Goal: Task Accomplishment & Management: Manage account settings

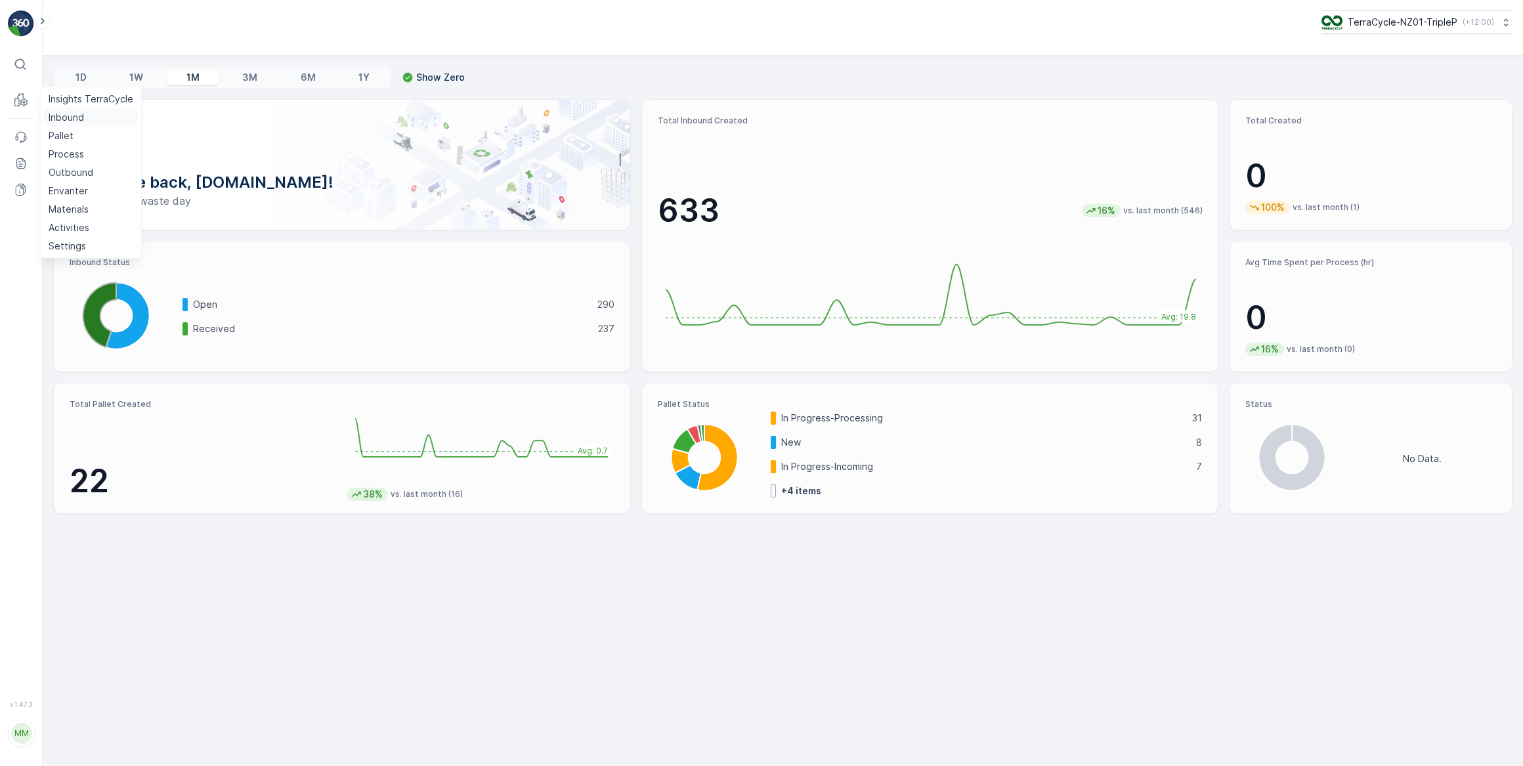
click at [66, 118] on p "Inbound" at bounding box center [66, 117] width 35 height 13
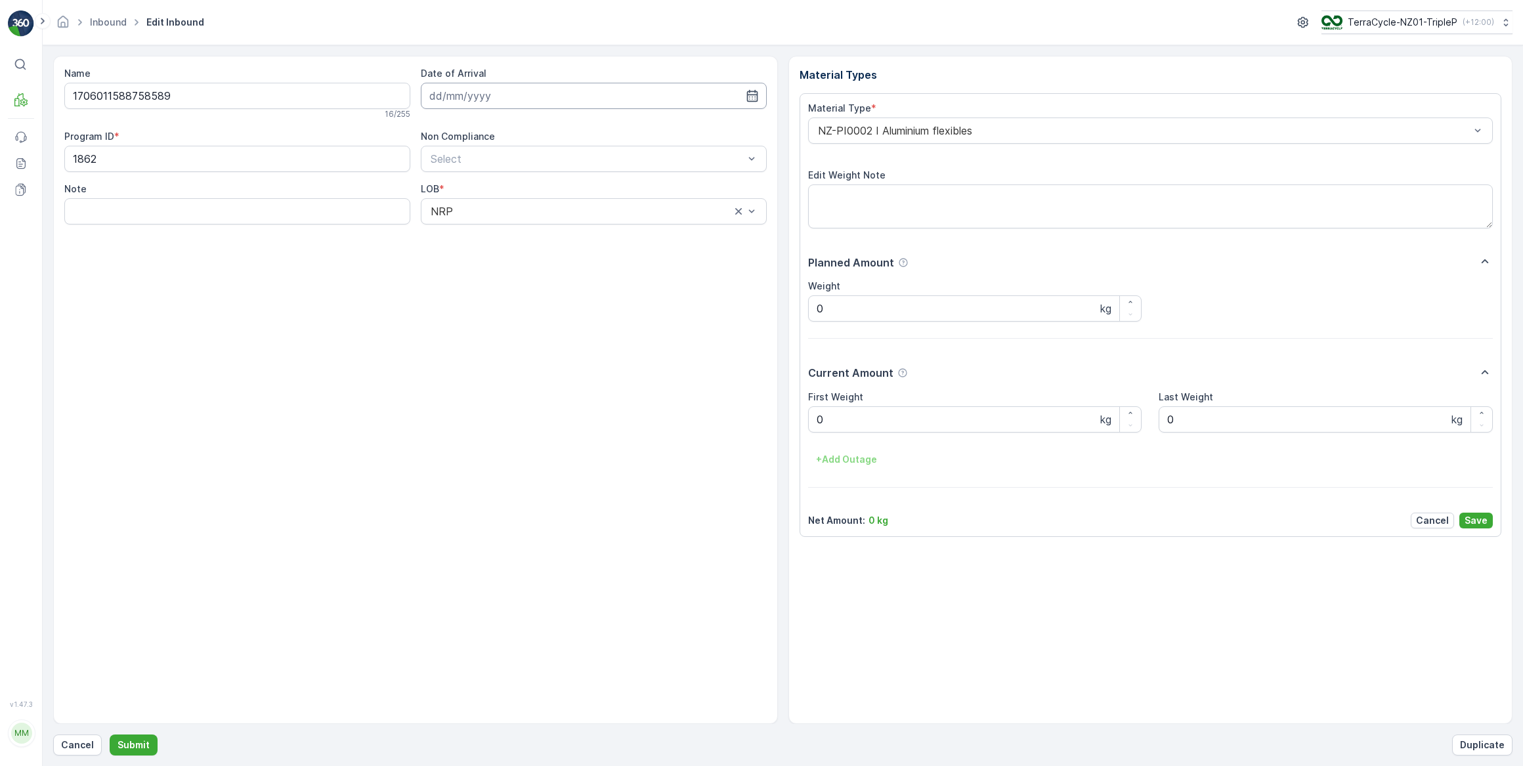
click at [466, 98] on input at bounding box center [594, 96] width 346 height 26
click at [543, 236] on div "14" at bounding box center [537, 231] width 21 height 21
type input "[DATE]"
drag, startPoint x: 847, startPoint y: 419, endPoint x: 800, endPoint y: 427, distance: 47.3
click at [800, 427] on div "Material Type * NZ-PI0002 I Aluminium flexibles Edit Weight Note Planned Amount…" at bounding box center [1151, 315] width 702 height 444
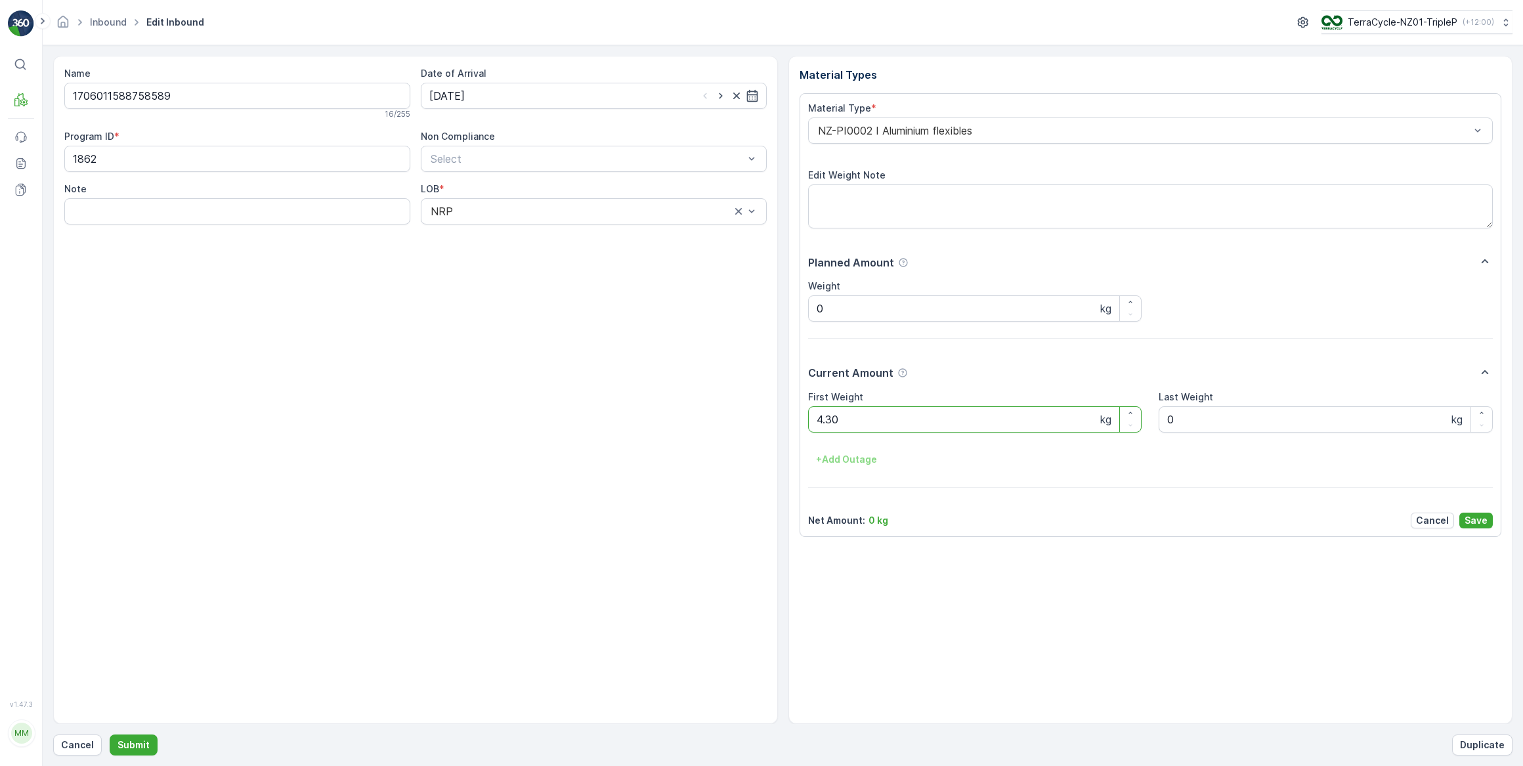
click at [110, 735] on button "Submit" at bounding box center [134, 745] width 48 height 21
drag, startPoint x: 597, startPoint y: 97, endPoint x: 593, endPoint y: 107, distance: 10.4
click at [597, 97] on input at bounding box center [594, 96] width 346 height 26
click at [536, 228] on div "14" at bounding box center [537, 231] width 21 height 21
type input "[DATE]"
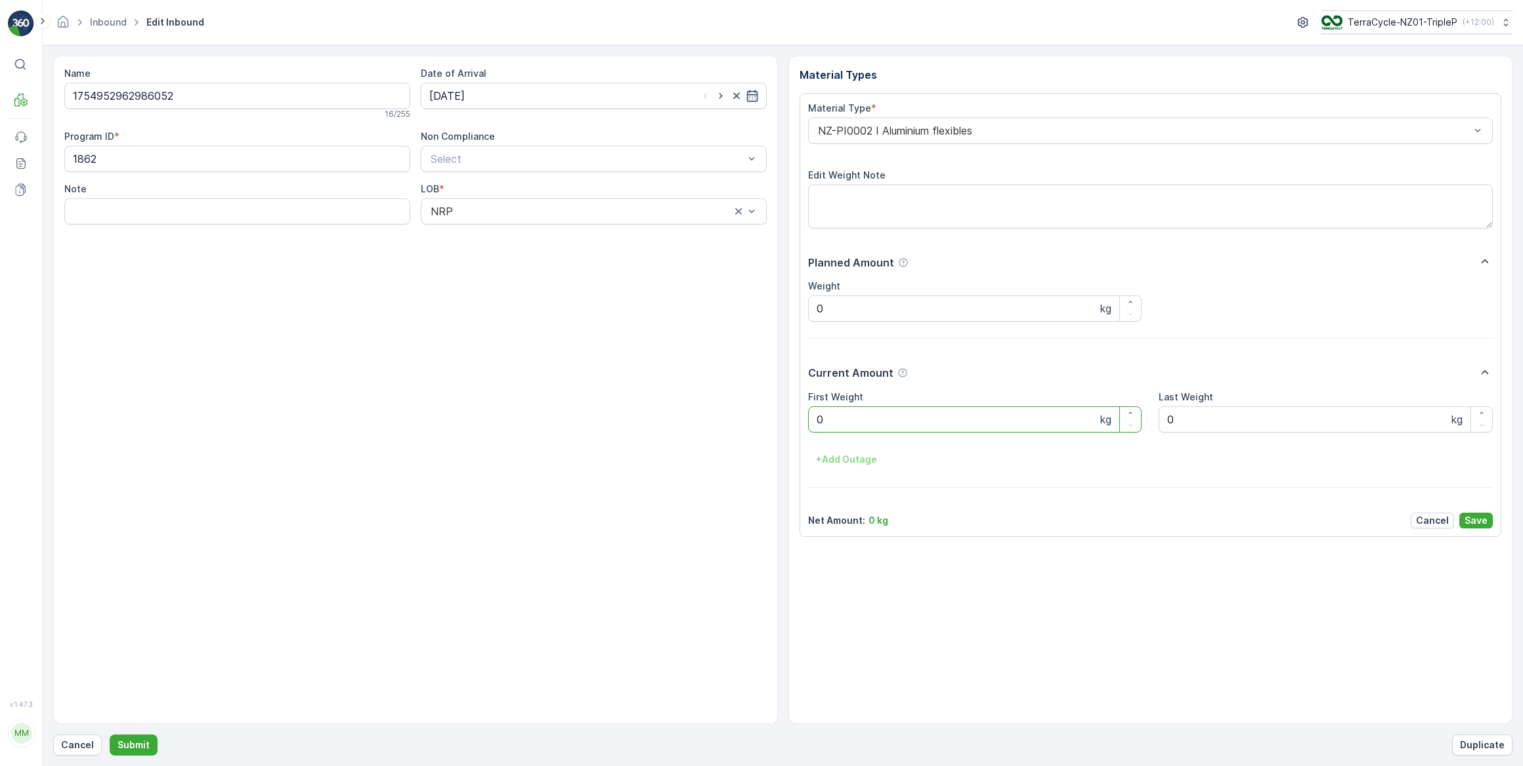
drag, startPoint x: 836, startPoint y: 425, endPoint x: 812, endPoint y: 428, distance: 23.9
click at [813, 428] on Weight "0" at bounding box center [975, 419] width 334 height 26
click at [110, 735] on button "Submit" at bounding box center [134, 745] width 48 height 21
click at [638, 105] on input at bounding box center [594, 96] width 346 height 26
drag, startPoint x: 531, startPoint y: 232, endPoint x: 553, endPoint y: 233, distance: 22.4
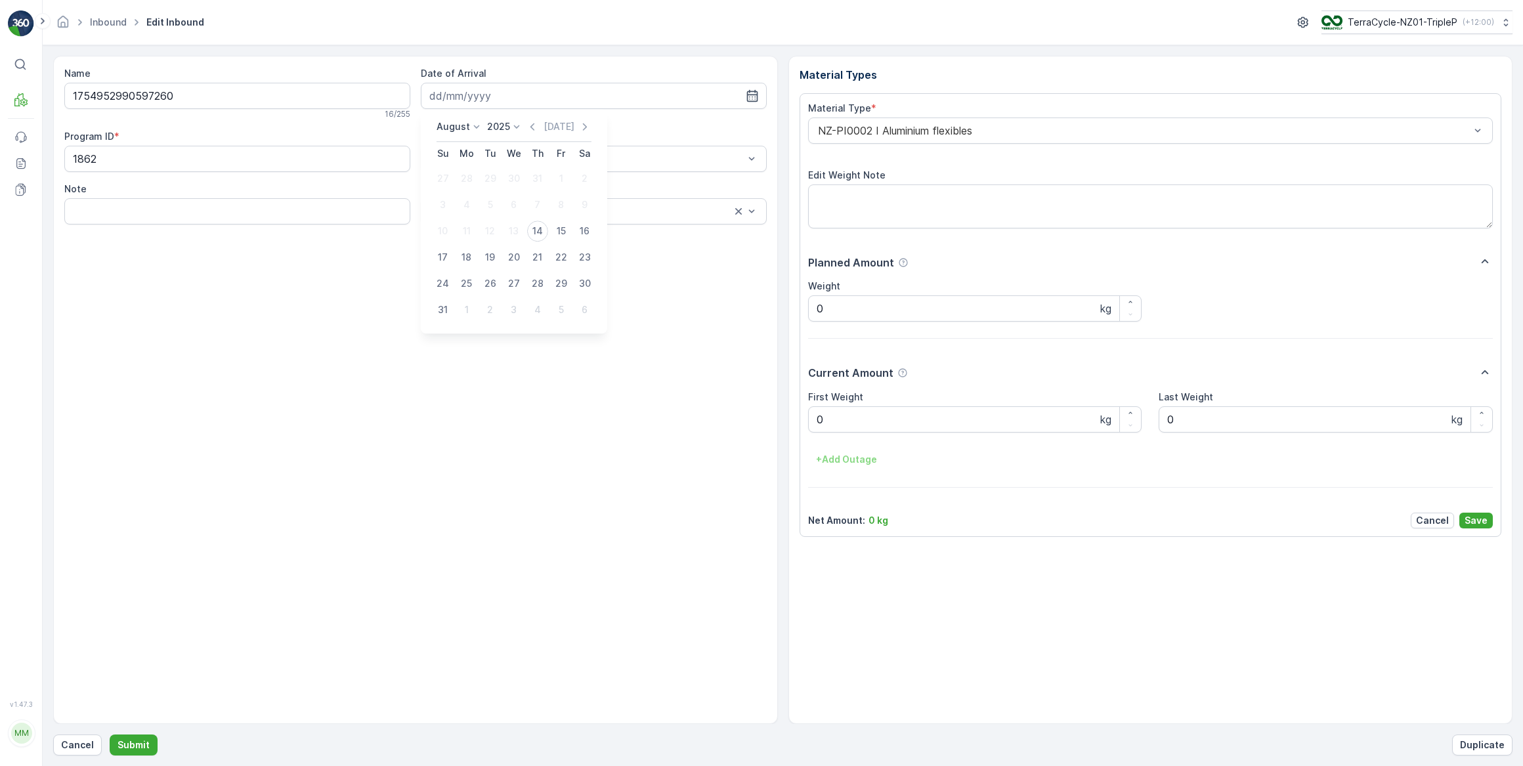
click at [532, 232] on div "14" at bounding box center [537, 231] width 21 height 21
type input "[DATE]"
drag, startPoint x: 842, startPoint y: 421, endPoint x: 785, endPoint y: 420, distance: 57.1
click at [785, 420] on div "Name 1754952990597260 16 / 255 Date of Arrival [DATE] Program ID * 1862 Non Com…" at bounding box center [782, 390] width 1459 height 668
click at [110, 735] on button "Submit" at bounding box center [134, 745] width 48 height 21
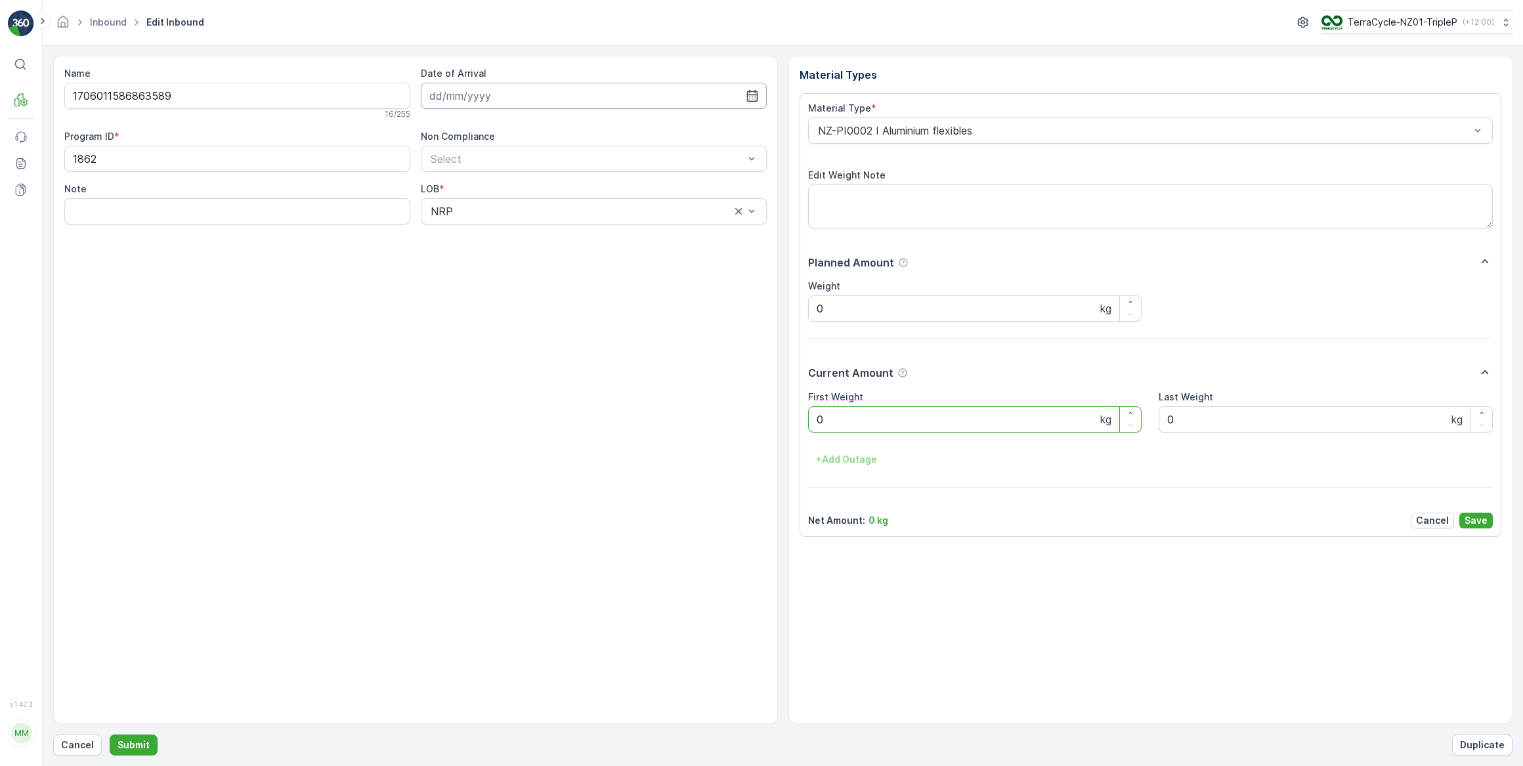
click at [540, 98] on input at bounding box center [594, 96] width 346 height 26
click at [538, 226] on div "14" at bounding box center [537, 231] width 21 height 21
type input "[DATE]"
drag, startPoint x: 830, startPoint y: 415, endPoint x: 794, endPoint y: 418, distance: 36.9
click at [794, 418] on div "Material Types Material Type * NZ-PI0002 I Aluminium flexibles Edit Weight Note…" at bounding box center [1150, 390] width 725 height 668
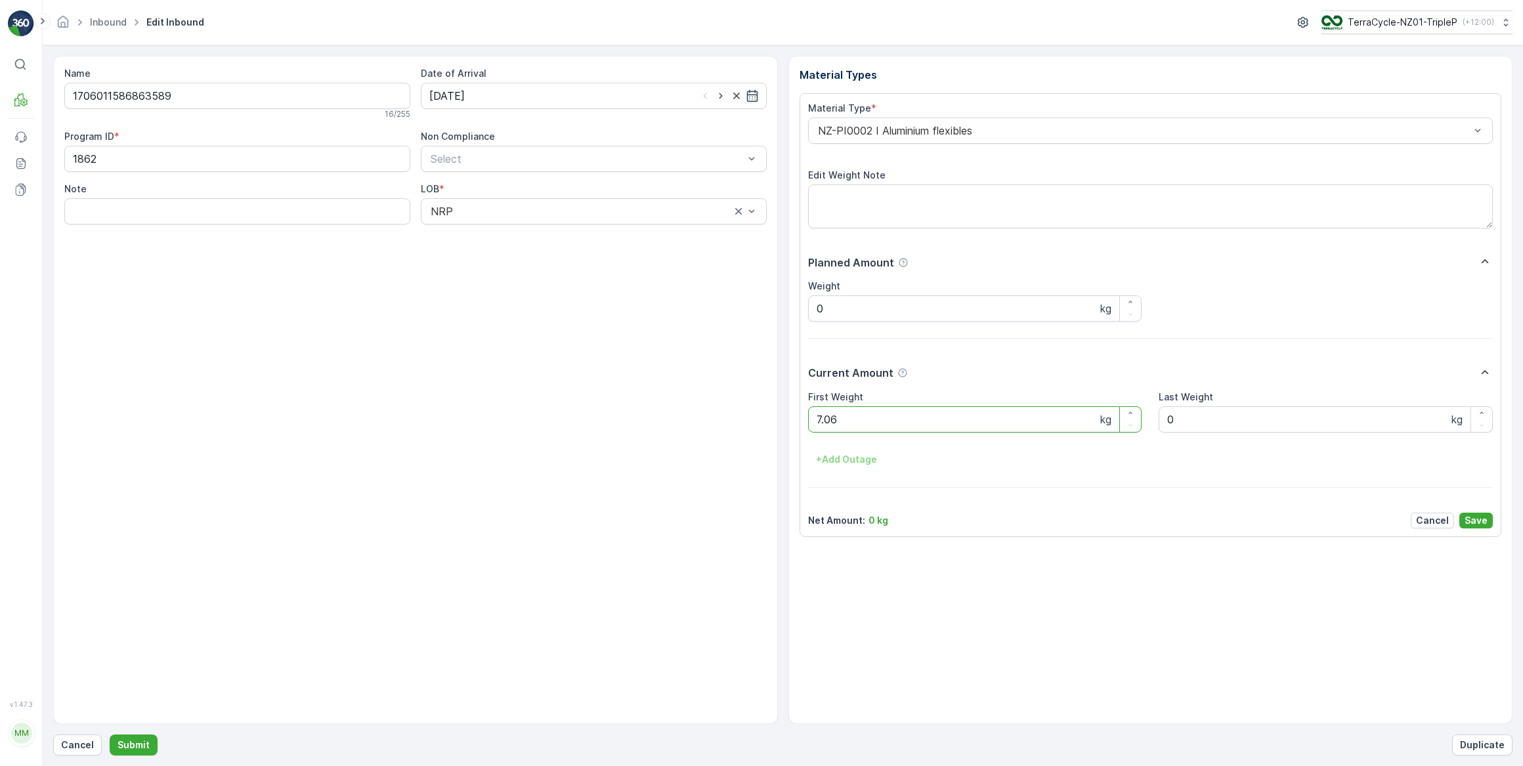
click at [110, 735] on button "Submit" at bounding box center [134, 745] width 48 height 21
click at [515, 100] on input at bounding box center [594, 96] width 346 height 26
click at [540, 236] on div "14" at bounding box center [537, 231] width 21 height 21
type input "[DATE]"
drag, startPoint x: 846, startPoint y: 424, endPoint x: 770, endPoint y: 423, distance: 75.5
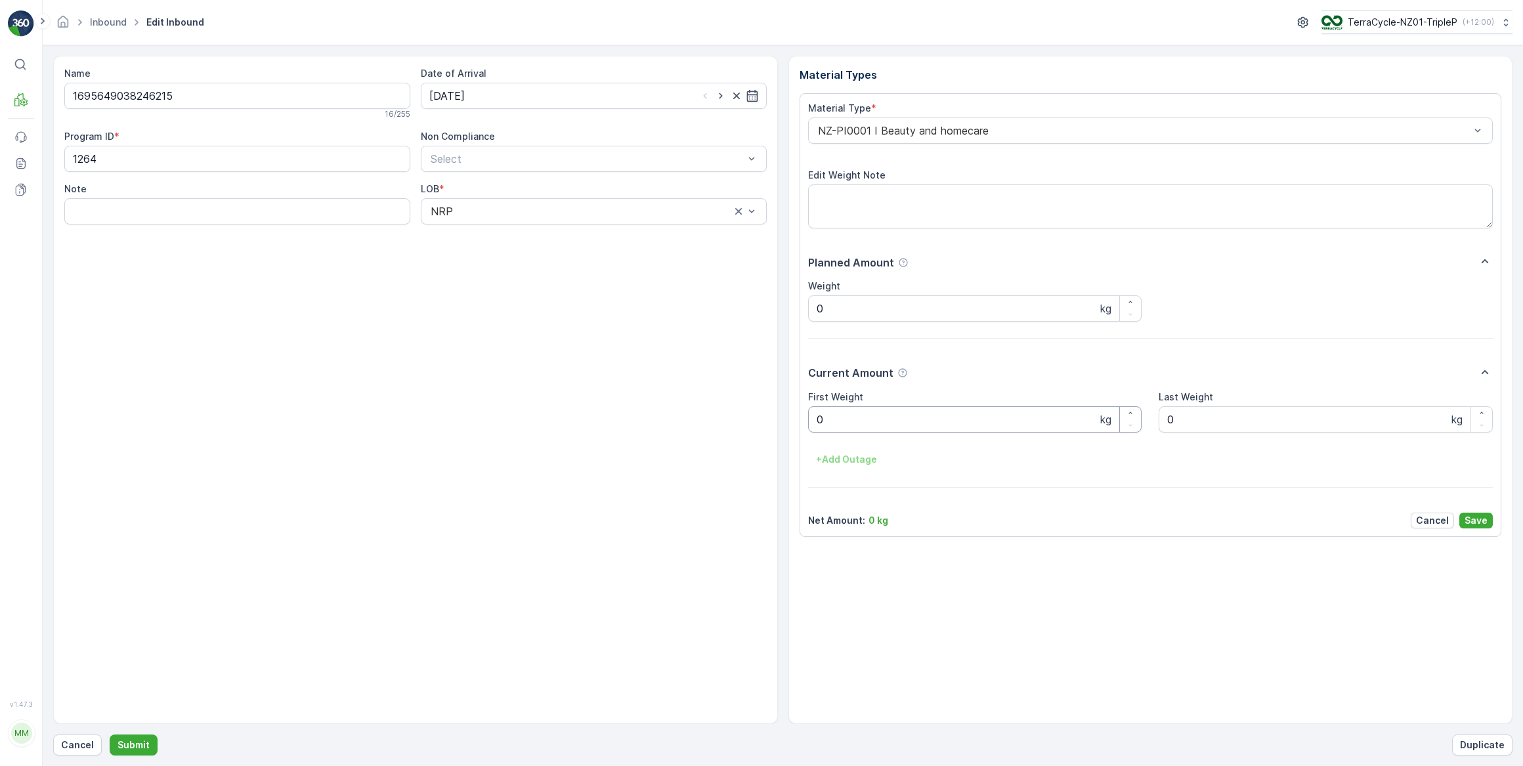
click at [770, 423] on div "Name 1695649038246215 16 / 255 Date of Arrival [DATE] Program ID * 1264 Non Com…" at bounding box center [782, 390] width 1459 height 668
click at [110, 735] on button "Submit" at bounding box center [134, 745] width 48 height 21
click at [610, 87] on input at bounding box center [594, 96] width 346 height 26
click at [541, 225] on div "14" at bounding box center [537, 231] width 21 height 21
type input "[DATE]"
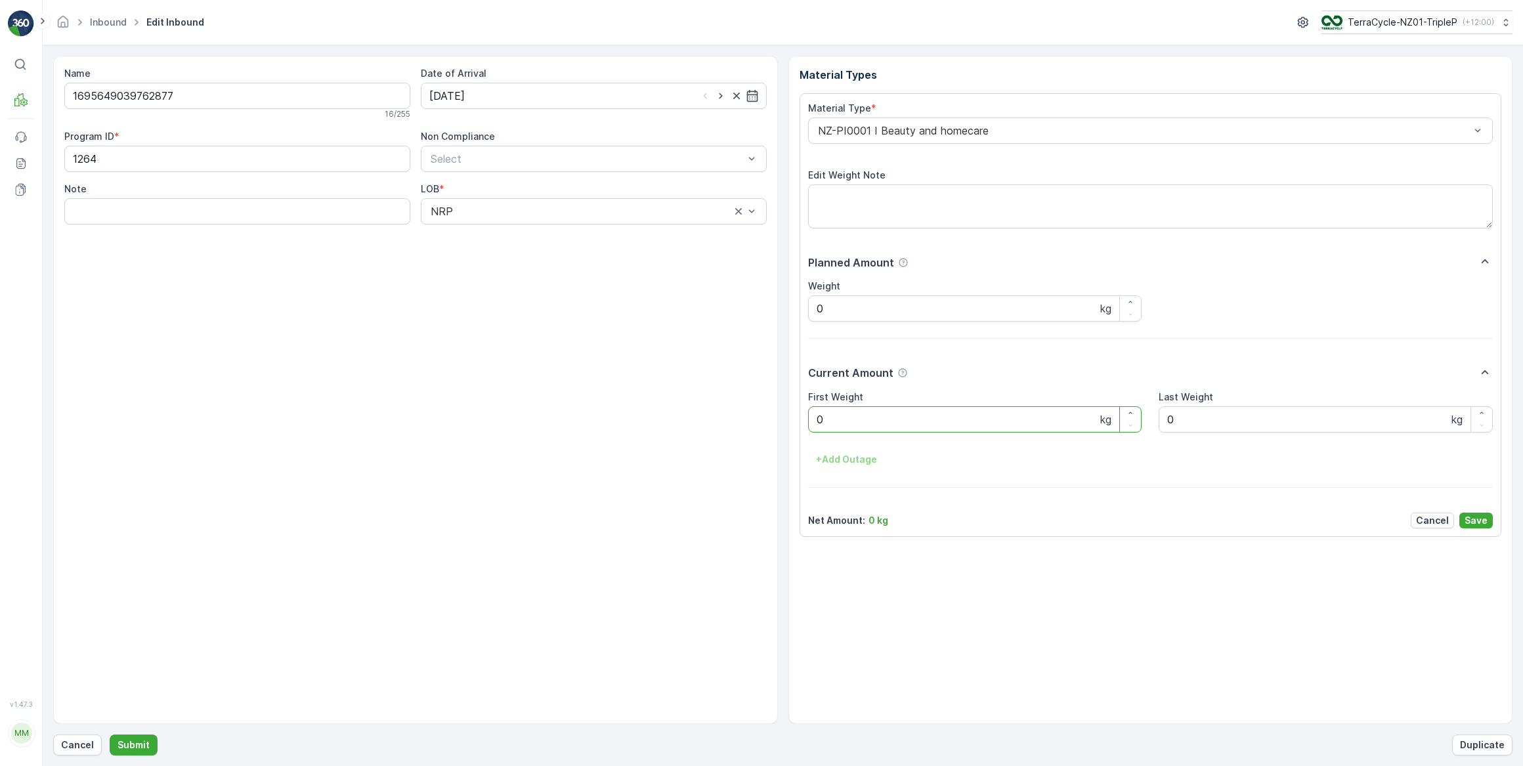
drag, startPoint x: 839, startPoint y: 405, endPoint x: 783, endPoint y: 416, distance: 56.8
click at [783, 416] on div "Name 1695649039762877 16 / 255 Date of Arrival [DATE] Program ID * 1264 Non Com…" at bounding box center [782, 390] width 1459 height 668
click at [110, 735] on button "Submit" at bounding box center [134, 745] width 48 height 21
click at [566, 95] on input at bounding box center [594, 96] width 346 height 26
click at [542, 234] on div "14" at bounding box center [537, 231] width 21 height 21
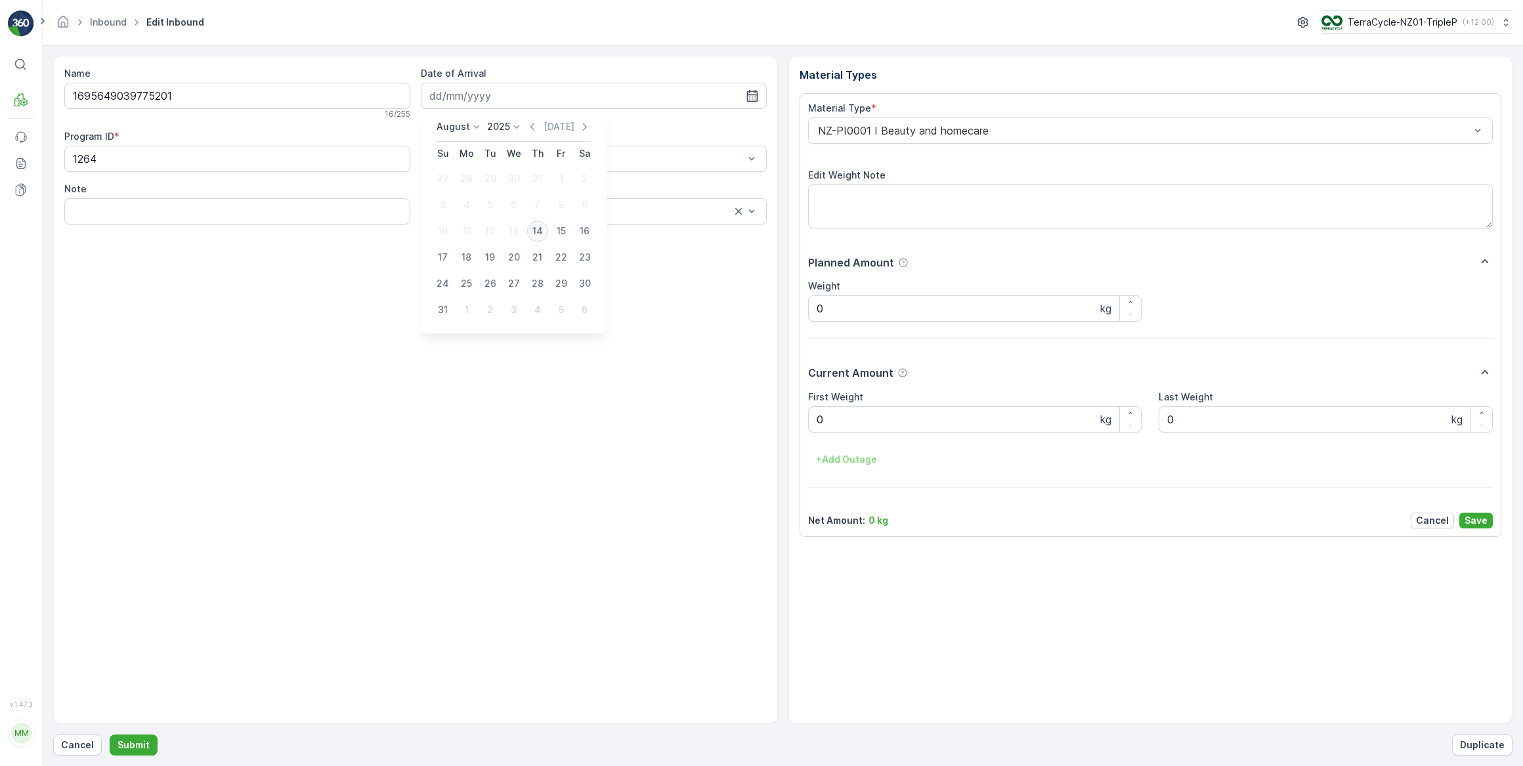
type input "[DATE]"
drag, startPoint x: 853, startPoint y: 421, endPoint x: 796, endPoint y: 415, distance: 57.4
click at [796, 415] on div "Material Types Material Type * NZ-PI0001 I Beauty and homecare Edit Weight Note…" at bounding box center [1150, 390] width 725 height 668
click at [110, 735] on button "Submit" at bounding box center [134, 745] width 48 height 21
click at [524, 96] on input at bounding box center [594, 96] width 346 height 26
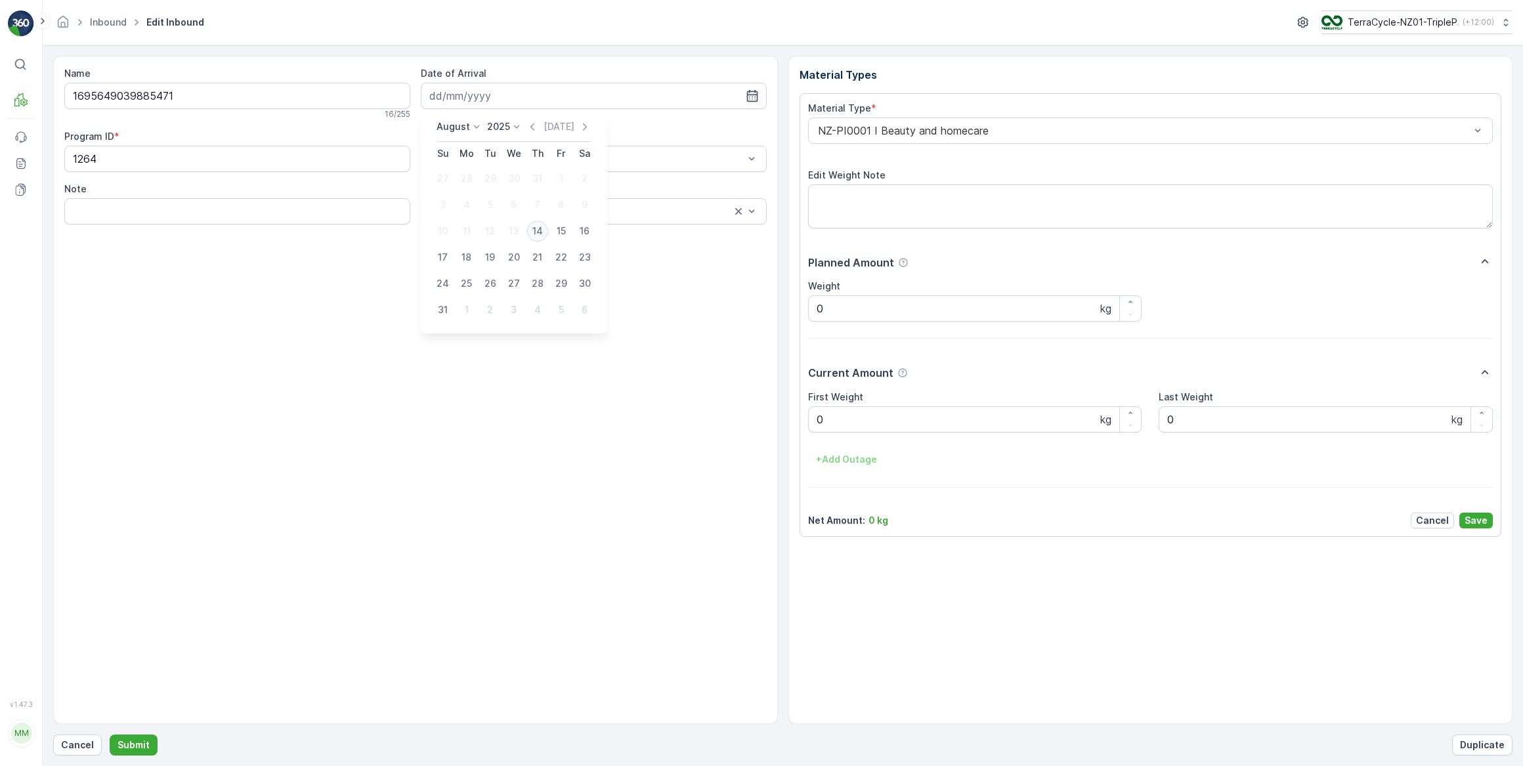
click at [532, 236] on div "14" at bounding box center [537, 231] width 21 height 21
type input "[DATE]"
drag, startPoint x: 819, startPoint y: 410, endPoint x: 796, endPoint y: 412, distance: 23.1
click at [798, 412] on div "Material Types Material Type * NZ-PI0001 I Beauty and homecare Edit Weight Note…" at bounding box center [1150, 390] width 725 height 668
click at [110, 735] on button "Submit" at bounding box center [134, 745] width 48 height 21
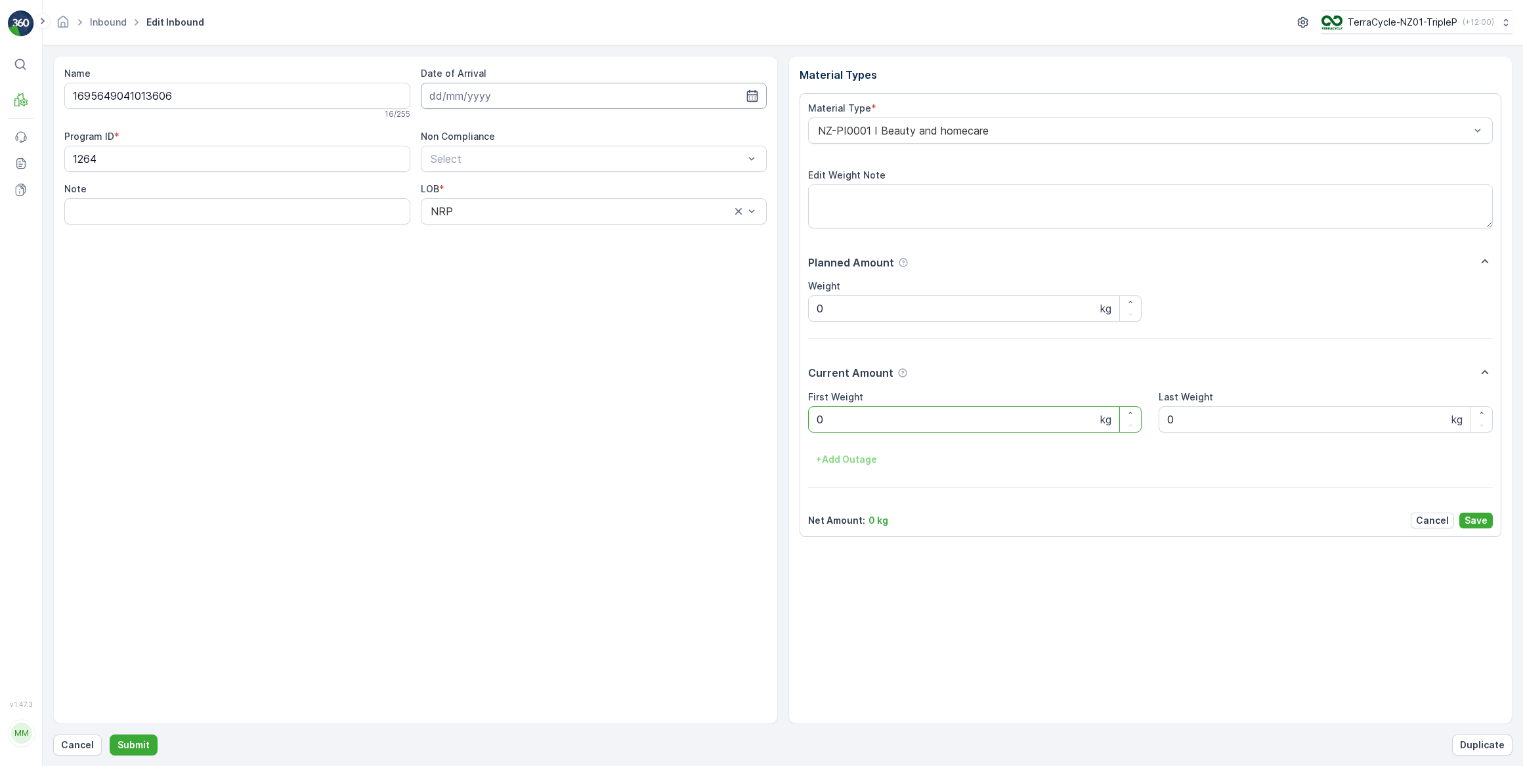
click at [490, 89] on input at bounding box center [594, 96] width 346 height 26
click at [538, 233] on div "14" at bounding box center [537, 231] width 21 height 21
type input "[DATE]"
drag, startPoint x: 807, startPoint y: 418, endPoint x: 786, endPoint y: 417, distance: 21.7
click at [786, 417] on div "Name 1695649041013606 16 / 255 Date of Arrival [DATE] Program ID * 1264 Non Com…" at bounding box center [782, 390] width 1459 height 668
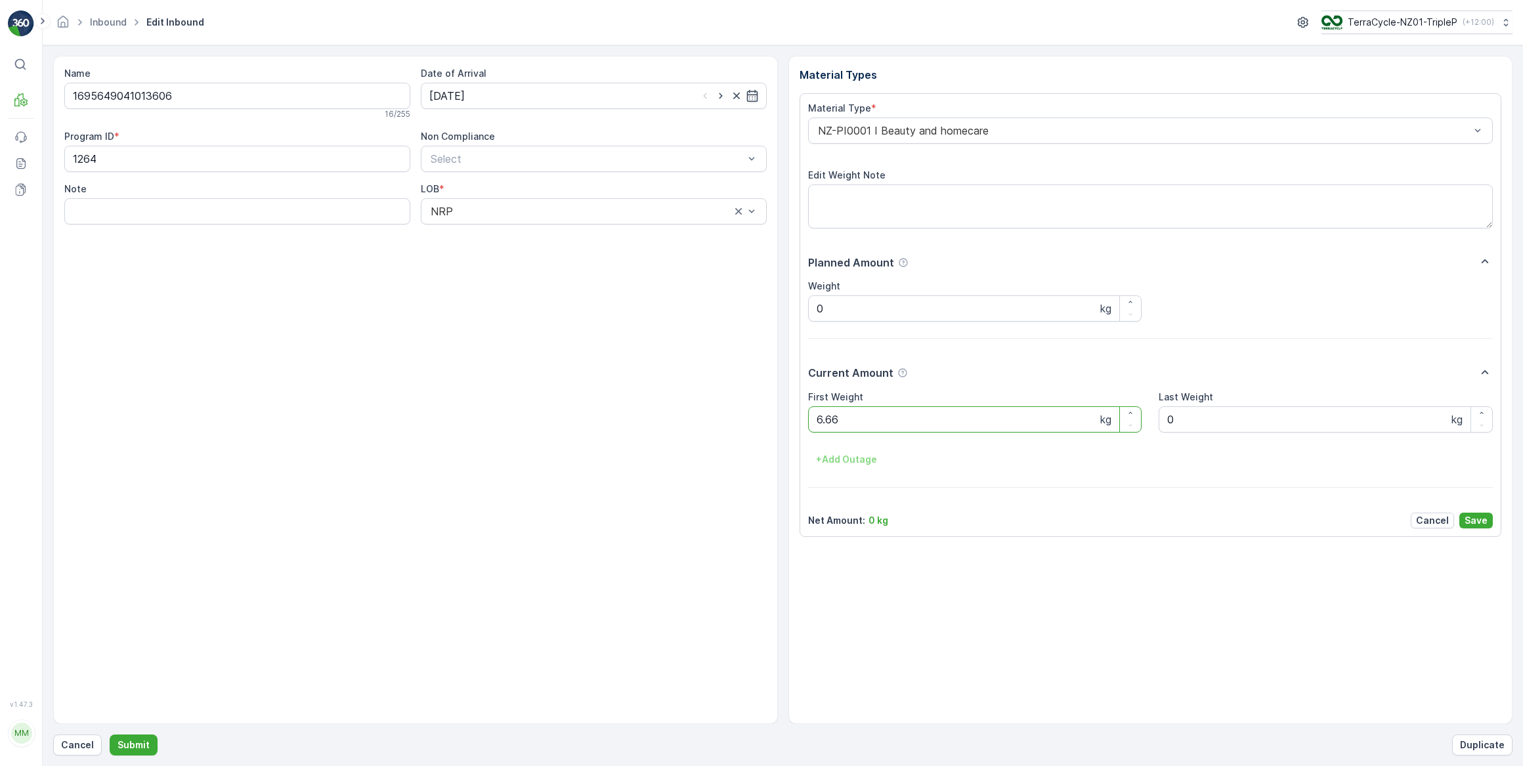
click at [110, 735] on button "Submit" at bounding box center [134, 745] width 48 height 21
click at [494, 87] on input at bounding box center [594, 96] width 346 height 26
click at [542, 236] on div "14" at bounding box center [537, 231] width 21 height 21
type input "[DATE]"
drag, startPoint x: 834, startPoint y: 426, endPoint x: 809, endPoint y: 414, distance: 27.0
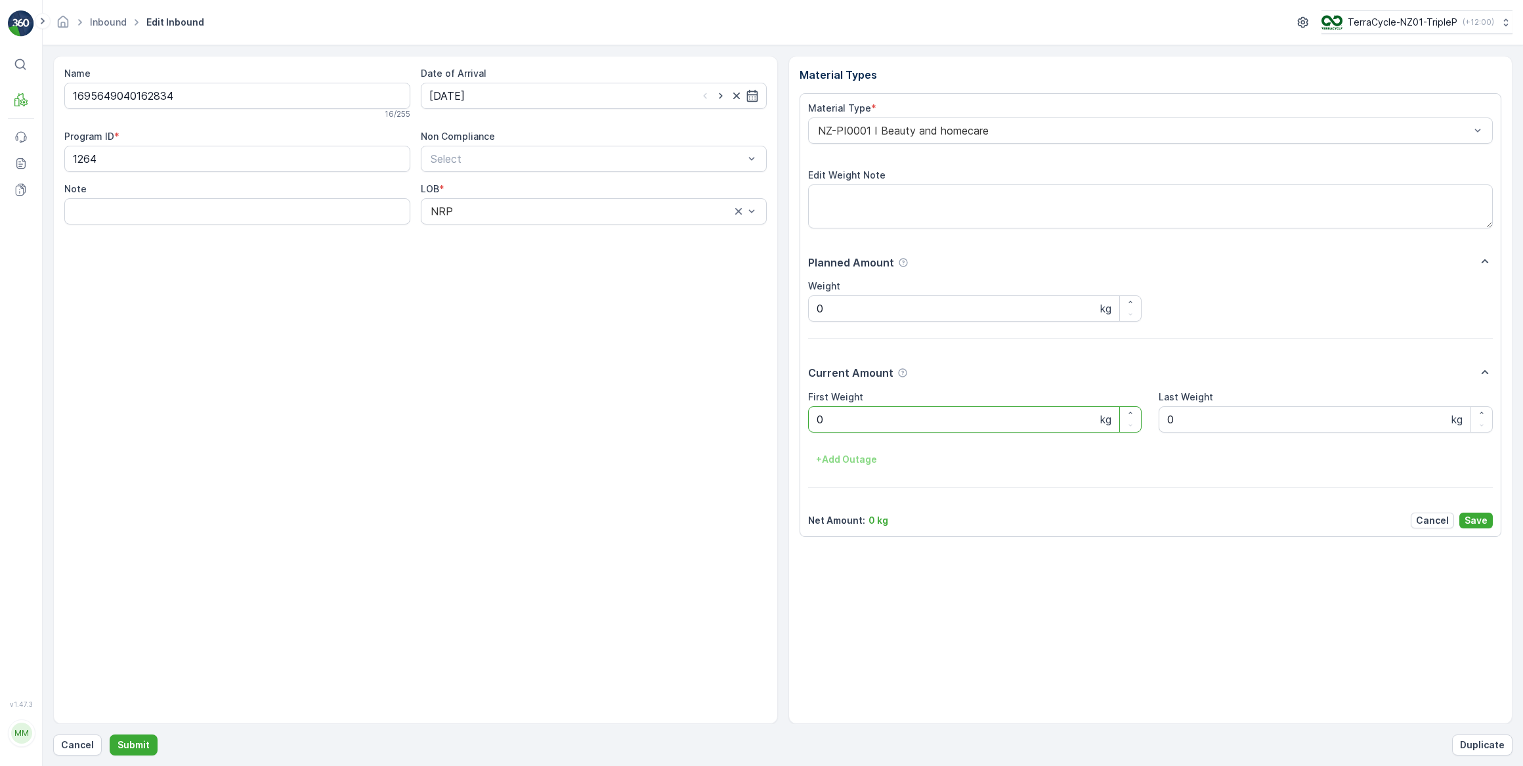
click at [809, 414] on Weight "0" at bounding box center [975, 419] width 334 height 26
click at [110, 735] on button "Submit" at bounding box center [134, 745] width 48 height 21
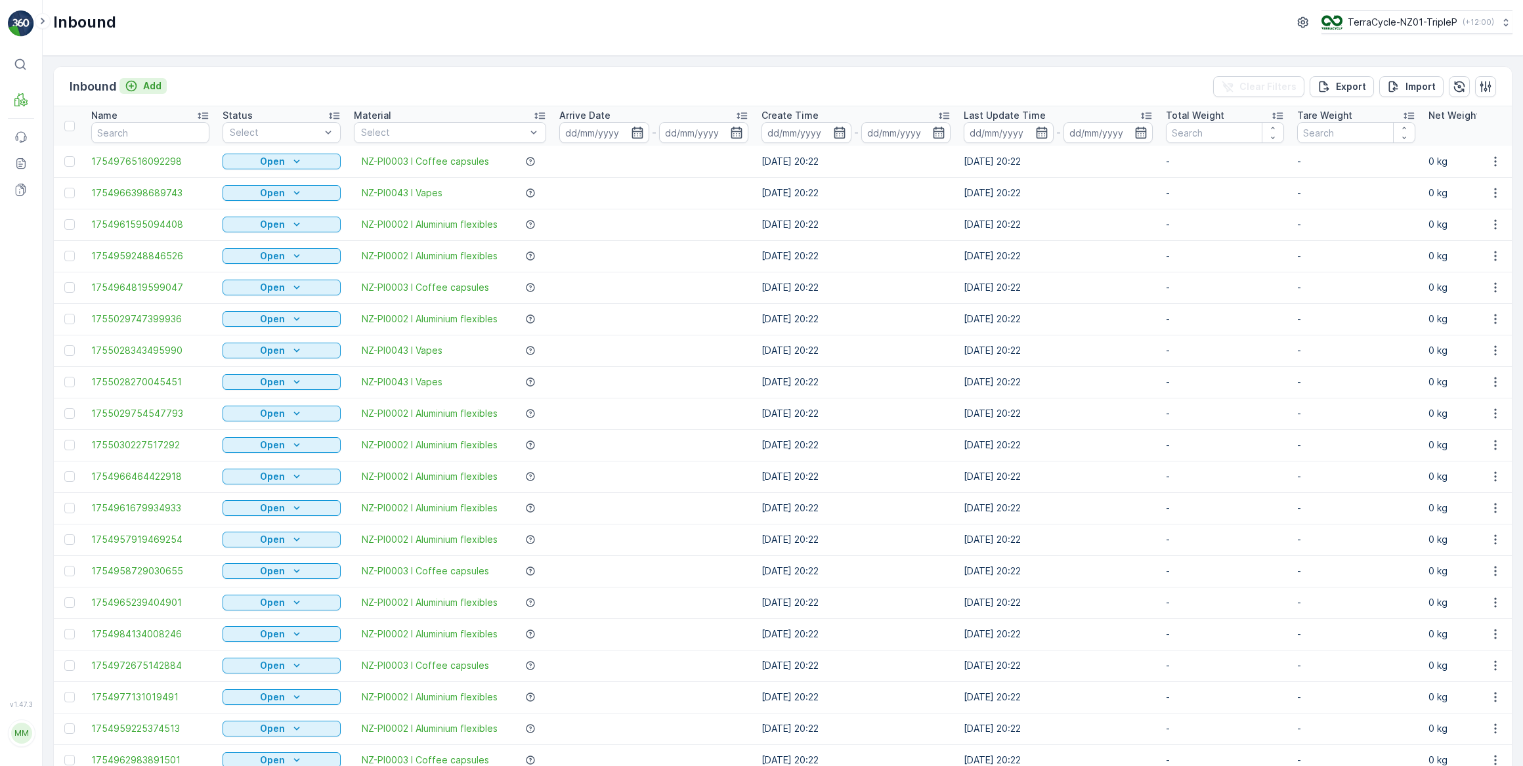
click at [140, 79] on div "Add" at bounding box center [143, 85] width 37 height 13
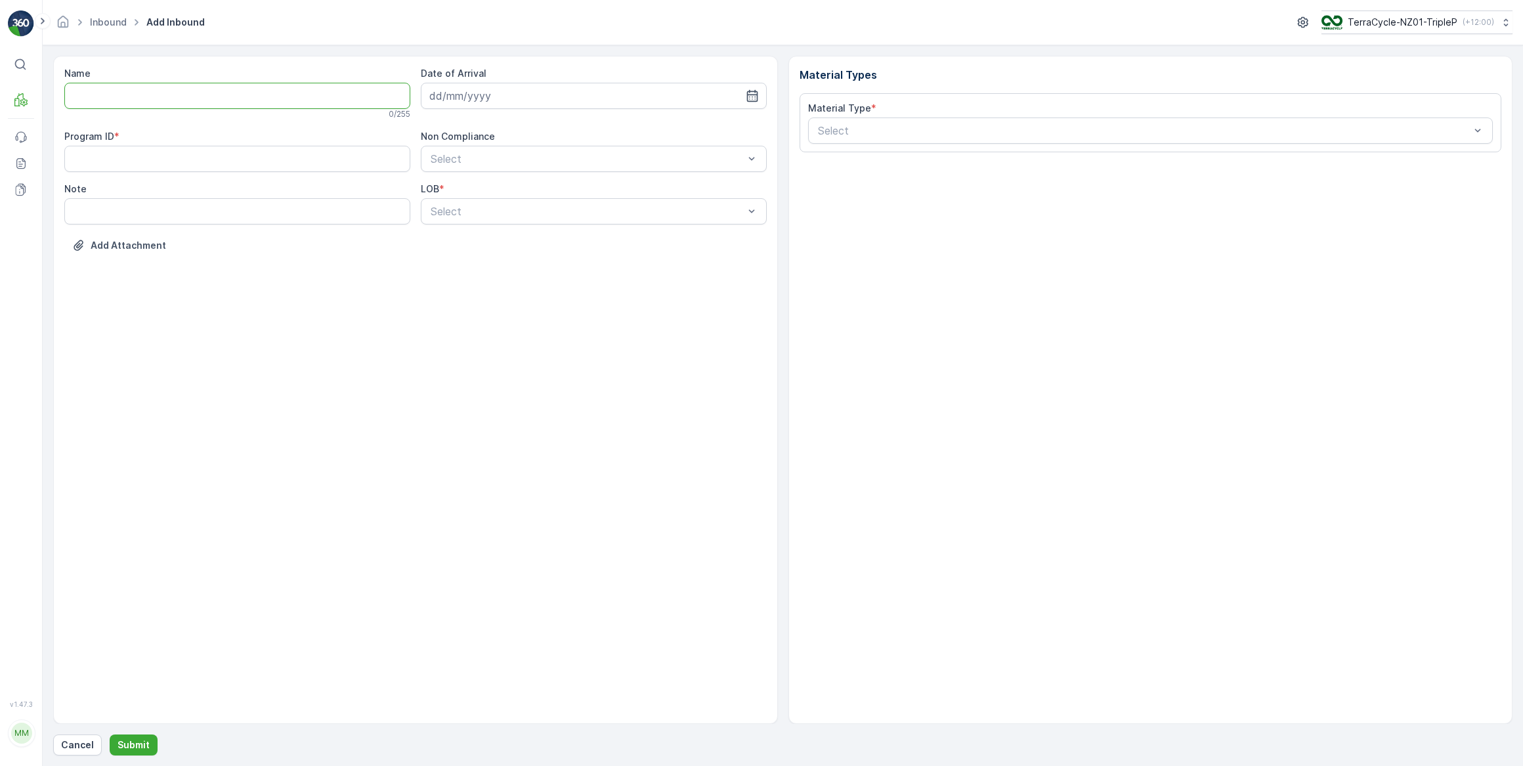
click at [208, 104] on input "Name" at bounding box center [237, 96] width 346 height 26
type input "00794210379847732423"
click at [110, 735] on button "Submit" at bounding box center [134, 745] width 48 height 21
type ID "cs153"
click at [475, 98] on input at bounding box center [594, 96] width 346 height 26
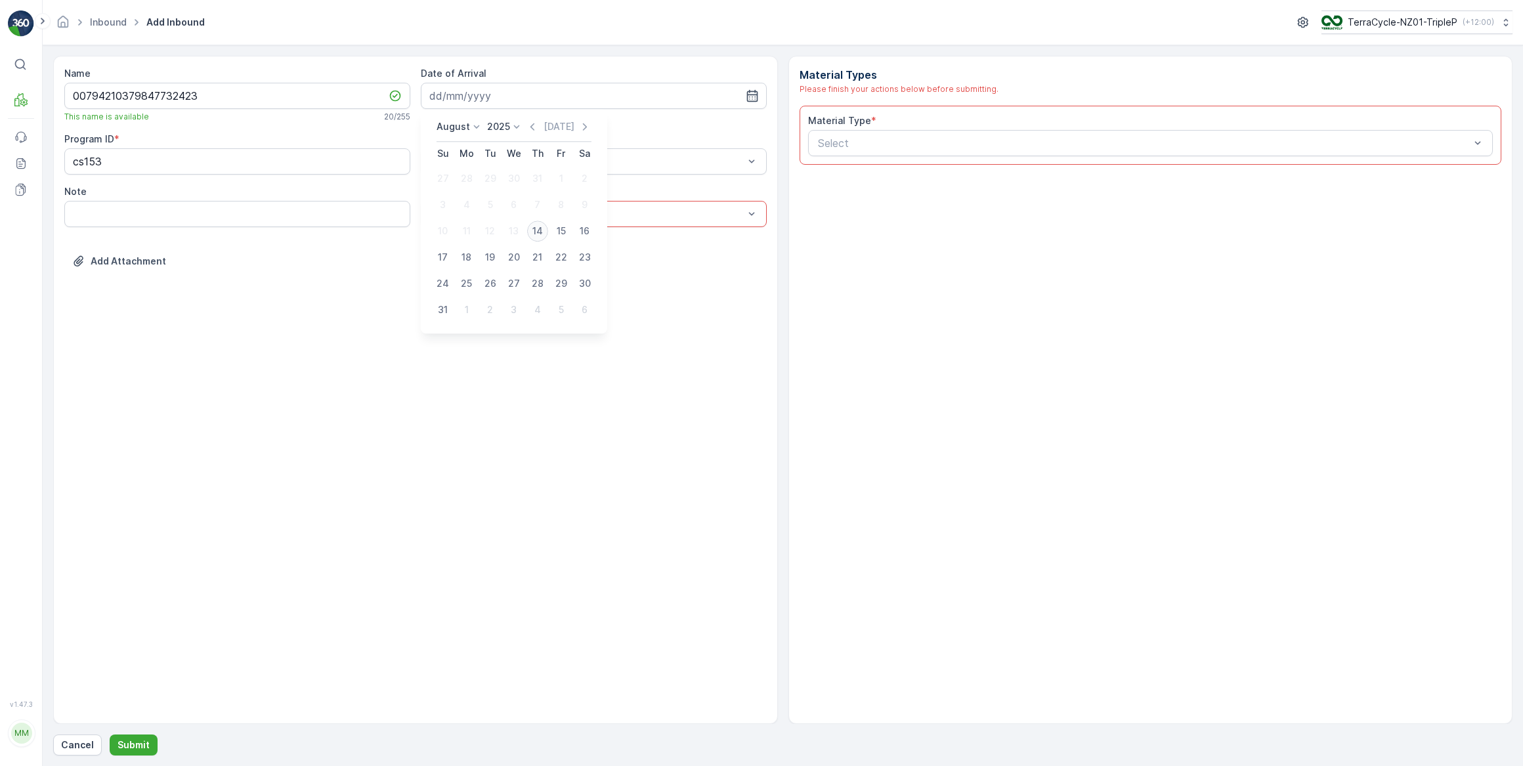
click at [545, 231] on div "14" at bounding box center [537, 231] width 21 height 21
type input "[DATE]"
click at [512, 162] on div at bounding box center [587, 162] width 316 height 12
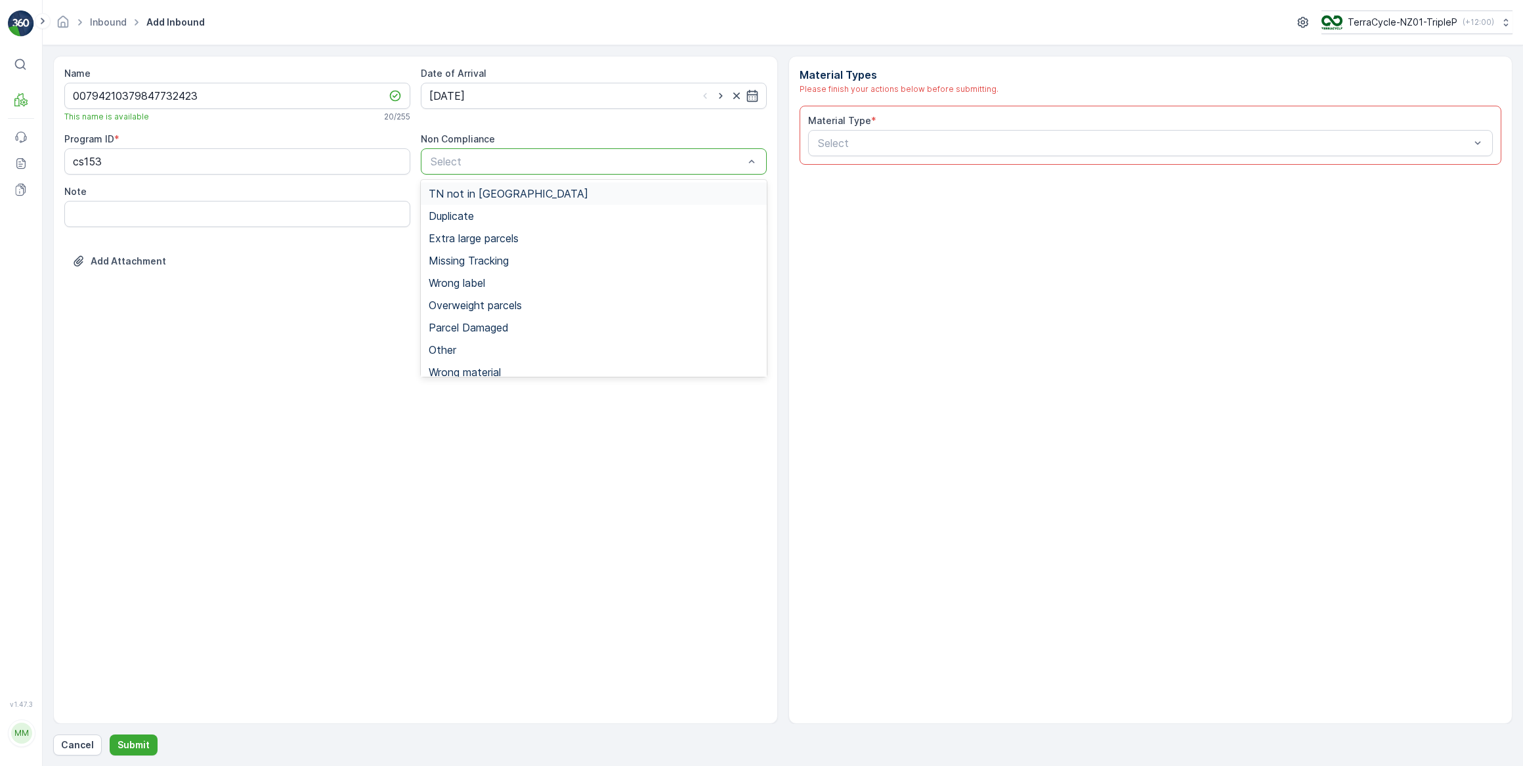
click at [489, 190] on span "TN not in [GEOGRAPHIC_DATA]" at bounding box center [509, 194] width 160 height 12
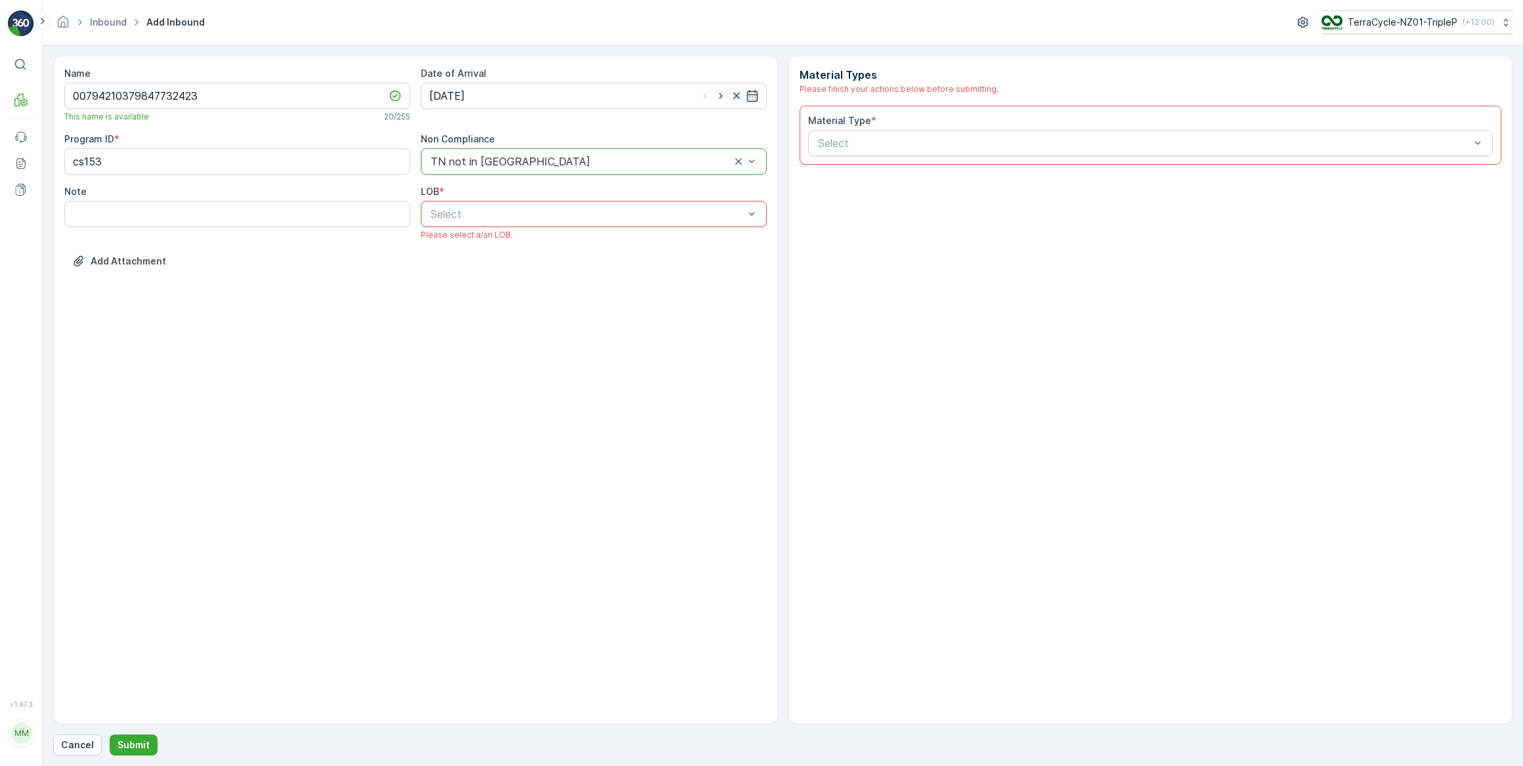
click at [515, 223] on div "Select" at bounding box center [594, 214] width 346 height 26
click at [463, 268] on div "ZWB" at bounding box center [594, 269] width 330 height 12
click at [962, 141] on div at bounding box center [1144, 143] width 655 height 12
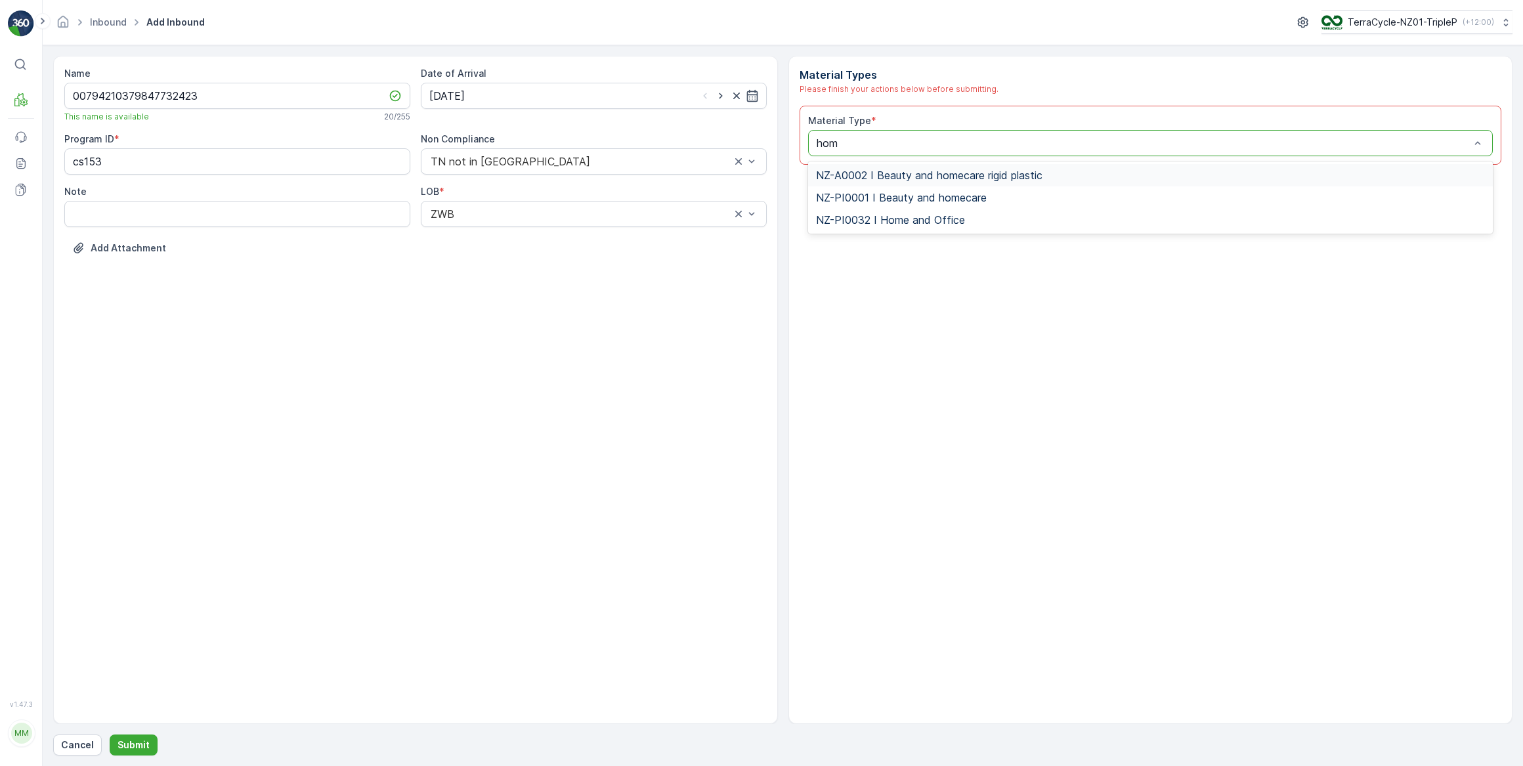
type input "home"
click at [930, 217] on span "NZ-PI0032 I Home and Office" at bounding box center [890, 220] width 149 height 12
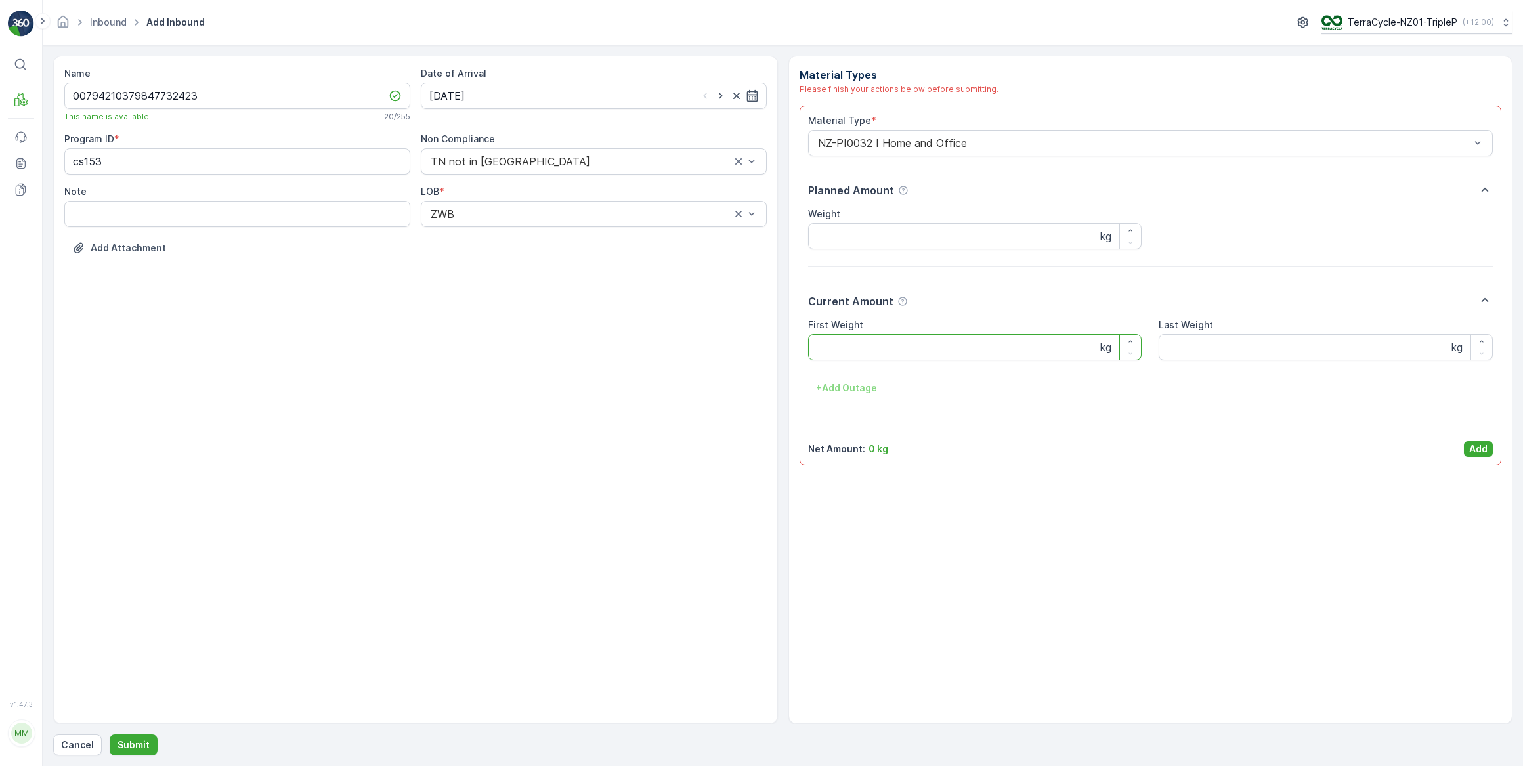
click at [843, 348] on Weight "First Weight" at bounding box center [975, 347] width 334 height 26
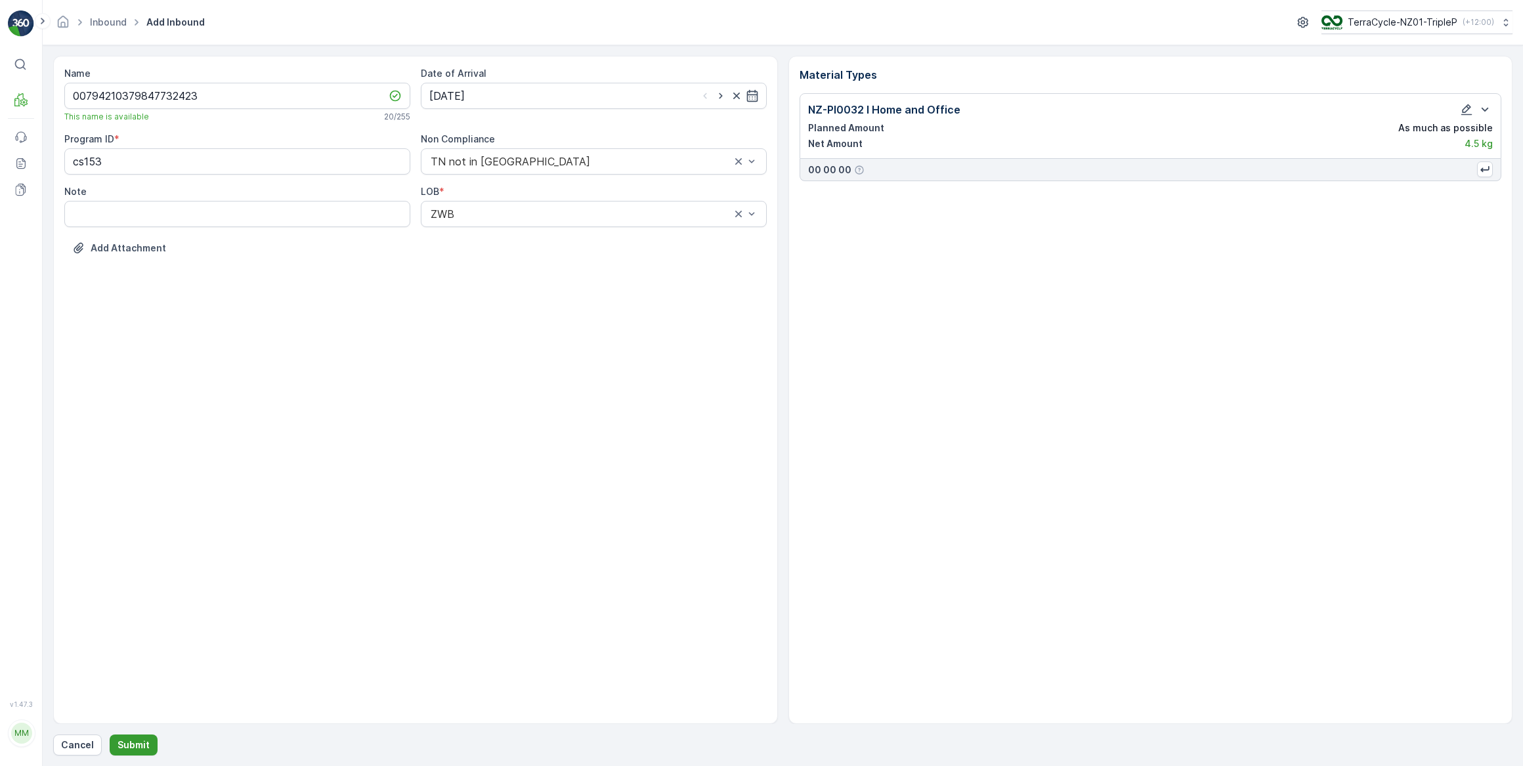
click at [137, 749] on p "Submit" at bounding box center [134, 745] width 32 height 13
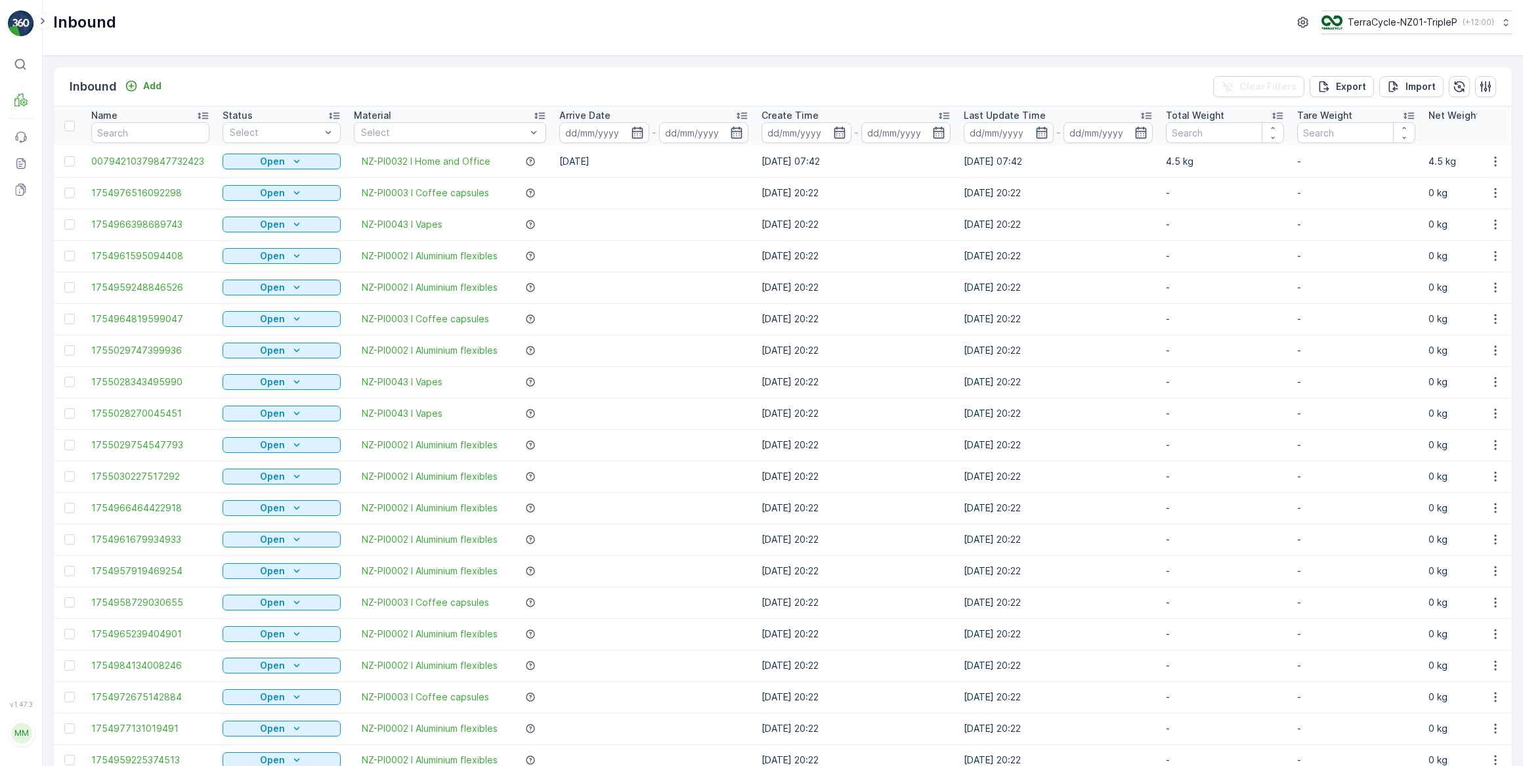
click at [301, 160] on icon "Open" at bounding box center [296, 161] width 13 height 13
click at [246, 198] on span "Scanned" at bounding box center [249, 198] width 39 height 13
click at [140, 82] on div "Add" at bounding box center [143, 85] width 37 height 13
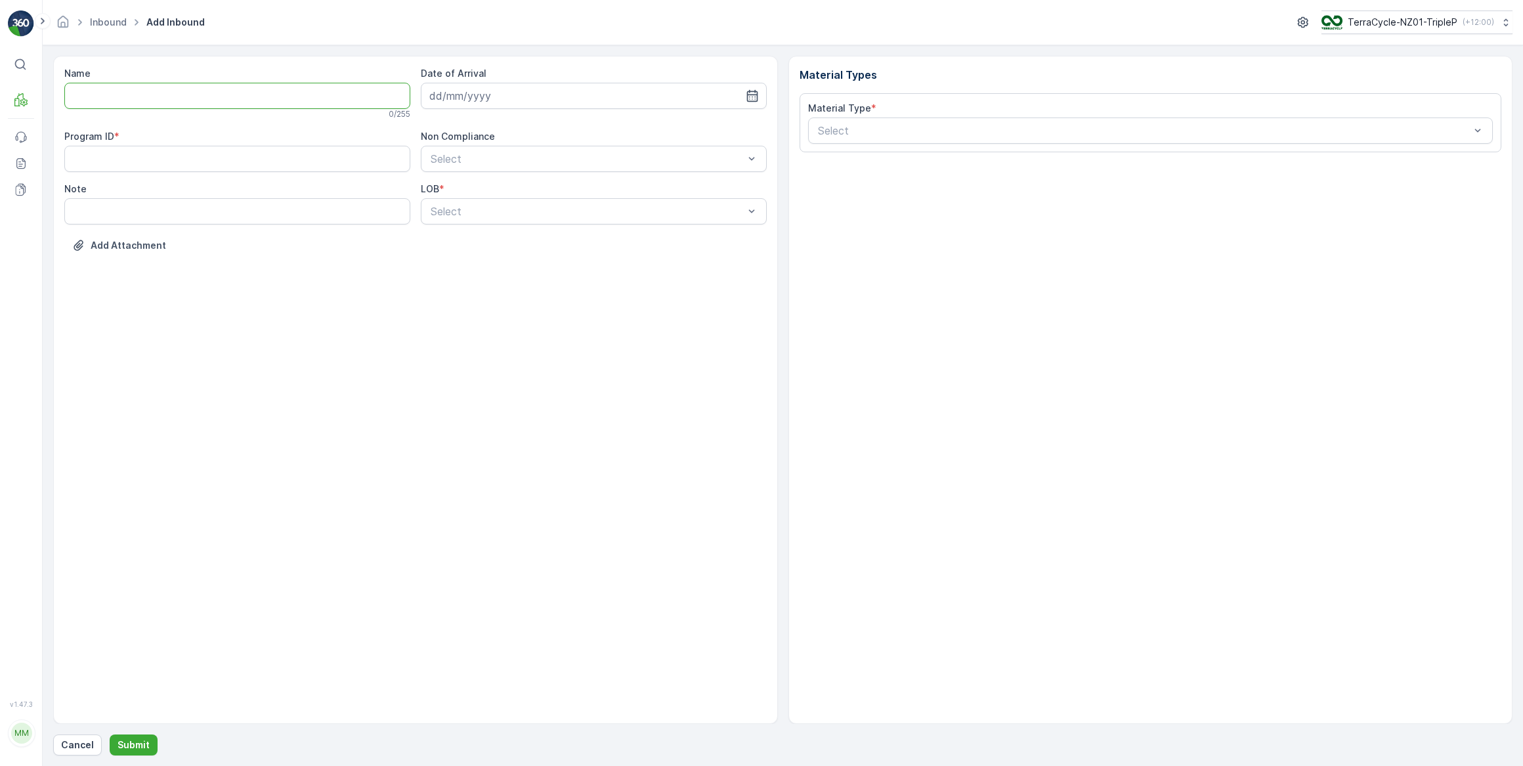
click at [184, 91] on input "Name" at bounding box center [237, 96] width 346 height 26
type input "CPRETURNS"
click at [110, 735] on button "Submit" at bounding box center [134, 745] width 48 height 21
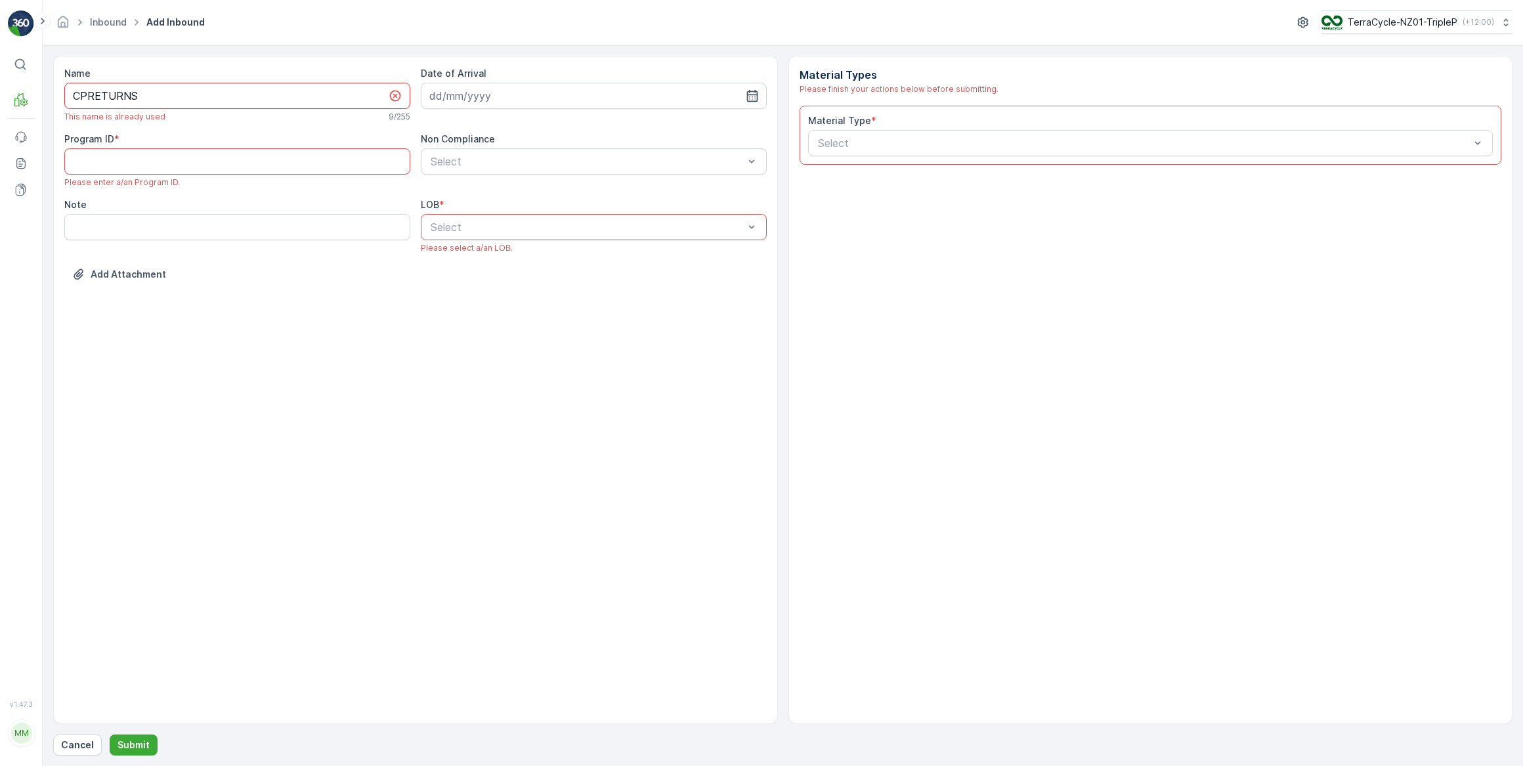
drag, startPoint x: 185, startPoint y: 91, endPoint x: 66, endPoint y: 87, distance: 119.5
click at [66, 87] on input "CPRETURNS" at bounding box center [237, 96] width 346 height 26
type input "1573475776595674"
click at [110, 735] on button "Submit" at bounding box center [134, 745] width 48 height 21
type ID "586"
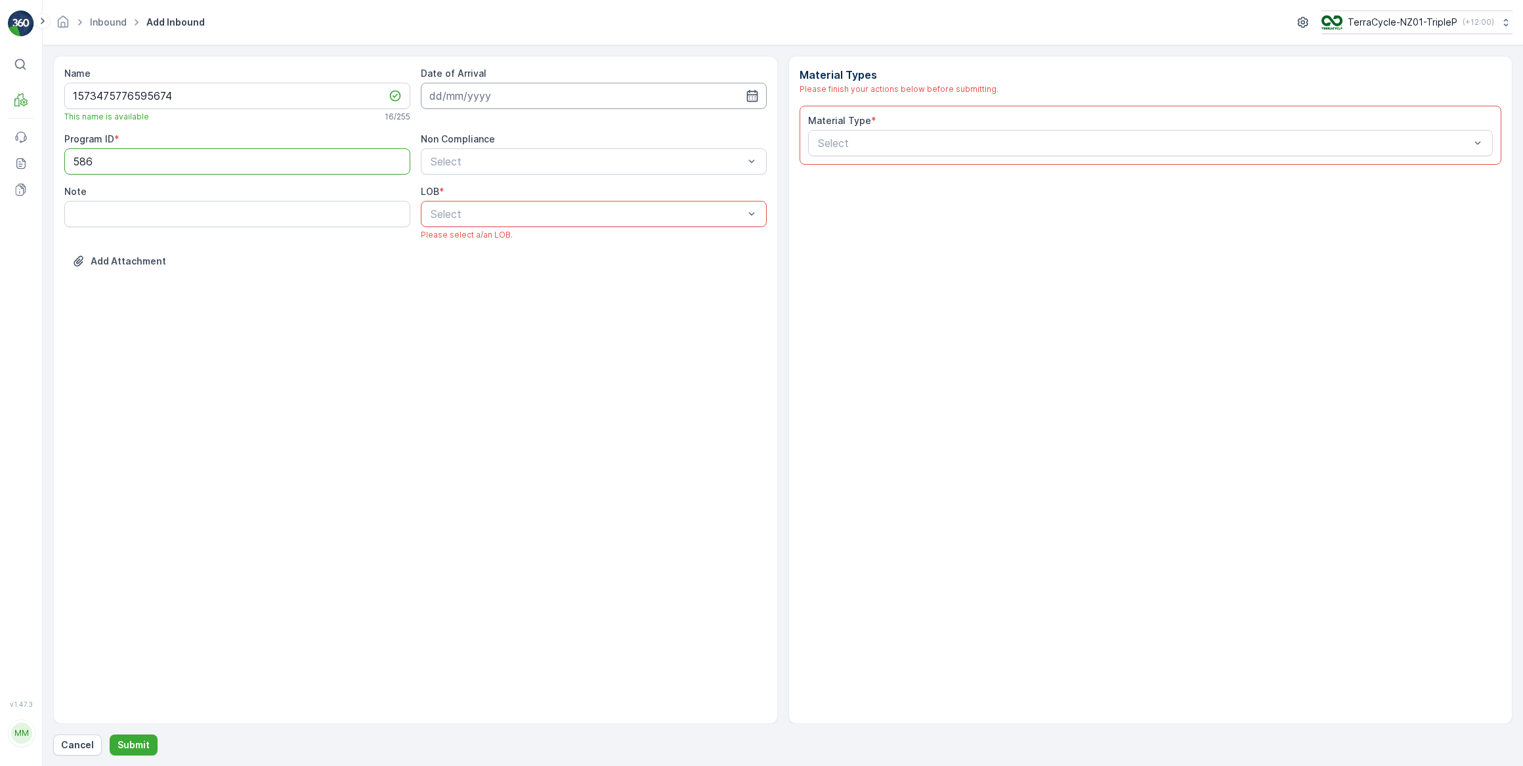
click at [558, 90] on input at bounding box center [594, 96] width 346 height 26
click at [536, 230] on div "14" at bounding box center [537, 231] width 21 height 21
type input "[DATE]"
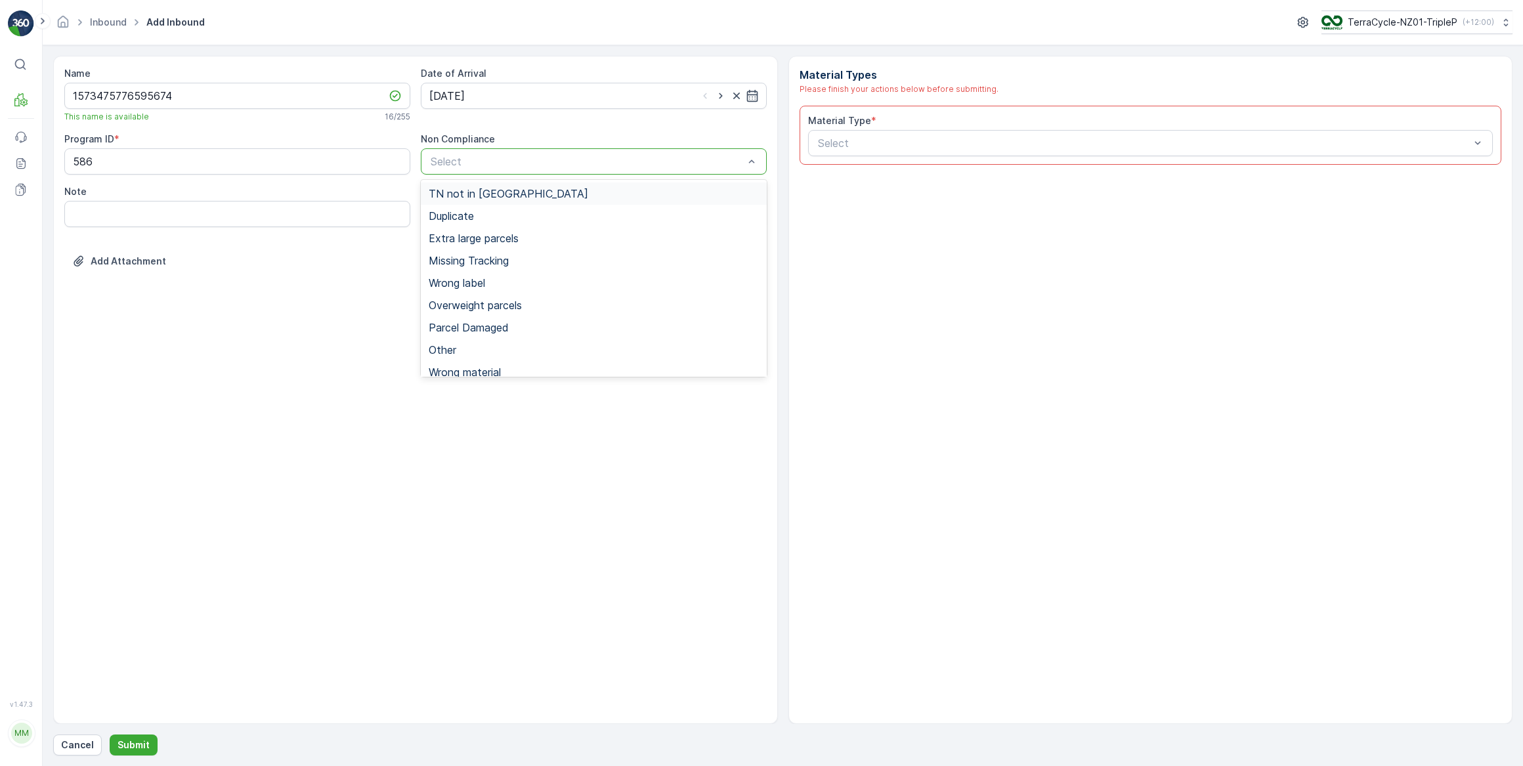
click at [479, 160] on div at bounding box center [587, 162] width 316 height 12
click at [478, 196] on span "TN not in [GEOGRAPHIC_DATA]" at bounding box center [509, 194] width 160 height 12
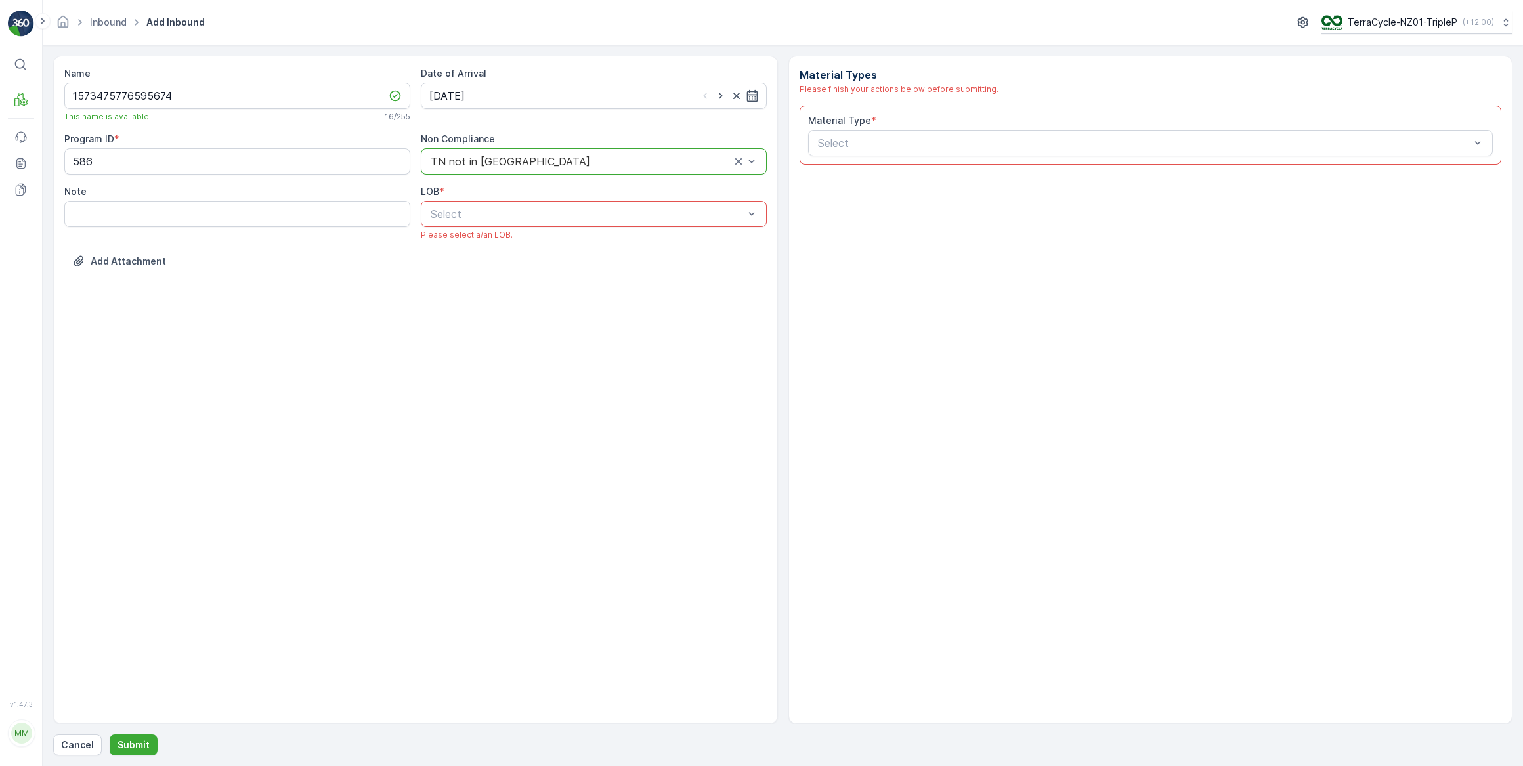
click at [488, 223] on div "Select" at bounding box center [594, 214] width 346 height 26
click at [462, 248] on div "NRP" at bounding box center [594, 246] width 330 height 12
click at [869, 139] on div at bounding box center [1144, 143] width 655 height 12
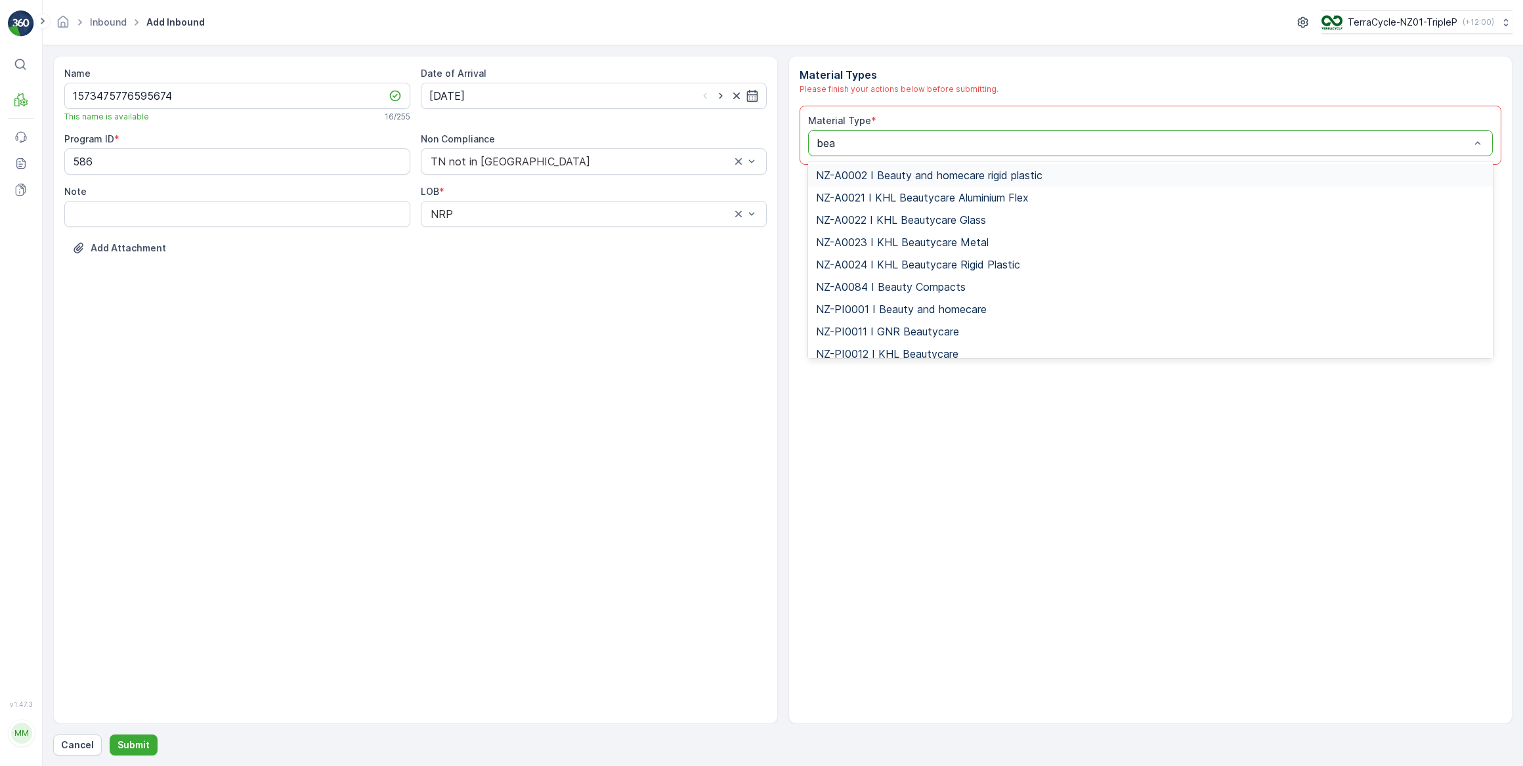
type input "beau"
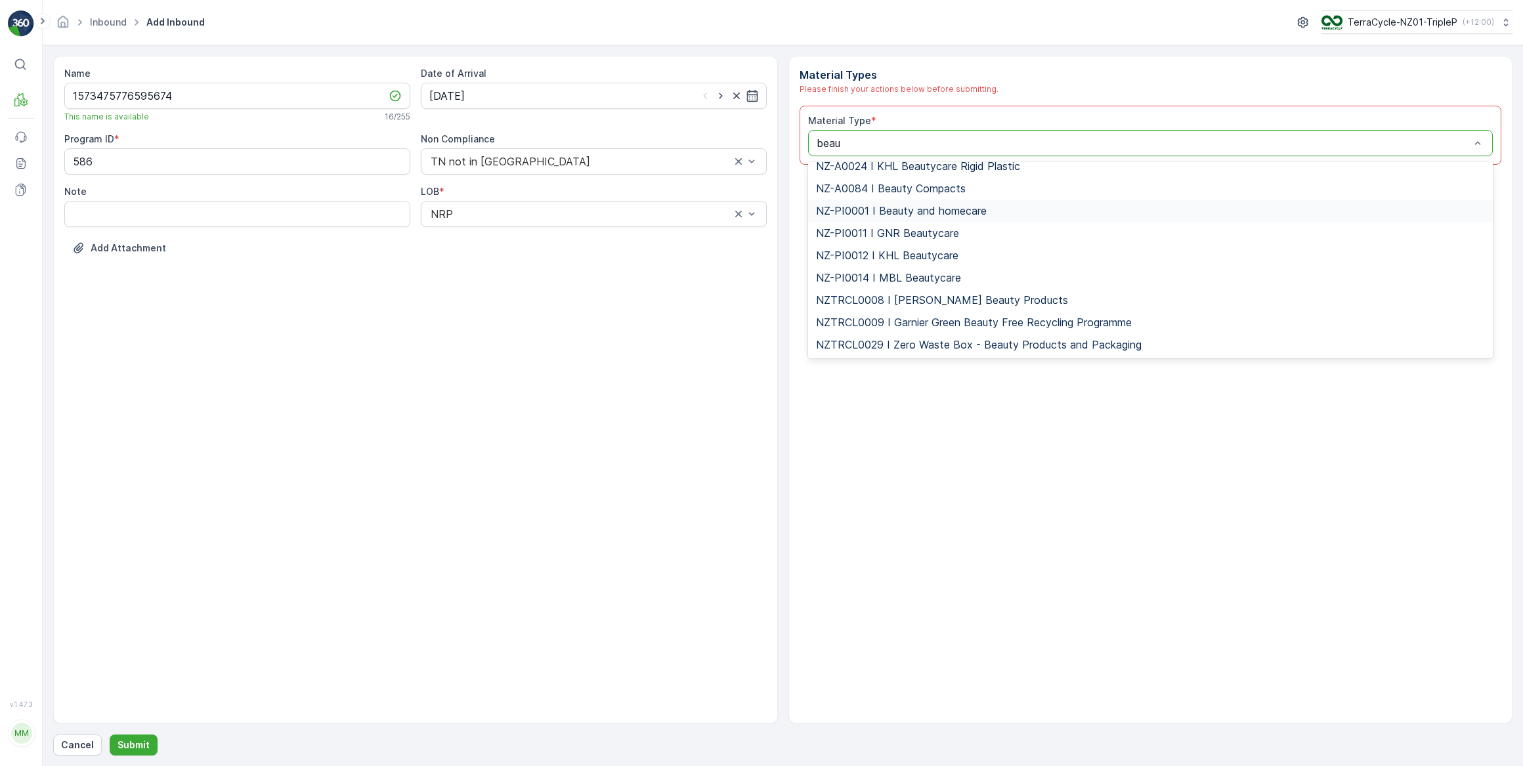
click at [889, 208] on span "NZ-PI0001 I Beauty and homecare" at bounding box center [901, 211] width 171 height 12
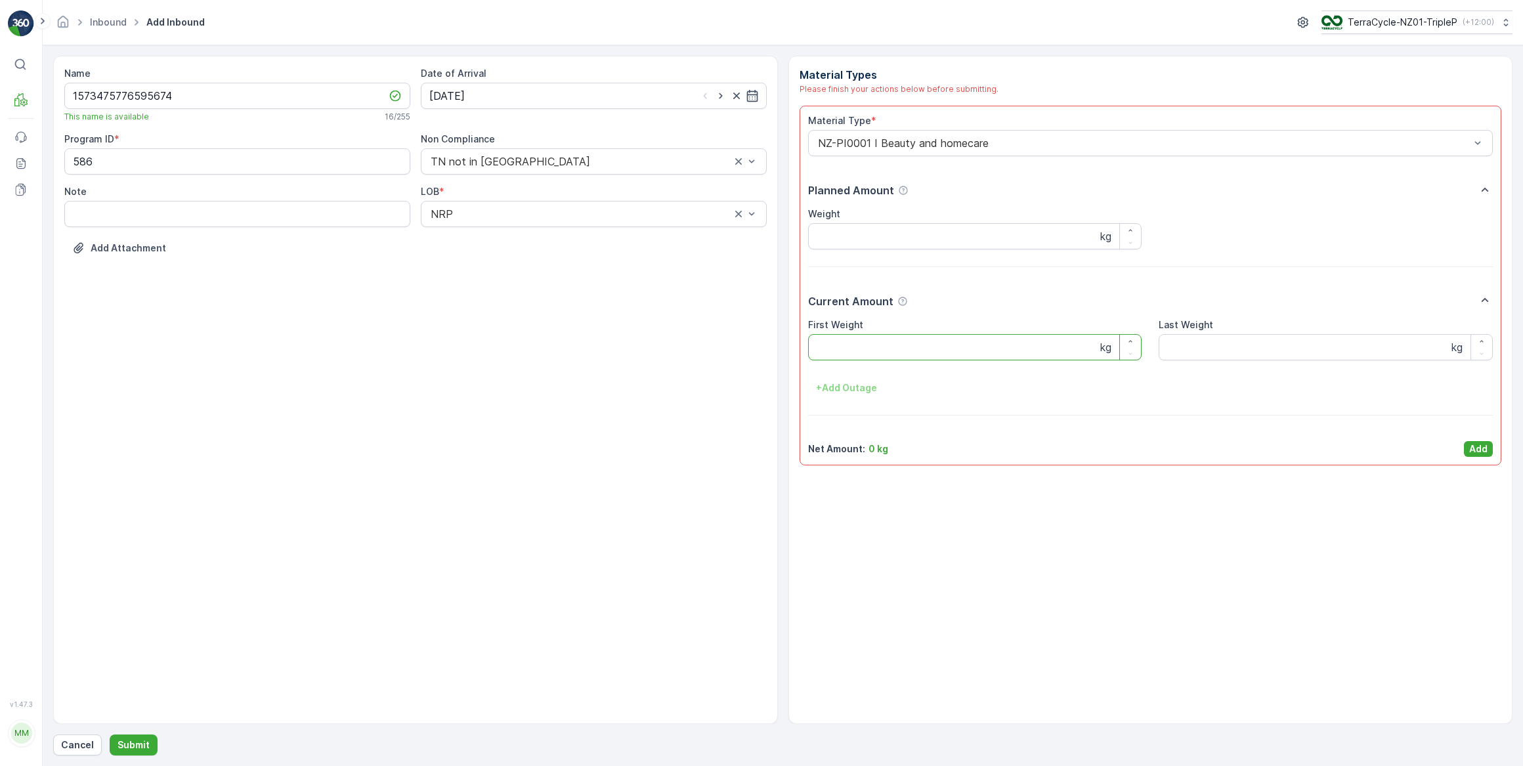
drag, startPoint x: 865, startPoint y: 355, endPoint x: 827, endPoint y: 358, distance: 38.2
click at [827, 358] on Weight "First Weight" at bounding box center [975, 347] width 334 height 26
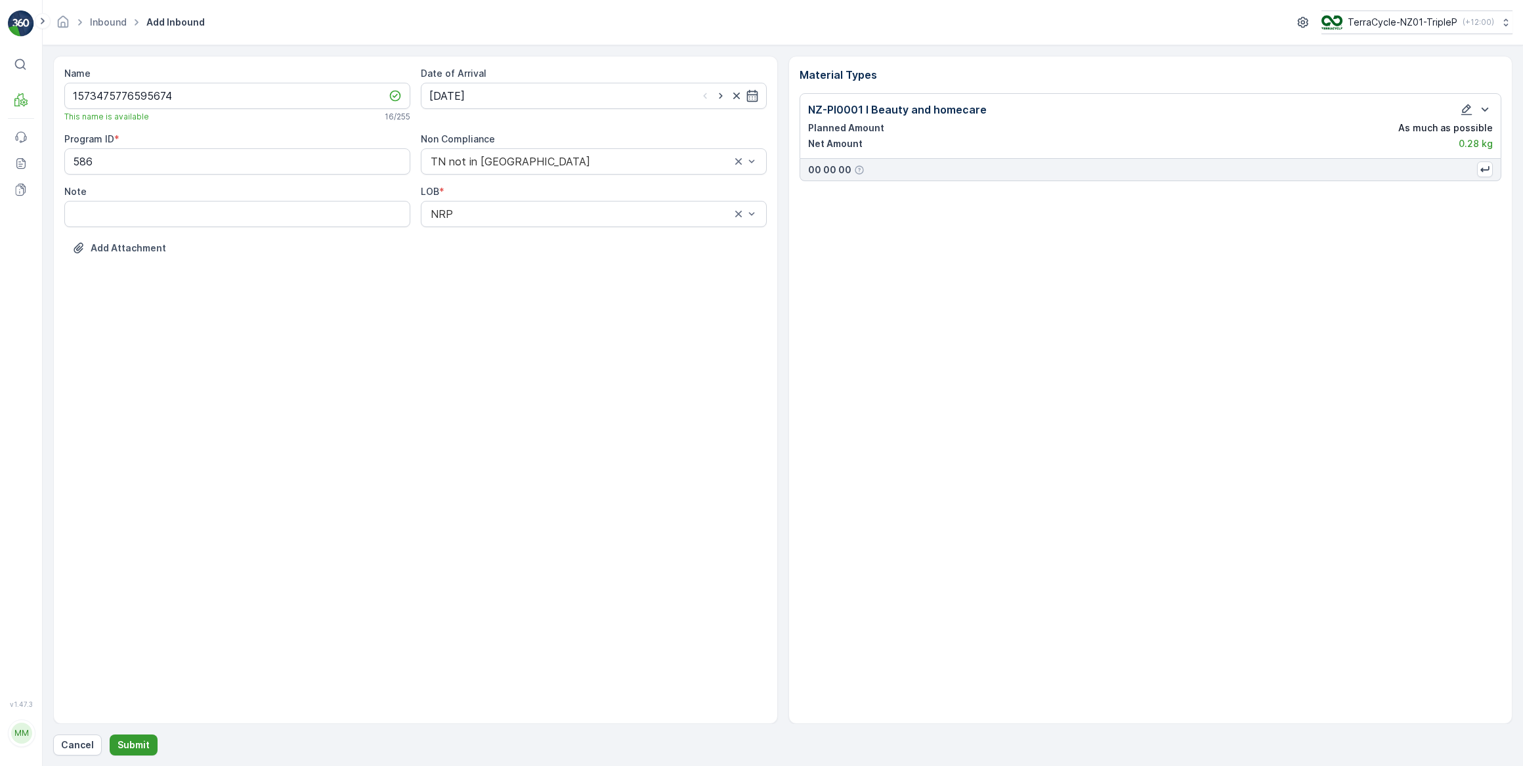
click at [146, 744] on p "Submit" at bounding box center [134, 745] width 32 height 13
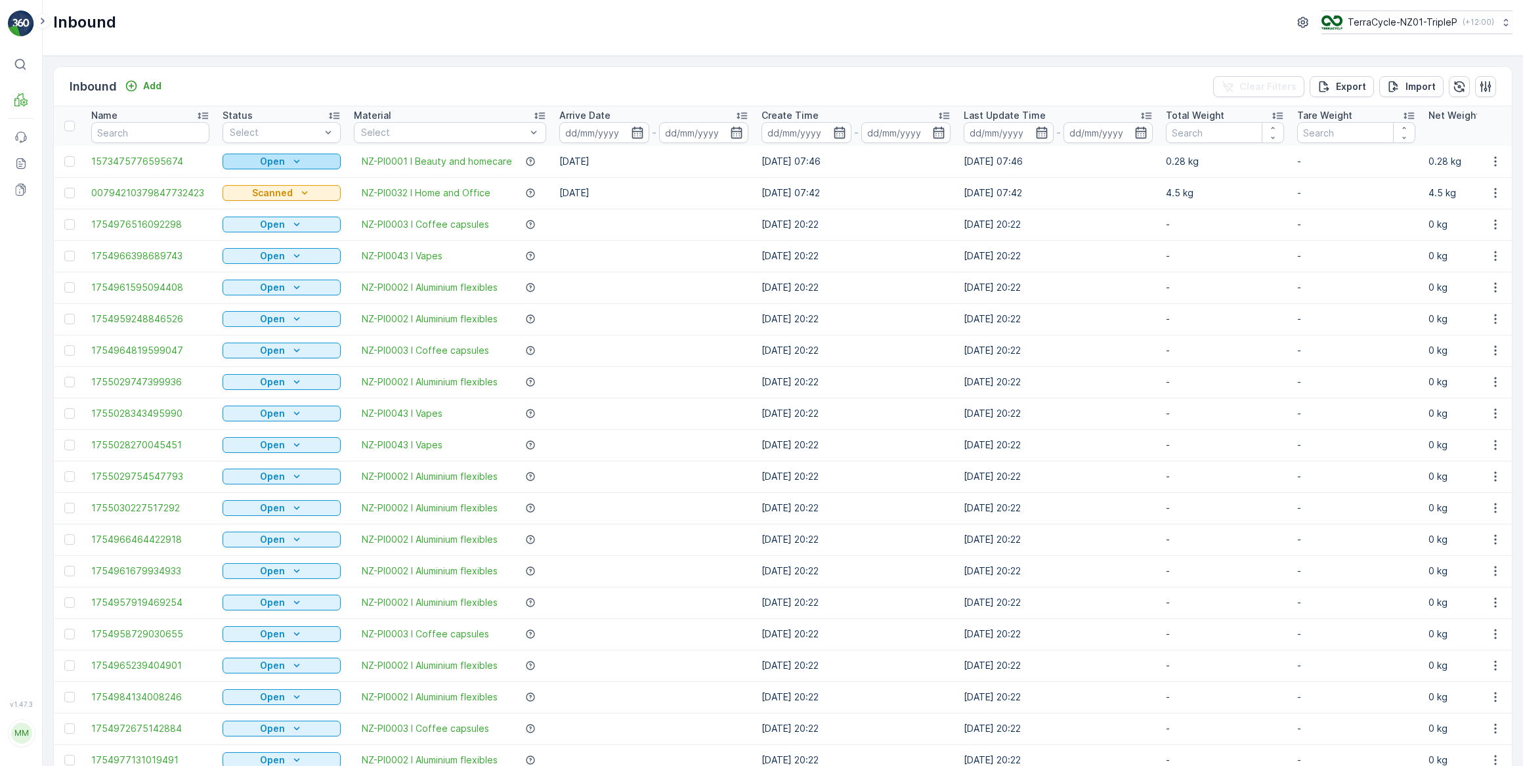
click at [307, 165] on div "Open" at bounding box center [282, 161] width 108 height 13
click at [248, 197] on span "Scanned" at bounding box center [249, 198] width 39 height 13
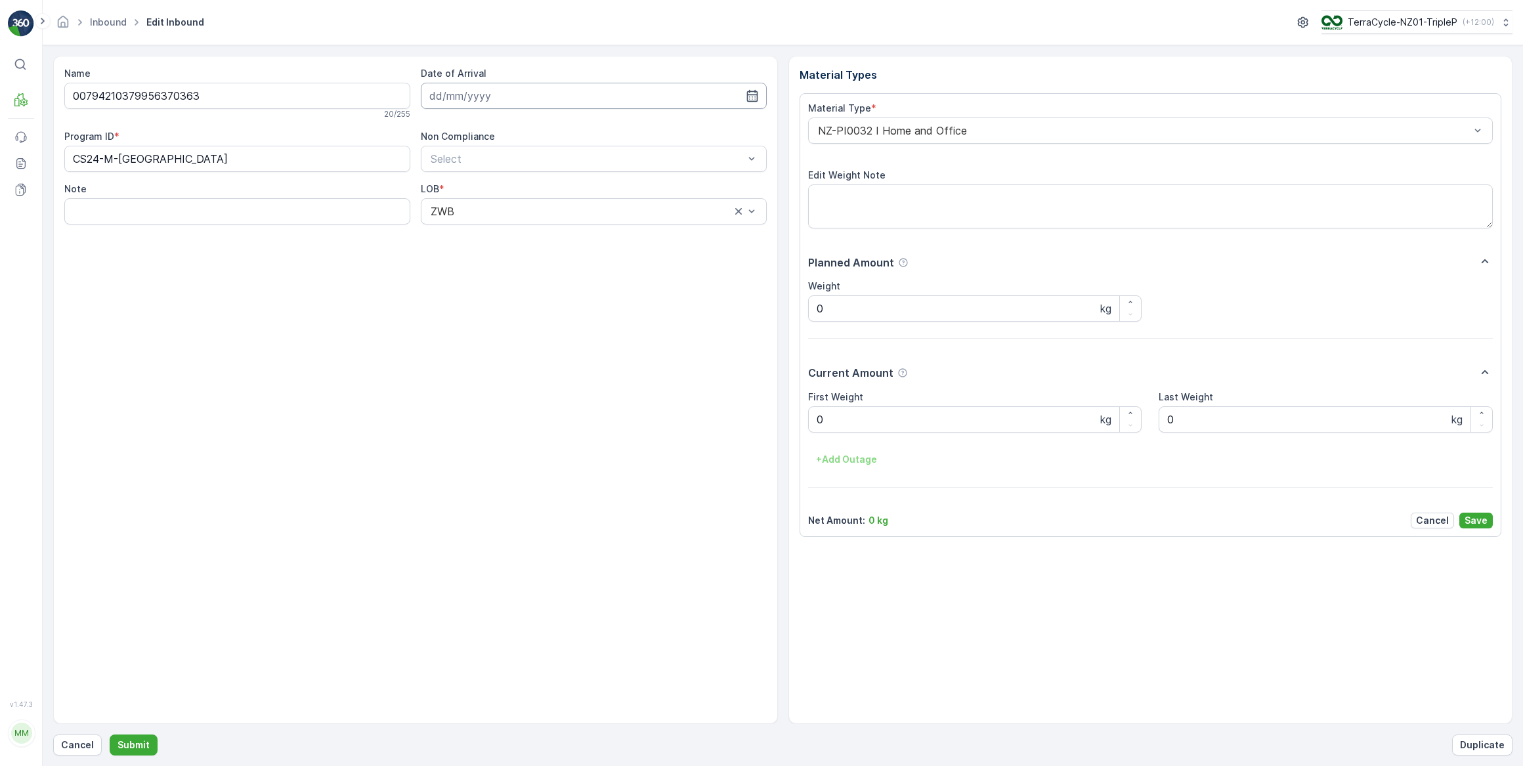
click at [506, 88] on input at bounding box center [594, 96] width 346 height 26
click at [544, 232] on div "14" at bounding box center [537, 231] width 21 height 21
type input "[DATE]"
drag, startPoint x: 828, startPoint y: 425, endPoint x: 811, endPoint y: 421, distance: 16.7
click at [811, 421] on Weight "0" at bounding box center [975, 419] width 334 height 26
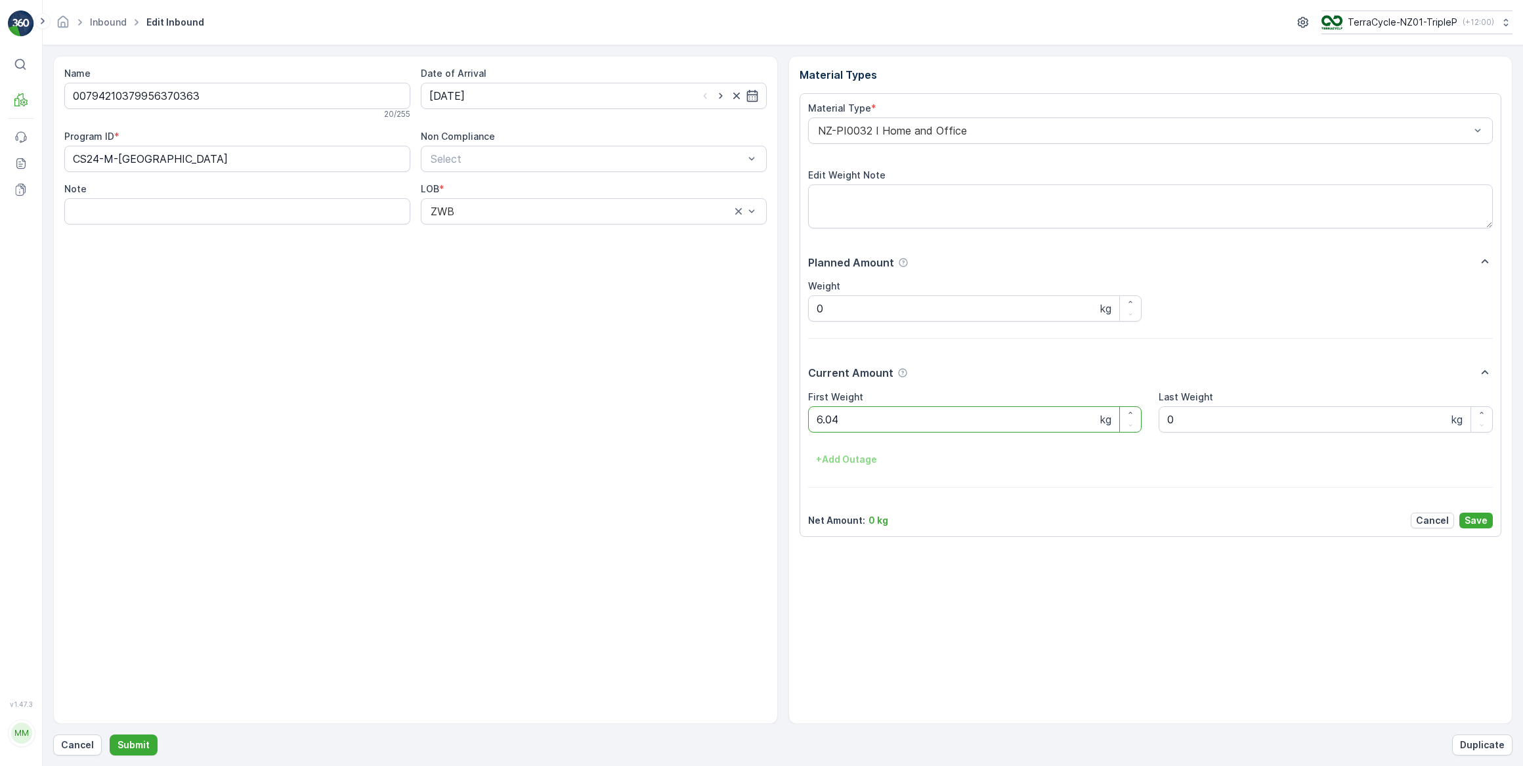
click at [110, 735] on button "Submit" at bounding box center [134, 745] width 48 height 21
click at [568, 92] on input at bounding box center [594, 96] width 346 height 26
click at [538, 226] on div "14" at bounding box center [537, 231] width 21 height 21
type input "[DATE]"
drag, startPoint x: 858, startPoint y: 414, endPoint x: 801, endPoint y: 420, distance: 57.4
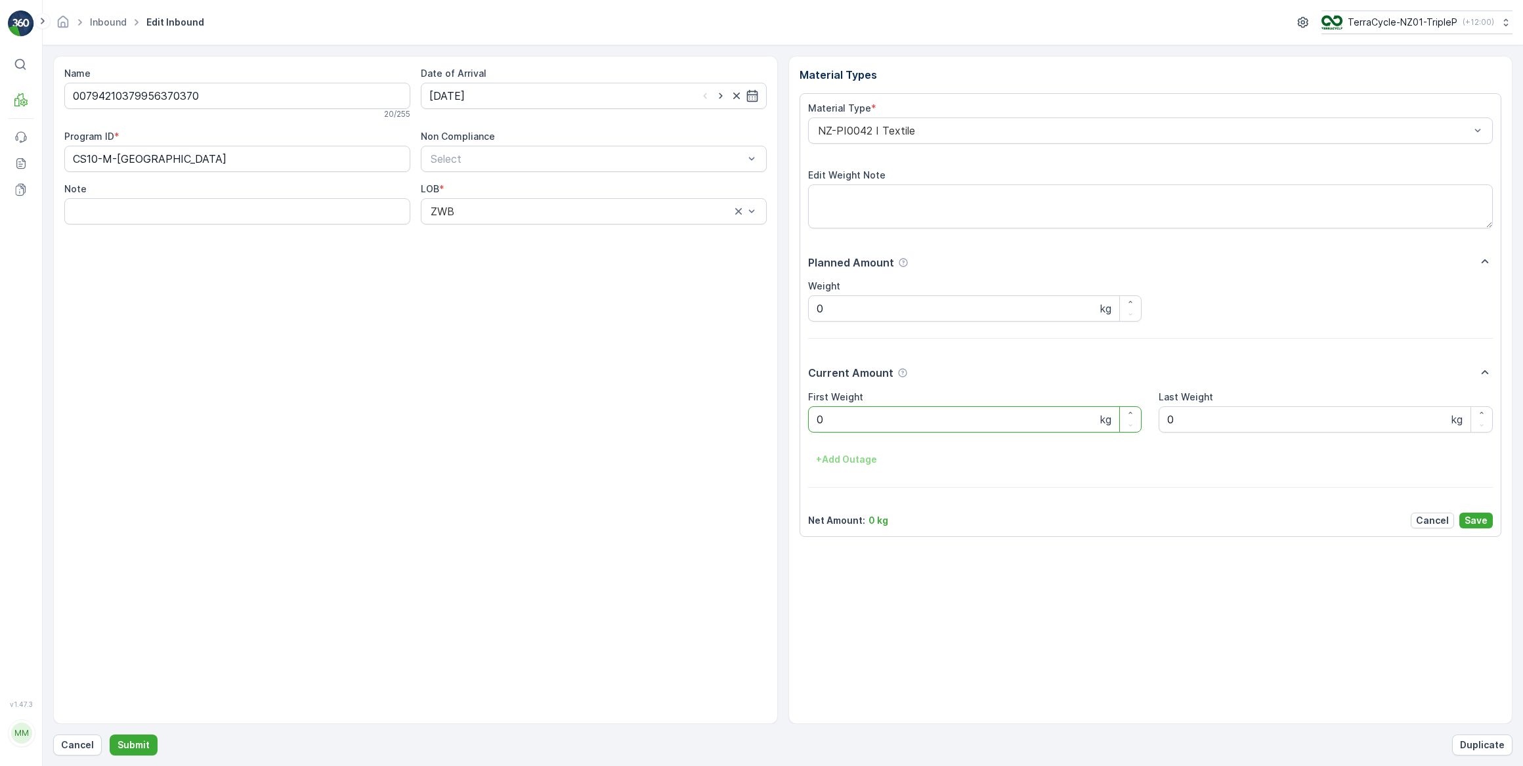
click at [801, 420] on div "Material Type * NZ-PI0042 I Textile Edit Weight Note Planned Amount Weight 0 kg…" at bounding box center [1151, 315] width 702 height 444
click at [110, 735] on button "Submit" at bounding box center [134, 745] width 48 height 21
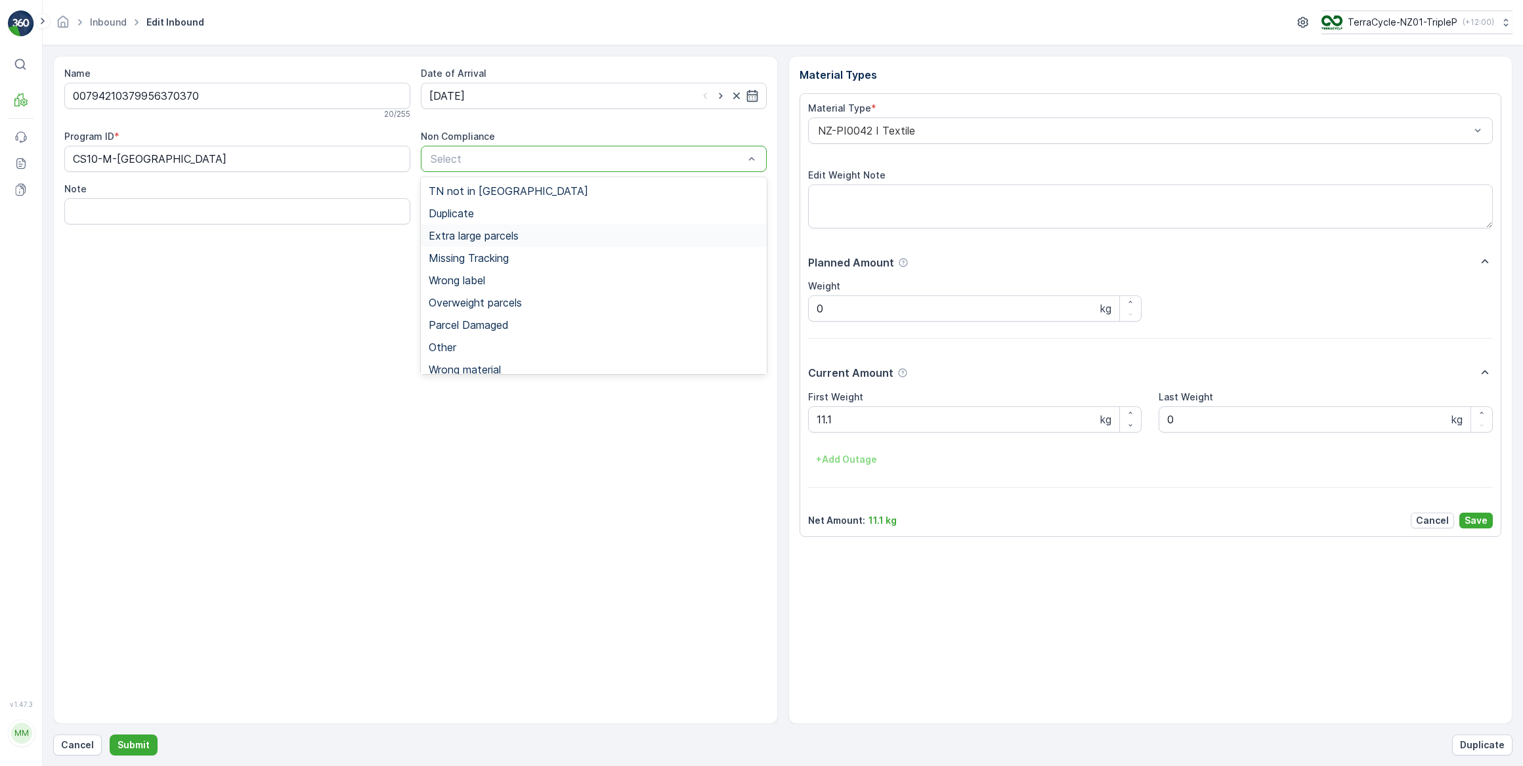
scroll to position [9, 0]
click at [359, 337] on div "Name 00794210379956370370 20 / 255 Date of Arrival [DATE] Program ID * CS10-M-N…" at bounding box center [415, 390] width 725 height 668
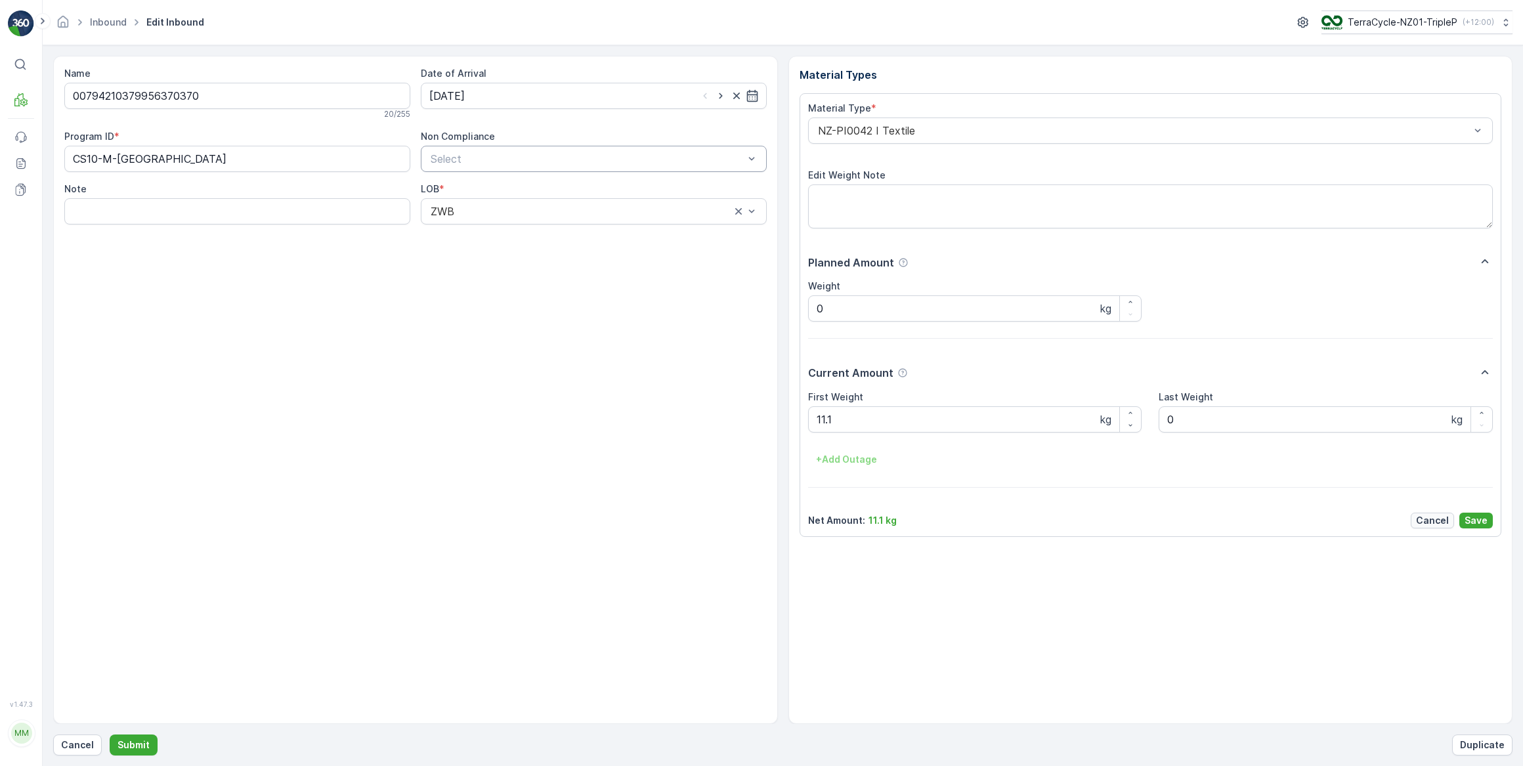
click at [1432, 519] on p "Cancel" at bounding box center [1432, 520] width 33 height 13
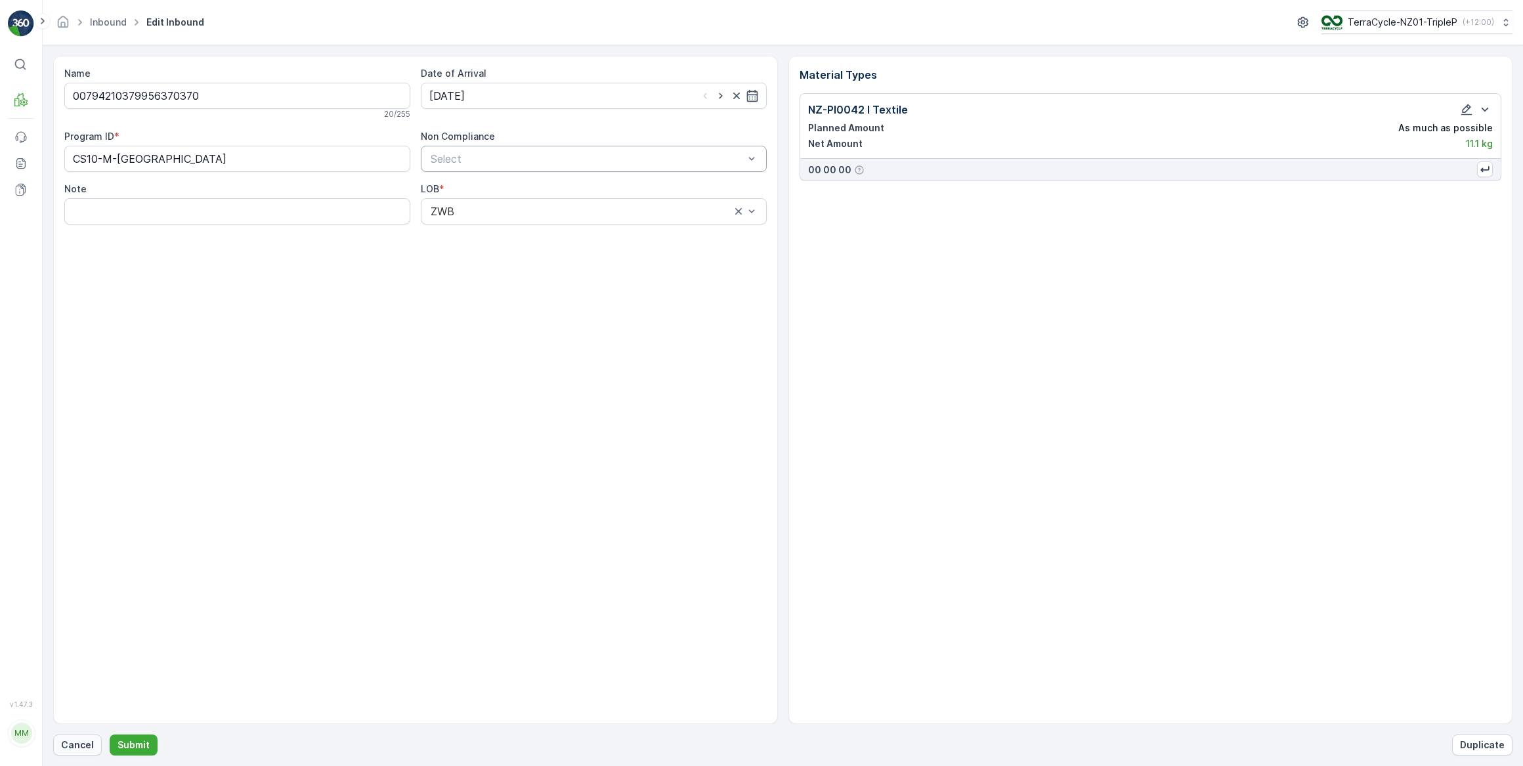
click at [90, 749] on p "Cancel" at bounding box center [77, 745] width 33 height 13
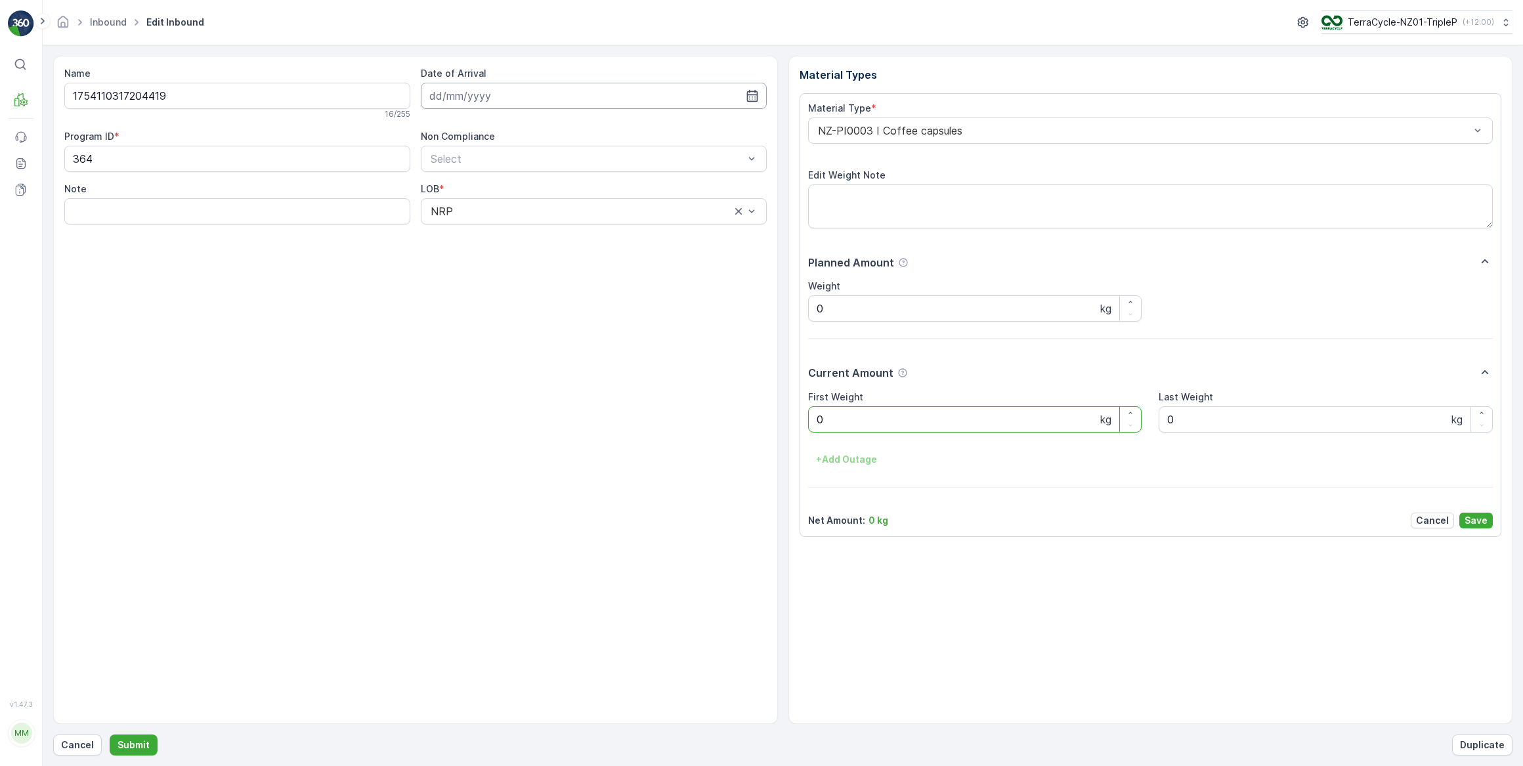
click at [534, 97] on input at bounding box center [594, 96] width 346 height 26
drag, startPoint x: 530, startPoint y: 231, endPoint x: 555, endPoint y: 230, distance: 25.0
click at [532, 231] on div "14" at bounding box center [537, 231] width 21 height 21
type input "[DATE]"
click at [849, 130] on div at bounding box center [1144, 131] width 655 height 12
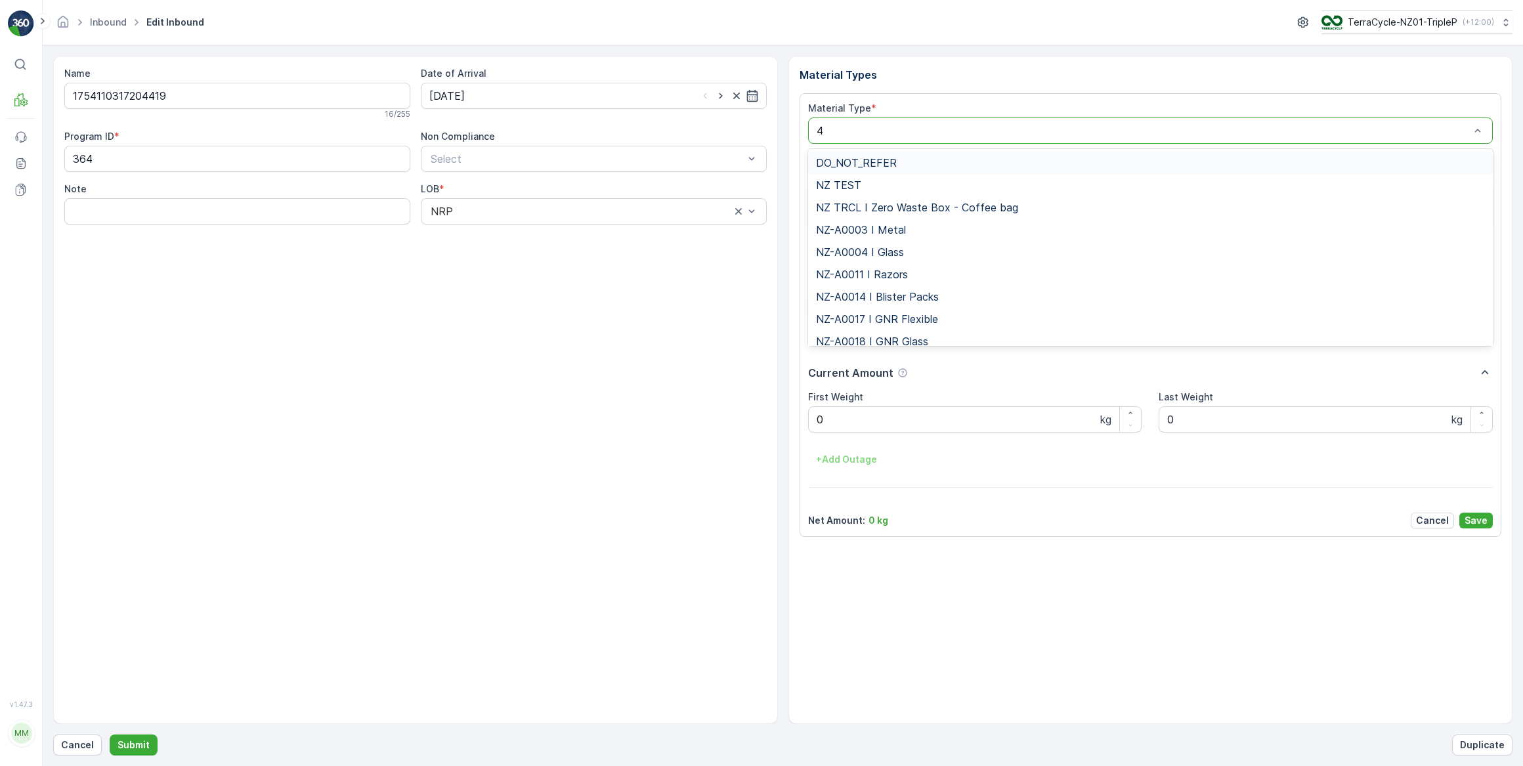
type input "46"
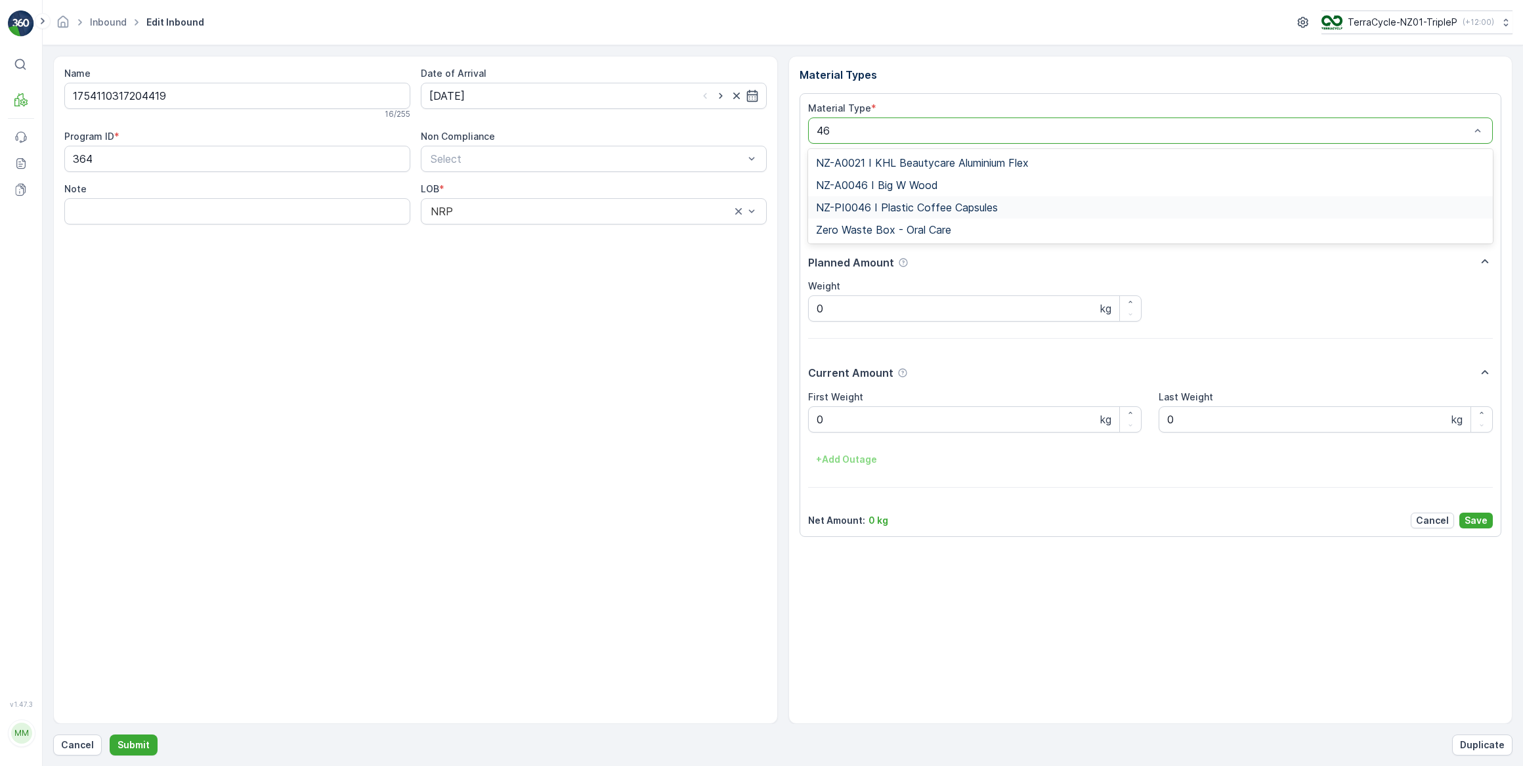
click at [905, 204] on span "NZ-PI0046 I Plastic Coffee Capsules" at bounding box center [907, 208] width 182 height 12
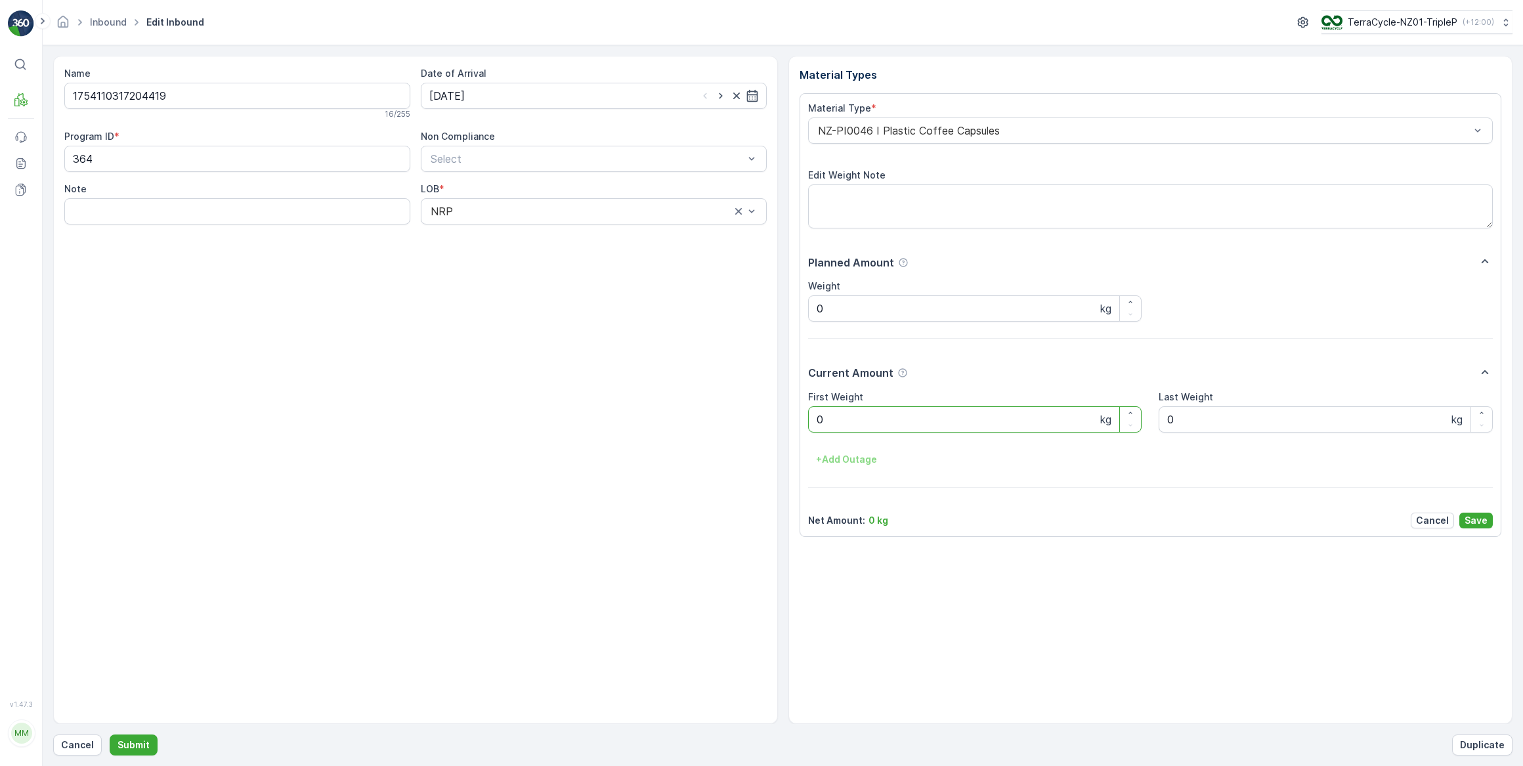
drag, startPoint x: 847, startPoint y: 412, endPoint x: 776, endPoint y: 424, distance: 71.9
click at [776, 424] on div "Name 1754110317204419 16 / 255 Date of Arrival [DATE] Program ID * 364 Non Comp…" at bounding box center [782, 390] width 1459 height 668
click at [110, 735] on button "Submit" at bounding box center [134, 745] width 48 height 21
drag, startPoint x: 496, startPoint y: 83, endPoint x: 492, endPoint y: 92, distance: 9.1
click at [495, 86] on input at bounding box center [594, 96] width 346 height 26
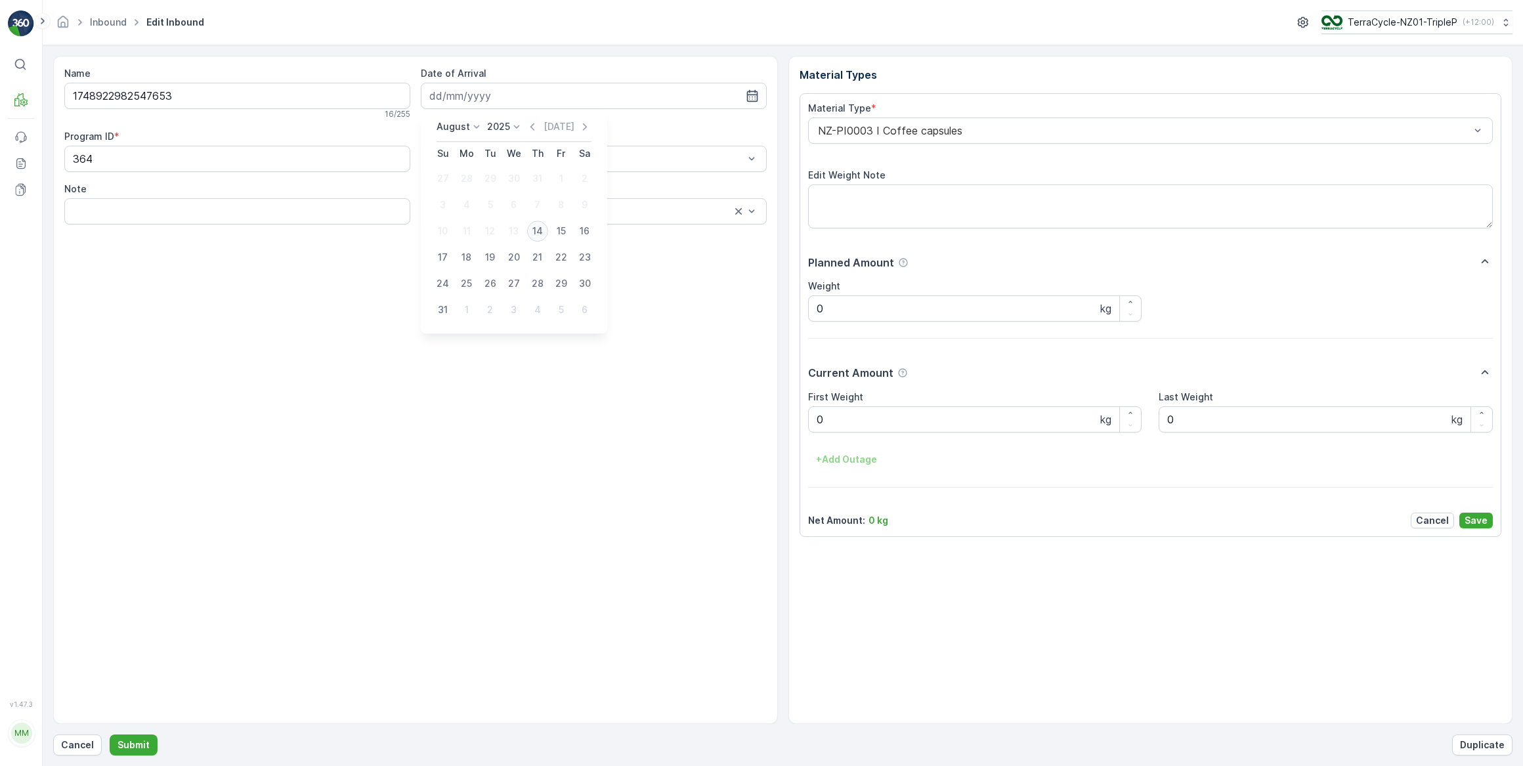
click at [538, 238] on div "14" at bounding box center [537, 231] width 21 height 21
type input "[DATE]"
click at [876, 129] on div at bounding box center [1144, 131] width 655 height 12
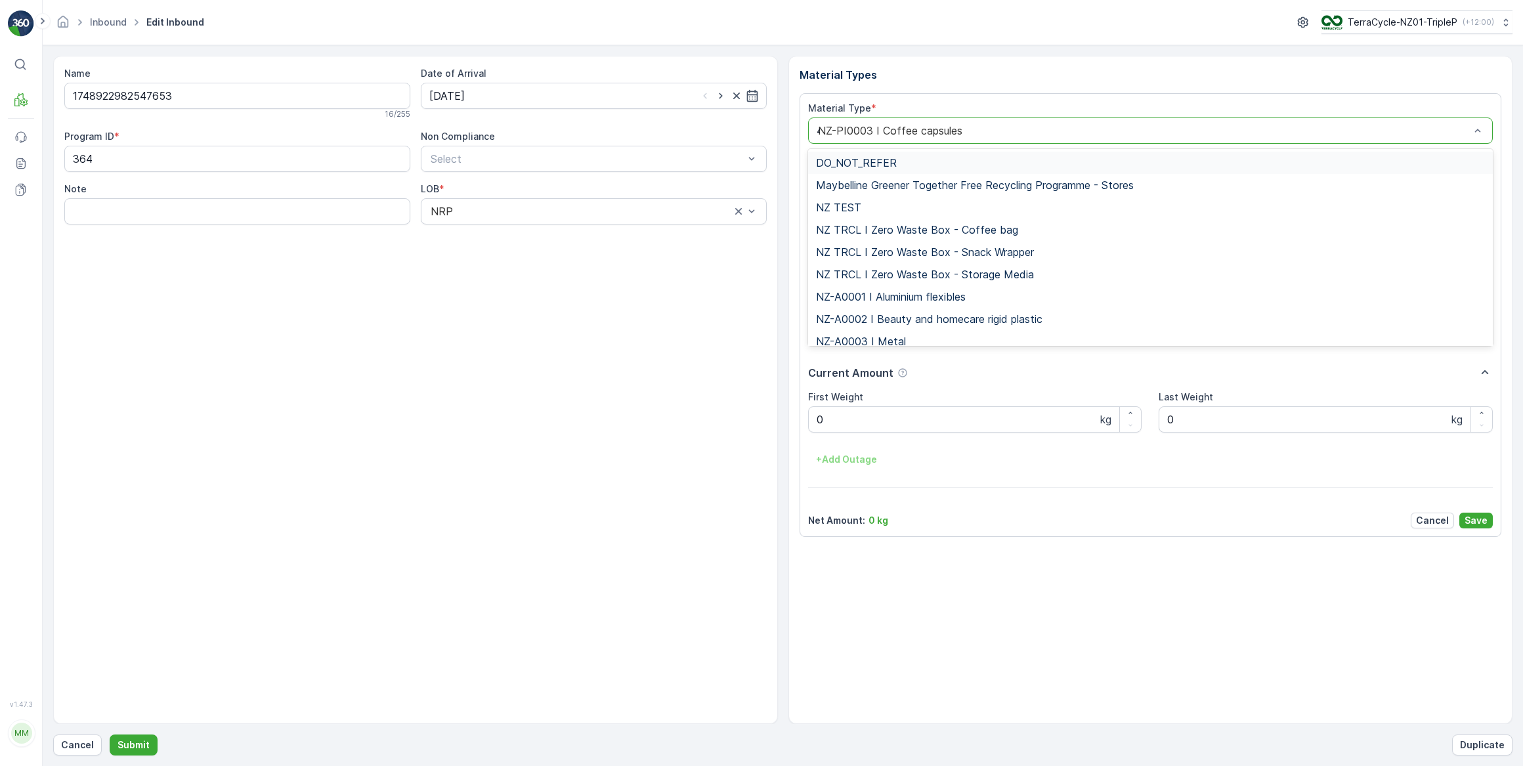
type input "46"
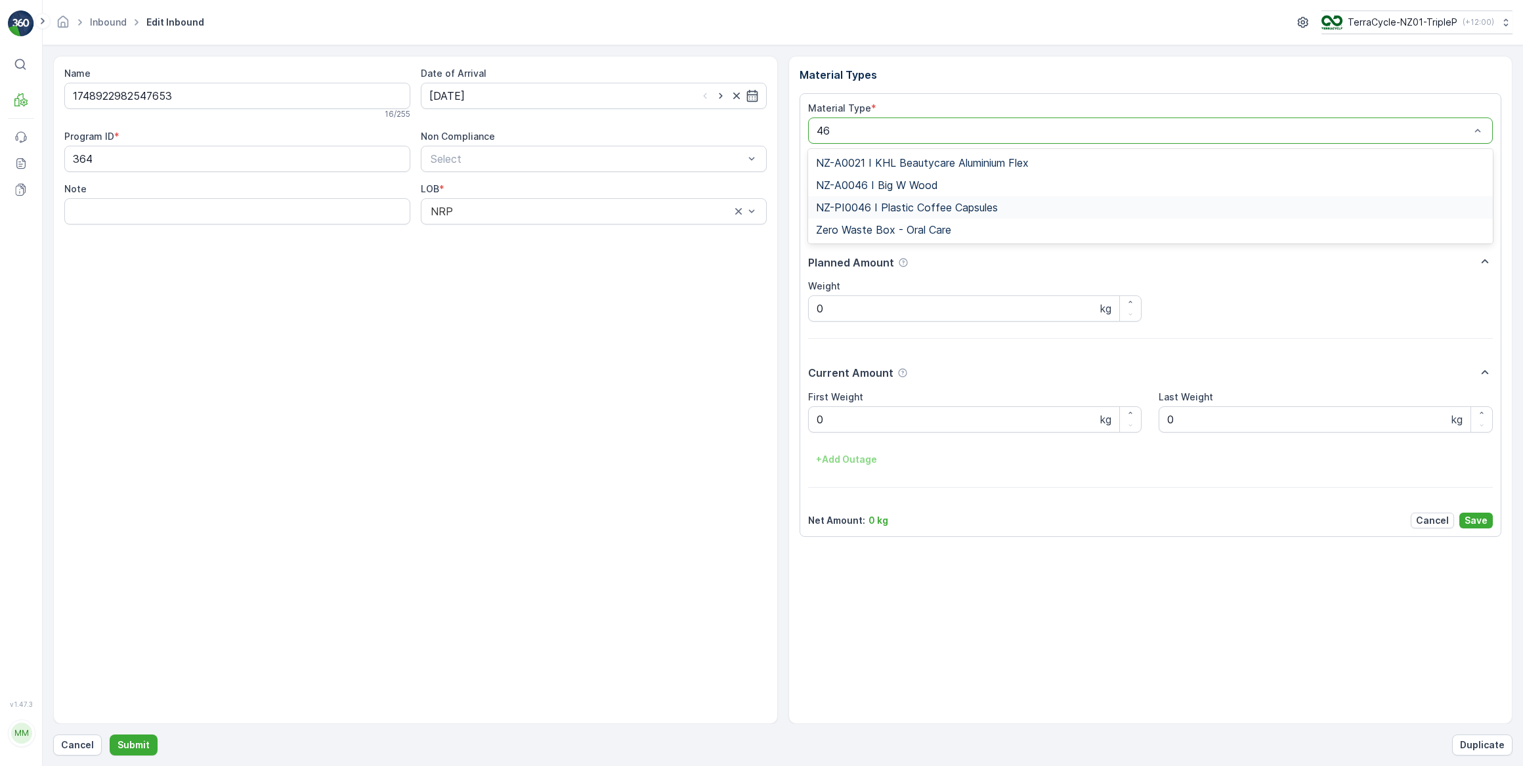
click at [901, 206] on span "NZ-PI0046 I Plastic Coffee Capsules" at bounding box center [907, 208] width 182 height 12
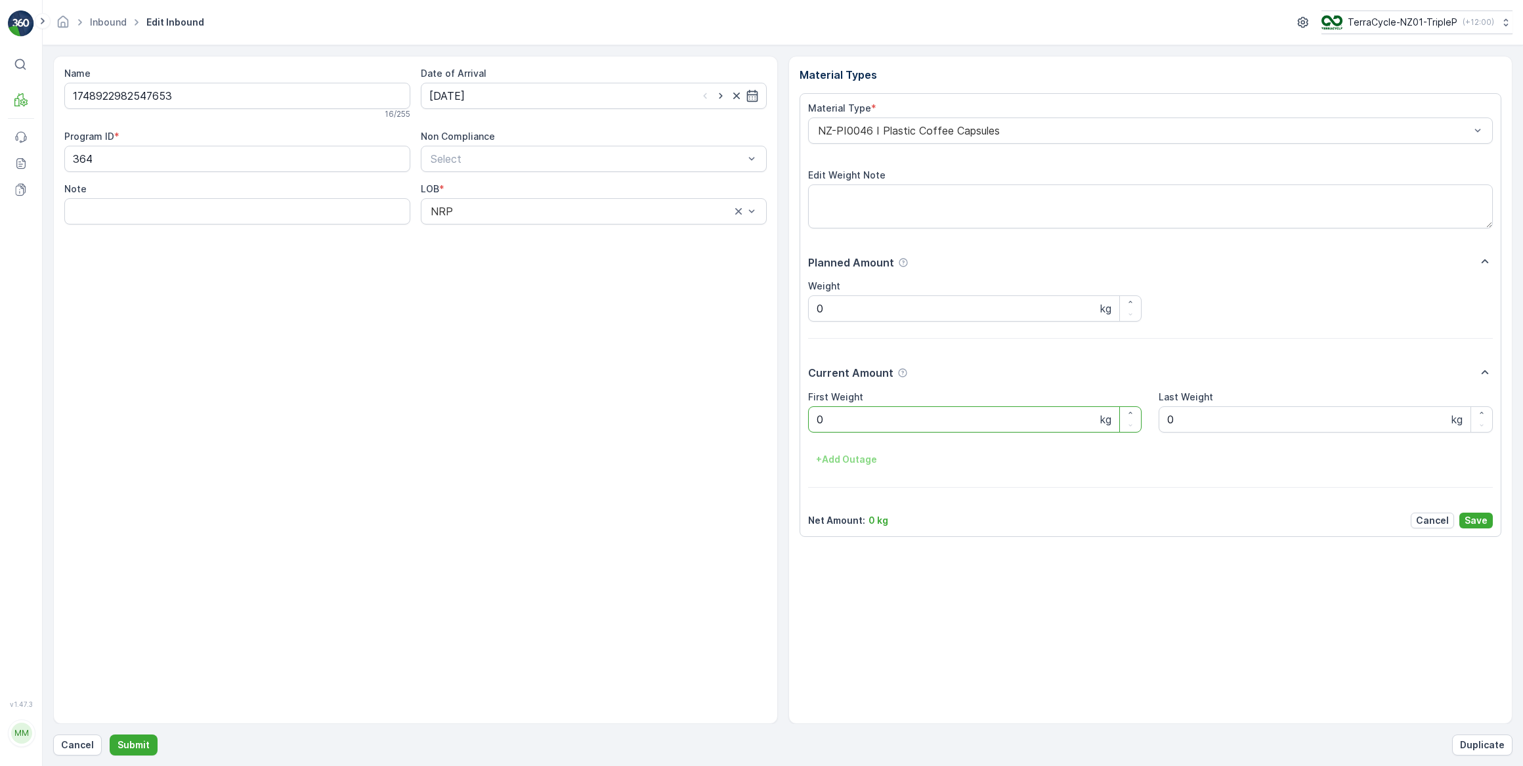
drag, startPoint x: 844, startPoint y: 421, endPoint x: 788, endPoint y: 422, distance: 55.1
click at [789, 422] on div "Material Types Material Type * NZ-PI0046 I Plastic Coffee Capsules Edit Weight …" at bounding box center [1150, 390] width 725 height 668
click at [110, 735] on button "Submit" at bounding box center [134, 745] width 48 height 21
click at [512, 83] on input at bounding box center [594, 96] width 346 height 26
click at [544, 236] on div "14" at bounding box center [537, 231] width 21 height 21
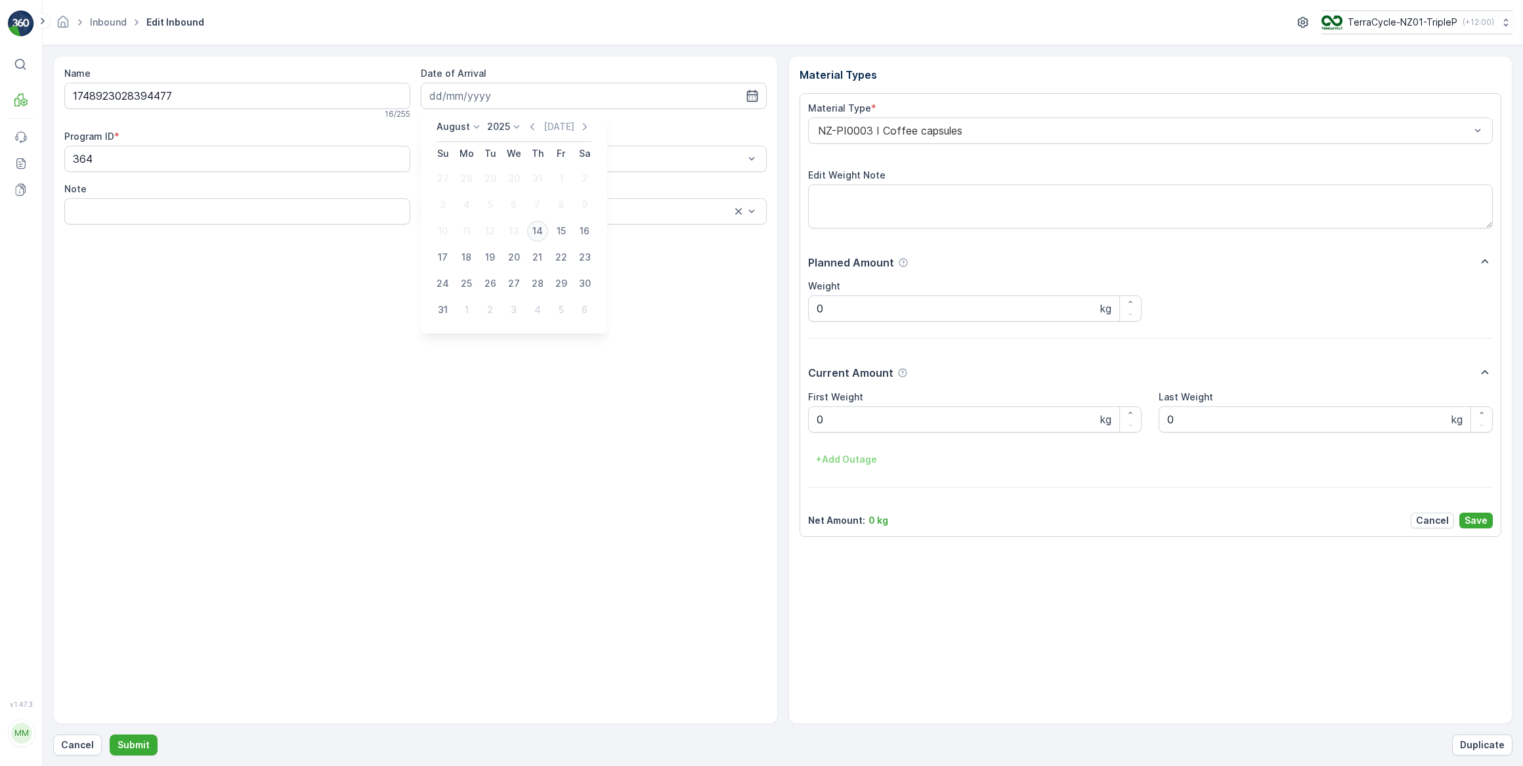
type input "[DATE]"
click at [893, 129] on div at bounding box center [1144, 131] width 655 height 12
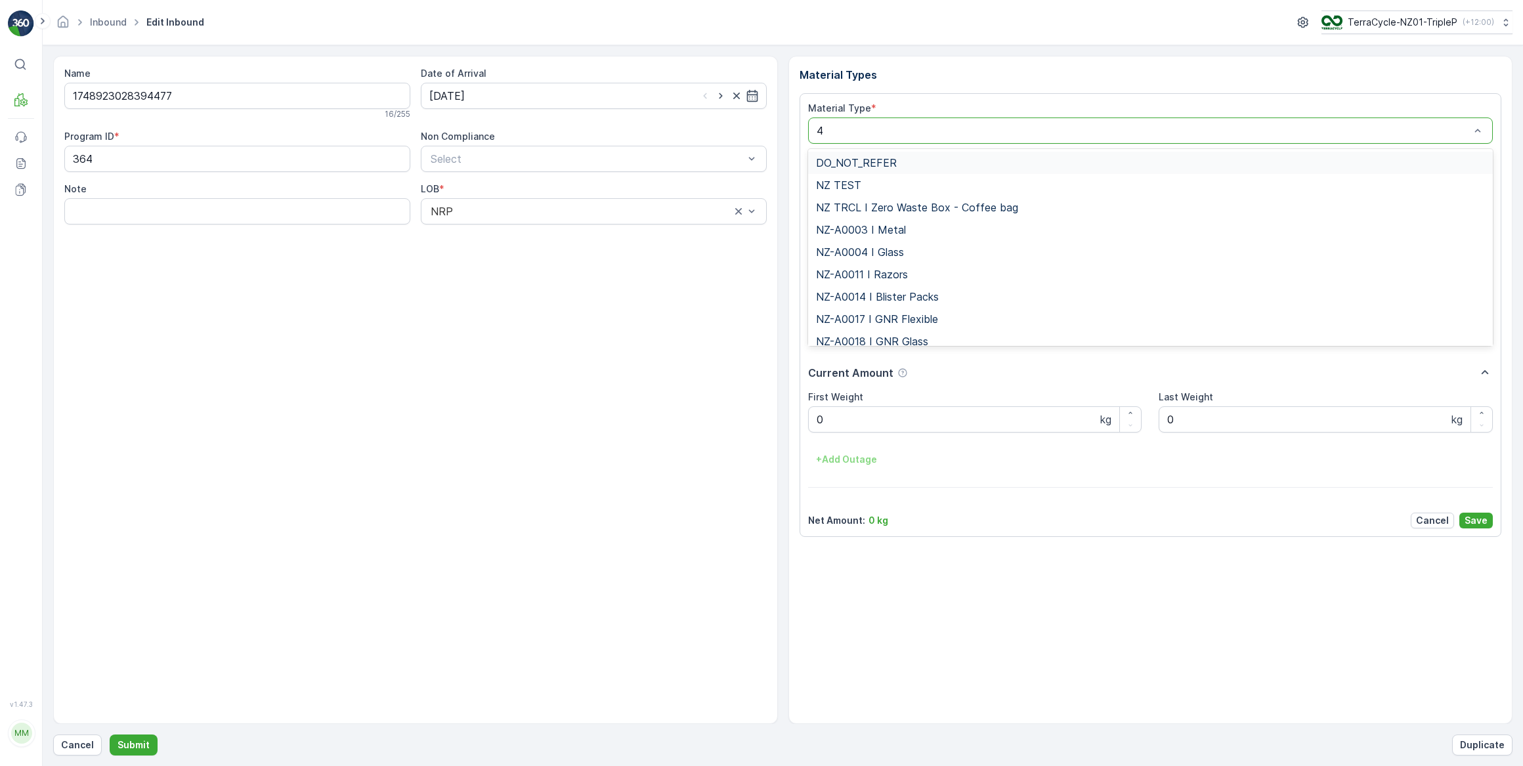
type input "46"
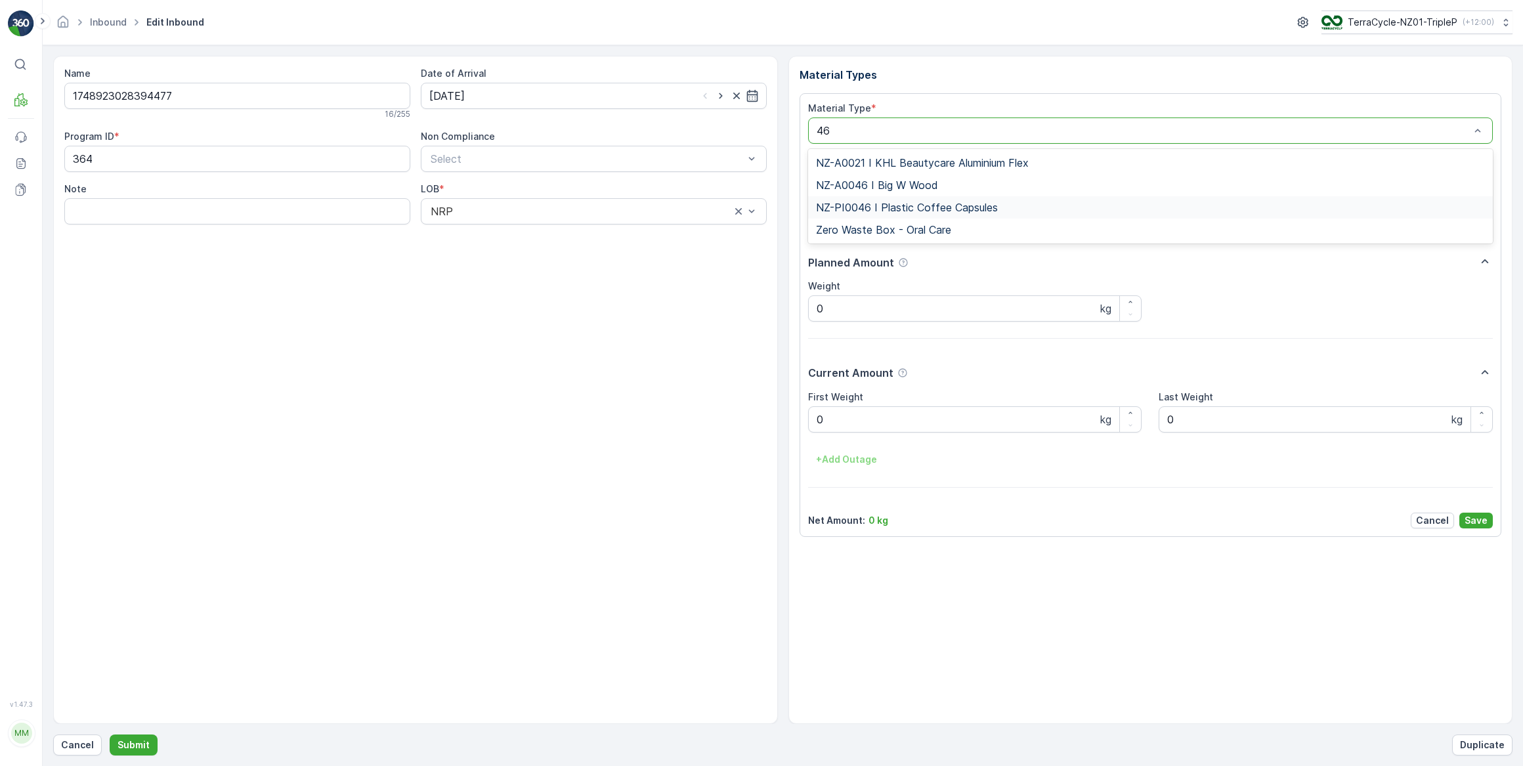
click at [929, 209] on span "NZ-PI0046 I Plastic Coffee Capsules" at bounding box center [907, 208] width 182 height 12
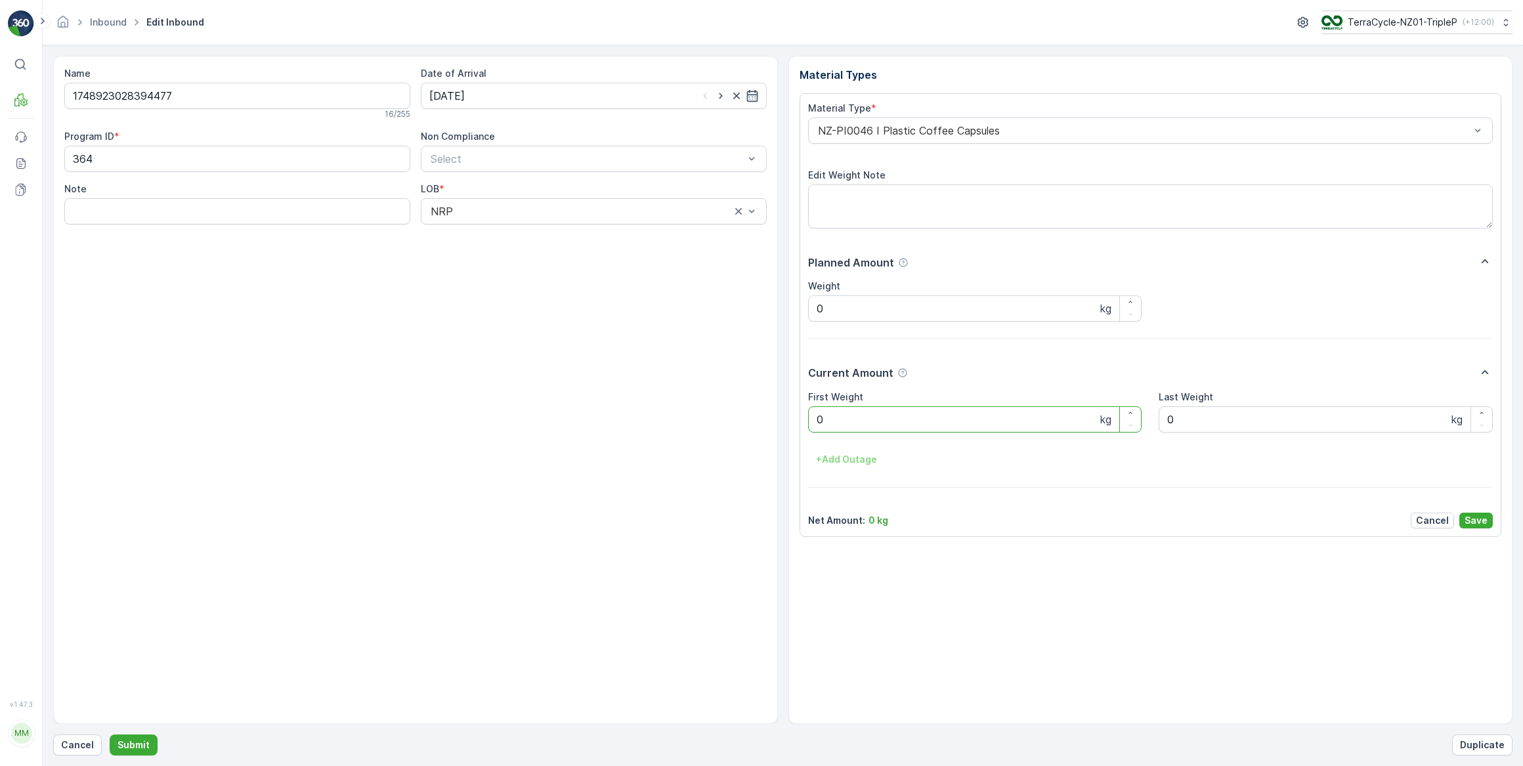
drag, startPoint x: 874, startPoint y: 421, endPoint x: 798, endPoint y: 435, distance: 78.2
click at [798, 435] on div "Material Types Material Type * NZ-PI0046 I Plastic Coffee Capsules Edit Weight …" at bounding box center [1150, 390] width 725 height 668
click at [110, 735] on button "Submit" at bounding box center [134, 745] width 48 height 21
click at [610, 85] on input at bounding box center [594, 96] width 346 height 26
drag, startPoint x: 538, startPoint y: 236, endPoint x: 800, endPoint y: 135, distance: 280.4
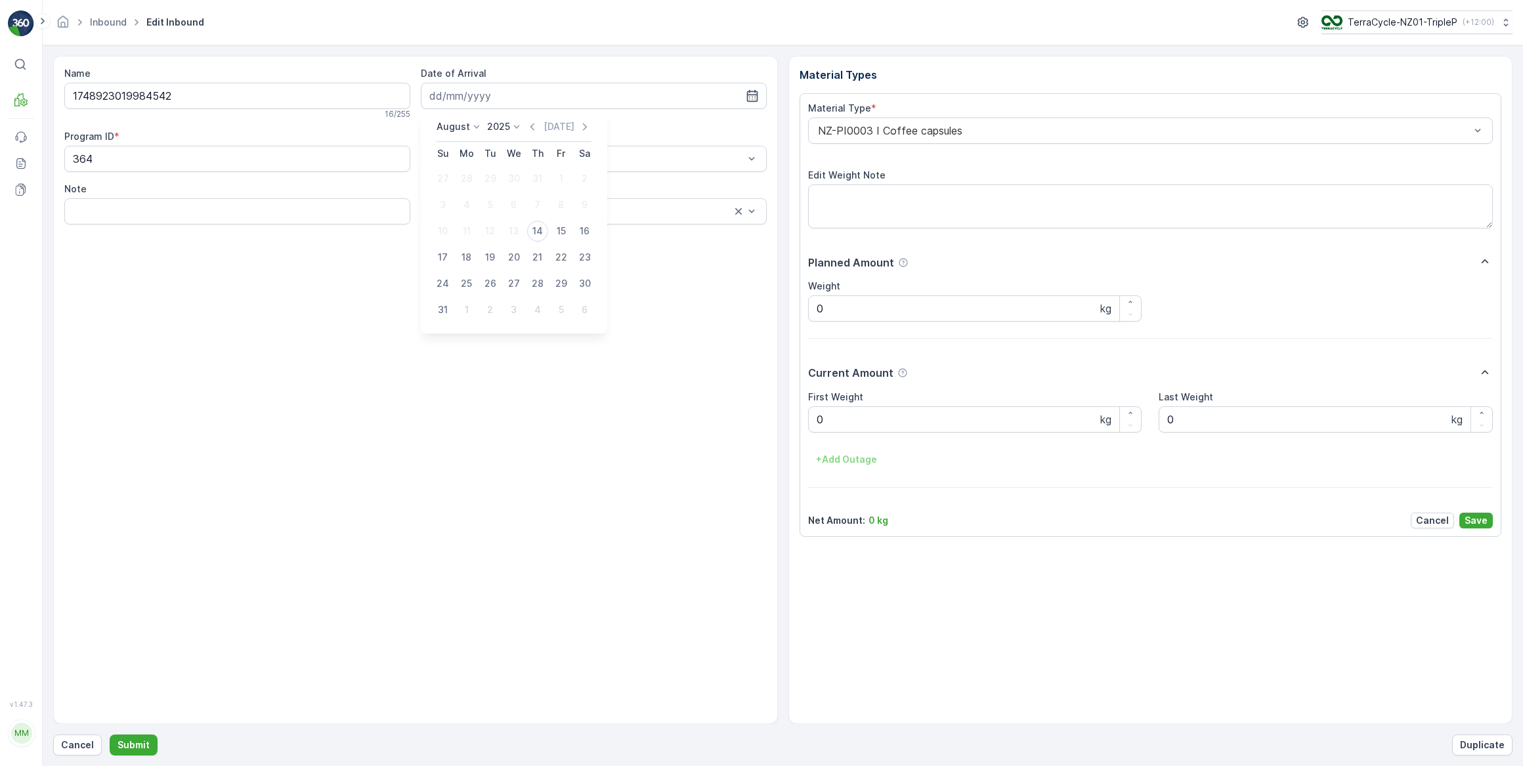
click at [539, 235] on div "14" at bounding box center [537, 231] width 21 height 21
type input "[DATE]"
click at [931, 125] on div at bounding box center [1144, 131] width 655 height 12
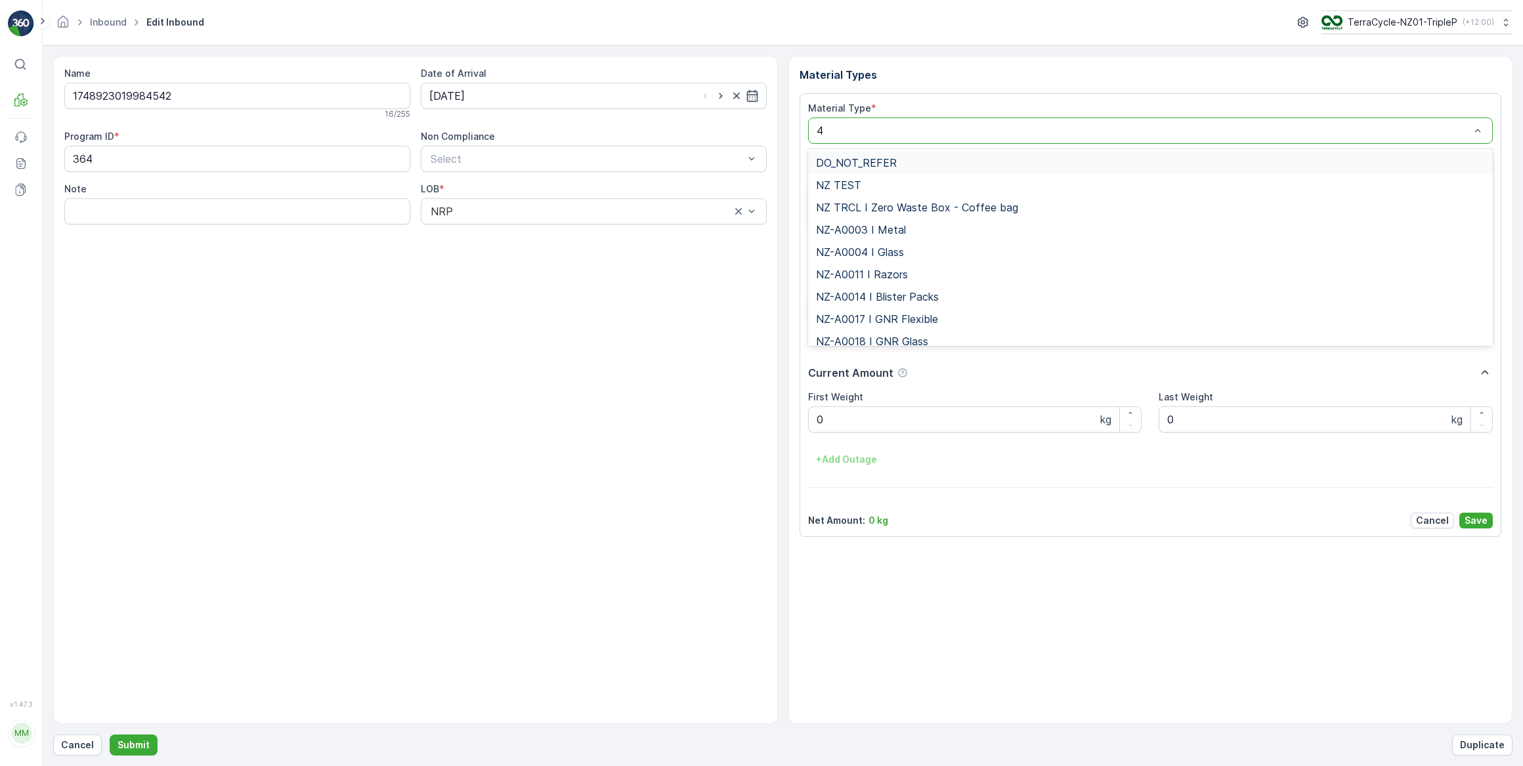
type input "46"
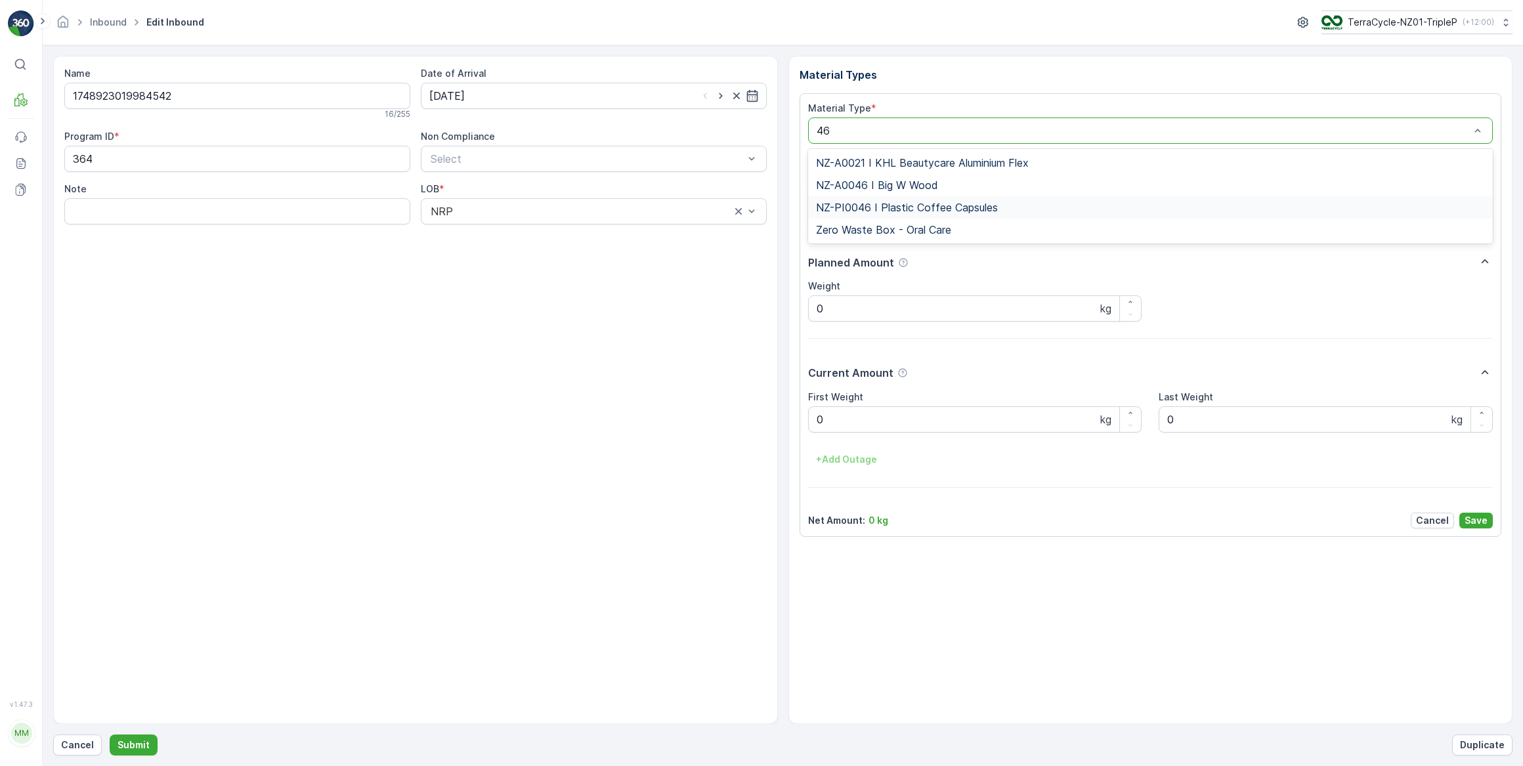
click at [930, 210] on span "NZ-PI0046 I Plastic Coffee Capsules" at bounding box center [907, 208] width 182 height 12
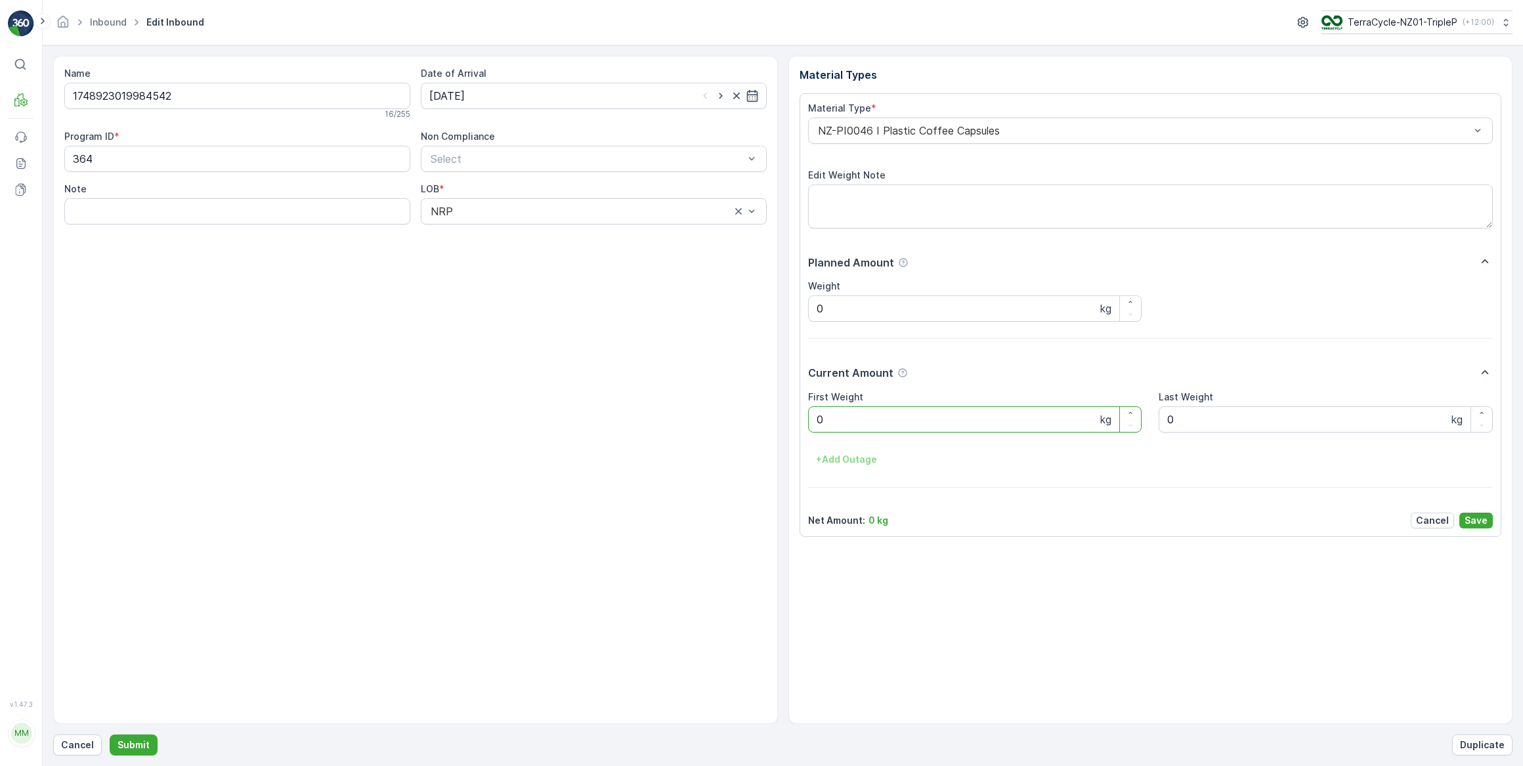
drag, startPoint x: 815, startPoint y: 420, endPoint x: 819, endPoint y: 429, distance: 9.8
click at [819, 429] on Weight "0" at bounding box center [975, 419] width 334 height 26
click at [110, 735] on button "Submit" at bounding box center [134, 745] width 48 height 21
click at [513, 97] on input at bounding box center [594, 96] width 346 height 26
click at [532, 234] on div "14" at bounding box center [537, 231] width 21 height 21
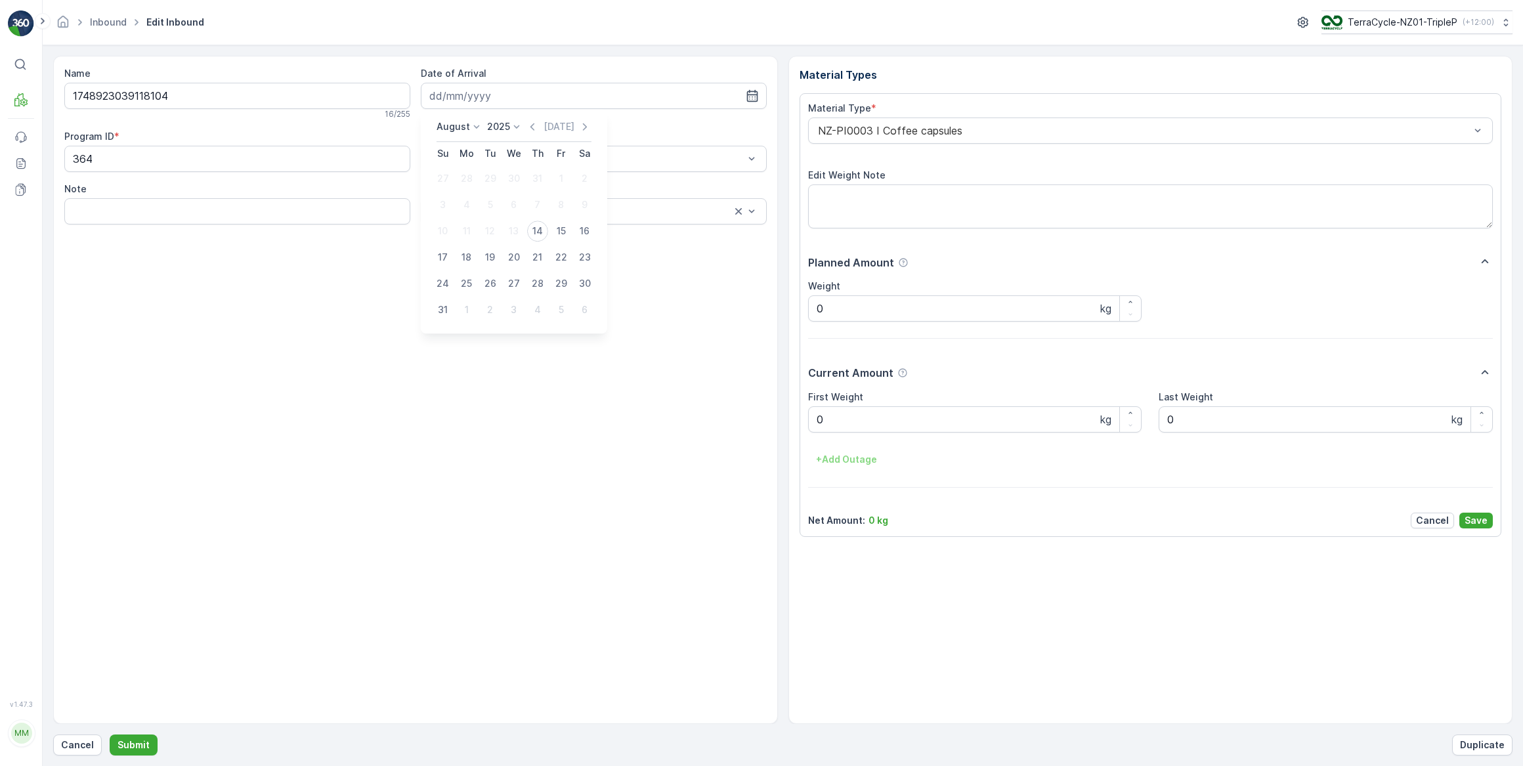
type input "[DATE]"
click at [949, 137] on div "NZ-PI0003 I Coffee capsules" at bounding box center [1150, 131] width 685 height 26
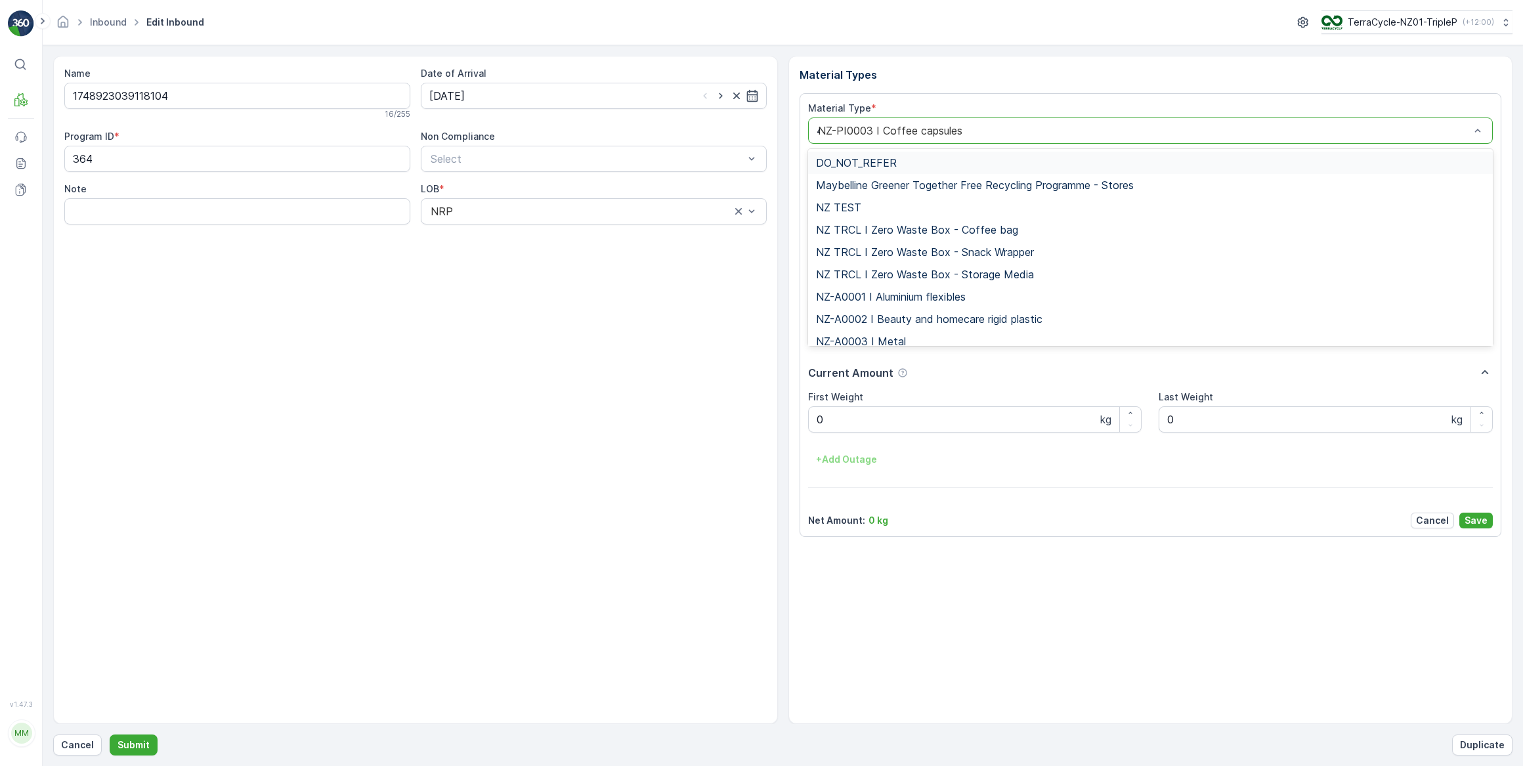
type input "46"
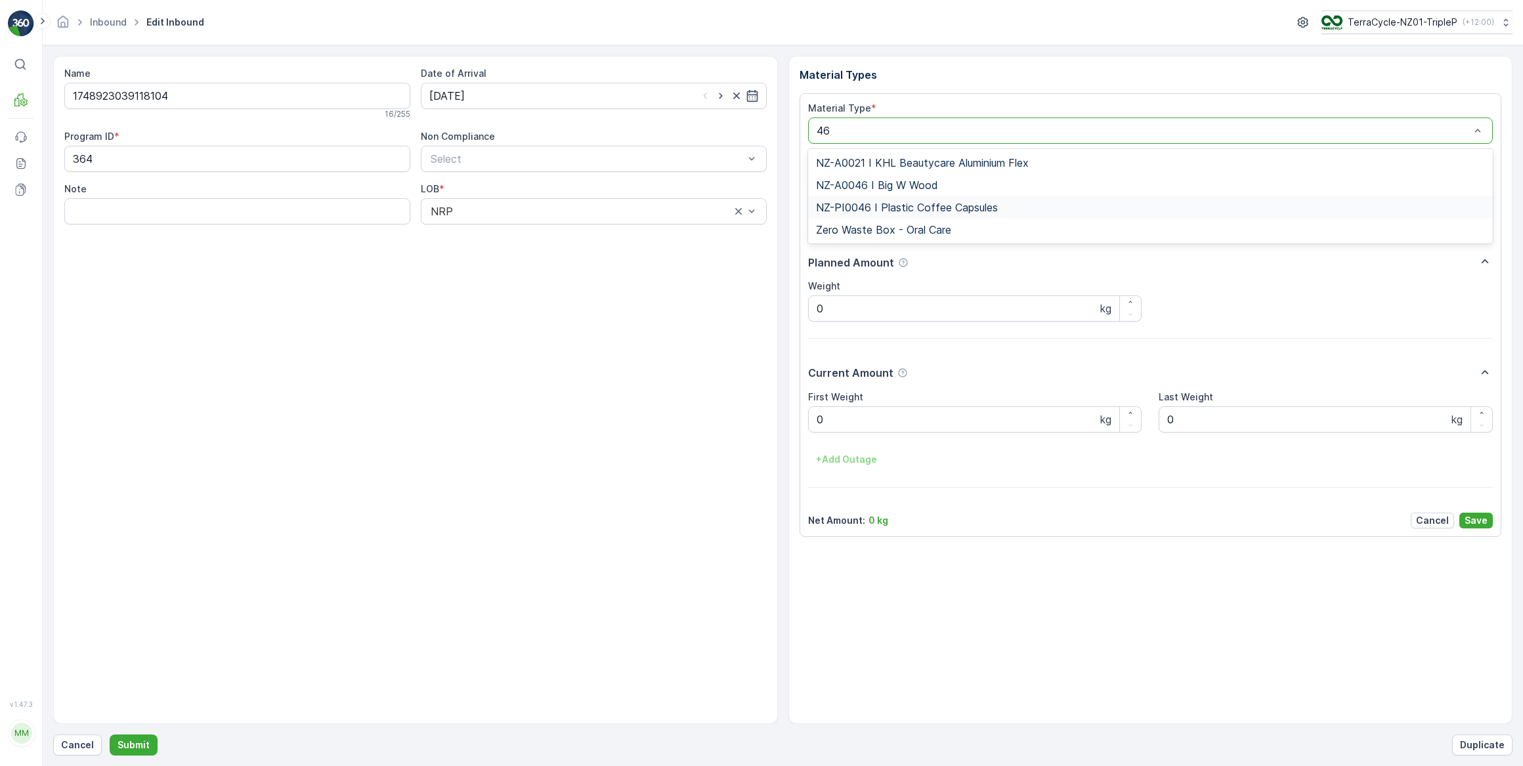
click at [960, 210] on span "NZ-PI0046 I Plastic Coffee Capsules" at bounding box center [907, 208] width 182 height 12
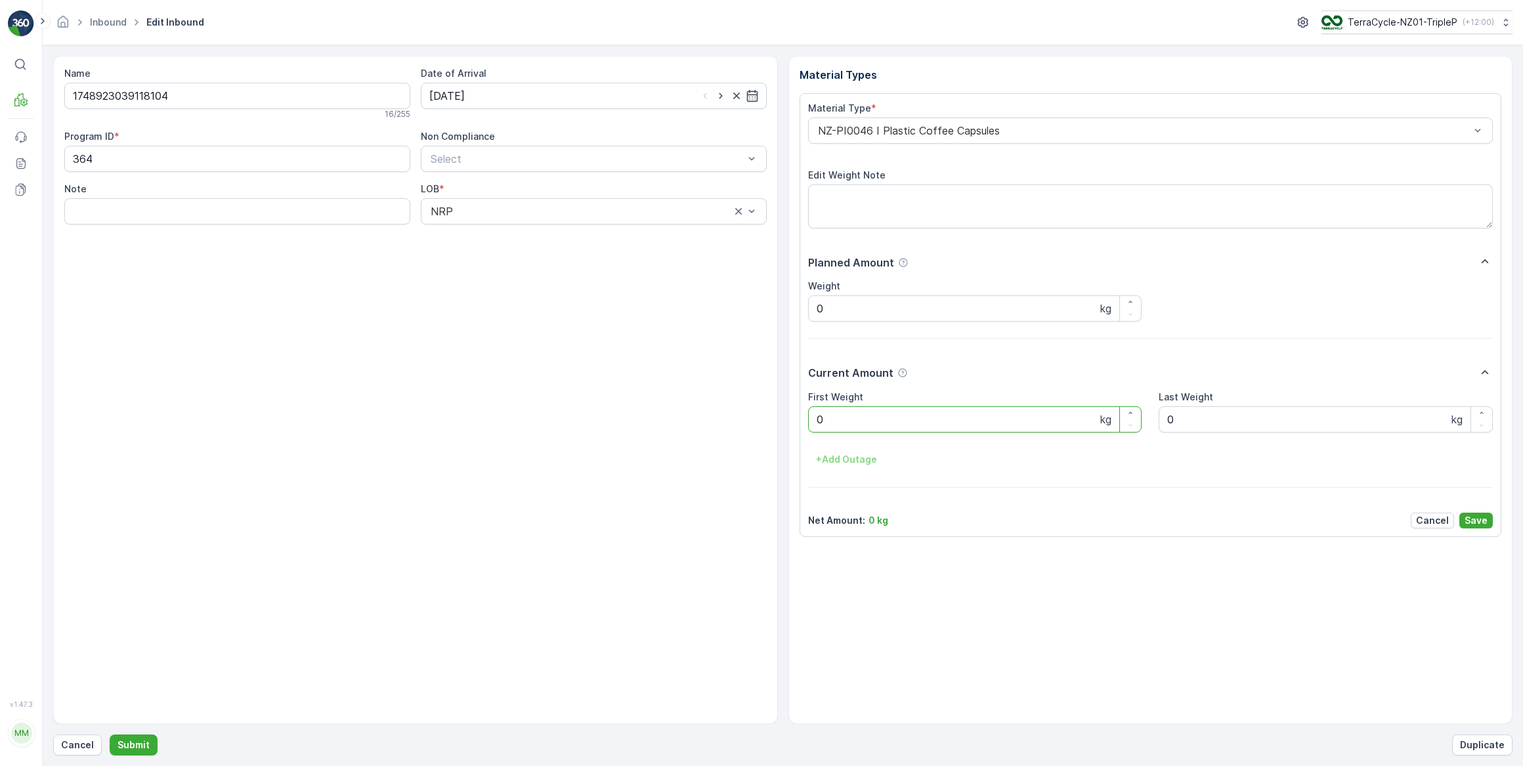
drag, startPoint x: 834, startPoint y: 421, endPoint x: 801, endPoint y: 426, distance: 33.1
click at [801, 426] on div "Material Type * NZ-PI0046 I Plastic Coffee Capsules Edit Weight Note Planned Am…" at bounding box center [1151, 315] width 702 height 444
click at [110, 735] on button "Submit" at bounding box center [134, 745] width 48 height 21
click at [536, 86] on input at bounding box center [594, 96] width 346 height 26
drag, startPoint x: 540, startPoint y: 232, endPoint x: 546, endPoint y: 228, distance: 8.0
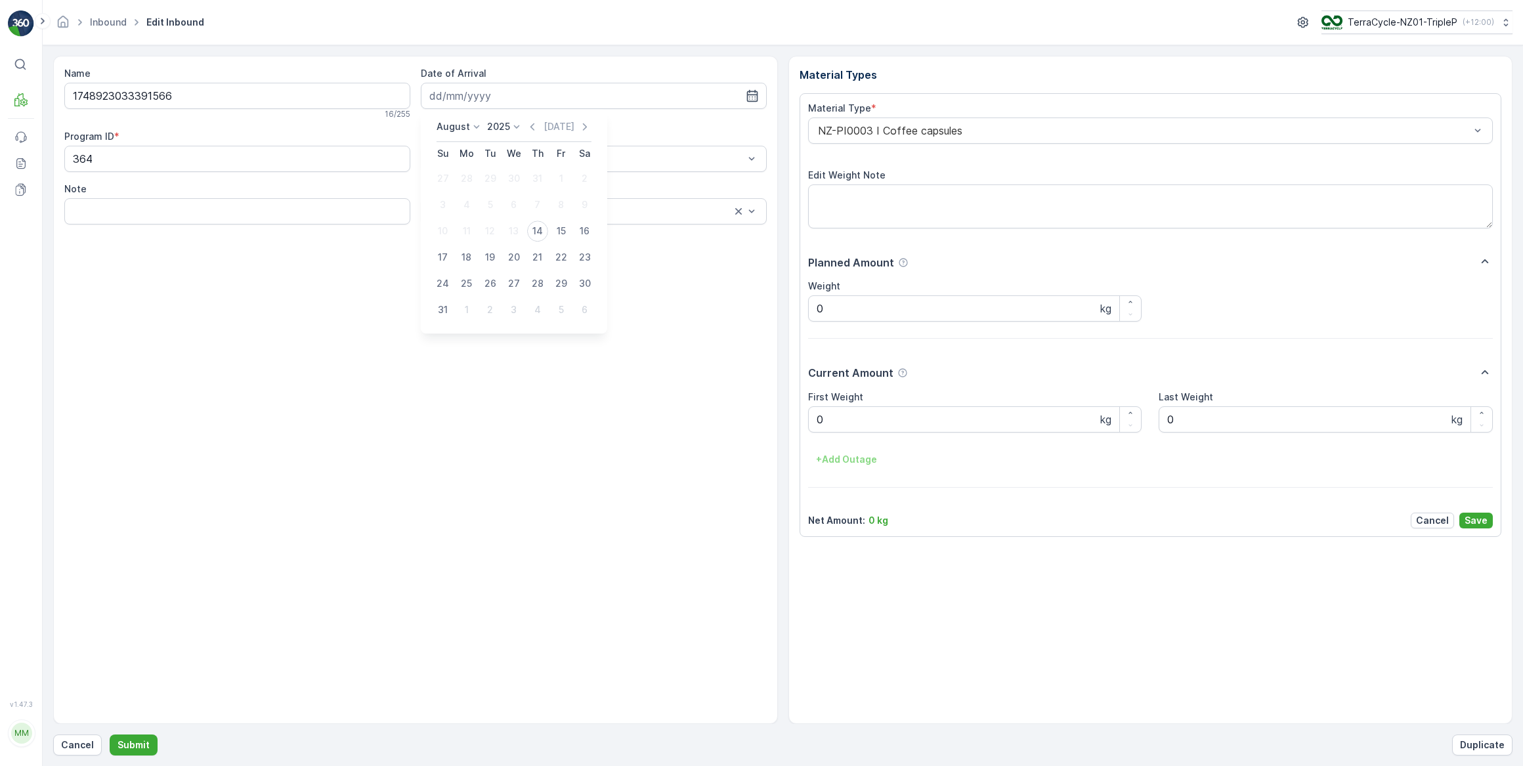
click at [546, 228] on div "14" at bounding box center [537, 231] width 21 height 21
type input "[DATE]"
click at [858, 133] on div at bounding box center [1144, 131] width 655 height 12
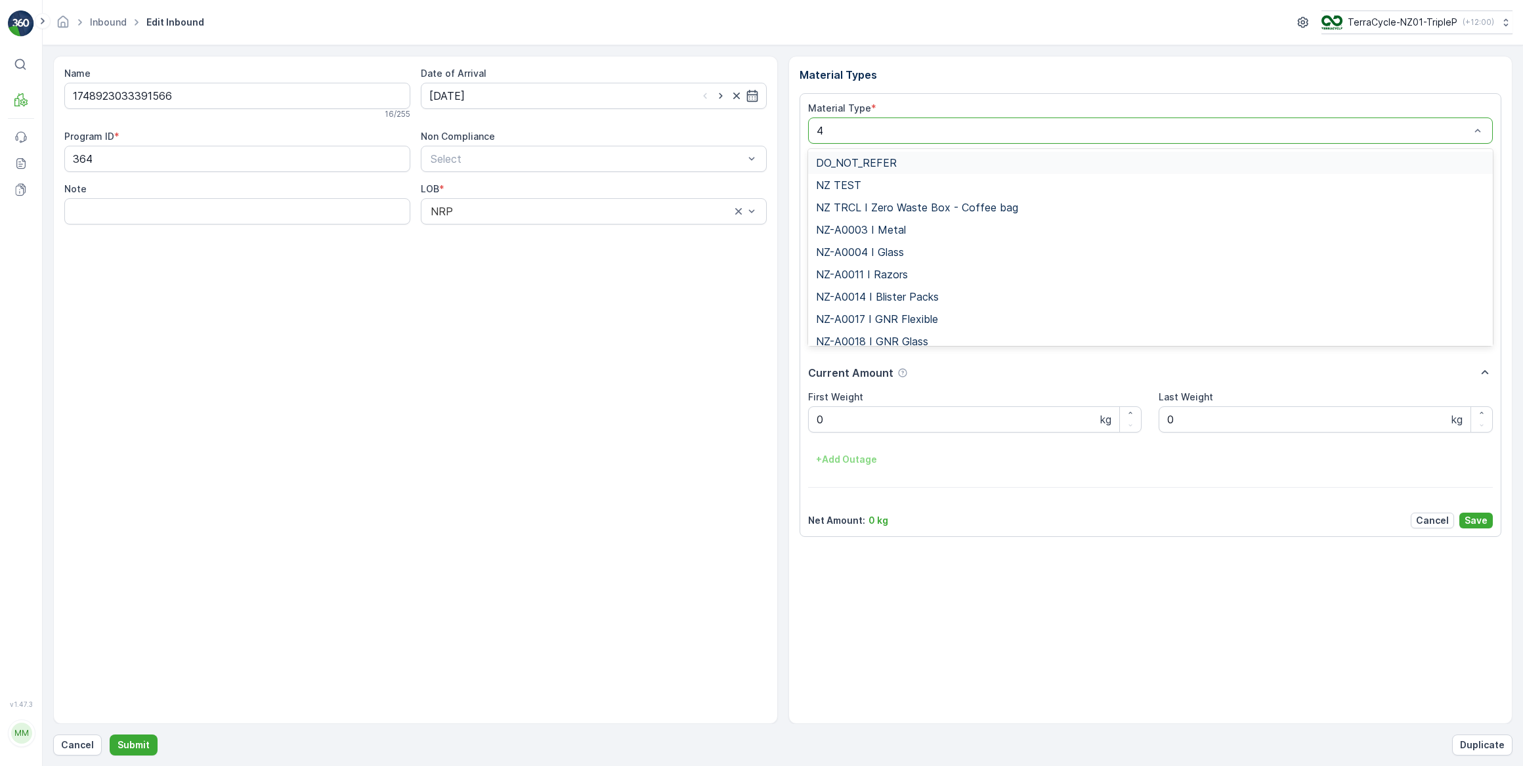
type input "46"
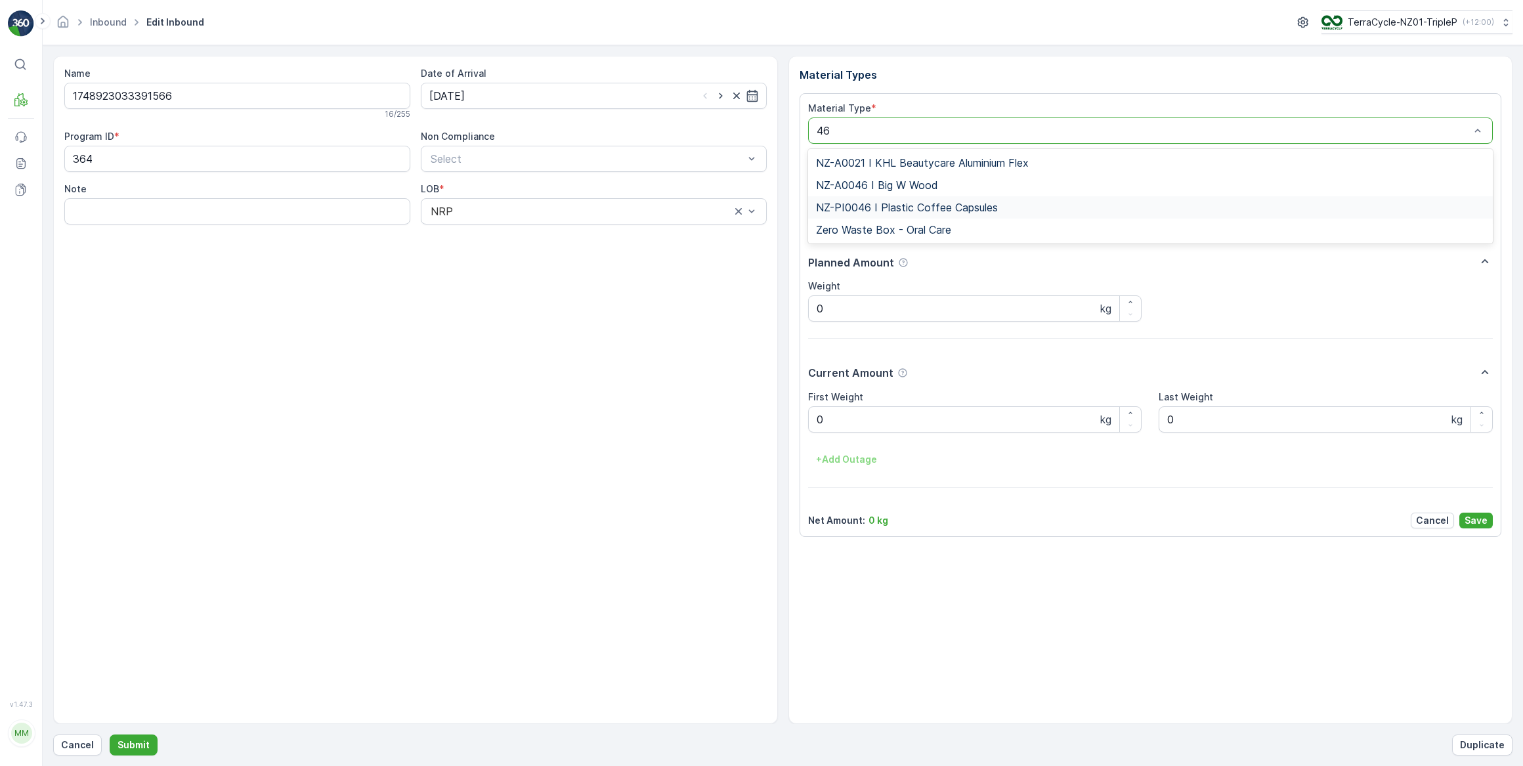
click at [924, 204] on span "NZ-PI0046 I Plastic Coffee Capsules" at bounding box center [907, 208] width 182 height 12
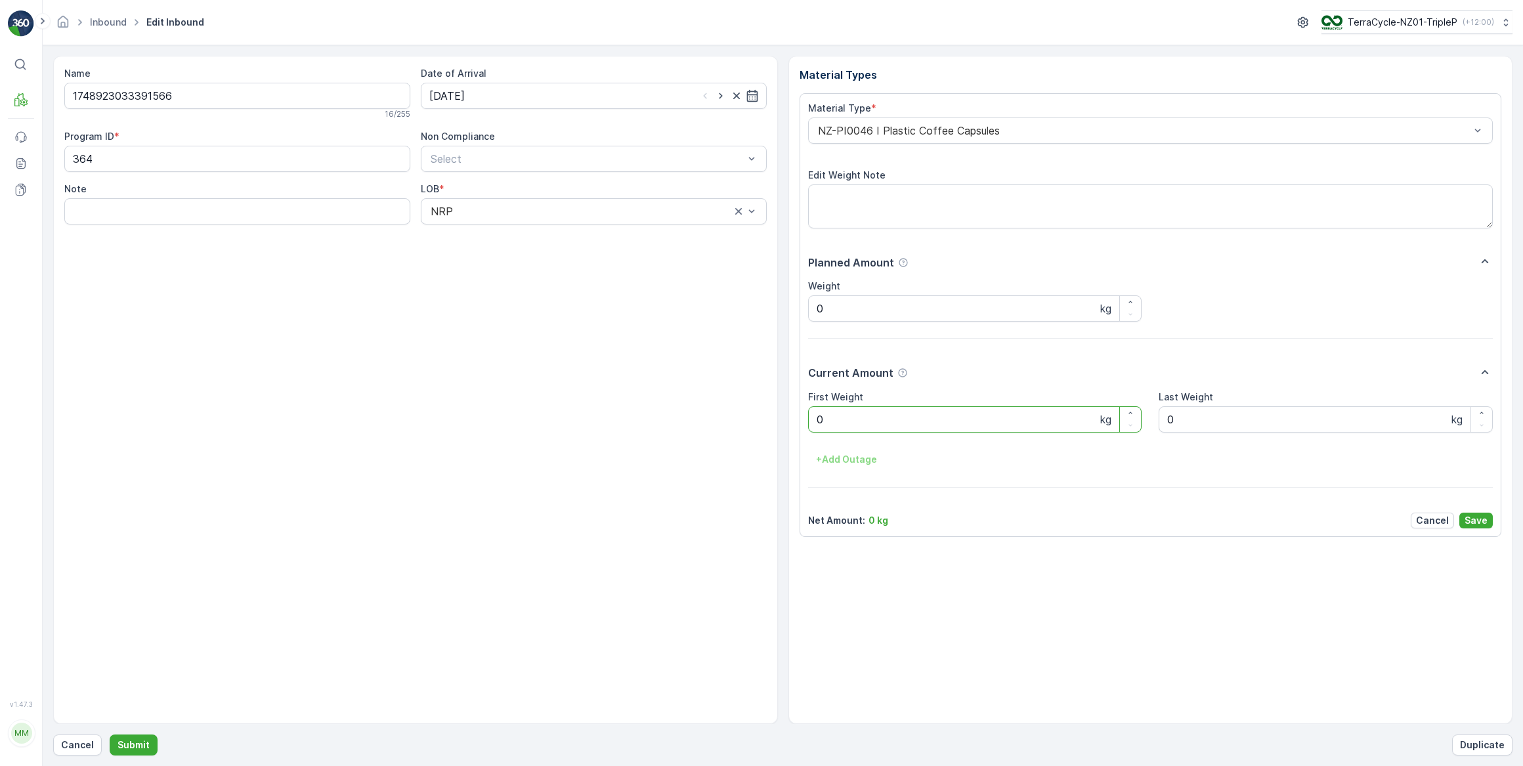
drag, startPoint x: 840, startPoint y: 421, endPoint x: 762, endPoint y: 422, distance: 78.8
click at [762, 422] on div "Name 1748923033391566 16 / 255 Date of Arrival [DATE] Program ID * 364 Non Comp…" at bounding box center [782, 390] width 1459 height 668
click at [110, 735] on button "Submit" at bounding box center [134, 745] width 48 height 21
click at [465, 93] on input at bounding box center [594, 96] width 346 height 26
drag, startPoint x: 548, startPoint y: 240, endPoint x: 544, endPoint y: 234, distance: 7.3
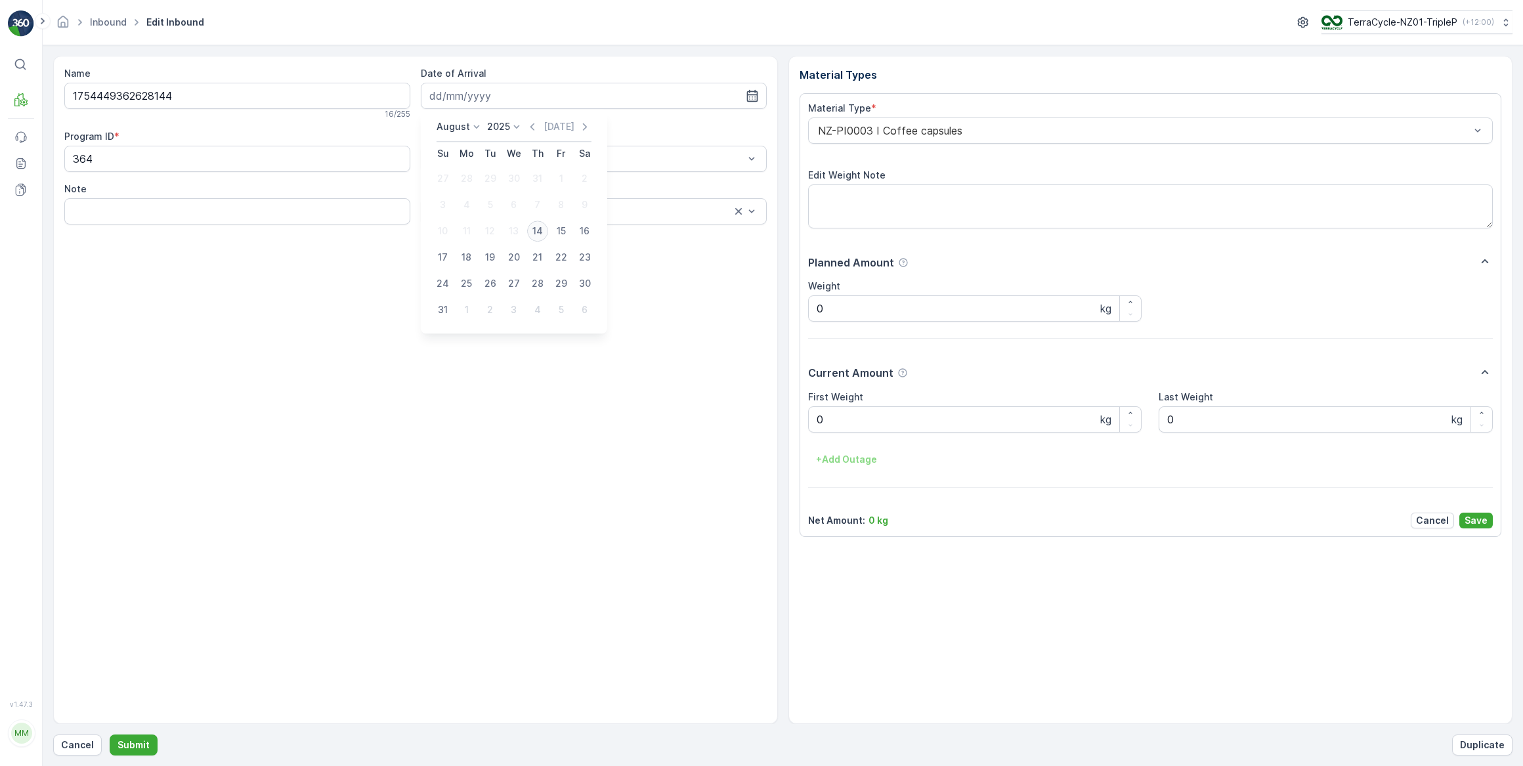
click at [547, 240] on td "14" at bounding box center [538, 231] width 24 height 26
click at [542, 232] on div "14" at bounding box center [537, 231] width 21 height 21
type input "[DATE]"
click at [827, 122] on div "NZ-PI0003 I Coffee capsules" at bounding box center [1150, 131] width 685 height 26
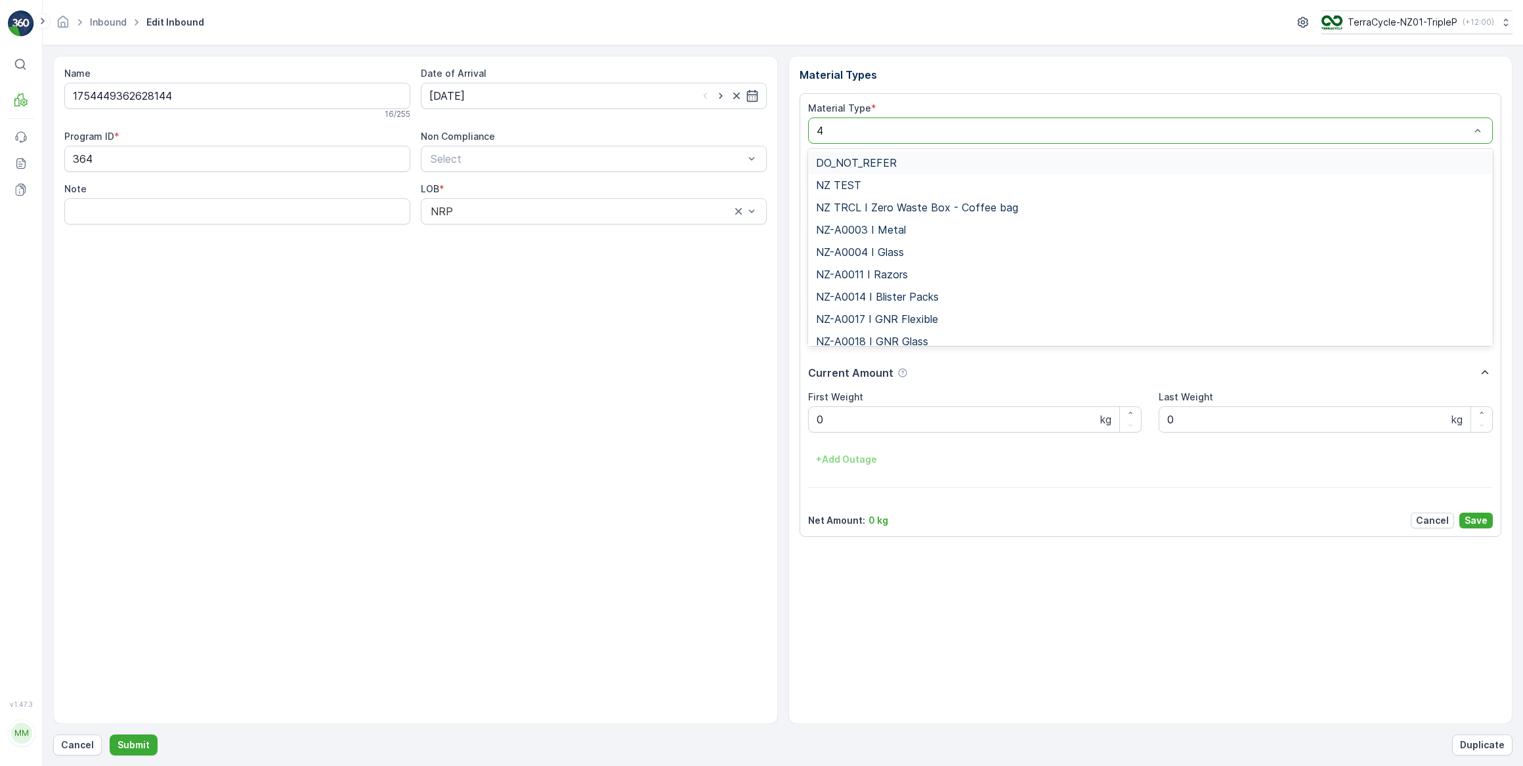
type input "46"
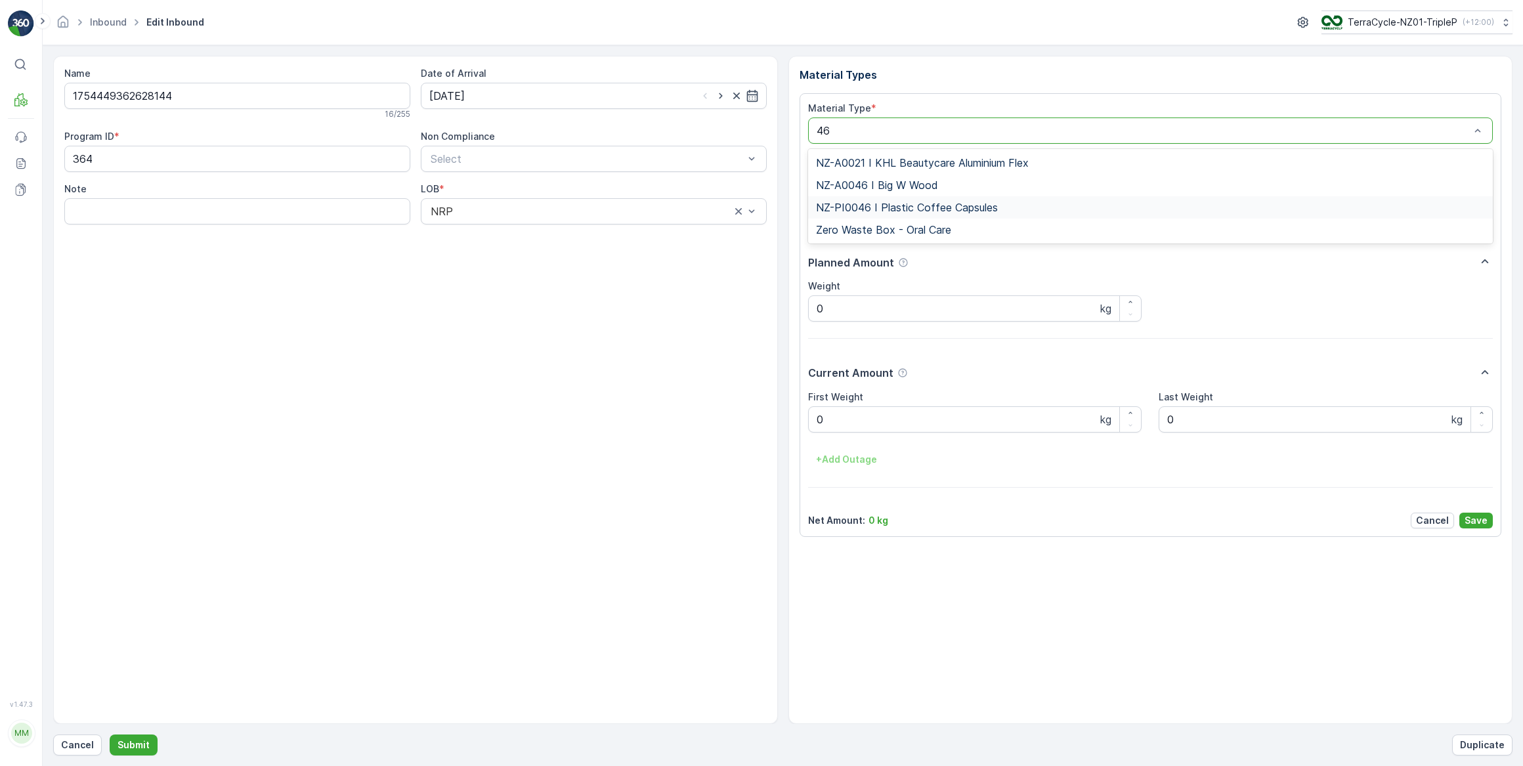
click at [879, 211] on span "NZ-PI0046 I Plastic Coffee Capsules" at bounding box center [907, 208] width 182 height 12
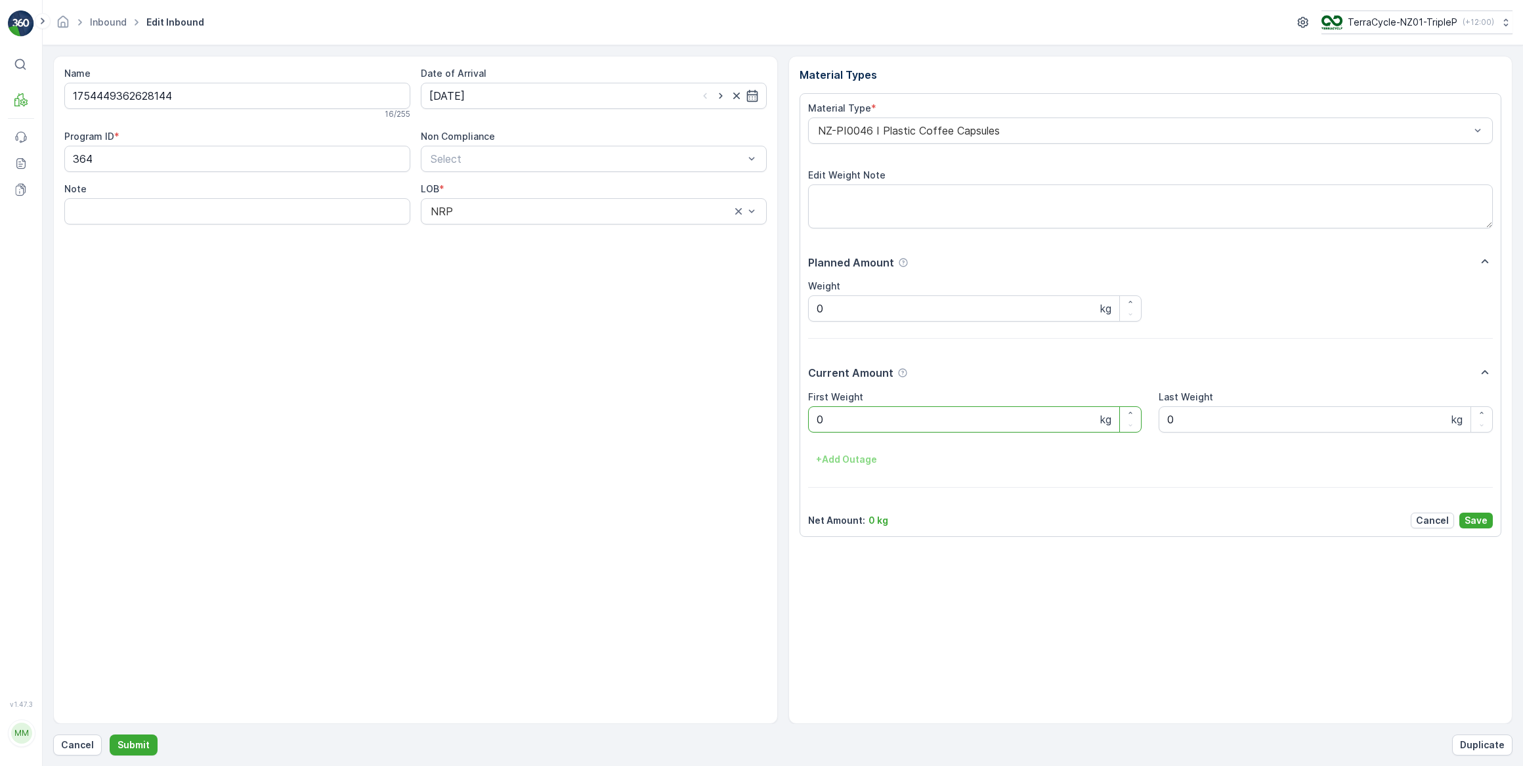
drag, startPoint x: 827, startPoint y: 416, endPoint x: 820, endPoint y: 420, distance: 7.9
click at [820, 420] on Weight "0" at bounding box center [975, 419] width 334 height 26
click at [110, 735] on button "Submit" at bounding box center [134, 745] width 48 height 21
click at [681, 89] on input at bounding box center [594, 96] width 346 height 26
click at [533, 237] on div "14" at bounding box center [537, 231] width 21 height 21
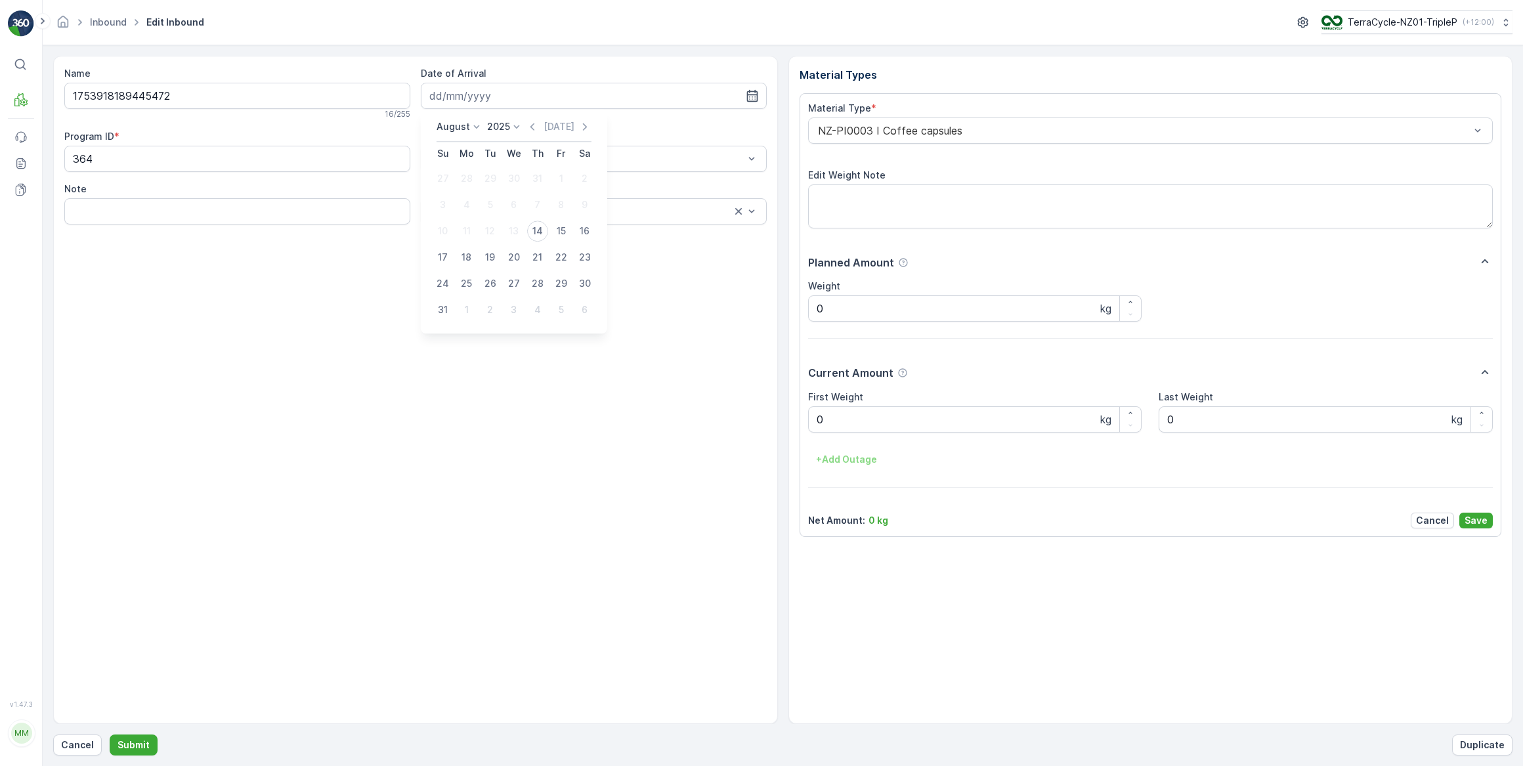
type input "[DATE]"
click at [932, 131] on div at bounding box center [1144, 131] width 655 height 12
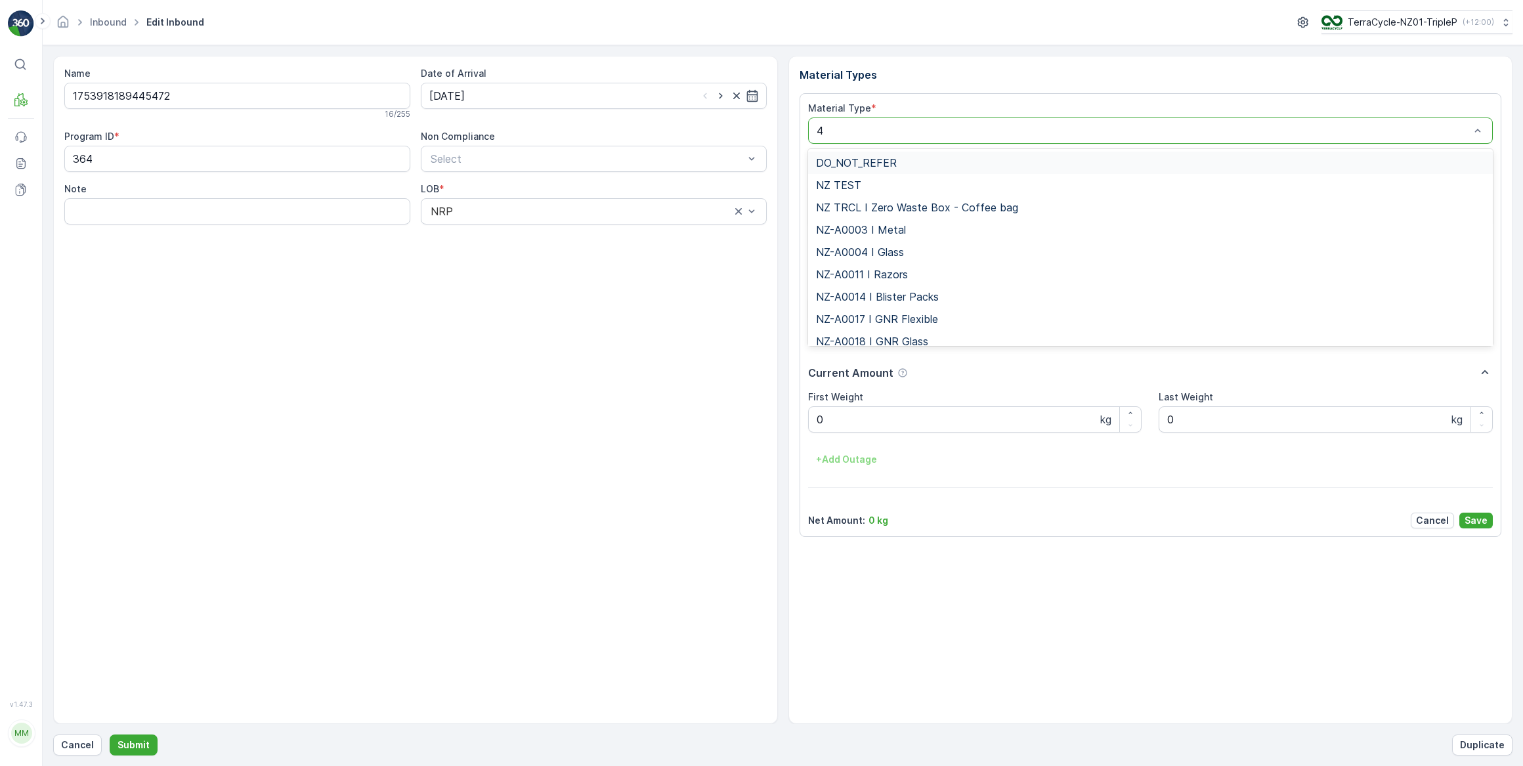
type input "46"
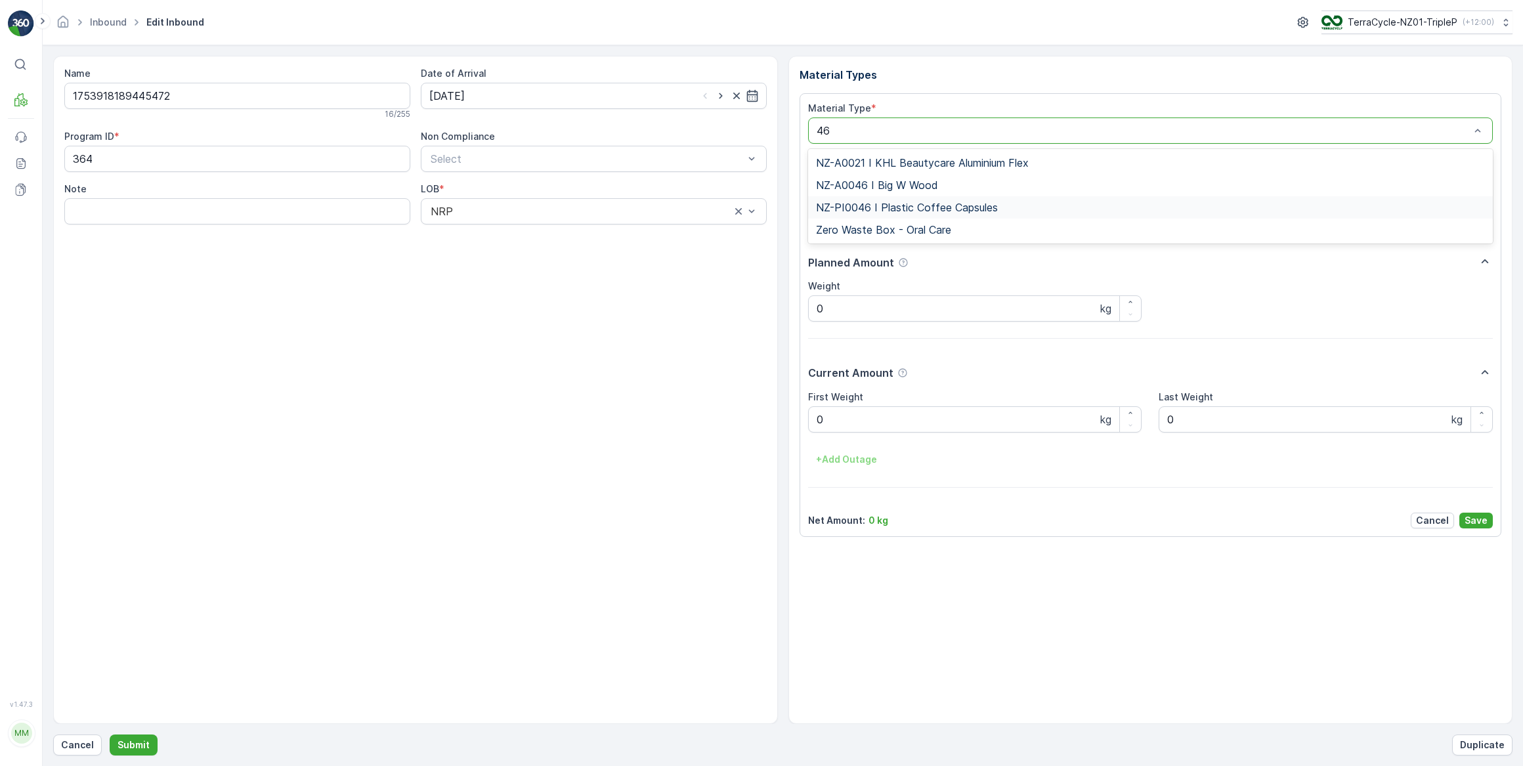
click at [938, 209] on span "NZ-PI0046 I Plastic Coffee Capsules" at bounding box center [907, 208] width 182 height 12
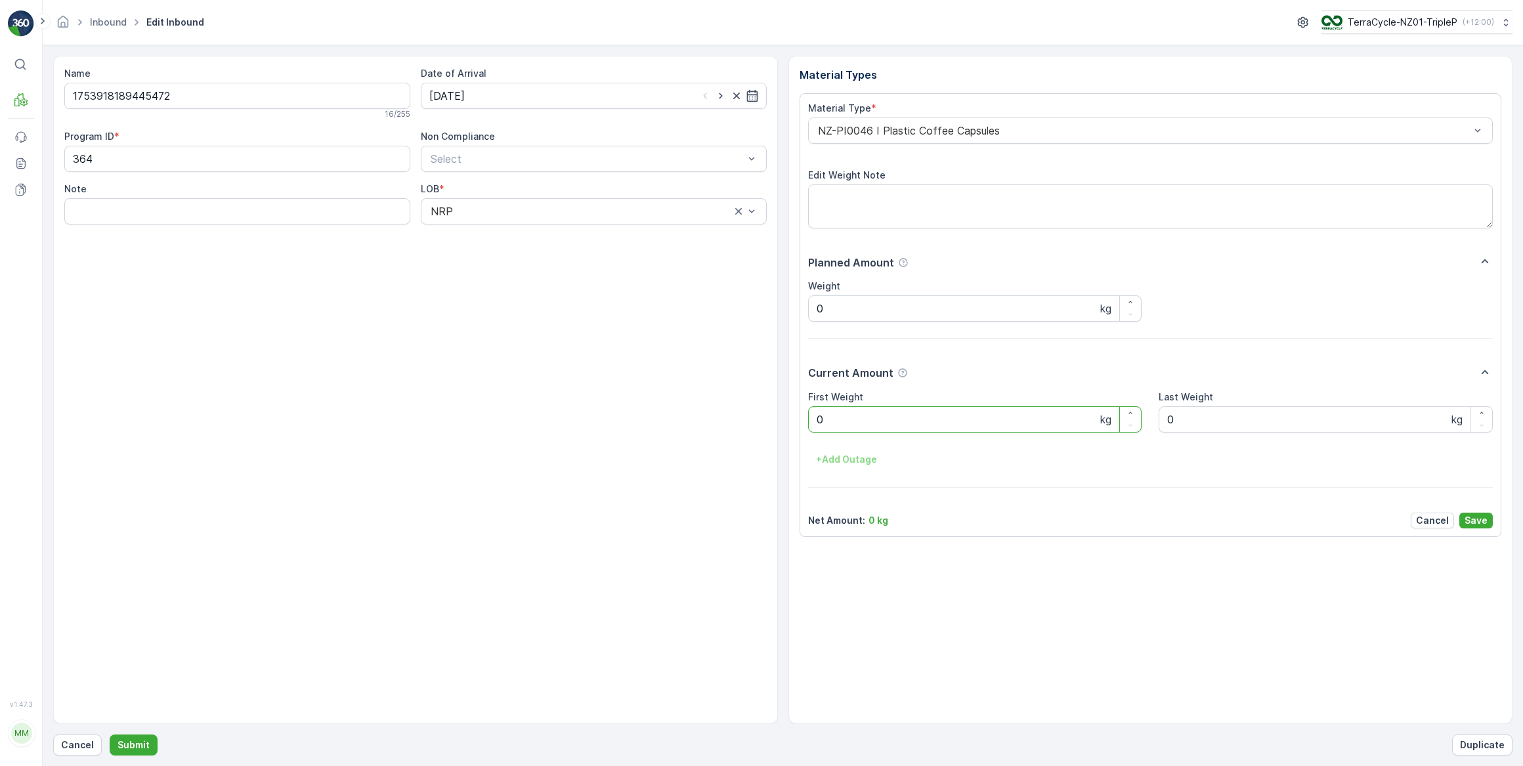
click at [834, 418] on Weight "0" at bounding box center [975, 419] width 334 height 26
click at [110, 735] on button "Submit" at bounding box center [134, 745] width 48 height 21
click at [754, 91] on icon "button" at bounding box center [751, 96] width 11 height 12
click at [543, 230] on div "14" at bounding box center [537, 231] width 21 height 21
type input "[DATE]"
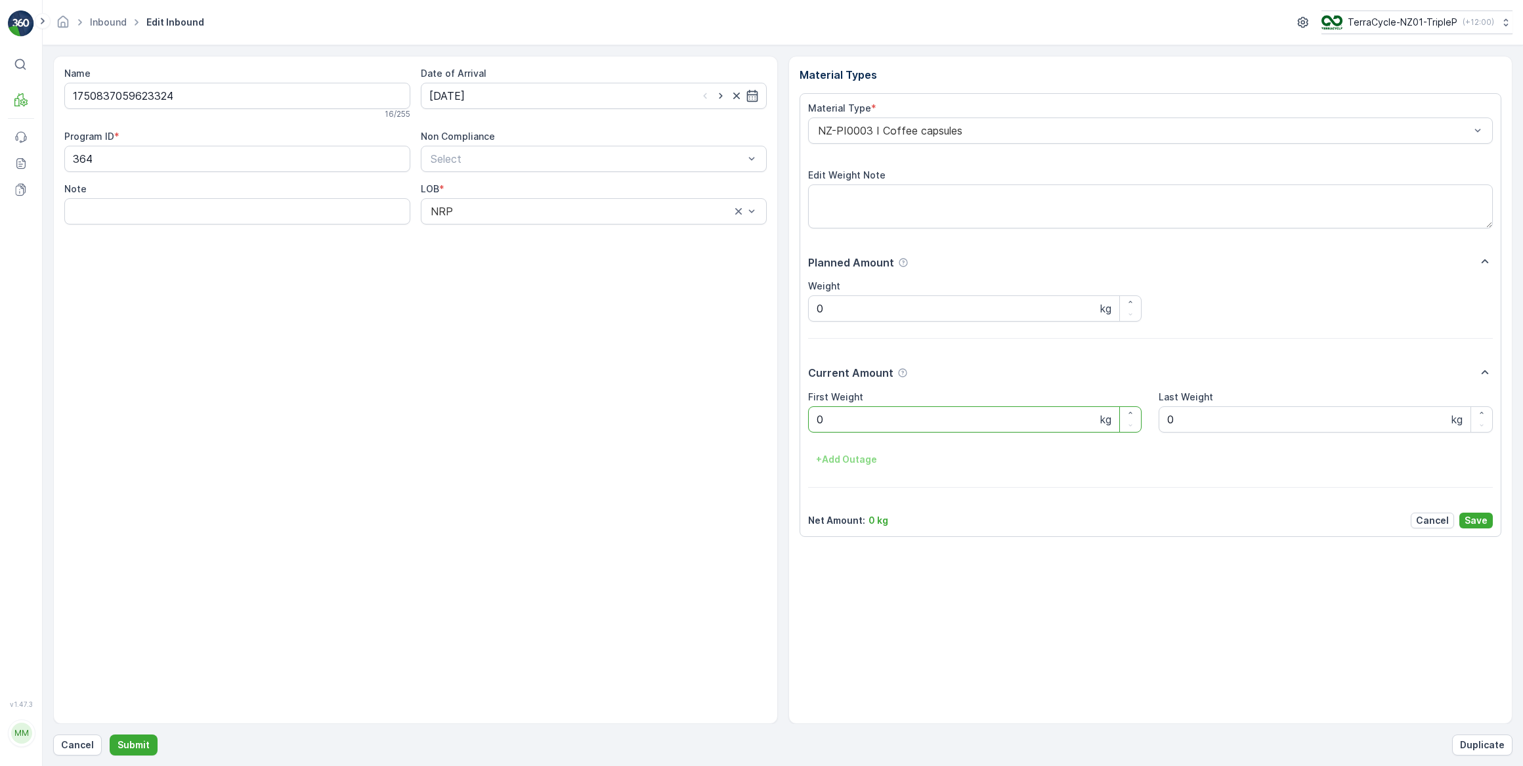
click at [848, 421] on Weight "0" at bounding box center [975, 419] width 334 height 26
click at [899, 133] on div at bounding box center [1144, 131] width 655 height 12
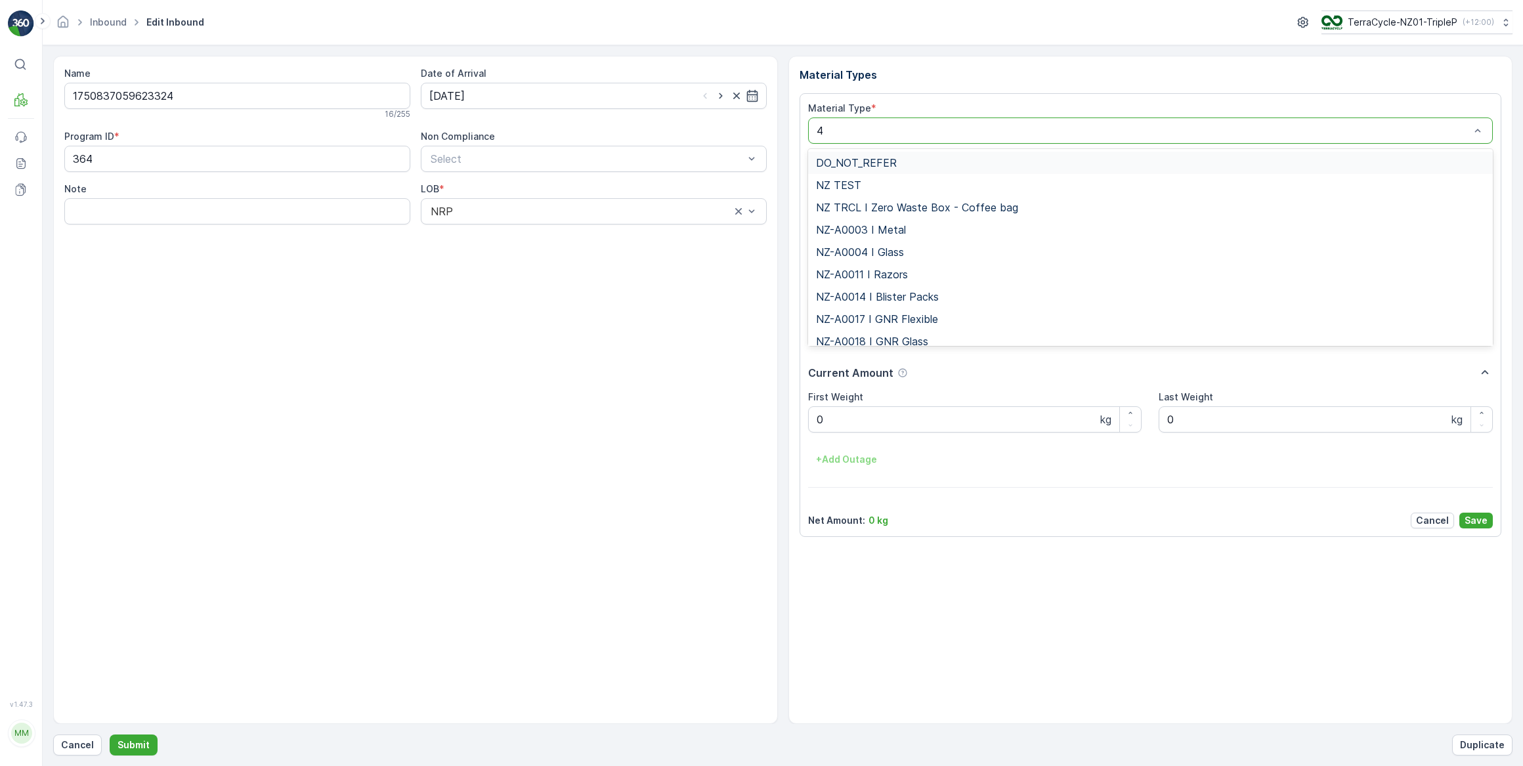
type input "46"
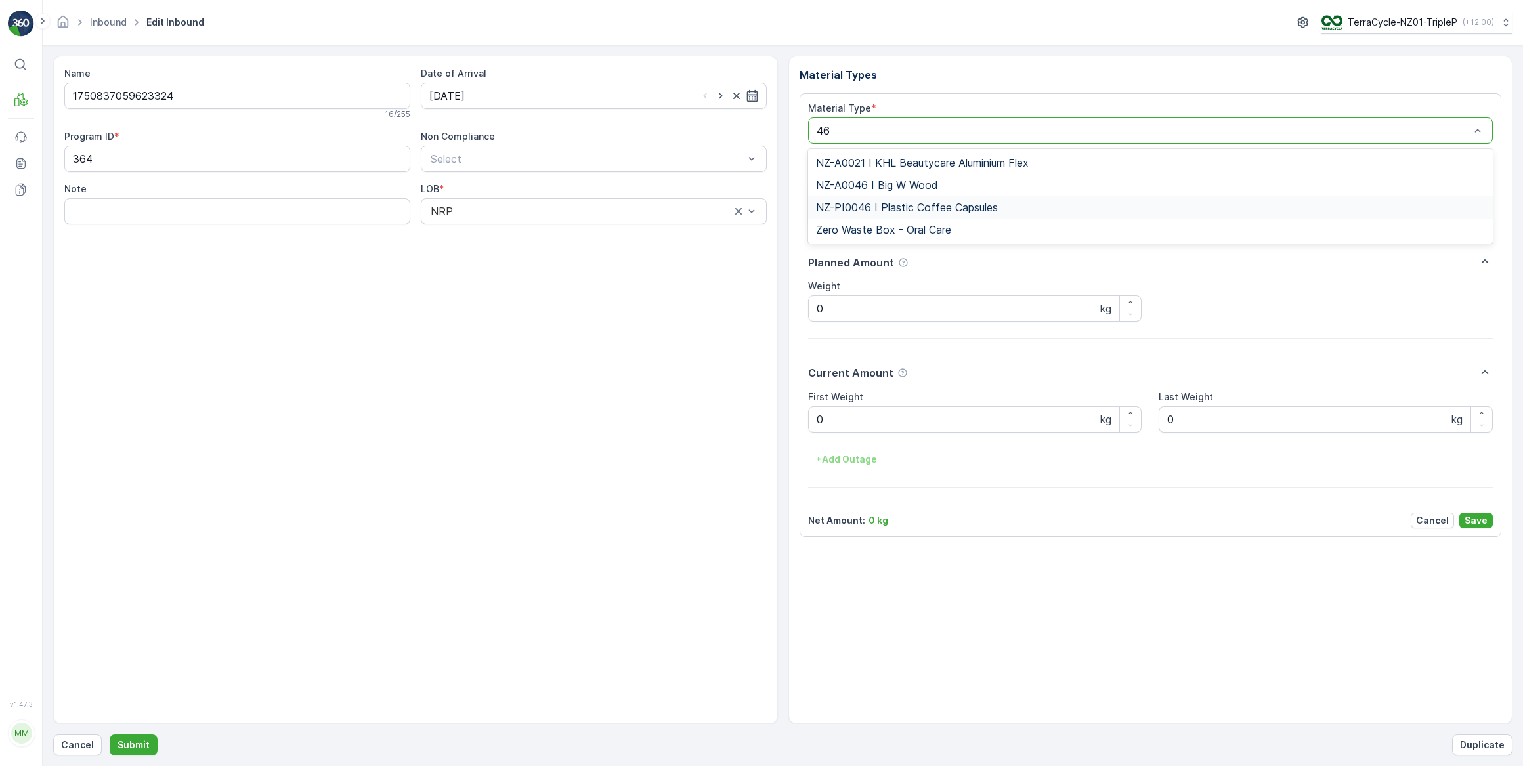
click at [897, 207] on span "NZ-PI0046 I Plastic Coffee Capsules" at bounding box center [907, 208] width 182 height 12
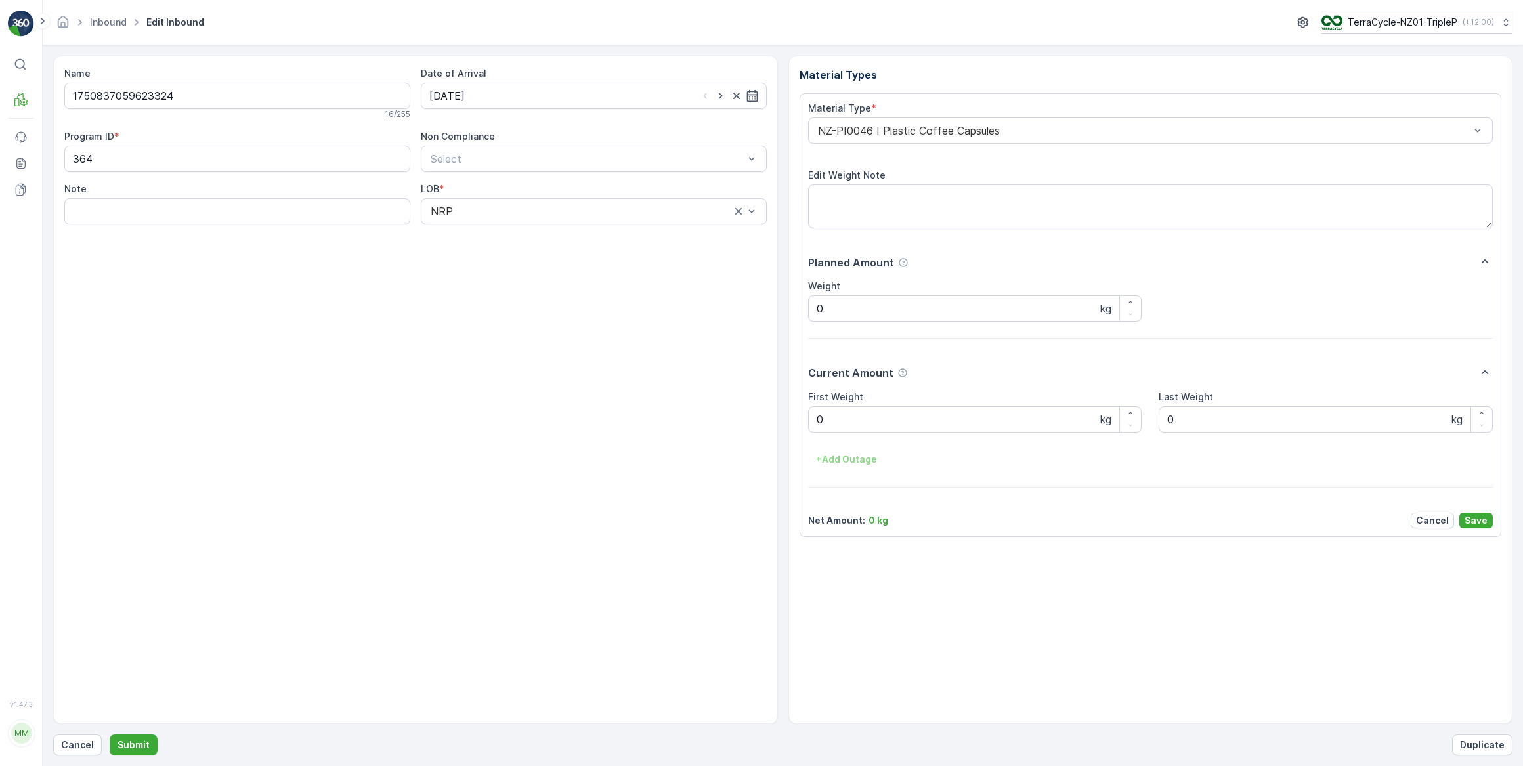
drag, startPoint x: 816, startPoint y: 445, endPoint x: 827, endPoint y: 433, distance: 16.3
click at [825, 435] on div "First Weight 0 kg Last Weight 0 kg + Add Outage" at bounding box center [1150, 431] width 685 height 80
drag, startPoint x: 835, startPoint y: 425, endPoint x: 804, endPoint y: 427, distance: 31.6
click at [804, 426] on div "Material Type * NZ-PI0046 I Plastic Coffee Capsules Edit Weight Note Planned Am…" at bounding box center [1151, 315] width 702 height 444
click at [110, 735] on button "Submit" at bounding box center [134, 745] width 48 height 21
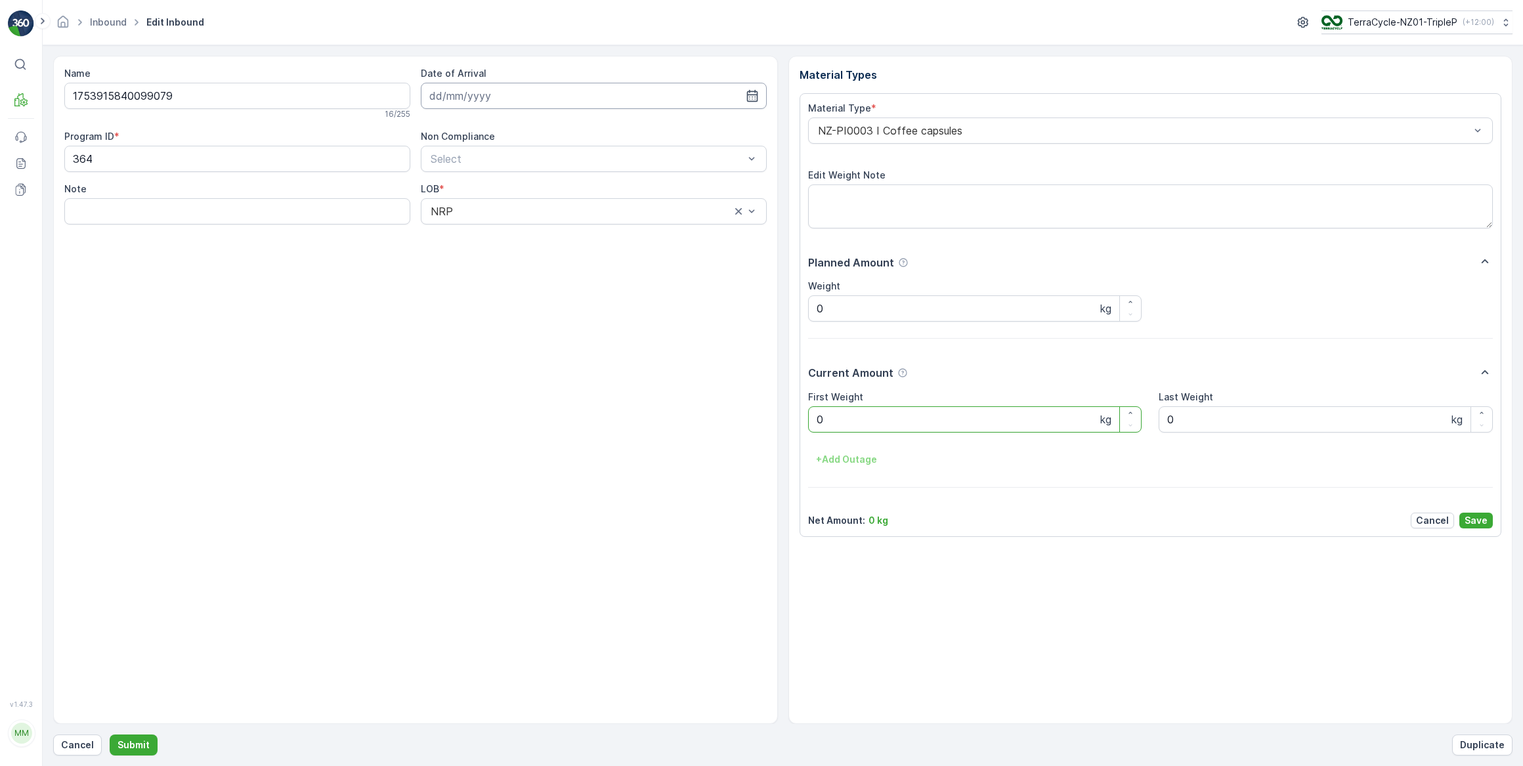
click at [616, 98] on input at bounding box center [594, 96] width 346 height 26
click at [541, 232] on div "14" at bounding box center [537, 231] width 21 height 21
type input "[DATE]"
click at [887, 125] on div at bounding box center [1144, 131] width 655 height 12
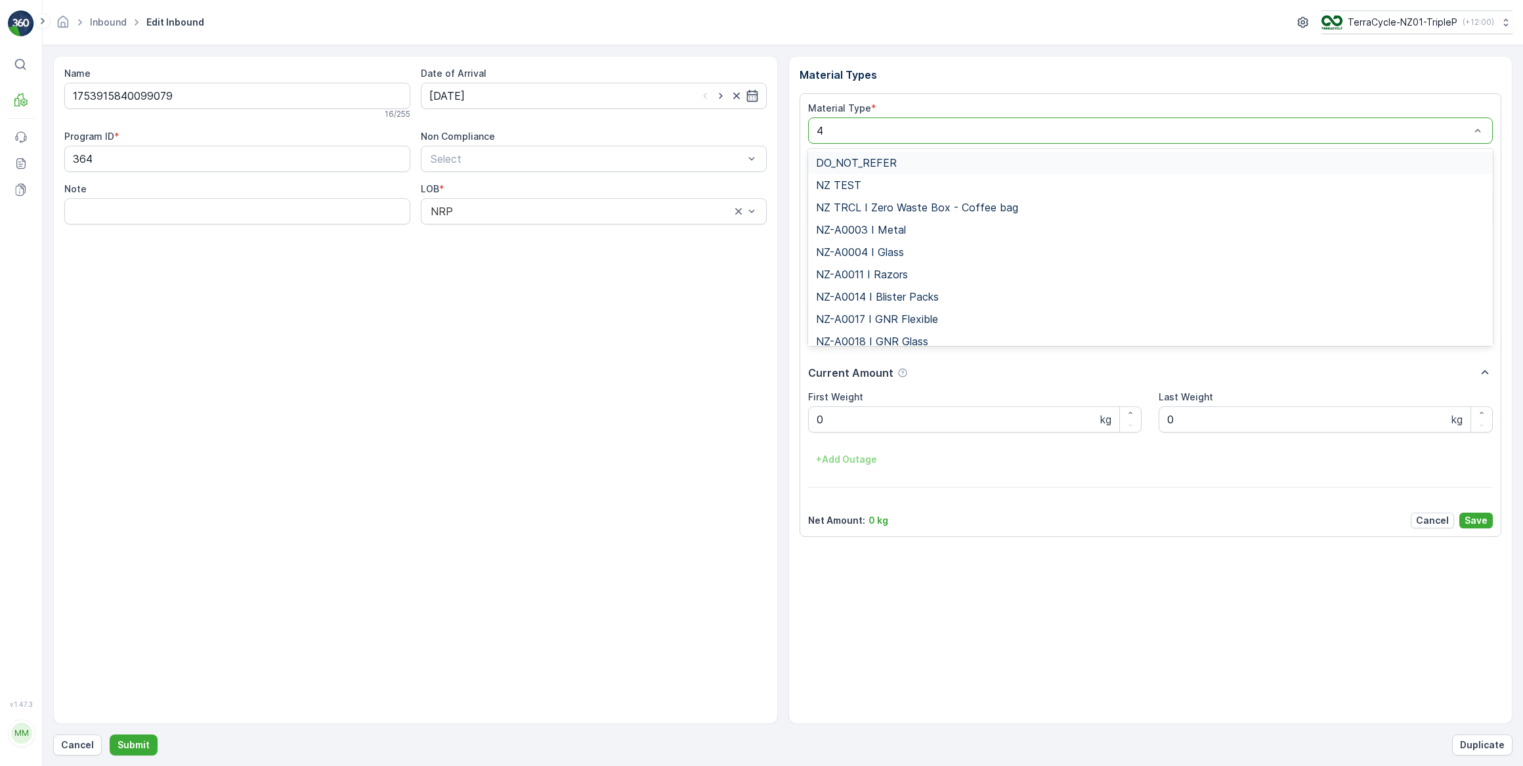
type input "46"
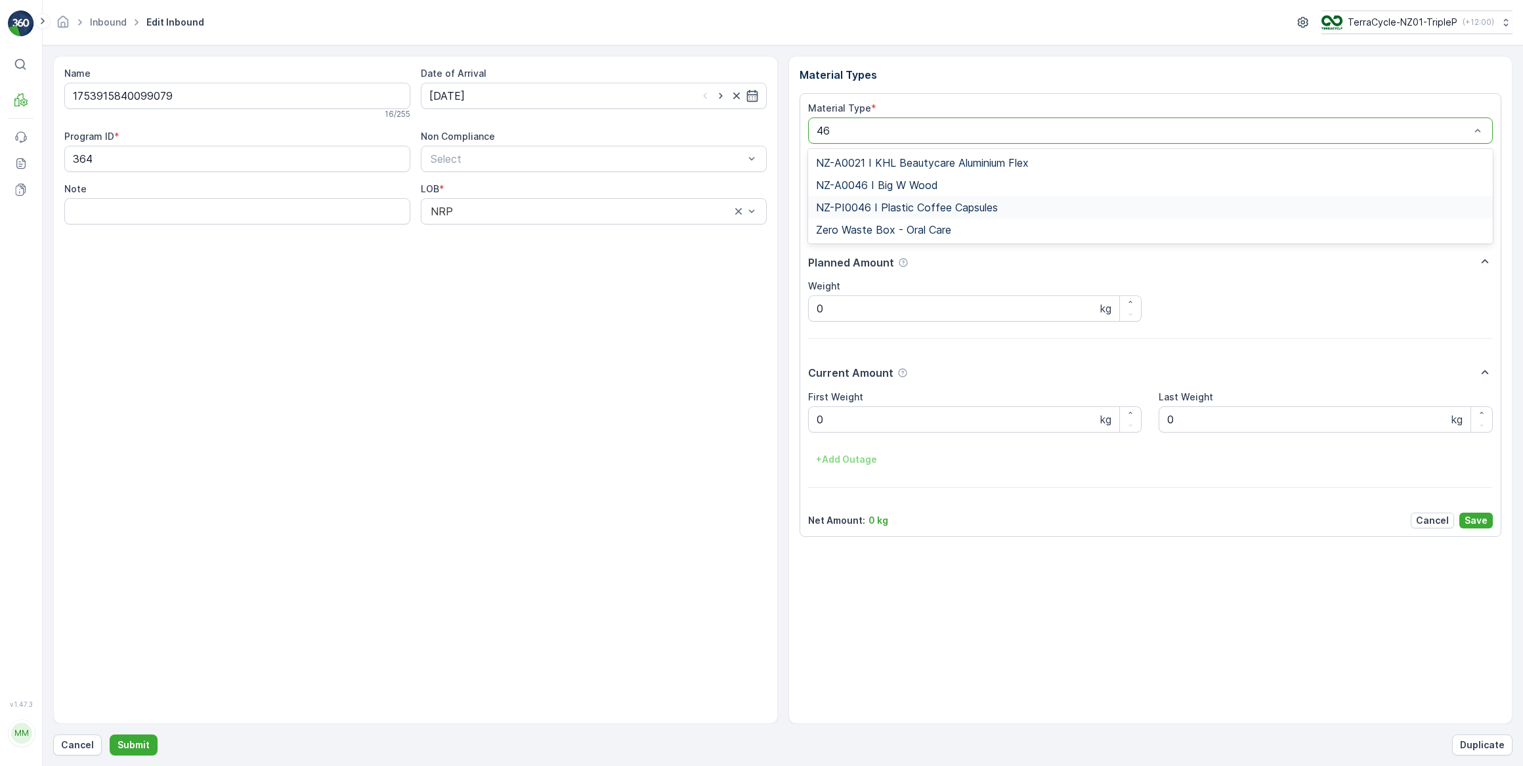
click at [890, 205] on span "NZ-PI0046 I Plastic Coffee Capsules" at bounding box center [907, 208] width 182 height 12
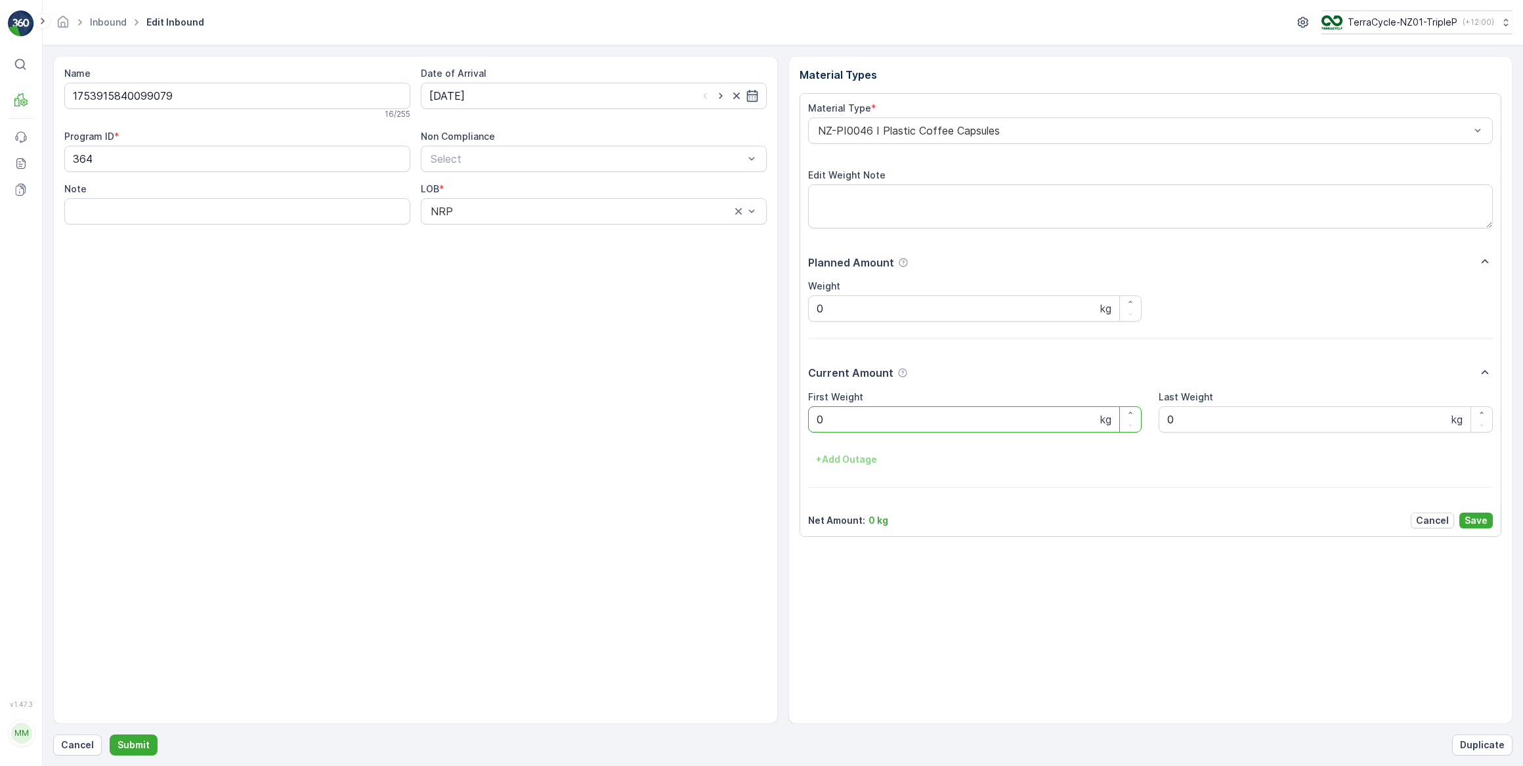
drag, startPoint x: 854, startPoint y: 420, endPoint x: 808, endPoint y: 427, distance: 46.4
click at [808, 427] on Weight "0" at bounding box center [975, 419] width 334 height 26
click at [110, 735] on button "Submit" at bounding box center [134, 745] width 48 height 21
click at [709, 97] on input at bounding box center [594, 96] width 346 height 26
click at [538, 230] on div "14" at bounding box center [537, 231] width 21 height 21
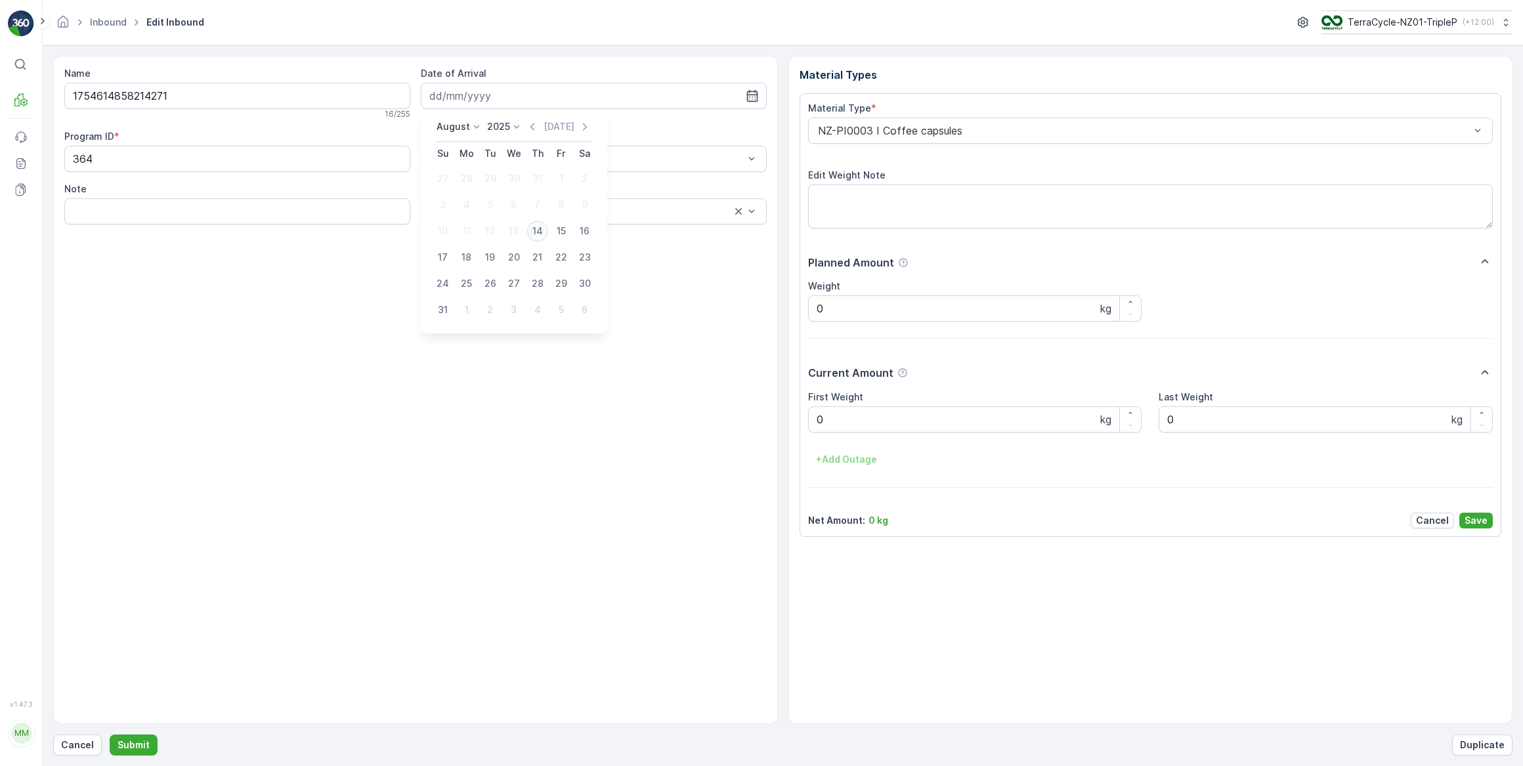
type input "[DATE]"
click at [927, 125] on div at bounding box center [1144, 131] width 655 height 12
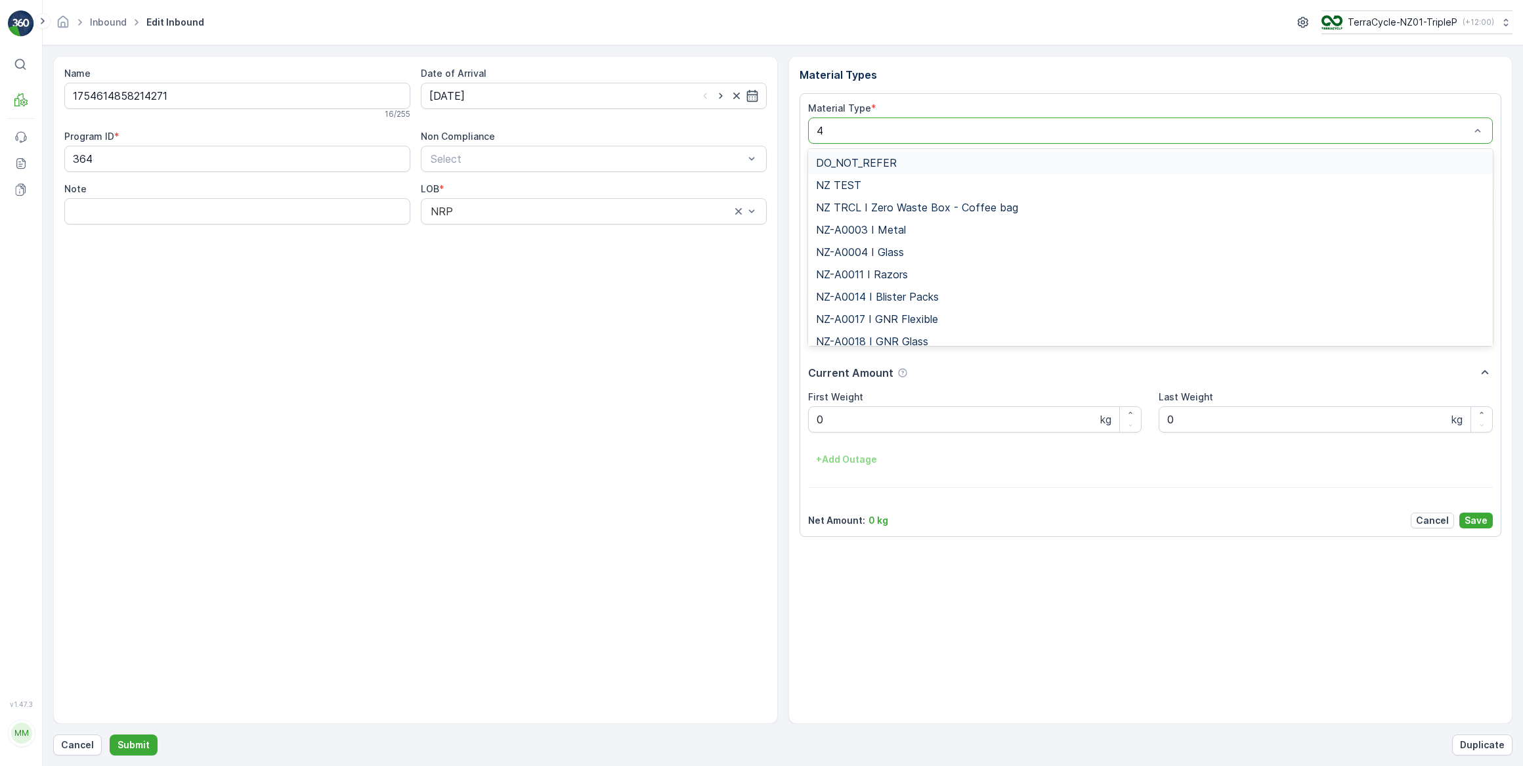
type input "46"
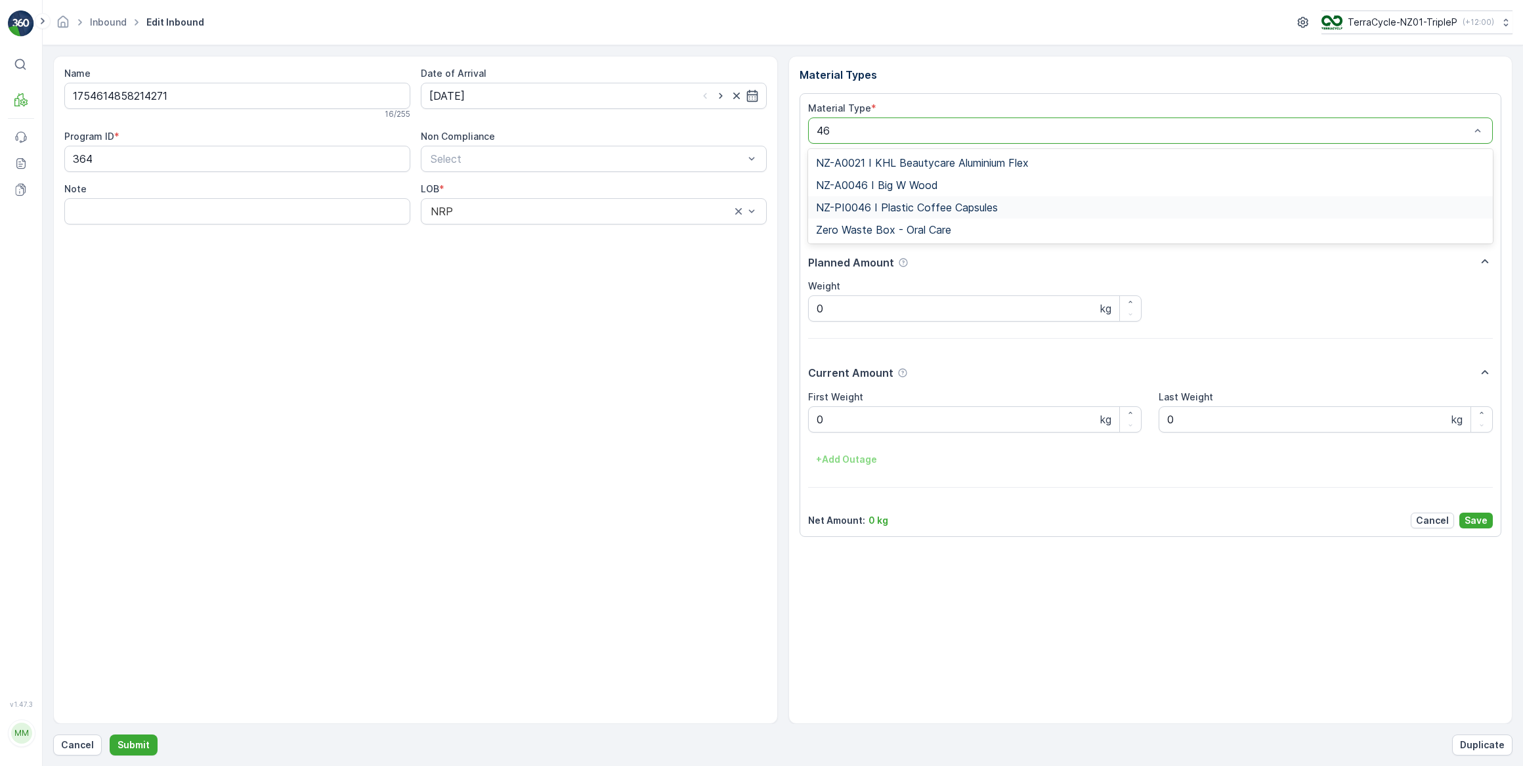
click at [894, 205] on span "NZ-PI0046 I Plastic Coffee Capsules" at bounding box center [907, 208] width 182 height 12
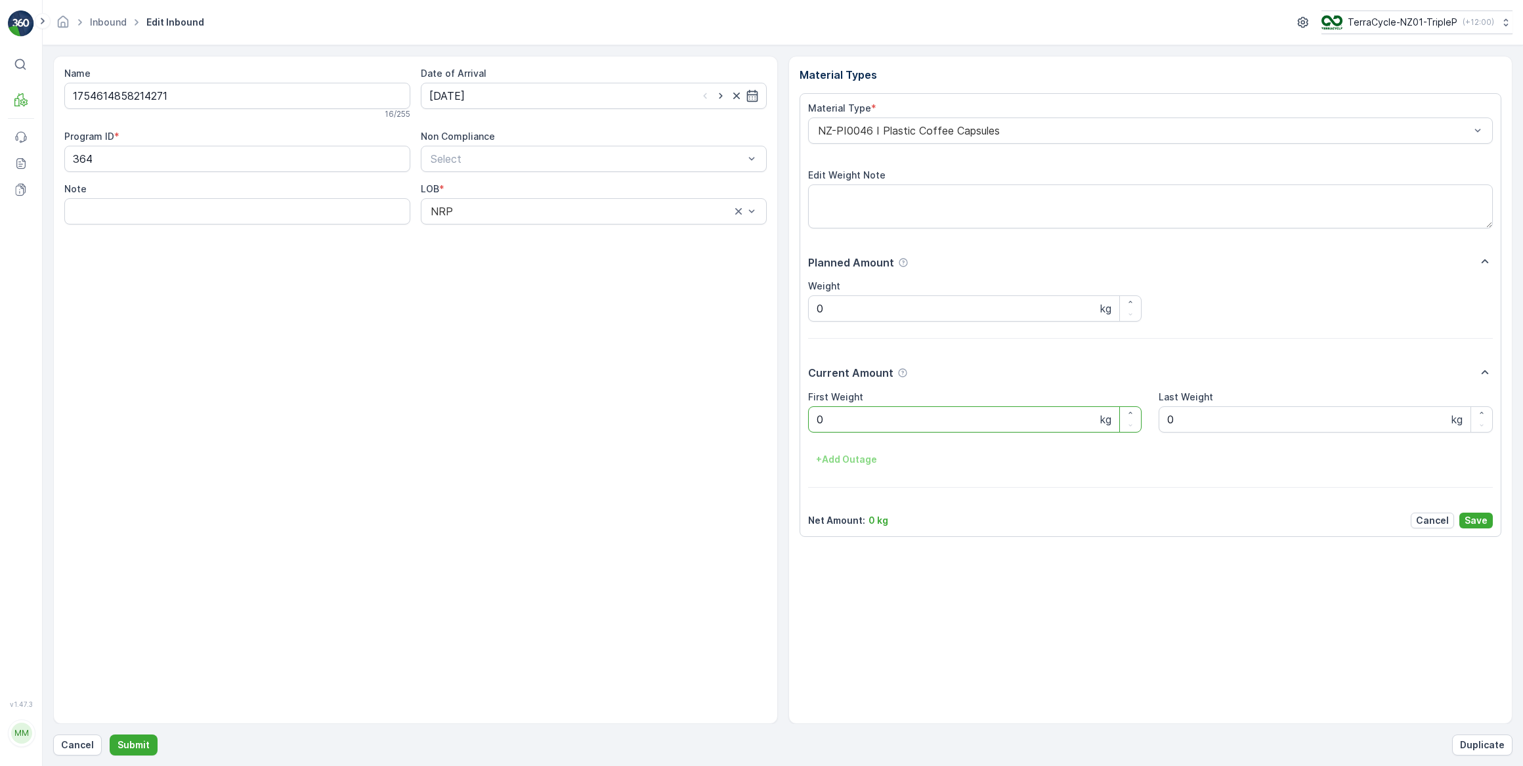
drag, startPoint x: 864, startPoint y: 419, endPoint x: 808, endPoint y: 425, distance: 56.2
click at [808, 425] on Weight "0" at bounding box center [975, 419] width 334 height 26
click at [110, 735] on button "Submit" at bounding box center [134, 745] width 48 height 21
click at [658, 101] on input at bounding box center [594, 96] width 346 height 26
click at [539, 228] on div "14" at bounding box center [537, 231] width 21 height 21
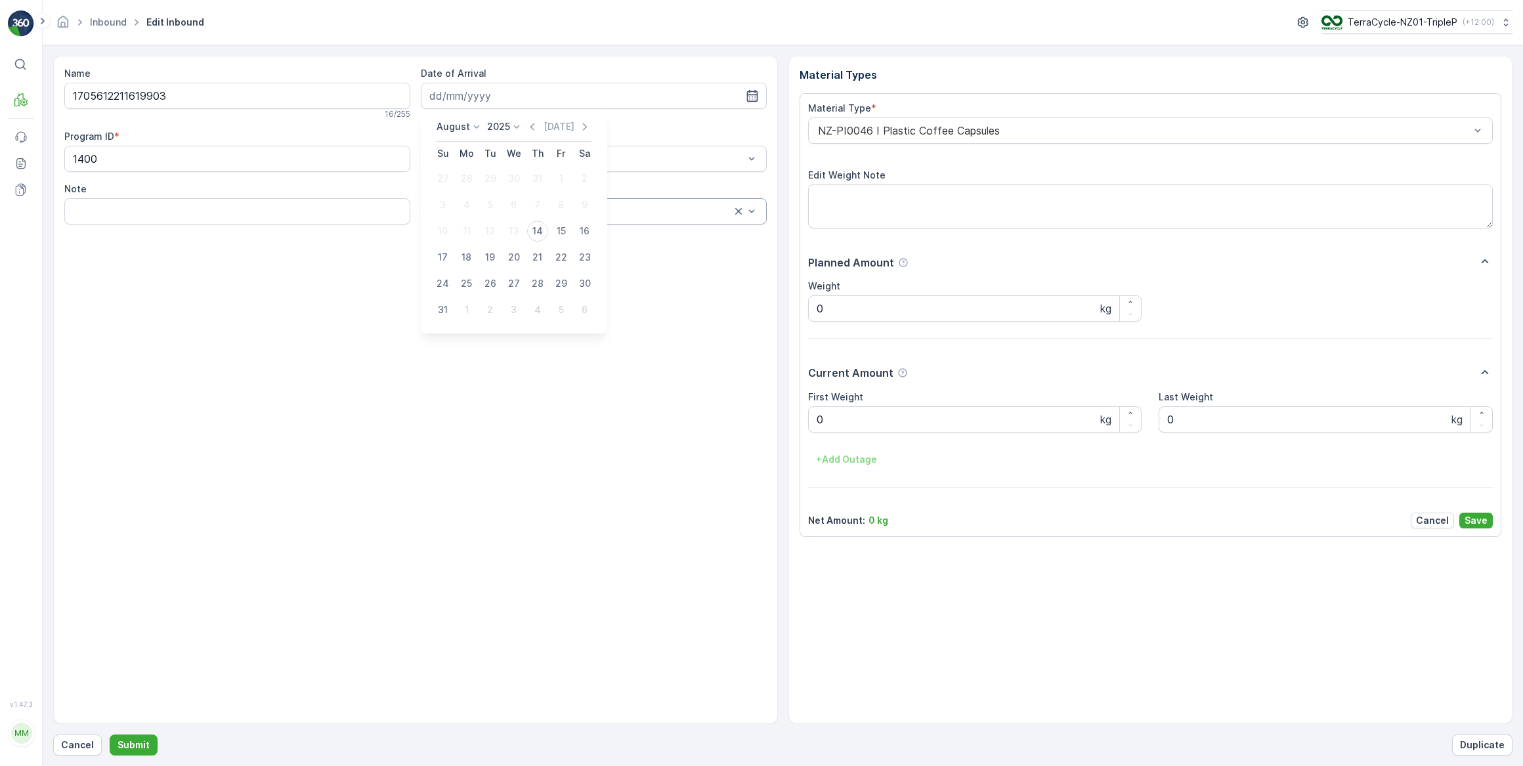
type input "[DATE]"
click at [910, 131] on div at bounding box center [1144, 131] width 655 height 12
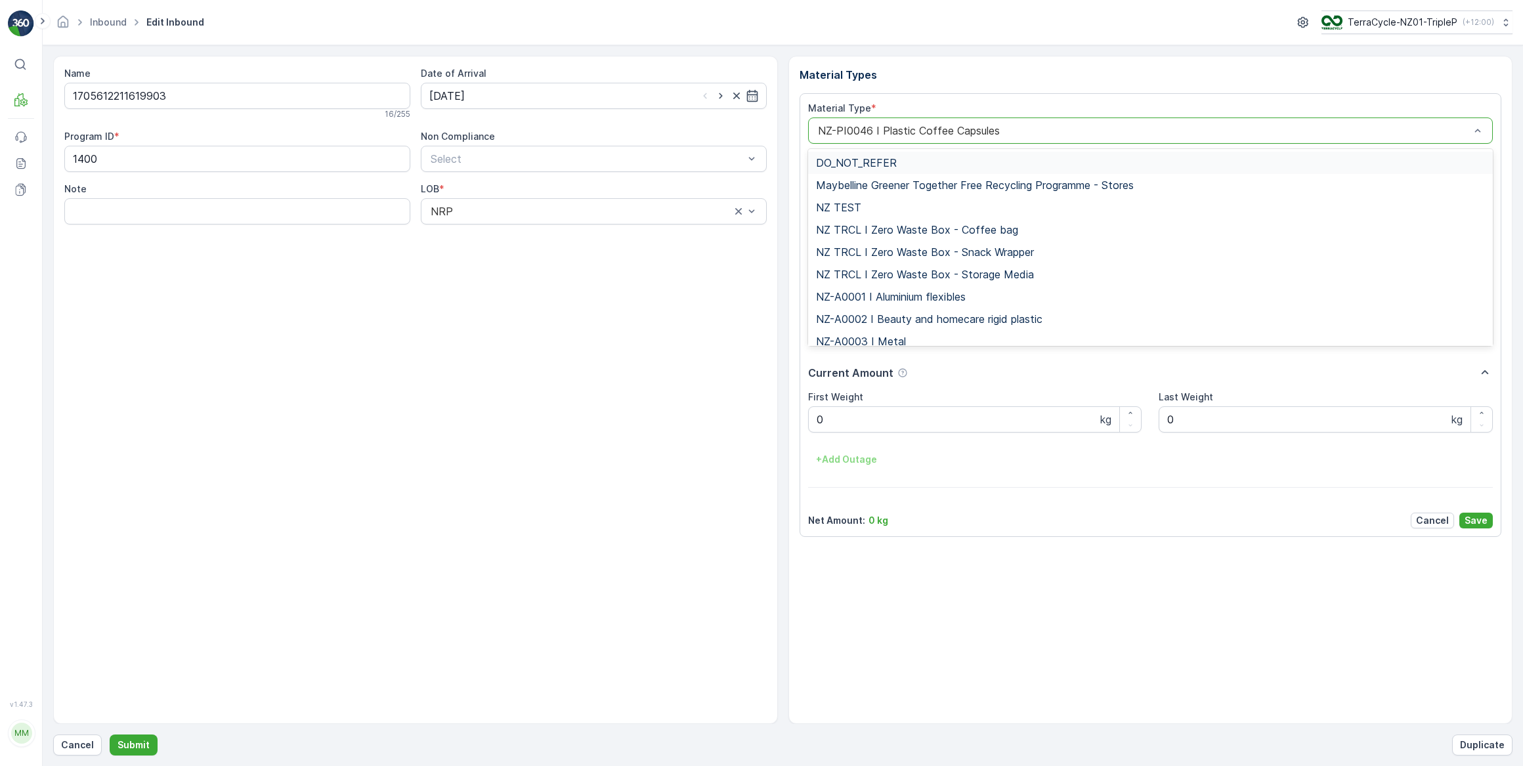
click at [907, 85] on div "Material Types Material Type * 212 results available. Use Up and Down to choose…" at bounding box center [1150, 390] width 725 height 668
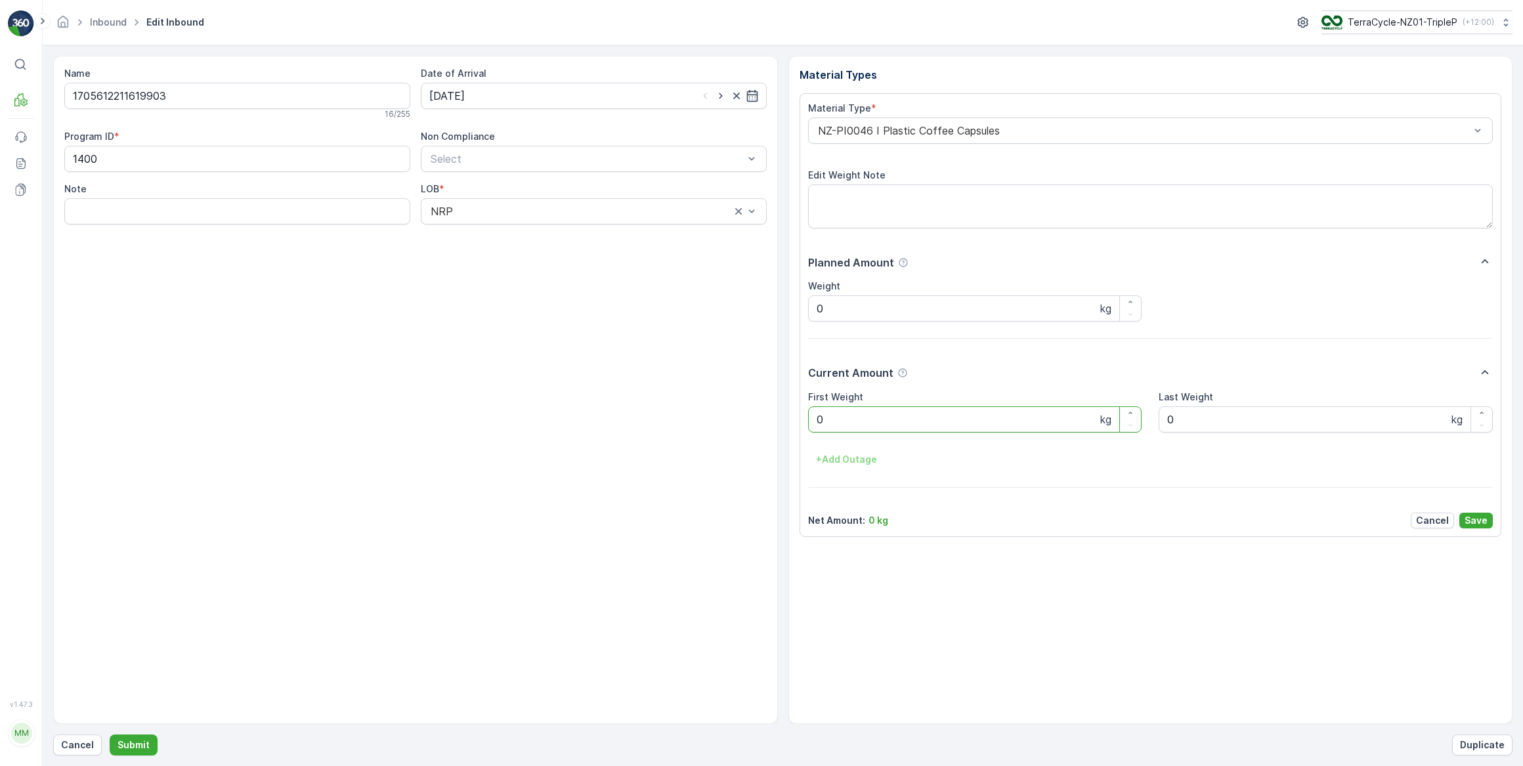
drag, startPoint x: 850, startPoint y: 412, endPoint x: 787, endPoint y: 421, distance: 63.7
click at [788, 420] on div "Material Types Material Type * NZ-PI0046 I Plastic Coffee Capsules Edit Weight …" at bounding box center [1150, 390] width 725 height 668
click at [110, 735] on button "Submit" at bounding box center [134, 745] width 48 height 21
click at [681, 88] on input at bounding box center [594, 96] width 346 height 26
click at [540, 224] on div "14" at bounding box center [537, 231] width 21 height 21
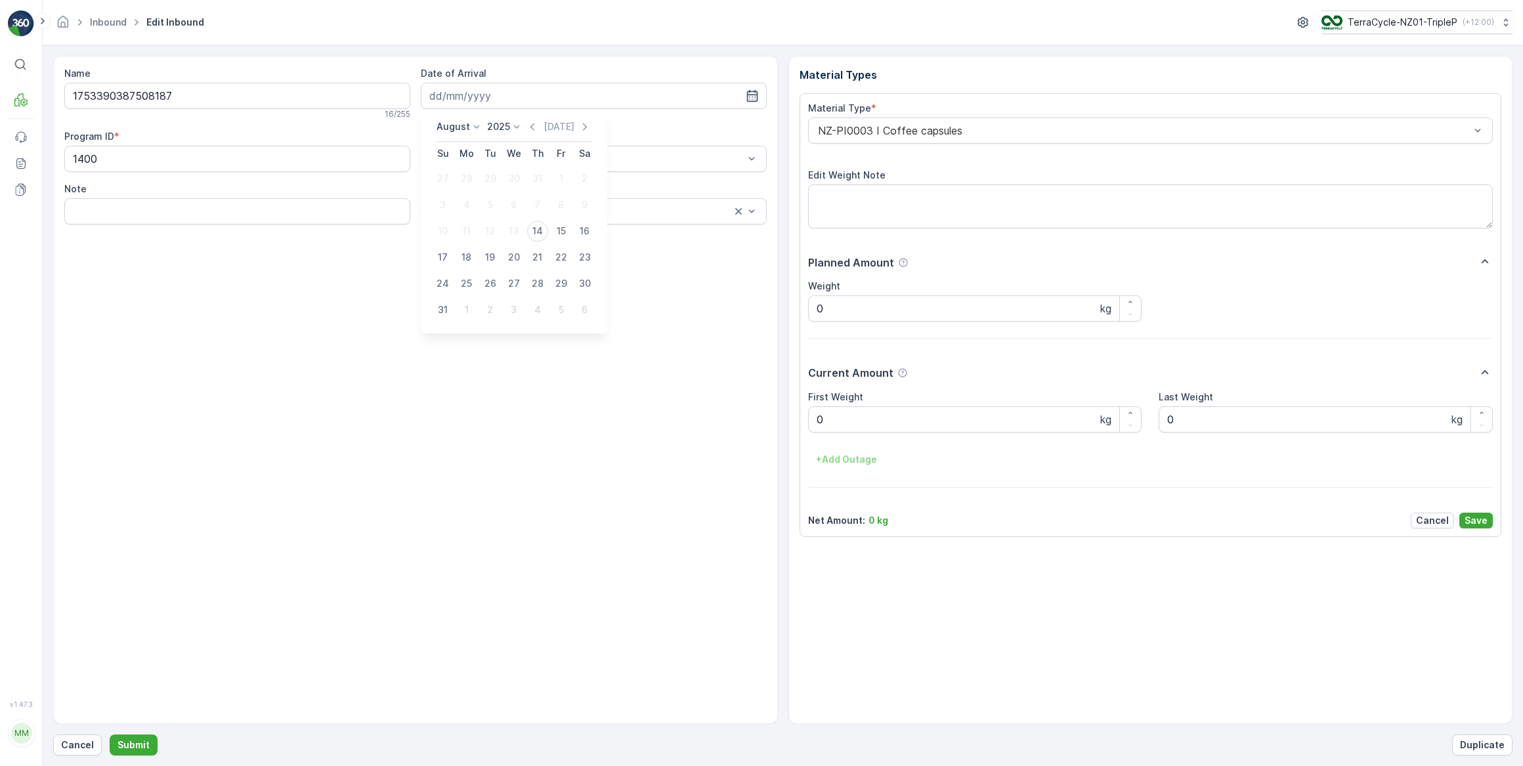
type input "[DATE]"
click at [962, 133] on div at bounding box center [1144, 131] width 655 height 12
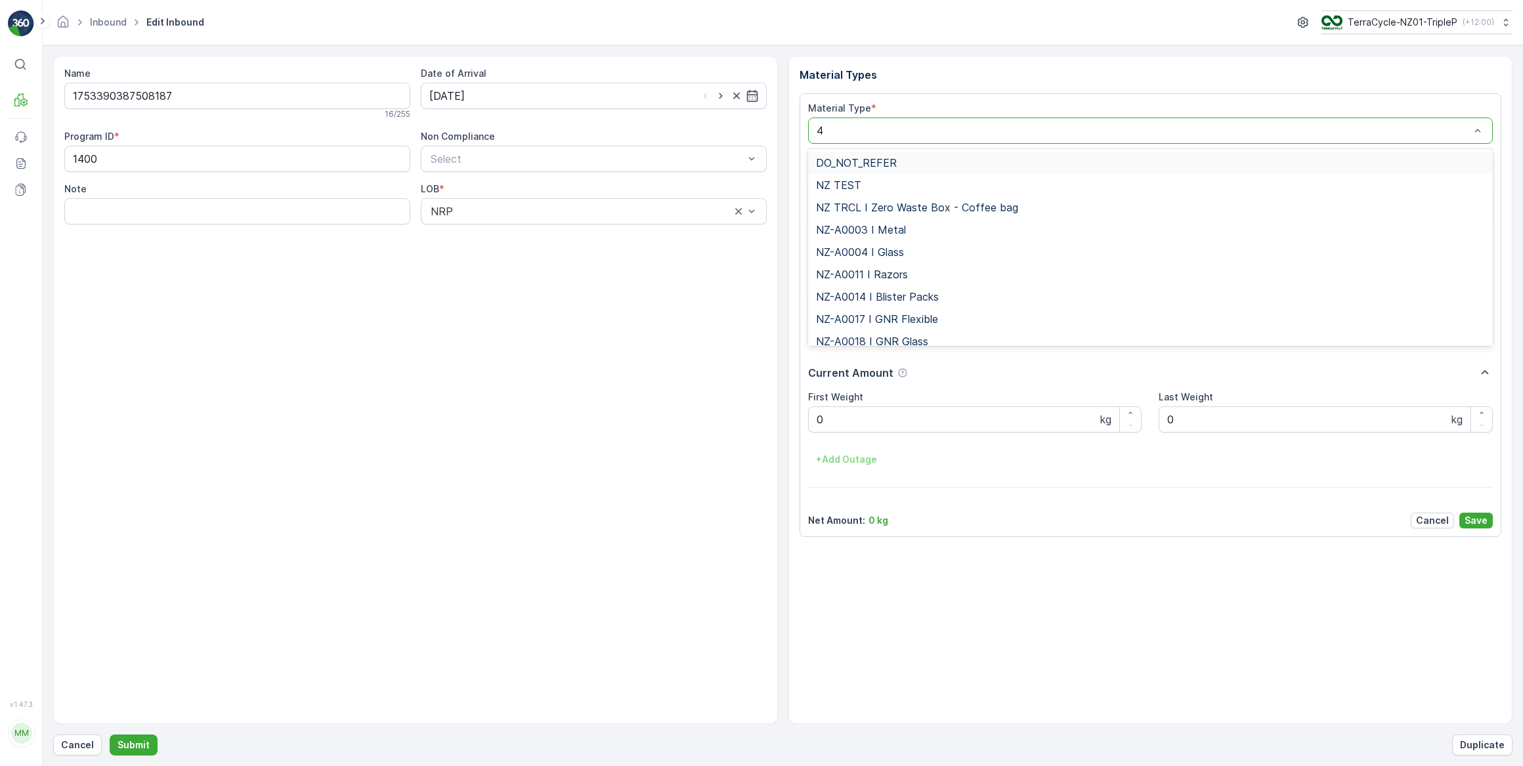
type input "46"
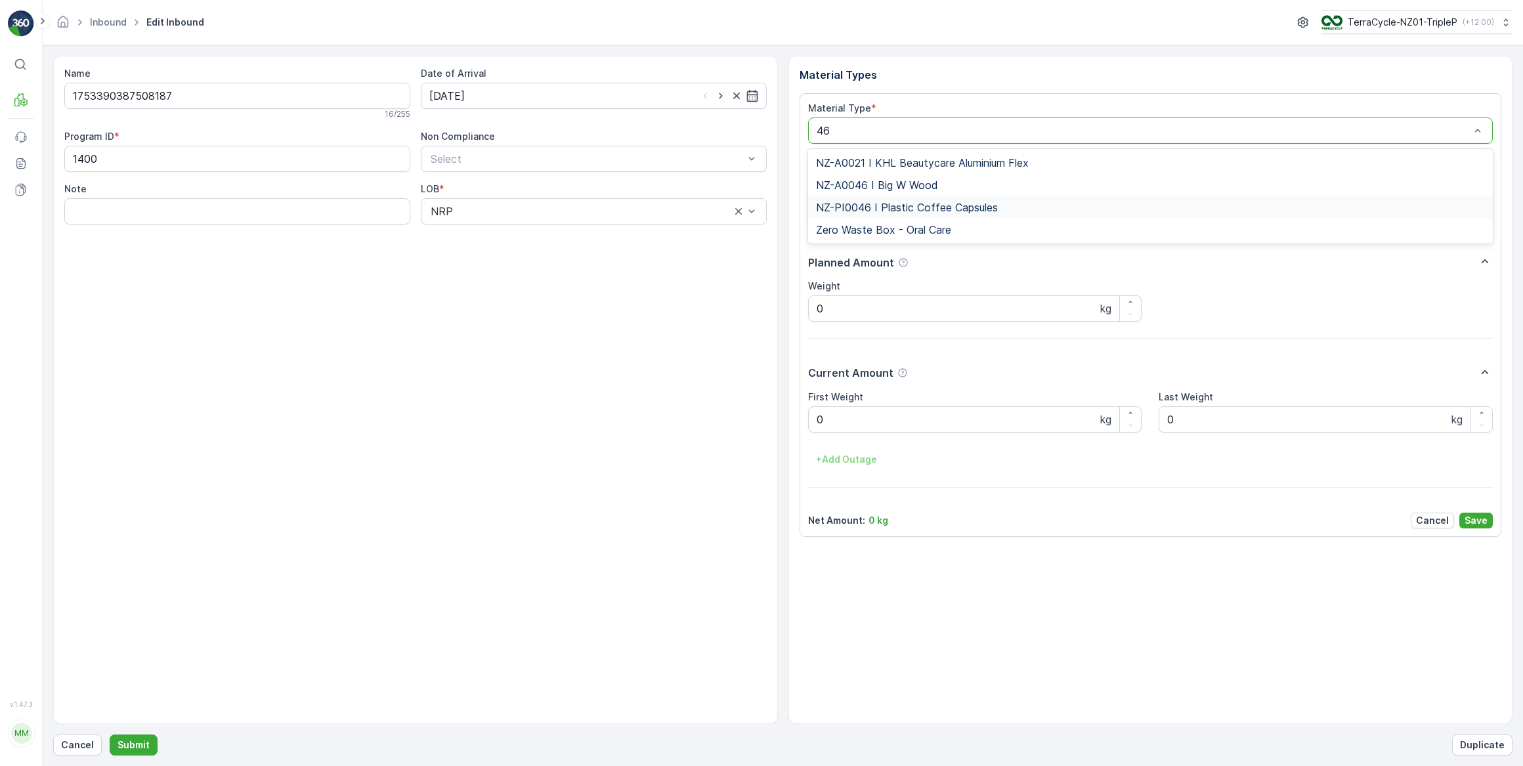
click at [924, 203] on span "NZ-PI0046 I Plastic Coffee Capsules" at bounding box center [907, 208] width 182 height 12
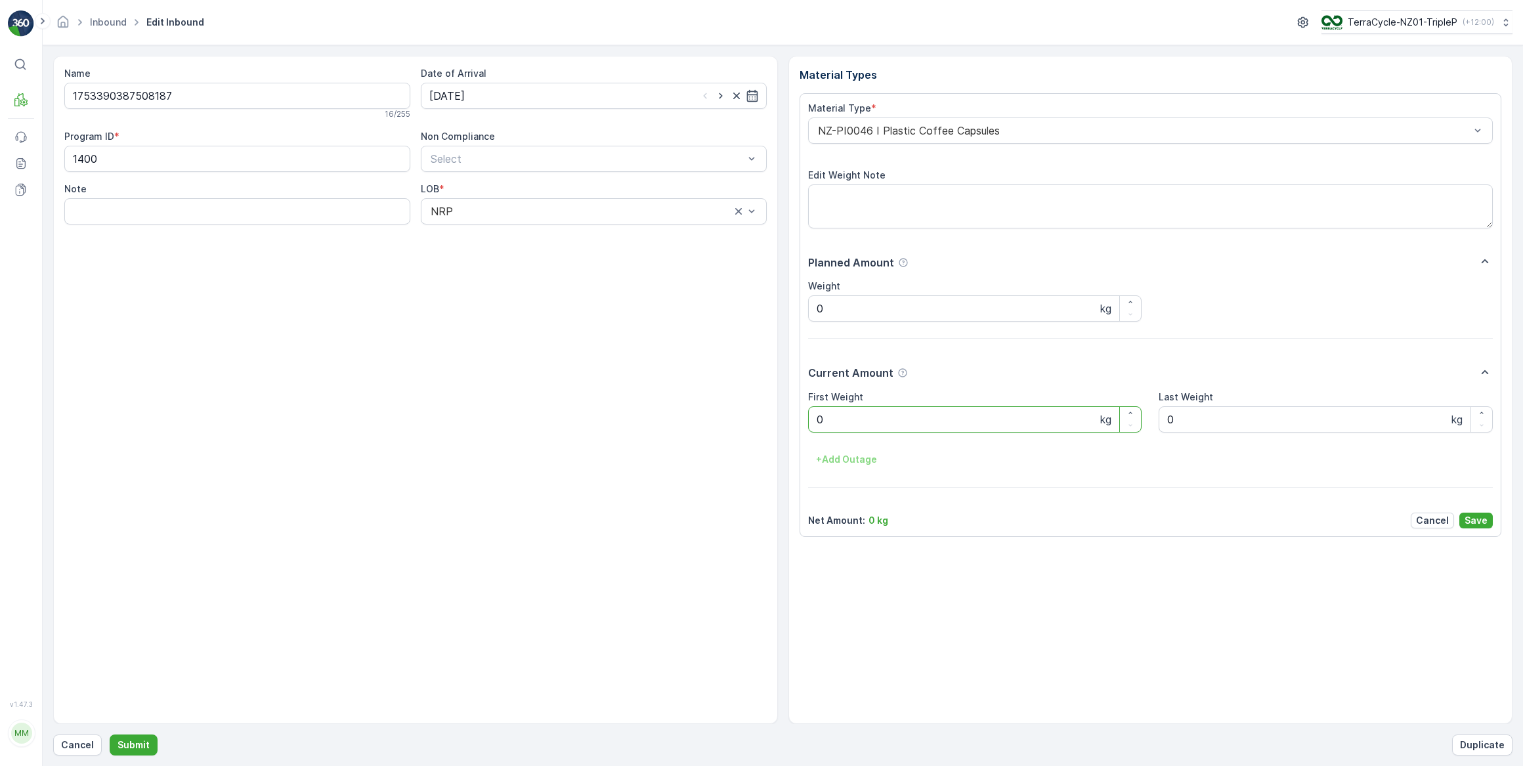
drag, startPoint x: 859, startPoint y: 420, endPoint x: 742, endPoint y: 424, distance: 117.6
click at [751, 421] on div "Name 1753390387508187 16 / 255 Date of Arrival [DATE] Program ID * 1400 Non Com…" at bounding box center [782, 390] width 1459 height 668
click at [110, 735] on button "Submit" at bounding box center [134, 745] width 48 height 21
click at [603, 90] on input at bounding box center [594, 96] width 346 height 26
click at [544, 230] on div "14" at bounding box center [537, 231] width 21 height 21
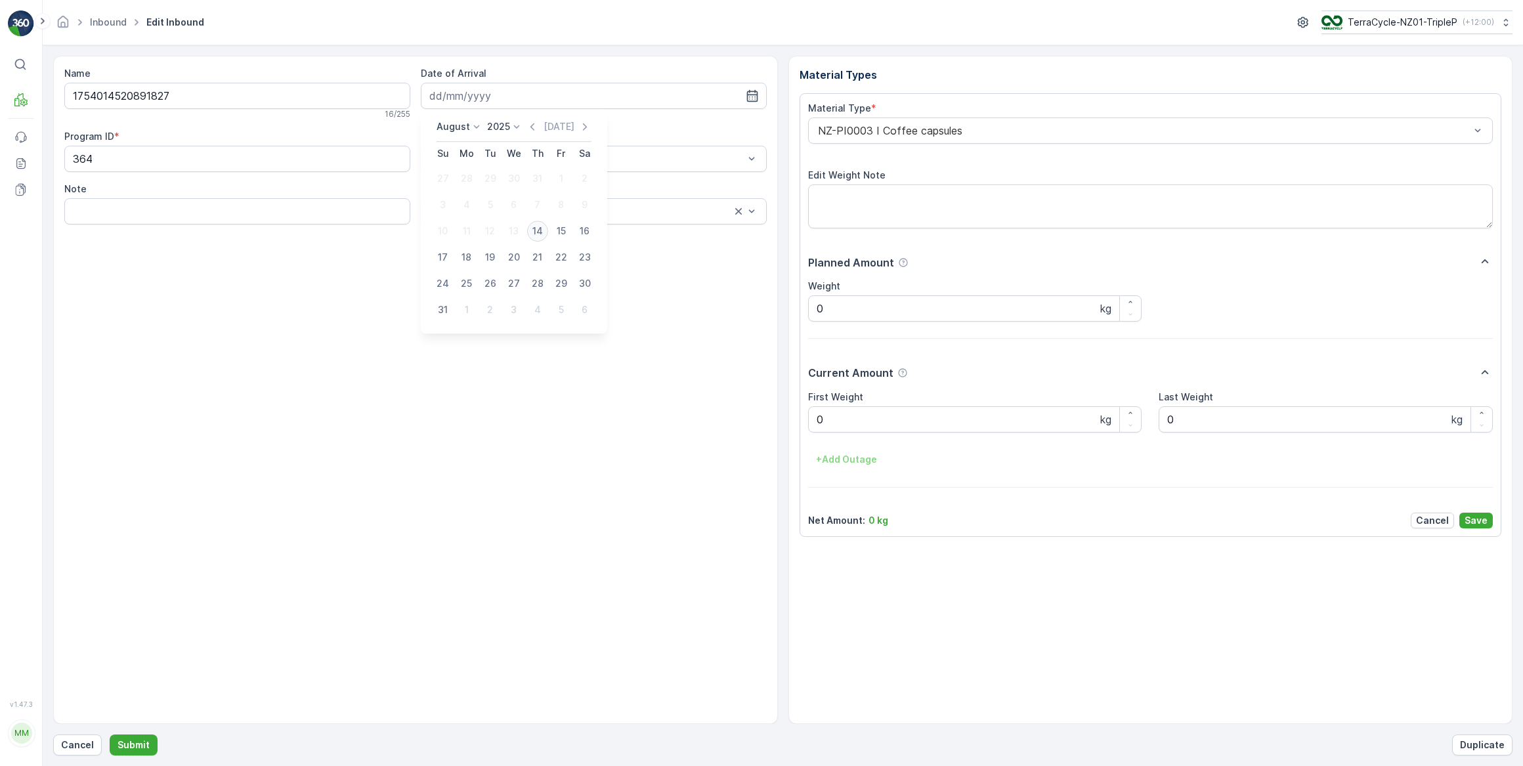
type input "[DATE]"
click at [907, 131] on div at bounding box center [1144, 131] width 655 height 12
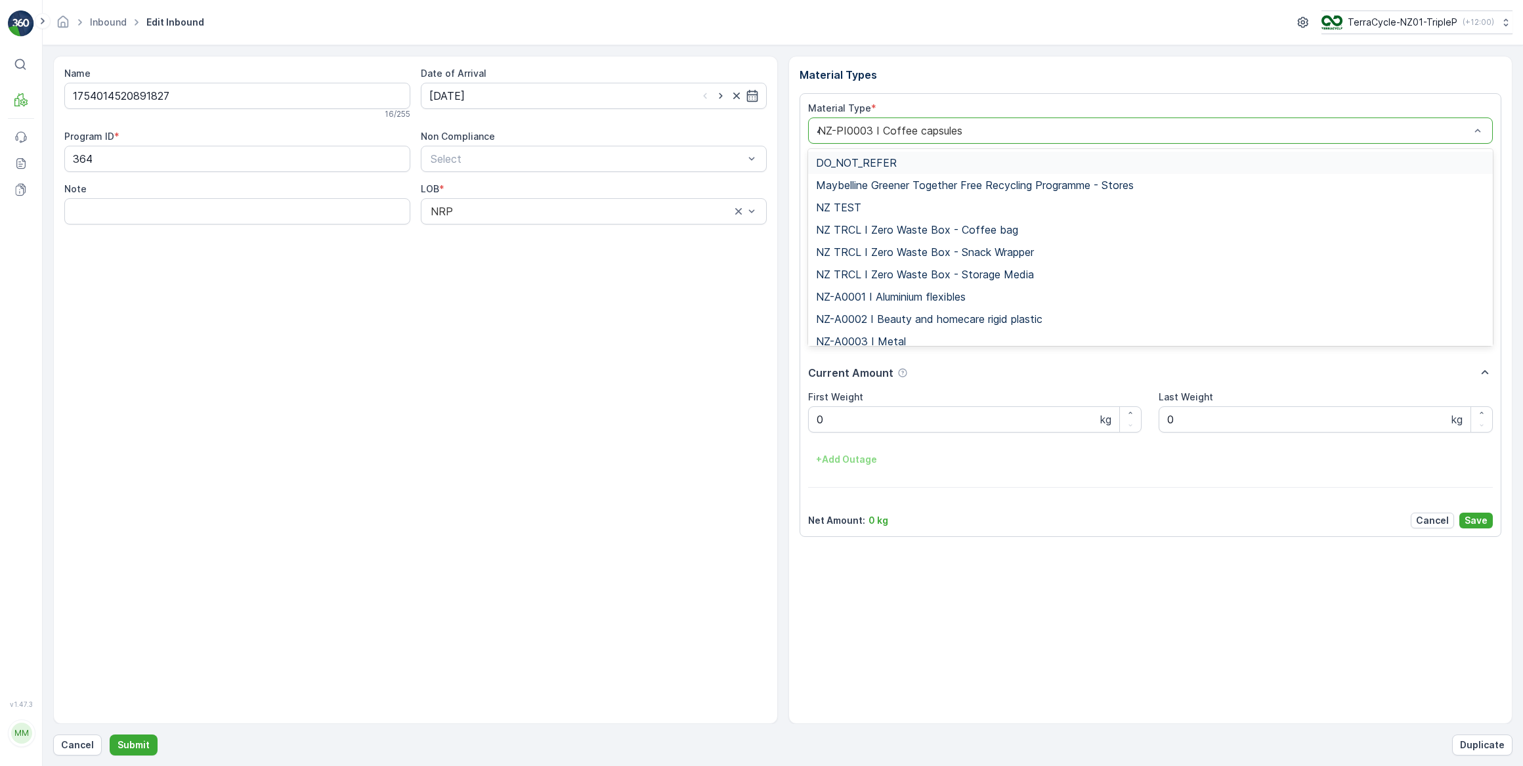
type input "46"
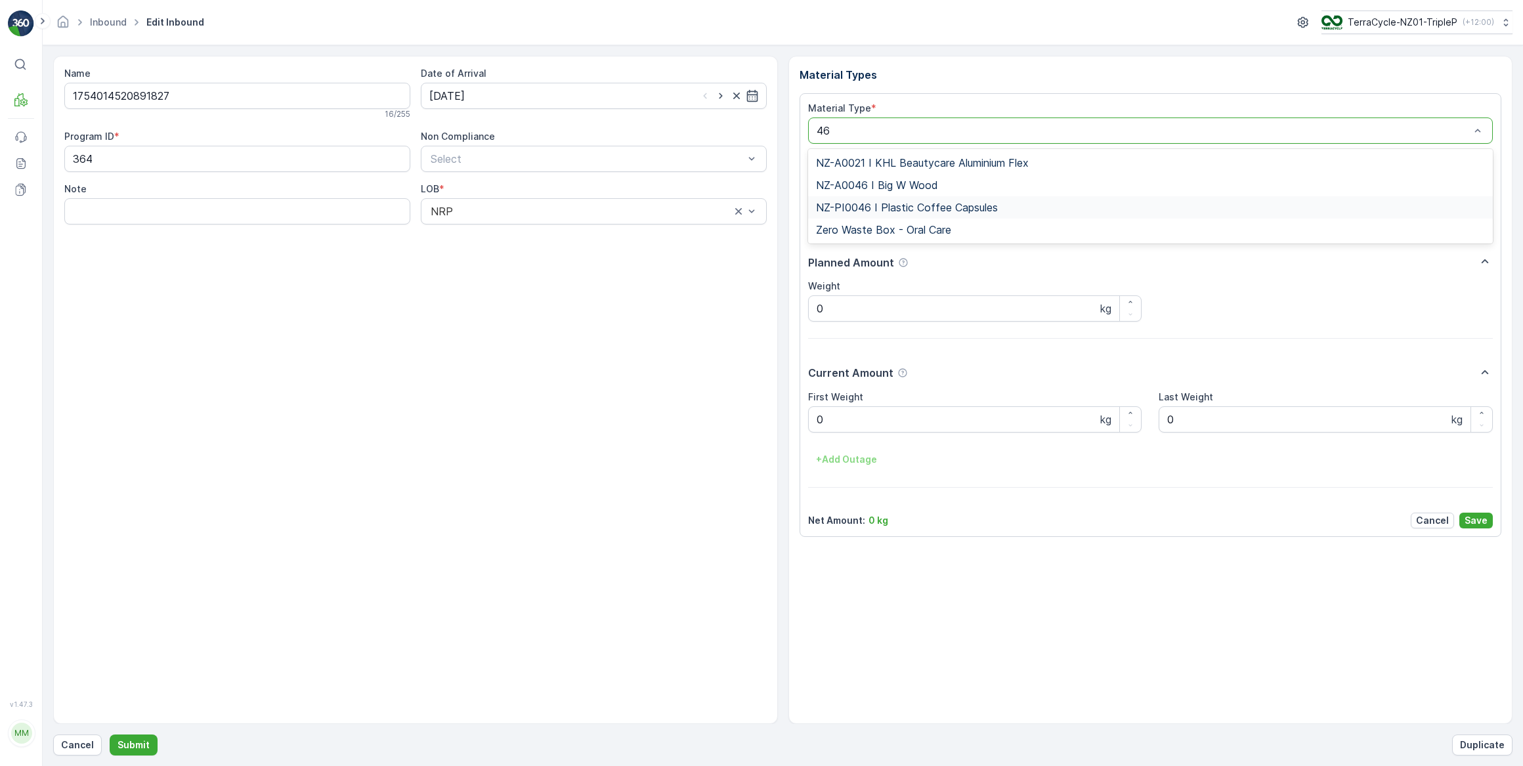
click at [937, 202] on span "NZ-PI0046 I Plastic Coffee Capsules" at bounding box center [907, 208] width 182 height 12
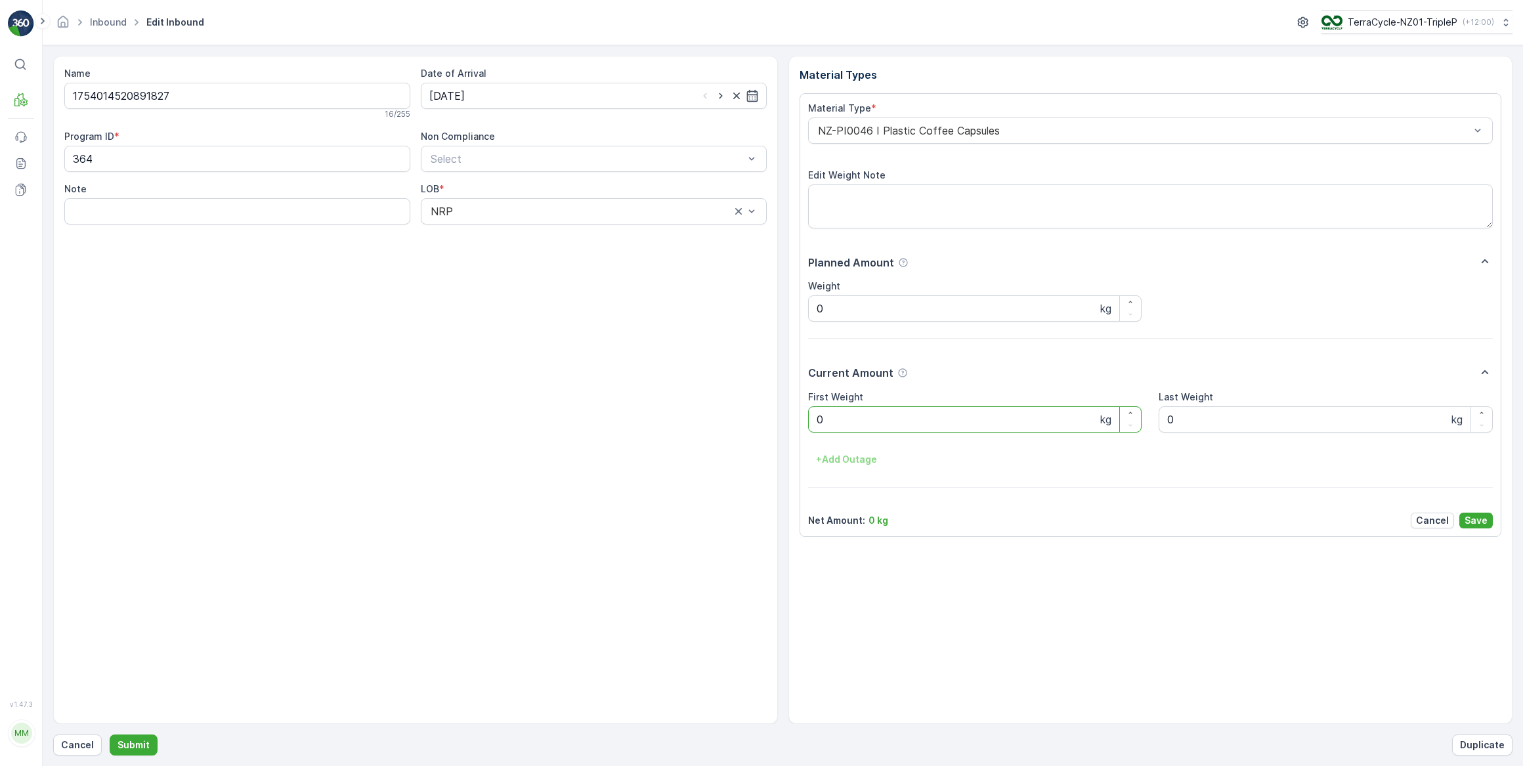
drag, startPoint x: 837, startPoint y: 422, endPoint x: 779, endPoint y: 423, distance: 58.4
click at [779, 425] on div "Name 1754014520891827 16 / 255 Date of Arrival [DATE] Program ID * 364 Non Comp…" at bounding box center [782, 390] width 1459 height 668
click at [110, 735] on button "Submit" at bounding box center [134, 745] width 48 height 21
click at [570, 104] on input at bounding box center [594, 96] width 346 height 26
click at [534, 229] on div "14" at bounding box center [537, 231] width 21 height 21
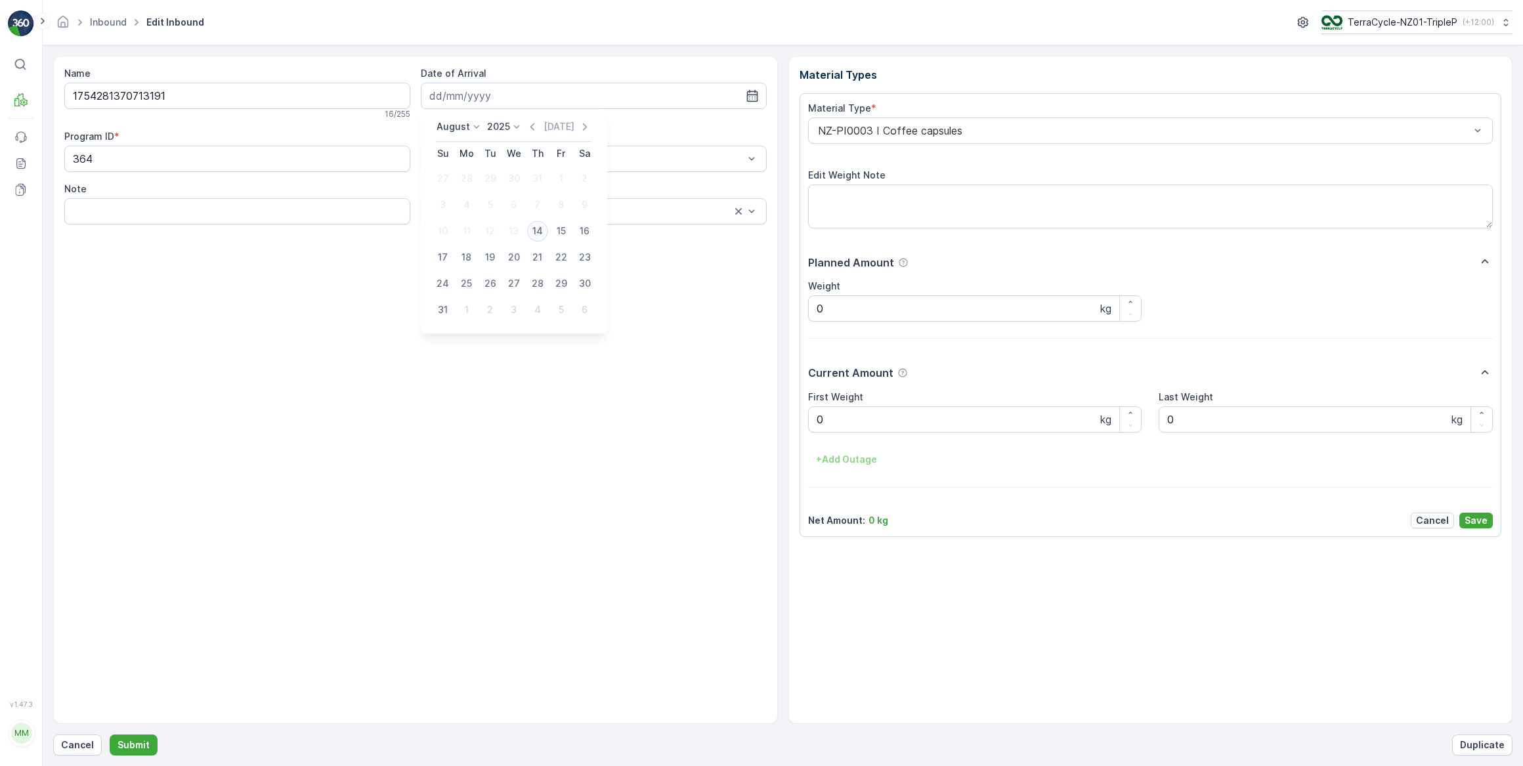
type input "[DATE]"
click at [853, 125] on div at bounding box center [1144, 131] width 655 height 12
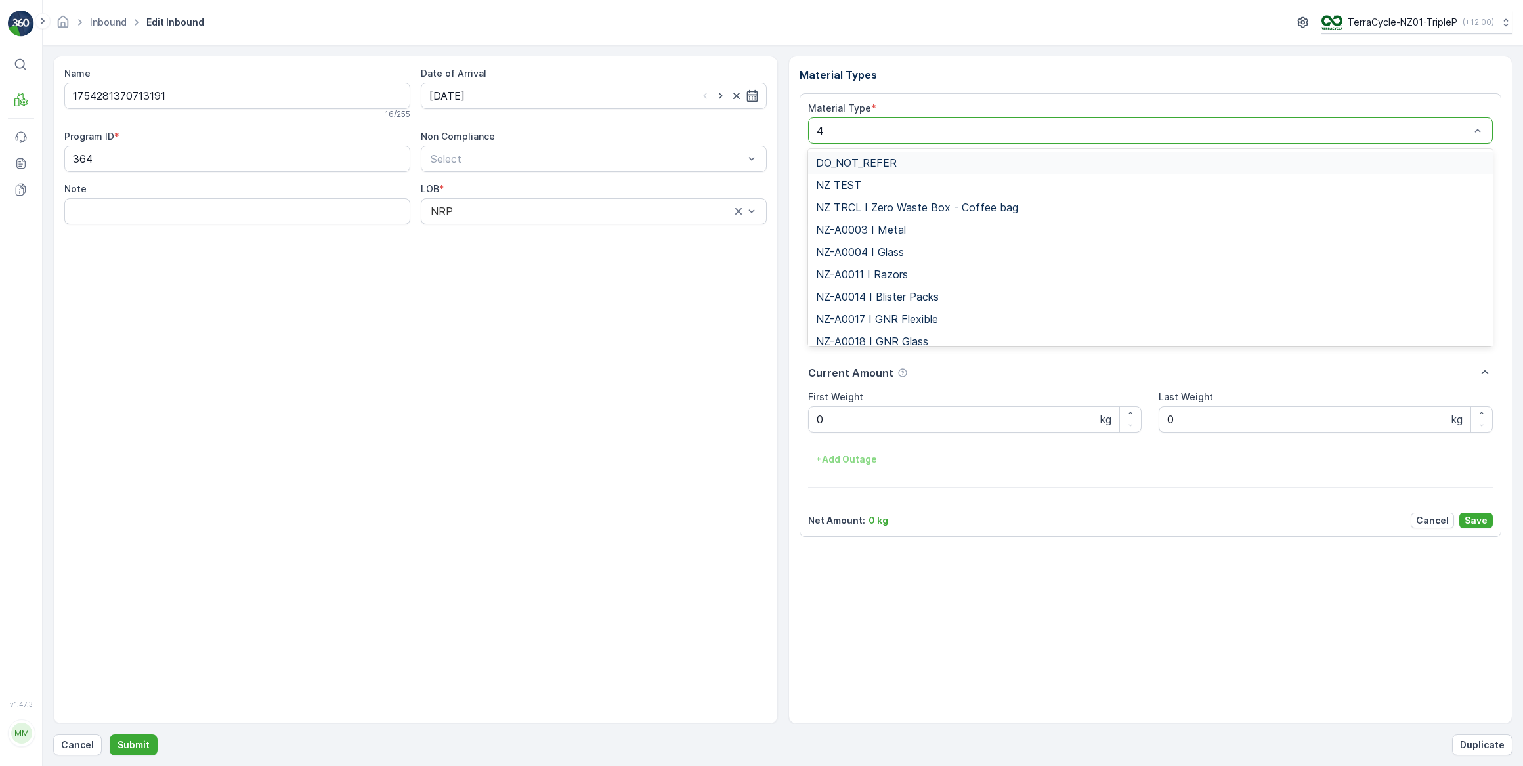
type input "46"
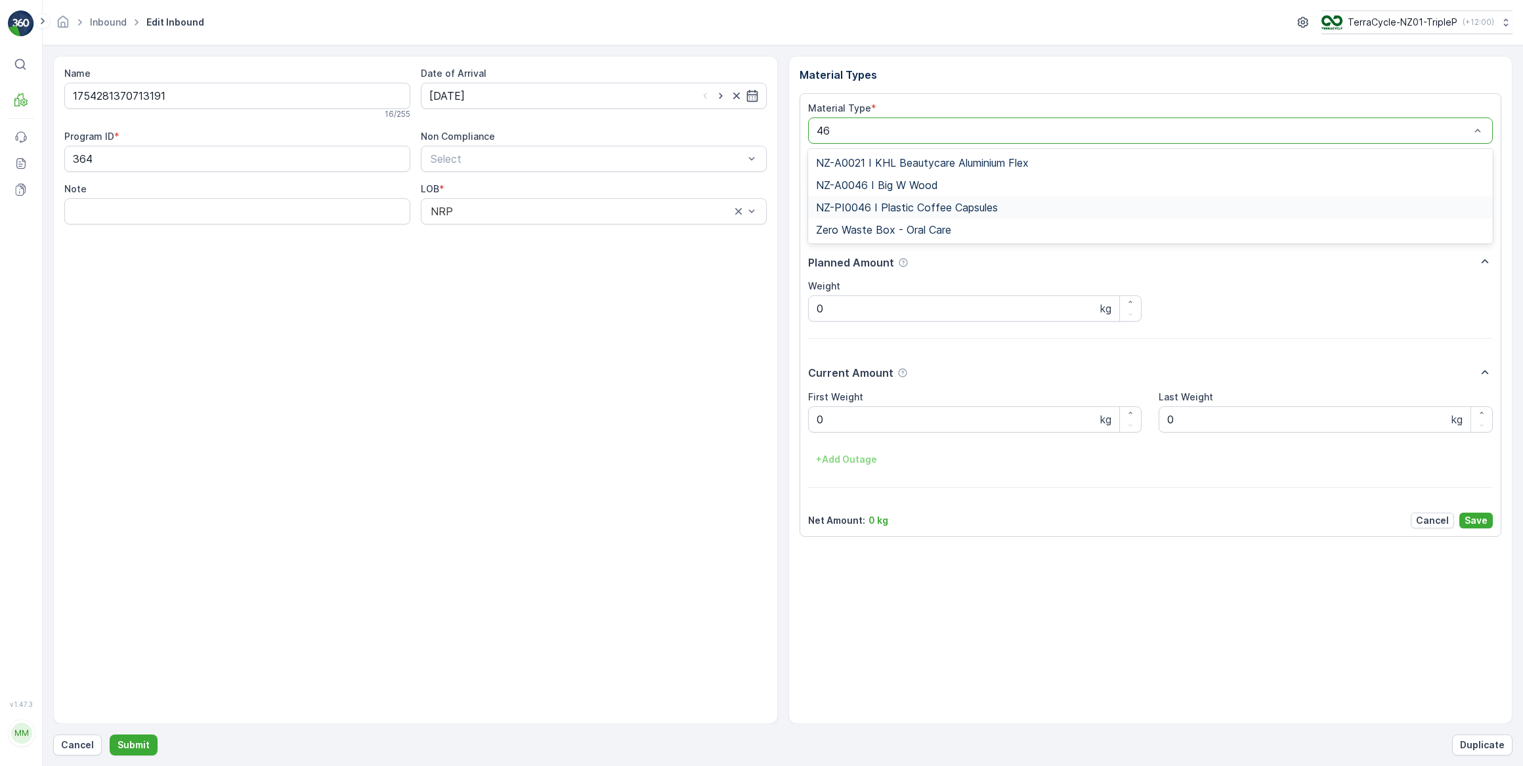
click at [895, 204] on span "NZ-PI0046 I Plastic Coffee Capsules" at bounding box center [907, 208] width 182 height 12
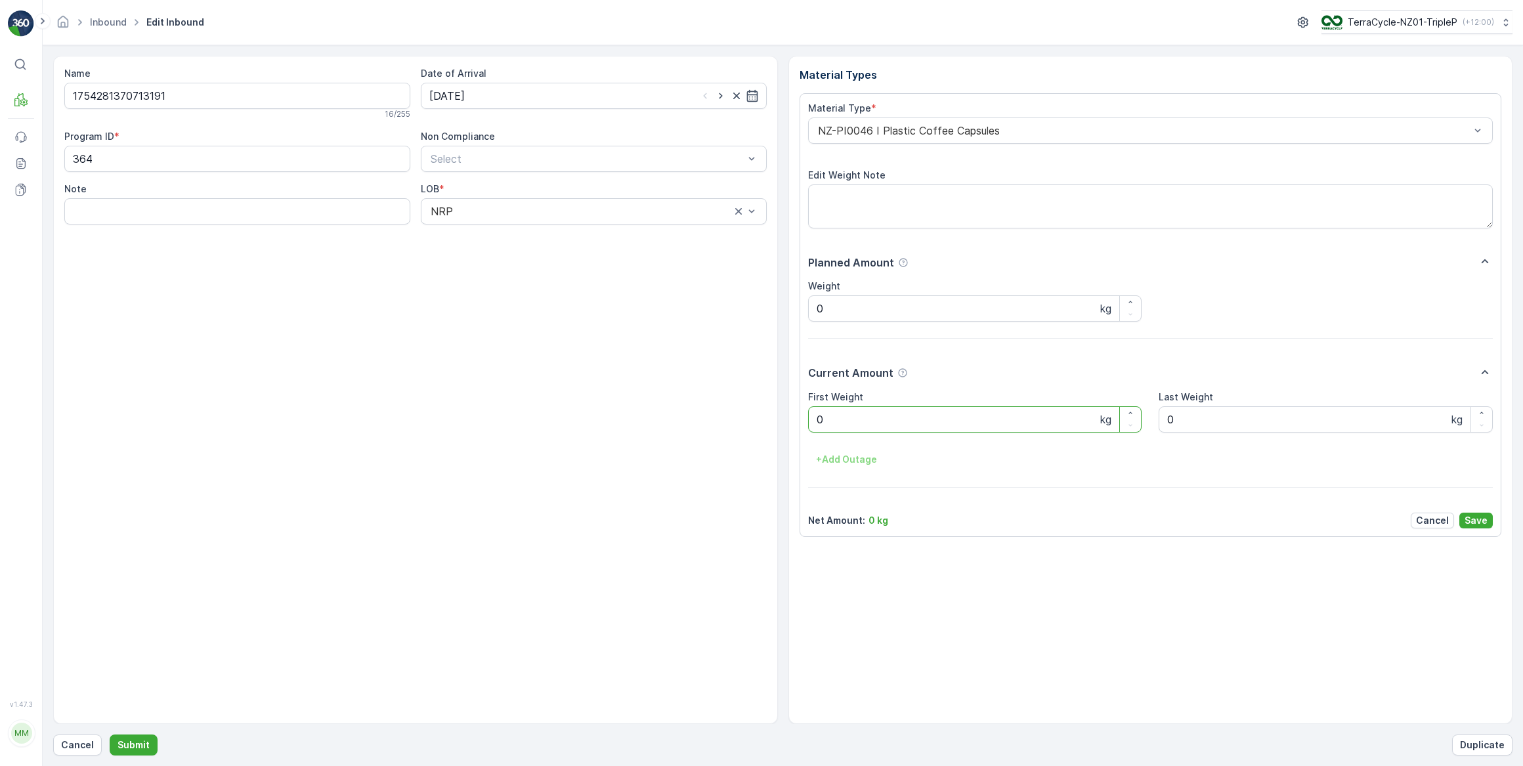
drag, startPoint x: 847, startPoint y: 407, endPoint x: 805, endPoint y: 421, distance: 44.2
click at [806, 421] on div "Material Type * NZ-PI0046 I Plastic Coffee Capsules Edit Weight Note Planned Am…" at bounding box center [1151, 315] width 702 height 444
click at [110, 735] on button "Submit" at bounding box center [134, 745] width 48 height 21
click at [484, 93] on input at bounding box center [594, 96] width 346 height 26
click at [539, 228] on div "14" at bounding box center [537, 231] width 21 height 21
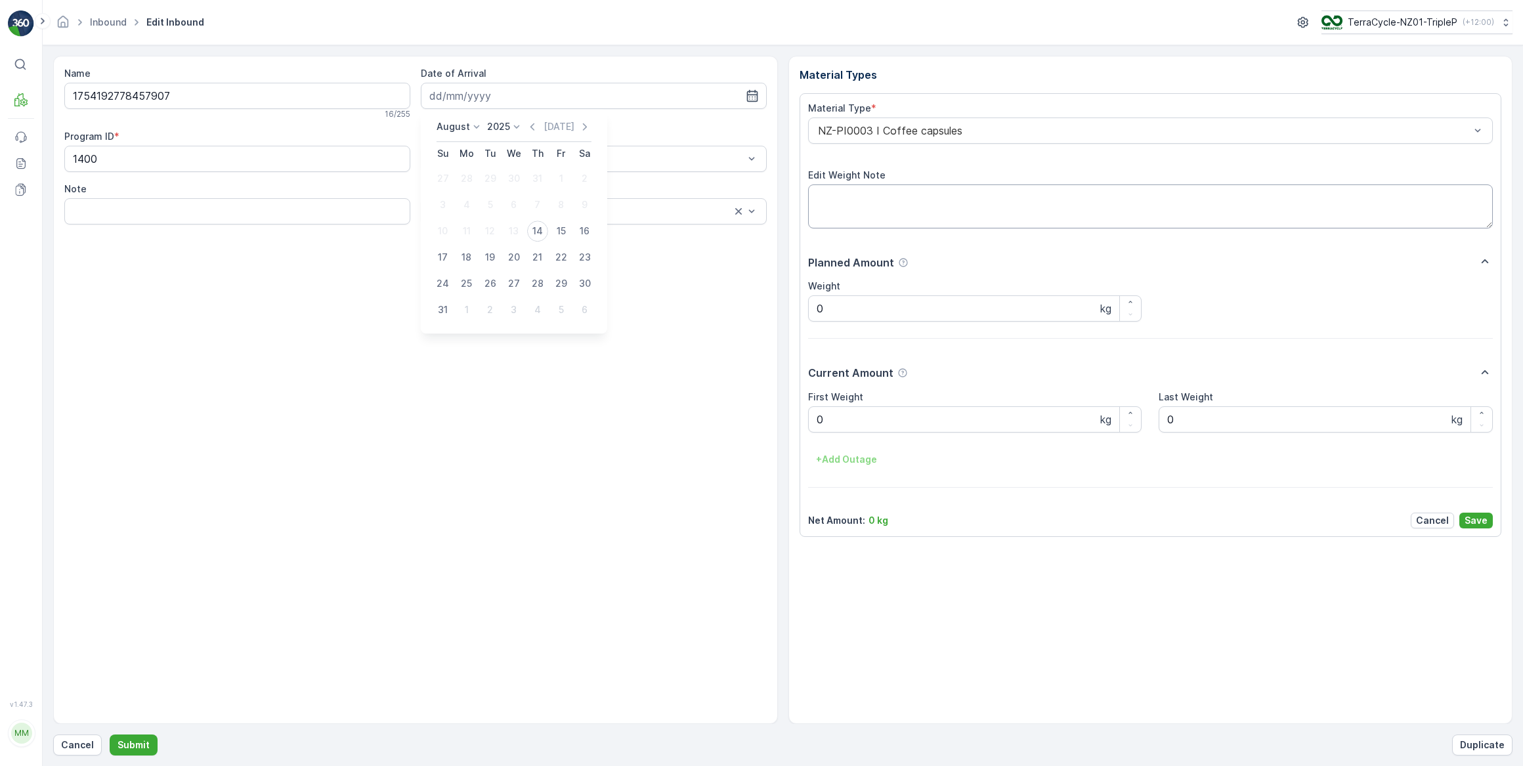
type input "[DATE]"
click at [862, 130] on div at bounding box center [1144, 131] width 655 height 12
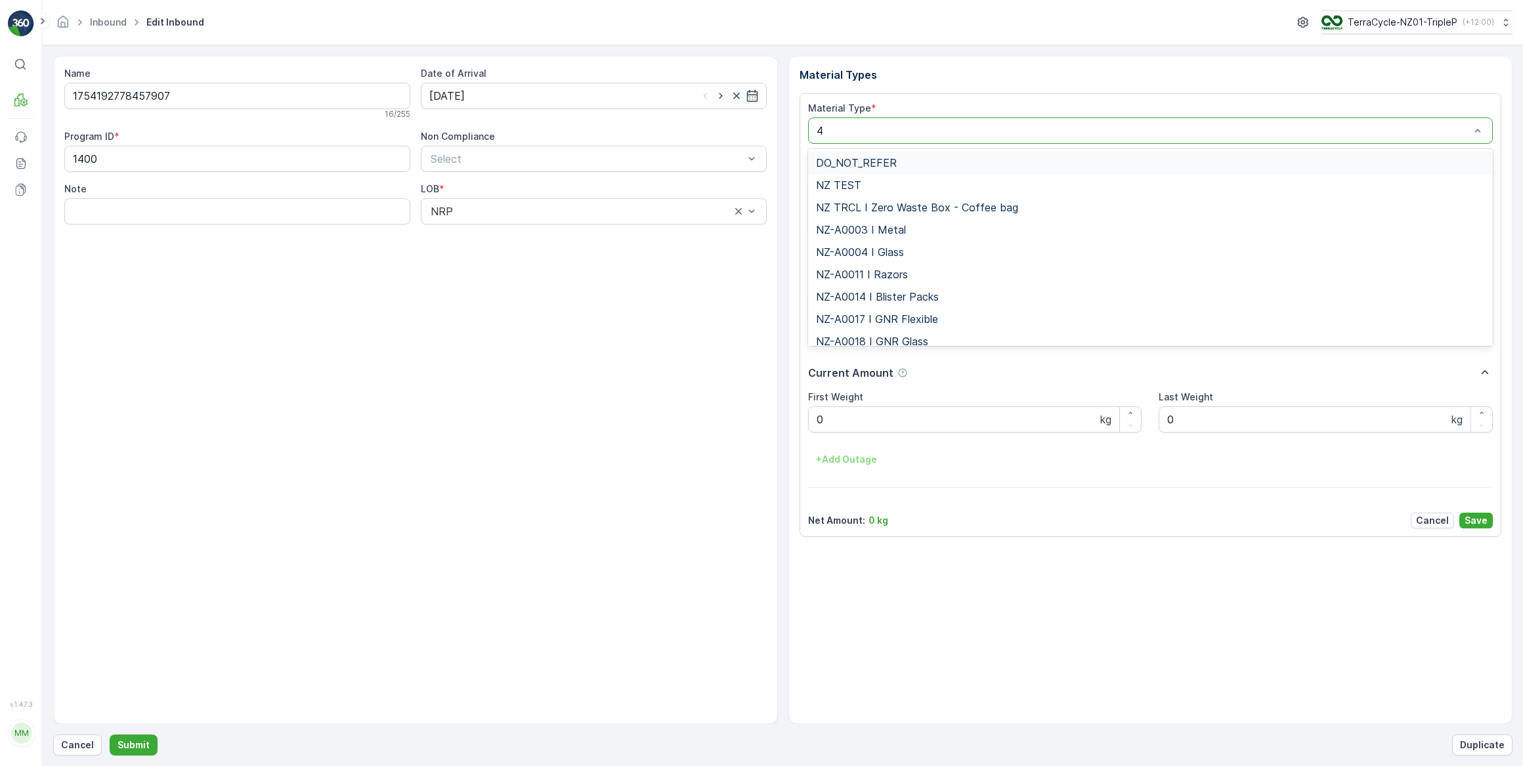
type input "46"
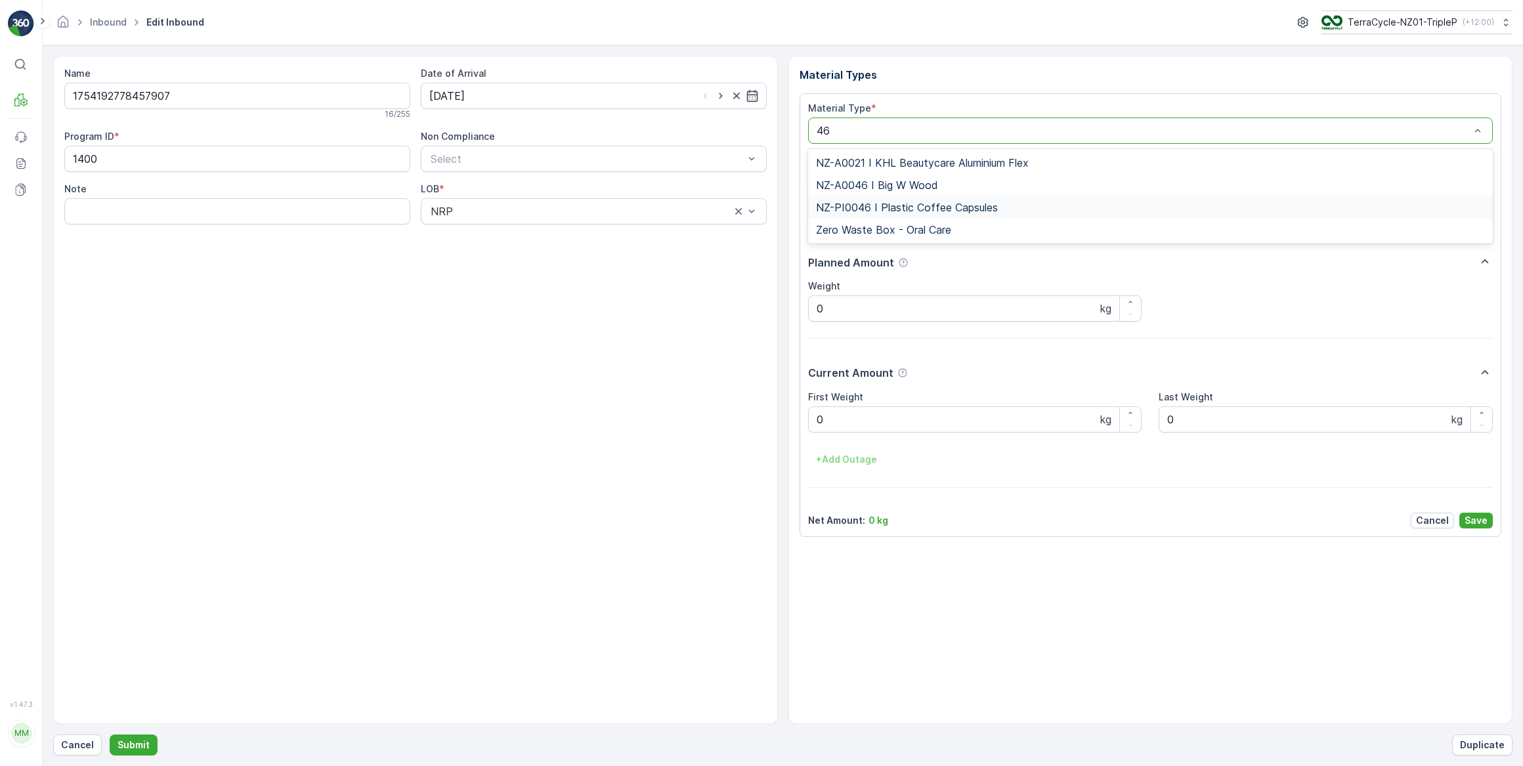
click at [930, 204] on span "NZ-PI0046 I Plastic Coffee Capsules" at bounding box center [907, 208] width 182 height 12
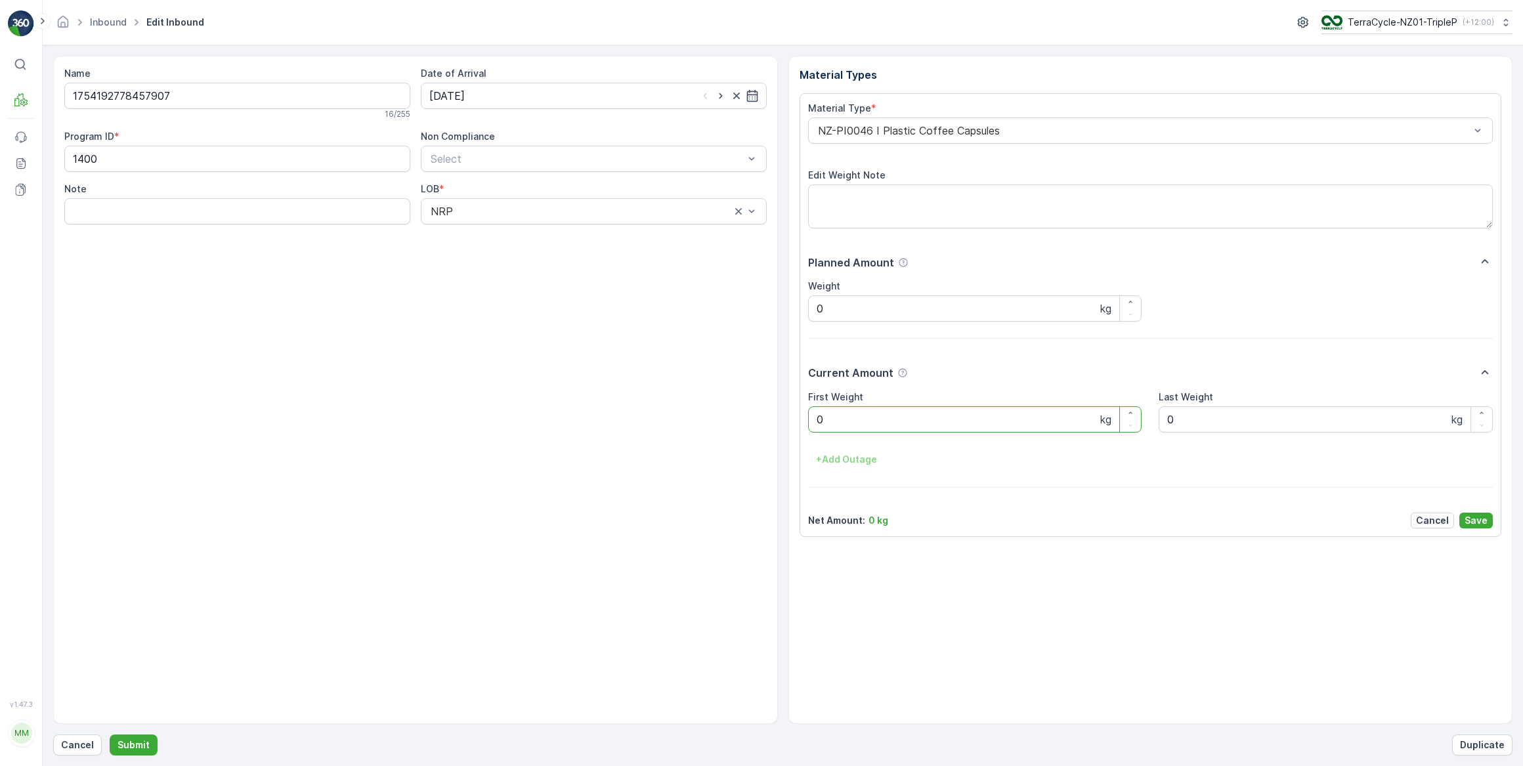
drag, startPoint x: 861, startPoint y: 416, endPoint x: 797, endPoint y: 425, distance: 65.1
click at [800, 425] on div "Material Type * NZ-PI0046 I Plastic Coffee Capsules Edit Weight Note Planned Am…" at bounding box center [1151, 315] width 702 height 444
click at [110, 735] on button "Submit" at bounding box center [134, 745] width 48 height 21
click at [536, 96] on input at bounding box center [594, 96] width 346 height 26
click at [539, 236] on div "14" at bounding box center [537, 231] width 21 height 21
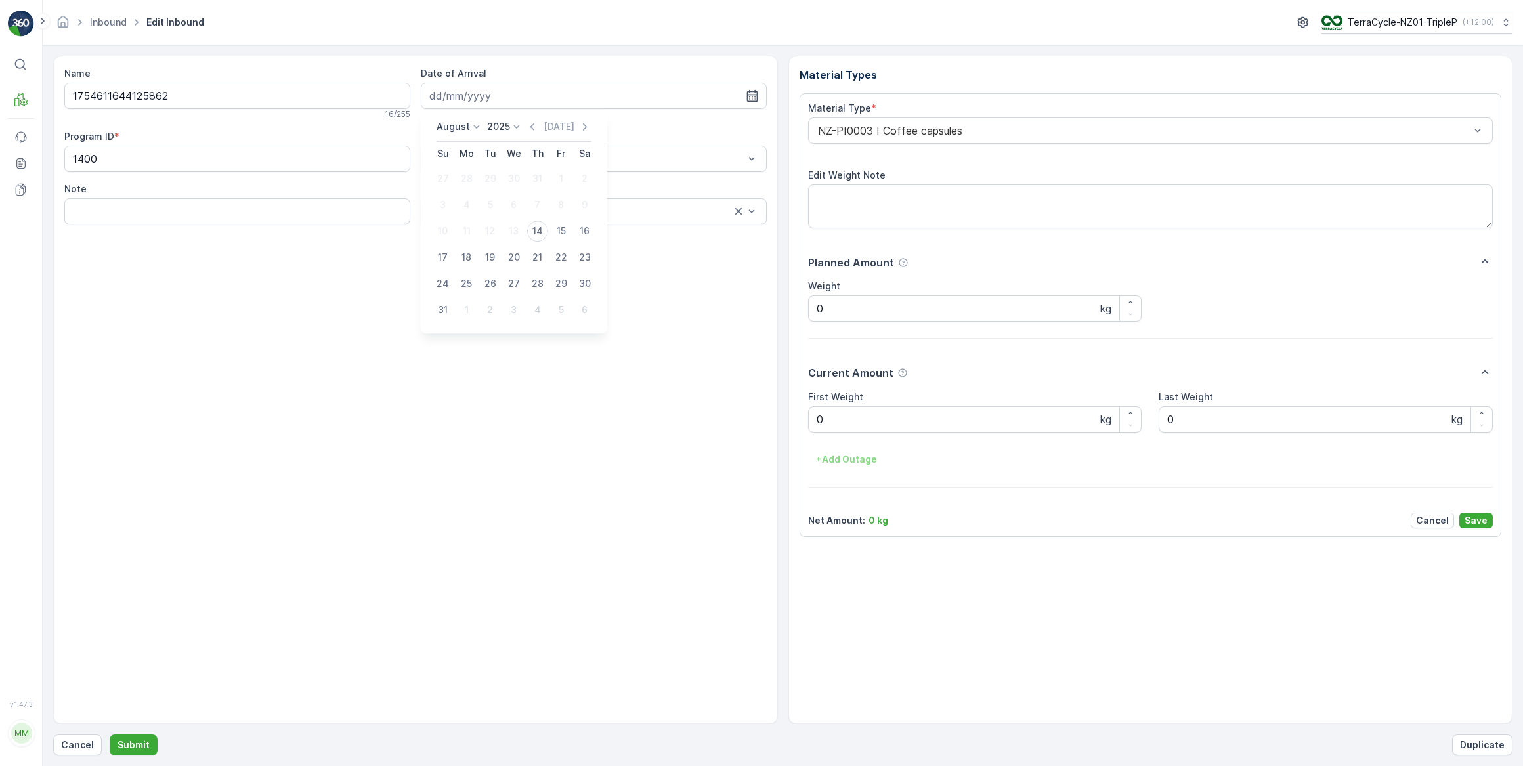
type input "[DATE]"
click at [862, 128] on div at bounding box center [1144, 131] width 655 height 12
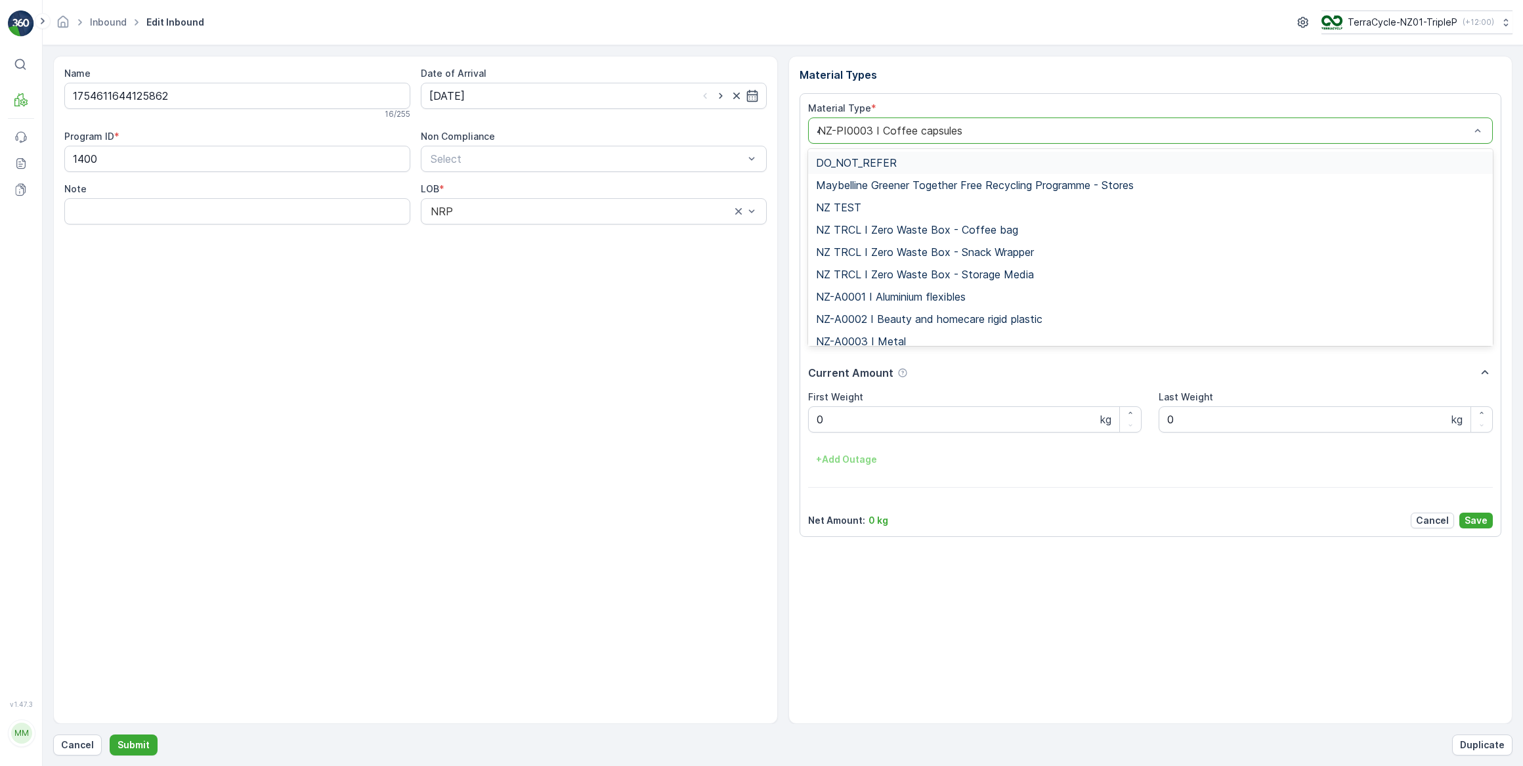
type input "46"
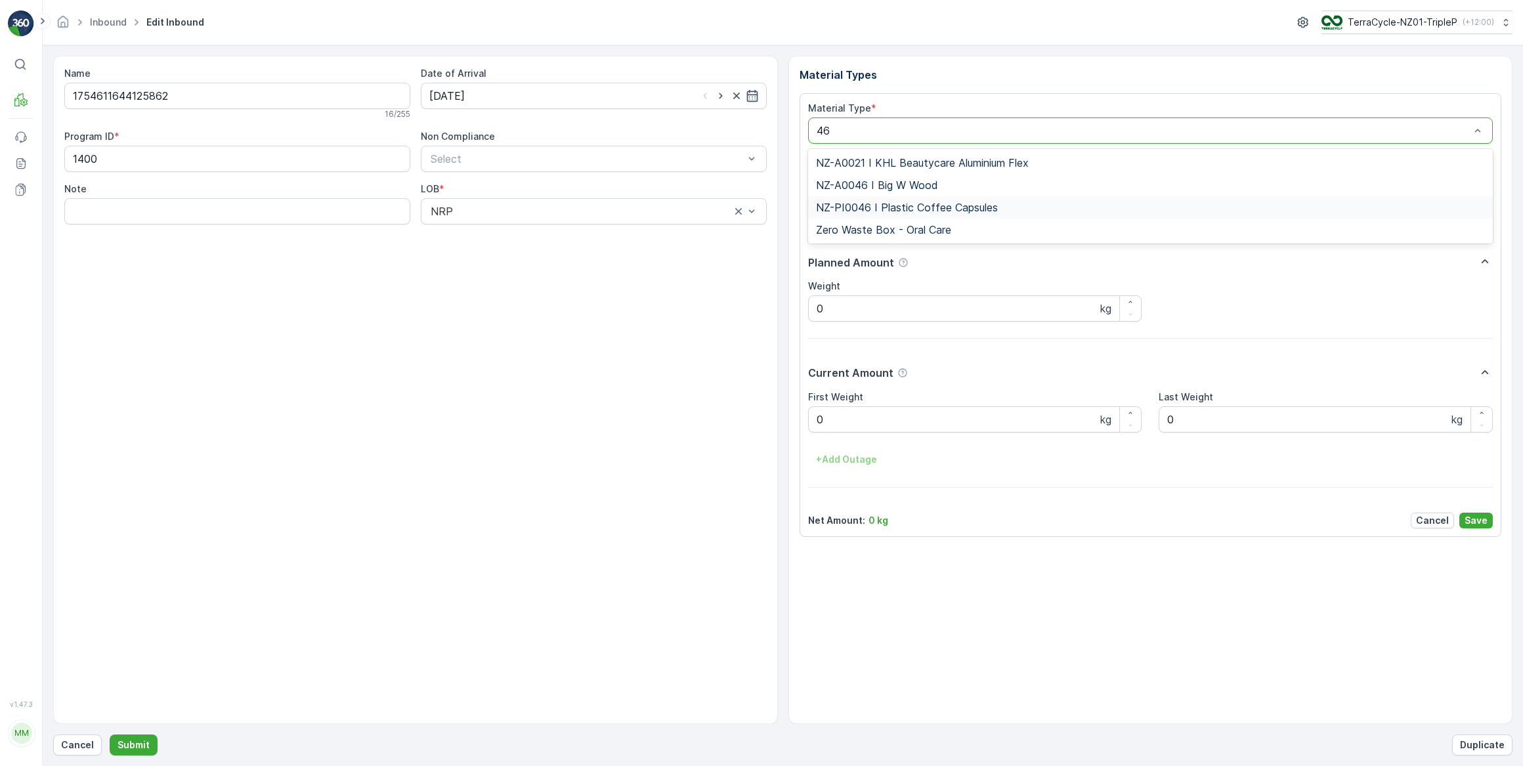
click at [941, 207] on span "NZ-PI0046 I Plastic Coffee Capsules" at bounding box center [907, 208] width 182 height 12
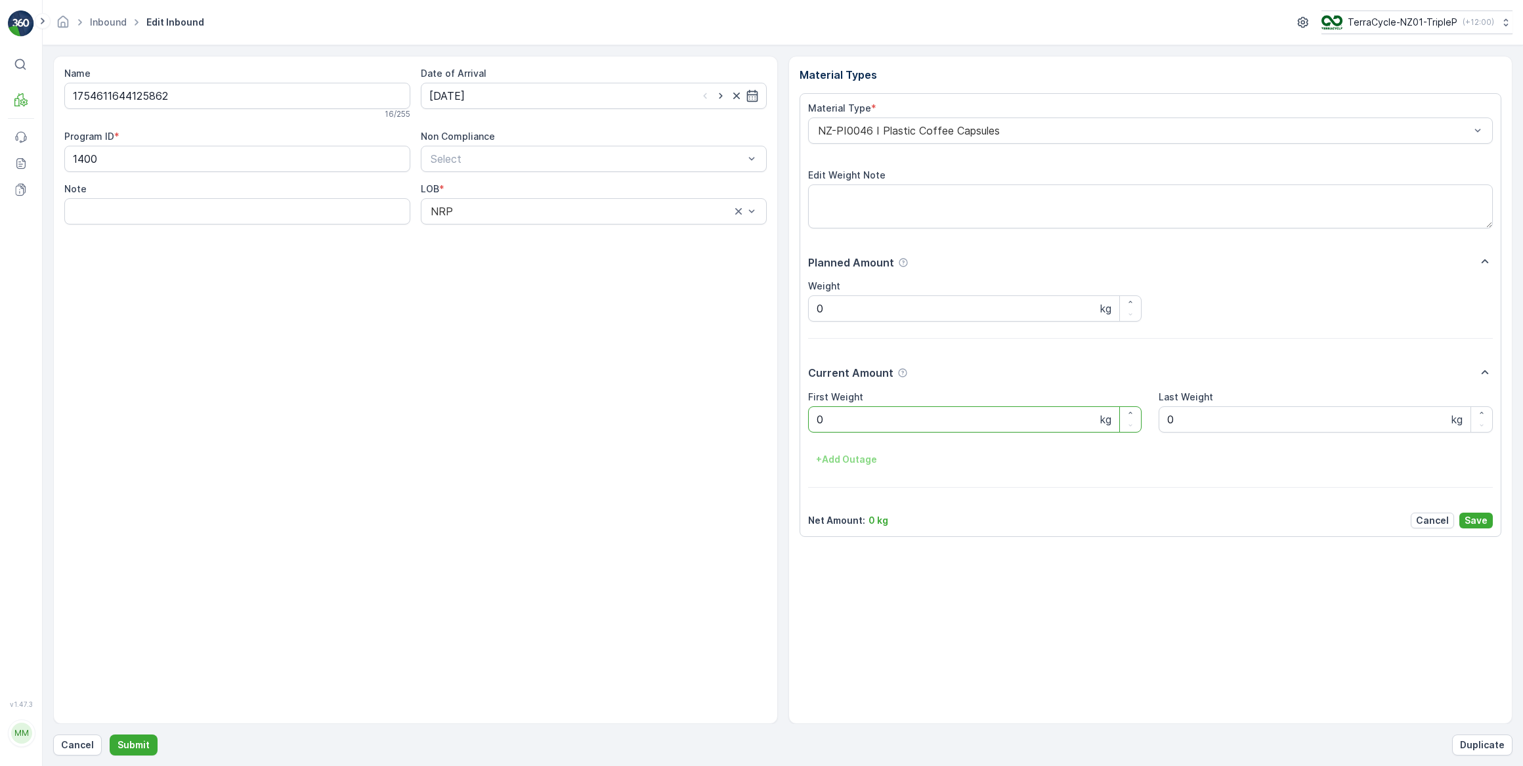
drag, startPoint x: 844, startPoint y: 407, endPoint x: 806, endPoint y: 420, distance: 40.7
click at [806, 420] on div "Material Type * NZ-PI0046 I Plastic Coffee Capsules Edit Weight Note Planned Am…" at bounding box center [1151, 315] width 702 height 444
click at [110, 735] on button "Submit" at bounding box center [134, 745] width 48 height 21
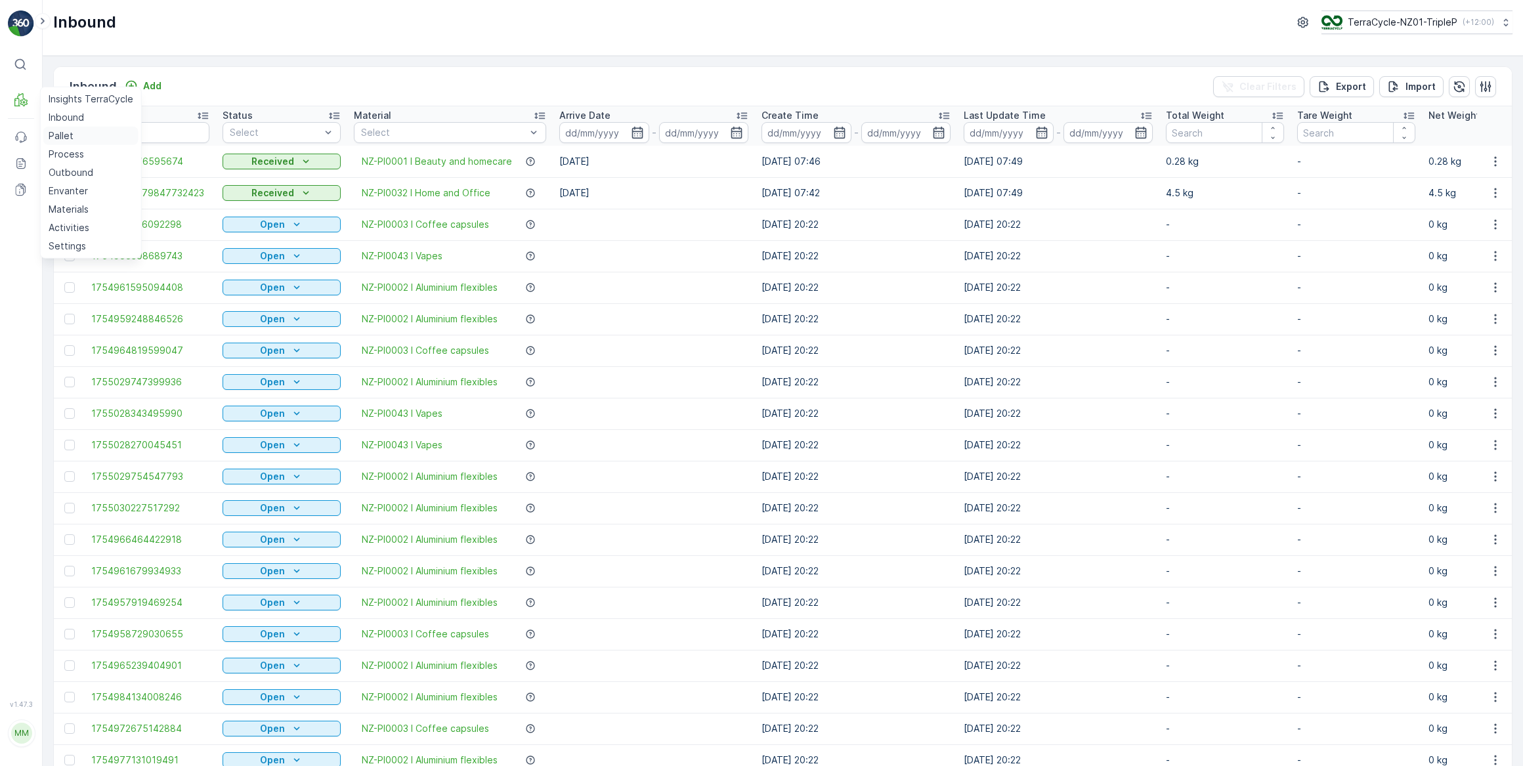
click at [66, 129] on p "Pallet" at bounding box center [61, 135] width 25 height 13
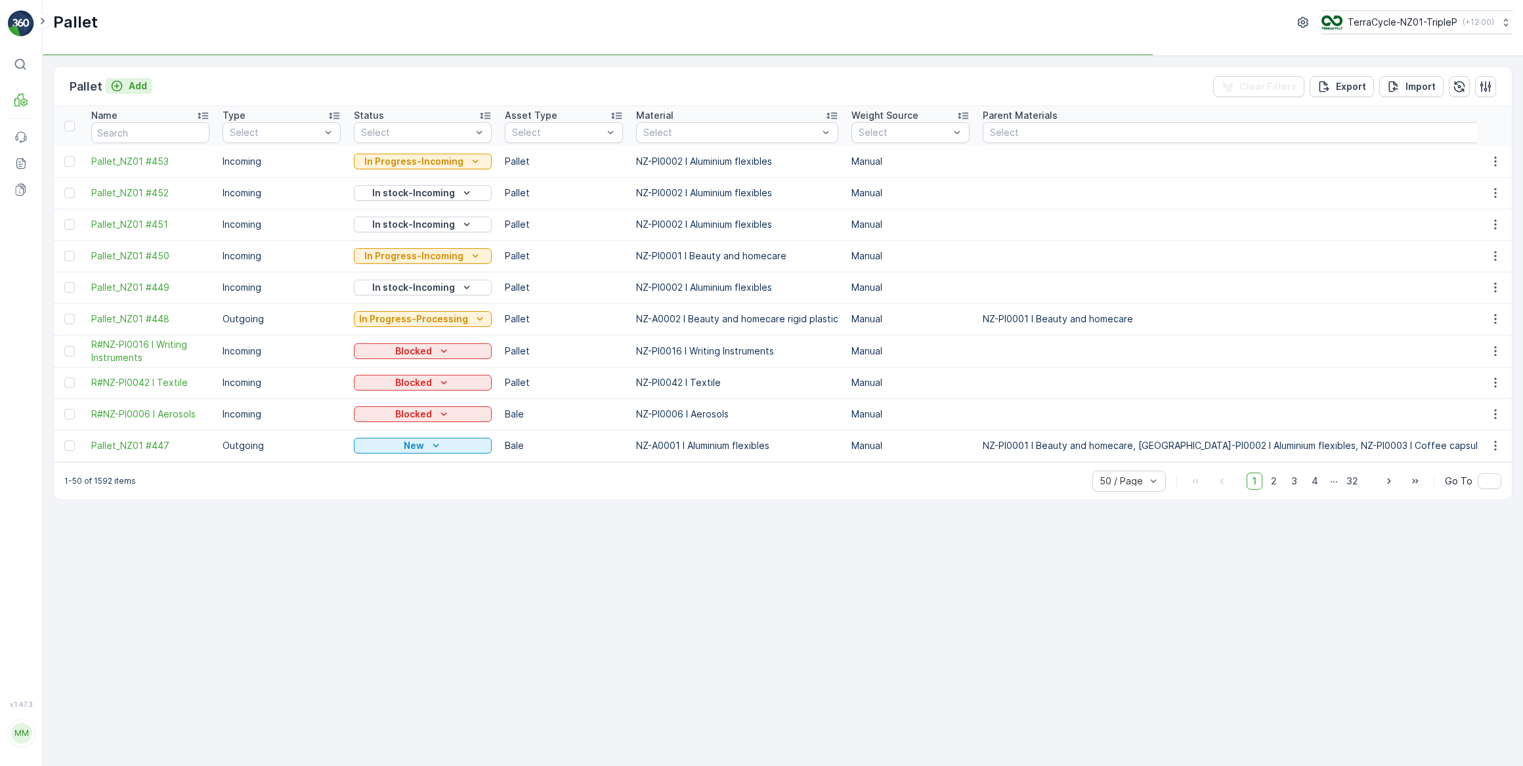
click at [143, 86] on p "Add" at bounding box center [138, 85] width 18 height 13
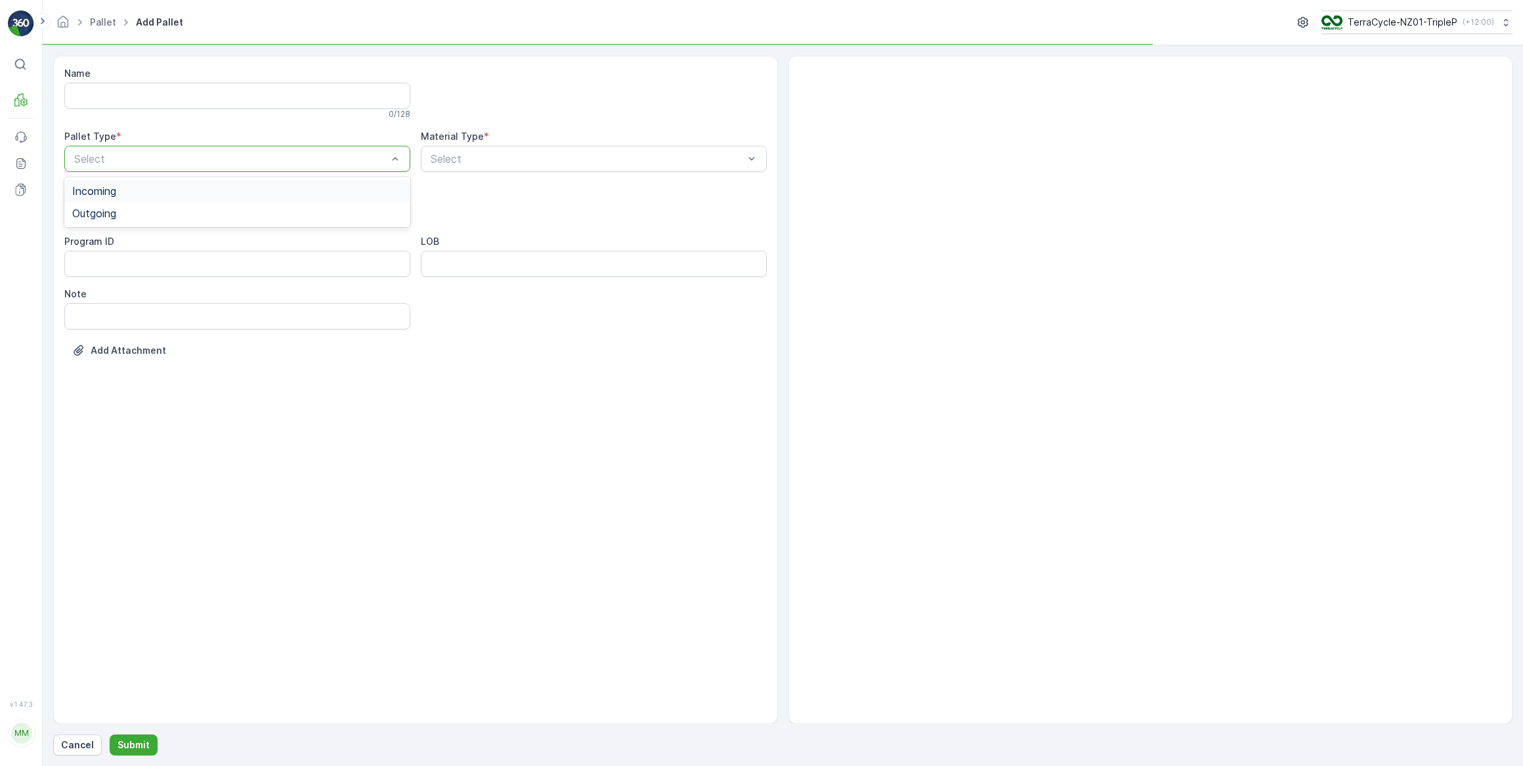
click at [116, 190] on span "Incoming" at bounding box center [94, 191] width 44 height 12
click at [108, 214] on div at bounding box center [231, 211] width 316 height 12
click at [96, 305] on span "Pallet" at bounding box center [86, 311] width 28 height 12
click at [532, 162] on div at bounding box center [587, 159] width 316 height 12
type input "46"
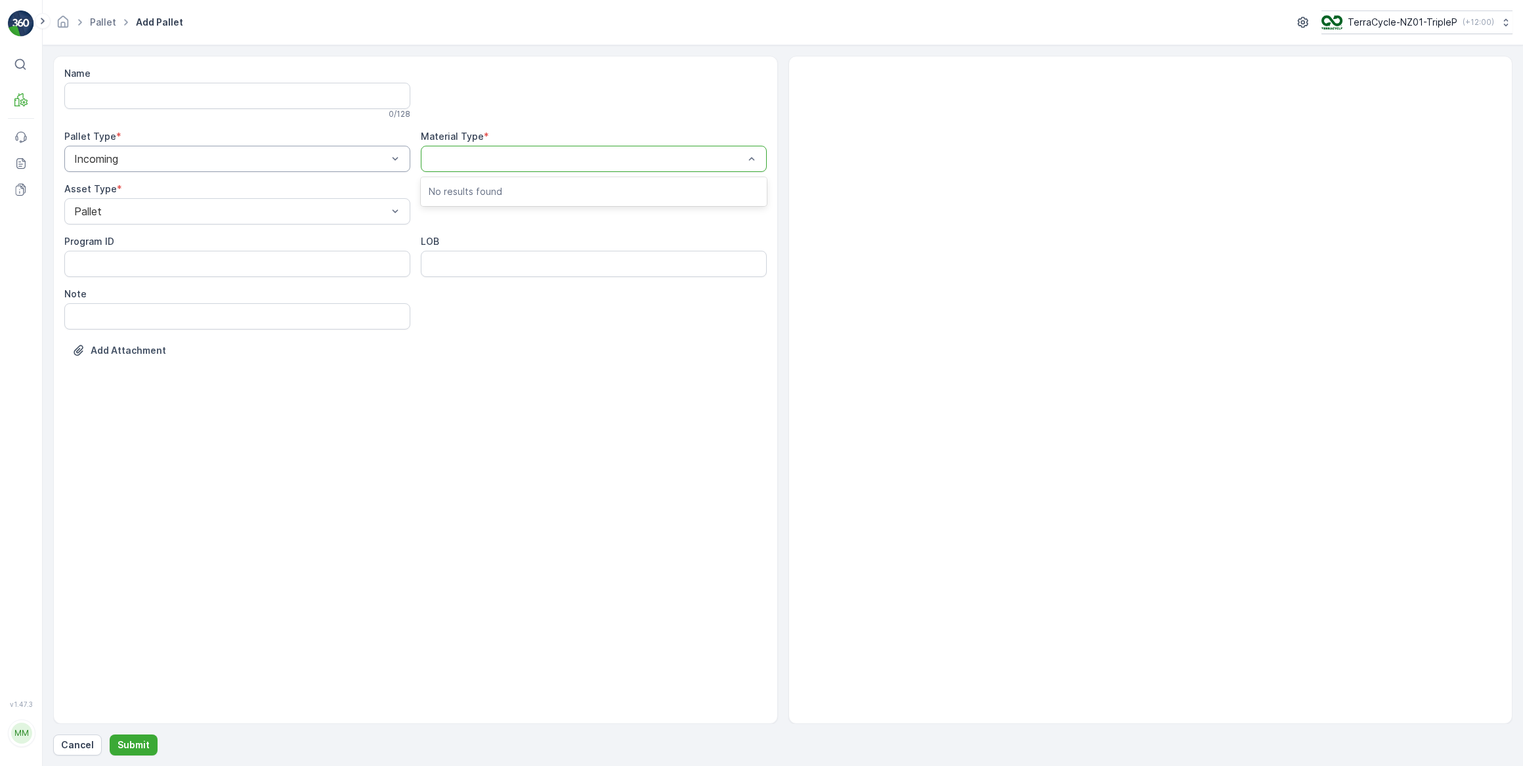
click at [532, 162] on div at bounding box center [587, 159] width 316 height 12
type input "p"
type input "coffe"
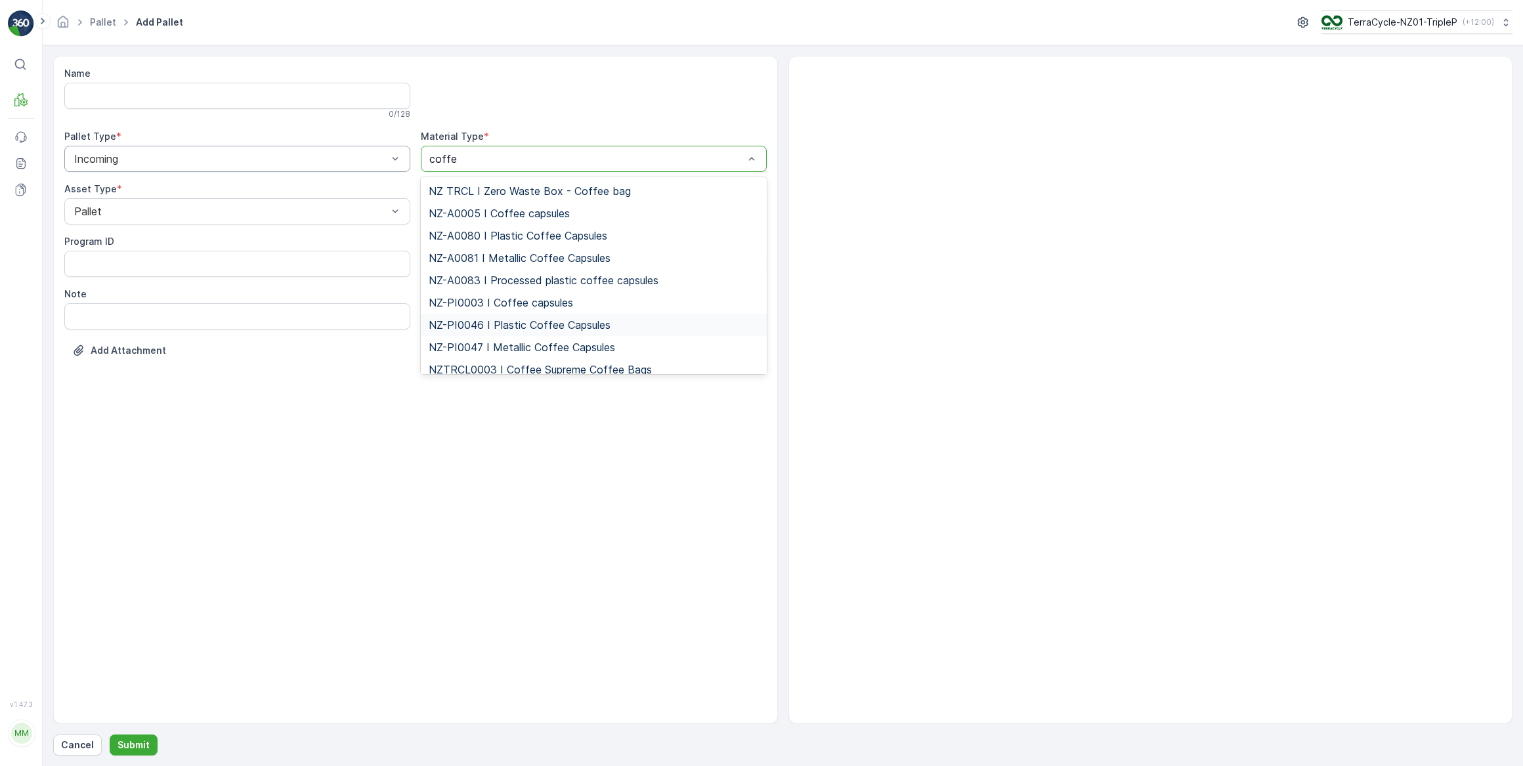
click at [498, 321] on span "NZ-PI0046 I Plastic Coffee Capsules" at bounding box center [520, 325] width 182 height 12
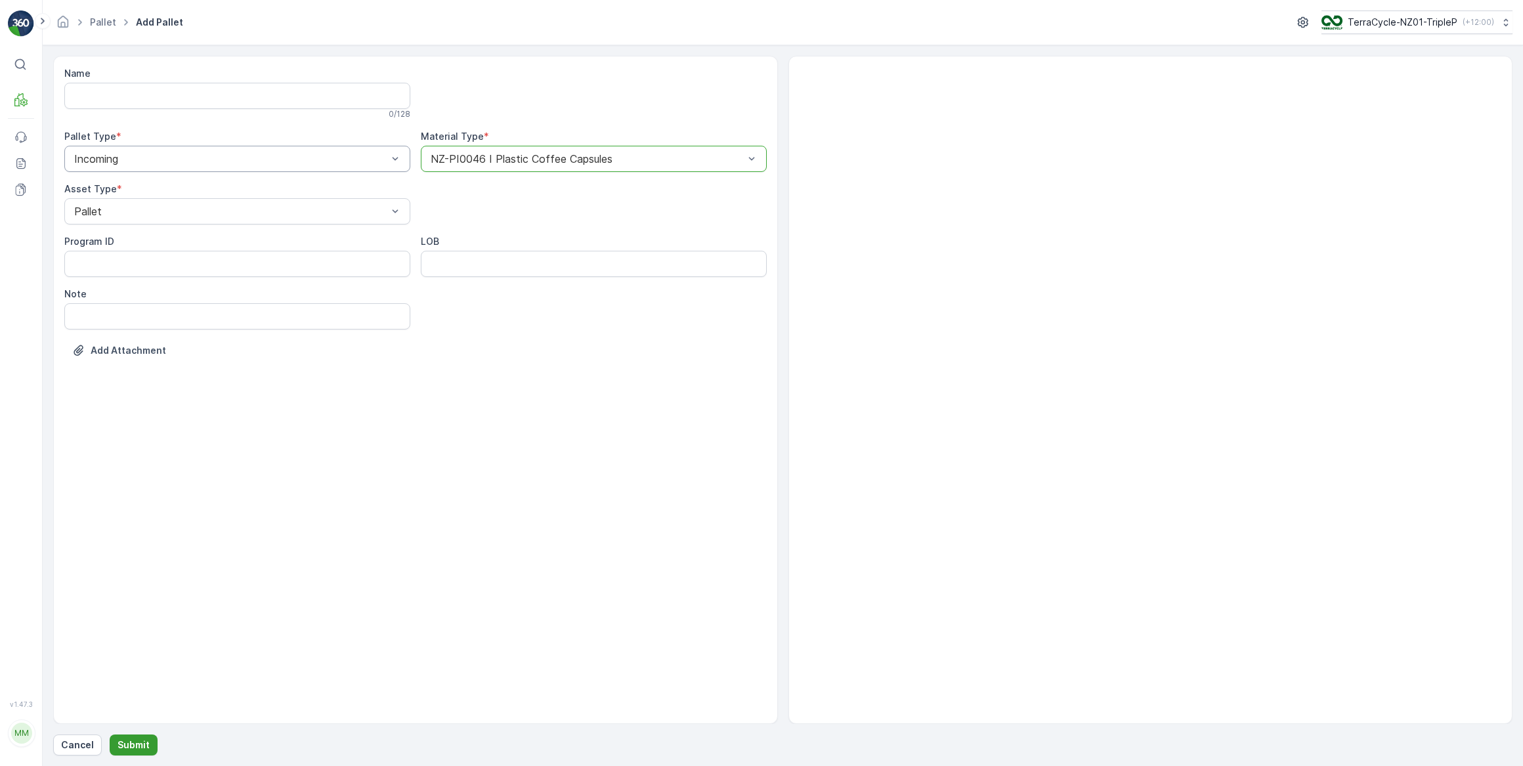
click at [143, 743] on p "Submit" at bounding box center [134, 745] width 32 height 13
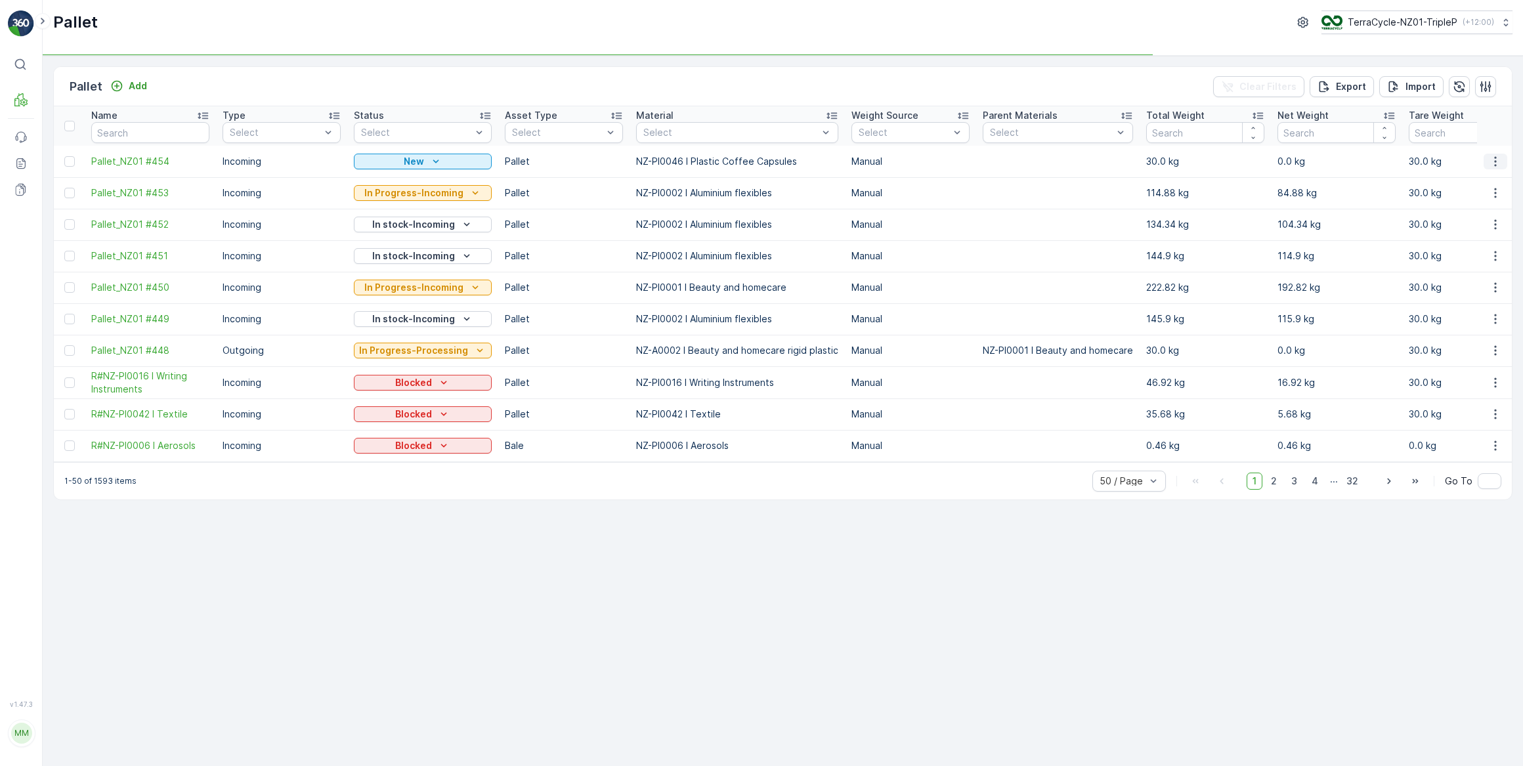
click at [1493, 161] on icon "button" at bounding box center [1495, 161] width 13 height 13
click at [1452, 256] on span "Print QR" at bounding box center [1460, 254] width 36 height 13
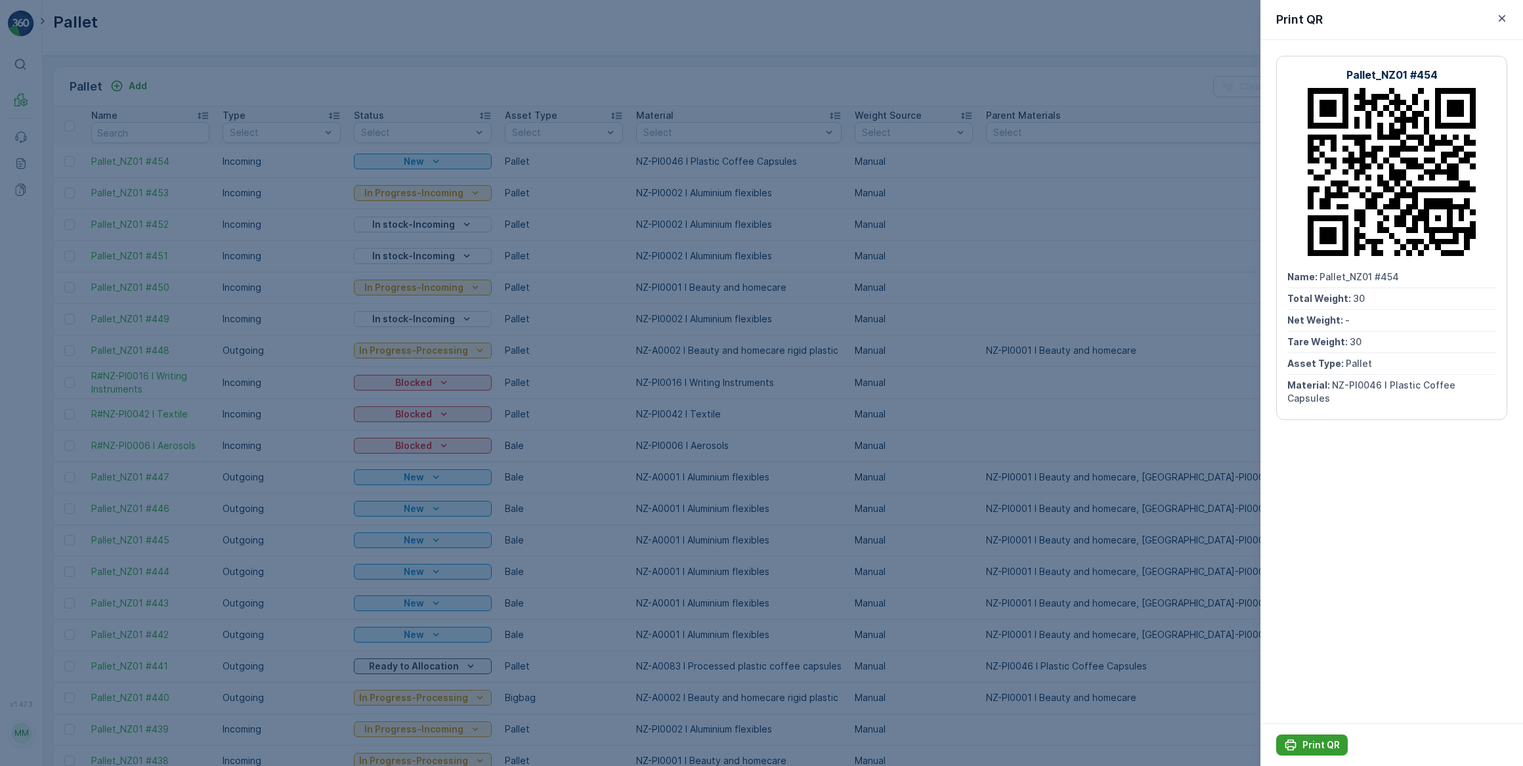
click at [1319, 742] on p "Print QR" at bounding box center [1320, 745] width 37 height 13
click at [662, 36] on div at bounding box center [761, 383] width 1523 height 766
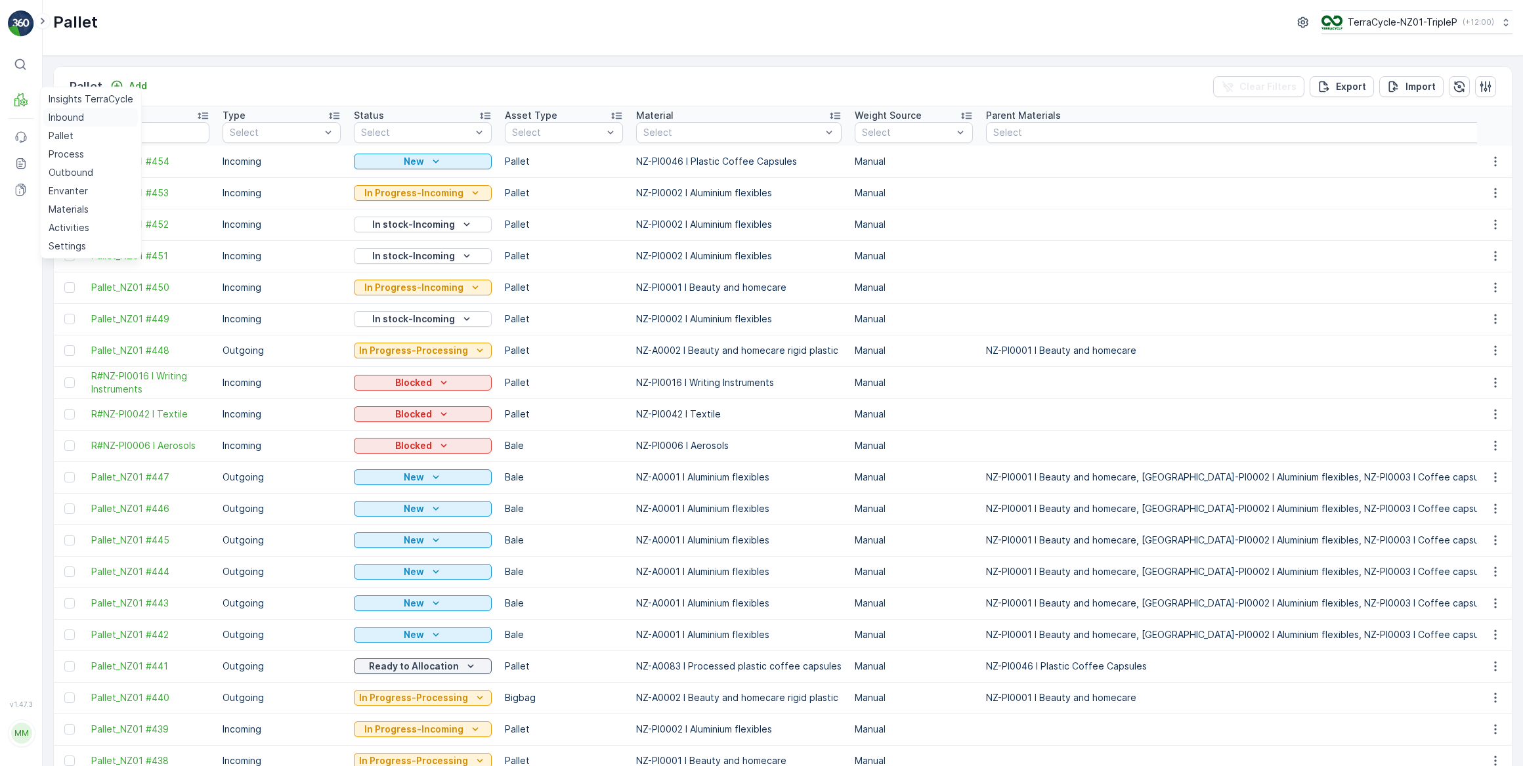
click at [56, 112] on p "Inbound" at bounding box center [66, 117] width 35 height 13
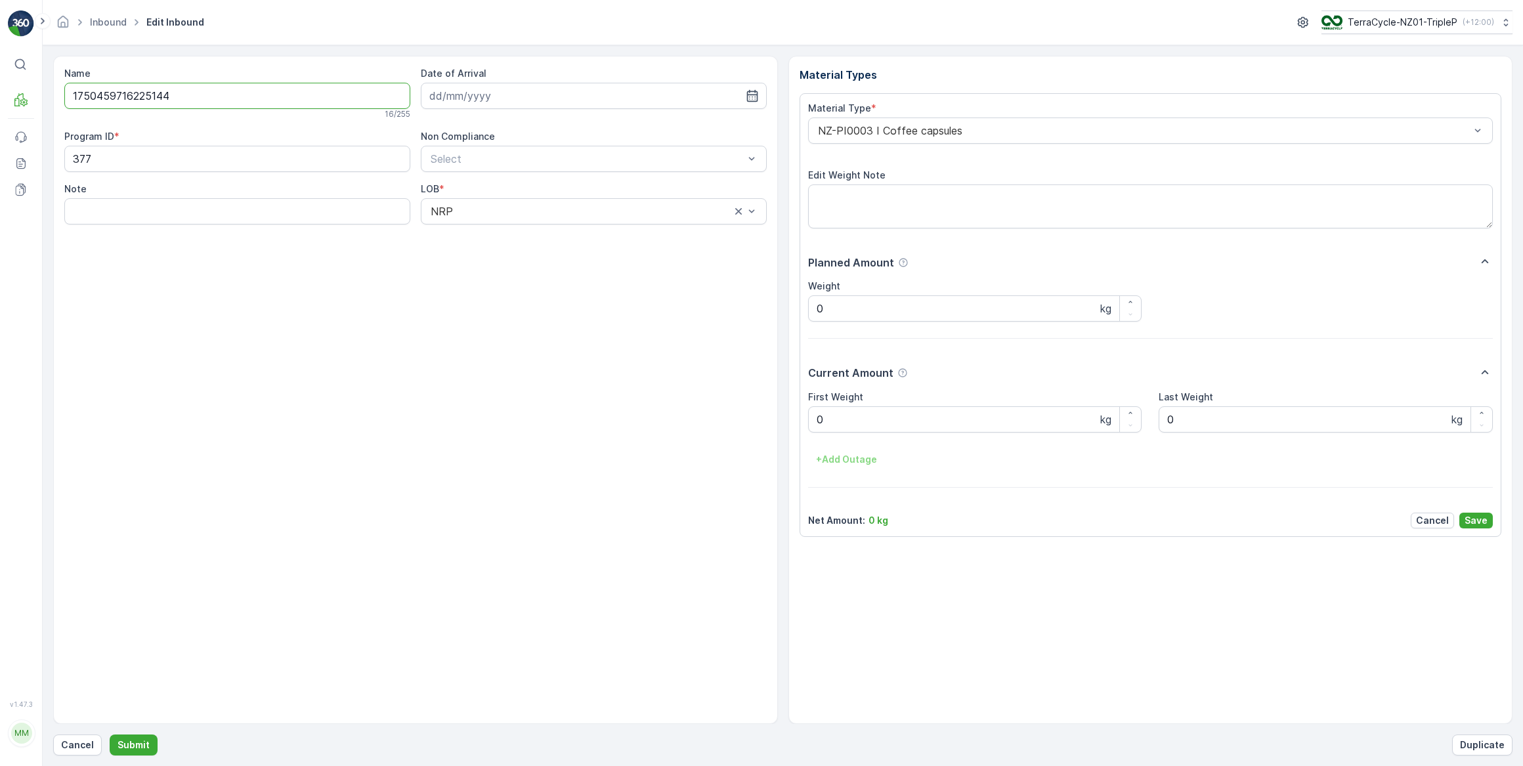
click at [400, 97] on input "1750459716225144" at bounding box center [237, 96] width 346 height 26
click at [457, 85] on input at bounding box center [594, 96] width 346 height 26
click at [542, 228] on div "14" at bounding box center [537, 231] width 21 height 21
type input "[DATE]"
click at [924, 135] on div at bounding box center [1144, 131] width 655 height 12
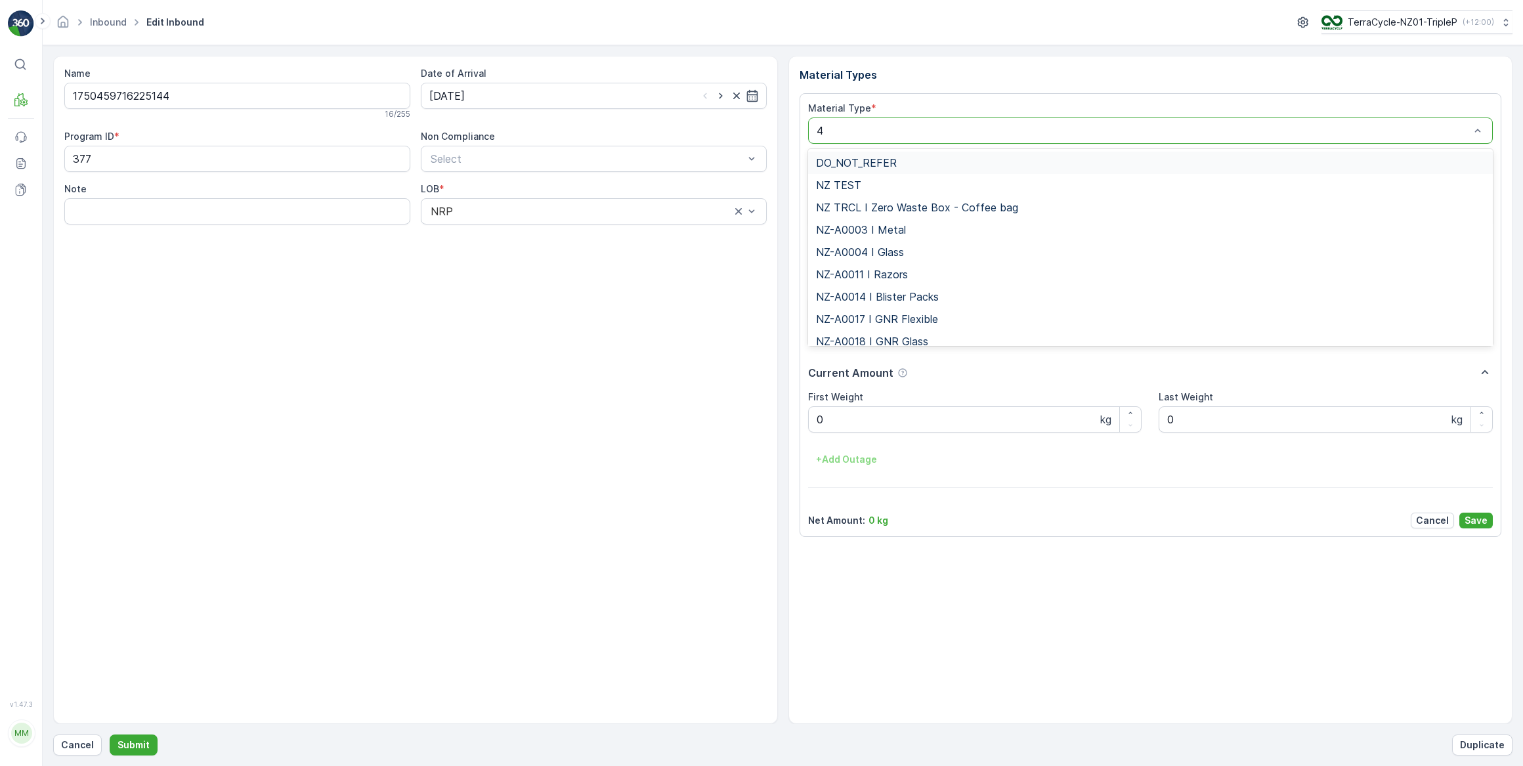
type input "47"
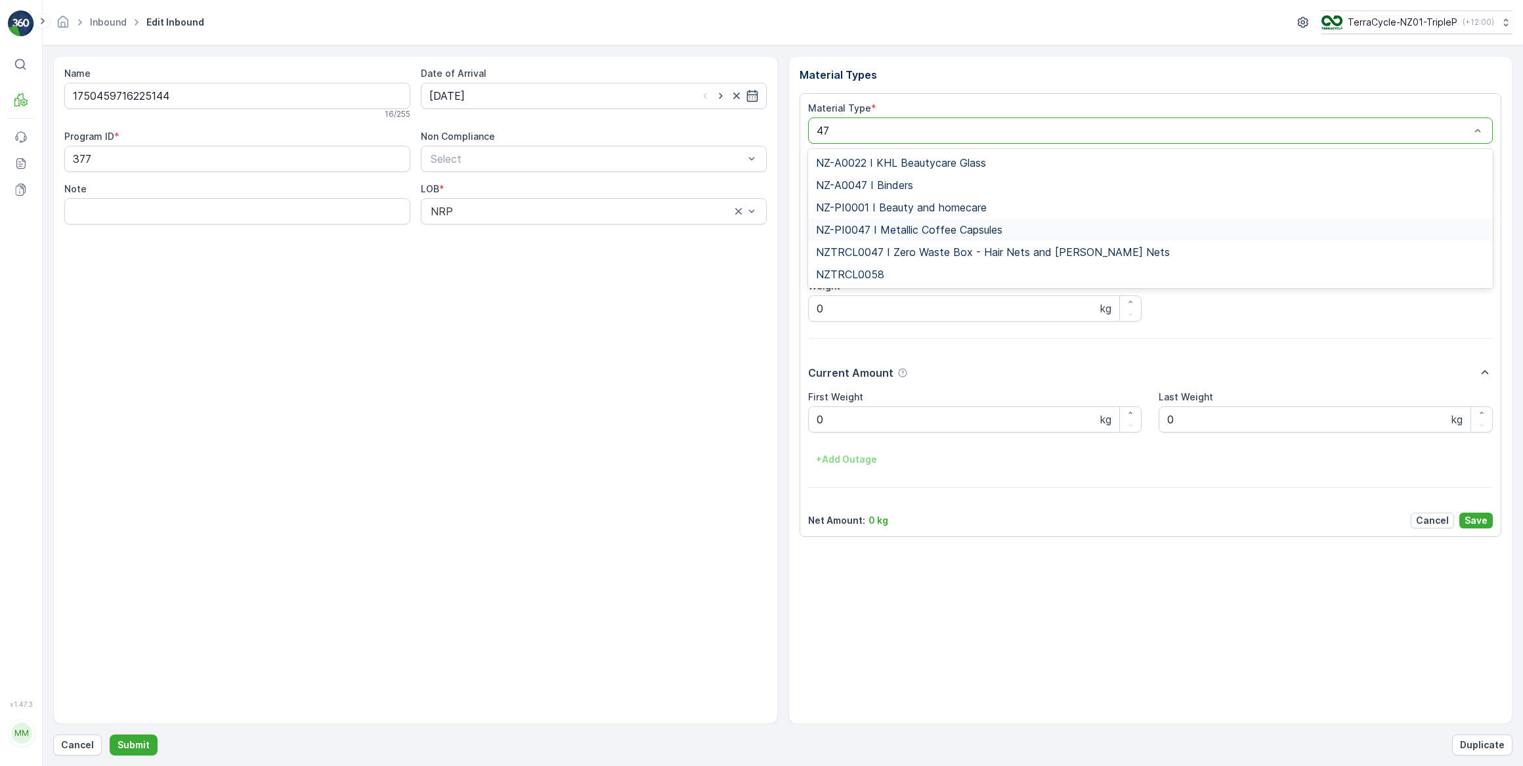
click at [936, 234] on span "NZ-PI0047 I Metallic Coffee Capsules" at bounding box center [909, 230] width 186 height 12
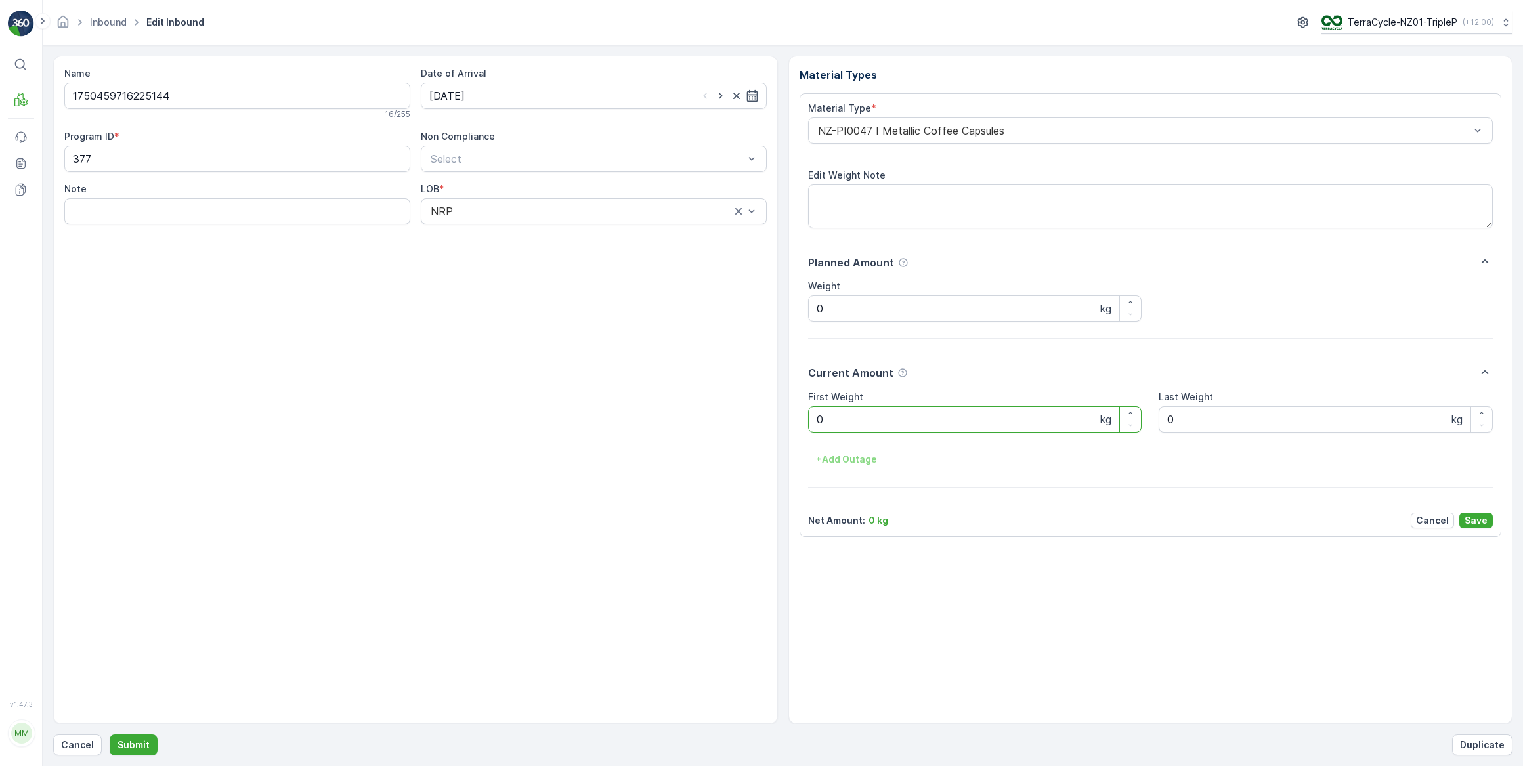
drag, startPoint x: 855, startPoint y: 417, endPoint x: 808, endPoint y: 421, distance: 46.8
click at [808, 421] on Weight "0" at bounding box center [975, 419] width 334 height 26
click at [110, 735] on button "Submit" at bounding box center [134, 745] width 48 height 21
click at [579, 102] on input at bounding box center [594, 96] width 346 height 26
click at [532, 236] on div "14" at bounding box center [537, 231] width 21 height 21
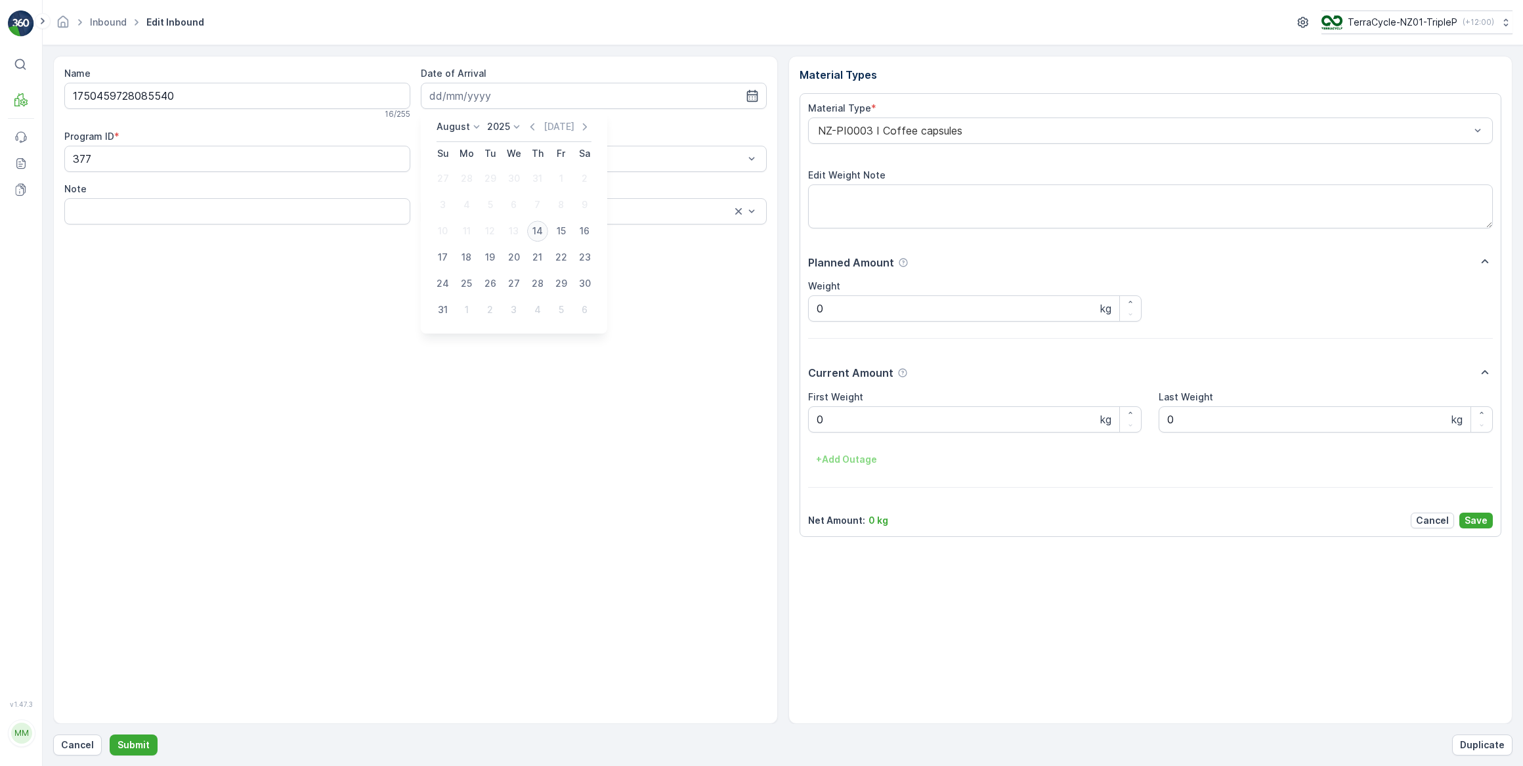
type input "[DATE]"
click at [865, 115] on div "Material Type * NZ-PI0003 I Coffee capsules" at bounding box center [1150, 123] width 685 height 42
click at [863, 131] on div at bounding box center [1144, 131] width 655 height 12
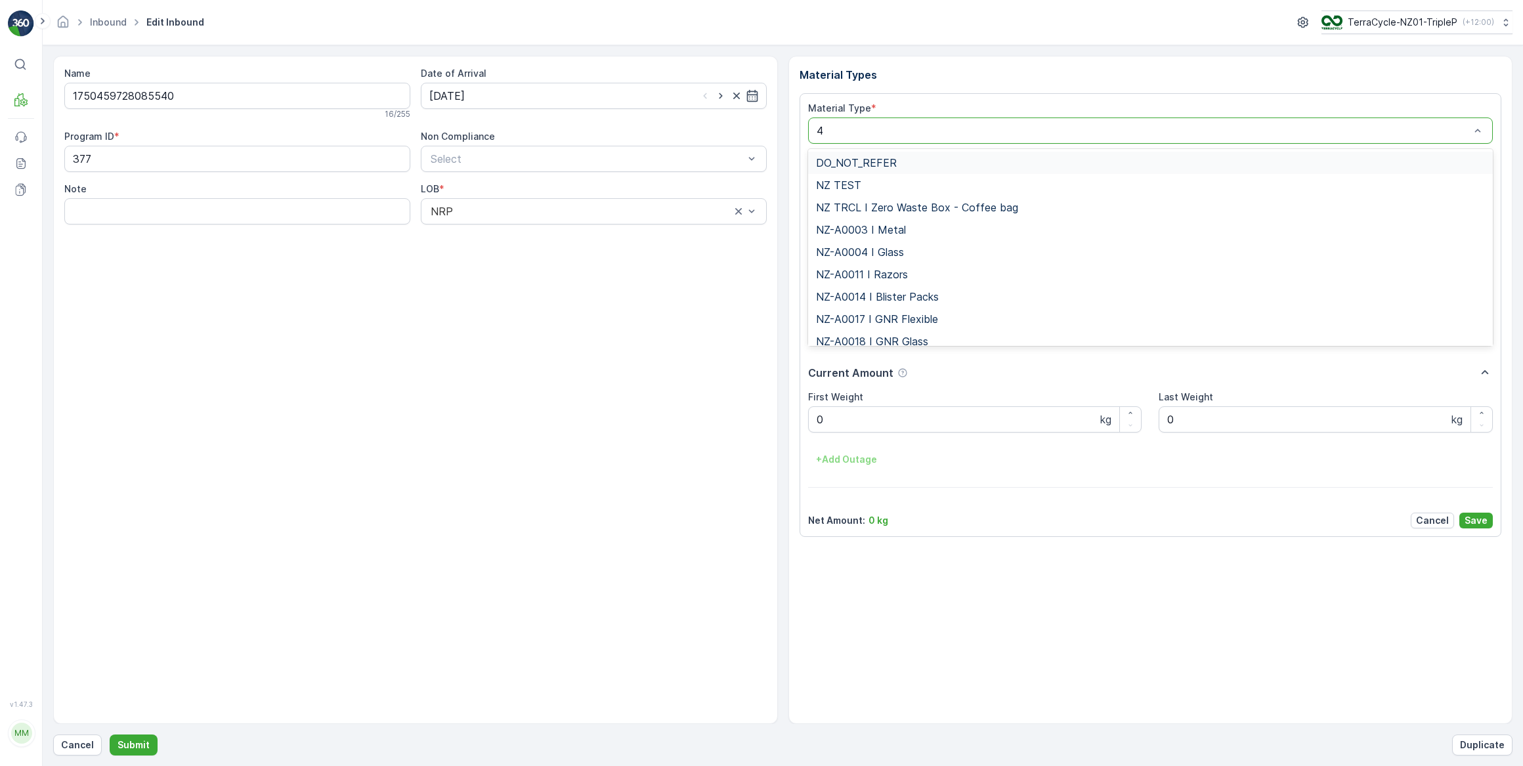
type input "47"
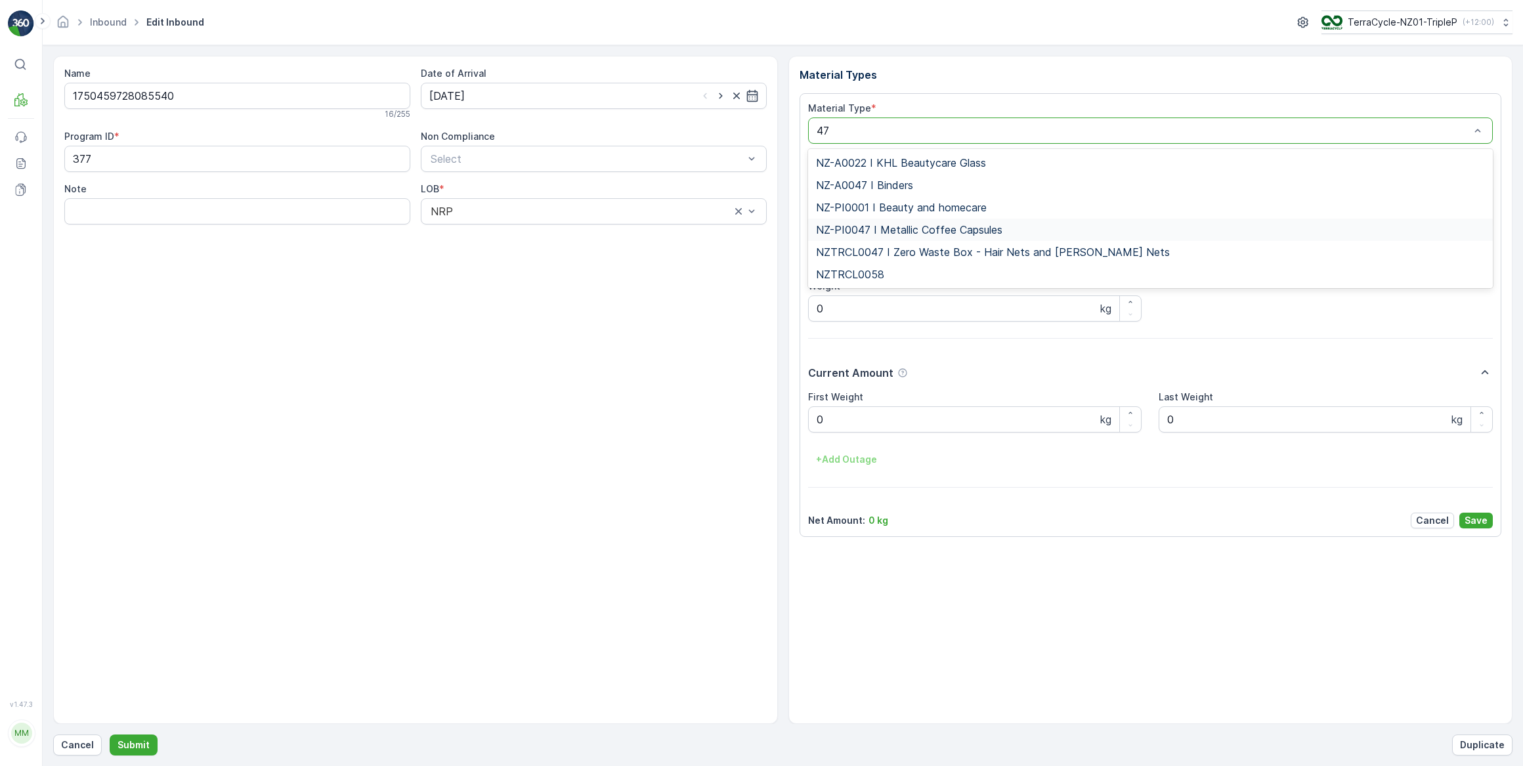
click at [899, 234] on span "NZ-PI0047 I Metallic Coffee Capsules" at bounding box center [909, 230] width 186 height 12
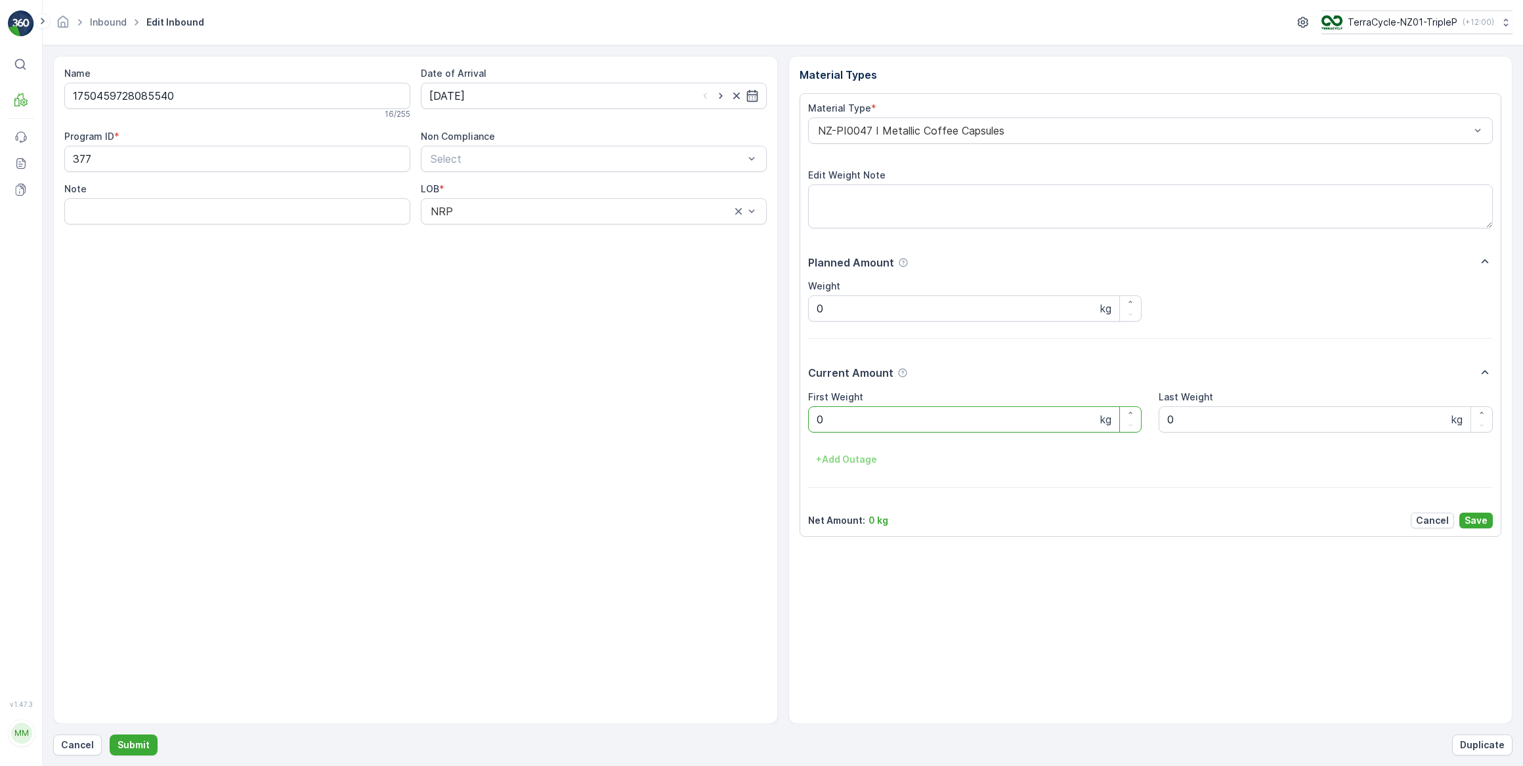
drag, startPoint x: 803, startPoint y: 414, endPoint x: 795, endPoint y: 412, distance: 8.1
click at [795, 412] on div "Material Types Material Type * NZ-PI0047 I Metallic Coffee Capsules Edit Weight…" at bounding box center [1150, 390] width 725 height 668
click at [110, 735] on button "Submit" at bounding box center [134, 745] width 48 height 21
click at [532, 101] on input at bounding box center [594, 96] width 346 height 26
click at [532, 230] on div "14" at bounding box center [537, 231] width 21 height 21
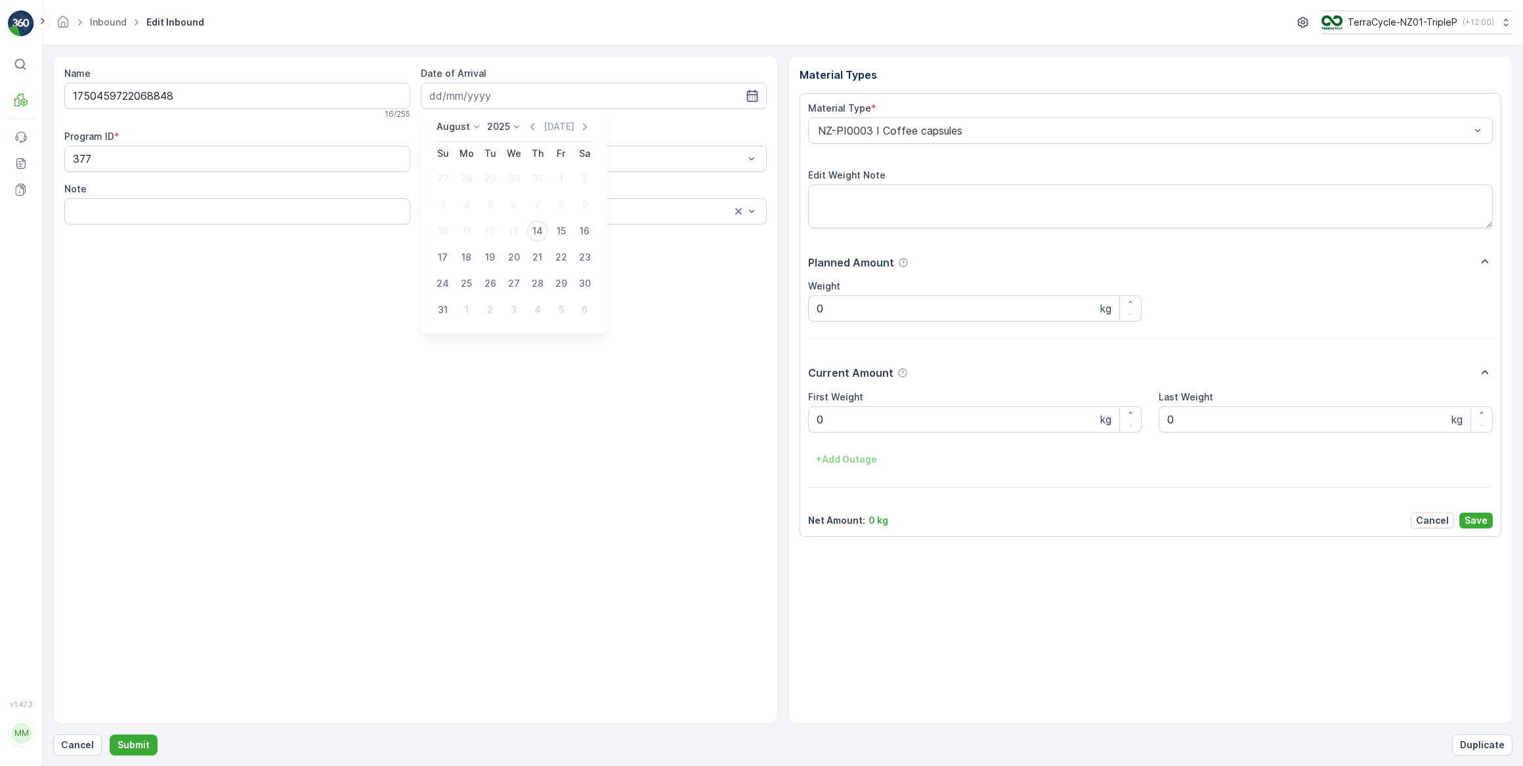
type input "[DATE]"
click at [884, 129] on div at bounding box center [1144, 131] width 655 height 12
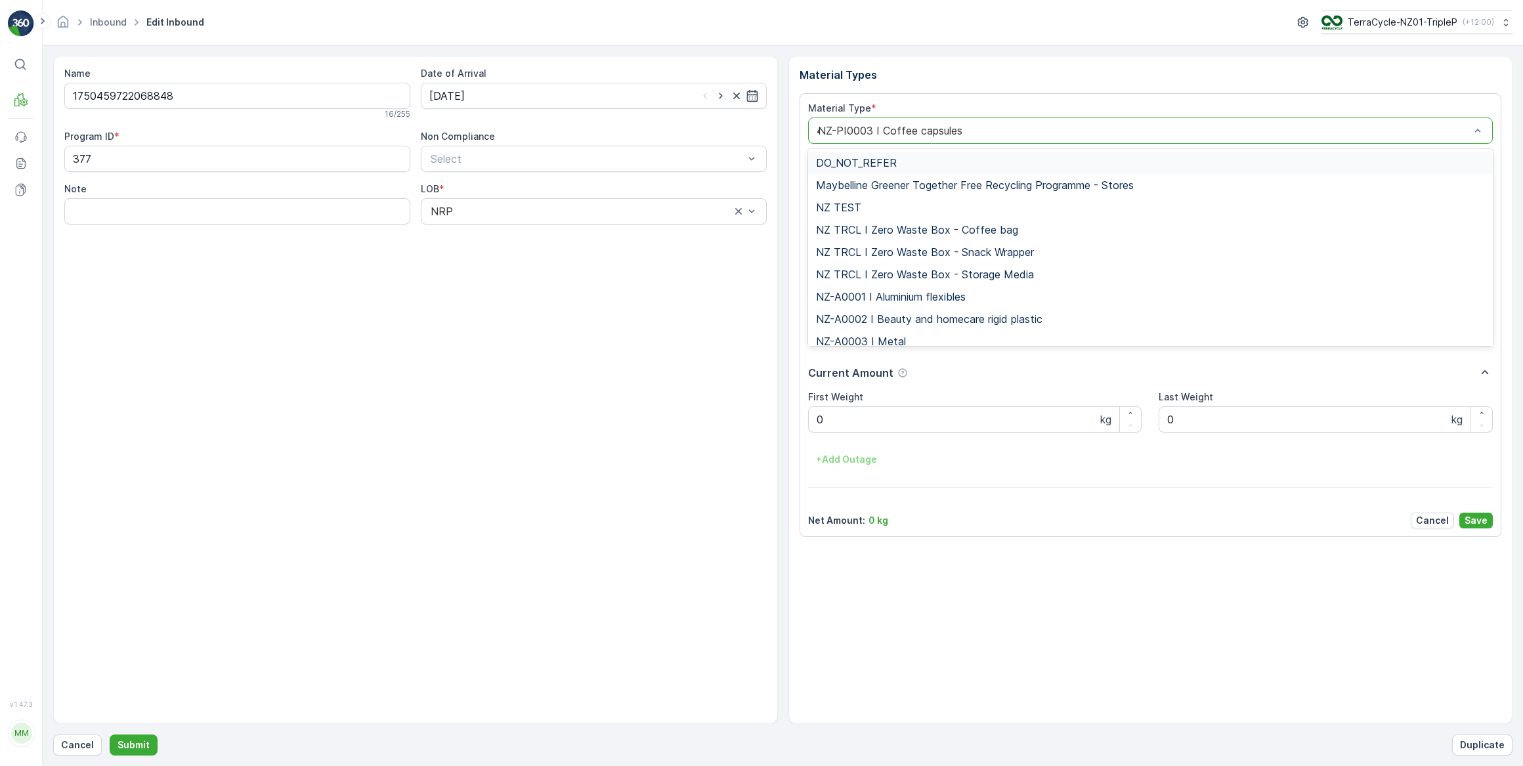
type input "47"
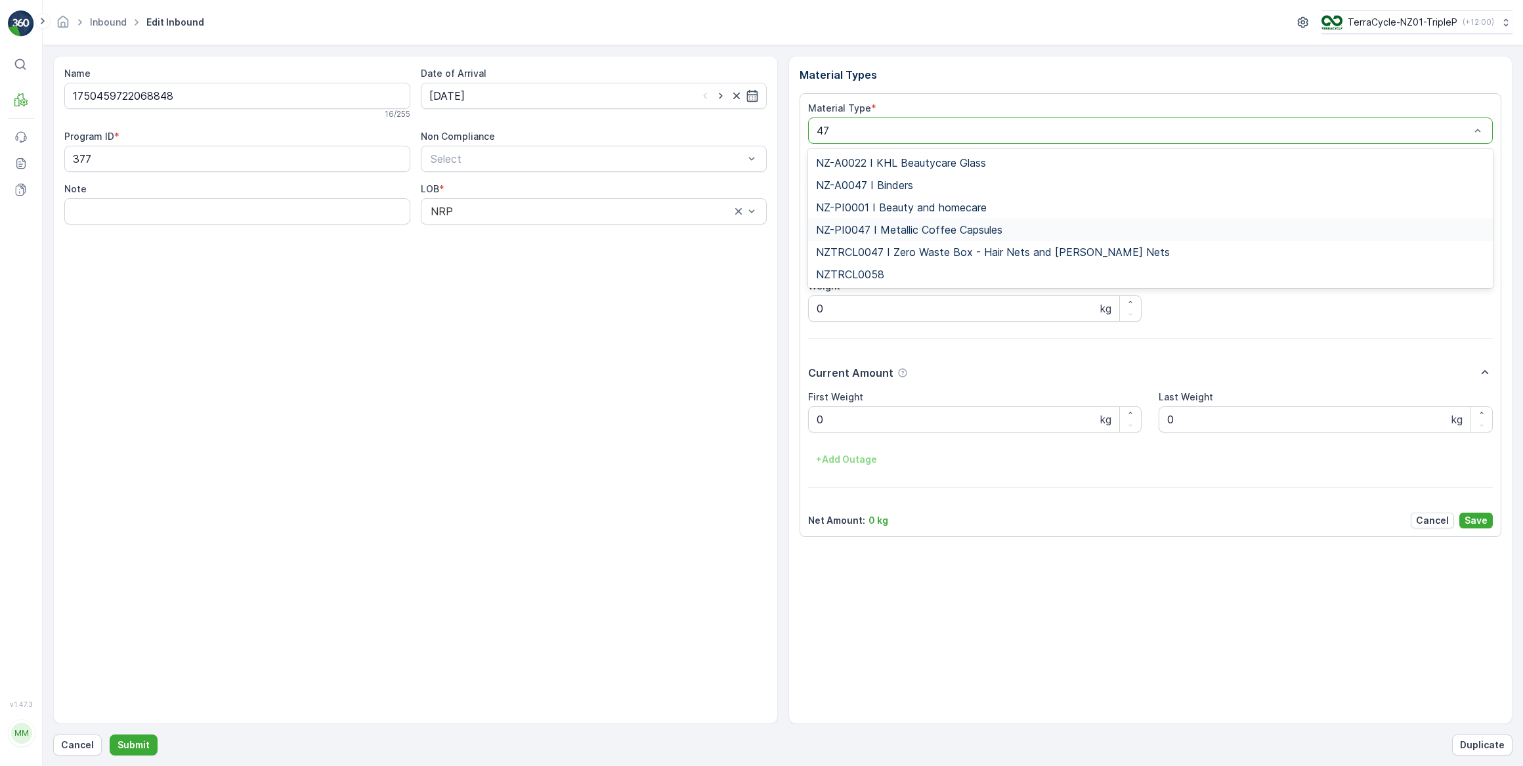
click at [890, 230] on span "NZ-PI0047 I Metallic Coffee Capsules" at bounding box center [909, 230] width 186 height 12
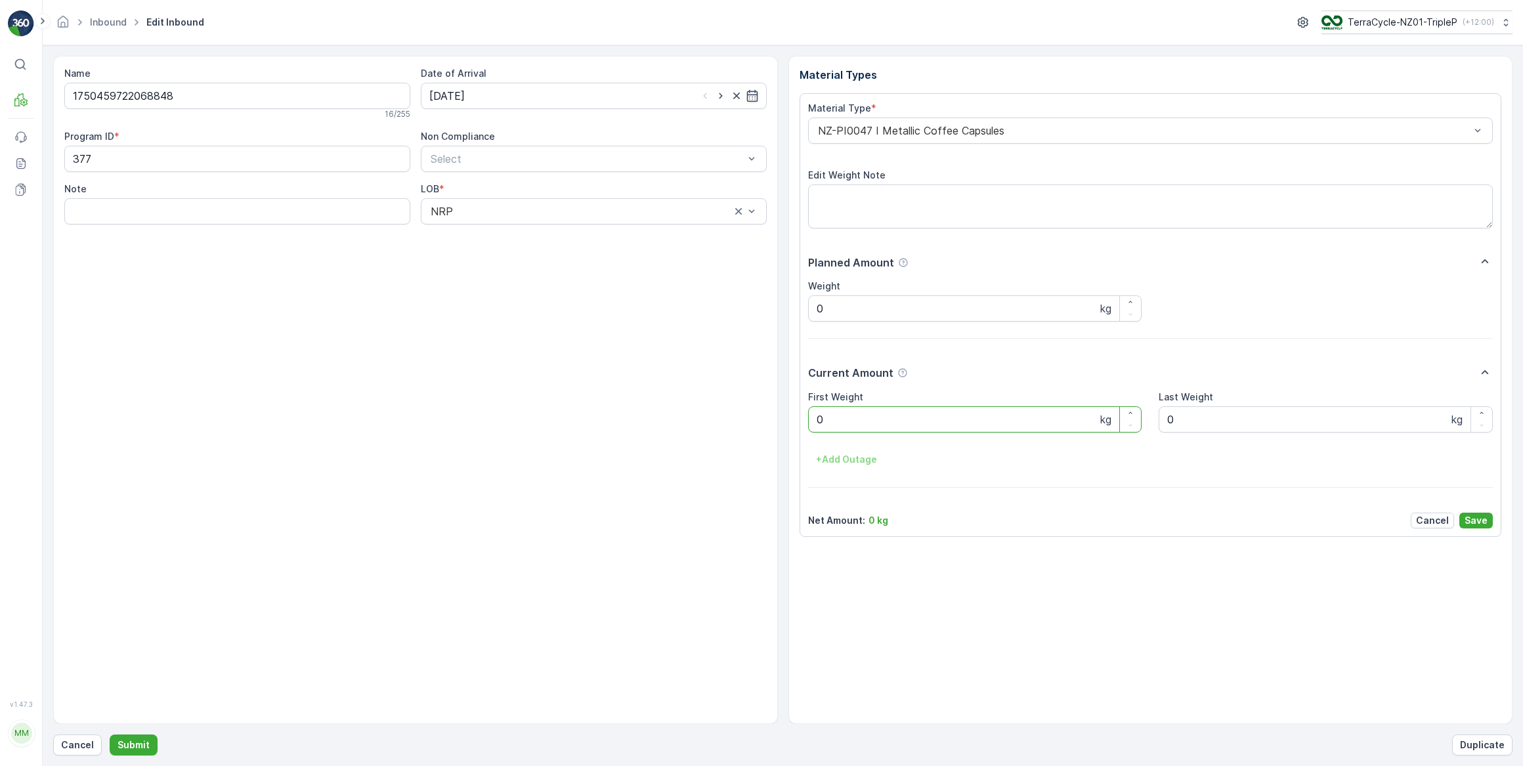
click at [794, 427] on div "Material Types Material Type * NZ-PI0047 I Metallic Coffee Capsules Edit Weight…" at bounding box center [1150, 390] width 725 height 668
click at [110, 735] on button "Submit" at bounding box center [134, 745] width 48 height 21
click at [471, 86] on input at bounding box center [594, 96] width 346 height 26
click at [538, 234] on div "14" at bounding box center [537, 231] width 21 height 21
type input "[DATE]"
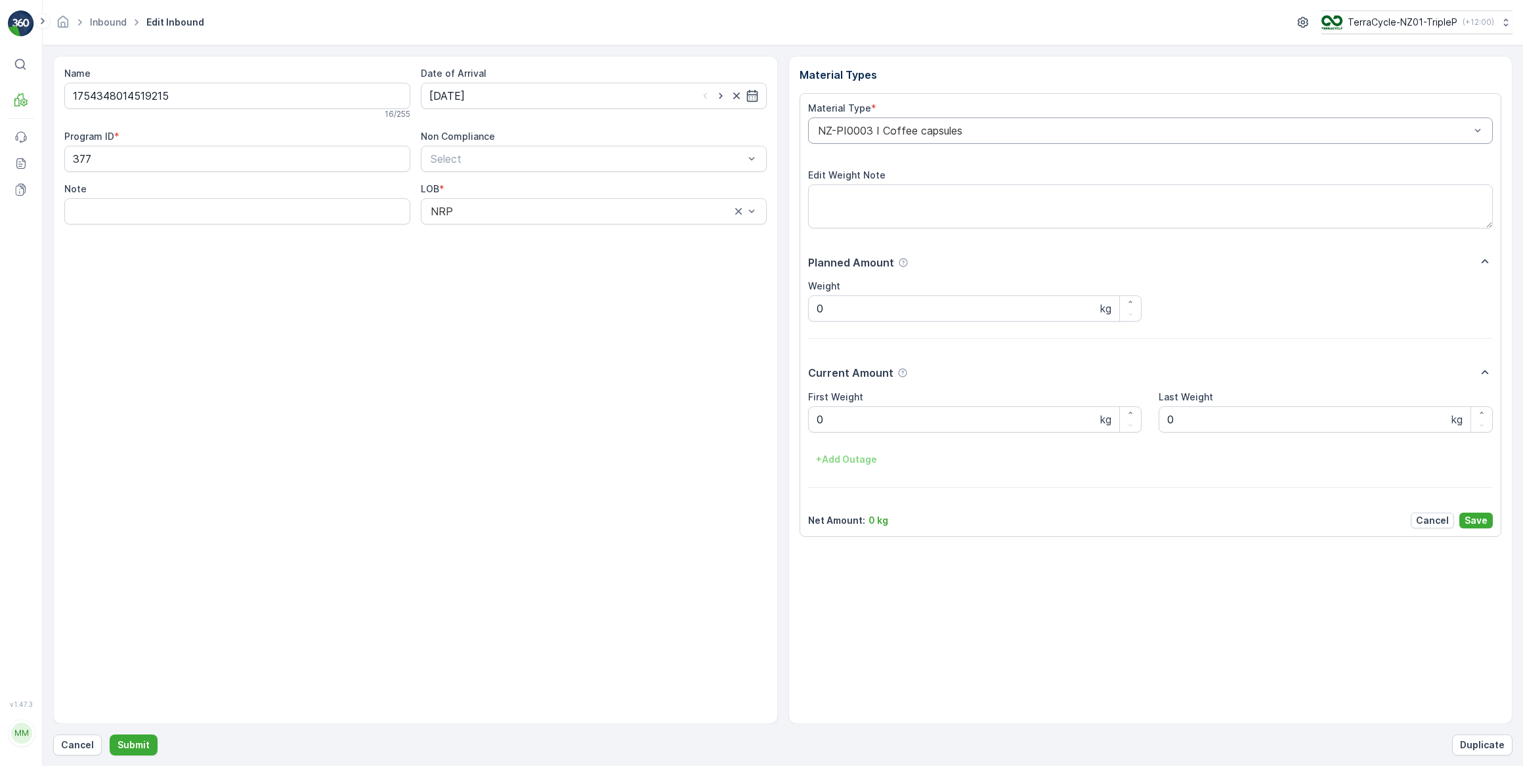
click at [868, 120] on div "NZ-PI0003 I Coffee capsules" at bounding box center [1150, 131] width 685 height 26
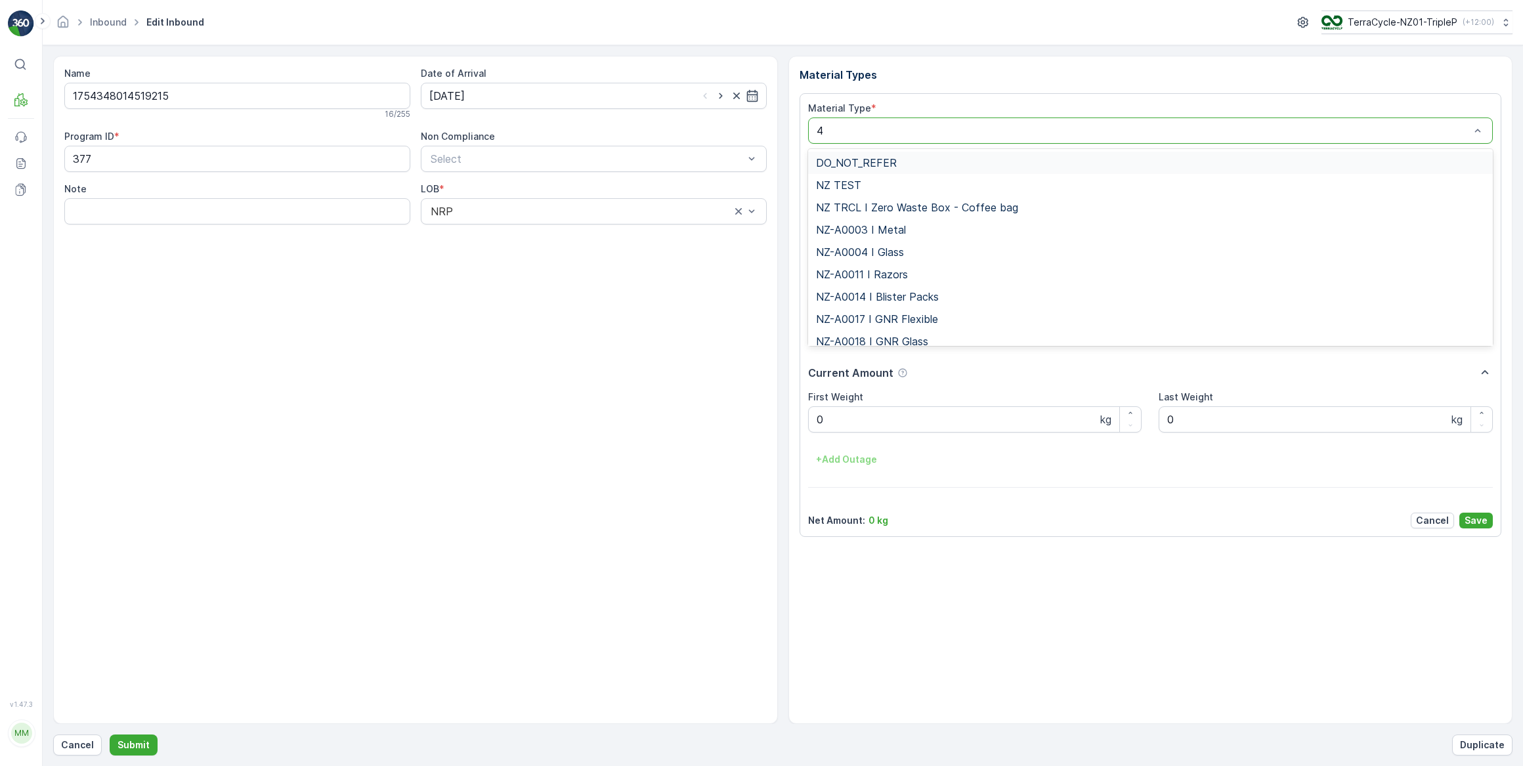
type input "47"
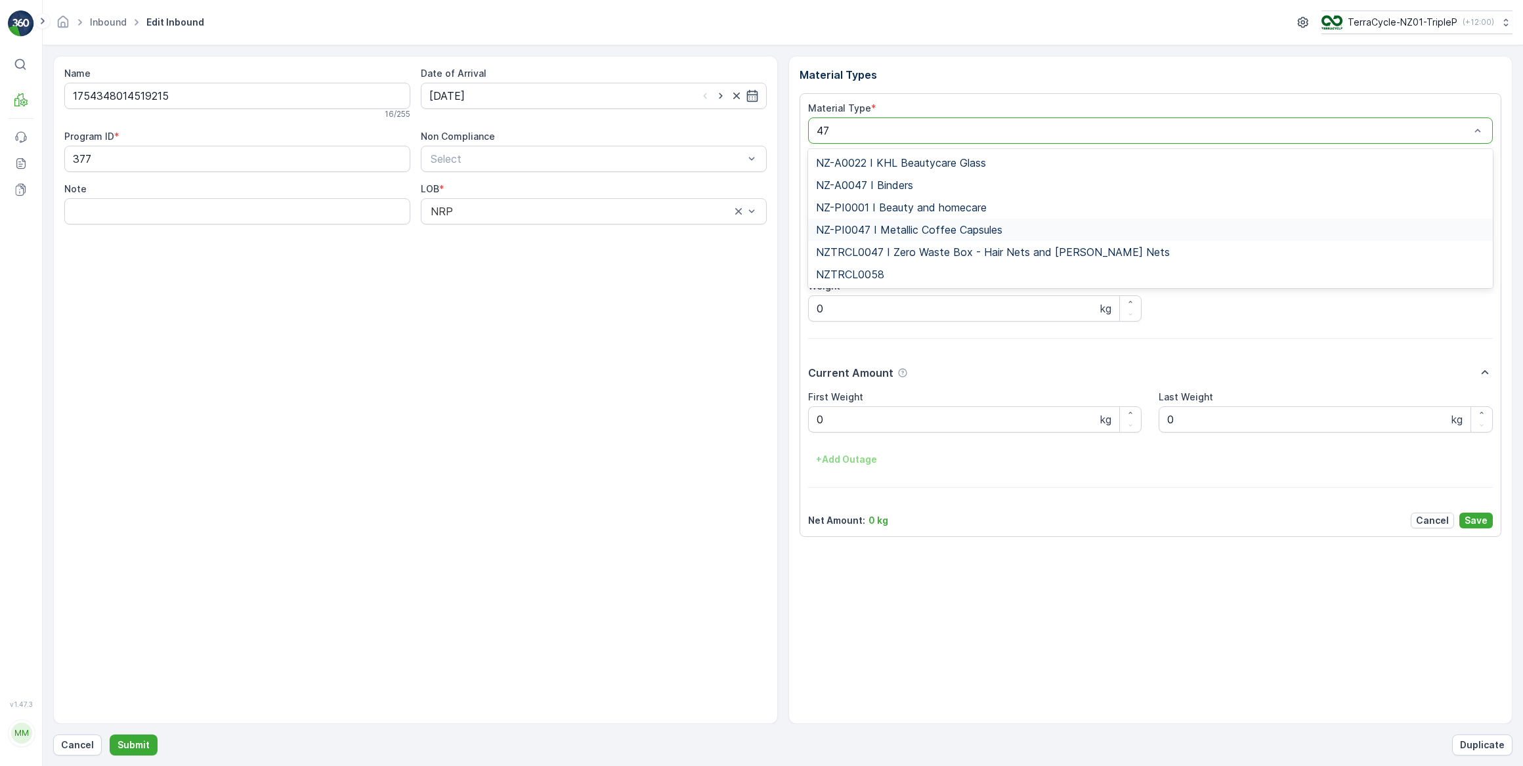
click at [921, 226] on span "NZ-PI0047 I Metallic Coffee Capsules" at bounding box center [909, 230] width 186 height 12
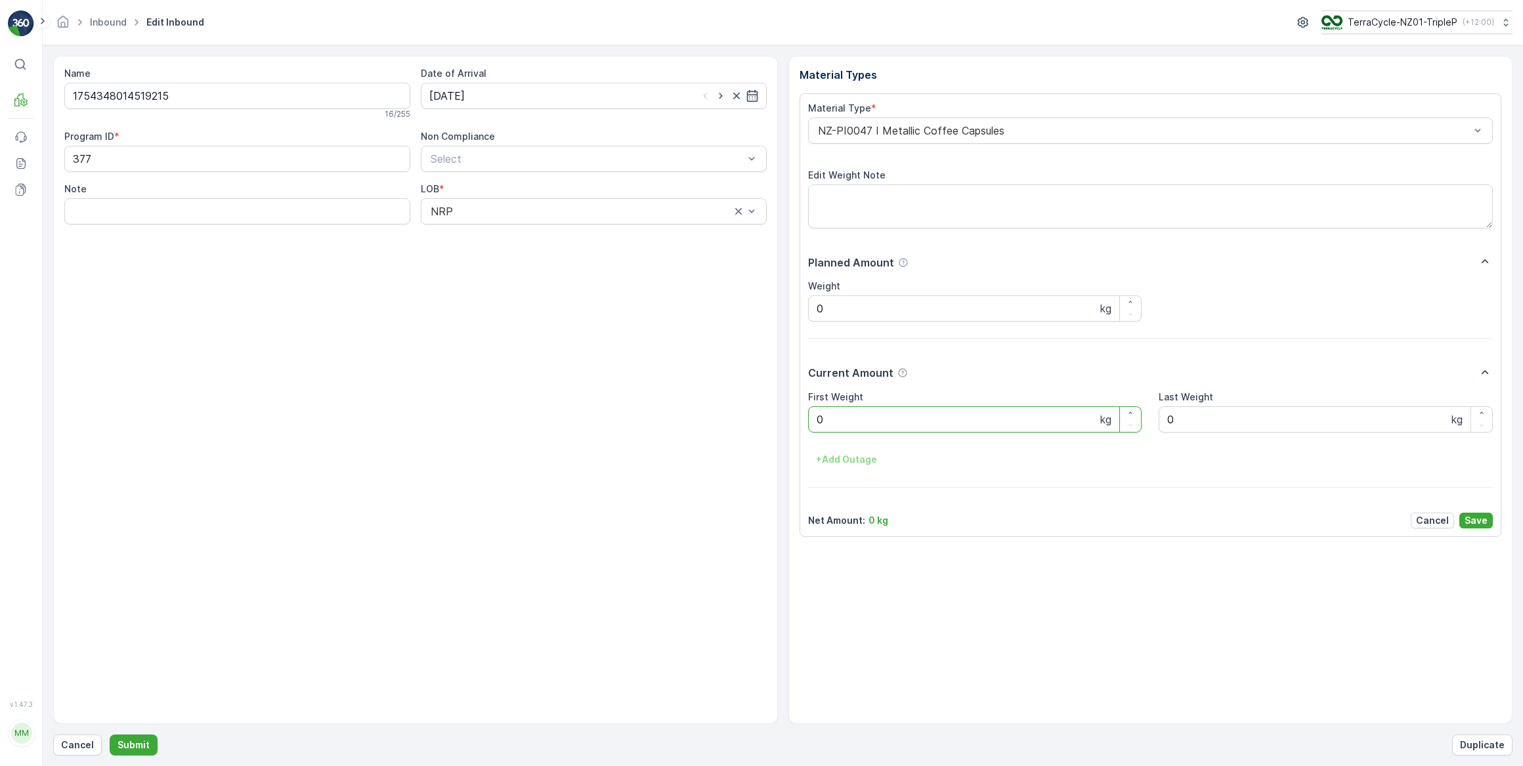
drag, startPoint x: 844, startPoint y: 421, endPoint x: 791, endPoint y: 424, distance: 53.3
click at [791, 424] on div "Material Types Material Type * NZ-PI0047 I Metallic Coffee Capsules Edit Weight…" at bounding box center [1150, 390] width 725 height 668
click at [110, 735] on button "Submit" at bounding box center [134, 745] width 48 height 21
click at [553, 86] on input at bounding box center [594, 96] width 346 height 26
drag, startPoint x: 538, startPoint y: 234, endPoint x: 561, endPoint y: 218, distance: 27.3
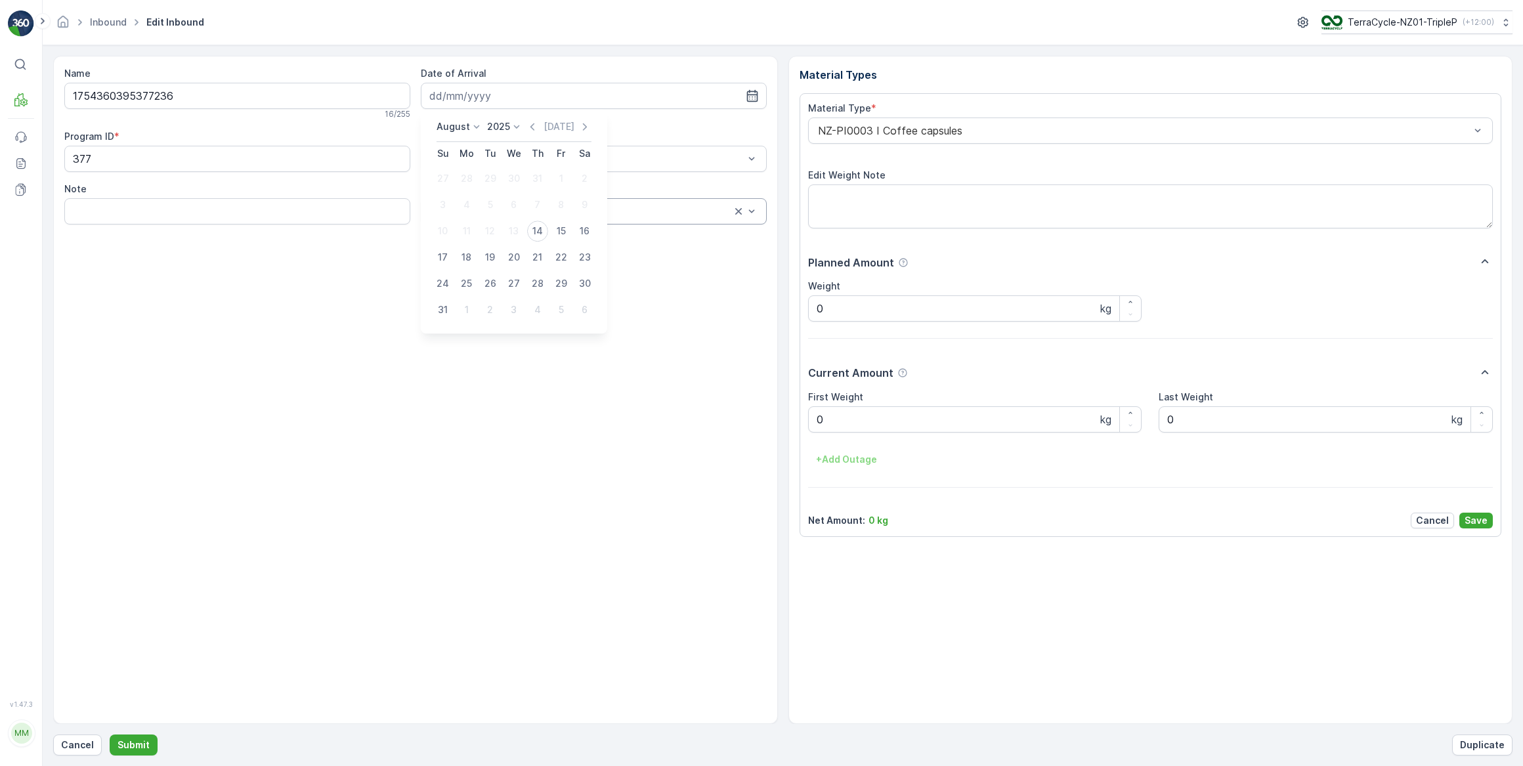
click at [538, 231] on div "14" at bounding box center [537, 231] width 21 height 21
type input "[DATE]"
click at [896, 137] on div "NZ-PI0003 I Coffee capsules" at bounding box center [1150, 131] width 685 height 26
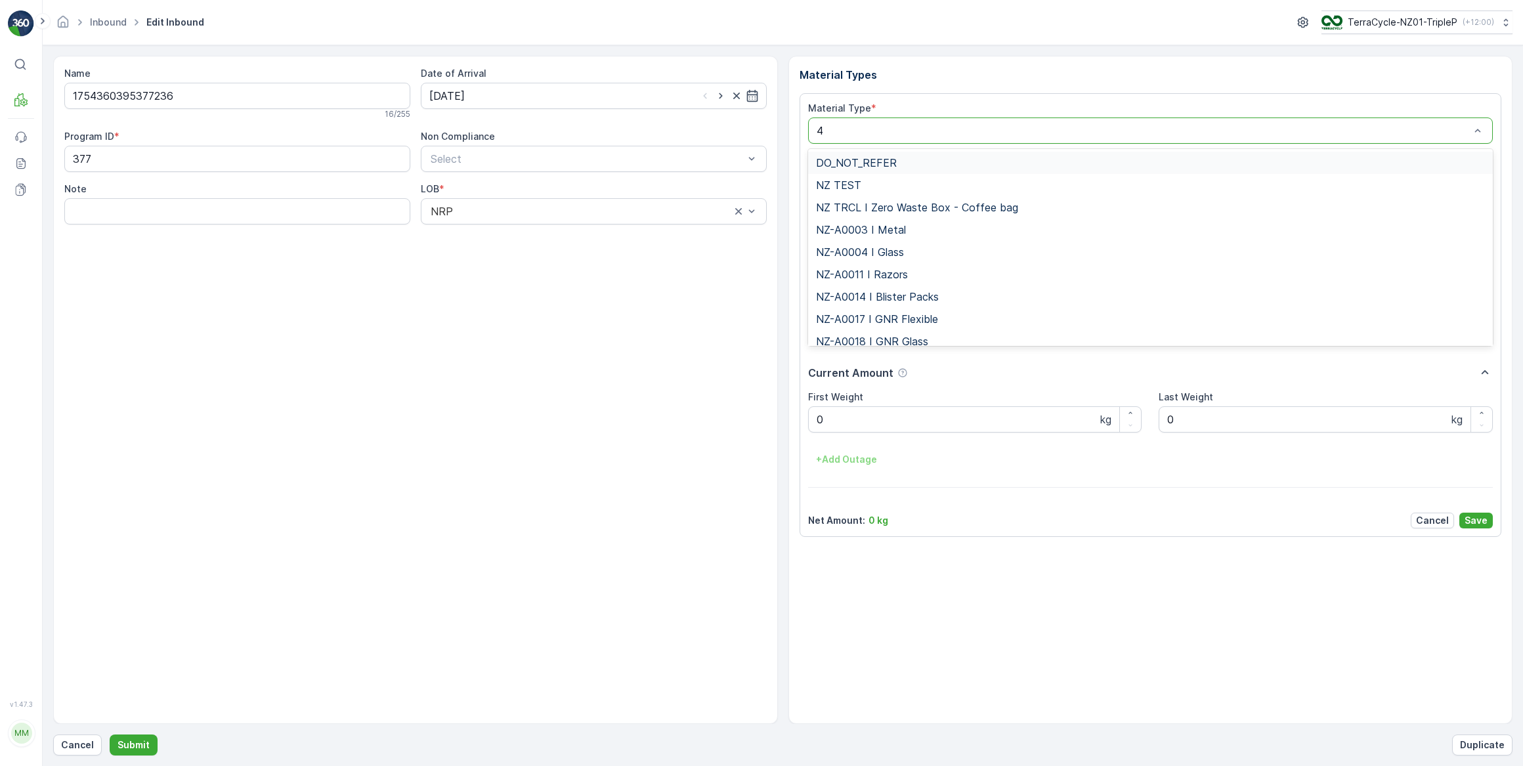
type input "47"
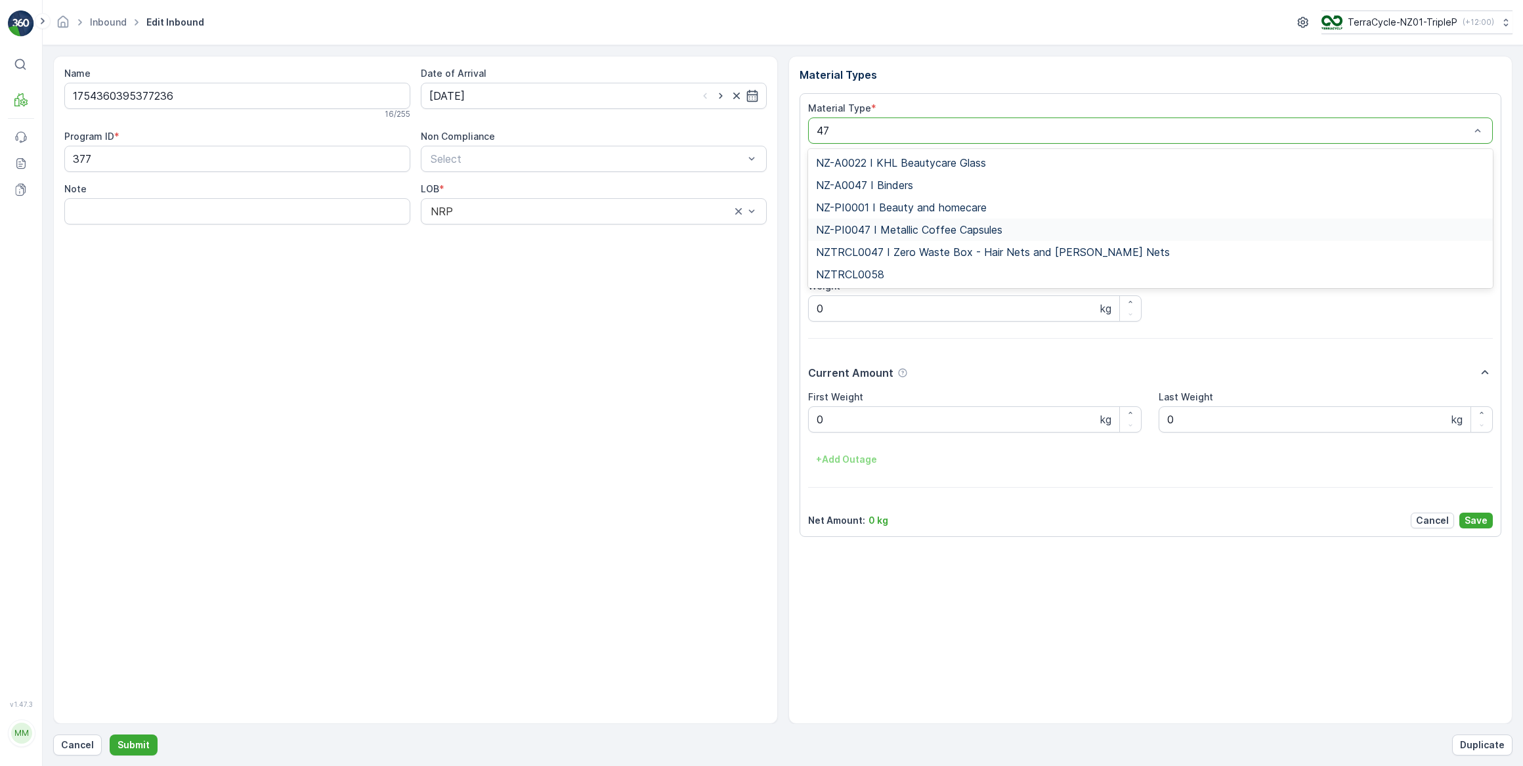
click at [939, 230] on span "NZ-PI0047 I Metallic Coffee Capsules" at bounding box center [909, 230] width 186 height 12
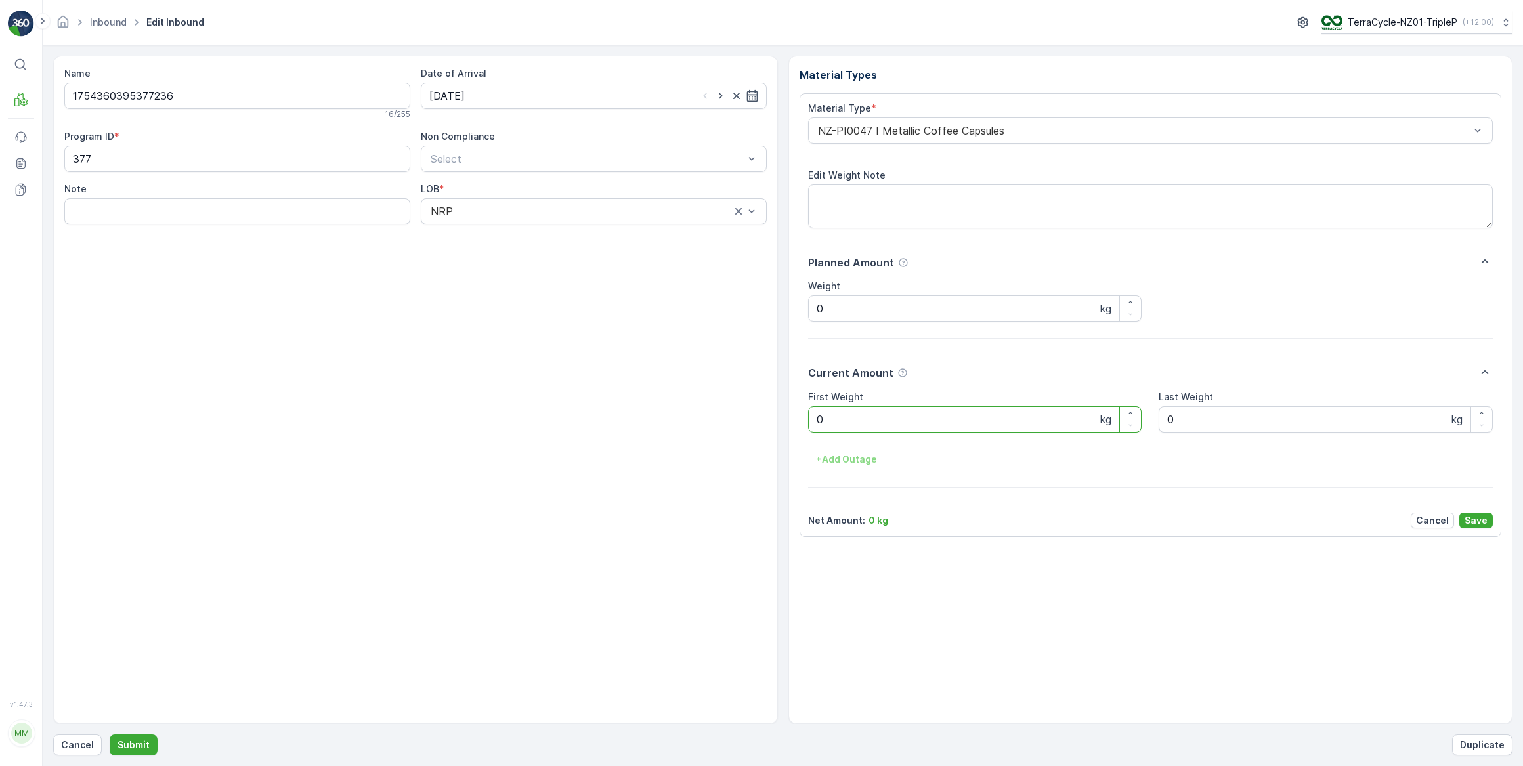
drag, startPoint x: 834, startPoint y: 416, endPoint x: 817, endPoint y: 423, distance: 18.2
click at [817, 421] on Weight "0" at bounding box center [975, 419] width 334 height 26
click at [110, 735] on button "Submit" at bounding box center [134, 745] width 48 height 21
click at [527, 83] on div "Date of Arrival" at bounding box center [594, 88] width 346 height 42
click at [528, 90] on input at bounding box center [594, 96] width 346 height 26
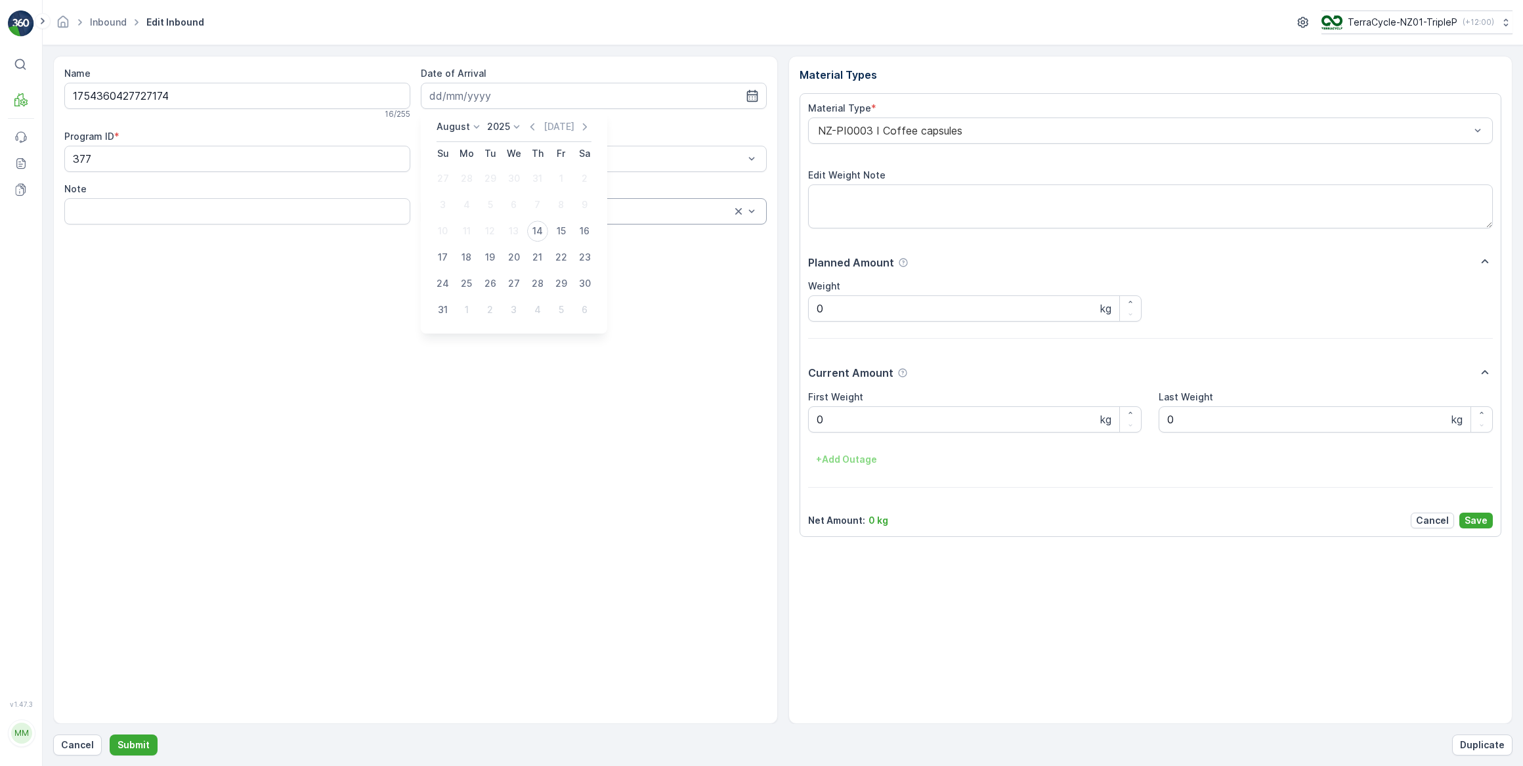
drag, startPoint x: 540, startPoint y: 225, endPoint x: 607, endPoint y: 209, distance: 68.3
click at [538, 223] on div "14" at bounding box center [537, 231] width 21 height 21
type input "[DATE]"
click at [858, 133] on div at bounding box center [1144, 131] width 655 height 12
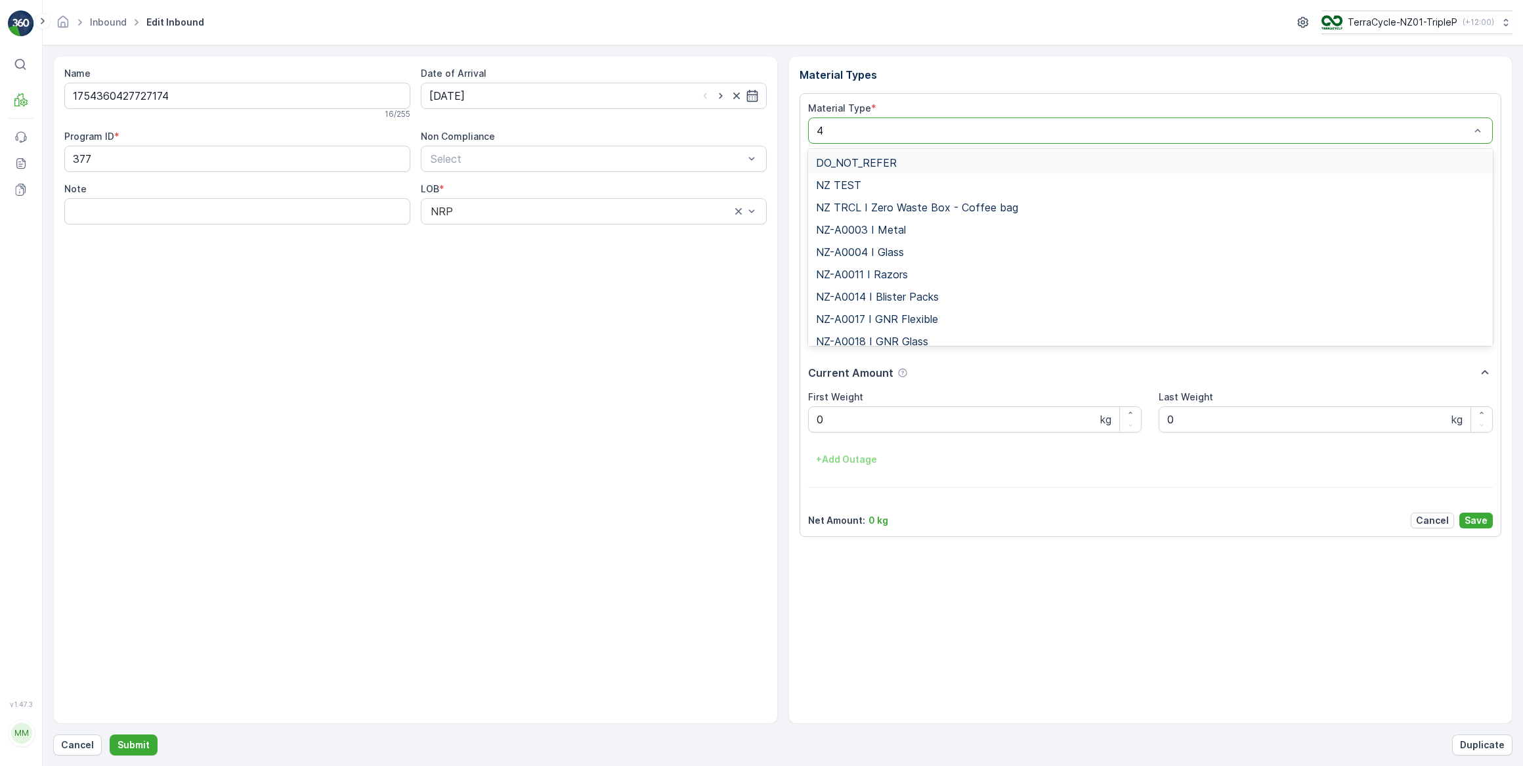
type input "47"
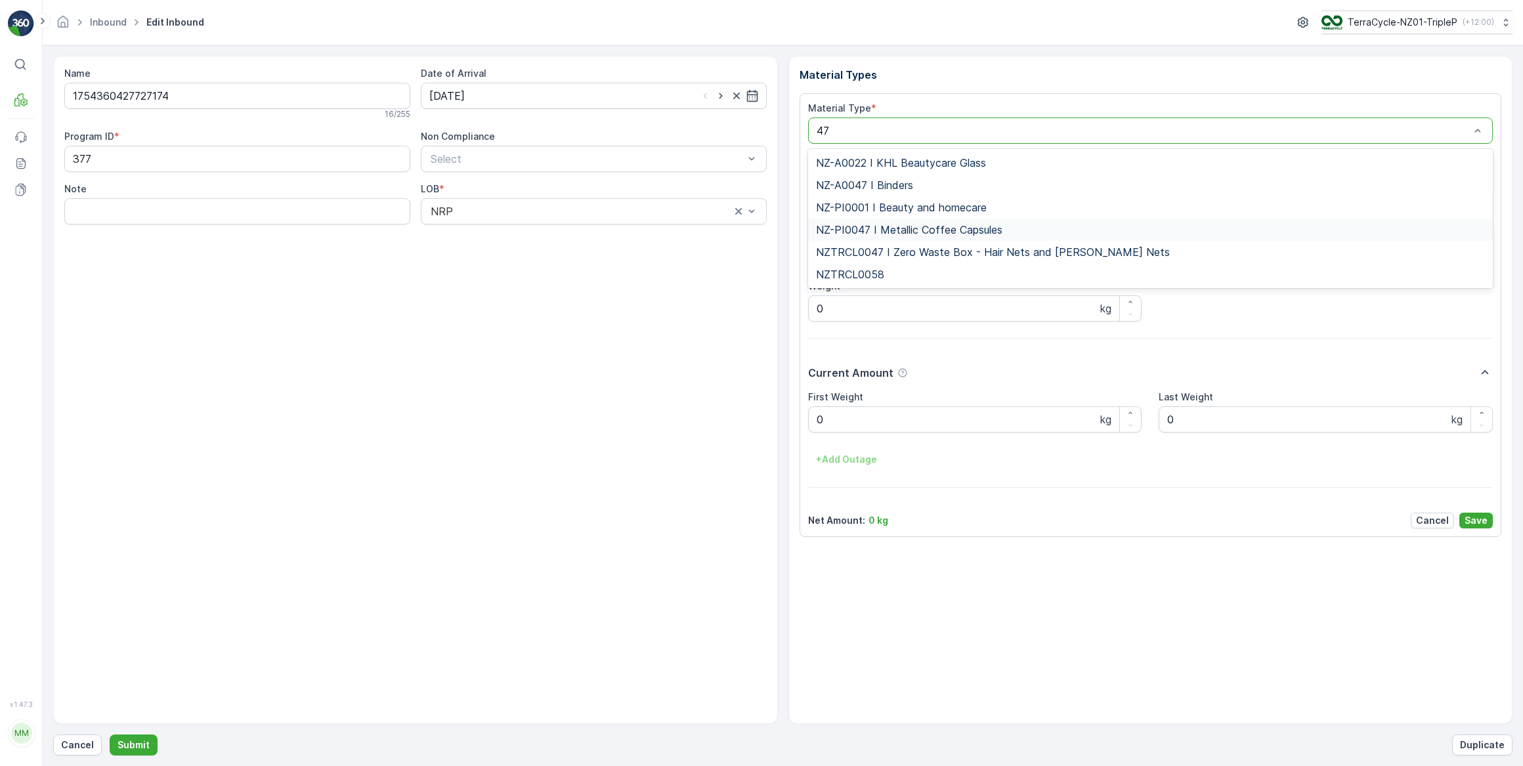
click at [888, 226] on span "NZ-PI0047 I Metallic Coffee Capsules" at bounding box center [909, 230] width 186 height 12
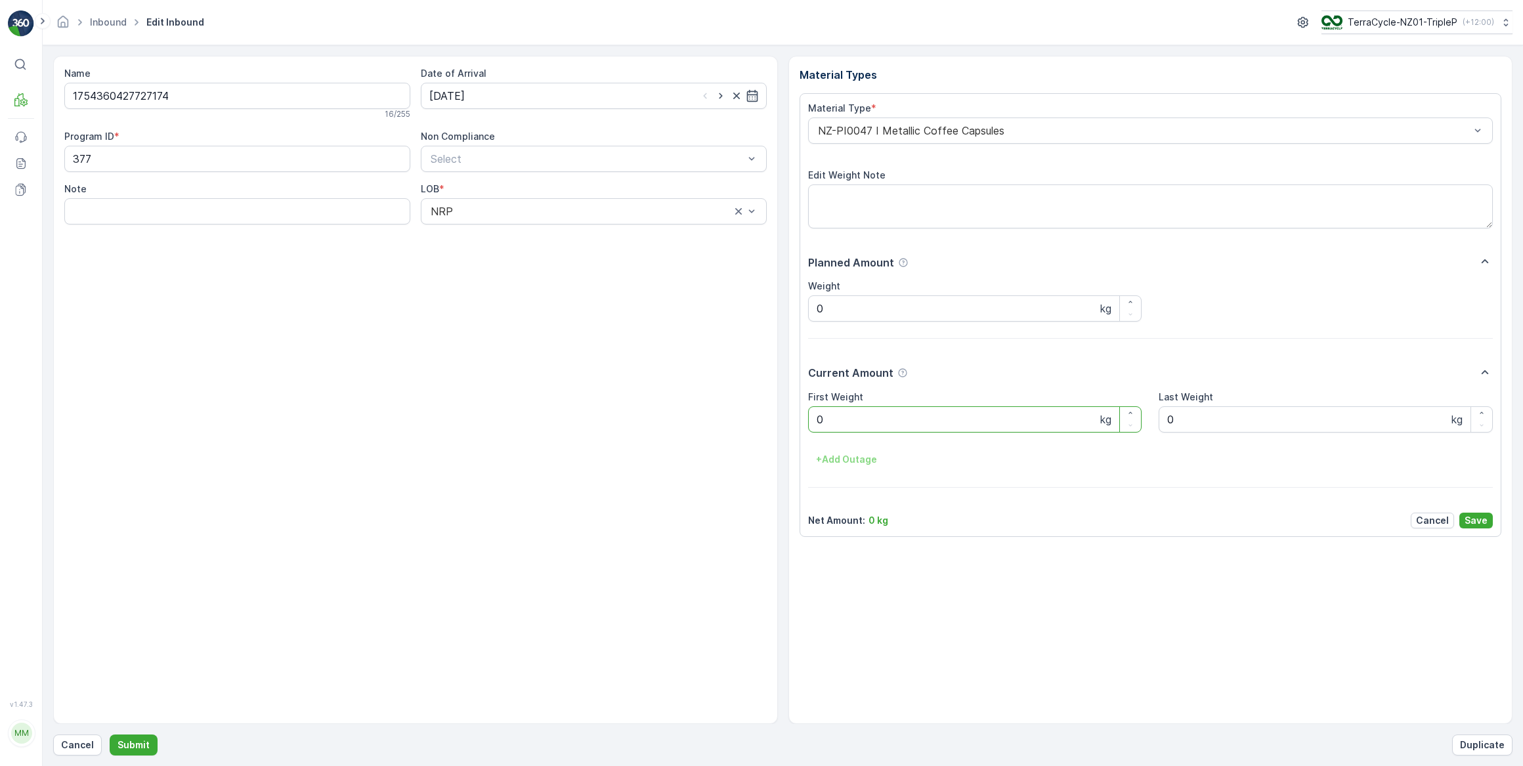
drag, startPoint x: 840, startPoint y: 423, endPoint x: 779, endPoint y: 428, distance: 61.9
click at [779, 428] on div "Name 1754360427727174 16 / 255 Date of Arrival [DATE] Program ID * 377 Non Comp…" at bounding box center [782, 390] width 1459 height 668
click at [110, 735] on button "Submit" at bounding box center [134, 745] width 48 height 21
click at [642, 111] on div "Date of Arrival" at bounding box center [594, 93] width 346 height 53
click at [643, 102] on input at bounding box center [594, 96] width 346 height 26
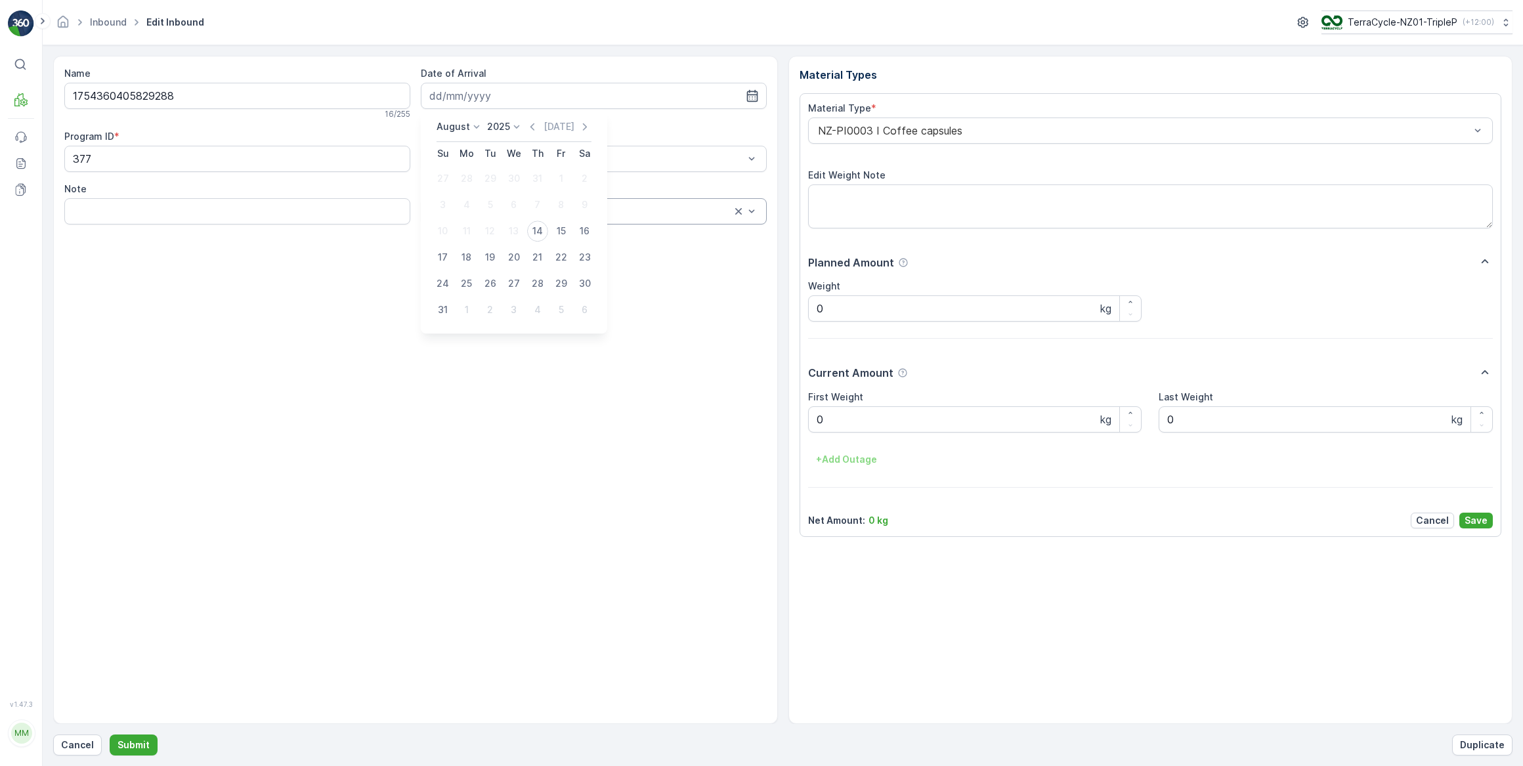
click at [536, 225] on div "14" at bounding box center [537, 231] width 21 height 21
type input "[DATE]"
click at [870, 131] on div at bounding box center [1144, 131] width 655 height 12
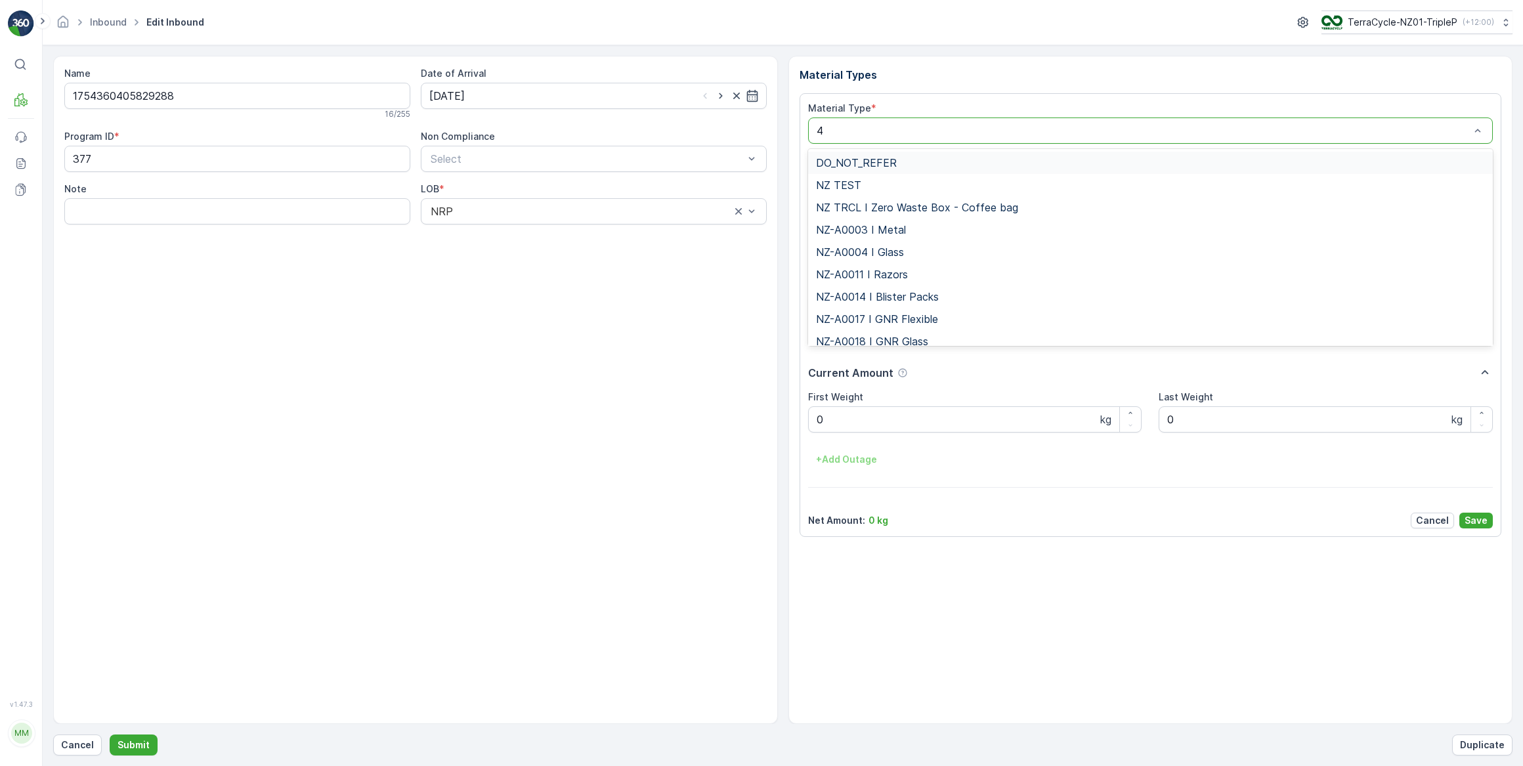
type input "47"
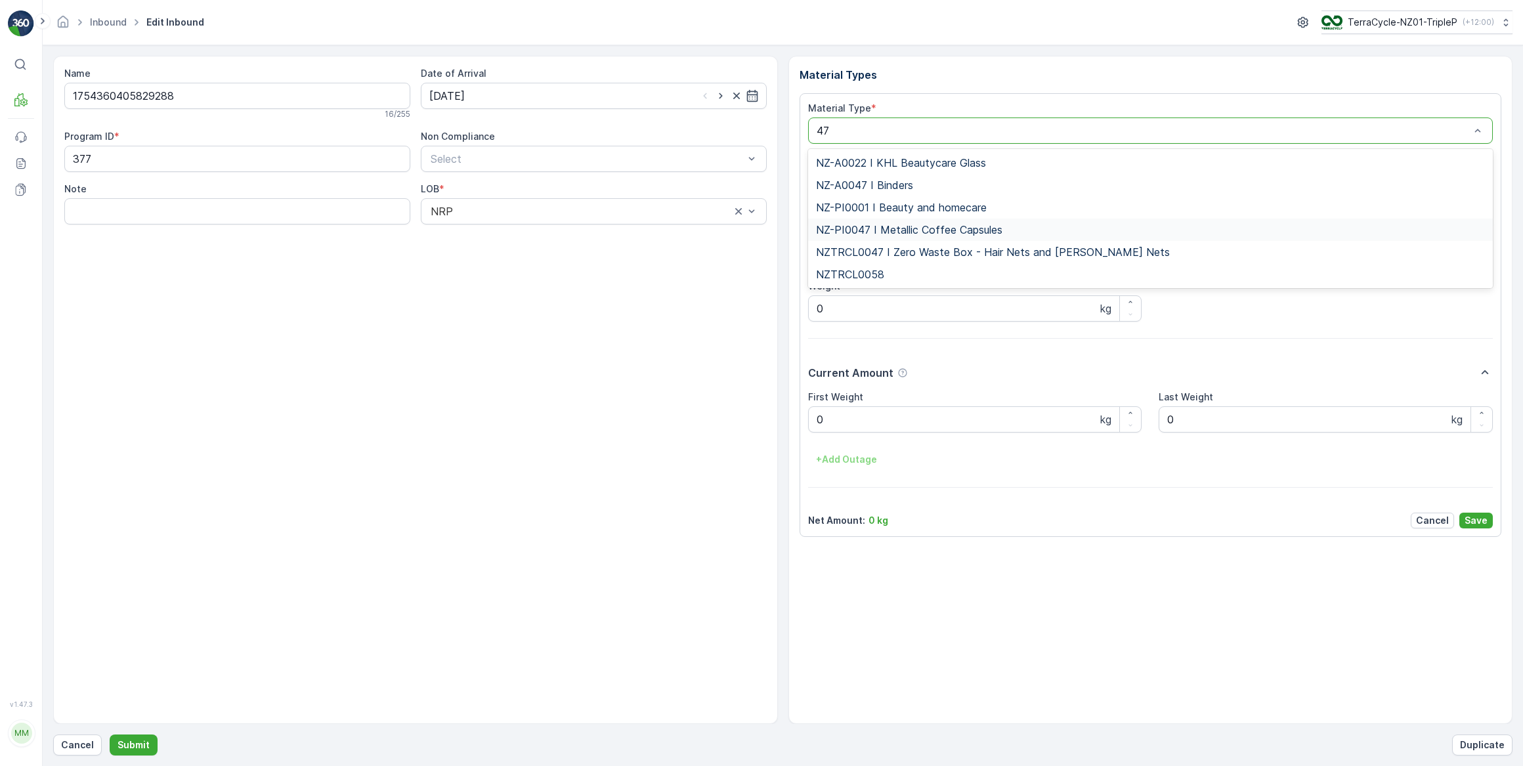
click at [899, 232] on span "NZ-PI0047 I Metallic Coffee Capsules" at bounding box center [909, 230] width 186 height 12
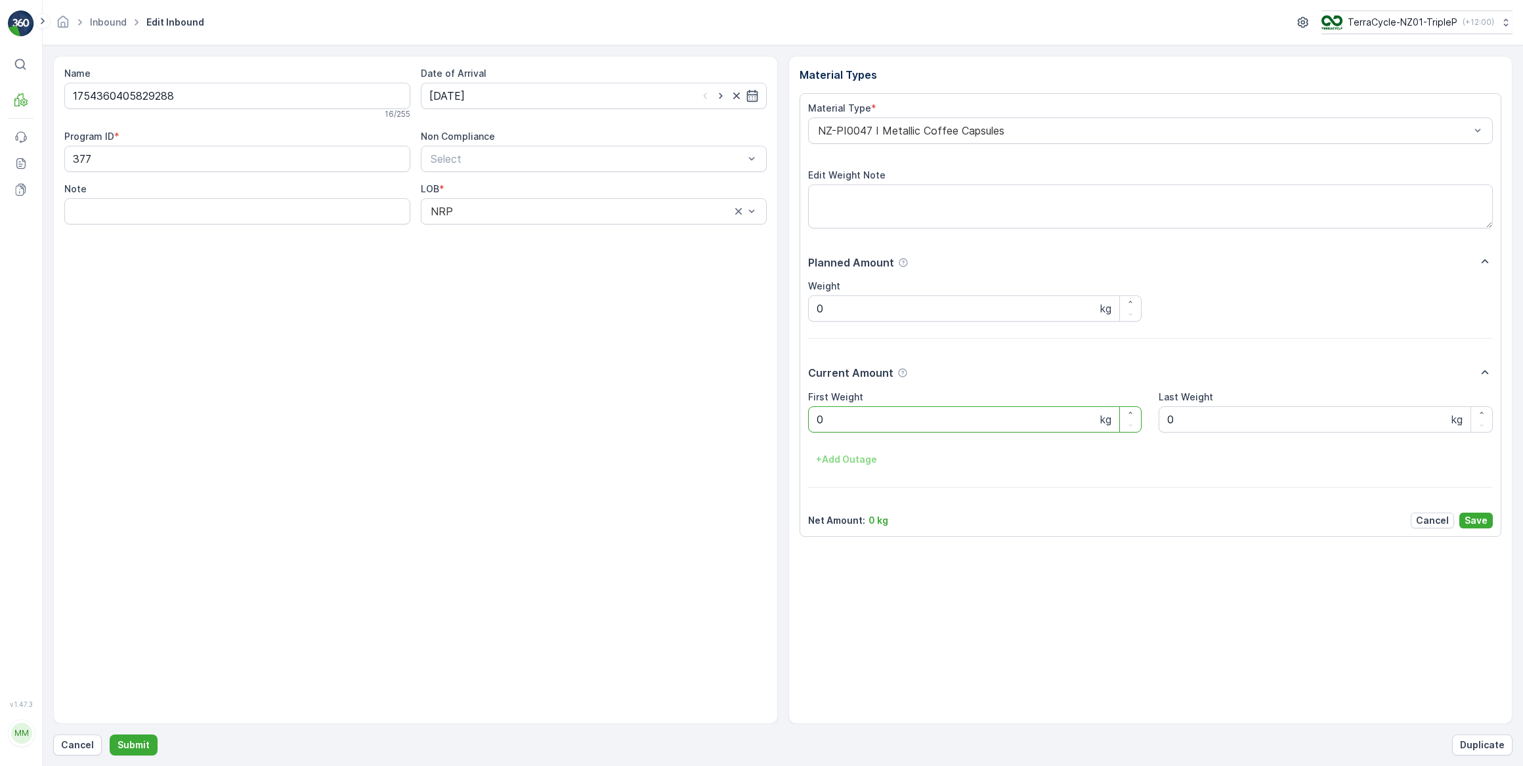
drag, startPoint x: 846, startPoint y: 420, endPoint x: 791, endPoint y: 427, distance: 54.9
click at [794, 425] on div "Material Types Material Type * NZ-PI0047 I Metallic Coffee Capsules Edit Weight…" at bounding box center [1150, 390] width 725 height 668
click at [110, 735] on button "Submit" at bounding box center [134, 745] width 48 height 21
click at [541, 93] on input at bounding box center [594, 96] width 346 height 26
click at [534, 225] on div "14" at bounding box center [537, 231] width 21 height 21
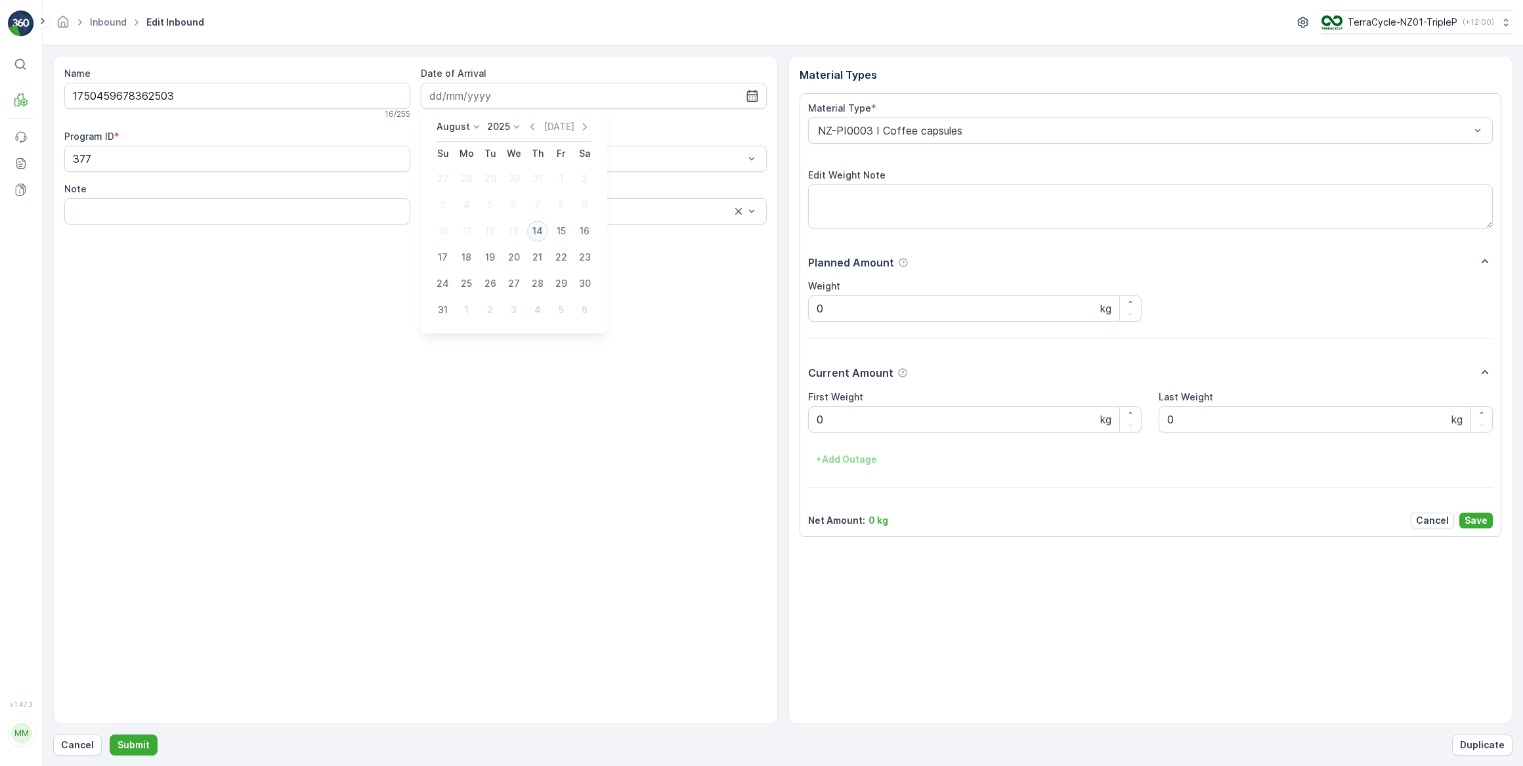
type input "[DATE]"
click at [861, 125] on div at bounding box center [1144, 131] width 655 height 12
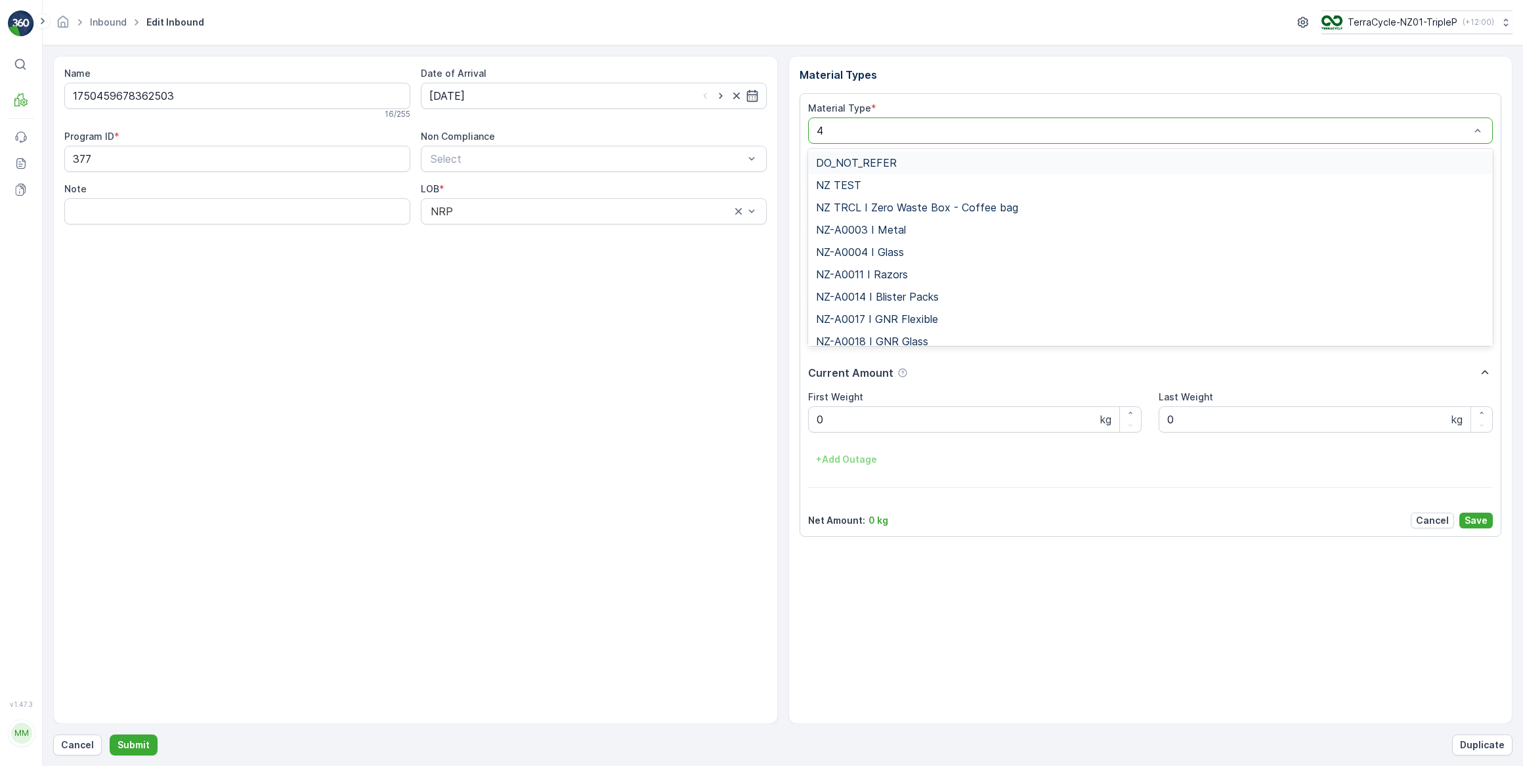
type input "47"
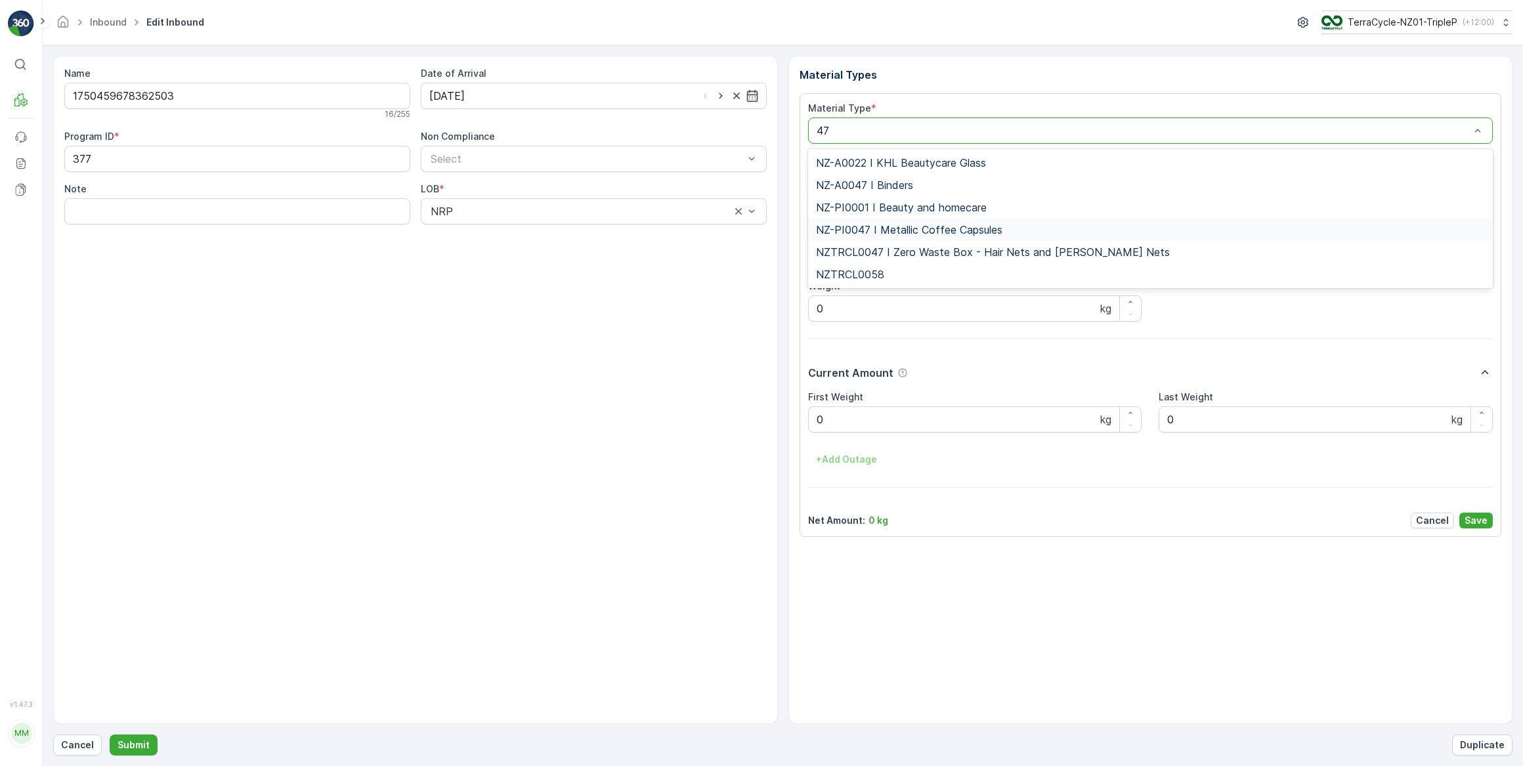
click at [927, 230] on span "NZ-PI0047 I Metallic Coffee Capsules" at bounding box center [909, 230] width 186 height 12
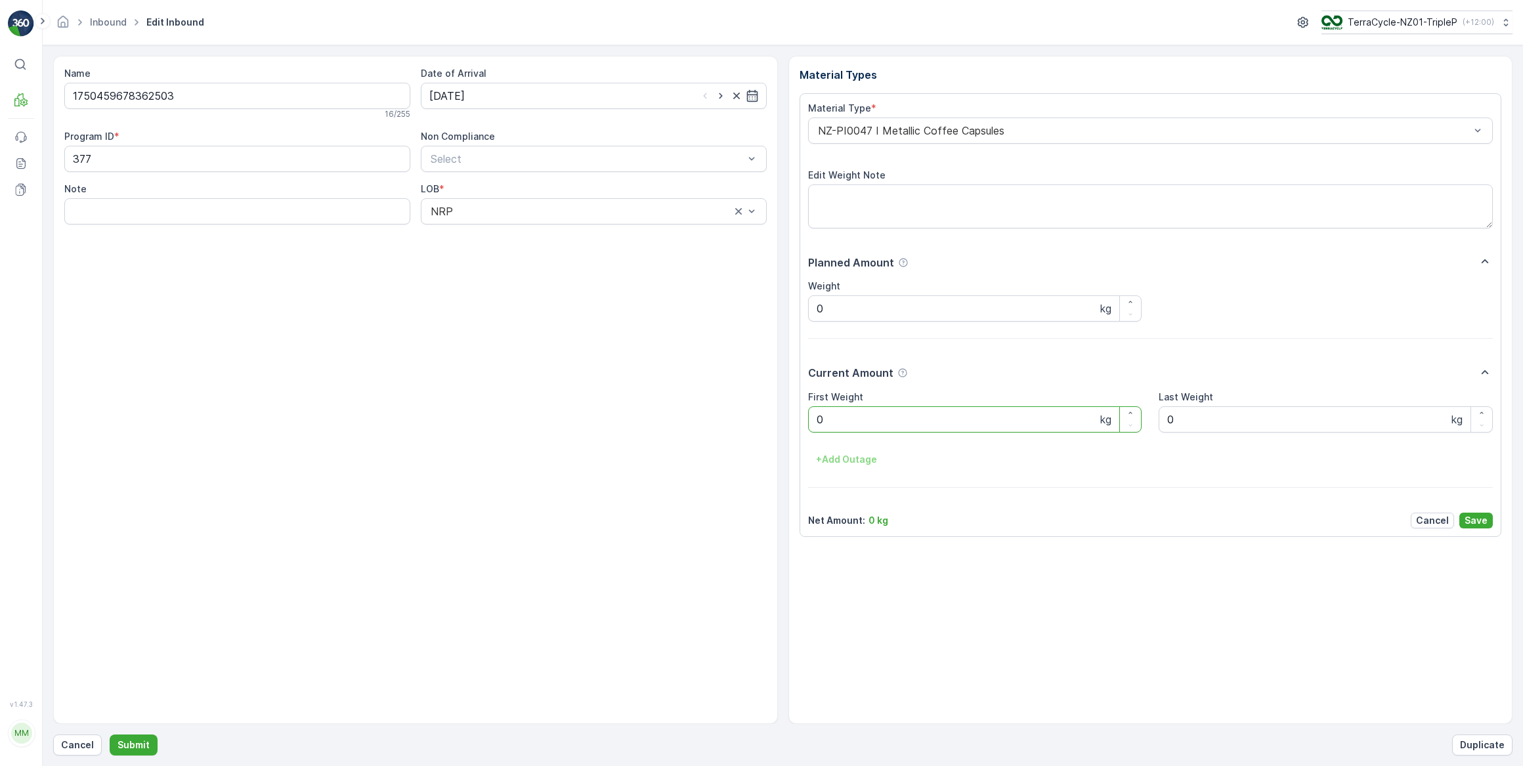
drag, startPoint x: 839, startPoint y: 424, endPoint x: 789, endPoint y: 433, distance: 50.7
click at [800, 430] on div "Material Type * NZ-PI0047 I Metallic Coffee Capsules Edit Weight Note Planned A…" at bounding box center [1151, 315] width 702 height 444
click at [110, 735] on button "Submit" at bounding box center [134, 745] width 48 height 21
drag, startPoint x: 594, startPoint y: 97, endPoint x: 608, endPoint y: 105, distance: 16.2
click at [595, 97] on input at bounding box center [594, 96] width 346 height 26
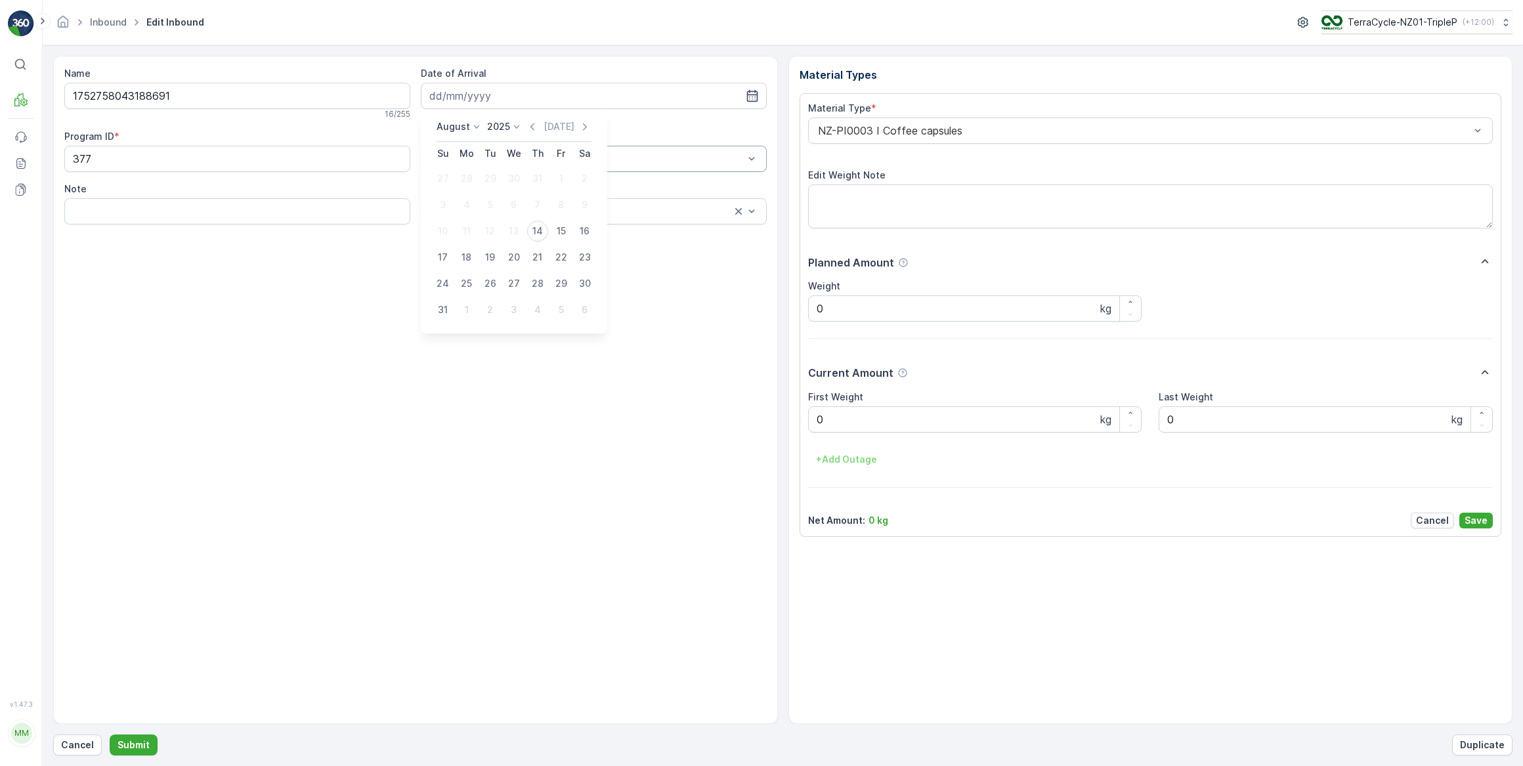
drag, startPoint x: 540, startPoint y: 224, endPoint x: 623, endPoint y: 161, distance: 104.5
click at [542, 224] on div "14" at bounding box center [537, 231] width 21 height 21
type input "[DATE]"
click at [859, 136] on div at bounding box center [1144, 131] width 655 height 12
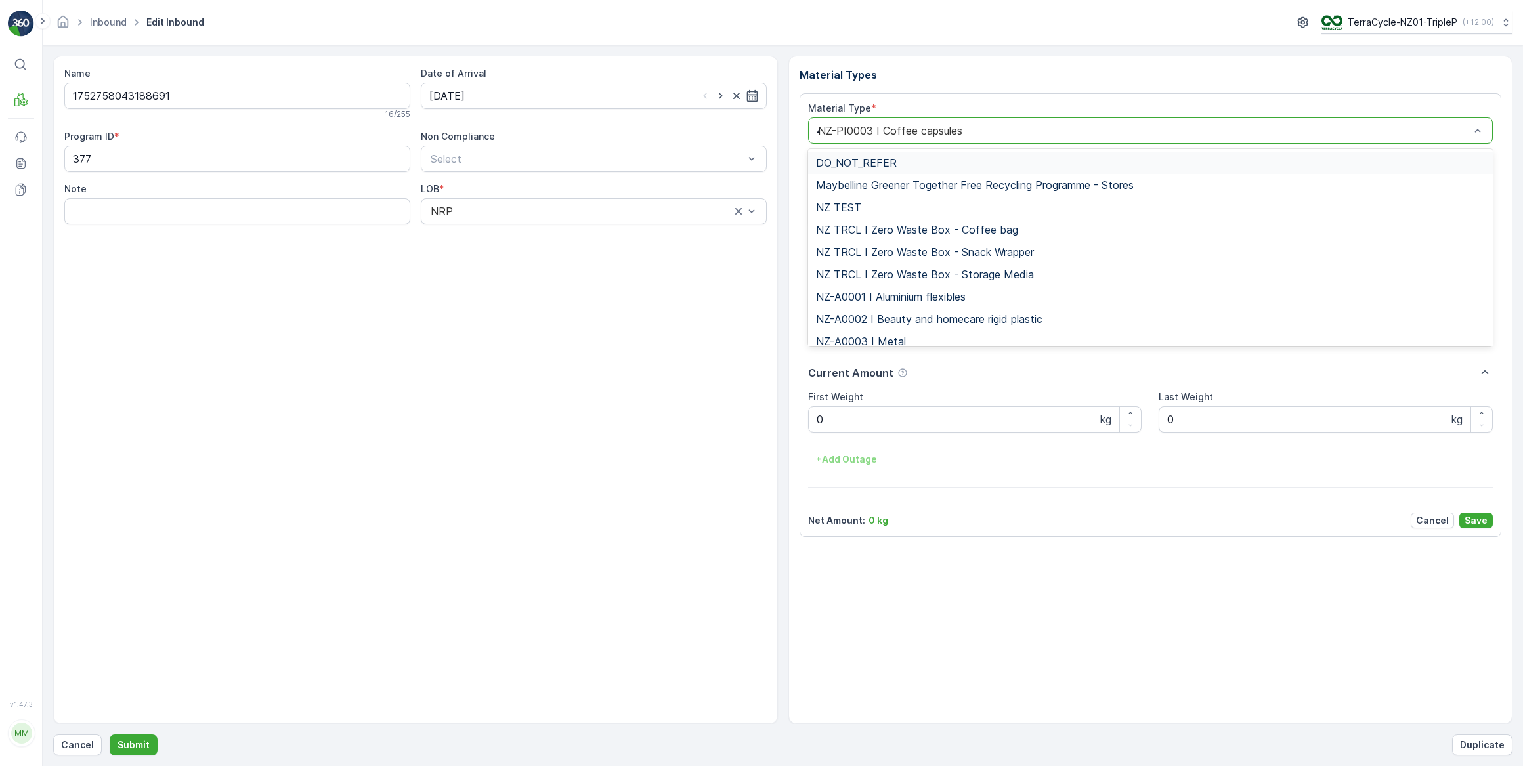
type input "47"
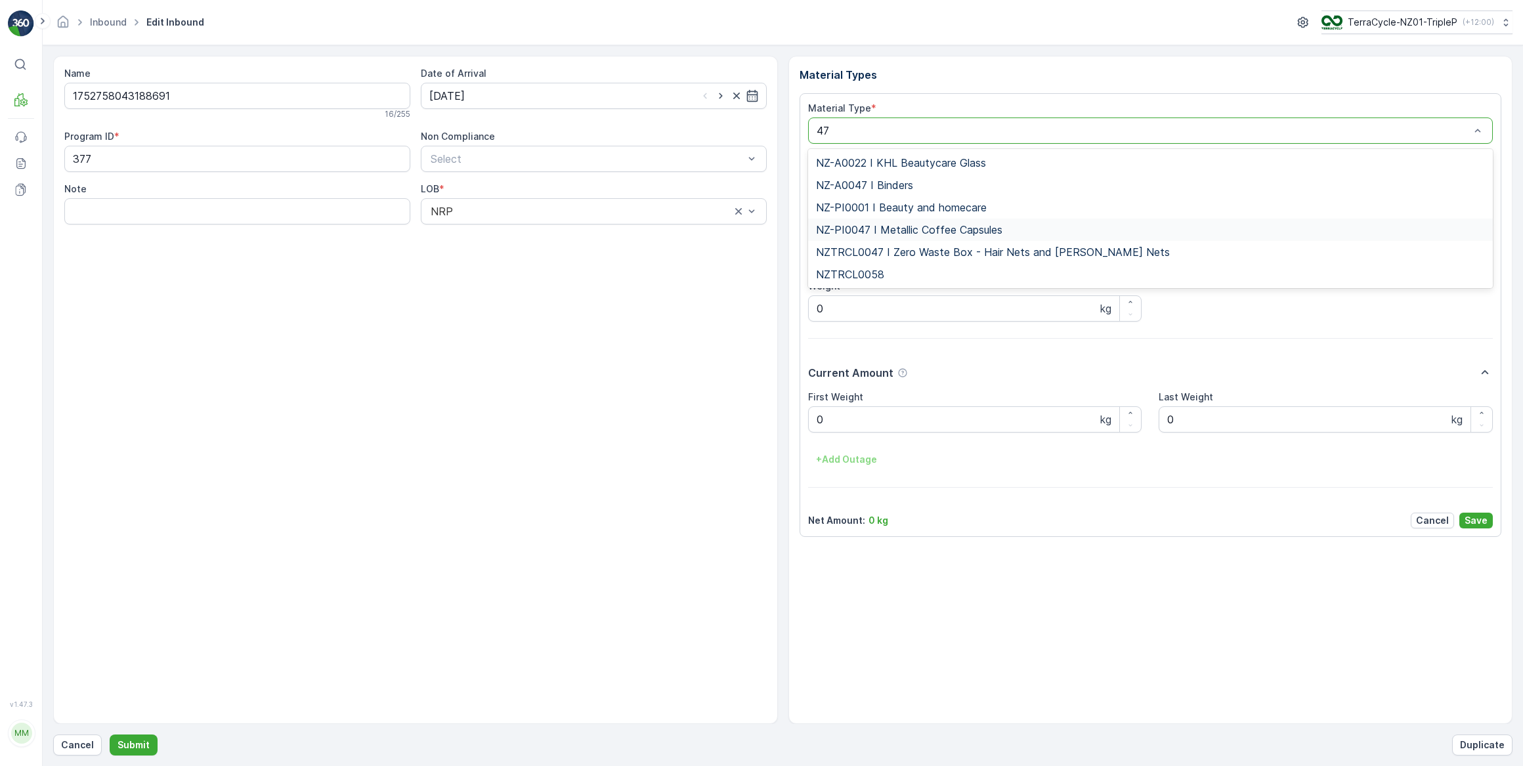
click at [867, 227] on span "NZ-PI0047 I Metallic Coffee Capsules" at bounding box center [909, 230] width 186 height 12
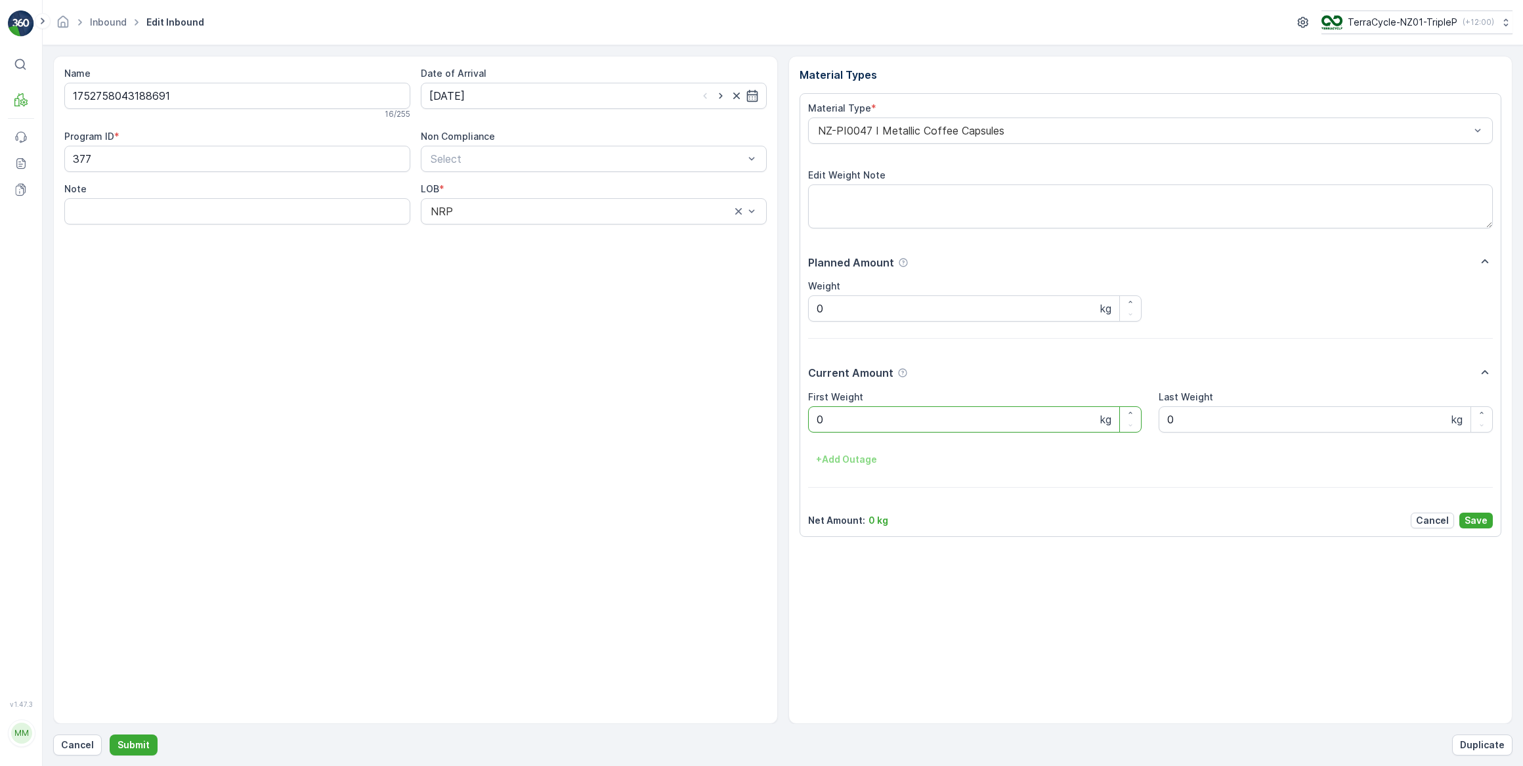
drag, startPoint x: 834, startPoint y: 426, endPoint x: 802, endPoint y: 425, distance: 32.9
click at [802, 425] on div "Material Type * NZ-PI0047 I Metallic Coffee Capsules Edit Weight Note Planned A…" at bounding box center [1151, 315] width 702 height 444
click at [110, 735] on button "Submit" at bounding box center [134, 745] width 48 height 21
click at [603, 89] on input at bounding box center [594, 96] width 346 height 26
click at [530, 230] on div "14" at bounding box center [537, 231] width 21 height 21
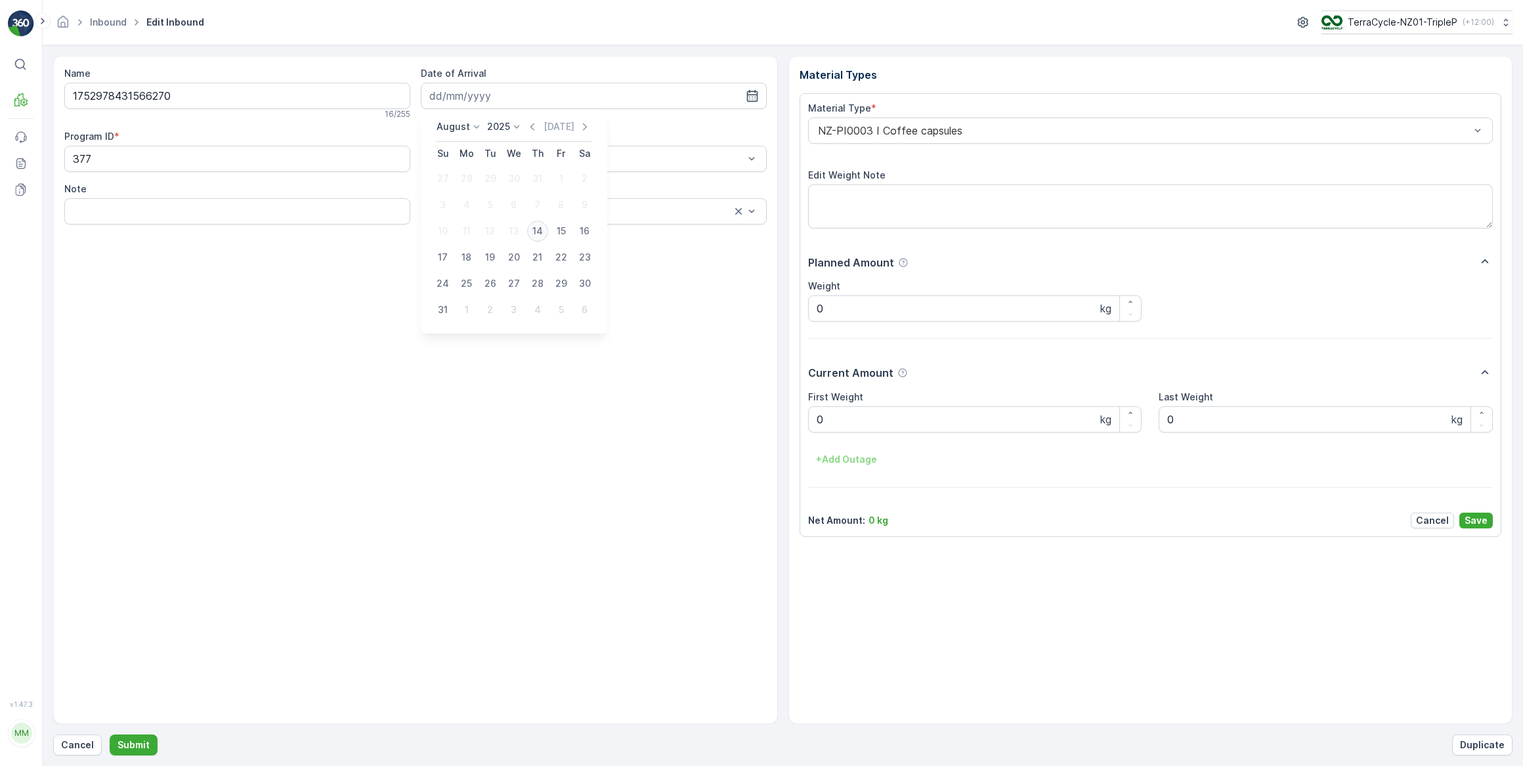
type input "[DATE]"
click at [836, 137] on div "NZ-PI0003 I Coffee capsules" at bounding box center [1150, 131] width 685 height 26
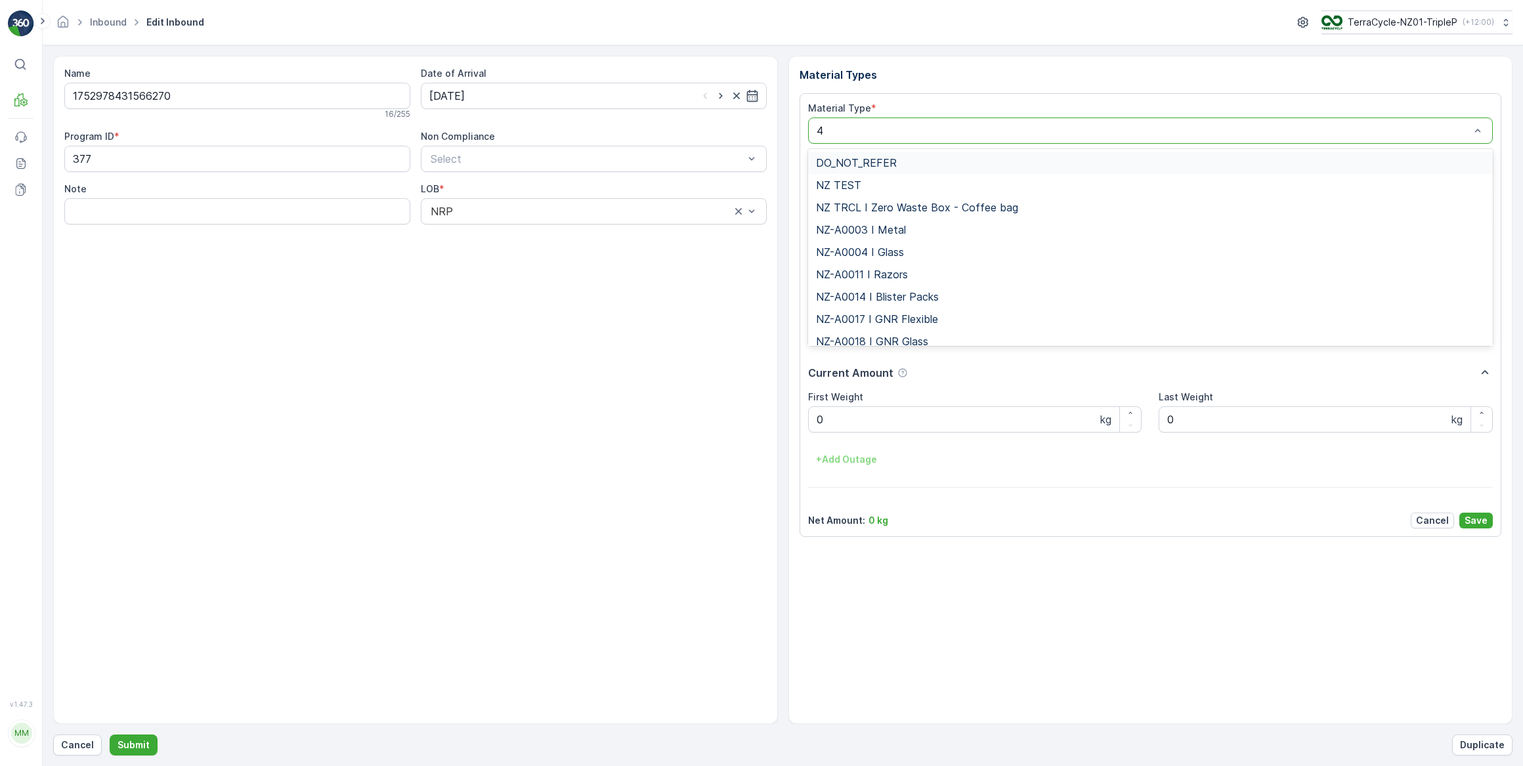
type input "47"
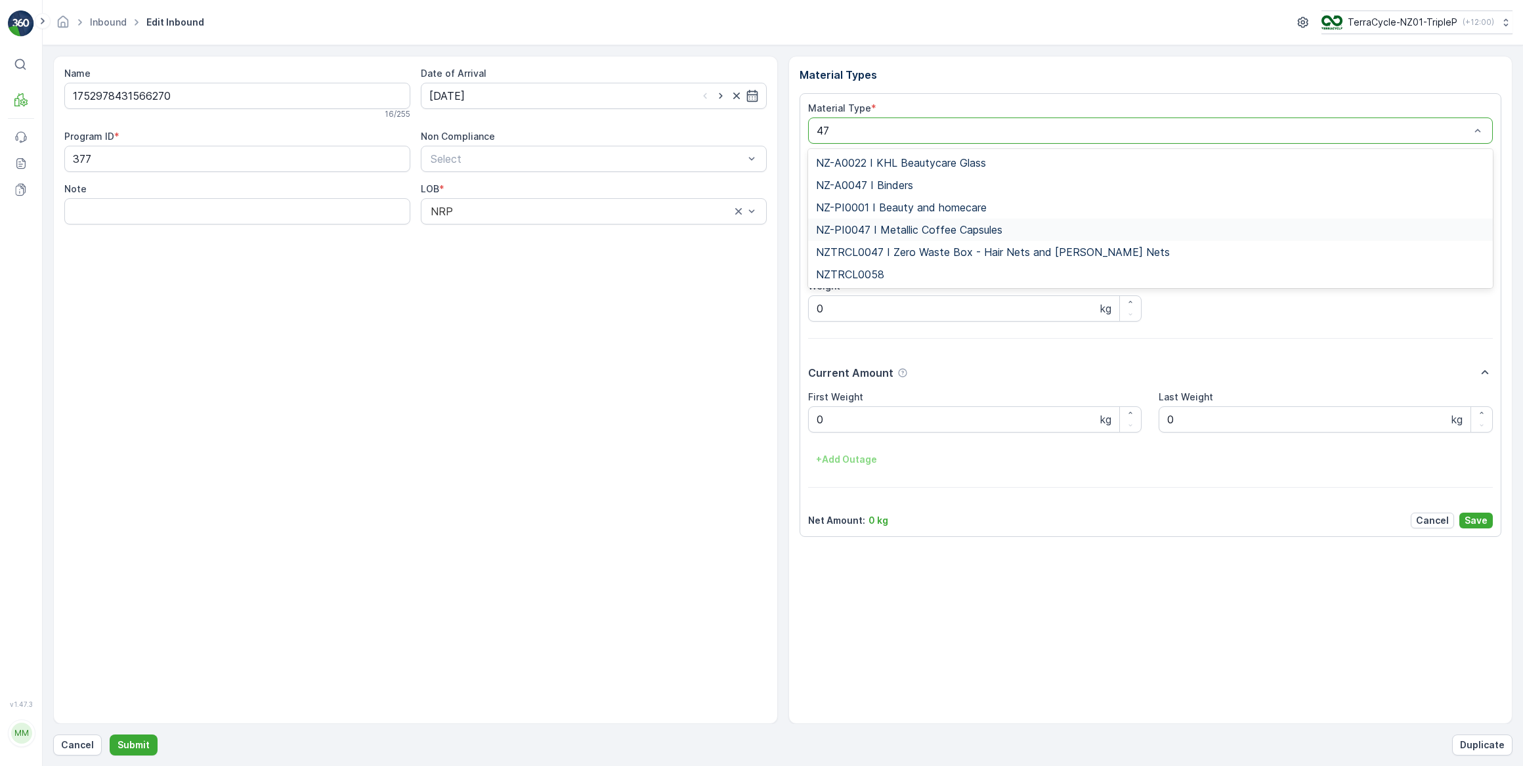
click at [930, 227] on span "NZ-PI0047 I Metallic Coffee Capsules" at bounding box center [909, 230] width 186 height 12
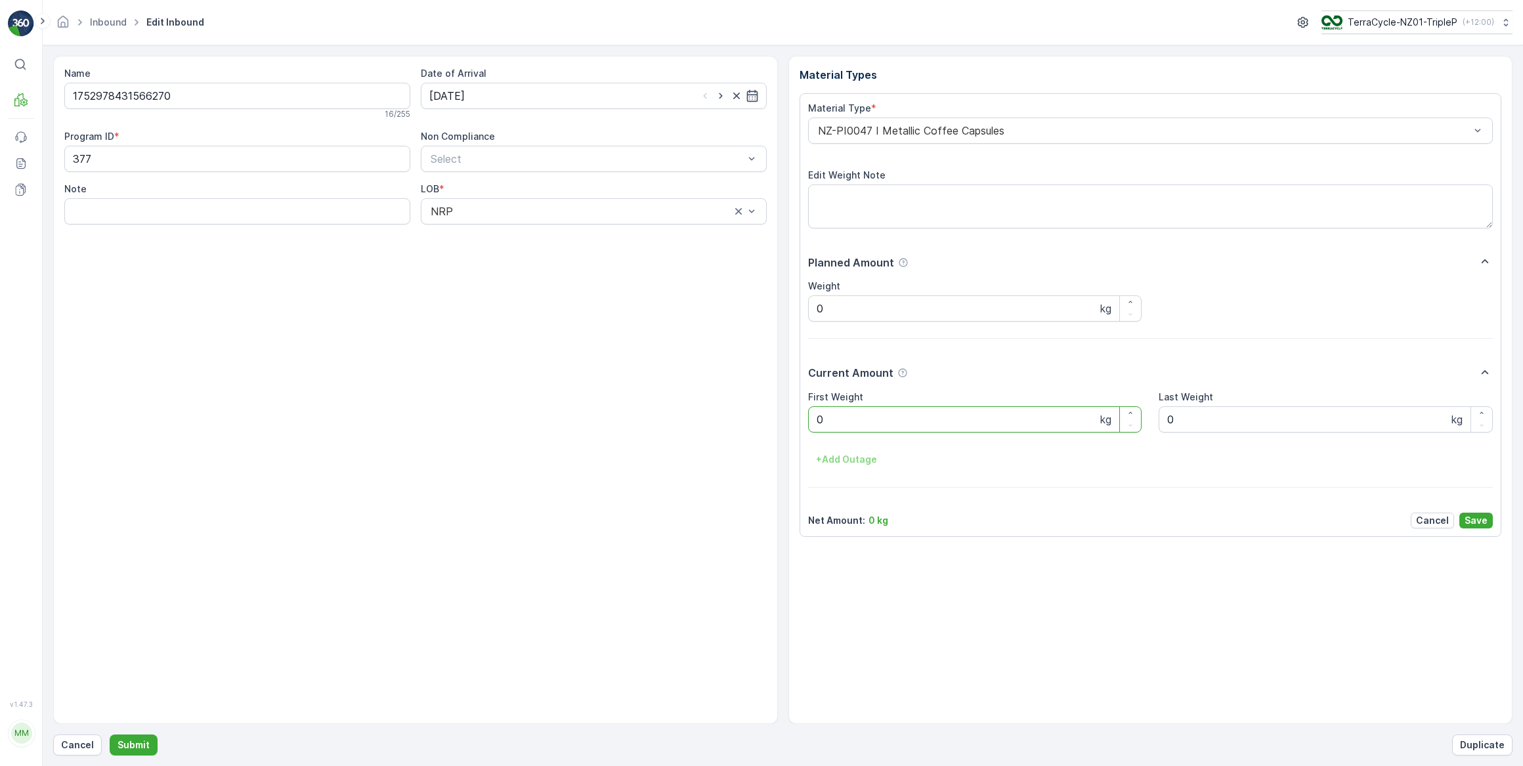
drag, startPoint x: 842, startPoint y: 420, endPoint x: 812, endPoint y: 424, distance: 30.5
click at [812, 424] on Weight "0" at bounding box center [975, 419] width 334 height 26
click at [110, 735] on button "Submit" at bounding box center [134, 745] width 48 height 21
click at [533, 86] on input at bounding box center [594, 96] width 346 height 26
click at [530, 232] on div "14" at bounding box center [537, 231] width 21 height 21
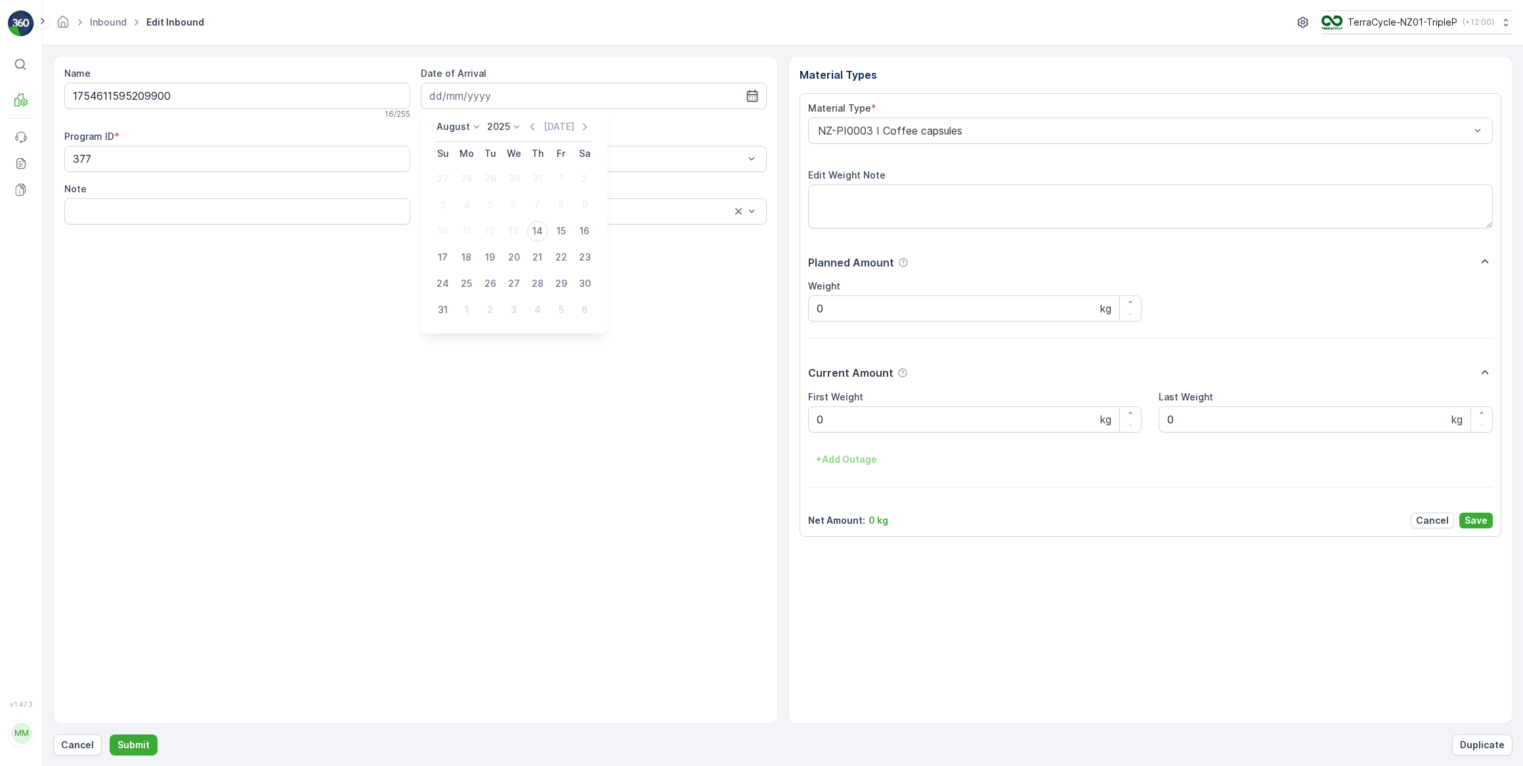
type input "[DATE]"
click at [955, 133] on div at bounding box center [1144, 131] width 655 height 12
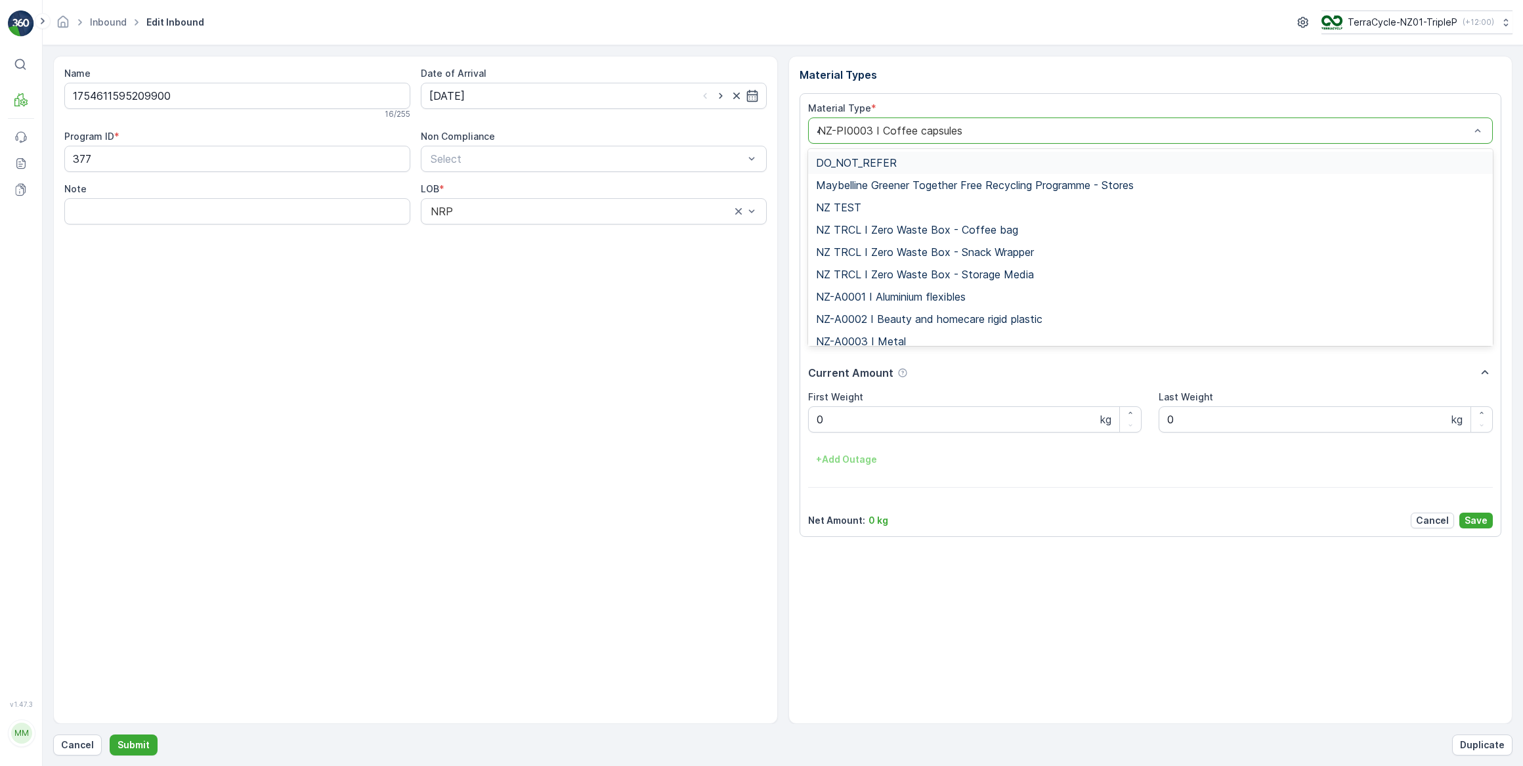
type input "47"
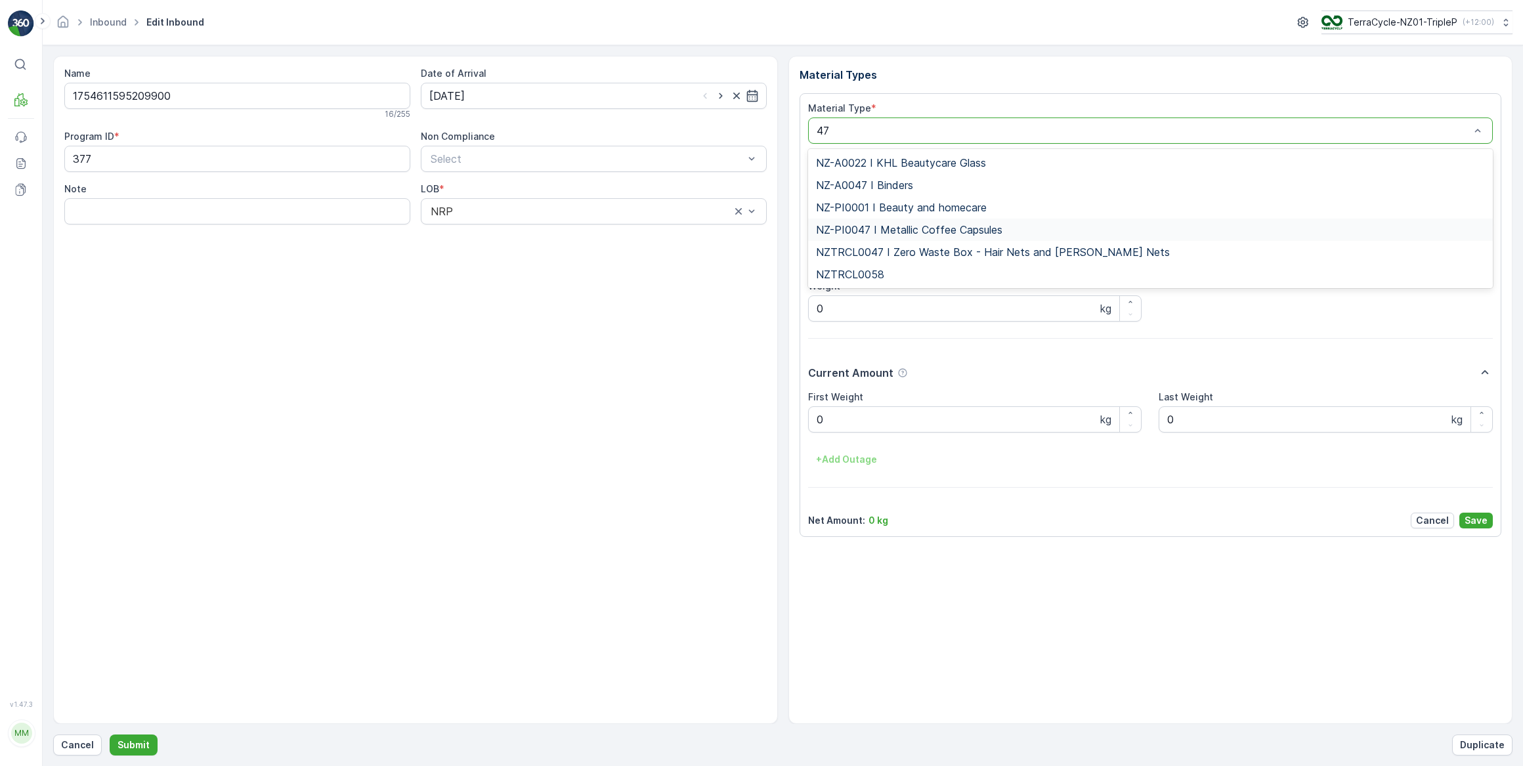
click at [926, 235] on span "NZ-PI0047 I Metallic Coffee Capsules" at bounding box center [909, 230] width 186 height 12
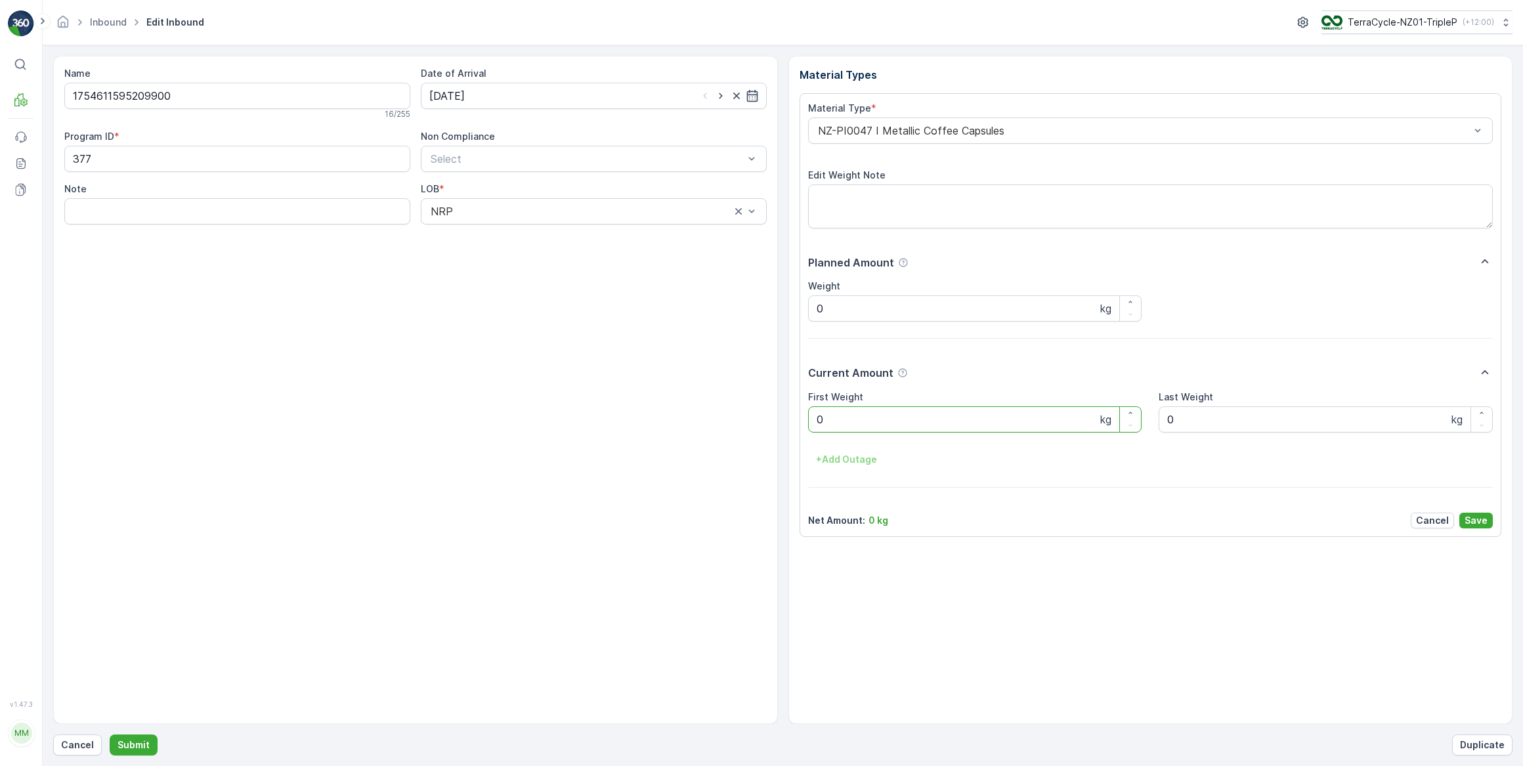
drag, startPoint x: 847, startPoint y: 420, endPoint x: 797, endPoint y: 425, distance: 50.2
click at [797, 425] on div "Material Types Material Type * NZ-PI0047 I Metallic Coffee Capsules Edit Weight…" at bounding box center [1150, 390] width 725 height 668
click at [110, 735] on button "Submit" at bounding box center [134, 745] width 48 height 21
click at [593, 89] on input at bounding box center [594, 96] width 346 height 26
click at [542, 234] on div "14" at bounding box center [537, 231] width 21 height 21
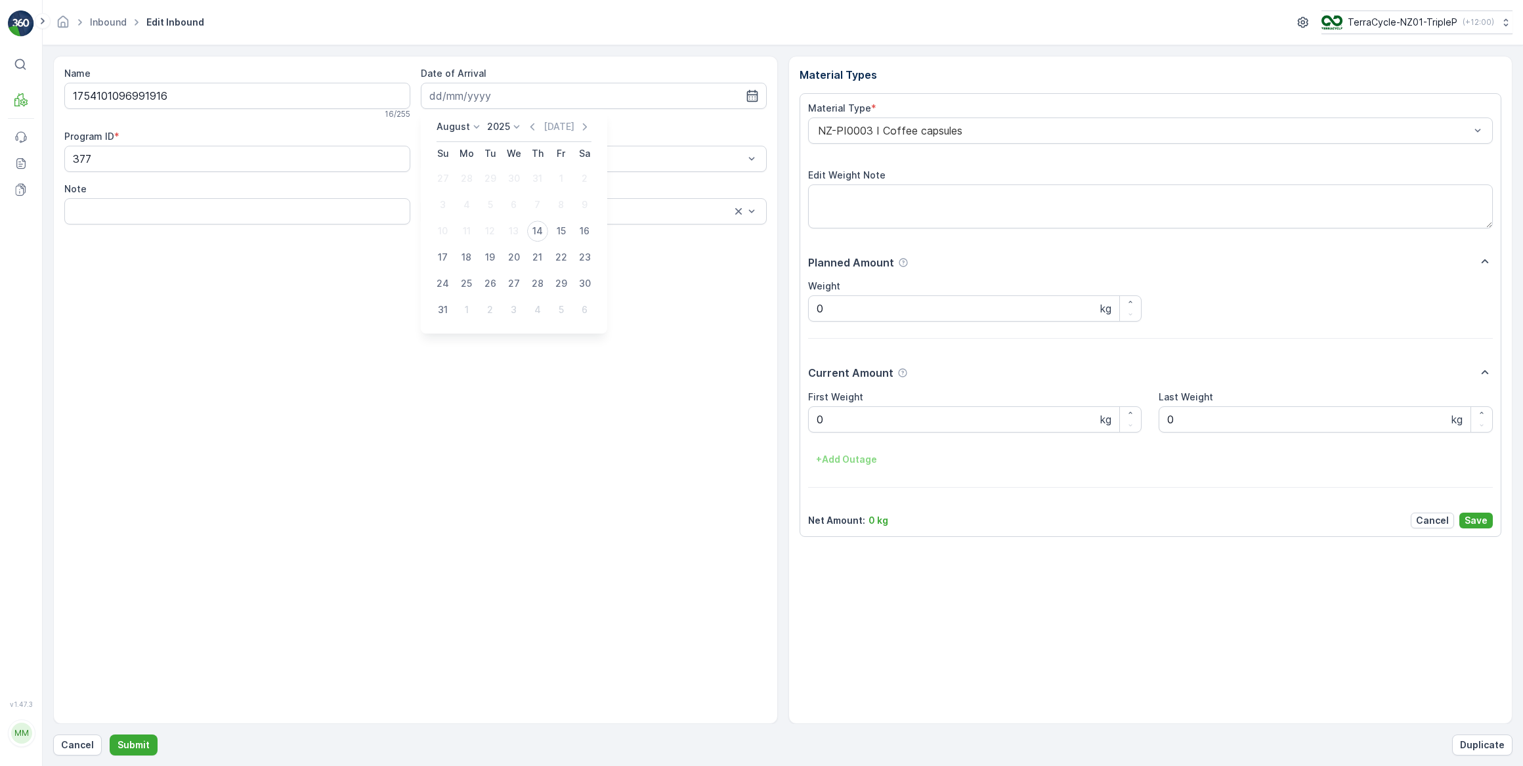
type input "[DATE]"
click at [942, 137] on div "NZ-PI0003 I Coffee capsules" at bounding box center [1150, 131] width 685 height 26
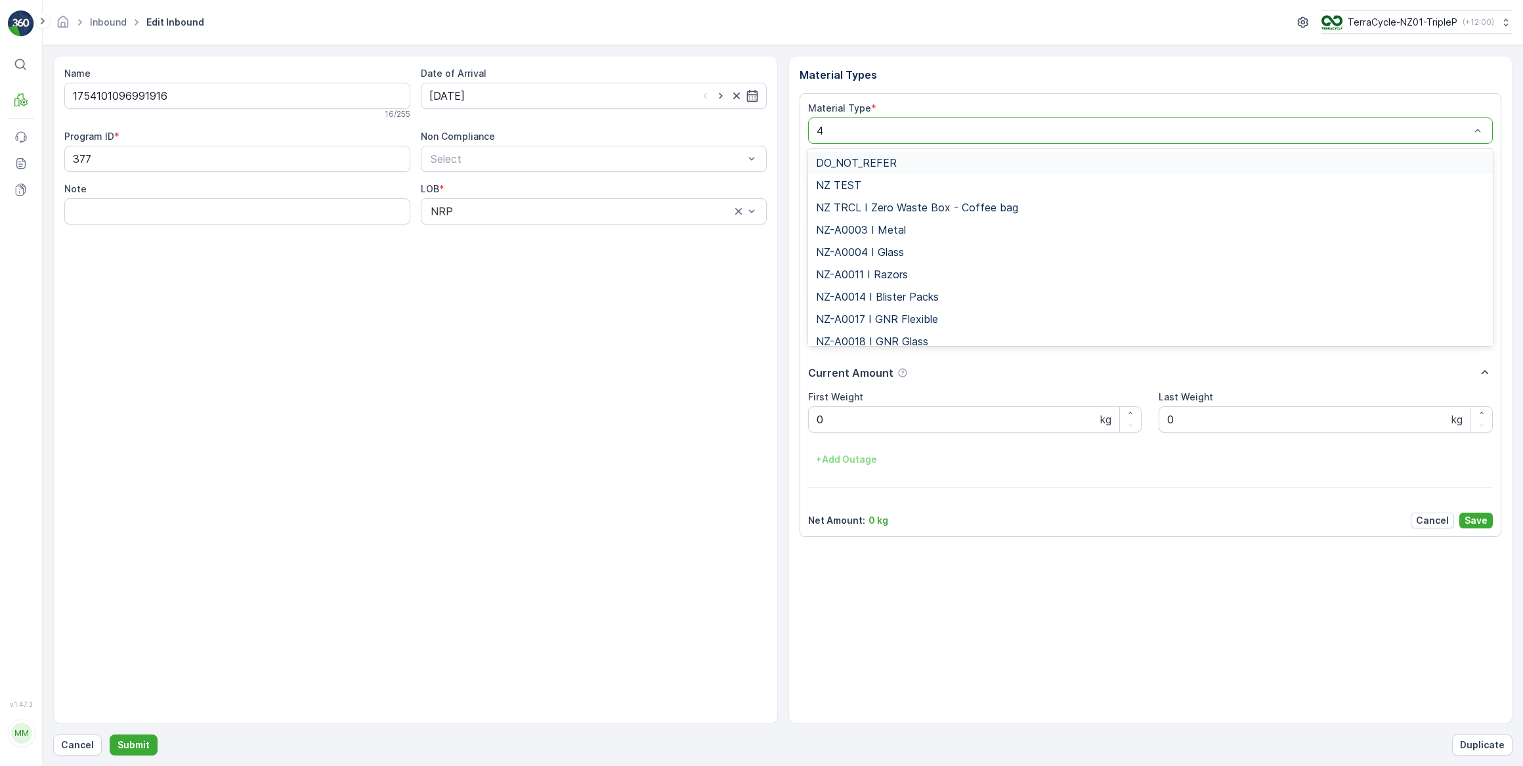
type input "47"
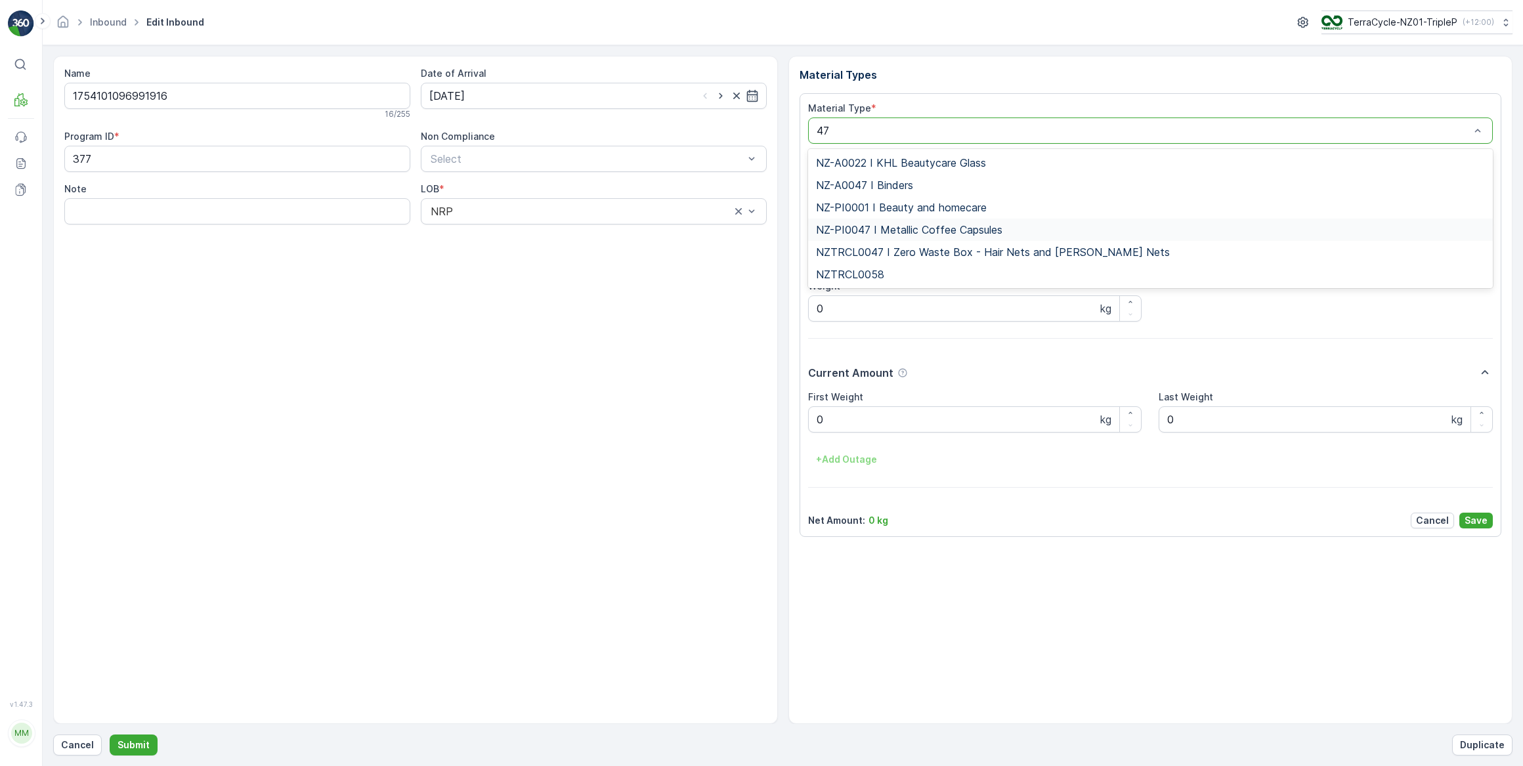
click at [862, 234] on span "NZ-PI0047 I Metallic Coffee Capsules" at bounding box center [909, 230] width 186 height 12
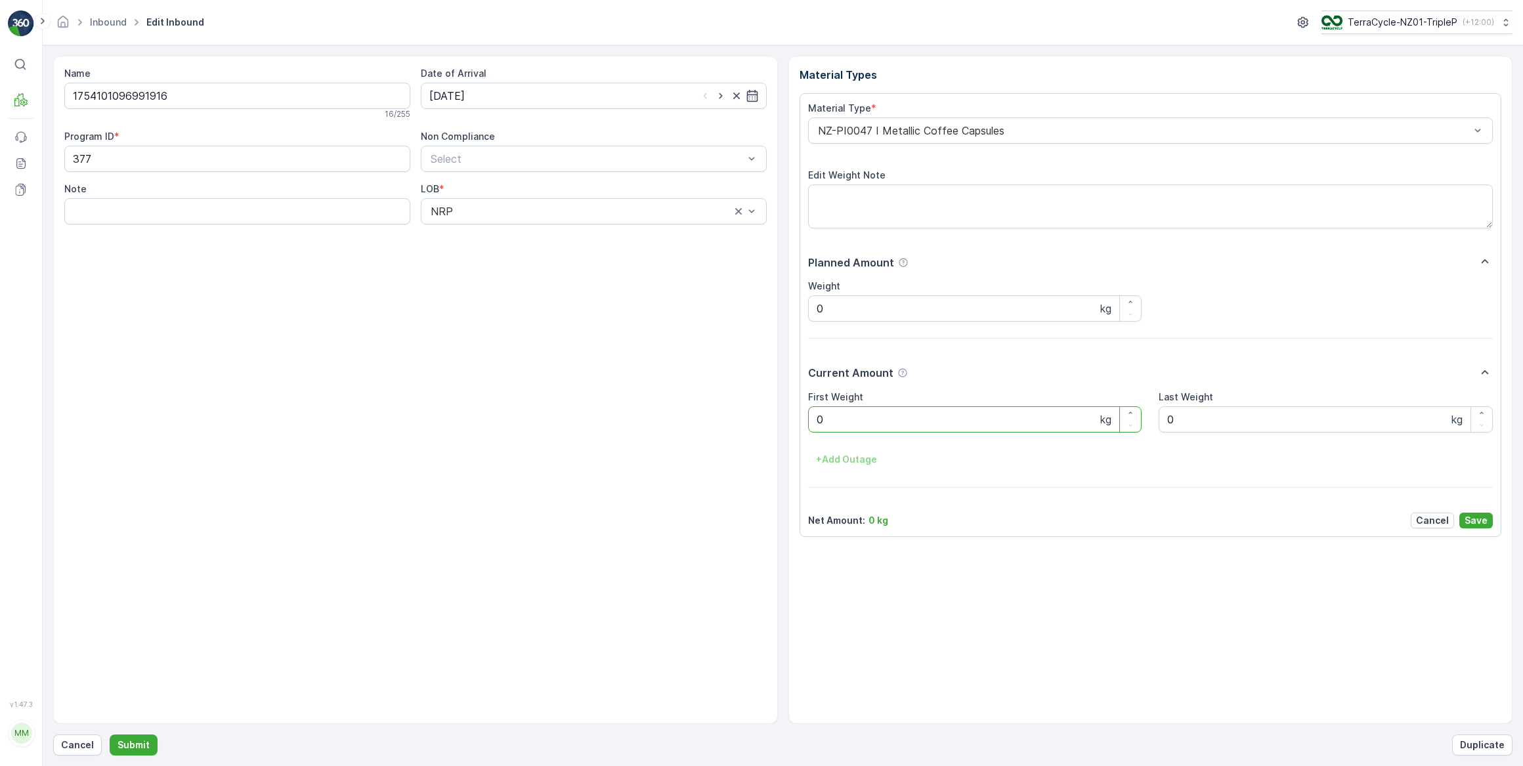
drag, startPoint x: 824, startPoint y: 420, endPoint x: 804, endPoint y: 423, distance: 19.9
click at [804, 423] on div "Material Type * NZ-PI0047 I Metallic Coffee Capsules Edit Weight Note Planned A…" at bounding box center [1151, 315] width 702 height 444
click at [110, 735] on button "Submit" at bounding box center [134, 745] width 48 height 21
click at [722, 92] on input at bounding box center [594, 96] width 346 height 26
click at [541, 230] on div "14" at bounding box center [537, 231] width 21 height 21
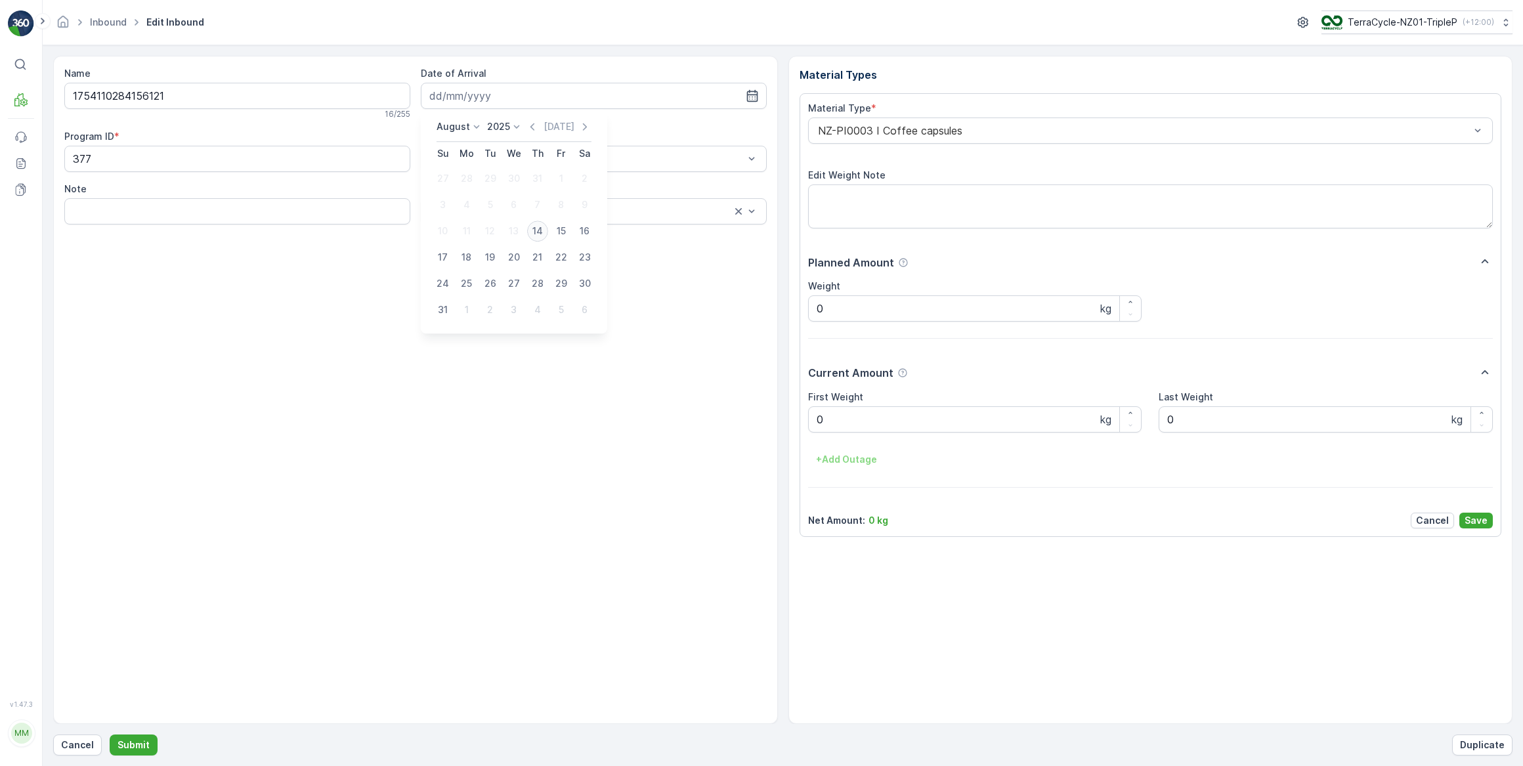
type input "[DATE]"
click at [907, 133] on div at bounding box center [1144, 131] width 655 height 12
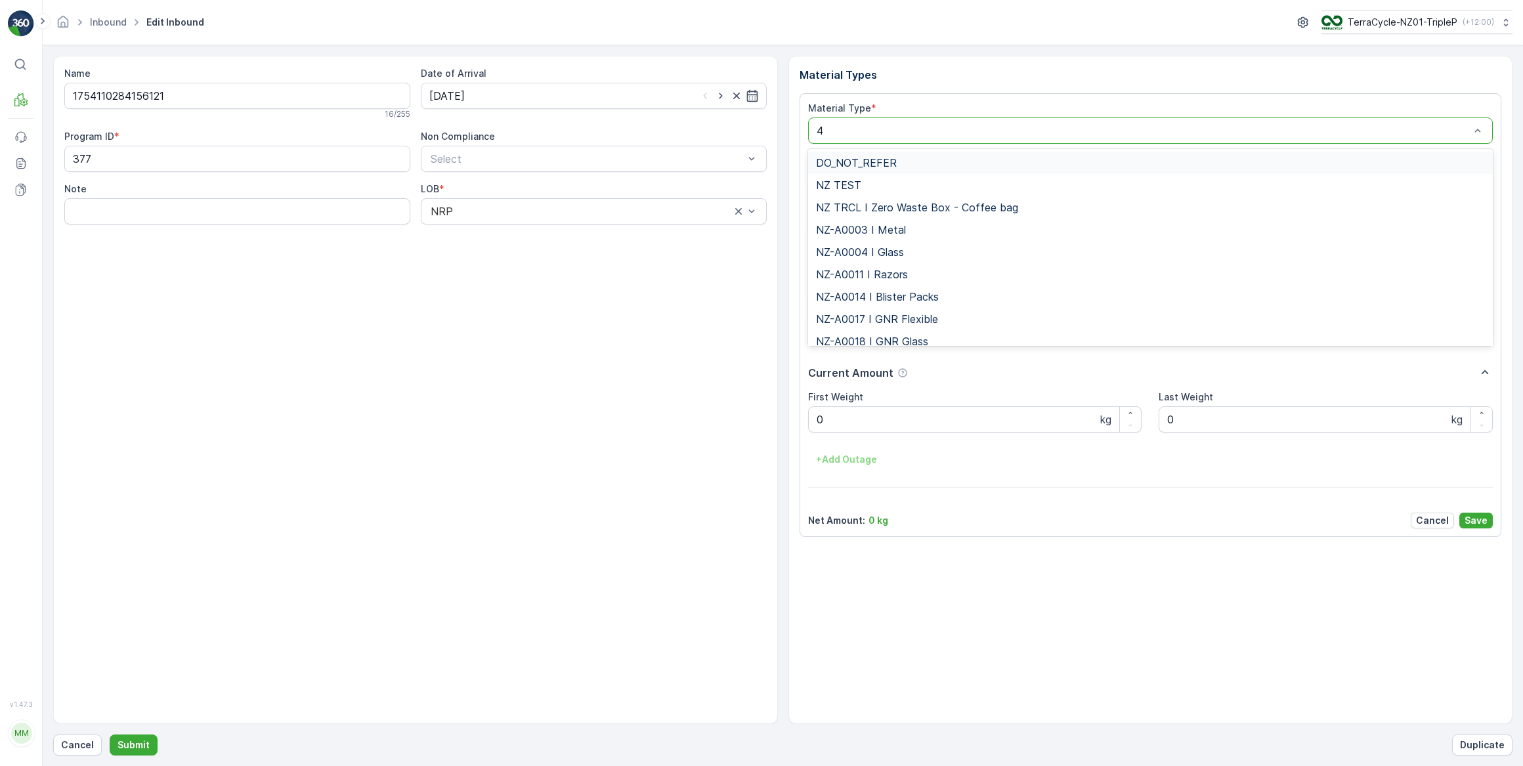
type input "47"
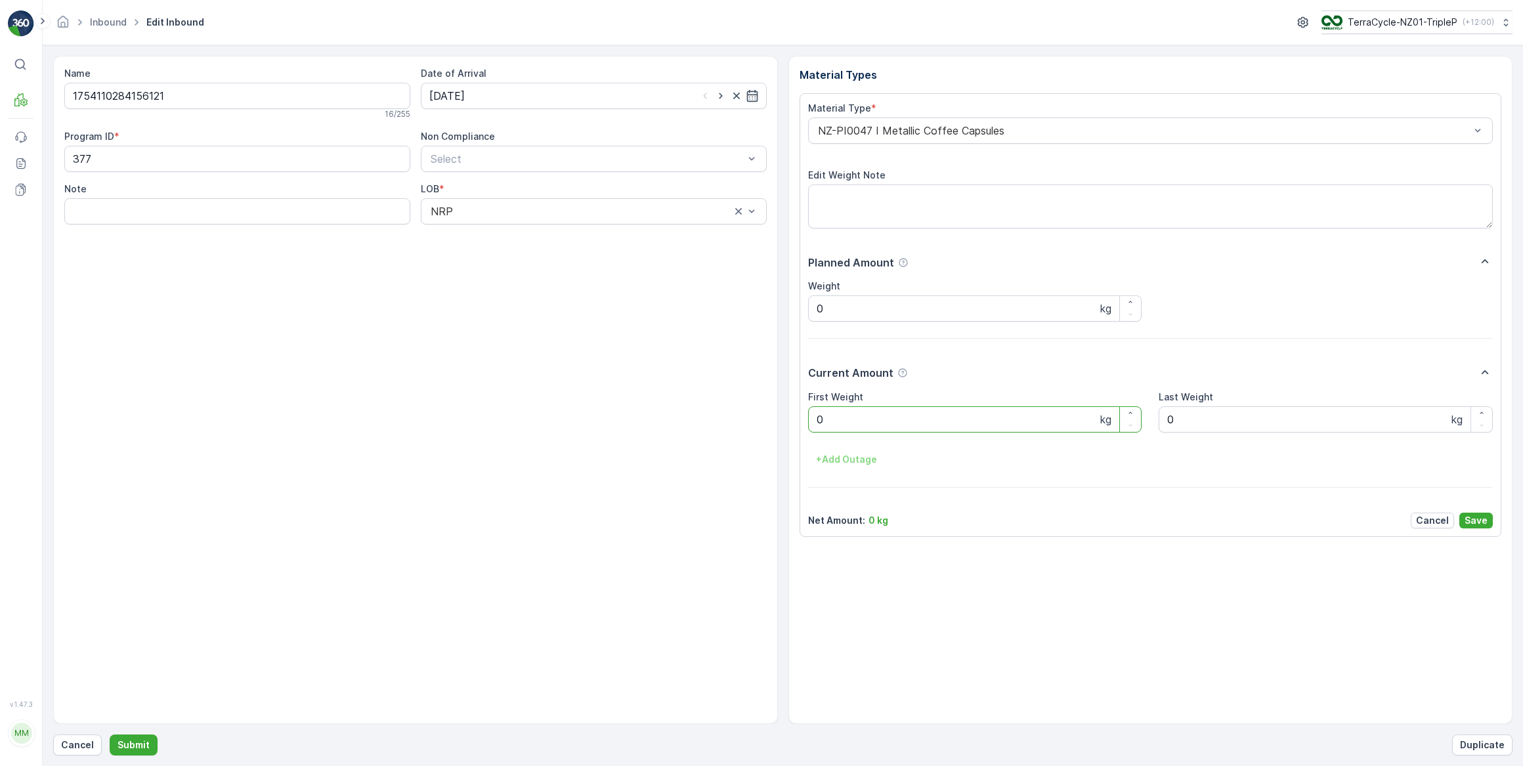
drag, startPoint x: 828, startPoint y: 420, endPoint x: 783, endPoint y: 426, distance: 45.1
click at [785, 426] on div "Name 1754110284156121 16 / 255 Date of Arrival 14.08.2025 Program ID * 377 Non …" at bounding box center [782, 390] width 1459 height 668
click at [110, 735] on button "Submit" at bounding box center [134, 745] width 48 height 21
click at [223, 95] on input "1752758043188691" at bounding box center [237, 96] width 346 height 26
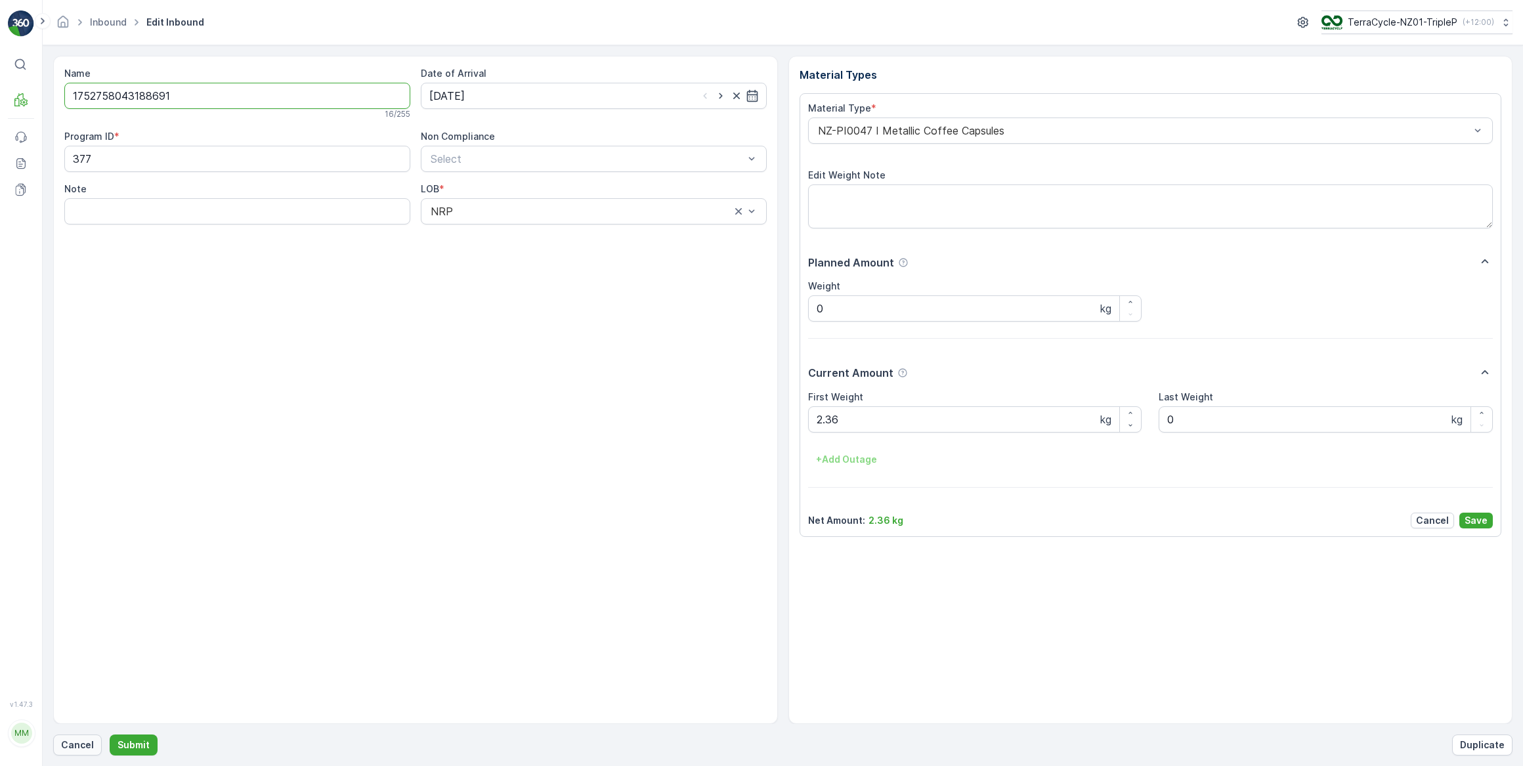
click at [85, 748] on p "Cancel" at bounding box center [77, 745] width 33 height 13
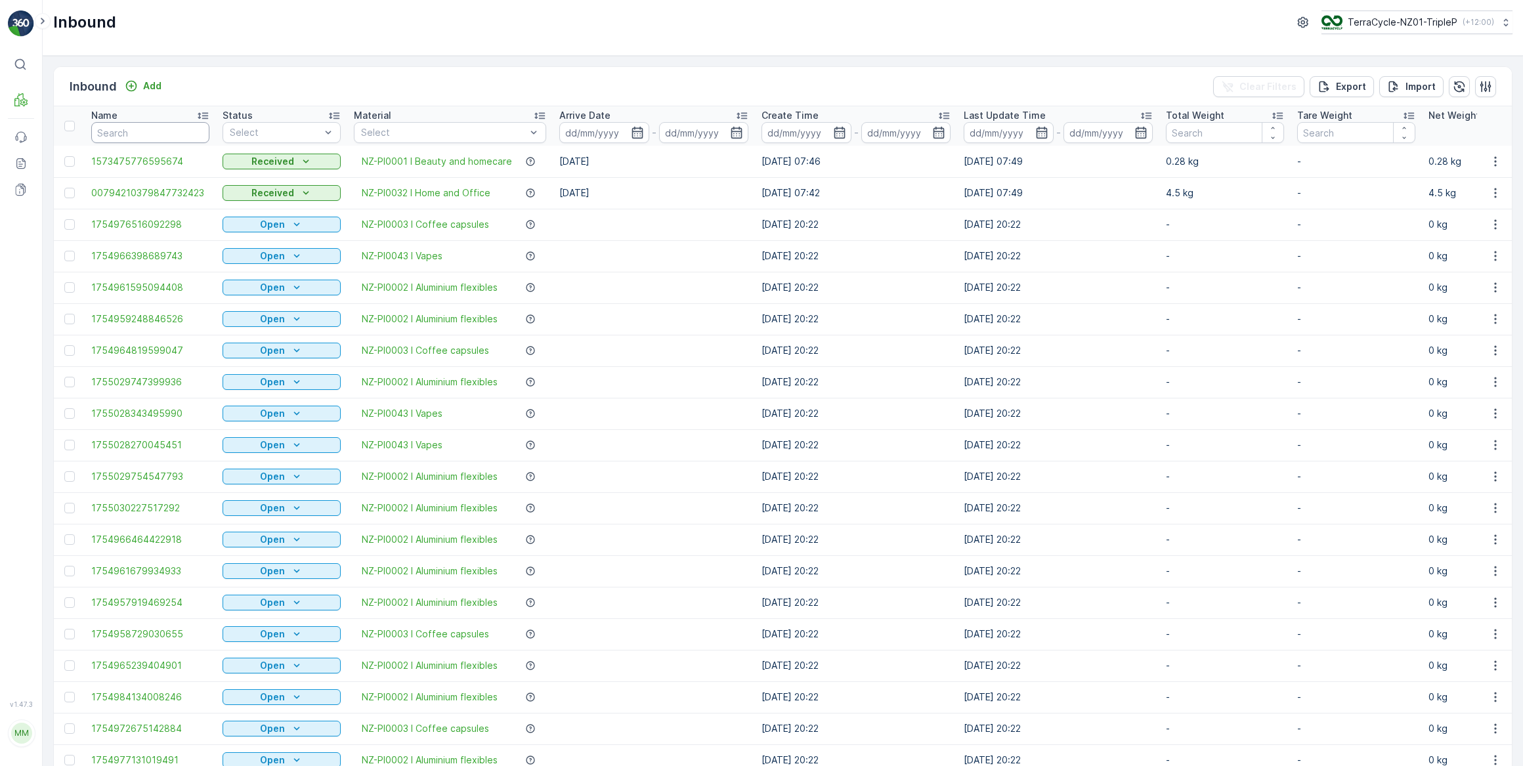
click at [111, 129] on input "text" at bounding box center [150, 132] width 118 height 21
paste input "1752758043188691"
type input "1752758043188691"
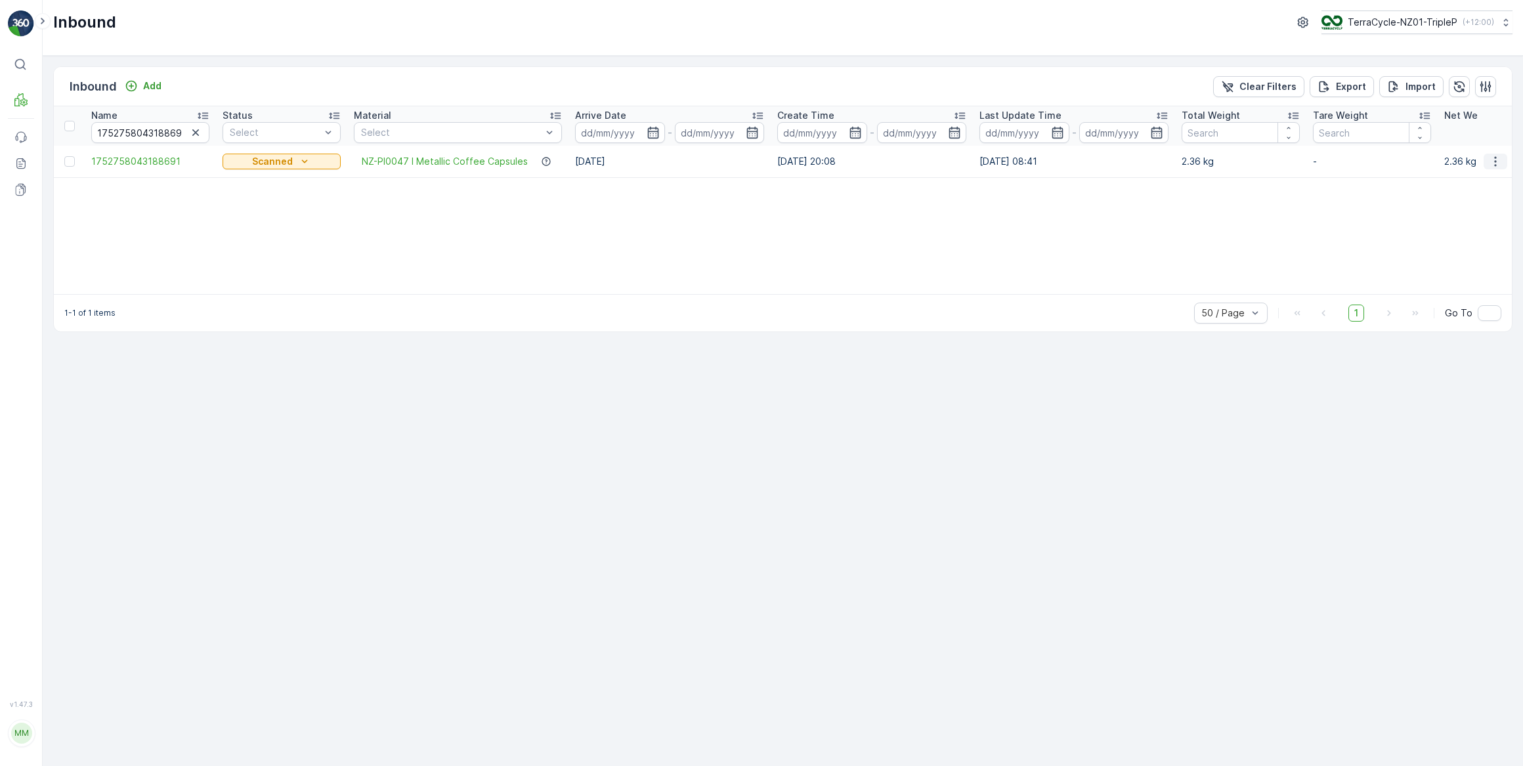
click at [1494, 164] on icon "button" at bounding box center [1495, 161] width 13 height 13
click at [1466, 219] on span "Duplicate Inbound" at bounding box center [1476, 217] width 80 height 13
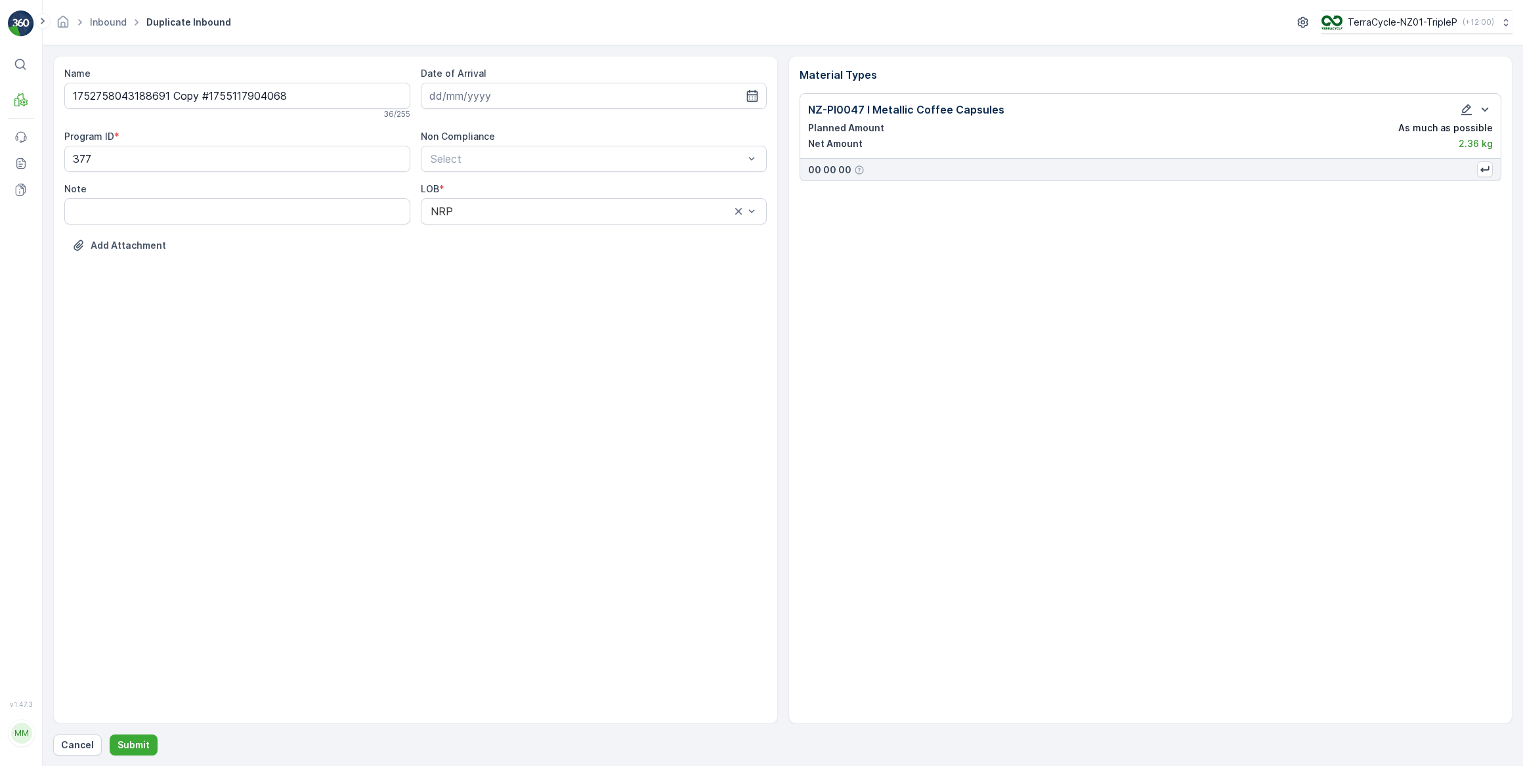
type input "[DATE]"
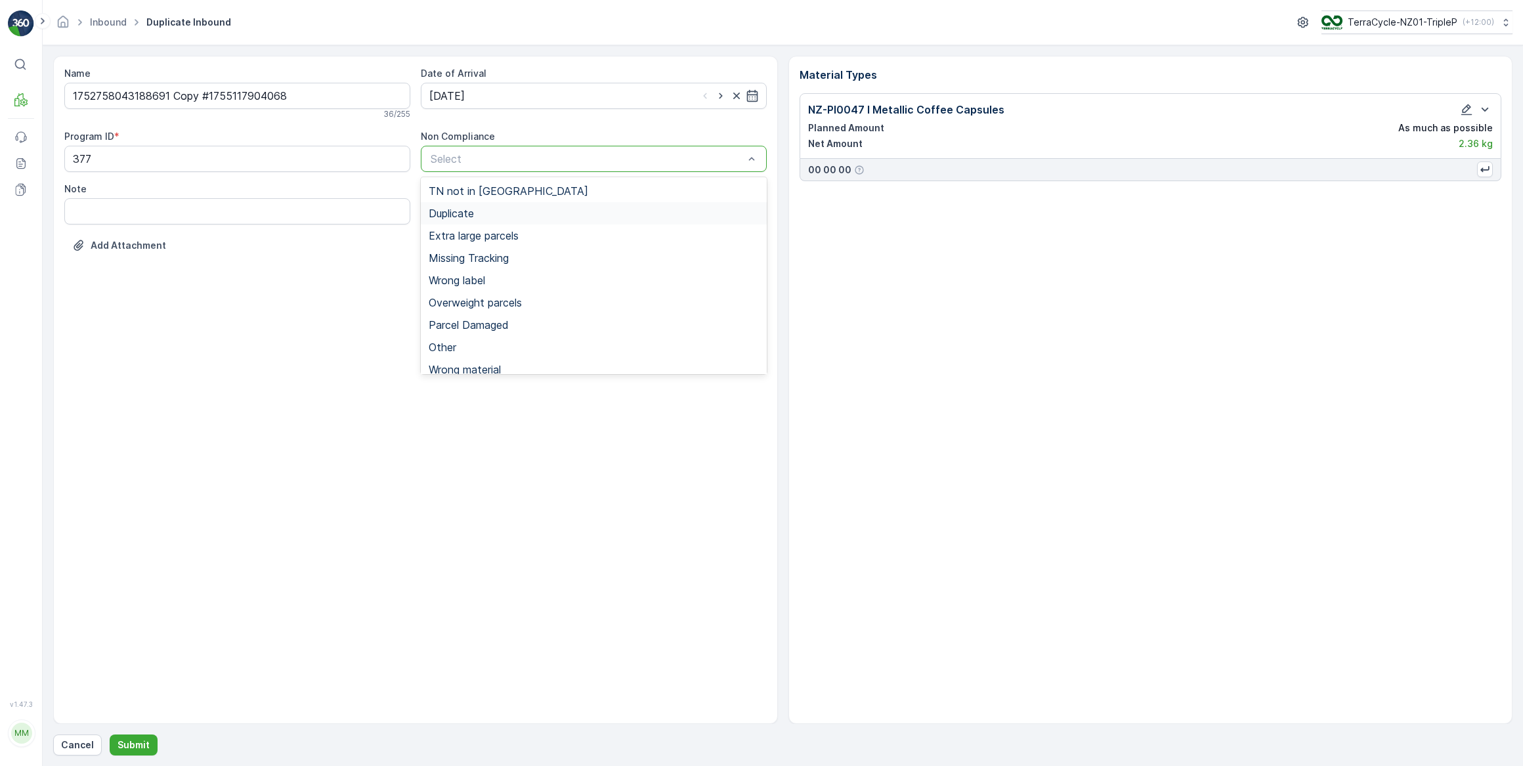
click at [468, 209] on span "Duplicate" at bounding box center [451, 213] width 45 height 12
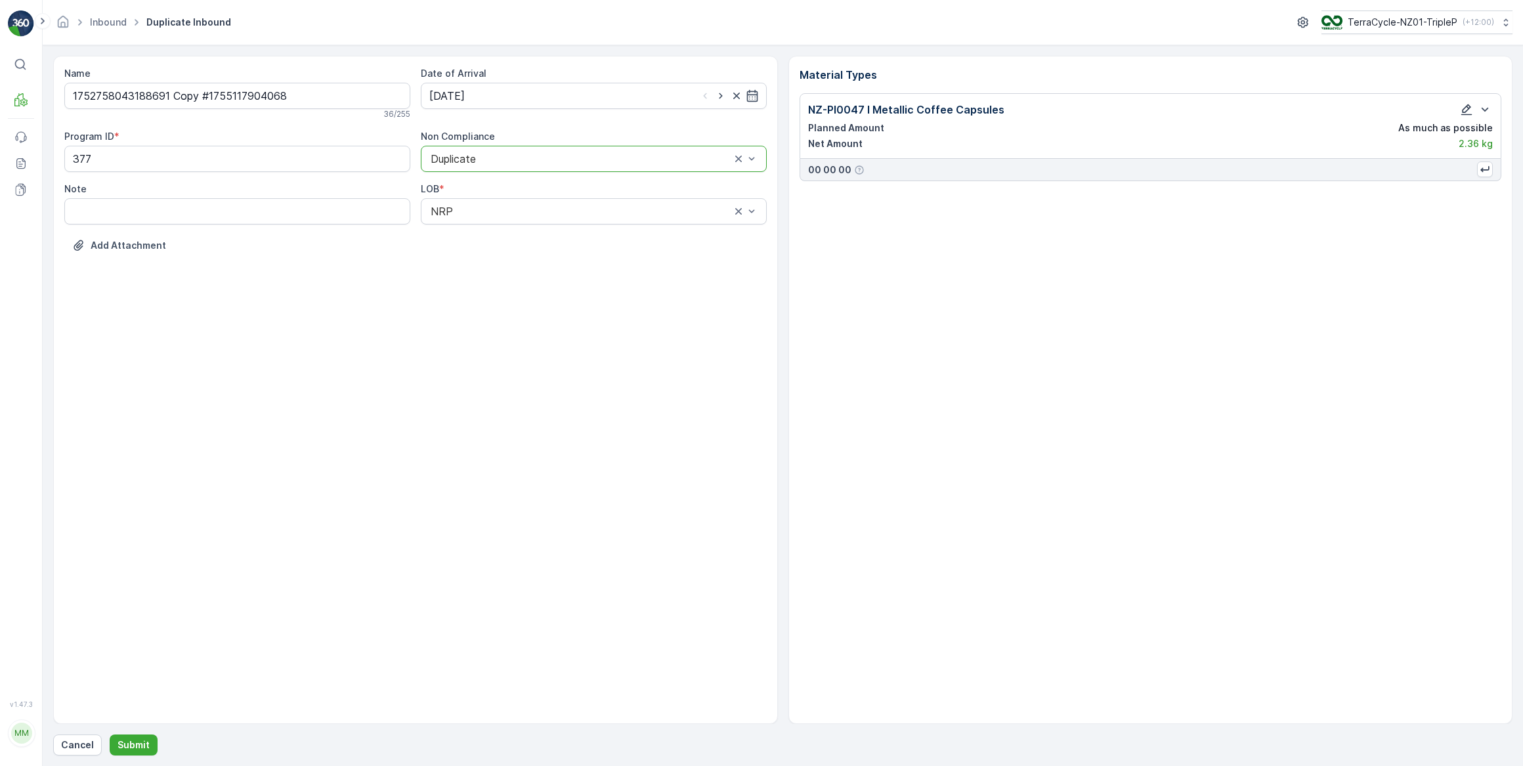
click at [1467, 103] on icon "button" at bounding box center [1466, 109] width 13 height 13
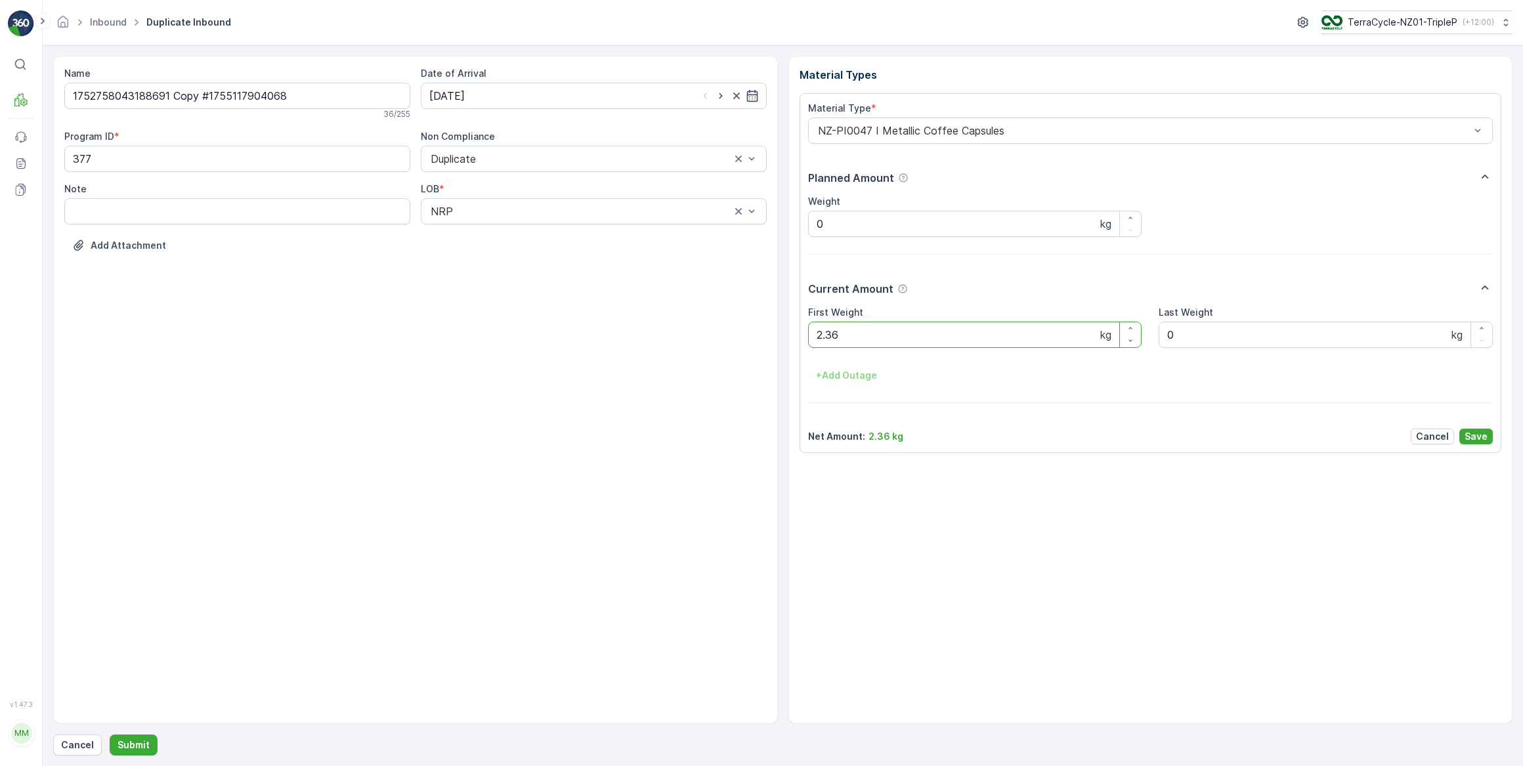
drag, startPoint x: 844, startPoint y: 334, endPoint x: 811, endPoint y: 333, distance: 33.5
click at [811, 333] on Weight "2.36" at bounding box center [975, 335] width 334 height 26
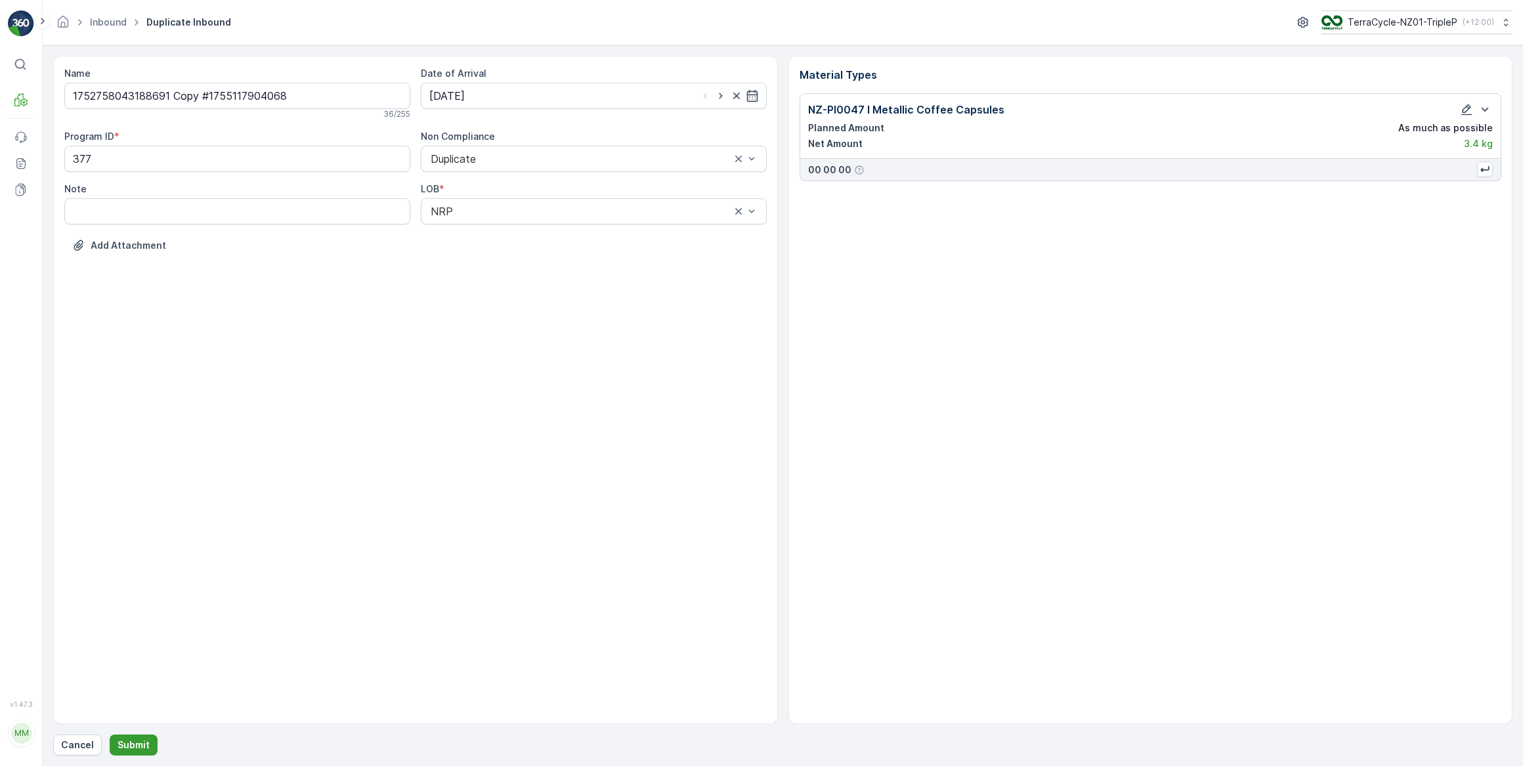
click at [137, 743] on p "Submit" at bounding box center [134, 745] width 32 height 13
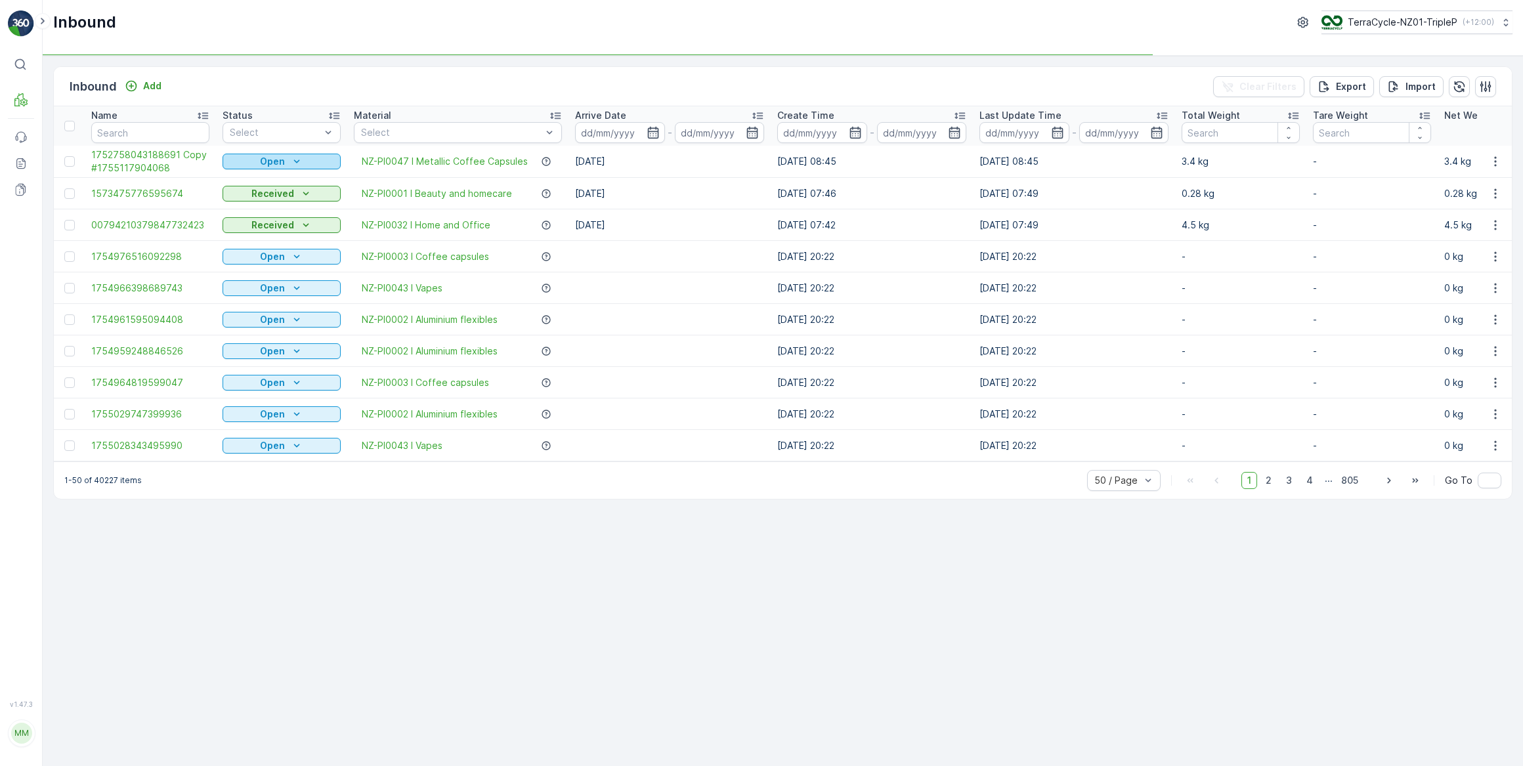
click at [328, 158] on div "Open" at bounding box center [282, 161] width 108 height 13
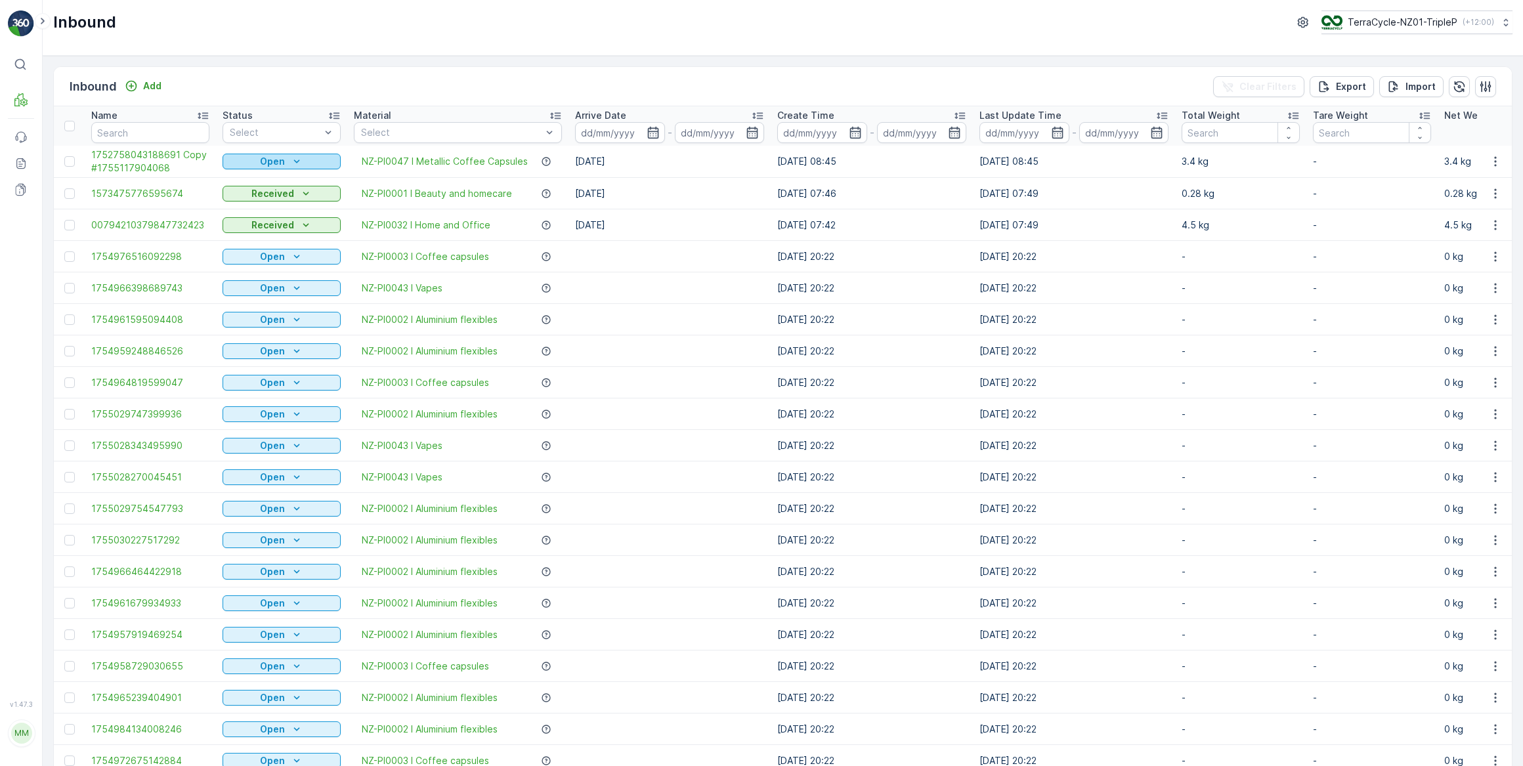
click at [246, 160] on div "Open" at bounding box center [282, 161] width 108 height 13
click at [254, 195] on span "Scanned" at bounding box center [249, 198] width 39 height 13
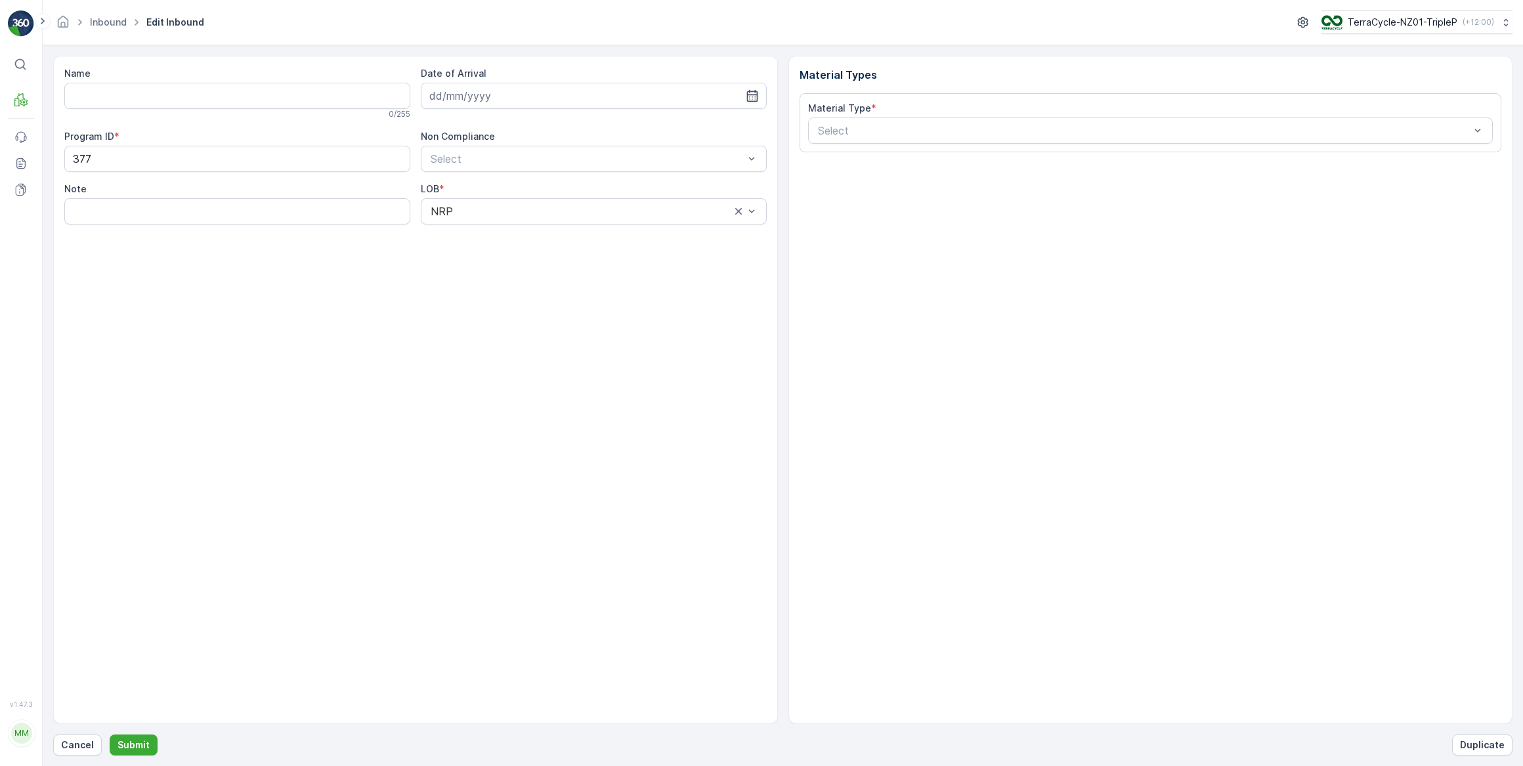
type input "1754360438188258"
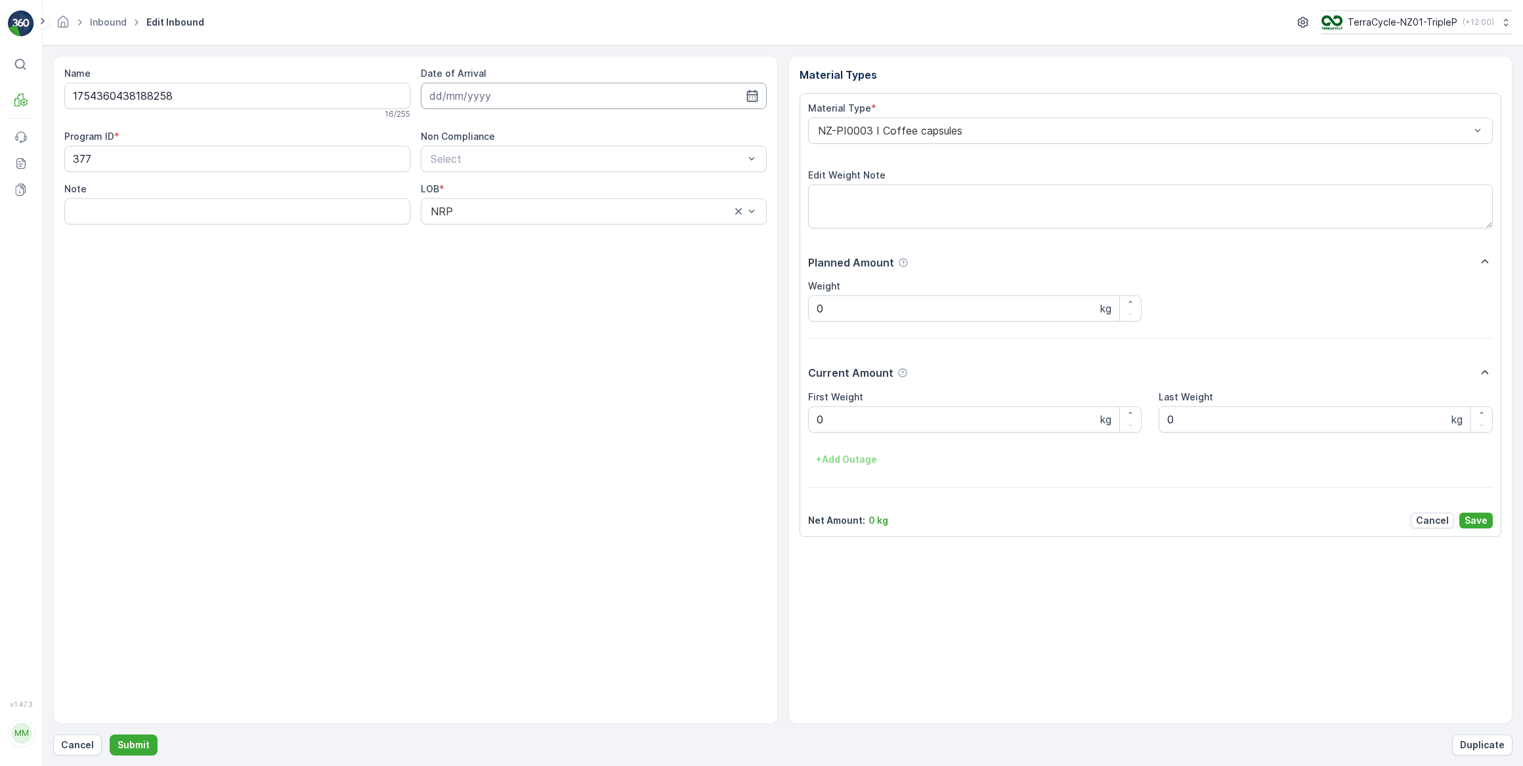
click at [499, 97] on input at bounding box center [594, 96] width 346 height 26
click at [529, 225] on div "14" at bounding box center [537, 231] width 21 height 21
type input "[DATE]"
click at [908, 132] on div at bounding box center [1144, 131] width 655 height 12
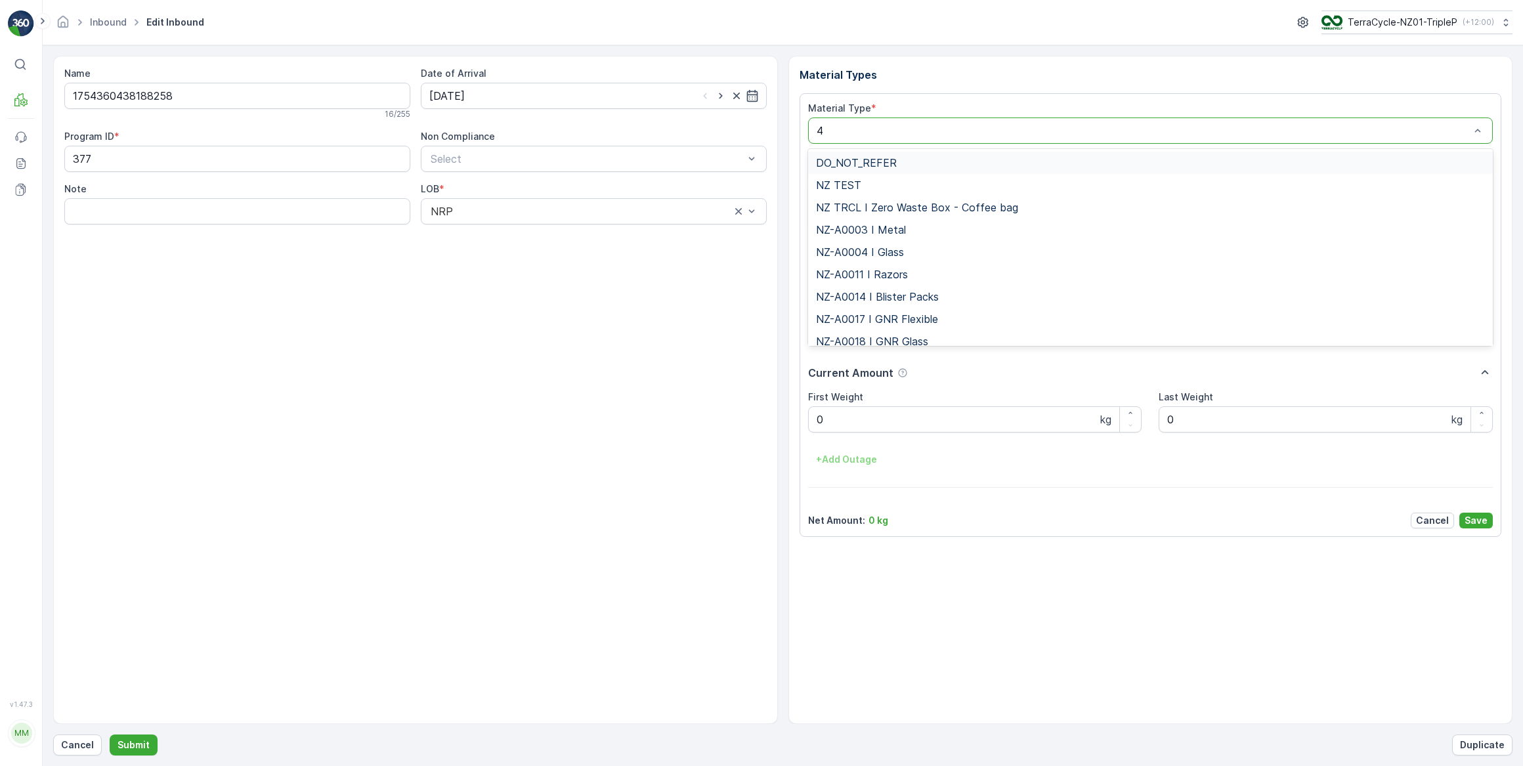
type input "47"
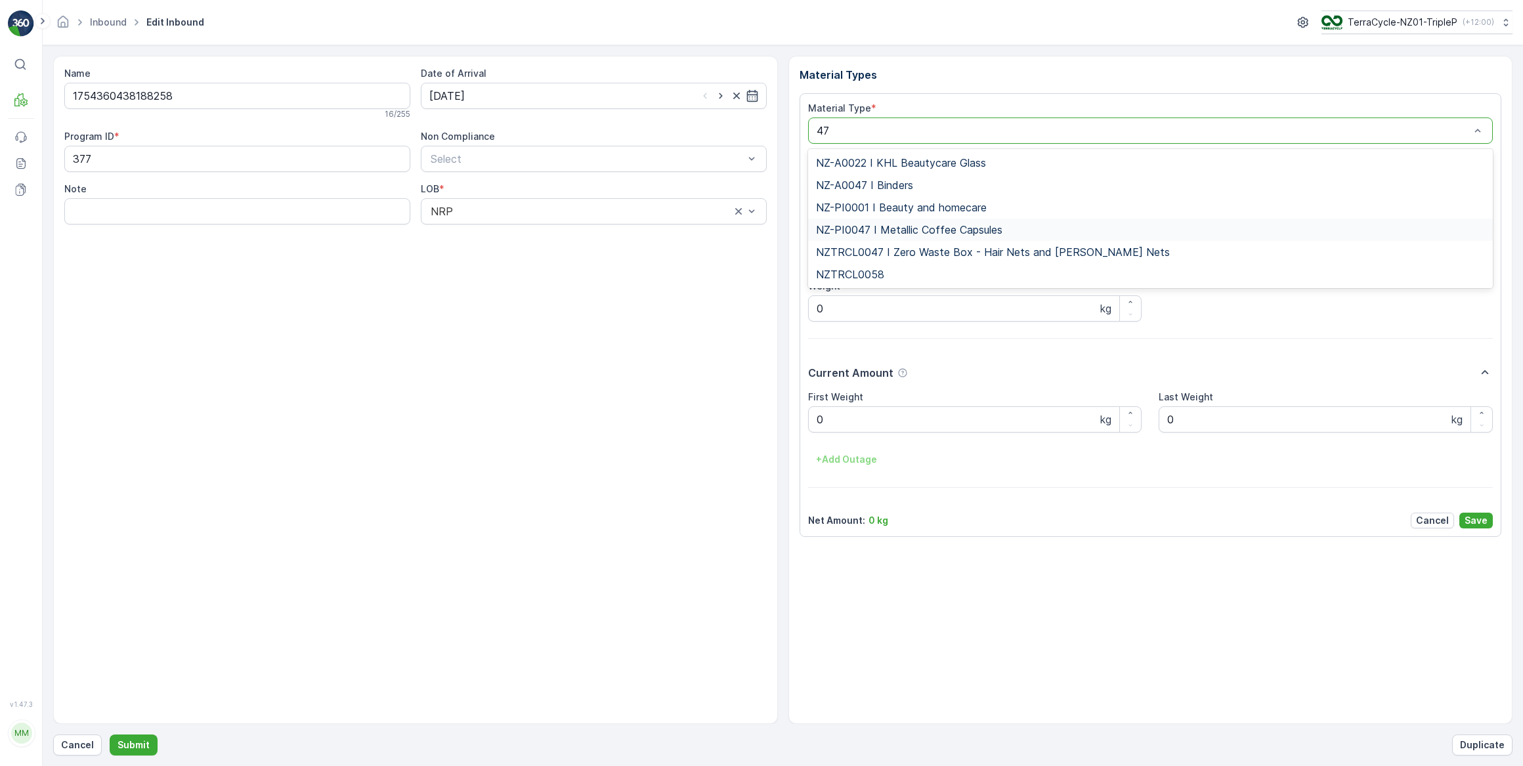
click at [913, 229] on span "NZ-PI0047 I Metallic Coffee Capsules" at bounding box center [909, 230] width 186 height 12
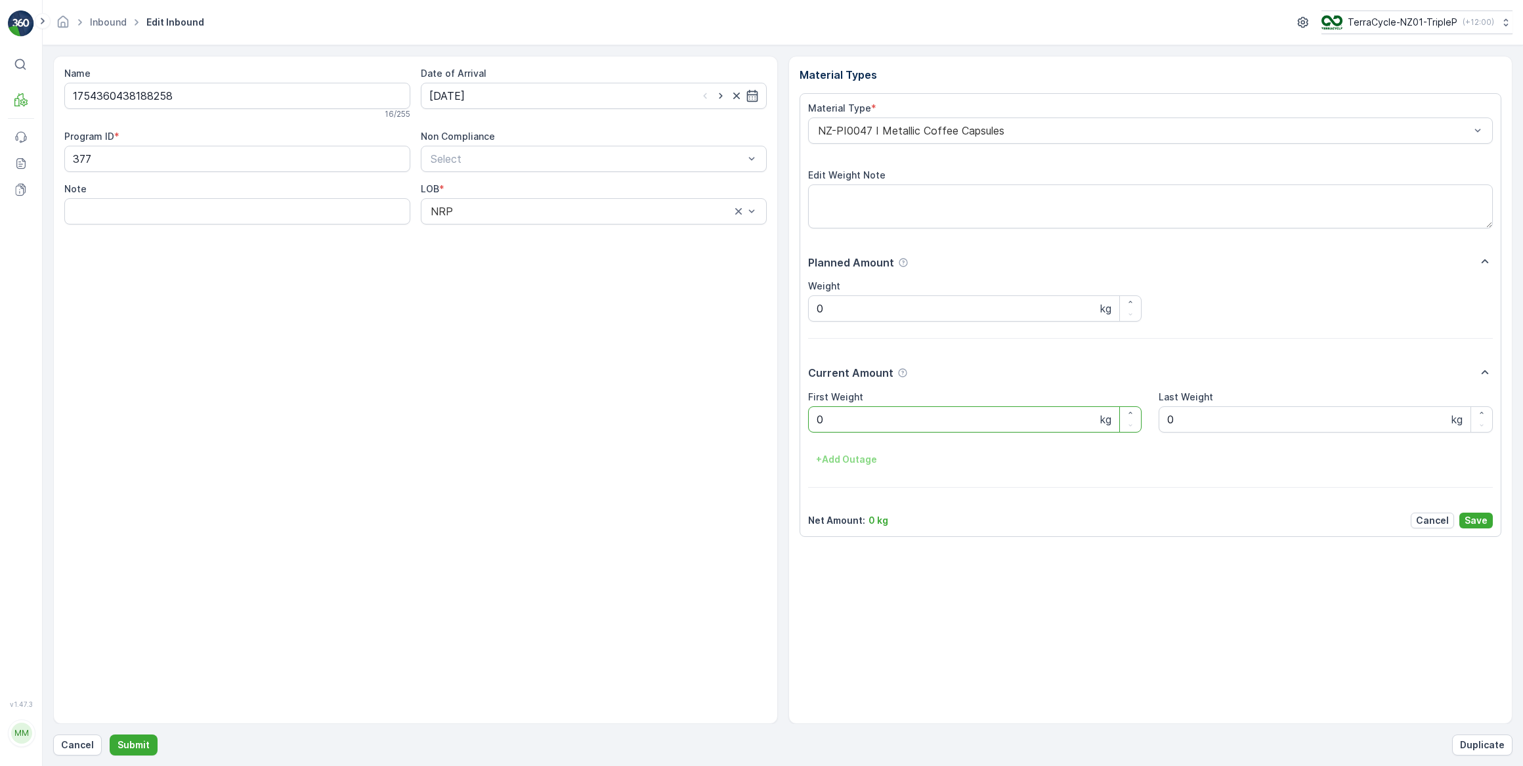
drag, startPoint x: 824, startPoint y: 417, endPoint x: 792, endPoint y: 418, distance: 31.5
click at [792, 418] on div "Material Types Material Type * NZ-PI0047 I Metallic Coffee Capsules Edit Weight…" at bounding box center [1150, 390] width 725 height 668
click at [110, 735] on button "Submit" at bounding box center [134, 745] width 48 height 21
click at [682, 81] on div "Date of Arrival" at bounding box center [594, 88] width 346 height 42
click at [683, 87] on input at bounding box center [594, 96] width 346 height 26
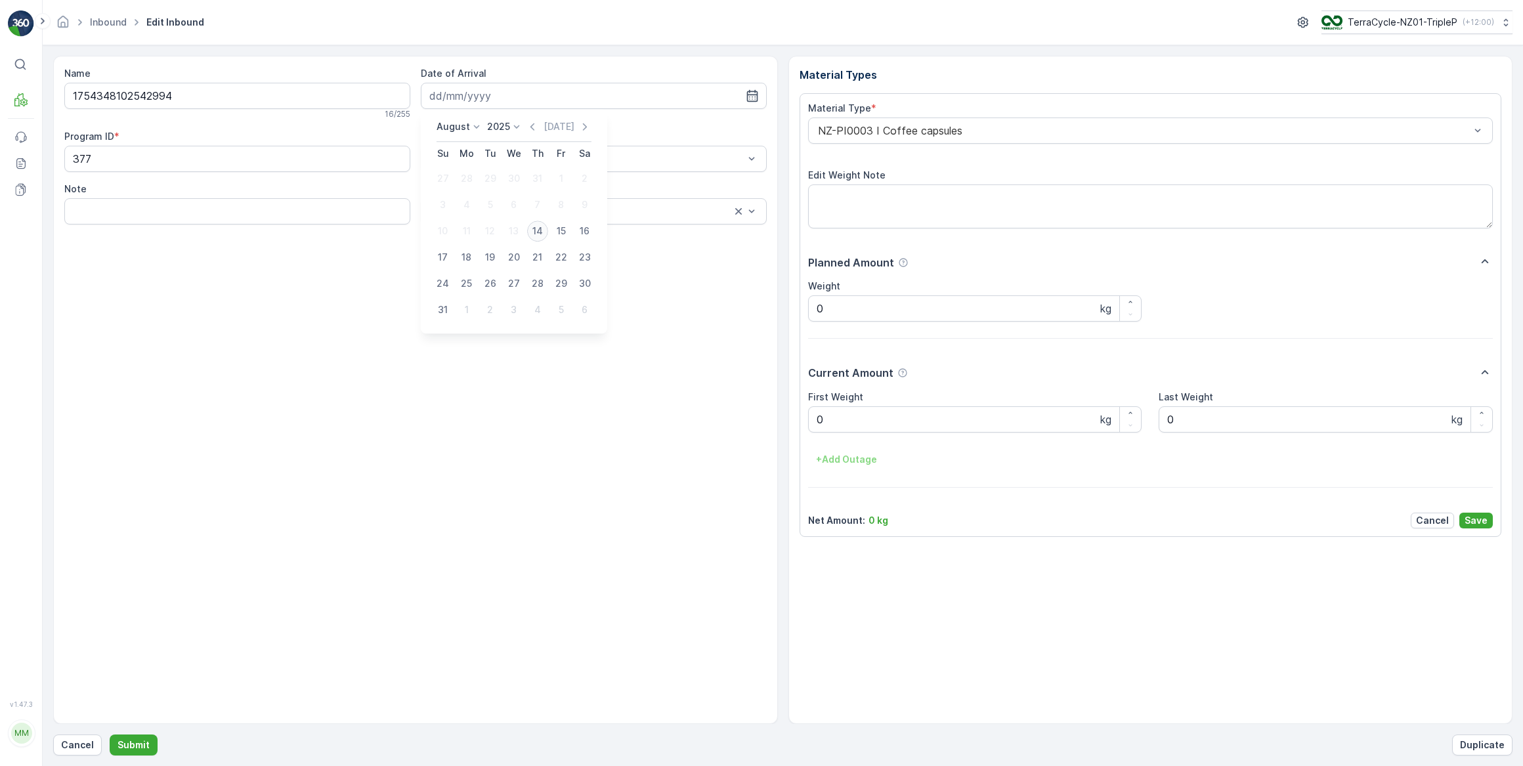
click at [530, 232] on div "14" at bounding box center [537, 231] width 21 height 21
type input "[DATE]"
click at [883, 137] on div "NZ-PI0003 I Coffee capsules" at bounding box center [1150, 131] width 685 height 26
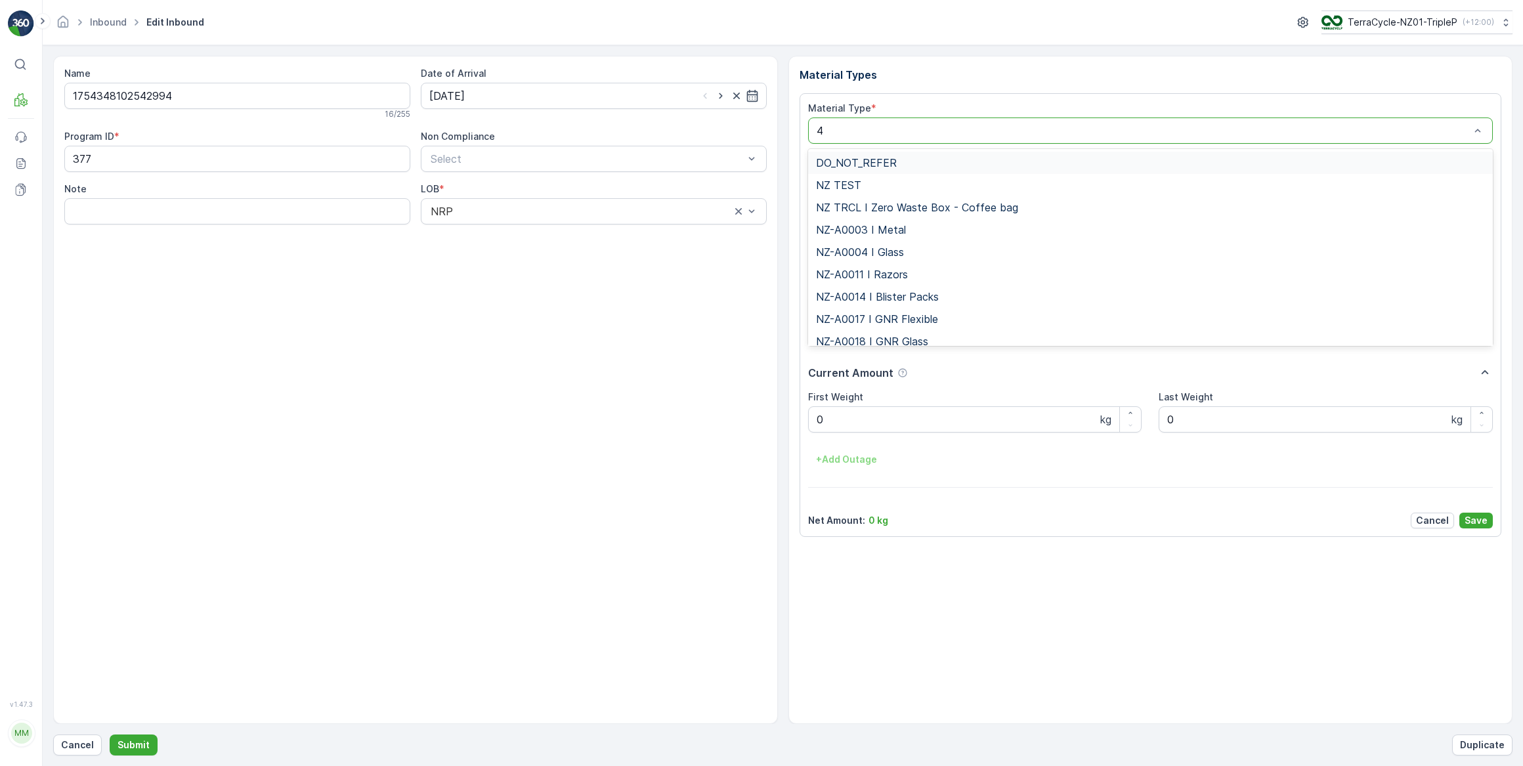
type input "47"
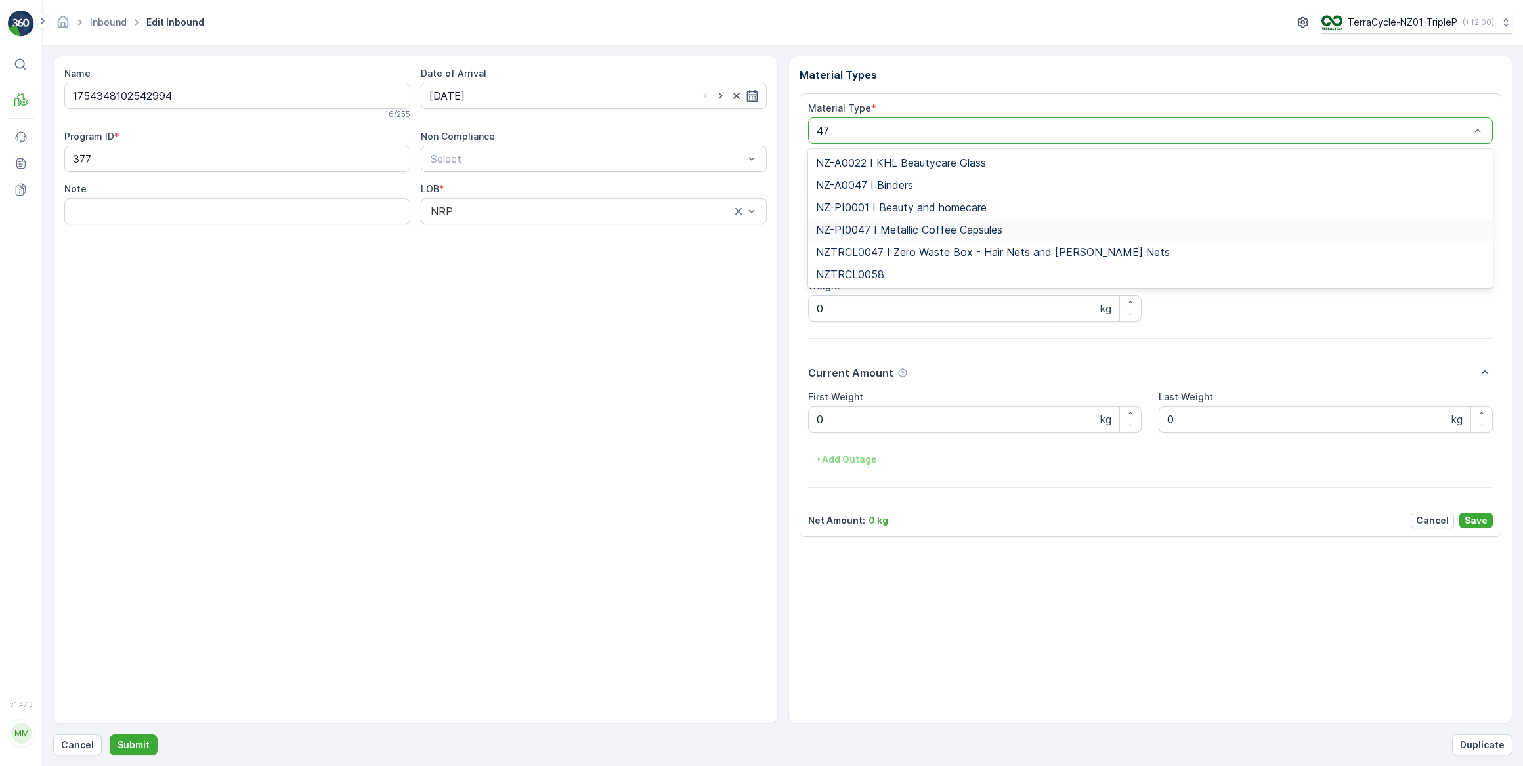
click at [862, 233] on span "NZ-PI0047 I Metallic Coffee Capsules" at bounding box center [909, 230] width 186 height 12
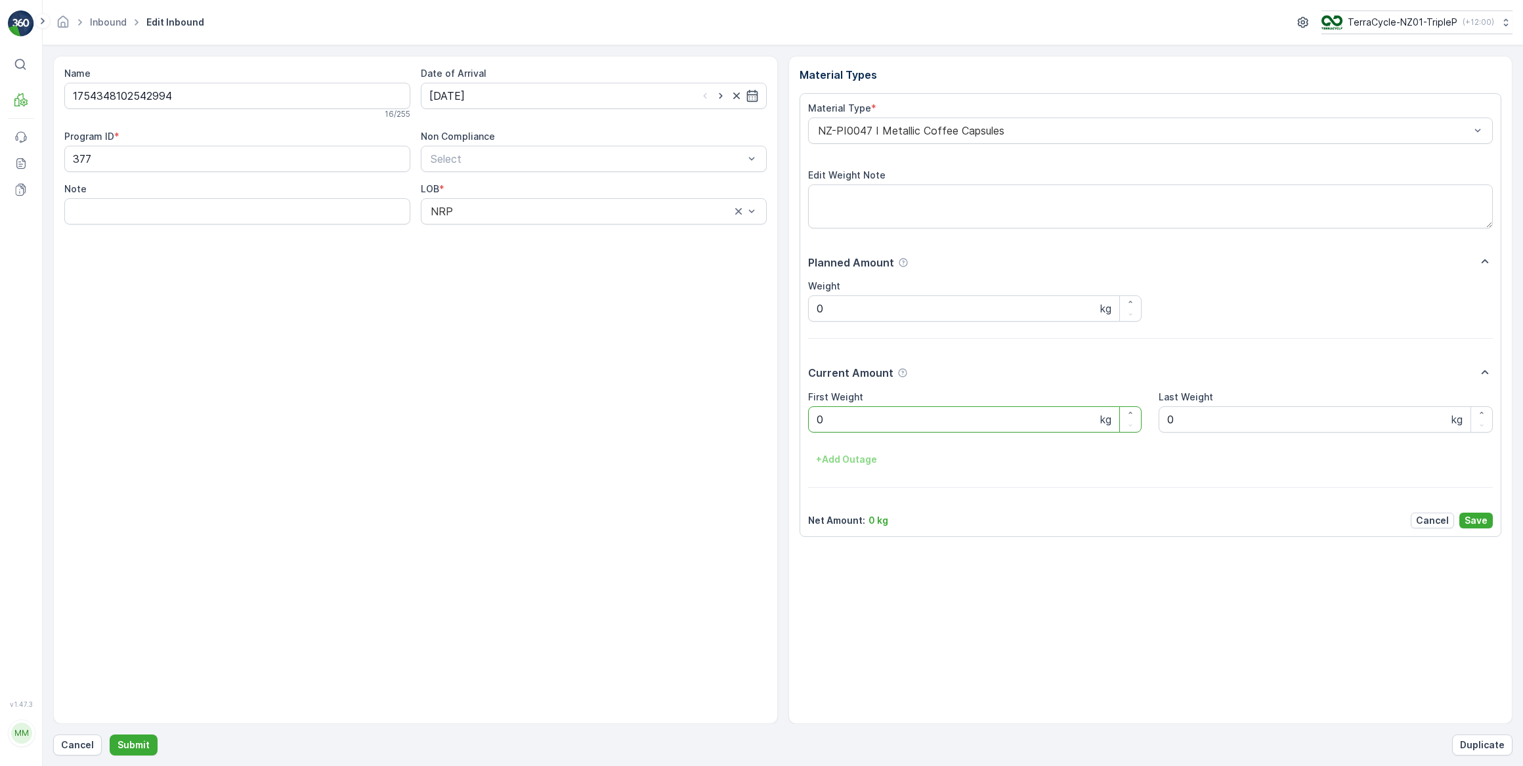
drag, startPoint x: 844, startPoint y: 420, endPoint x: 750, endPoint y: 421, distance: 94.5
click at [764, 423] on div "Name 1754348102542994 16 / 255 Date of Arrival 14.08.2025 Program ID * 377 Non …" at bounding box center [782, 390] width 1459 height 668
click at [110, 735] on button "Submit" at bounding box center [134, 745] width 48 height 21
click at [439, 104] on input at bounding box center [594, 96] width 346 height 26
click at [536, 230] on div "14" at bounding box center [537, 231] width 21 height 21
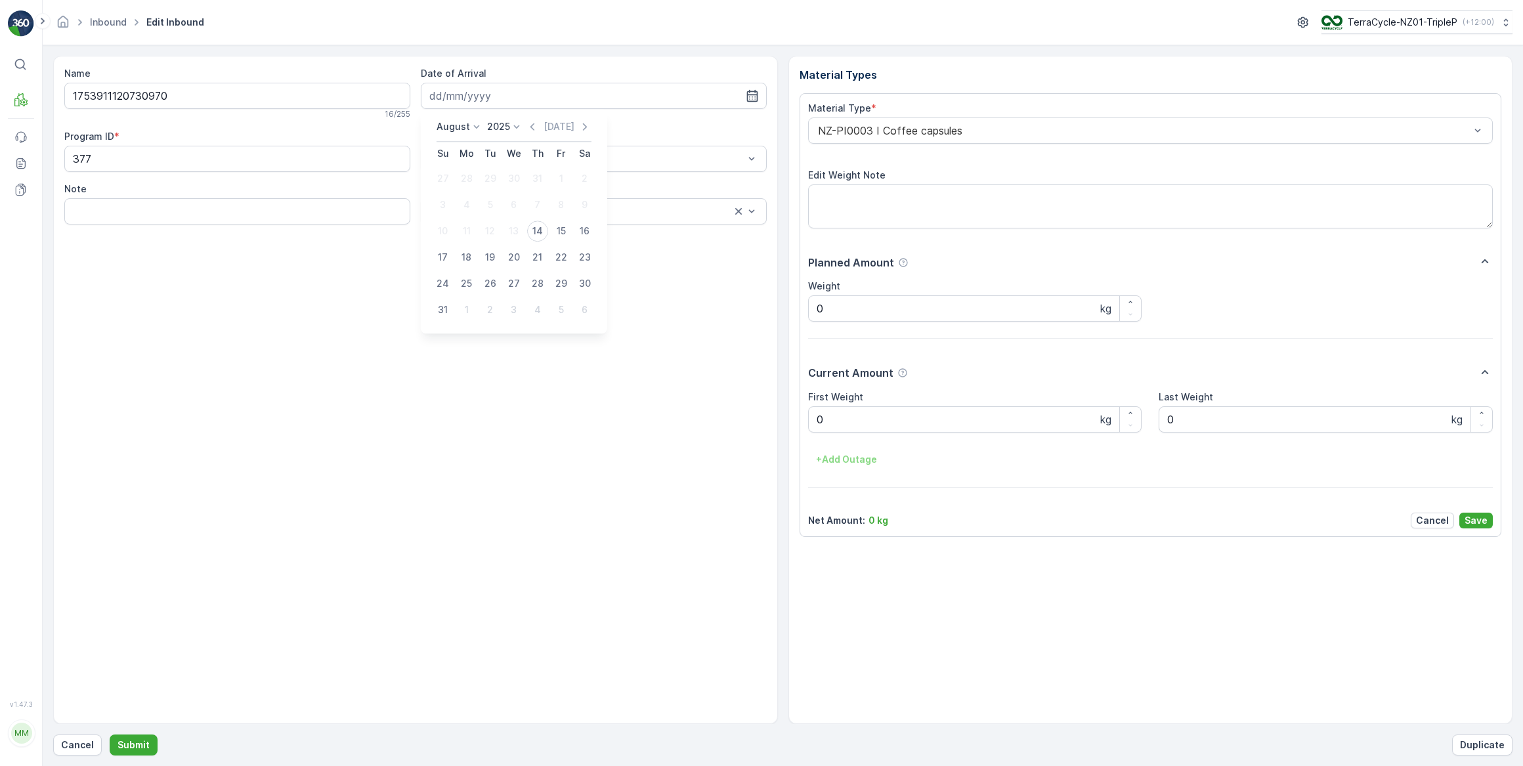
type input "[DATE]"
click at [846, 133] on div at bounding box center [1144, 131] width 655 height 12
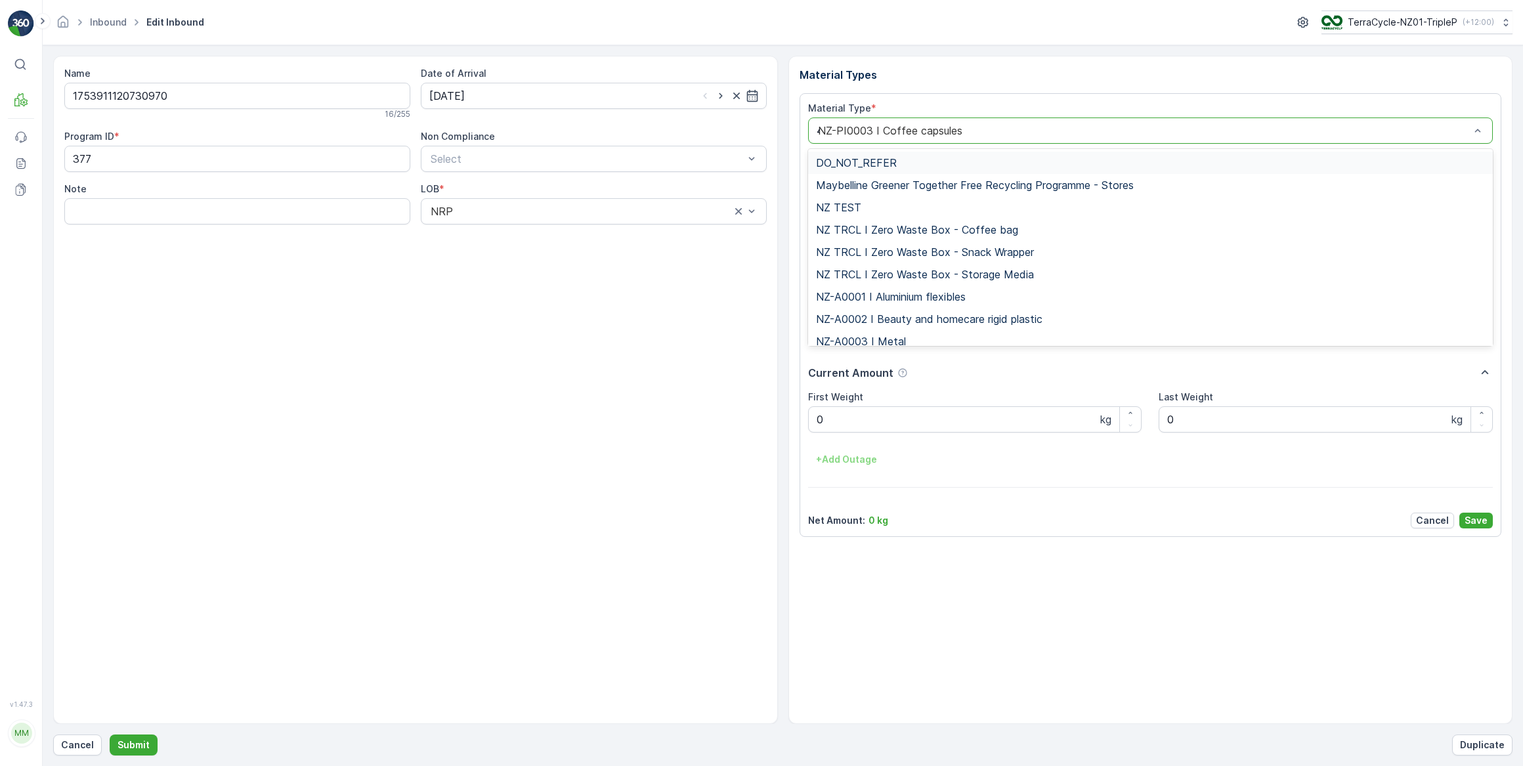
type input "47"
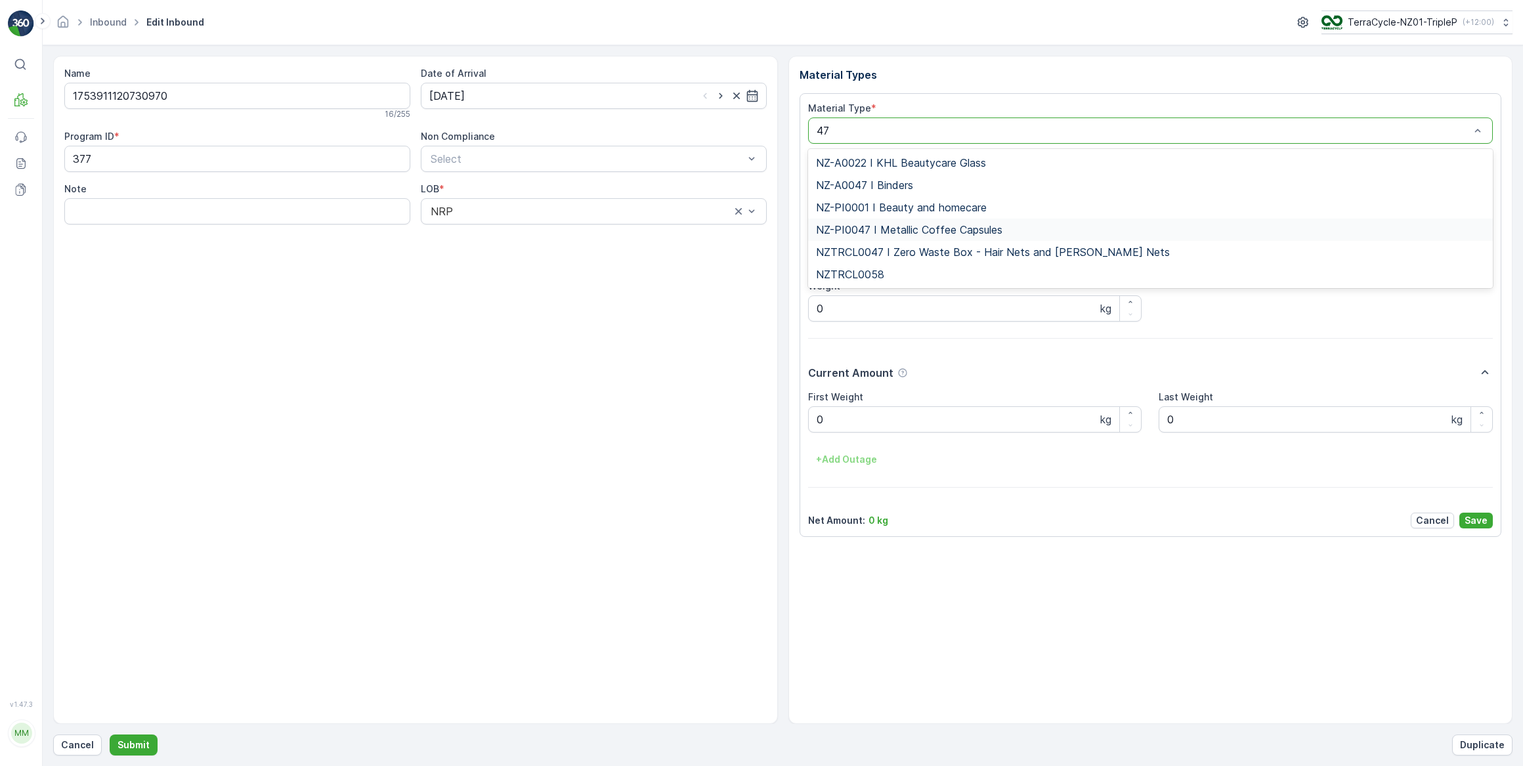
click at [896, 228] on span "NZ-PI0047 I Metallic Coffee Capsules" at bounding box center [909, 230] width 186 height 12
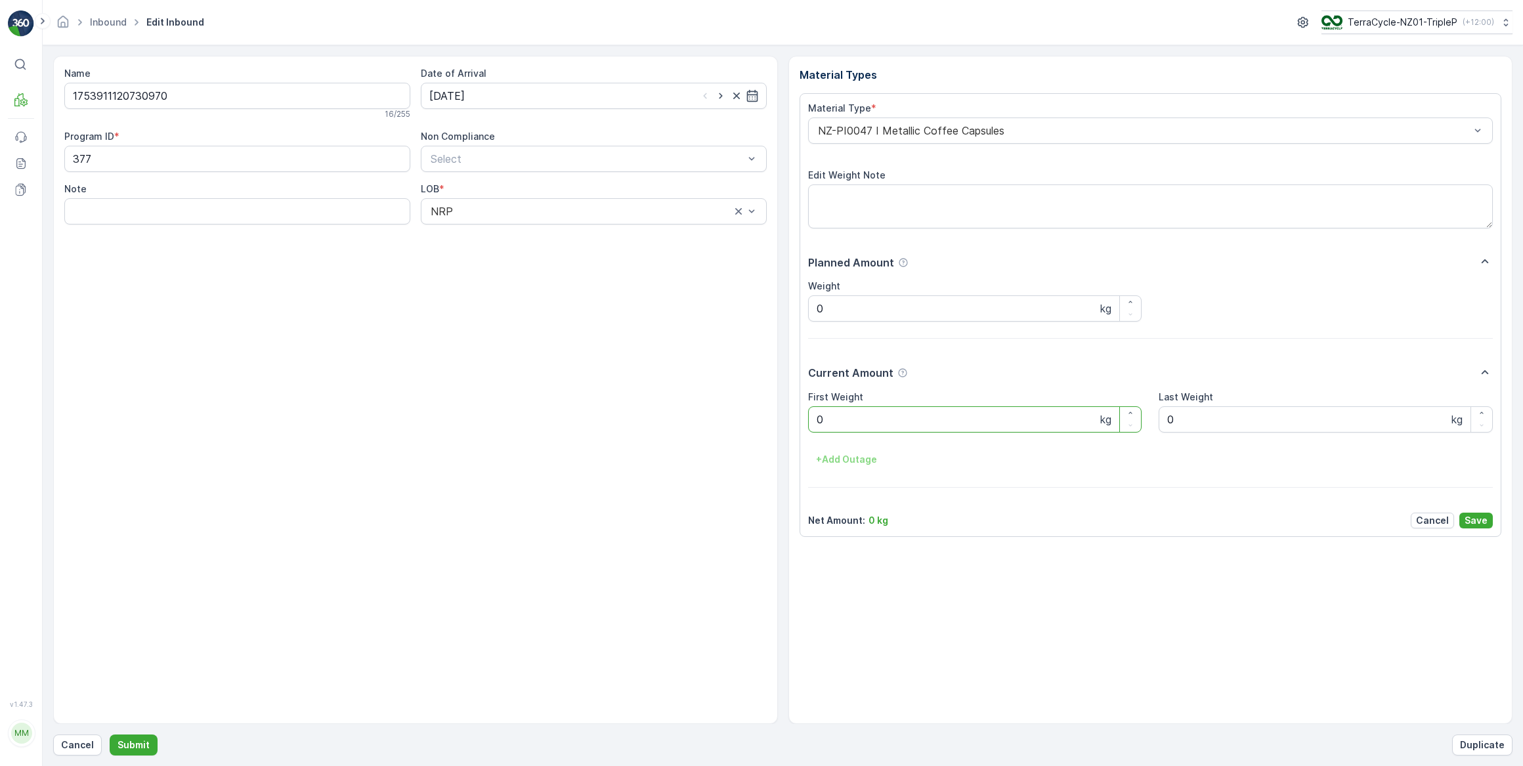
drag, startPoint x: 833, startPoint y: 423, endPoint x: 804, endPoint y: 431, distance: 30.6
click at [804, 431] on div "Material Type * NZ-PI0047 I Metallic Coffee Capsules Edit Weight Note Planned A…" at bounding box center [1151, 315] width 702 height 444
click at [110, 735] on button "Submit" at bounding box center [134, 745] width 48 height 21
click at [567, 100] on input at bounding box center [594, 96] width 346 height 26
click at [544, 233] on div "14" at bounding box center [537, 231] width 21 height 21
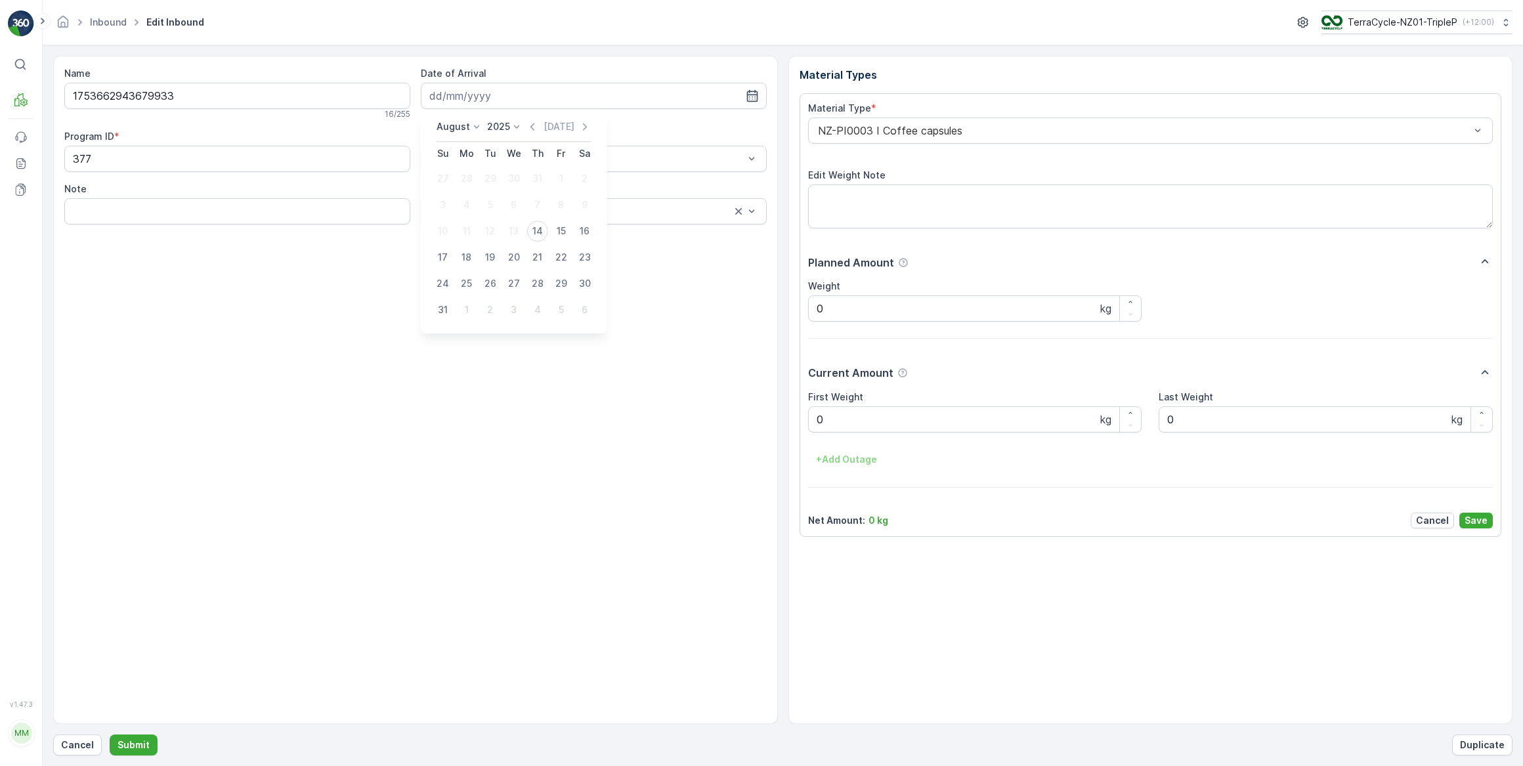
type input "[DATE]"
click at [960, 130] on div at bounding box center [1144, 131] width 655 height 12
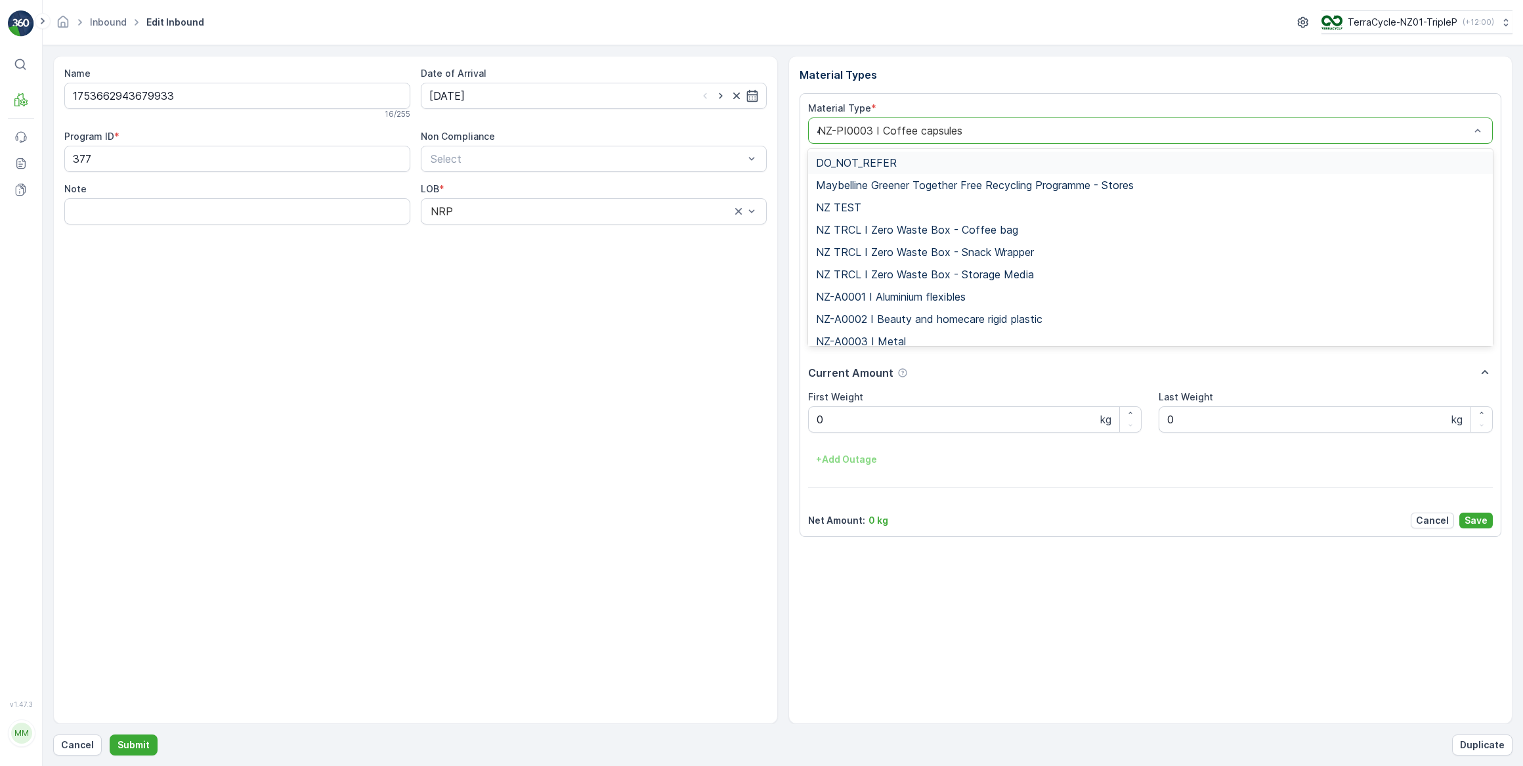
type input "47"
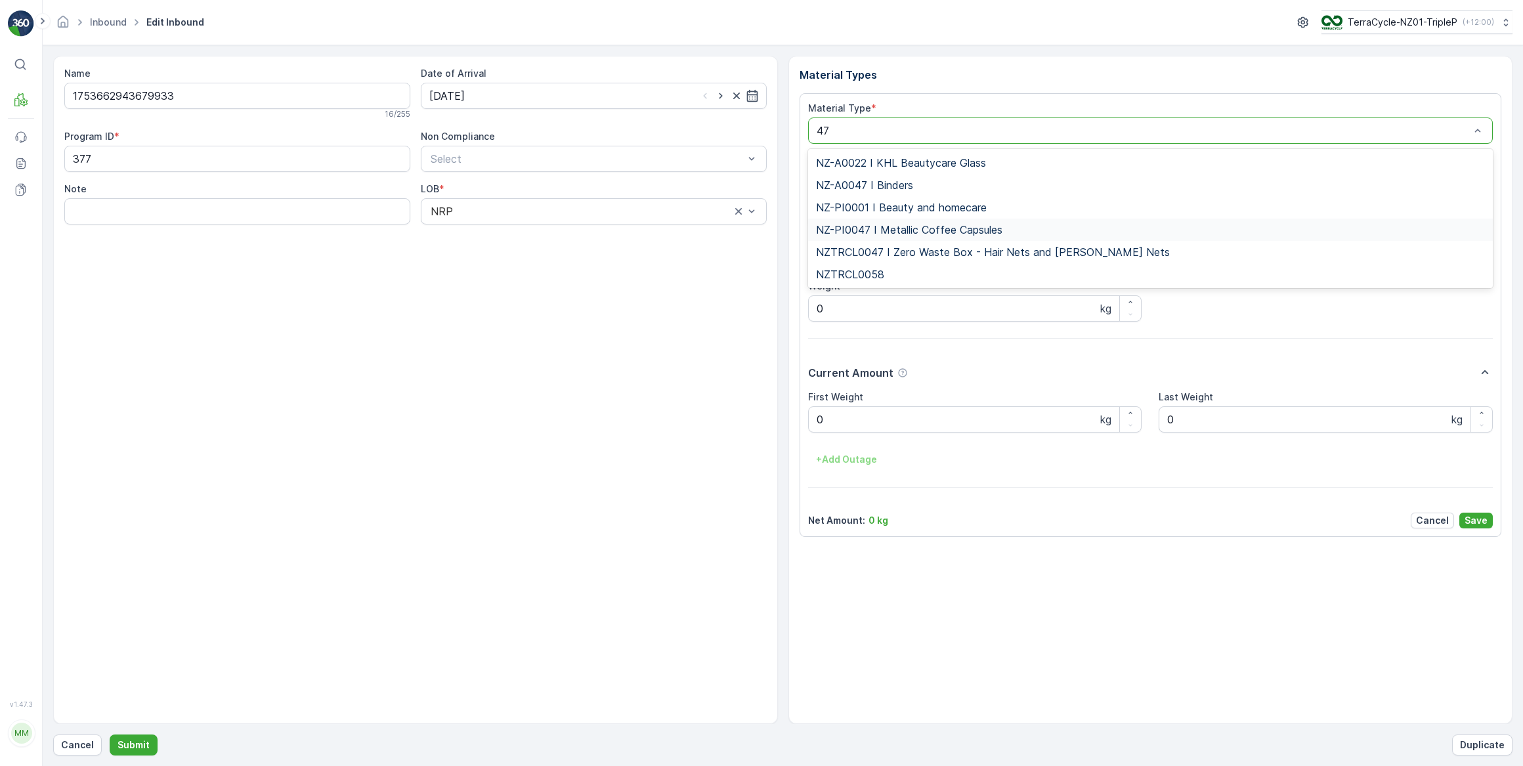
click at [876, 225] on span "NZ-PI0047 I Metallic Coffee Capsules" at bounding box center [909, 230] width 186 height 12
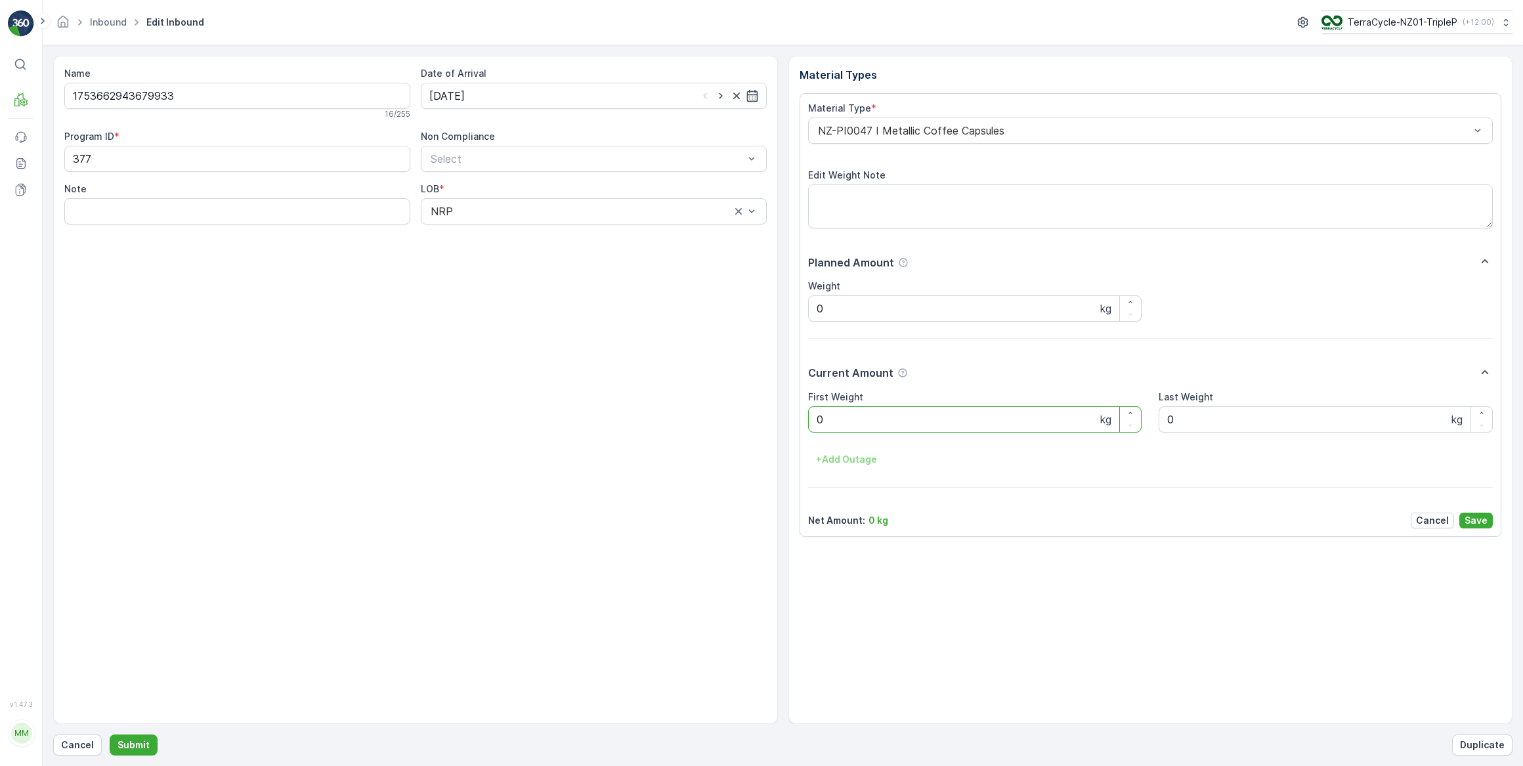
click at [847, 421] on Weight "0" at bounding box center [975, 419] width 334 height 26
click at [110, 735] on button "Submit" at bounding box center [134, 745] width 48 height 21
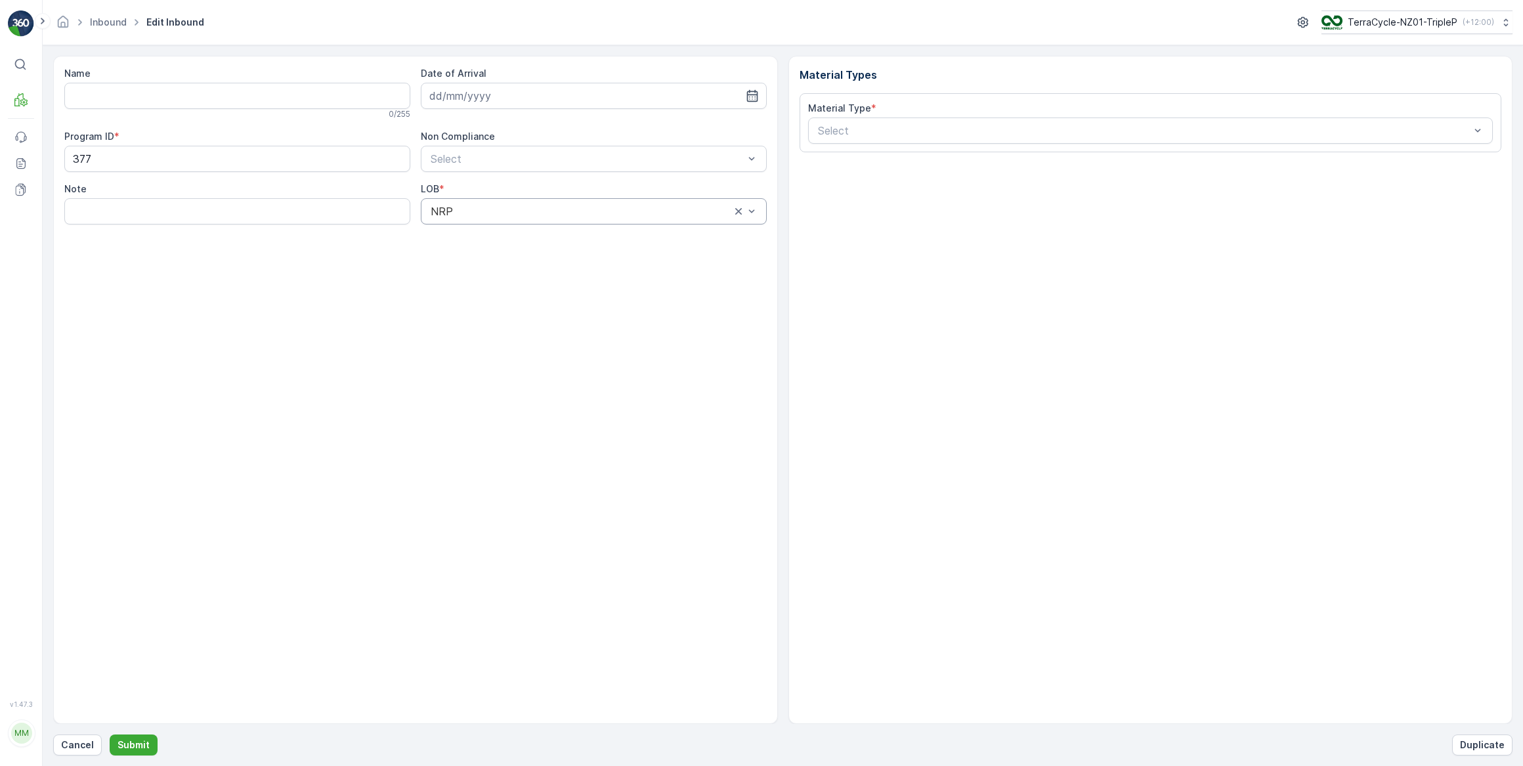
type input "1641697454423663"
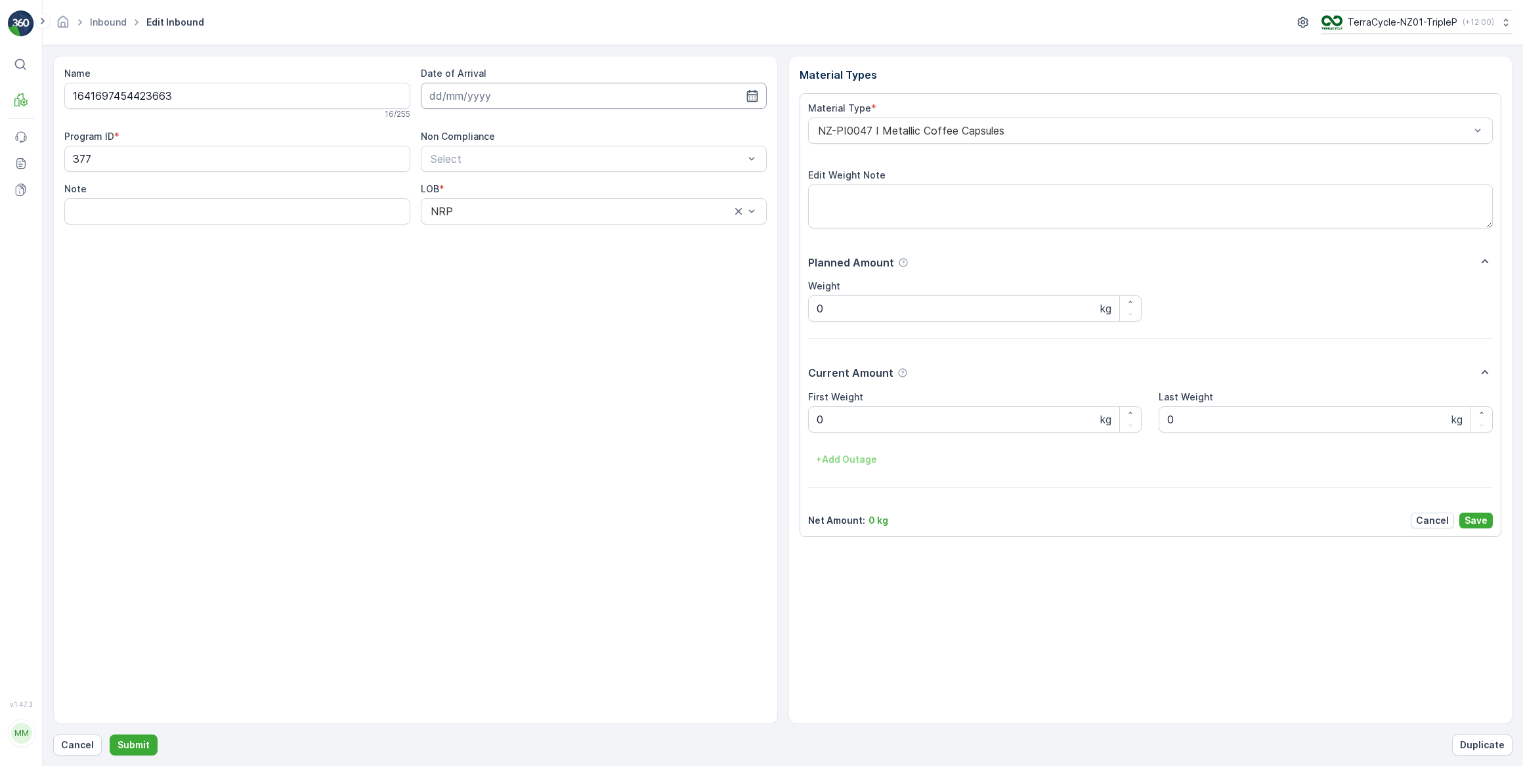
click at [592, 96] on input at bounding box center [594, 96] width 346 height 26
click at [530, 232] on div "14" at bounding box center [537, 231] width 21 height 21
type input "[DATE]"
click at [885, 129] on div at bounding box center [1144, 131] width 655 height 12
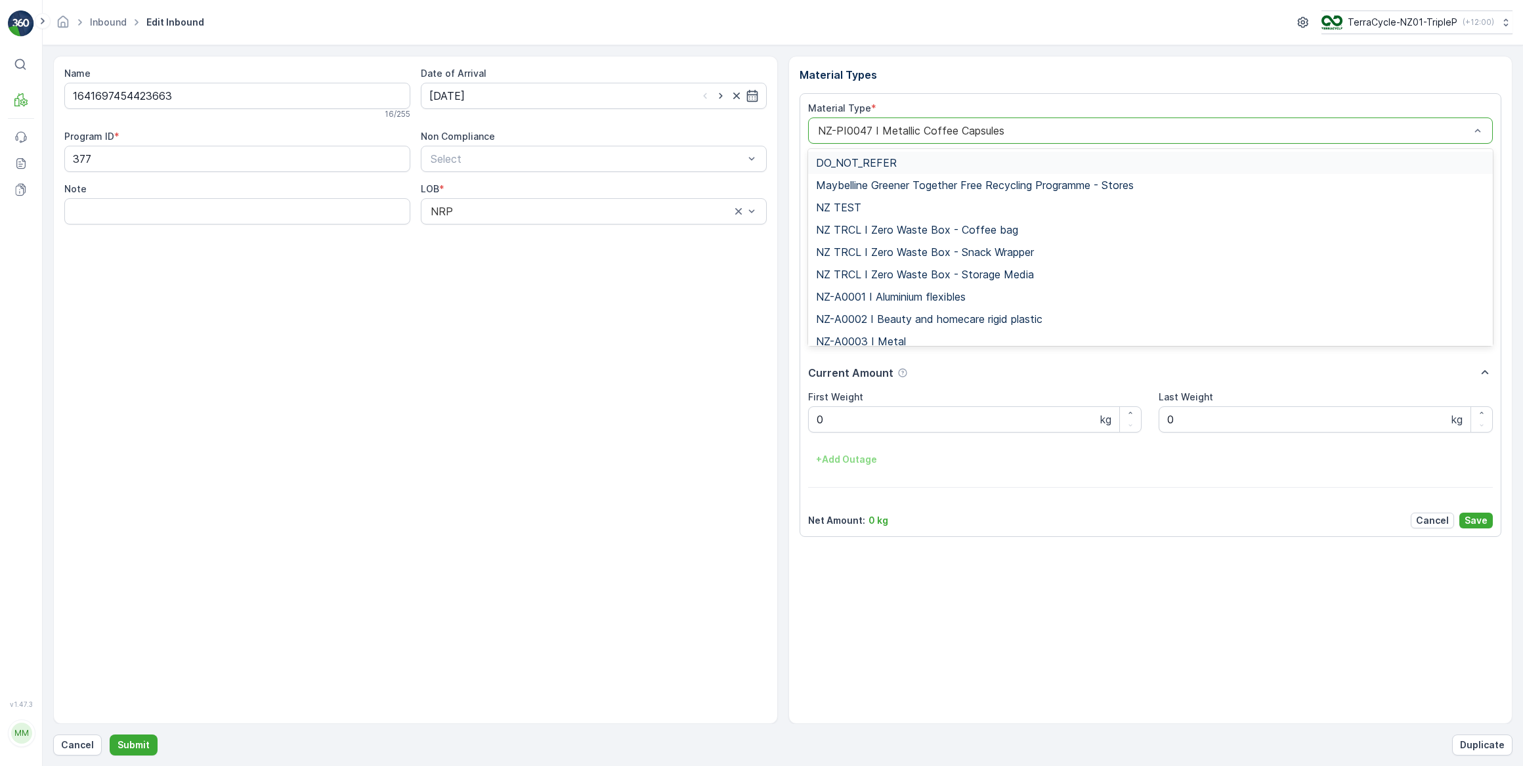
click at [713, 303] on div "Name 1641697454423663 16 / 255 Date of Arrival 14.08.2025 Program ID * 377 Non …" at bounding box center [415, 390] width 725 height 668
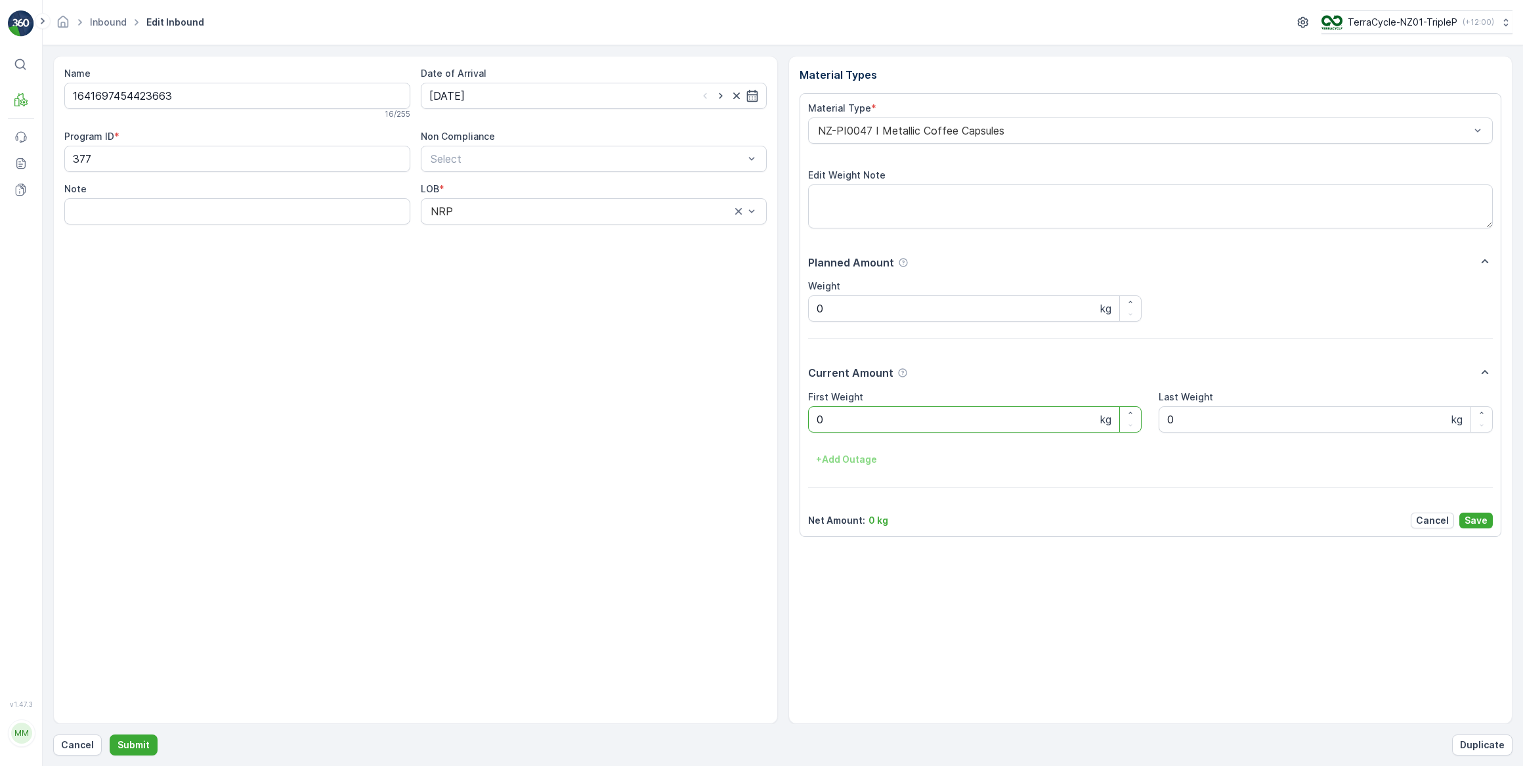
drag, startPoint x: 858, startPoint y: 416, endPoint x: 811, endPoint y: 420, distance: 46.8
click at [813, 420] on Weight "0" at bounding box center [975, 419] width 334 height 26
click at [110, 735] on button "Submit" at bounding box center [134, 745] width 48 height 21
click at [650, 102] on input at bounding box center [594, 96] width 346 height 26
click at [534, 231] on div "14" at bounding box center [537, 231] width 21 height 21
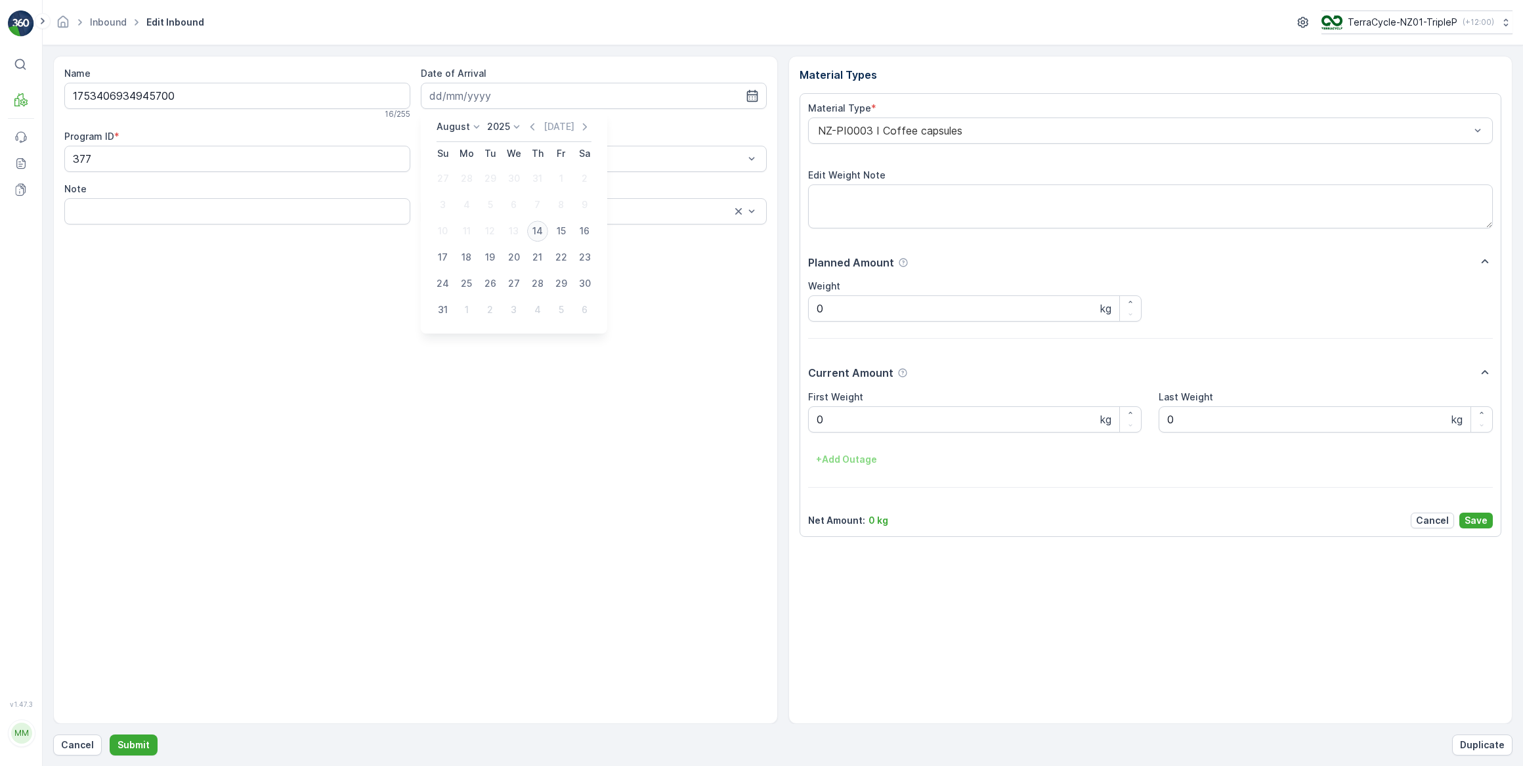
type input "[DATE]"
click at [946, 131] on div at bounding box center [1144, 131] width 655 height 12
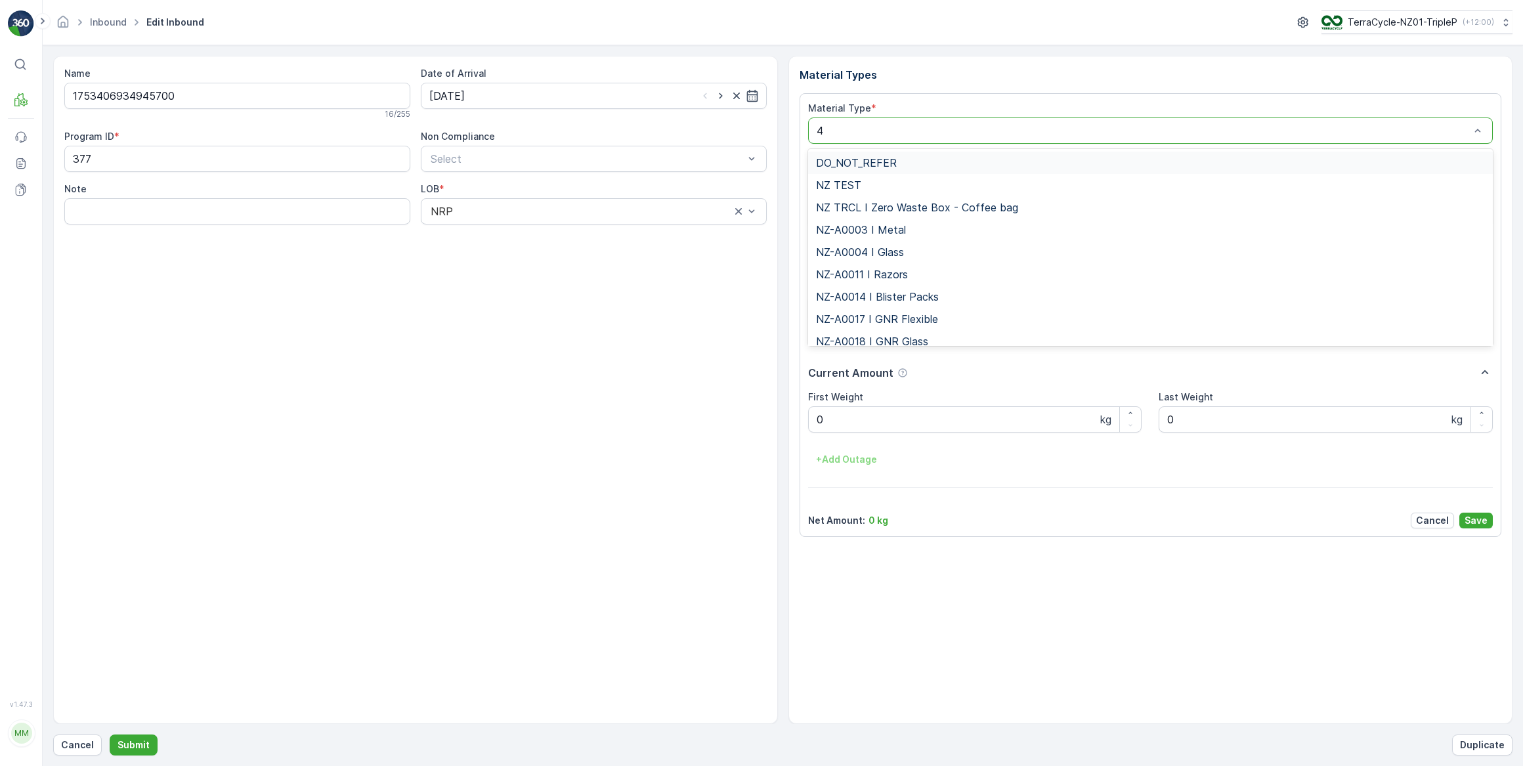
type input "47"
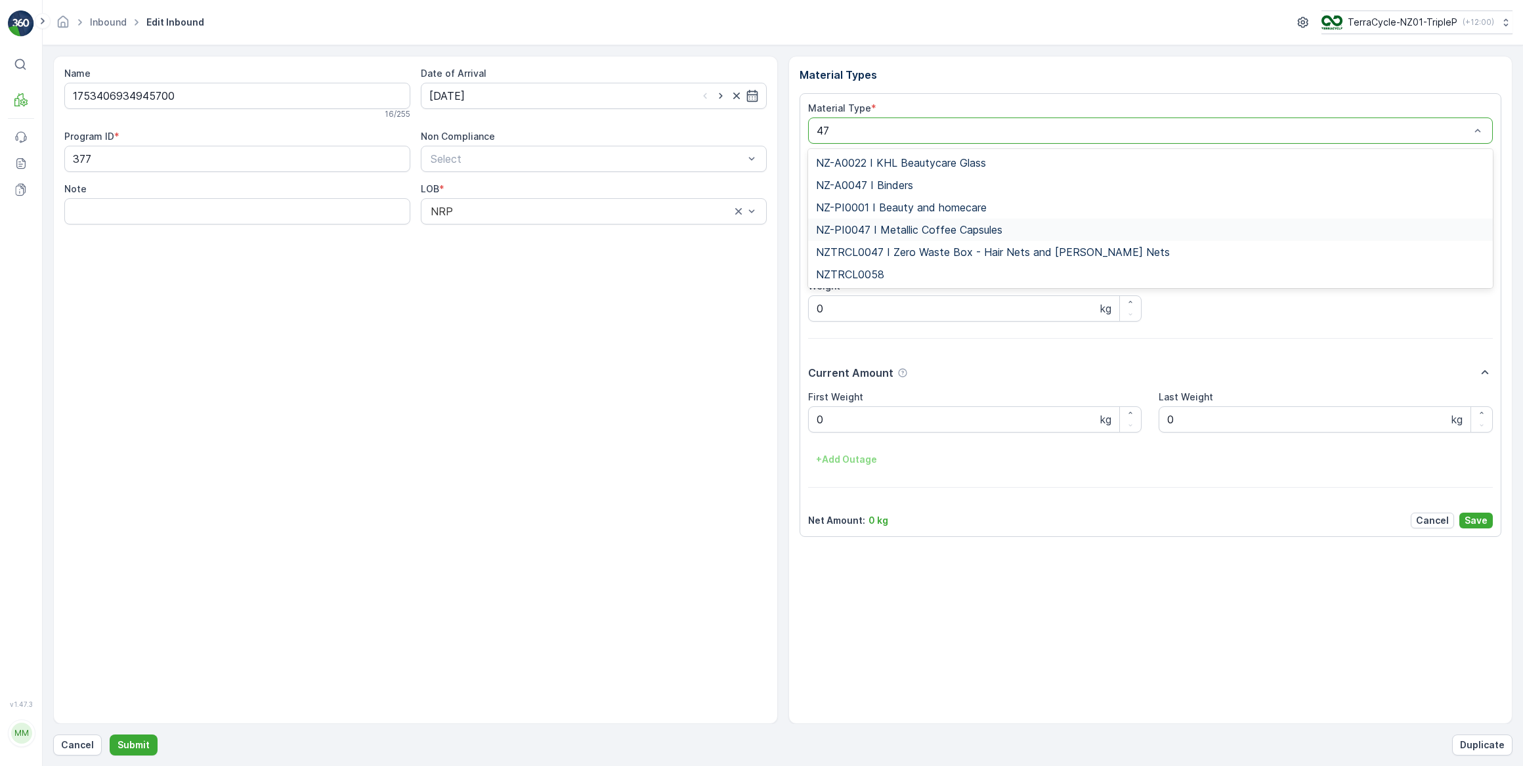
click at [905, 231] on span "NZ-PI0047 I Metallic Coffee Capsules" at bounding box center [909, 230] width 186 height 12
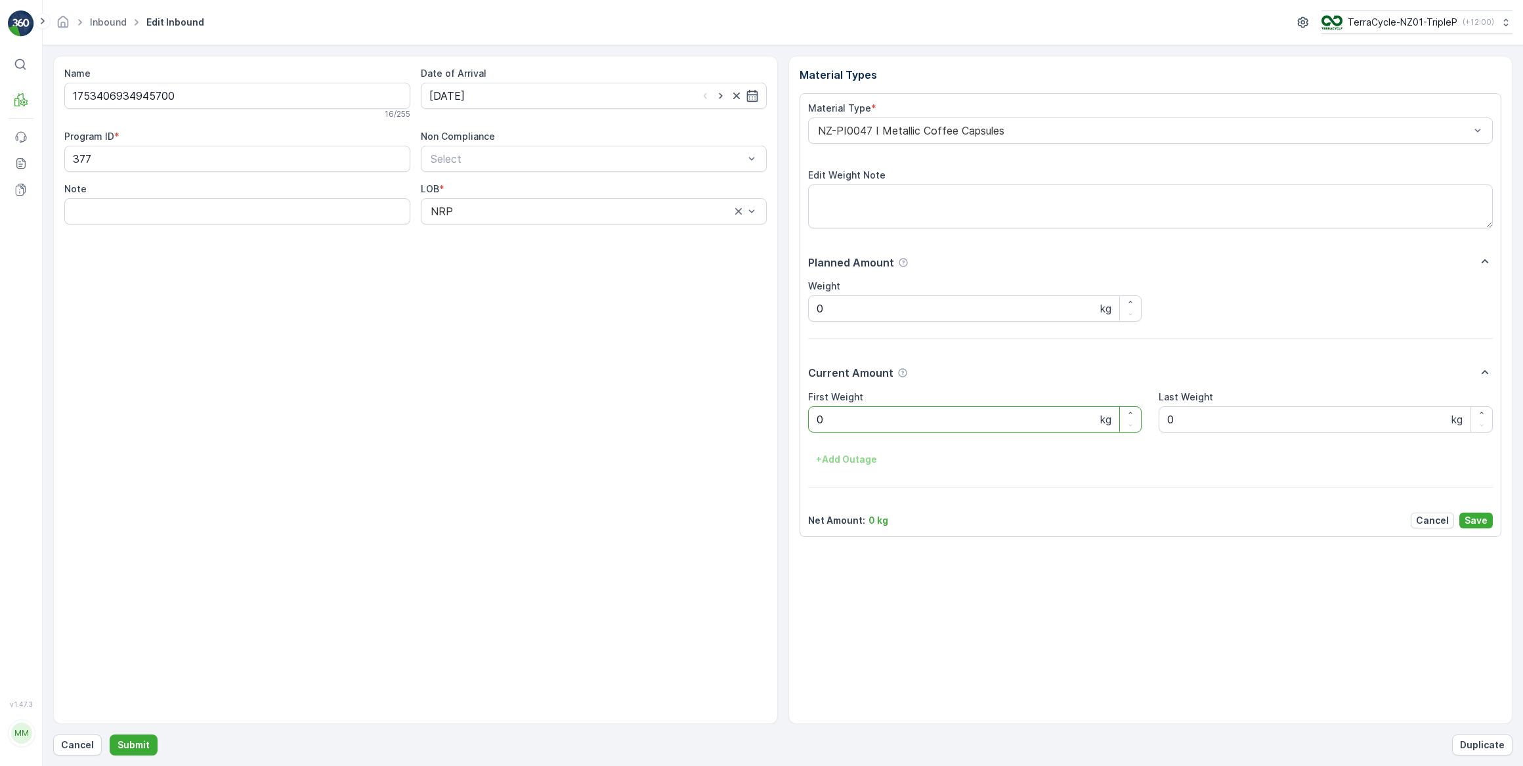
drag, startPoint x: 838, startPoint y: 428, endPoint x: 804, endPoint y: 429, distance: 34.8
click at [804, 429] on div "Material Type * NZ-PI0047 I Metallic Coffee Capsules Edit Weight Note Planned A…" at bounding box center [1151, 315] width 702 height 444
click at [110, 735] on button "Submit" at bounding box center [134, 745] width 48 height 21
click at [633, 103] on input at bounding box center [594, 96] width 346 height 26
click at [540, 225] on div "14" at bounding box center [537, 231] width 21 height 21
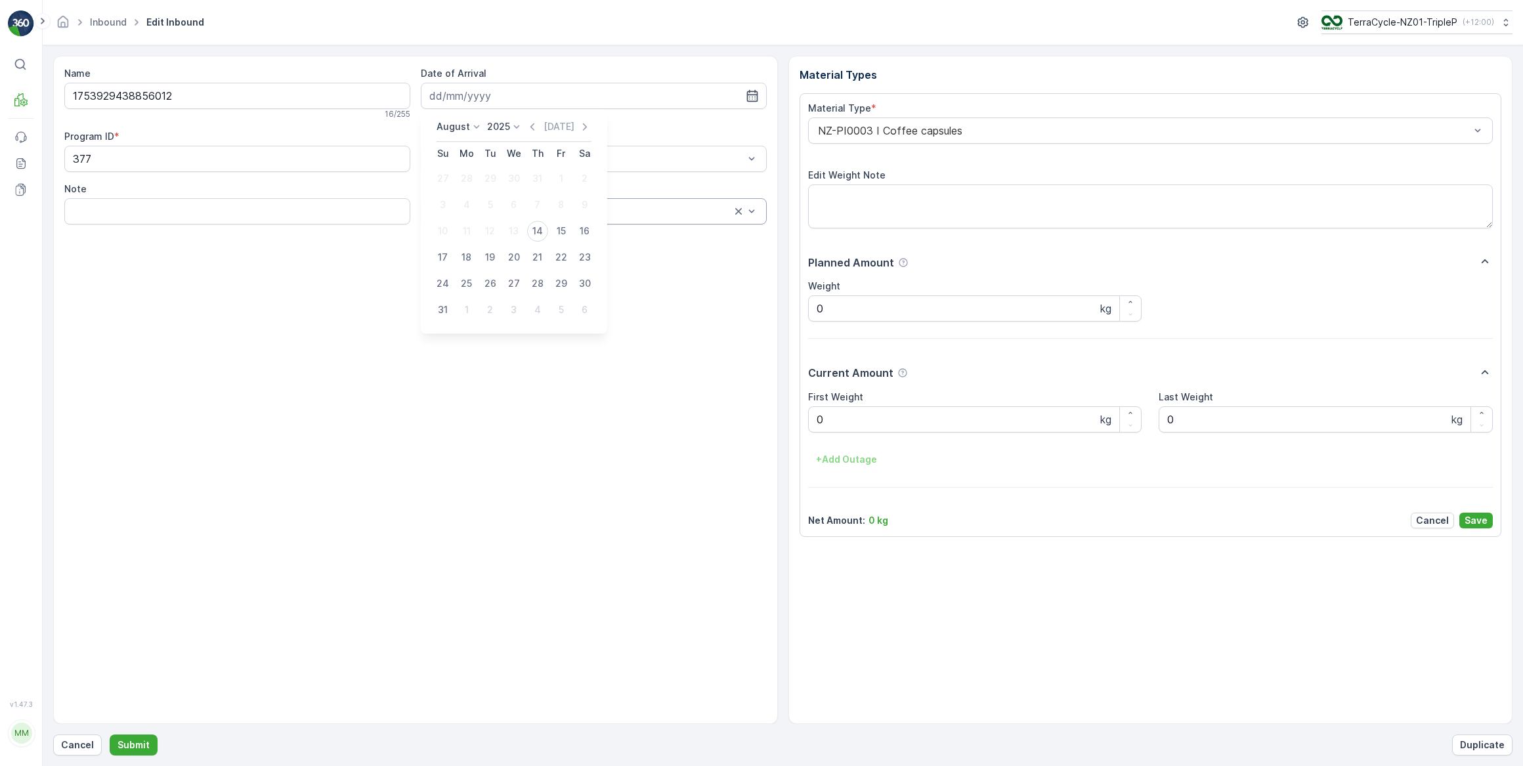
type input "[DATE]"
click at [872, 131] on div at bounding box center [1144, 131] width 655 height 12
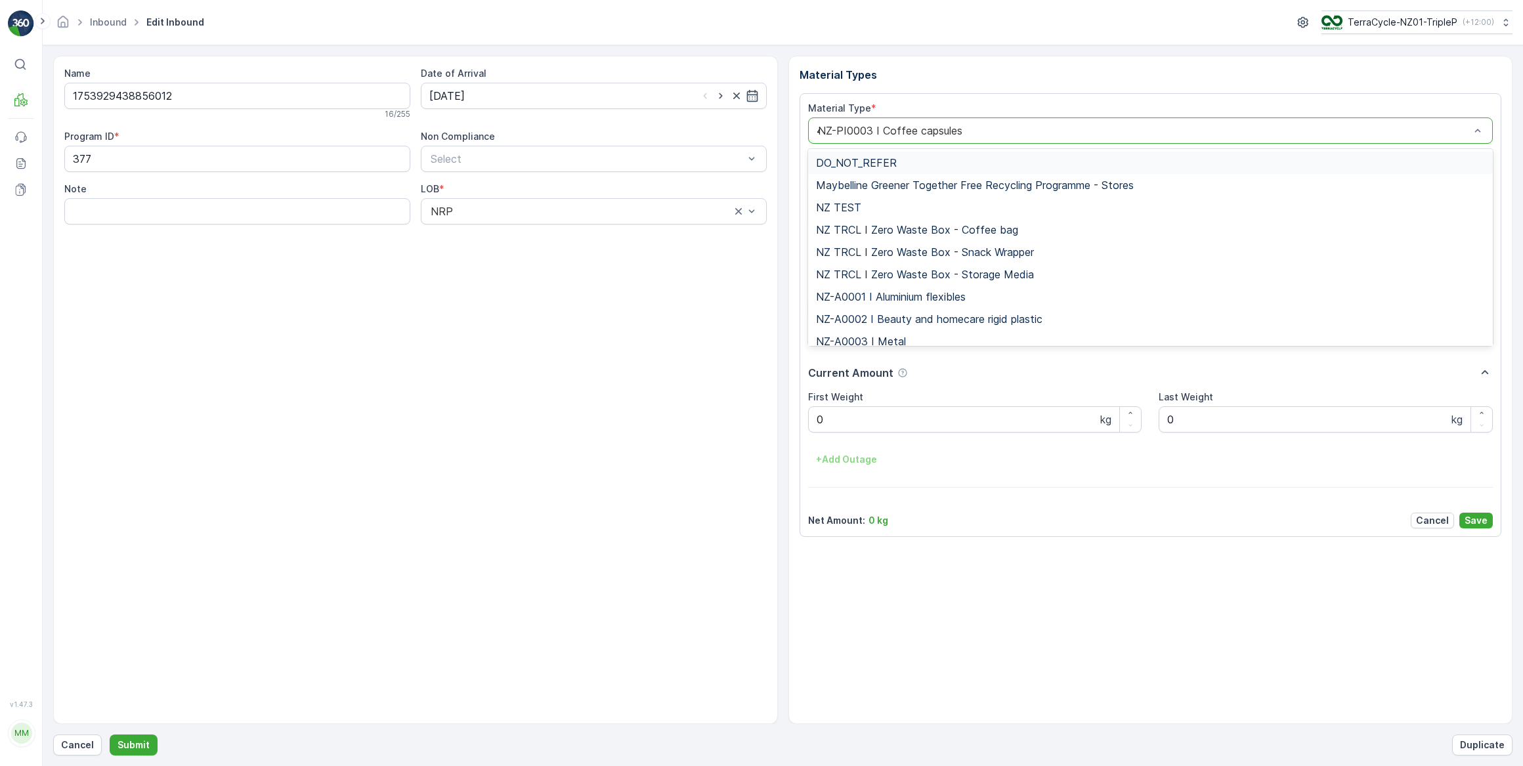
type input "47"
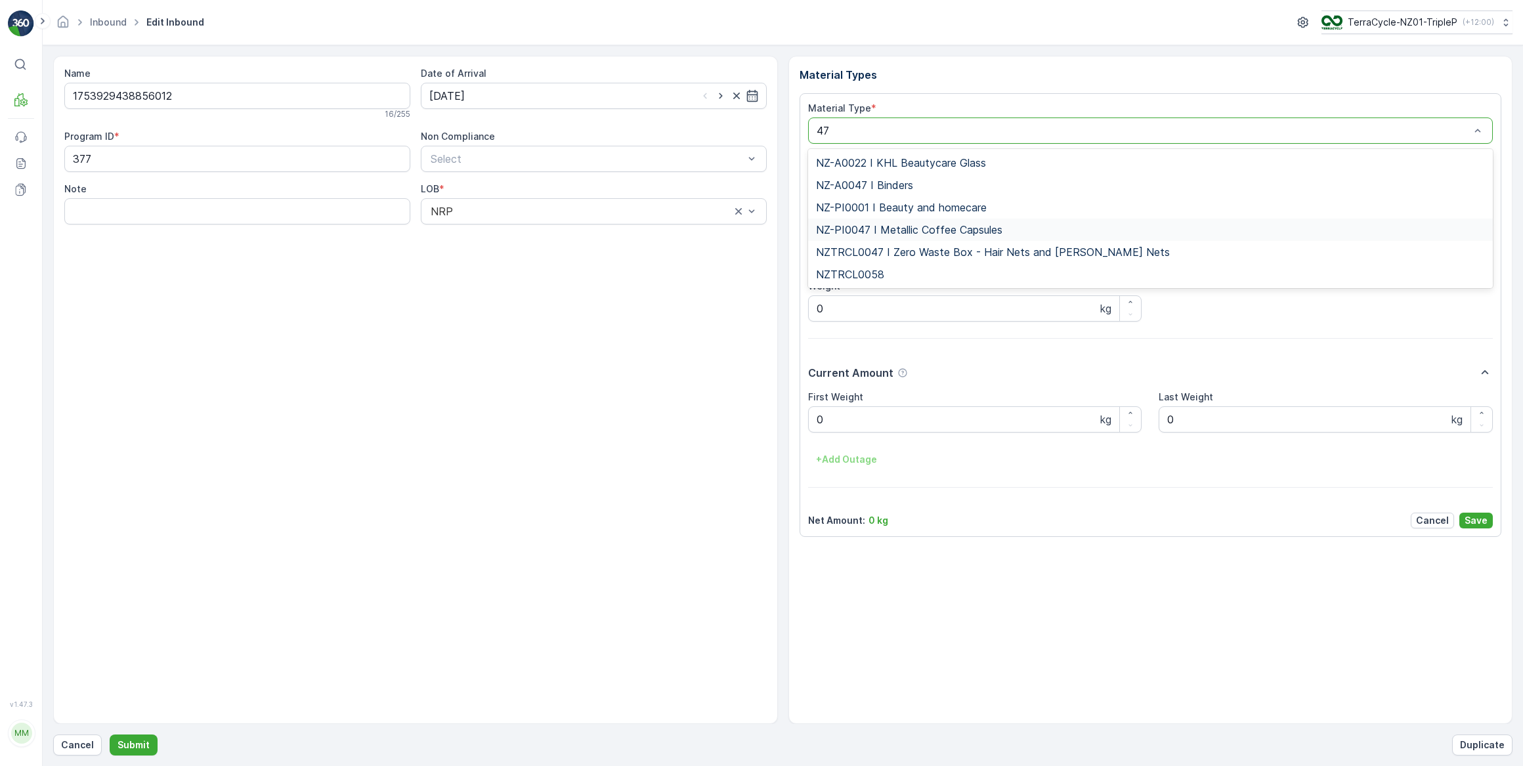
click at [947, 232] on span "NZ-PI0047 I Metallic Coffee Capsules" at bounding box center [909, 230] width 186 height 12
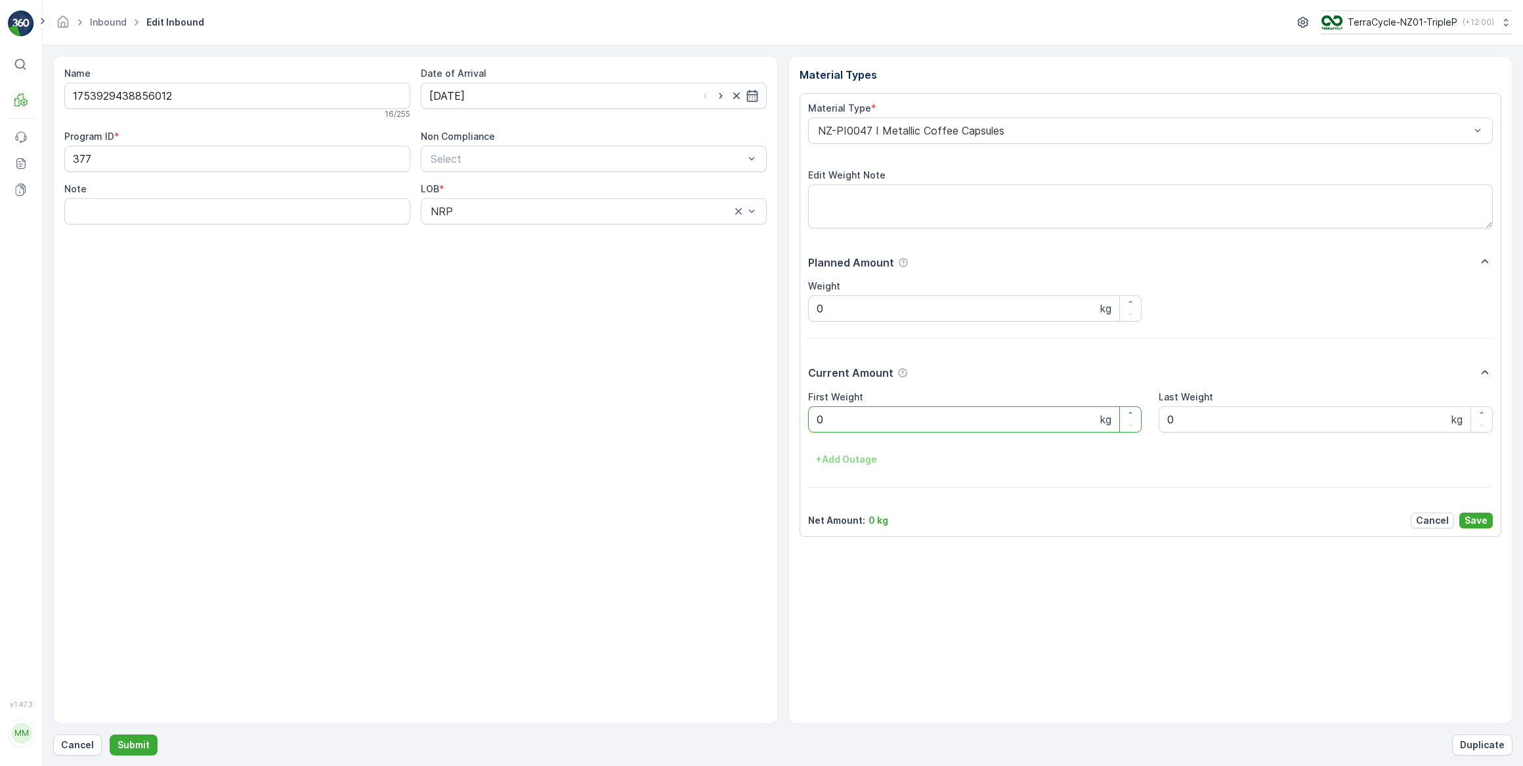
click at [832, 425] on Weight "0" at bounding box center [975, 419] width 334 height 26
click at [110, 735] on button "Submit" at bounding box center [134, 745] width 48 height 21
click at [655, 99] on input at bounding box center [594, 96] width 346 height 26
click at [541, 236] on div "14" at bounding box center [537, 231] width 21 height 21
type input "[DATE]"
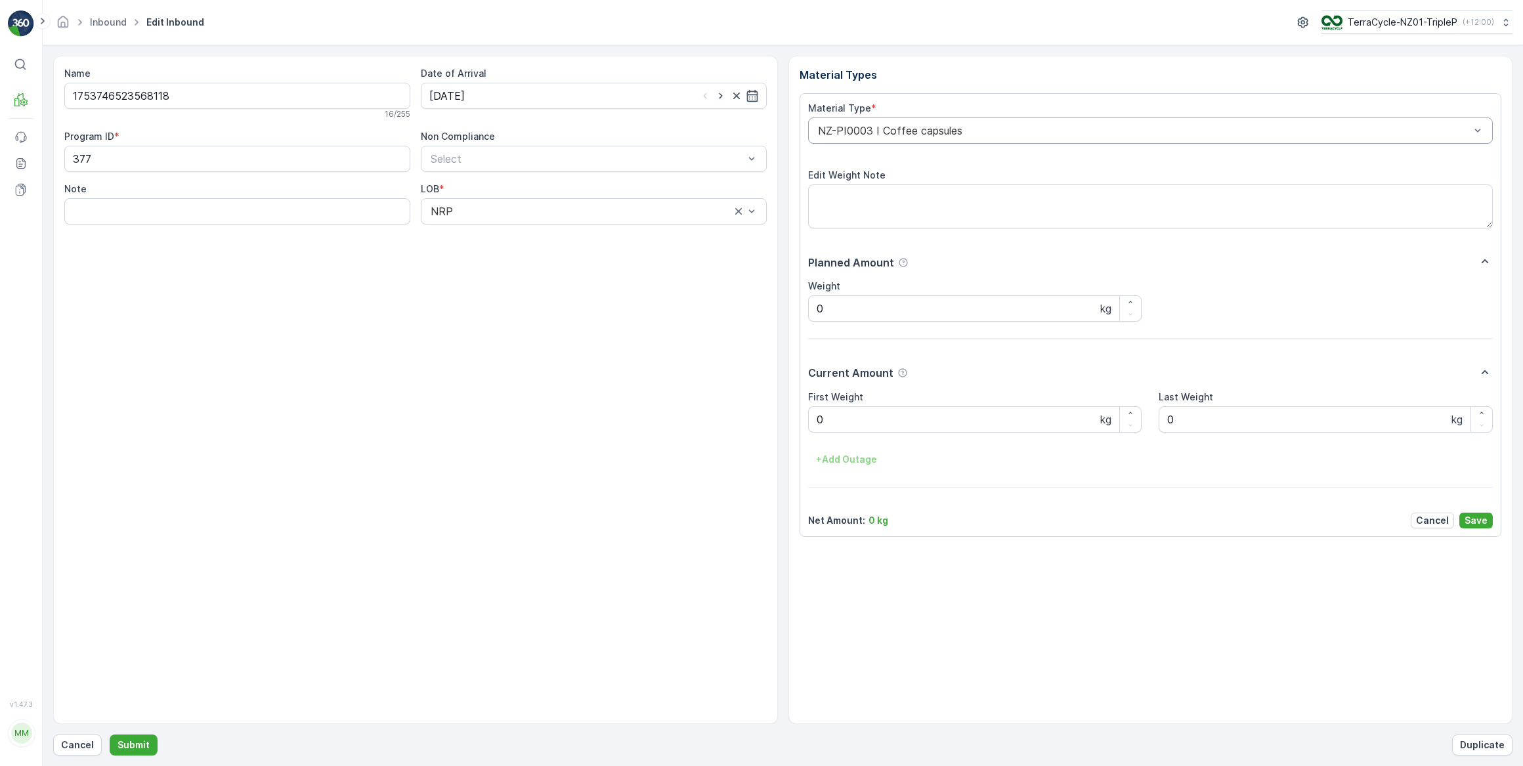
click at [955, 138] on div "NZ-PI0003 I Coffee capsules" at bounding box center [1150, 131] width 685 height 26
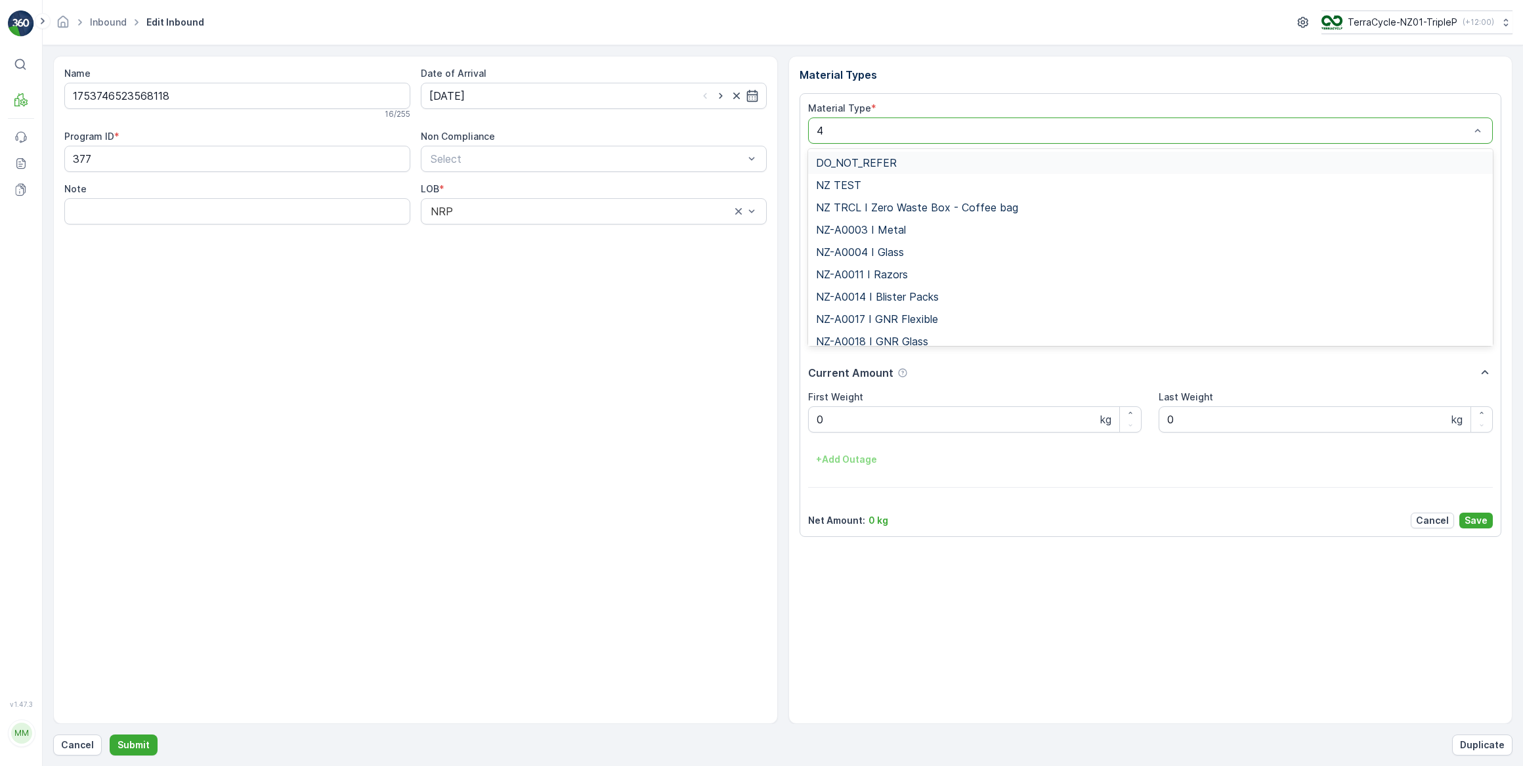
type input "47"
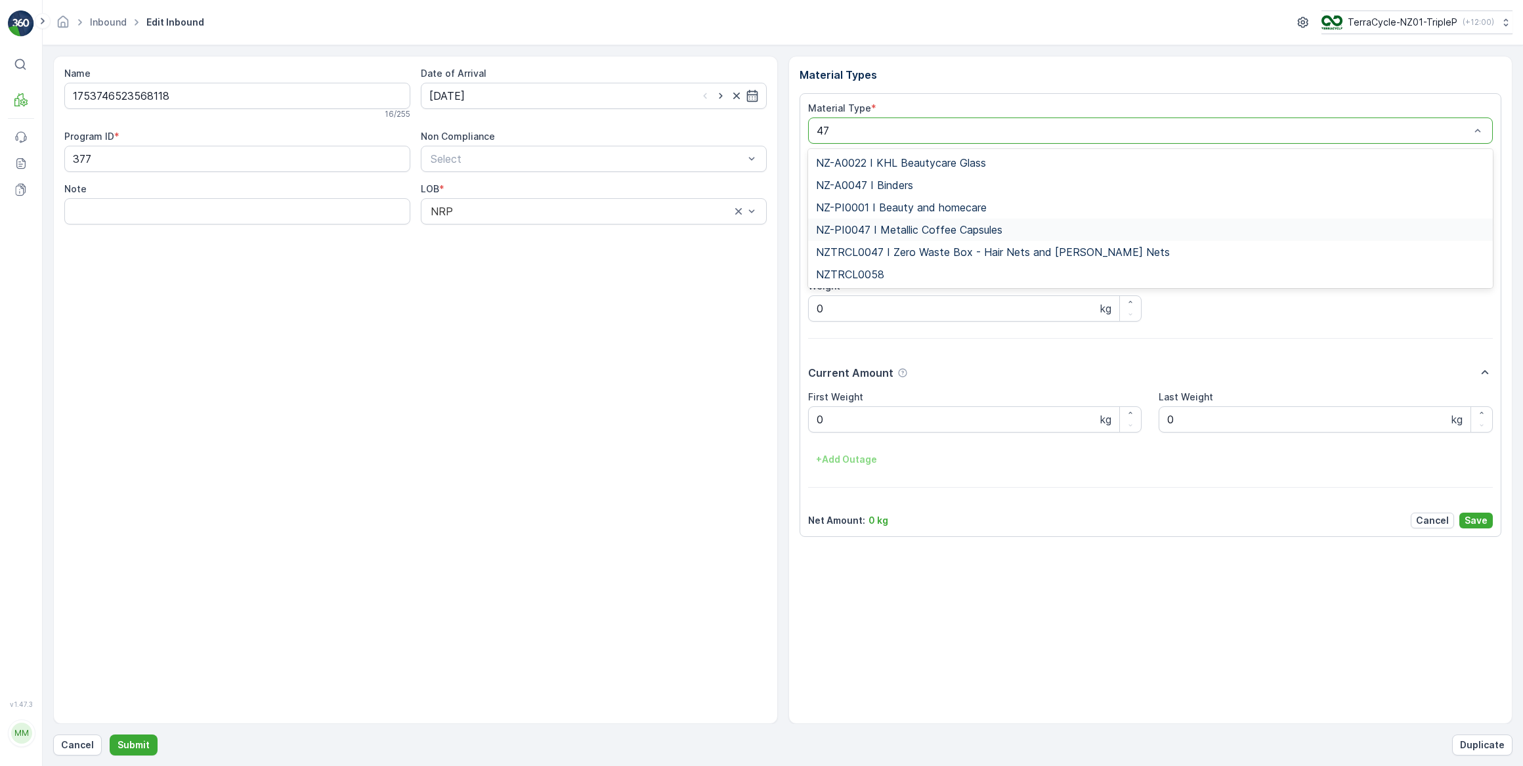
click at [927, 224] on span "NZ-PI0047 I Metallic Coffee Capsules" at bounding box center [909, 230] width 186 height 12
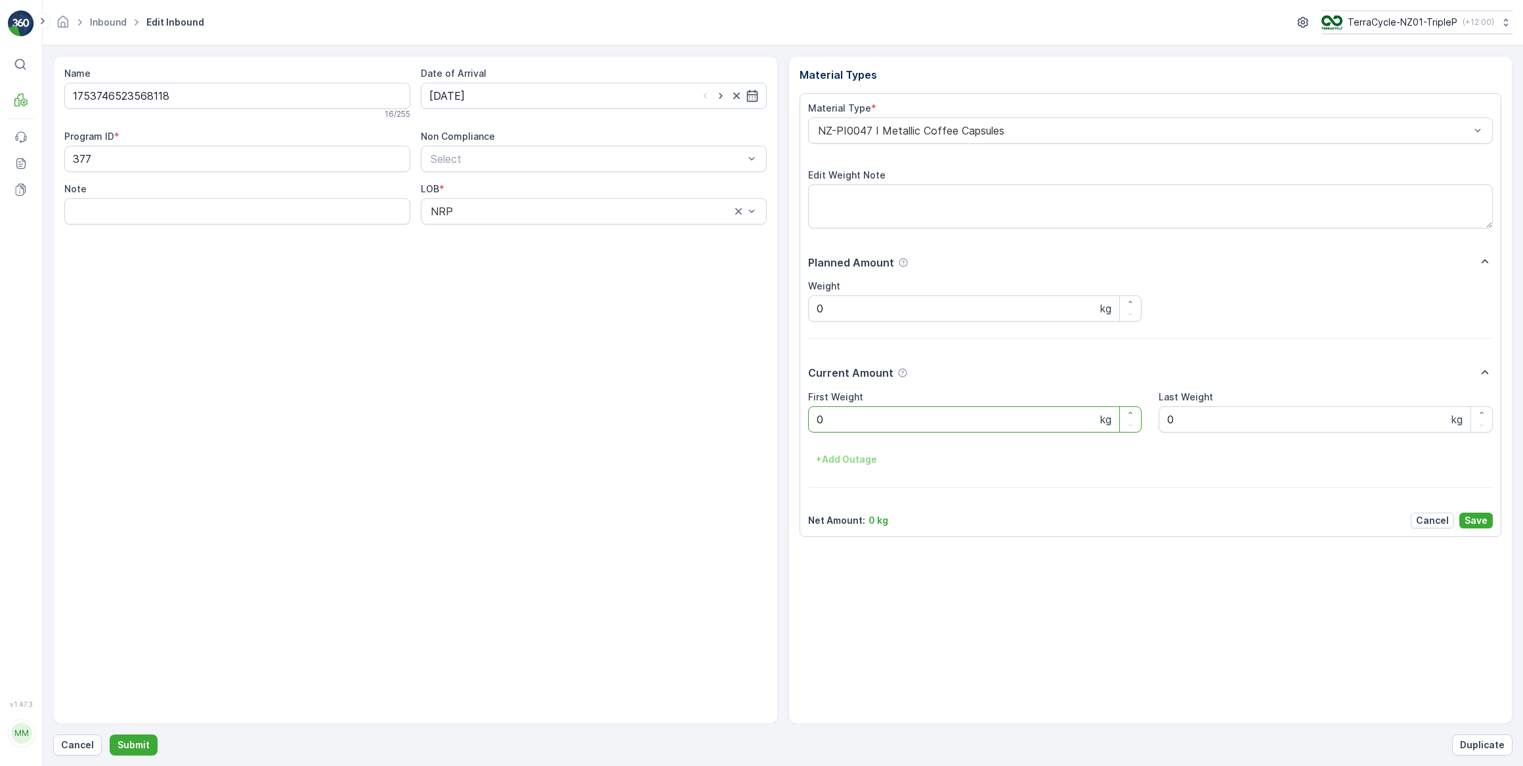
drag, startPoint x: 836, startPoint y: 415, endPoint x: 812, endPoint y: 421, distance: 25.2
click at [812, 421] on Weight "0" at bounding box center [975, 419] width 334 height 26
click at [110, 735] on button "Submit" at bounding box center [134, 745] width 48 height 21
click at [496, 86] on input at bounding box center [594, 96] width 346 height 26
click at [538, 236] on div "14" at bounding box center [537, 231] width 21 height 21
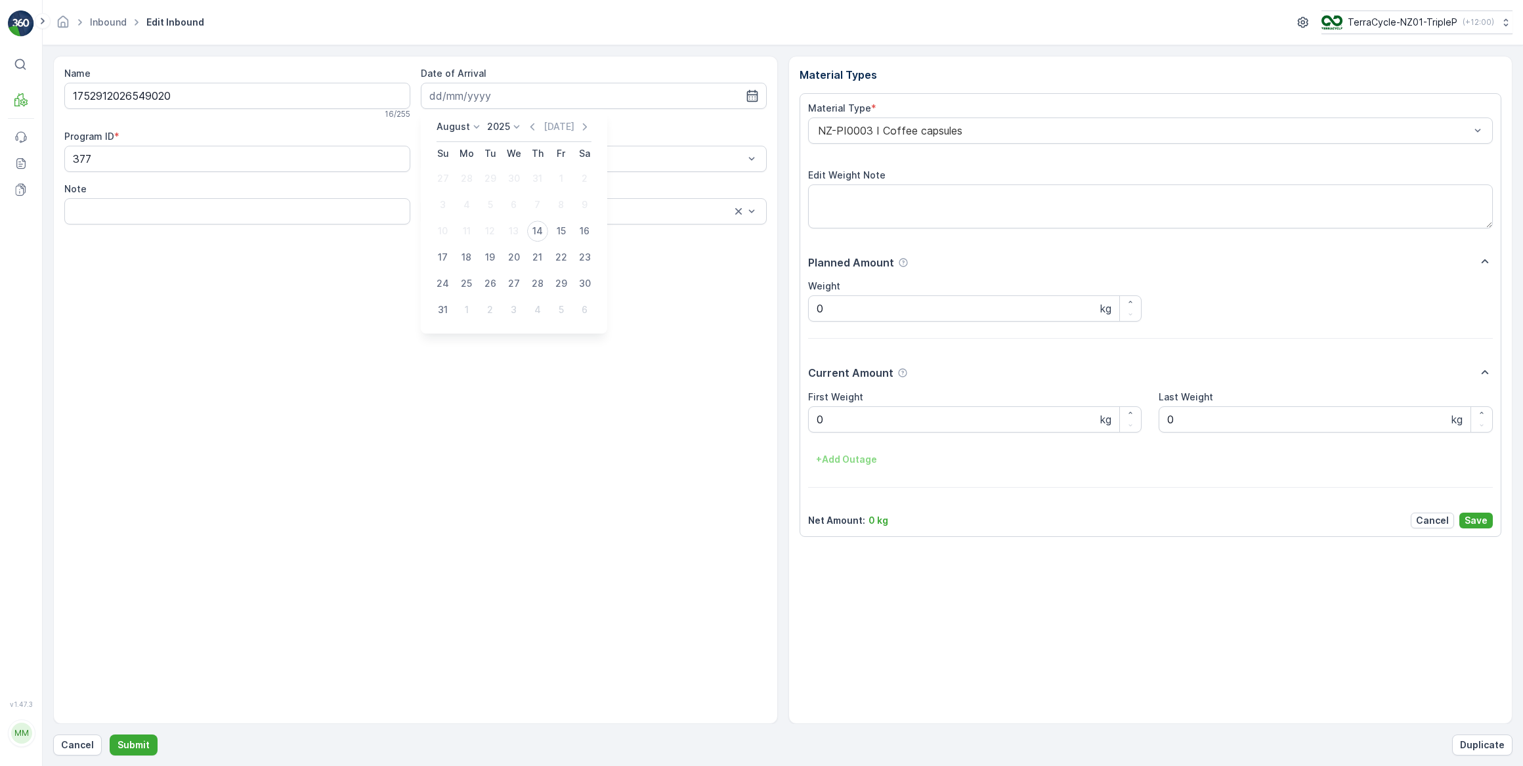
type input "[DATE]"
click at [890, 129] on div at bounding box center [1144, 131] width 655 height 12
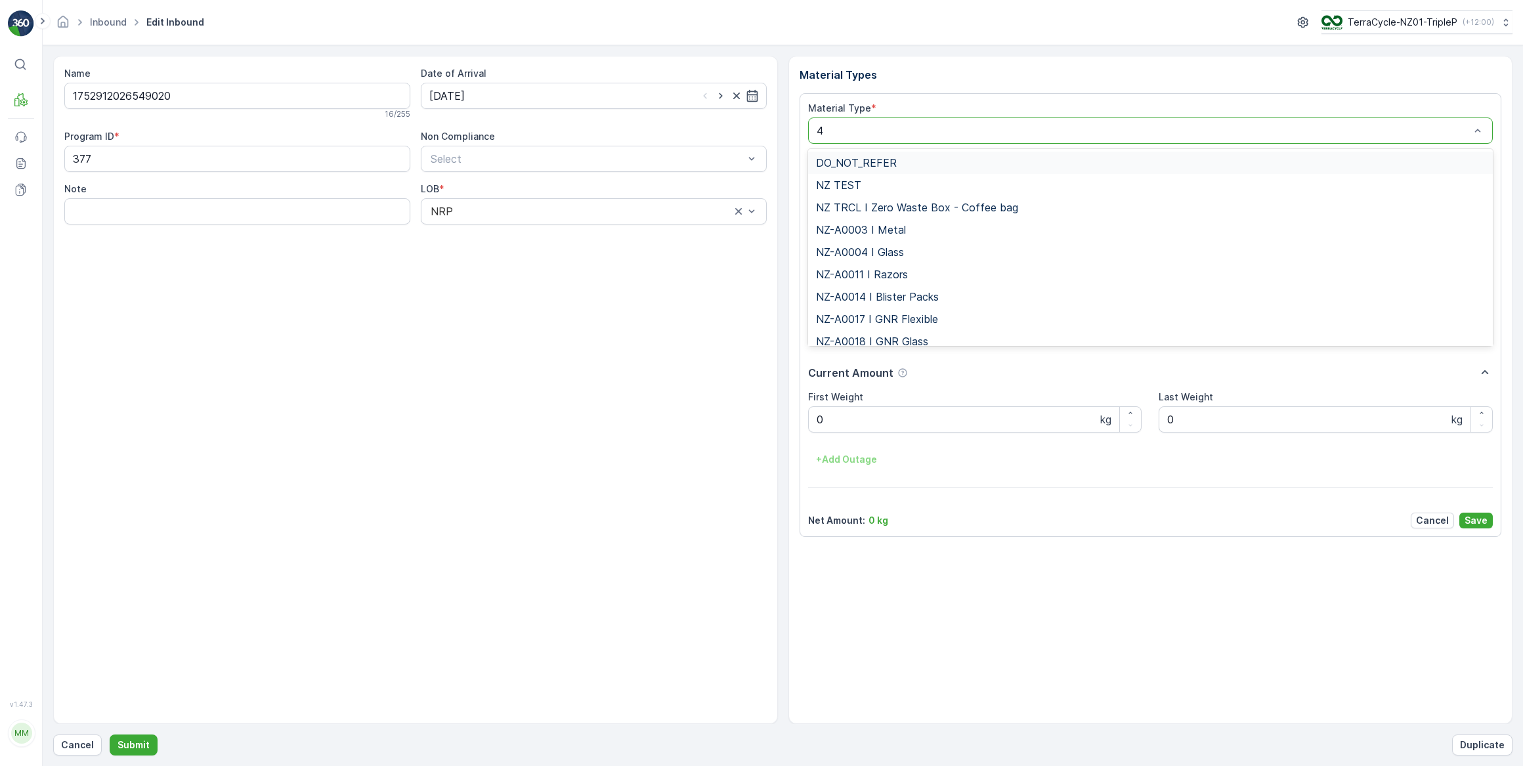
type input "47"
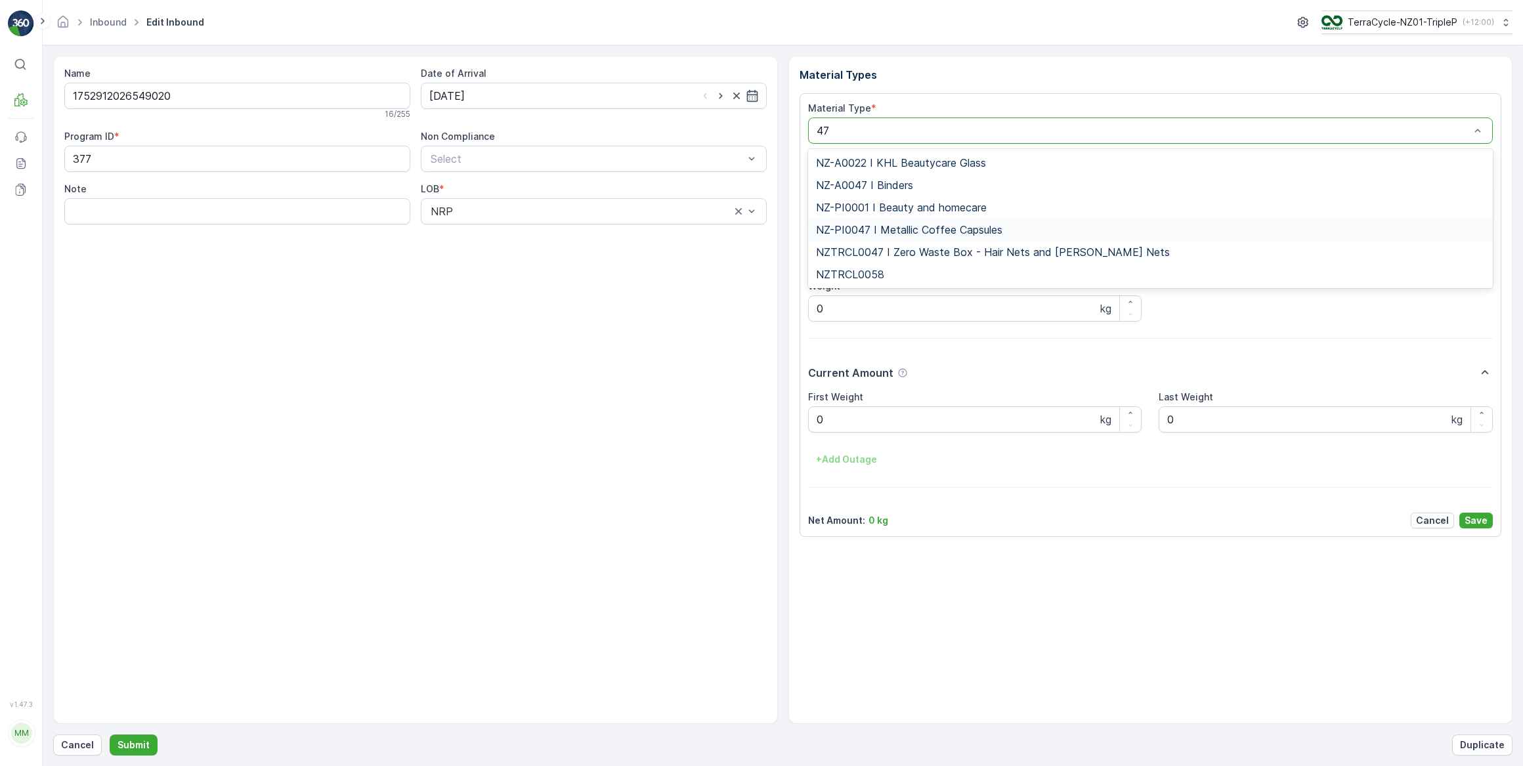
click at [939, 227] on span "NZ-PI0047 I Metallic Coffee Capsules" at bounding box center [909, 230] width 186 height 12
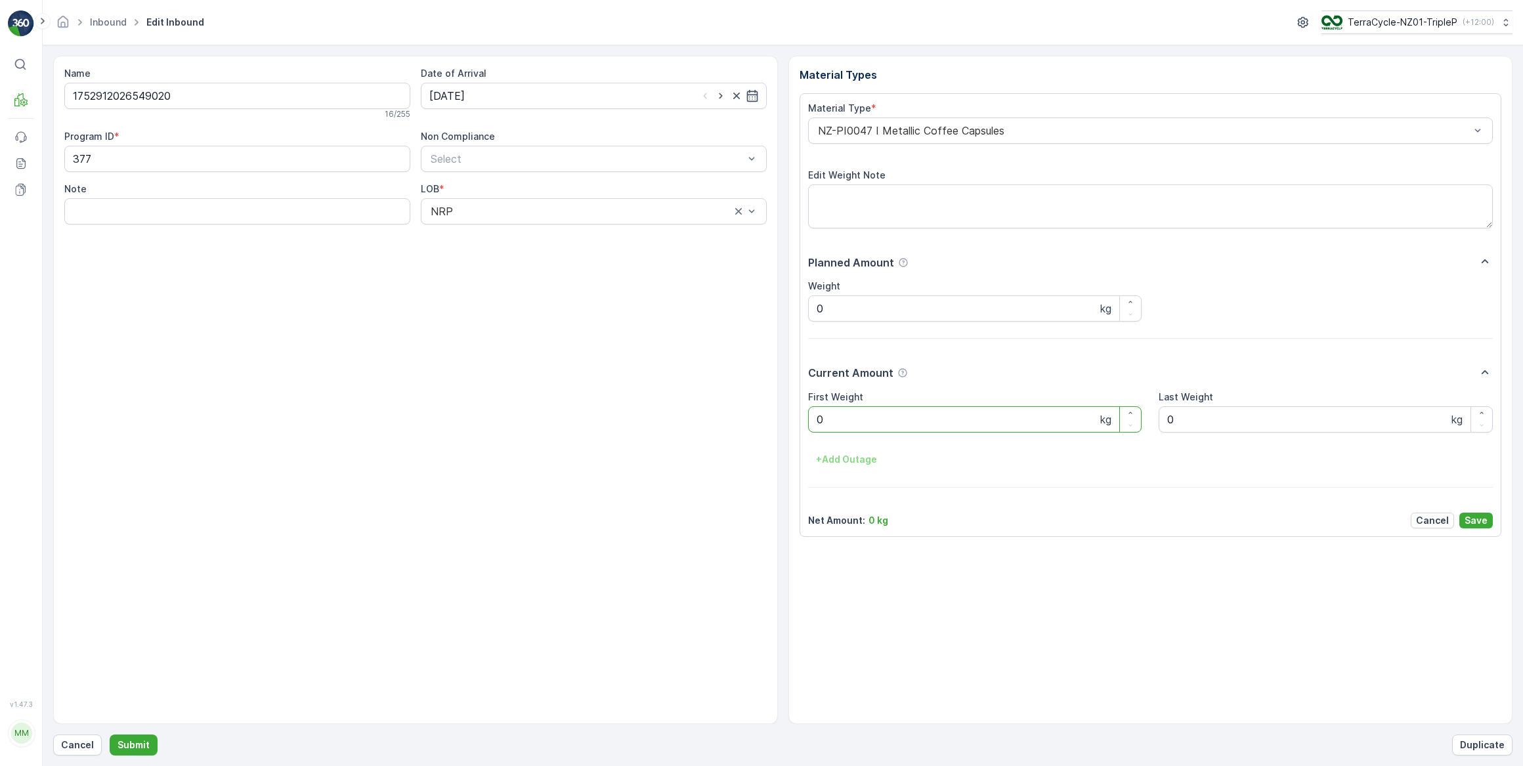
drag, startPoint x: 853, startPoint y: 418, endPoint x: 805, endPoint y: 420, distance: 48.0
click at [805, 420] on div "Material Type * NZ-PI0047 I Metallic Coffee Capsules Edit Weight Note Planned A…" at bounding box center [1151, 315] width 702 height 444
click at [110, 735] on button "Submit" at bounding box center [134, 745] width 48 height 21
click at [518, 87] on input at bounding box center [594, 96] width 346 height 26
drag, startPoint x: 534, startPoint y: 235, endPoint x: 733, endPoint y: 187, distance: 205.2
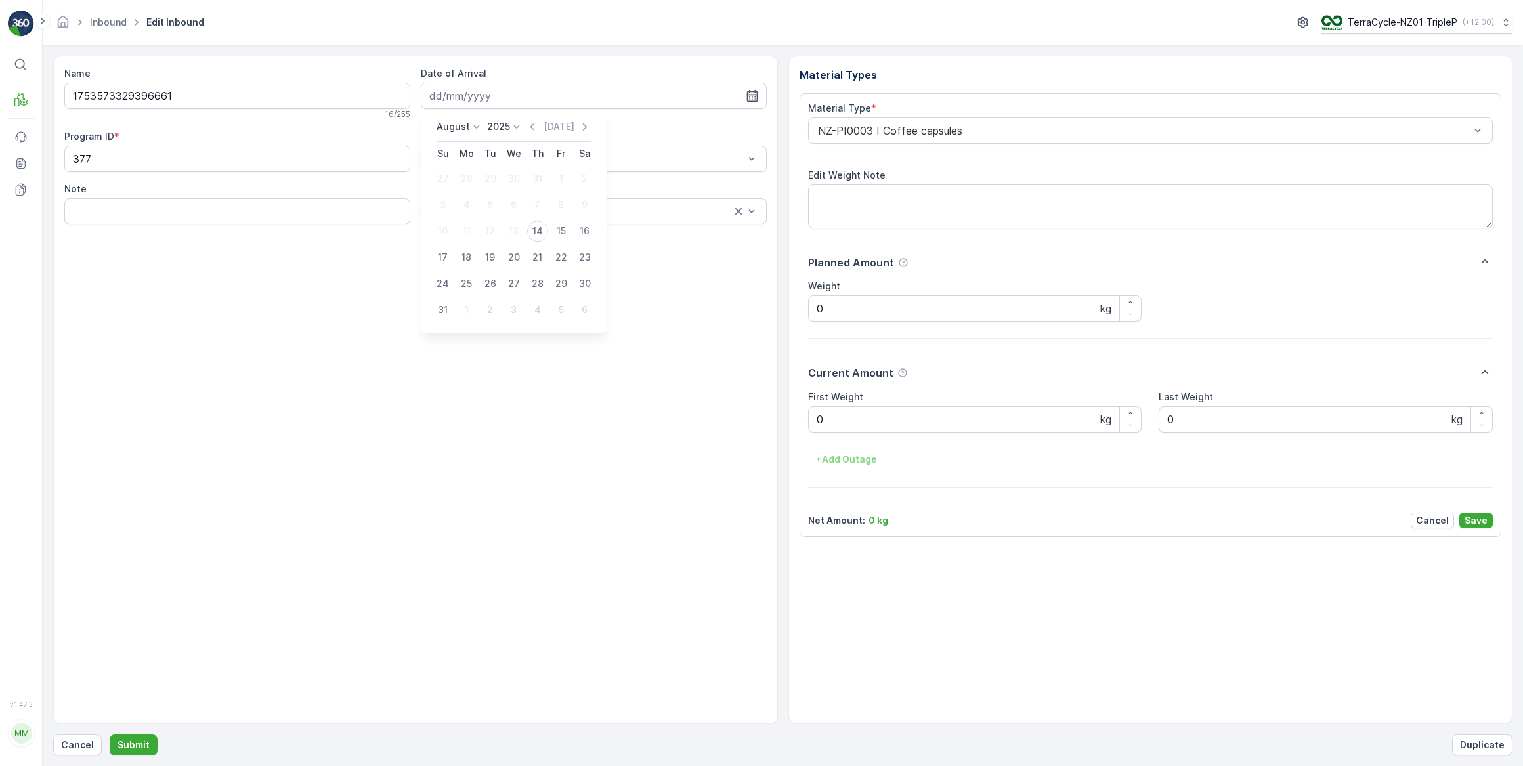
click at [534, 234] on div "14" at bounding box center [537, 231] width 21 height 21
type input "[DATE]"
click at [950, 131] on div at bounding box center [1144, 131] width 655 height 12
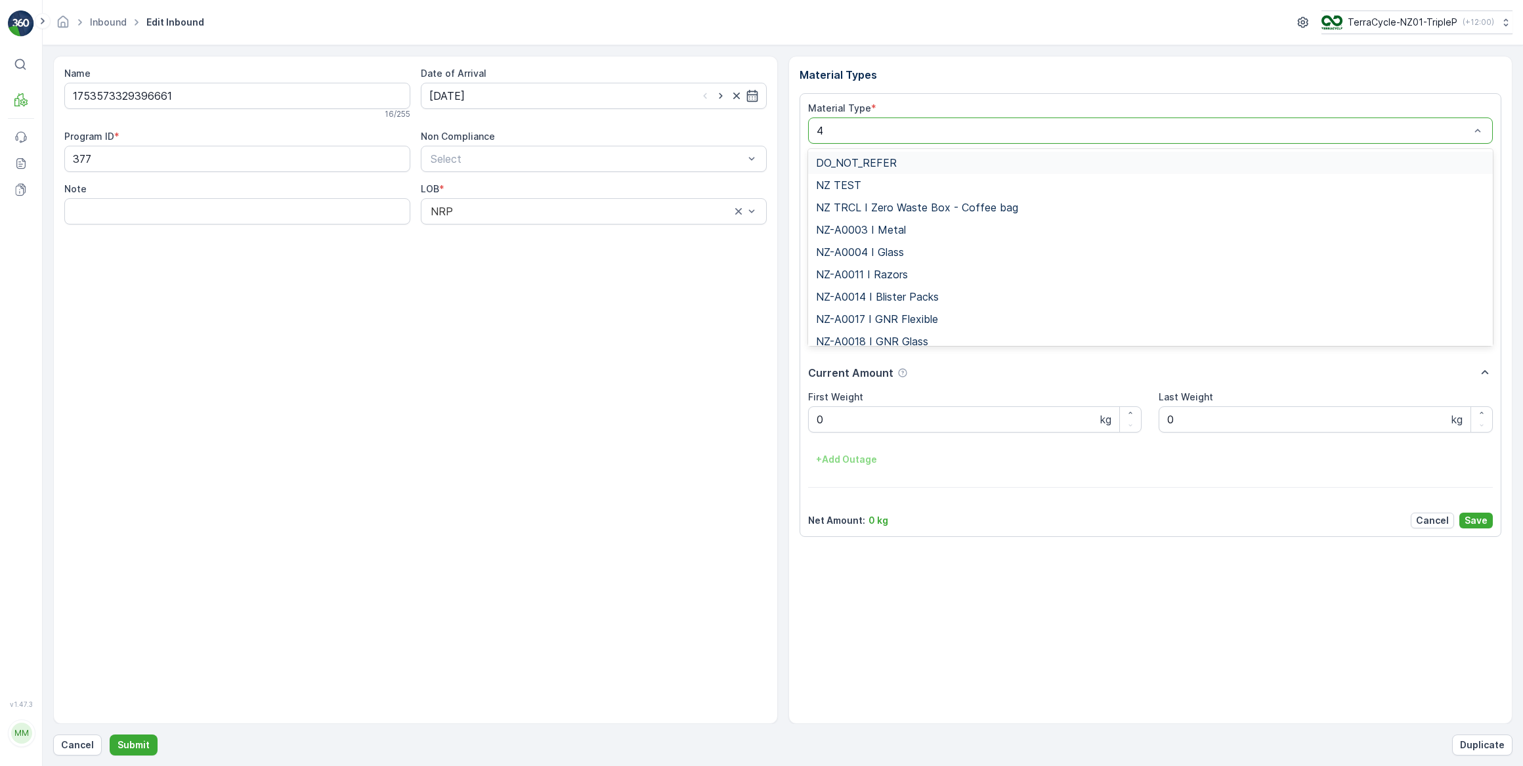
type input "47"
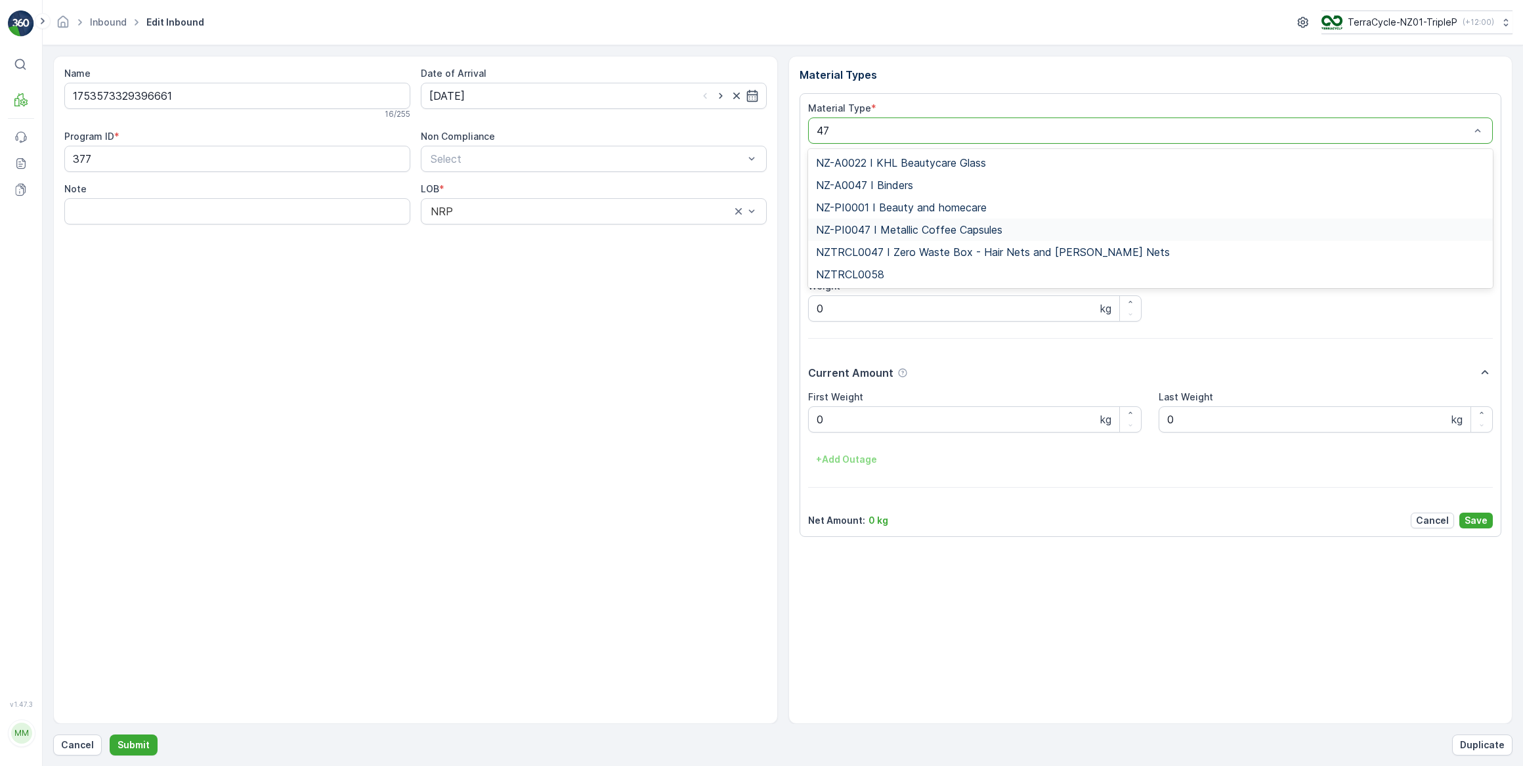
click at [939, 226] on span "NZ-PI0047 I Metallic Coffee Capsules" at bounding box center [909, 230] width 186 height 12
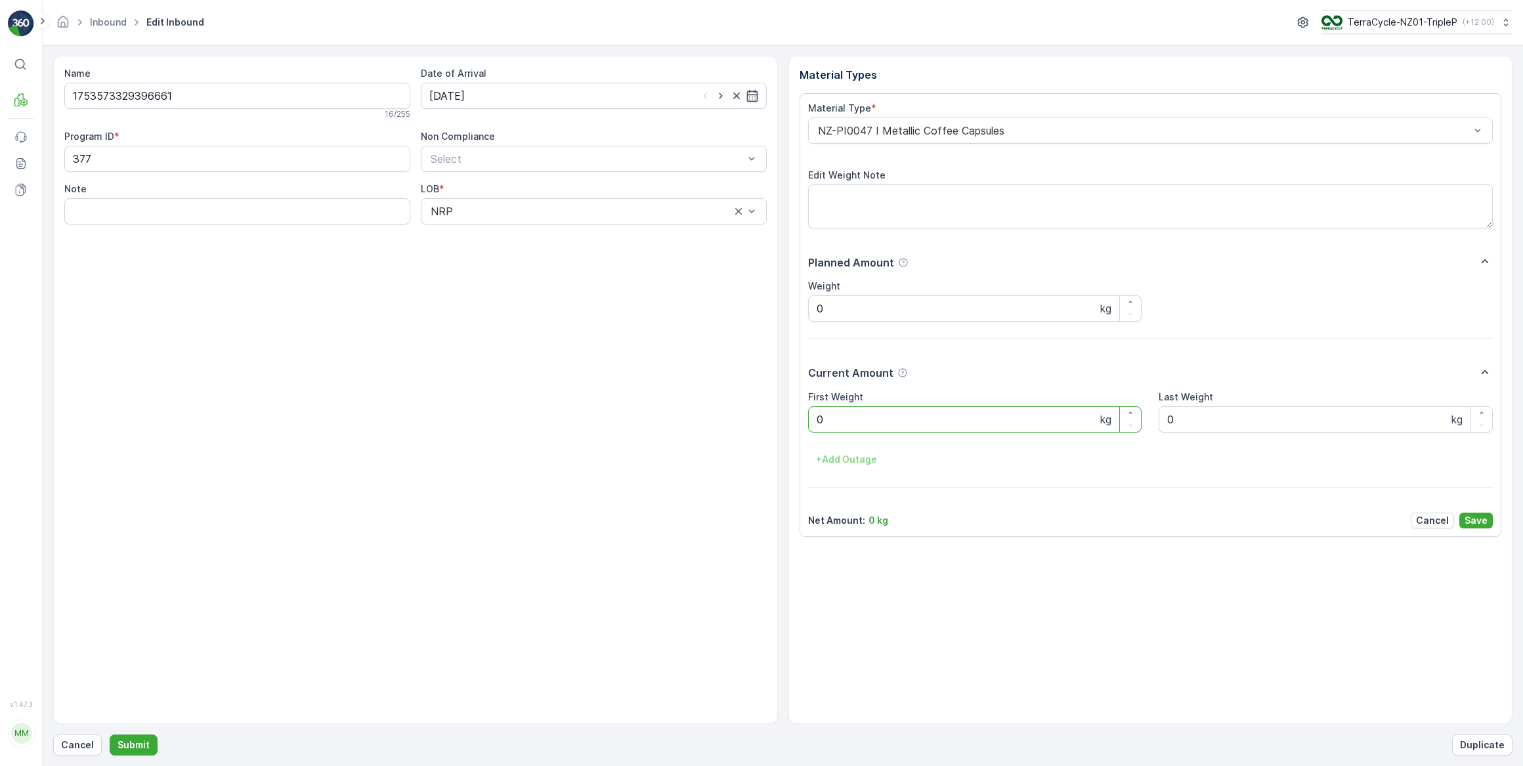
drag, startPoint x: 855, startPoint y: 425, endPoint x: 818, endPoint y: 432, distance: 37.5
click at [819, 432] on Weight "0" at bounding box center [975, 419] width 334 height 26
click at [110, 735] on button "Submit" at bounding box center [134, 745] width 48 height 21
click at [525, 89] on input at bounding box center [594, 96] width 346 height 26
drag, startPoint x: 536, startPoint y: 230, endPoint x: 567, endPoint y: 215, distance: 33.8
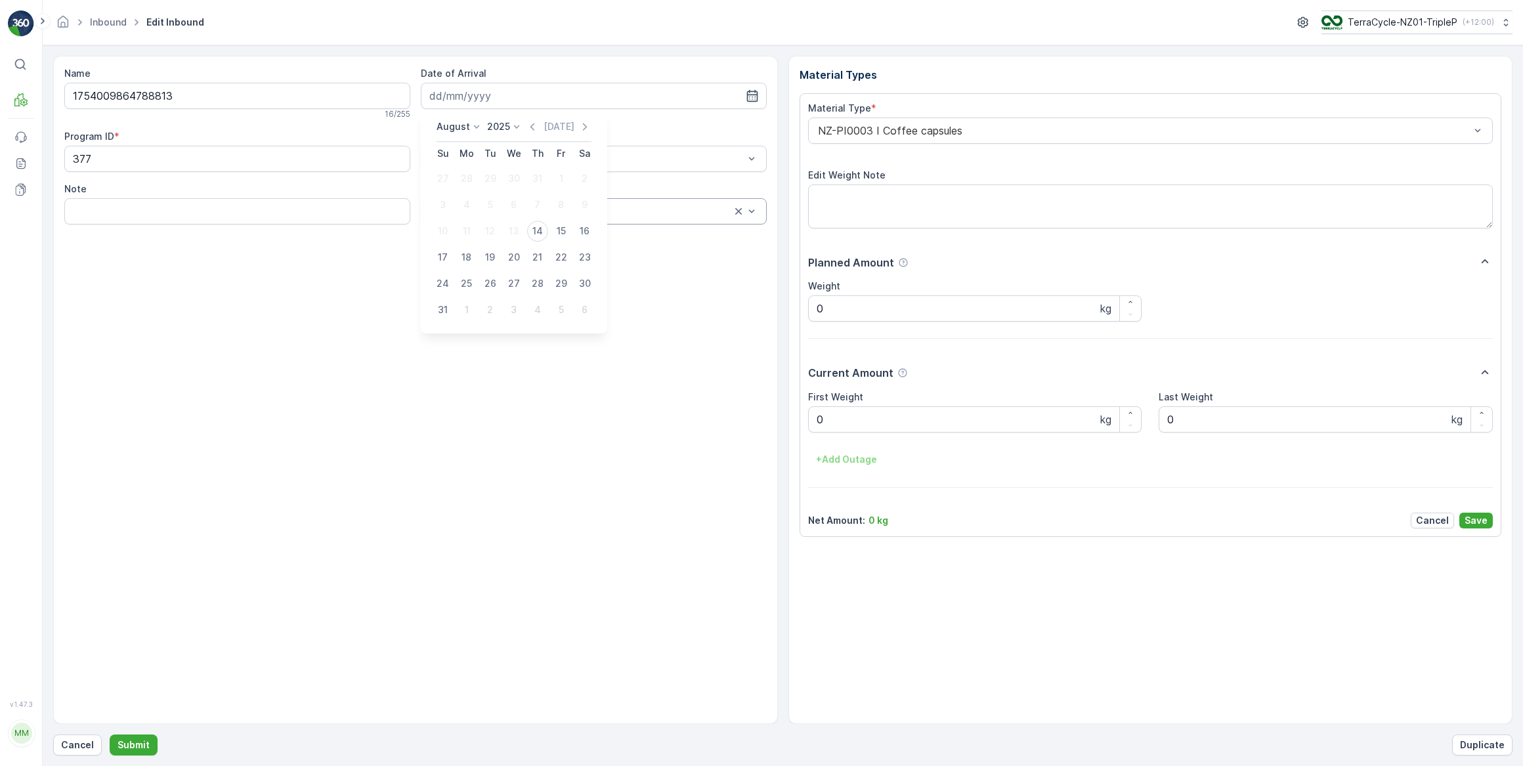
click at [536, 230] on div "14" at bounding box center [537, 231] width 21 height 21
type input "[DATE]"
click at [901, 135] on div at bounding box center [1144, 131] width 655 height 12
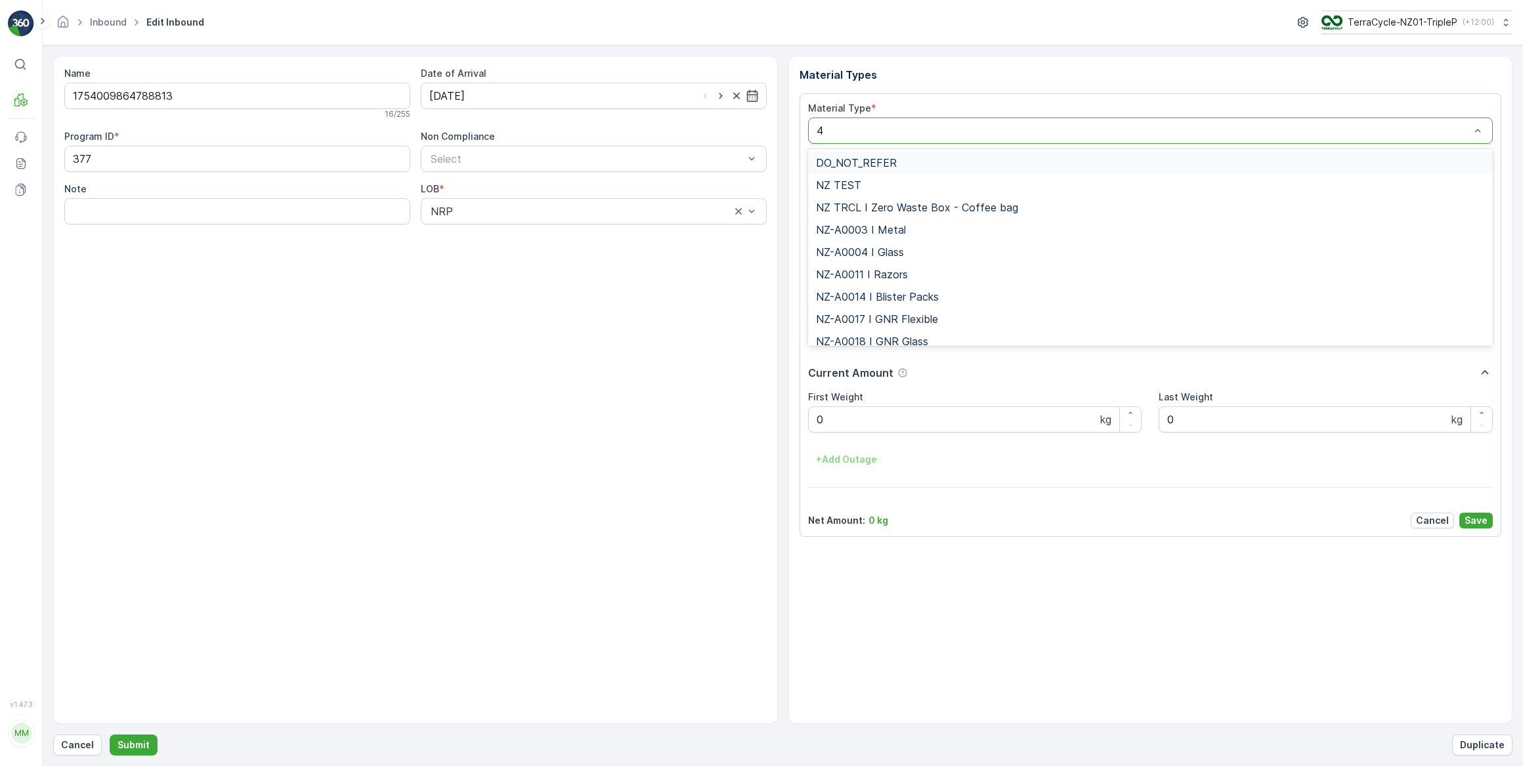
type input "47"
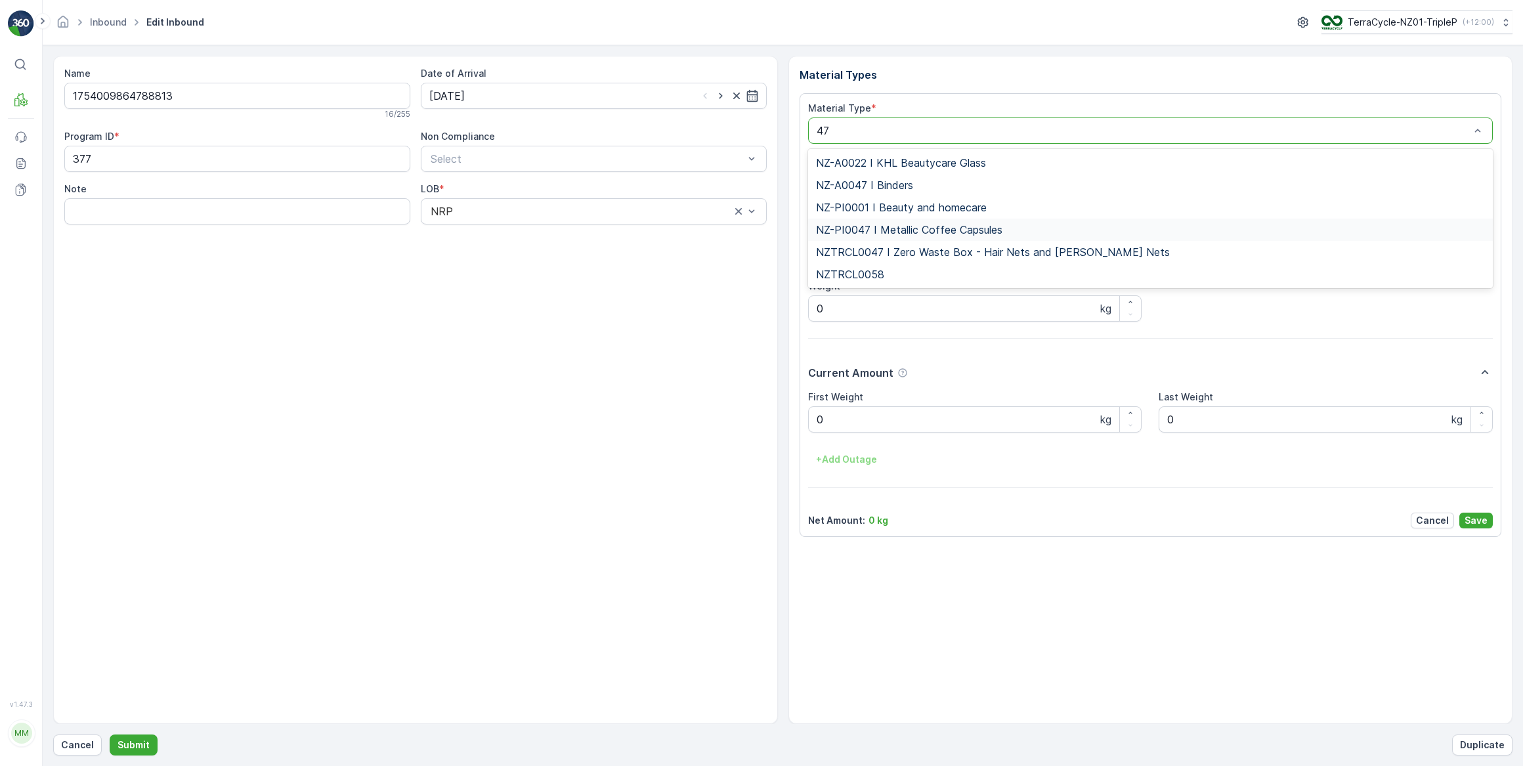
click at [909, 226] on span "NZ-PI0047 I Metallic Coffee Capsules" at bounding box center [909, 230] width 186 height 12
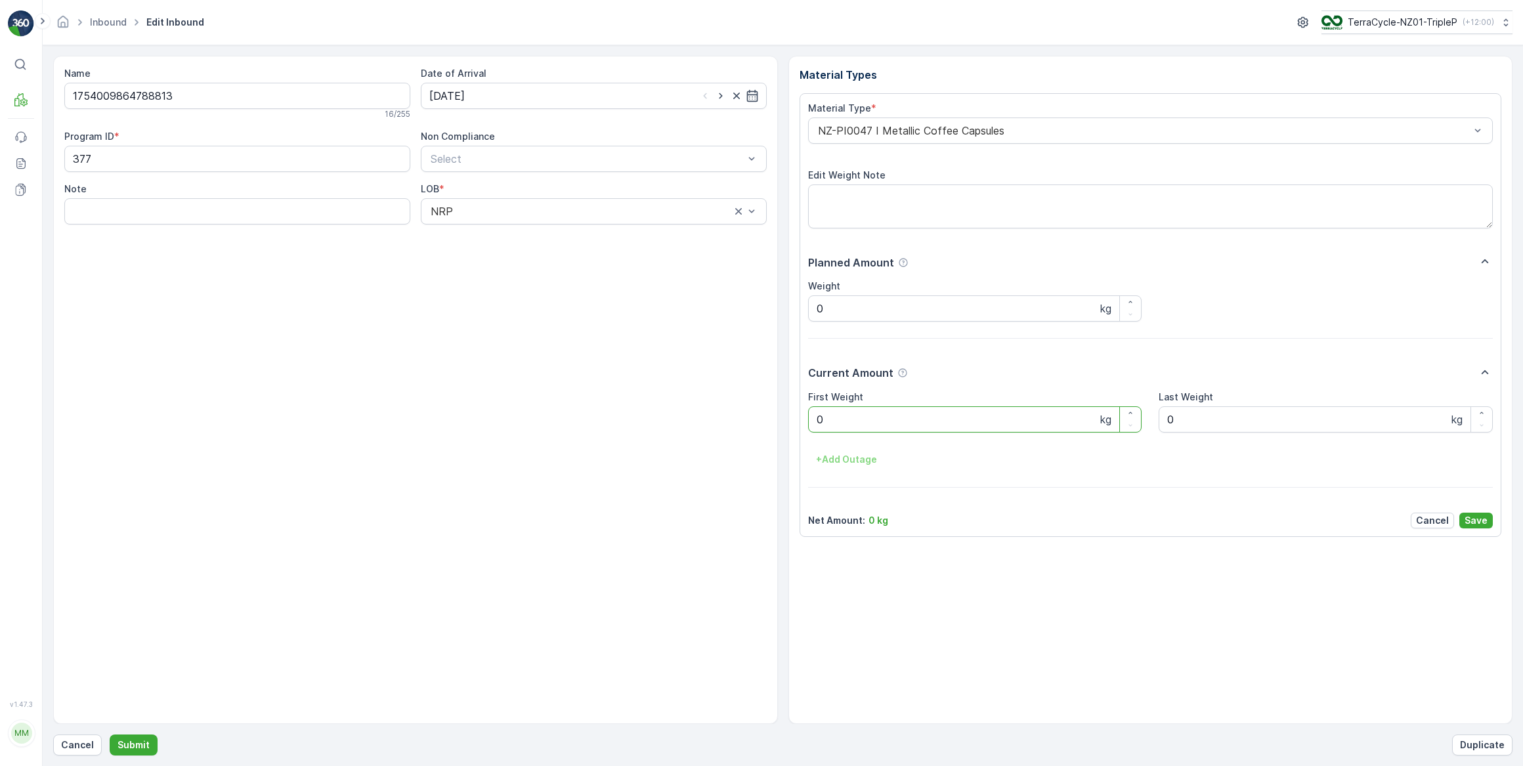
drag, startPoint x: 832, startPoint y: 419, endPoint x: 802, endPoint y: 419, distance: 29.5
click at [802, 419] on div "Material Type * NZ-PI0047 I Metallic Coffee Capsules Edit Weight Note Planned A…" at bounding box center [1151, 315] width 702 height 444
click at [110, 735] on button "Submit" at bounding box center [134, 745] width 48 height 21
drag, startPoint x: 637, startPoint y: 88, endPoint x: 611, endPoint y: 115, distance: 37.6
click at [637, 87] on input at bounding box center [594, 96] width 346 height 26
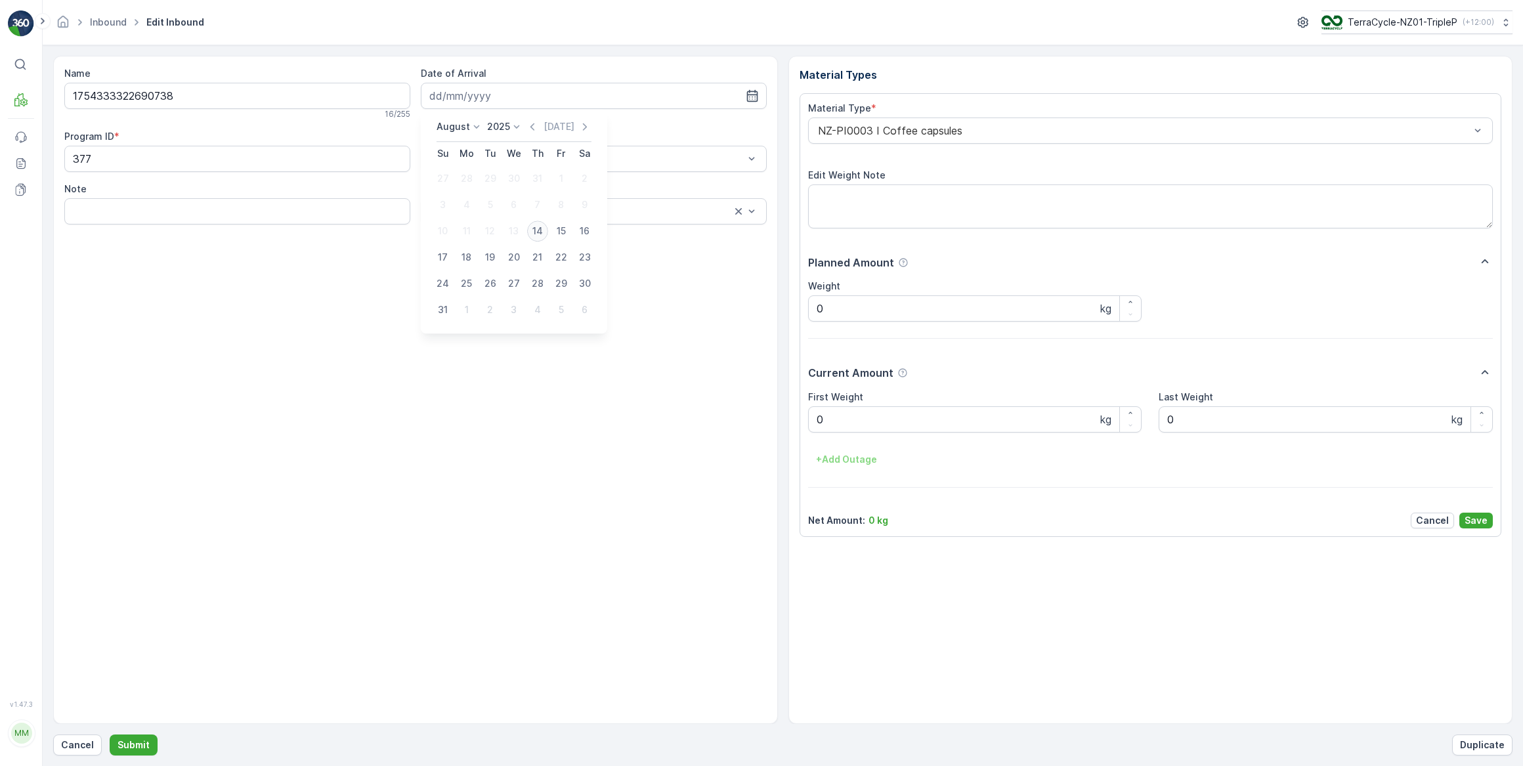
click at [538, 236] on div "14" at bounding box center [537, 231] width 21 height 21
type input "[DATE]"
click at [857, 131] on div at bounding box center [1144, 131] width 655 height 12
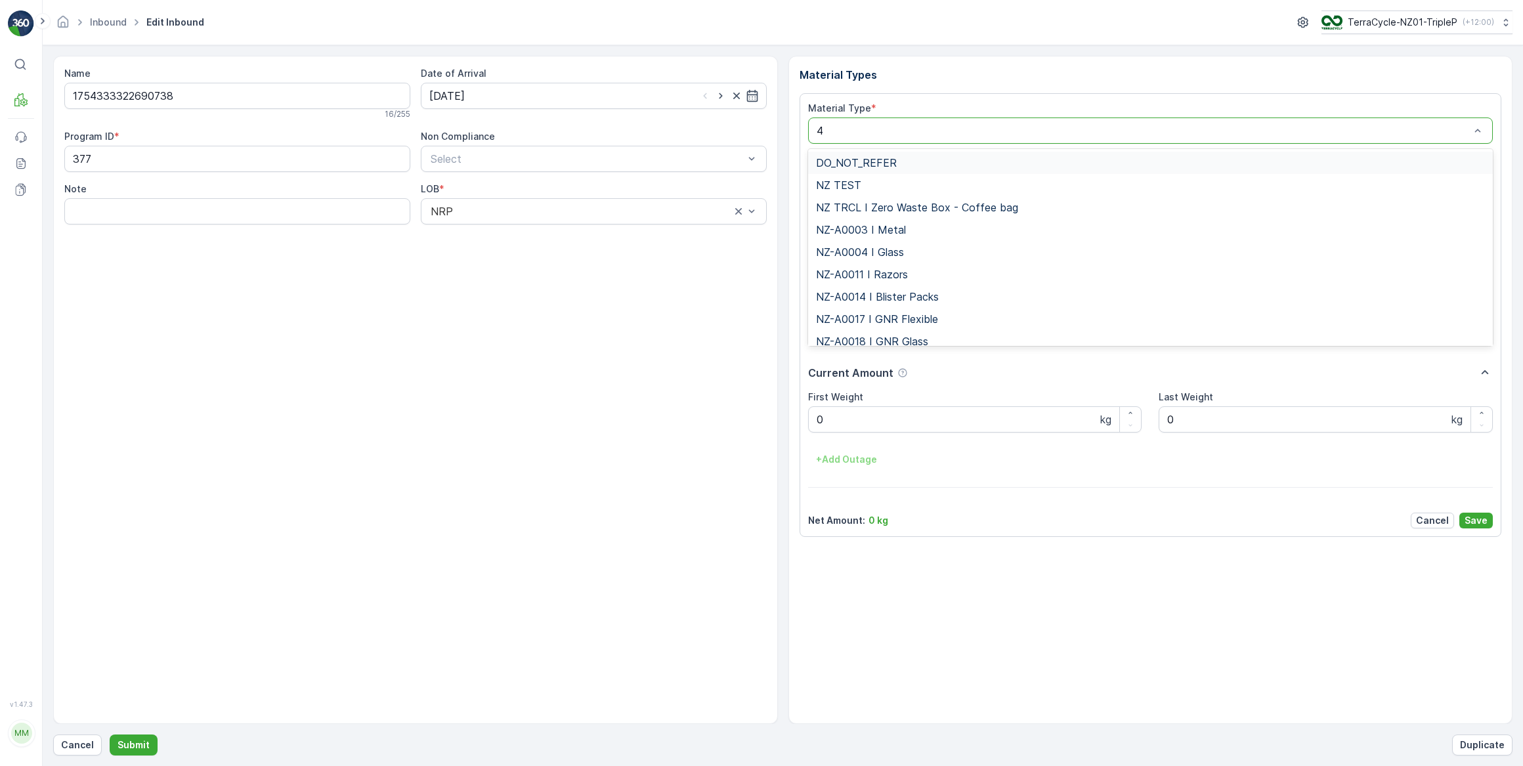
type input "47"
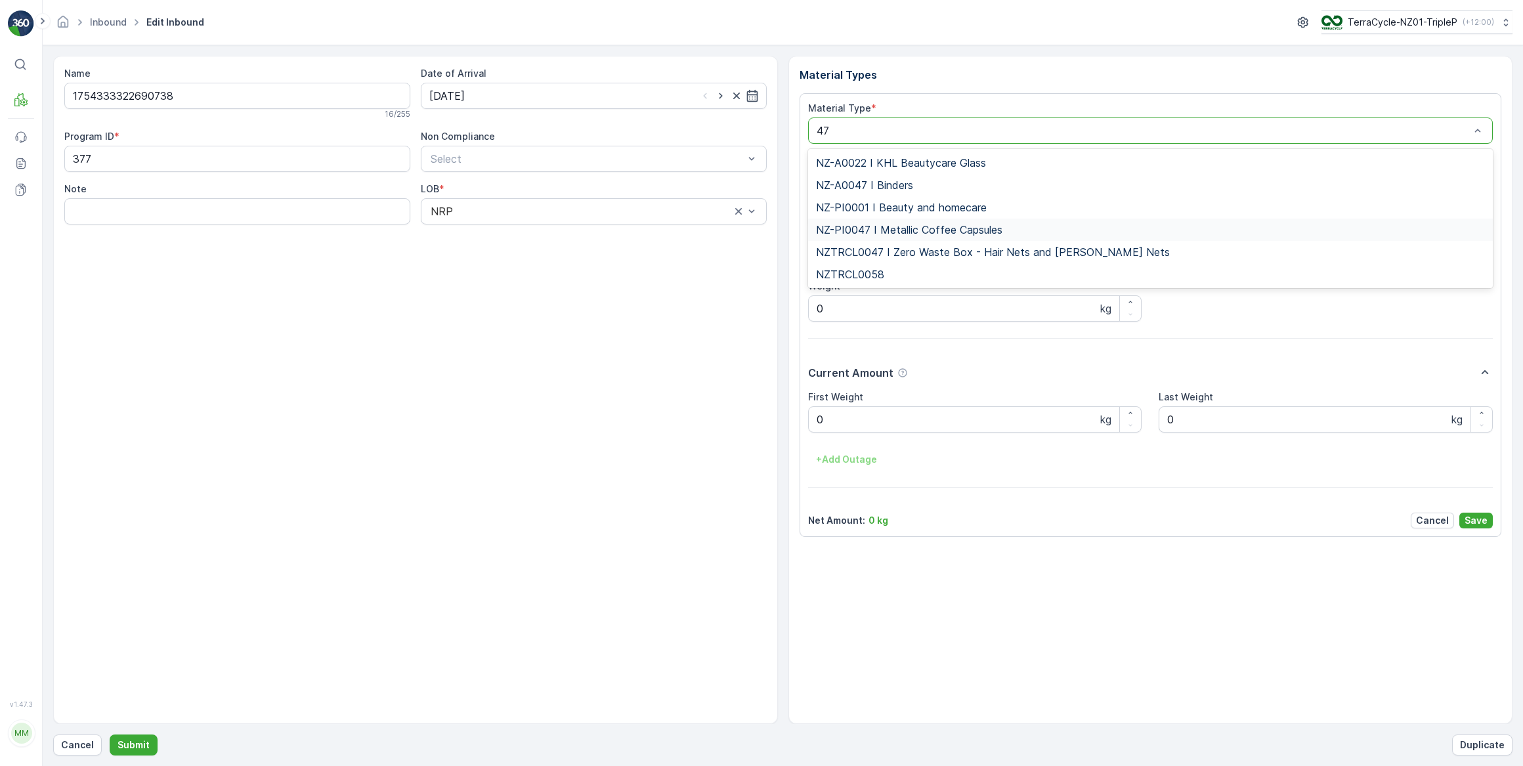
click at [900, 229] on span "NZ-PI0047 I Metallic Coffee Capsules" at bounding box center [909, 230] width 186 height 12
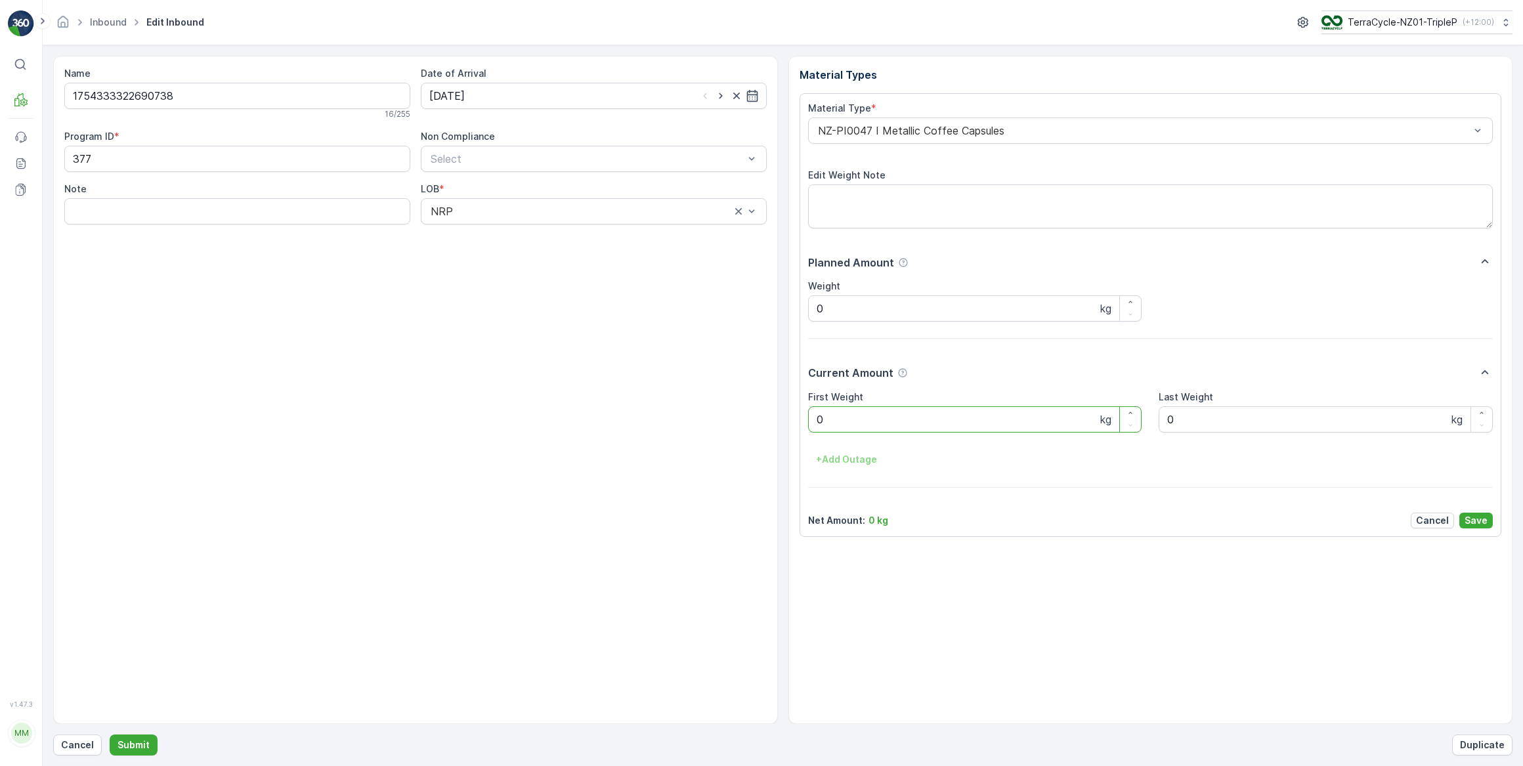
drag, startPoint x: 838, startPoint y: 421, endPoint x: 812, endPoint y: 420, distance: 25.6
click at [812, 420] on Weight "0" at bounding box center [975, 419] width 334 height 26
click at [110, 735] on button "Submit" at bounding box center [134, 745] width 48 height 21
click at [599, 96] on input at bounding box center [594, 96] width 346 height 26
click at [535, 229] on div "14" at bounding box center [537, 231] width 21 height 21
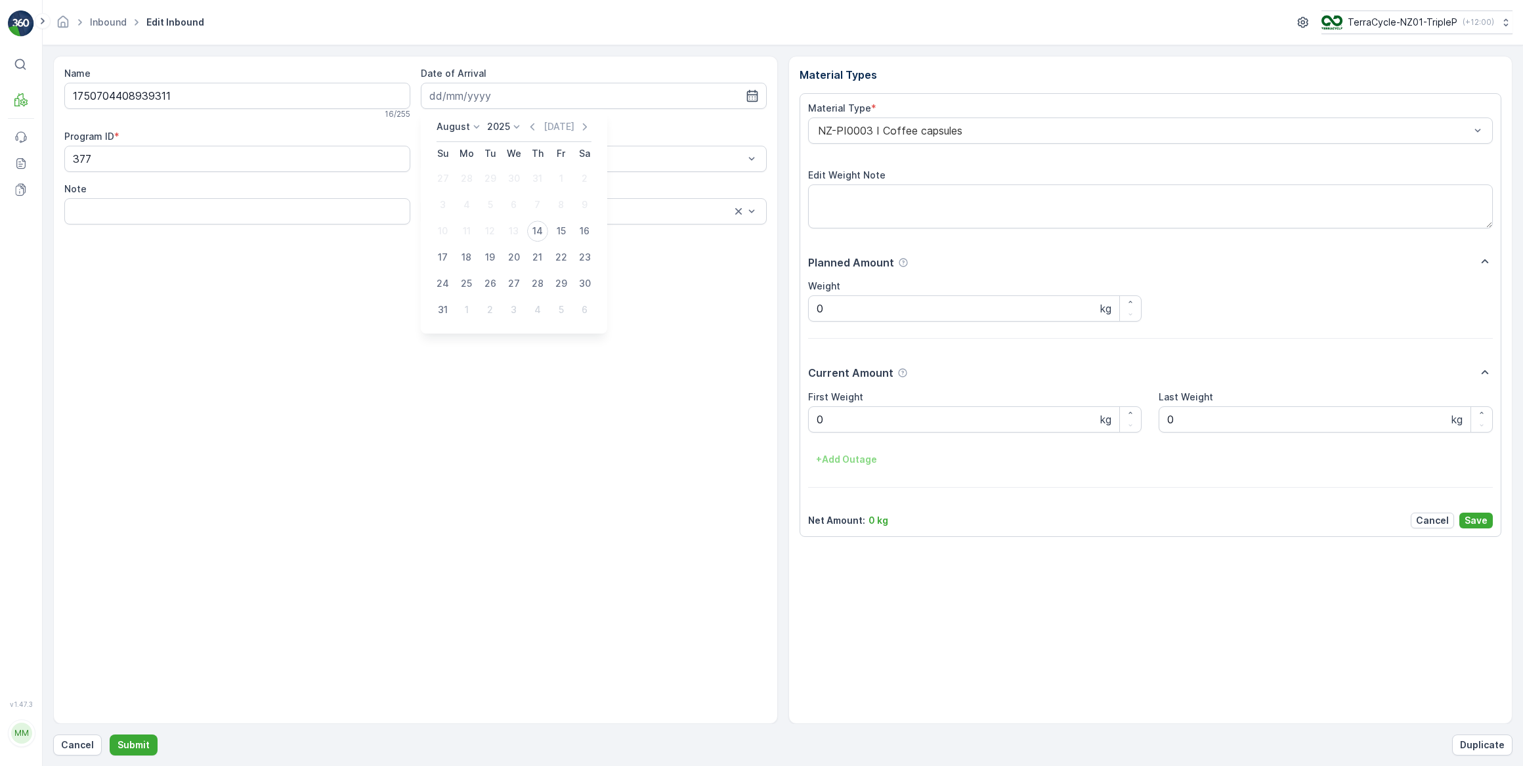
type input "[DATE]"
click at [842, 129] on div at bounding box center [1144, 131] width 655 height 12
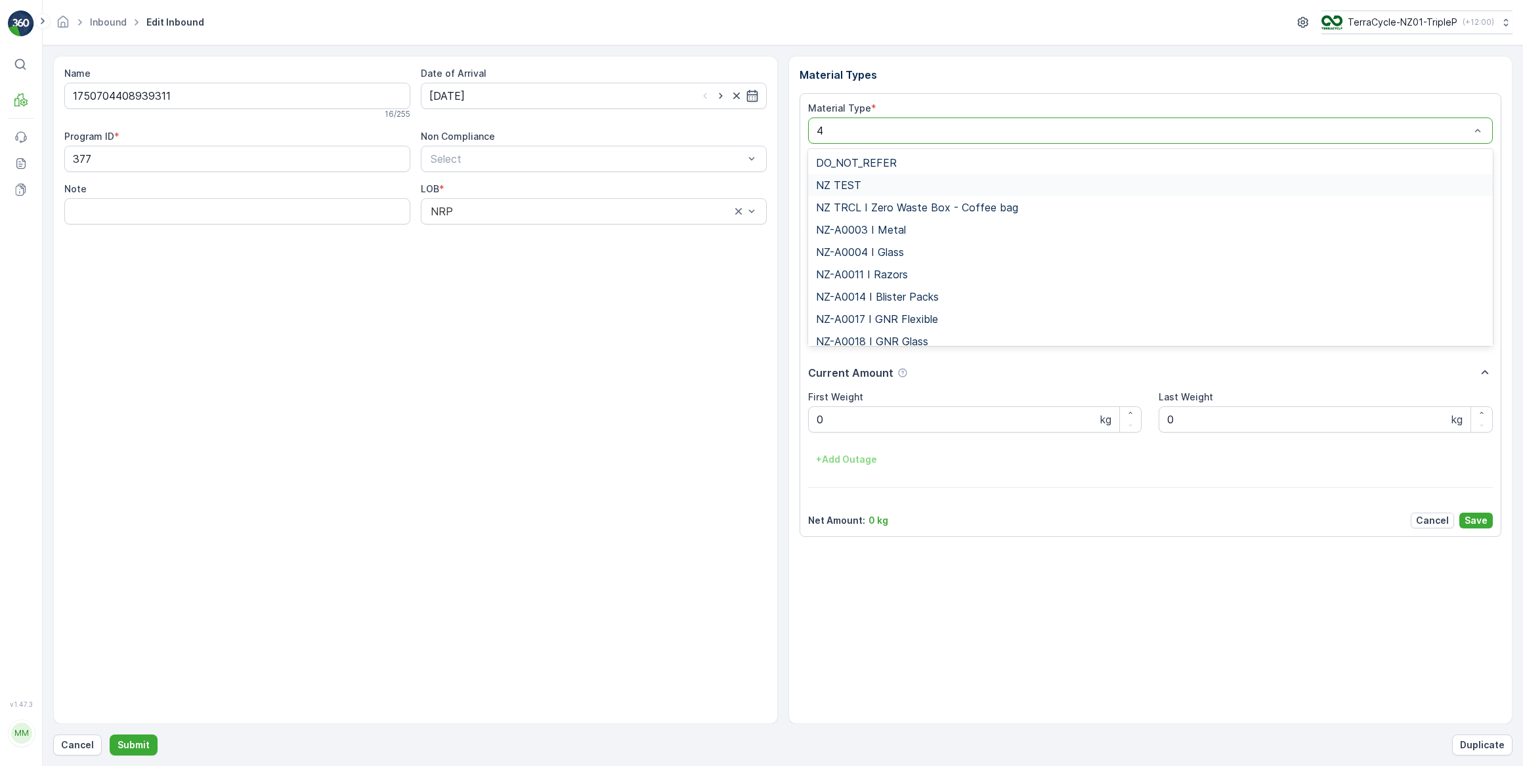
type input "47"
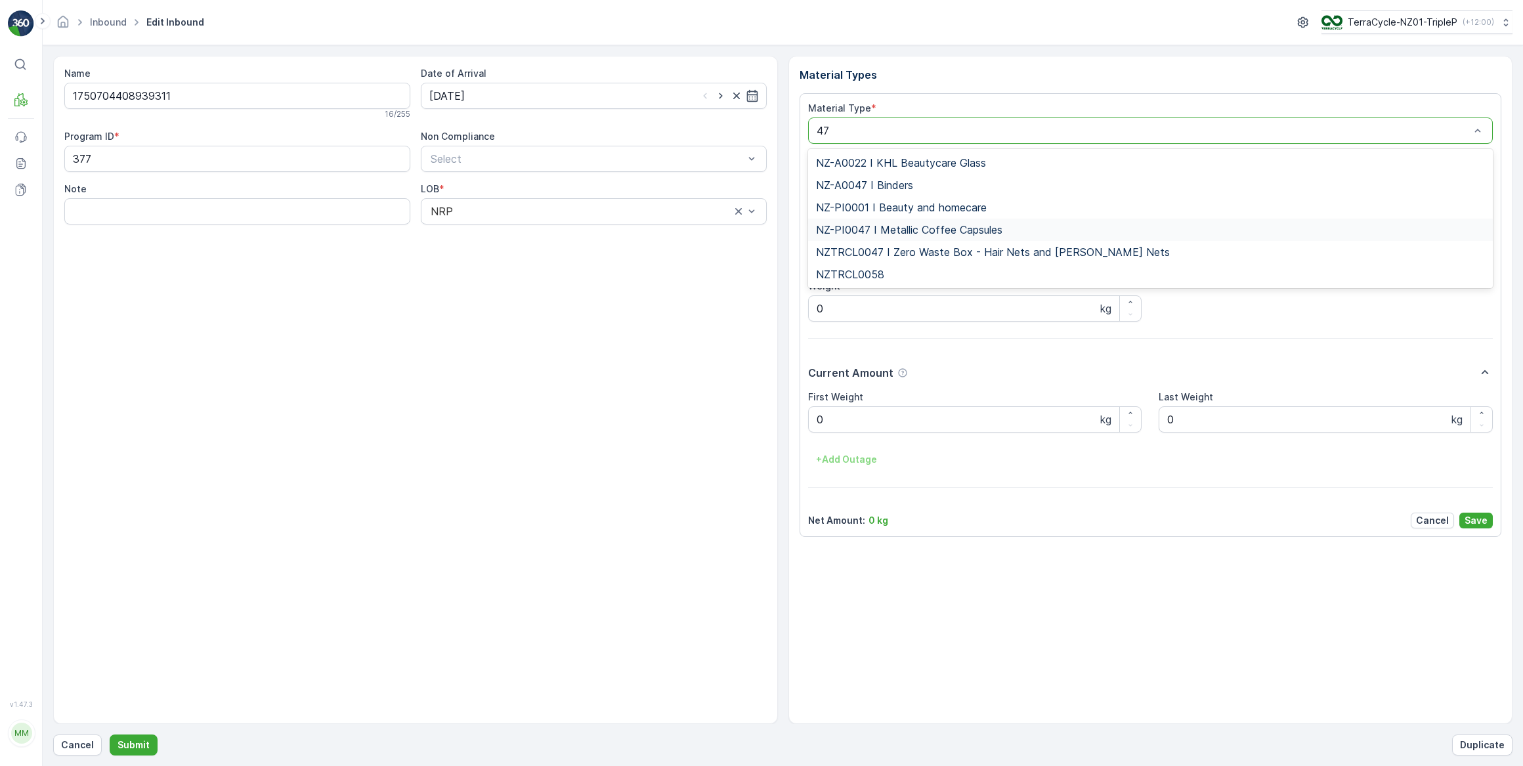
click at [889, 230] on span "NZ-PI0047 I Metallic Coffee Capsules" at bounding box center [909, 230] width 186 height 12
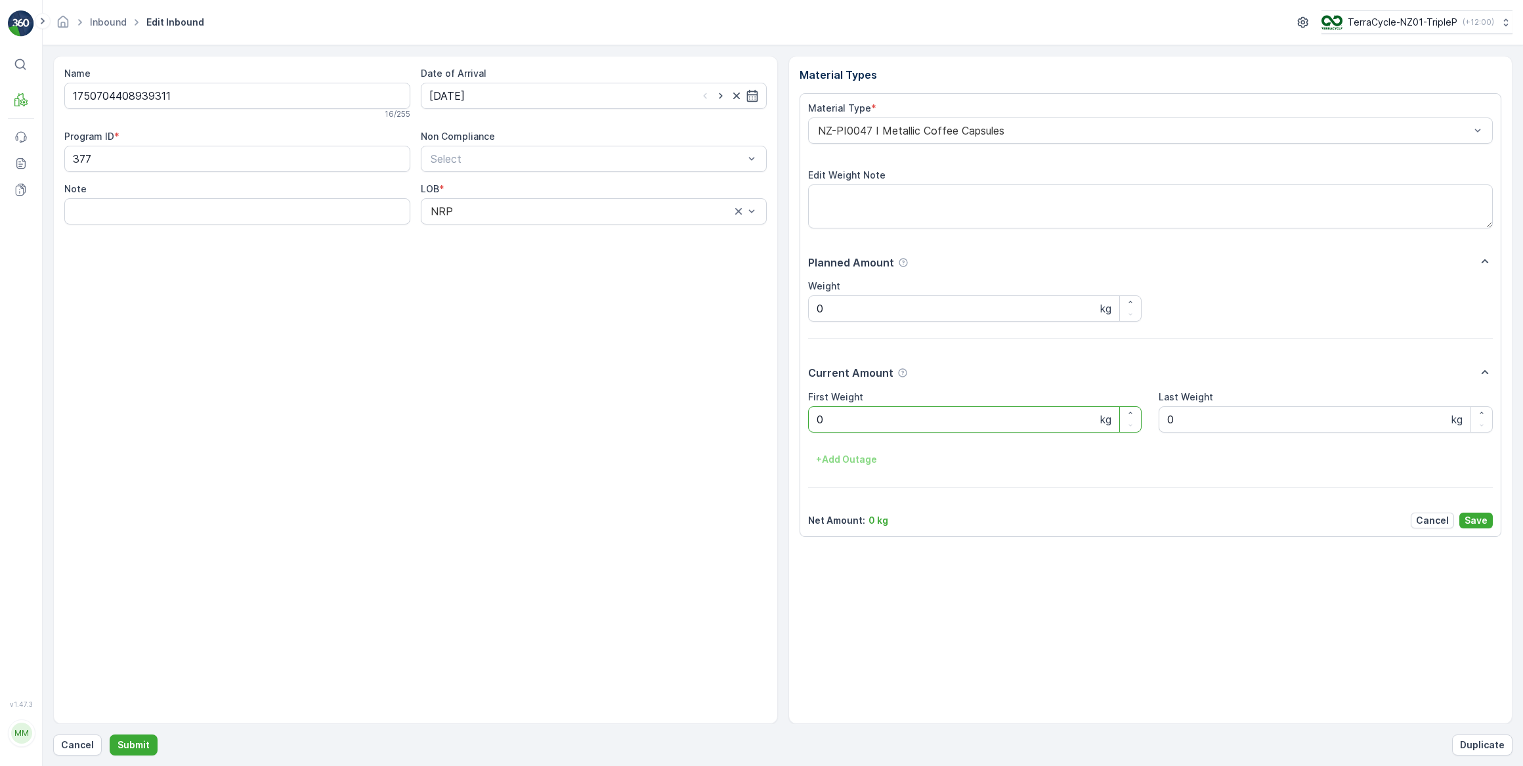
drag, startPoint x: 842, startPoint y: 420, endPoint x: 813, endPoint y: 425, distance: 29.2
click at [817, 422] on Weight "0" at bounding box center [975, 419] width 334 height 26
click at [110, 735] on button "Submit" at bounding box center [134, 745] width 48 height 21
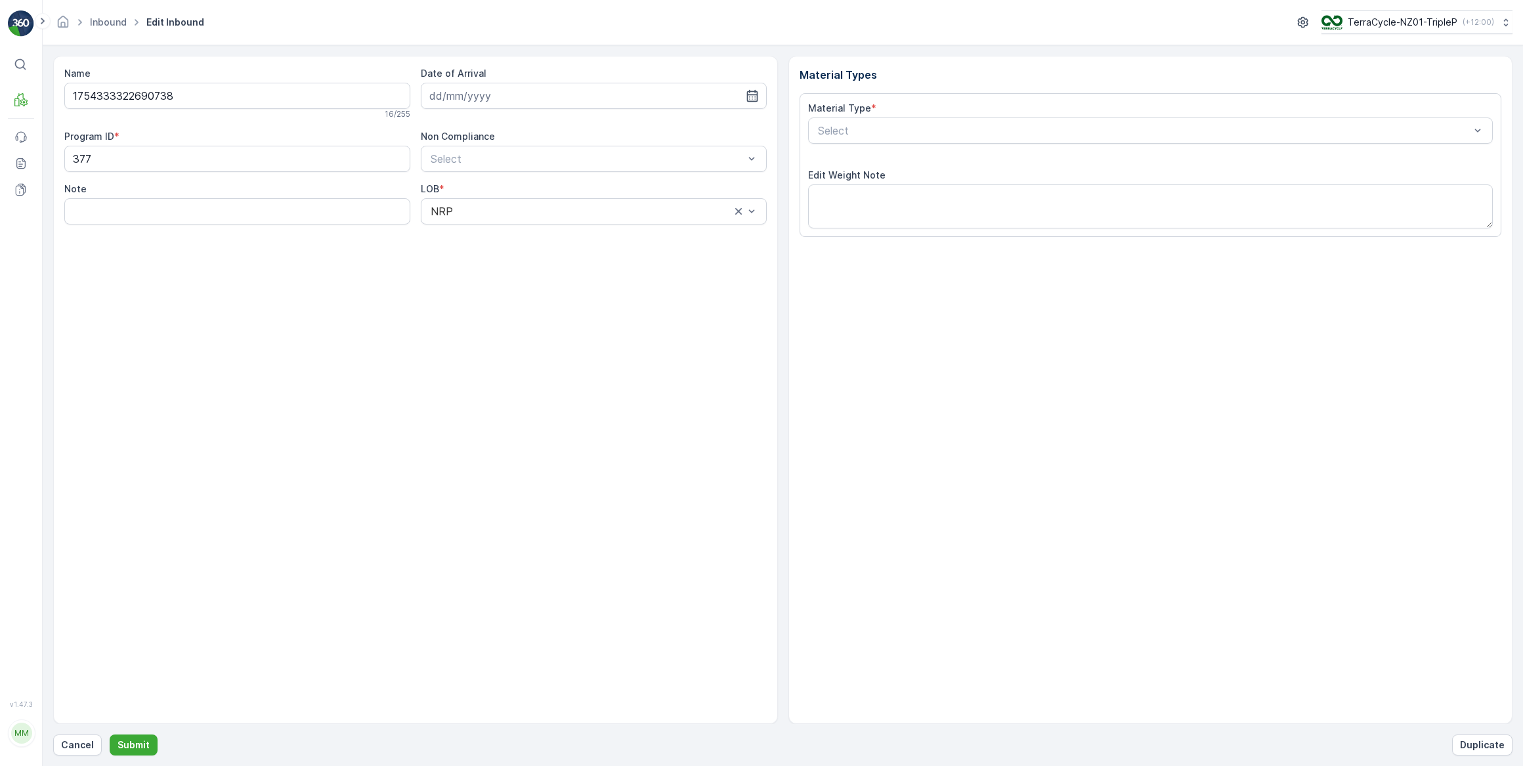
type input "[DATE]"
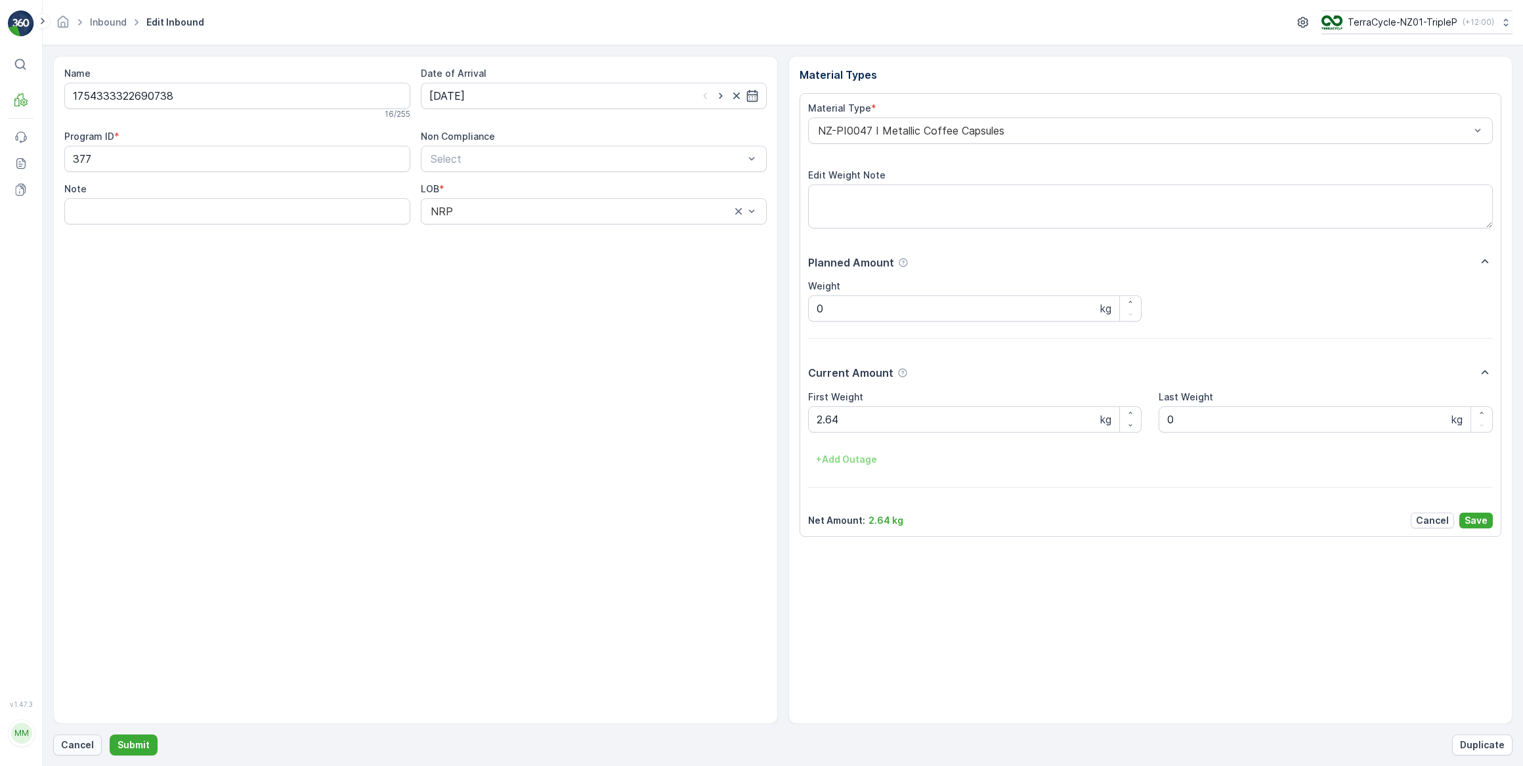
click at [85, 748] on p "Cancel" at bounding box center [77, 745] width 33 height 13
click at [61, 748] on p "Cancel" at bounding box center [77, 745] width 33 height 13
click at [488, 88] on input at bounding box center [594, 96] width 346 height 26
click at [542, 235] on div "14" at bounding box center [537, 231] width 21 height 21
type input "[DATE]"
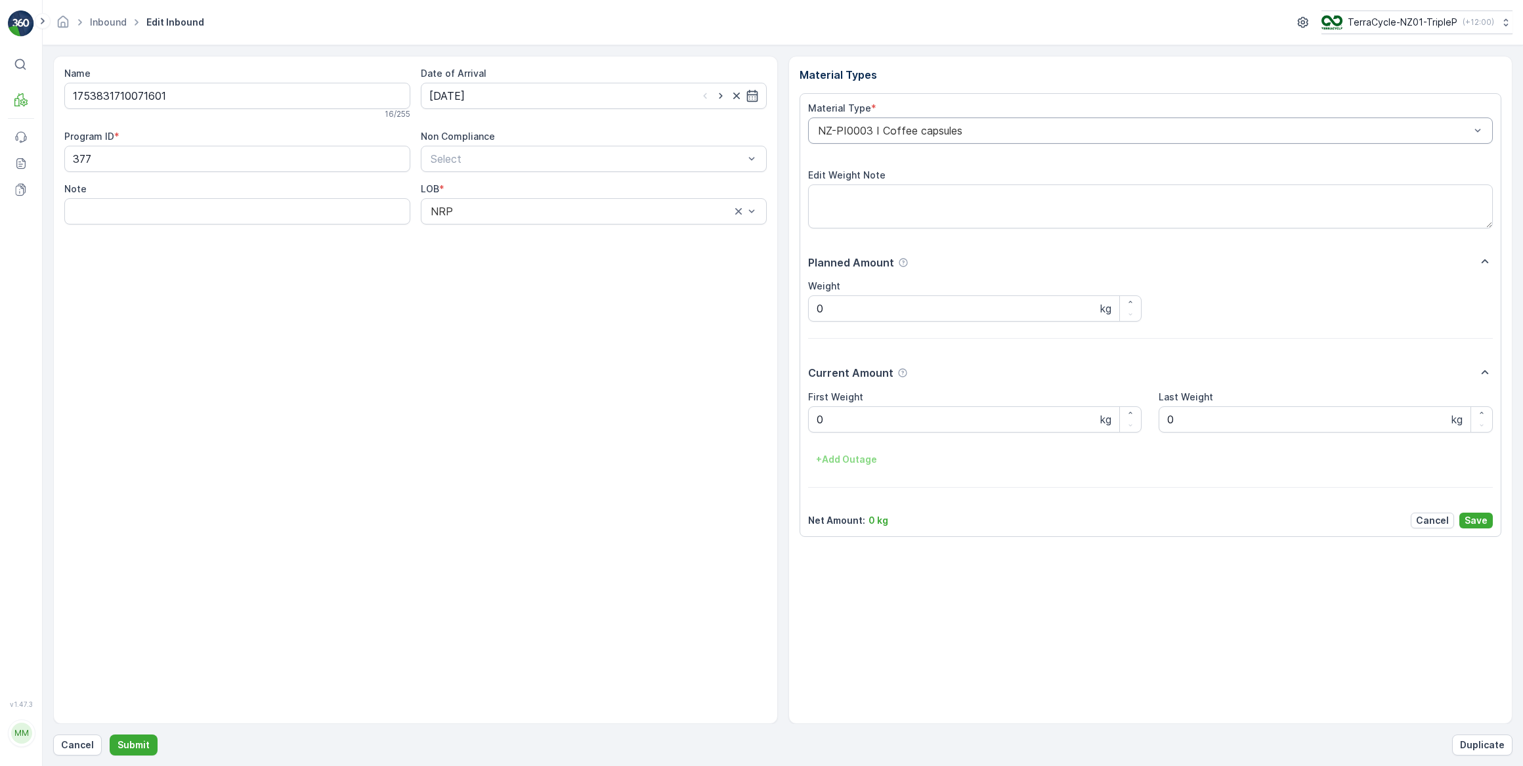
click at [842, 129] on div at bounding box center [1144, 131] width 655 height 12
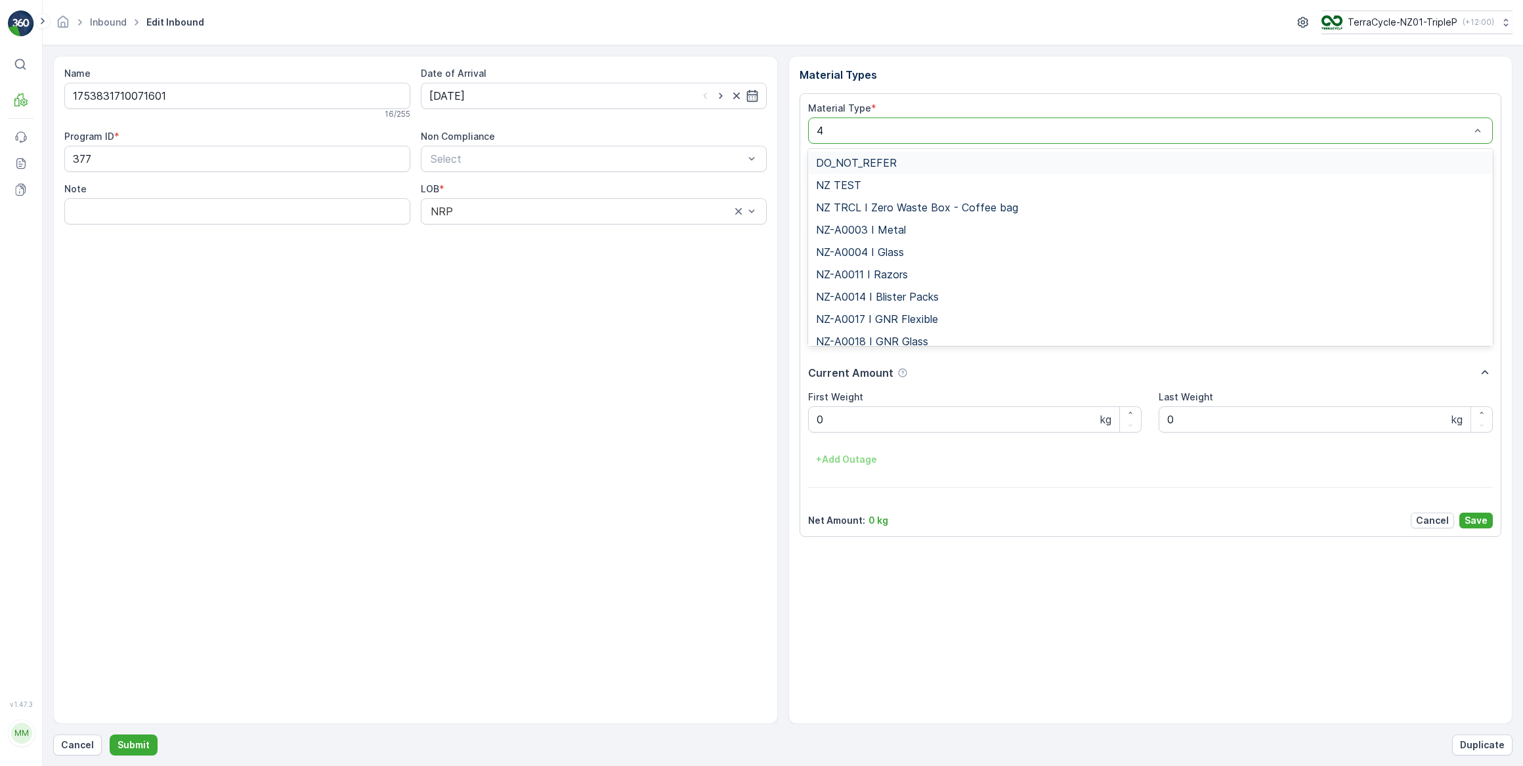
type input "47"
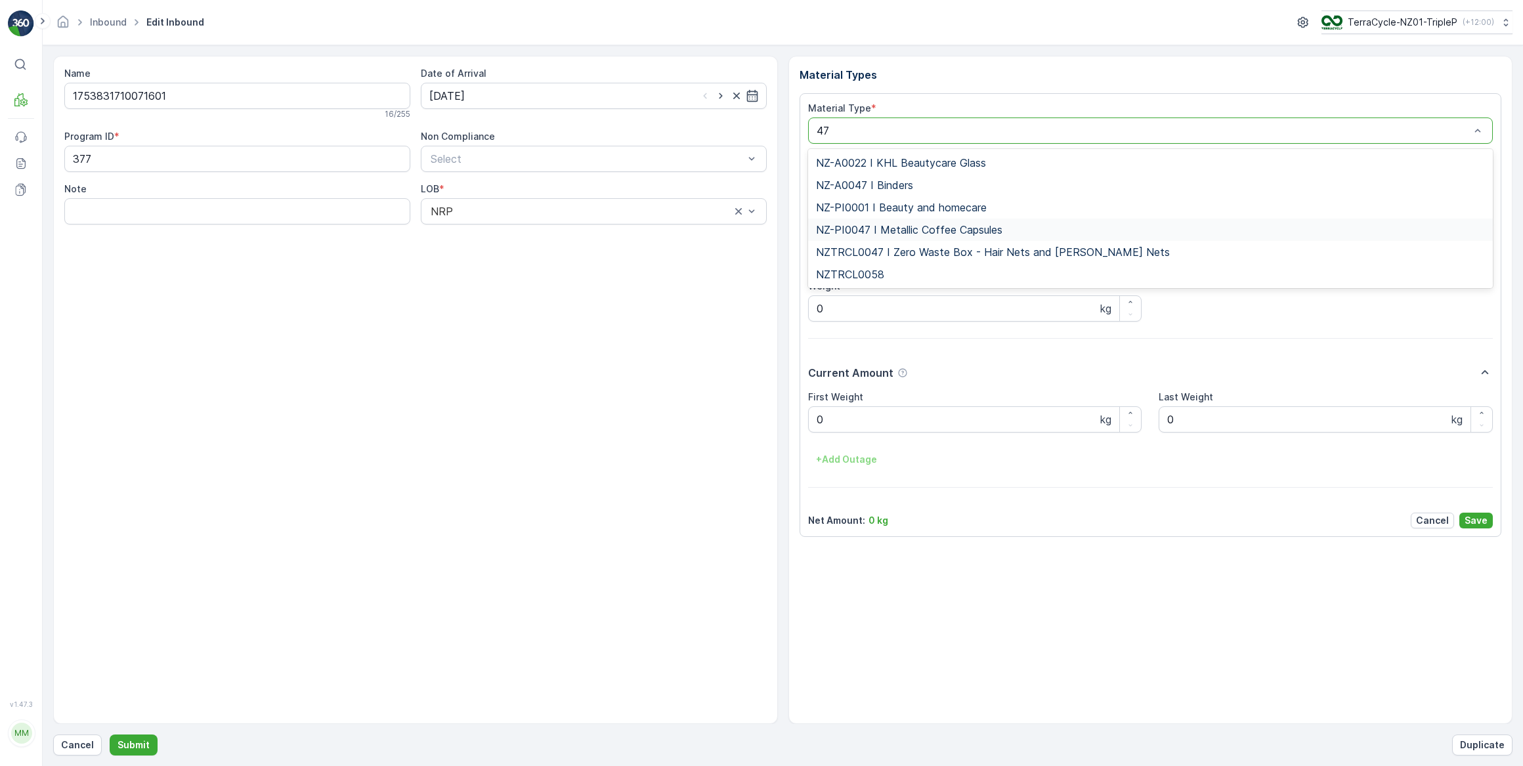
click at [876, 234] on span "NZ-PI0047 I Metallic Coffee Capsules" at bounding box center [909, 230] width 186 height 12
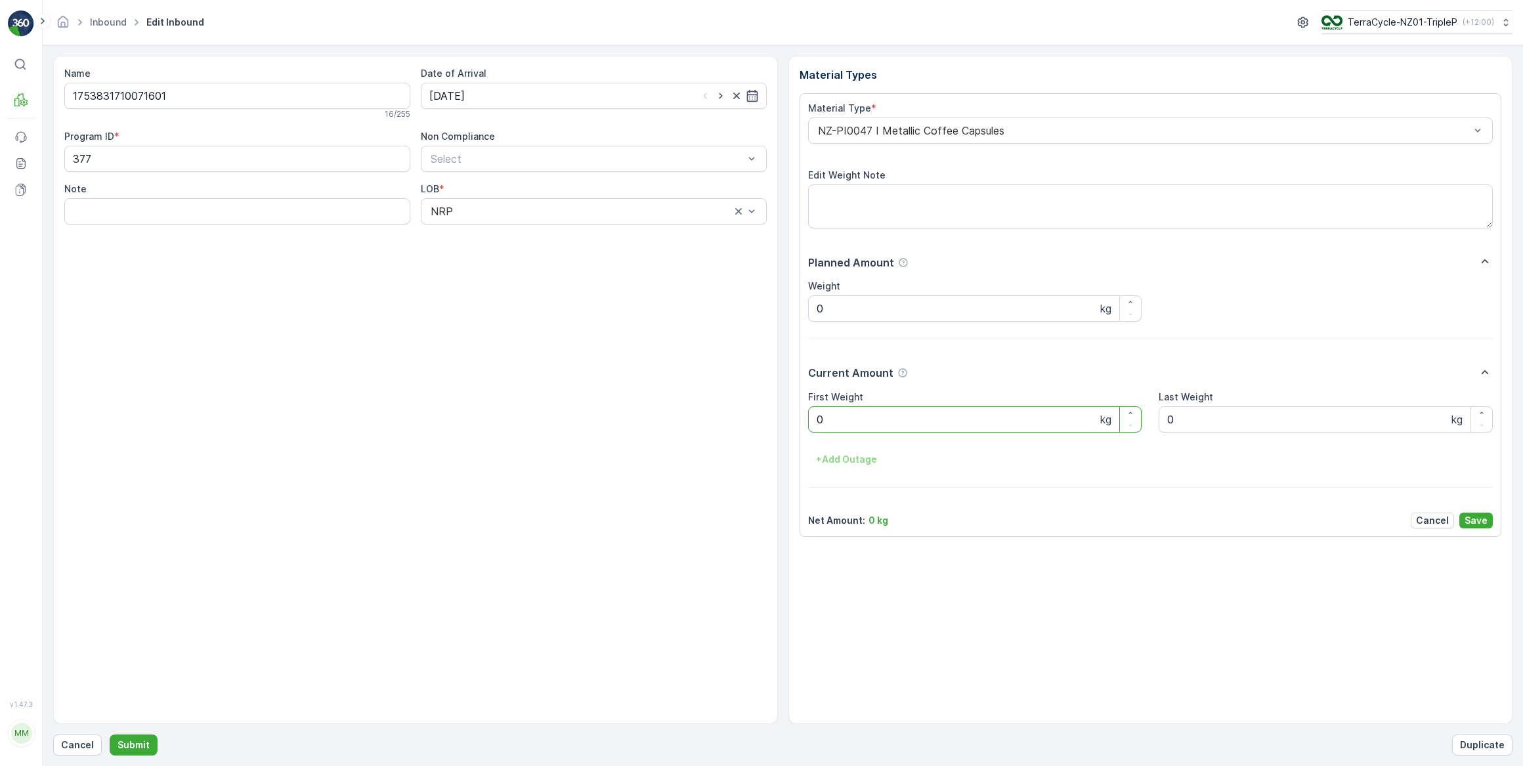
drag, startPoint x: 837, startPoint y: 417, endPoint x: 803, endPoint y: 423, distance: 34.8
click at [803, 423] on div "Material Type * NZ-PI0047 I Metallic Coffee Capsules Edit Weight Note Planned A…" at bounding box center [1151, 315] width 702 height 444
click at [110, 735] on button "Submit" at bounding box center [134, 745] width 48 height 21
click at [460, 96] on input at bounding box center [594, 96] width 346 height 26
click at [542, 231] on div "14" at bounding box center [537, 231] width 21 height 21
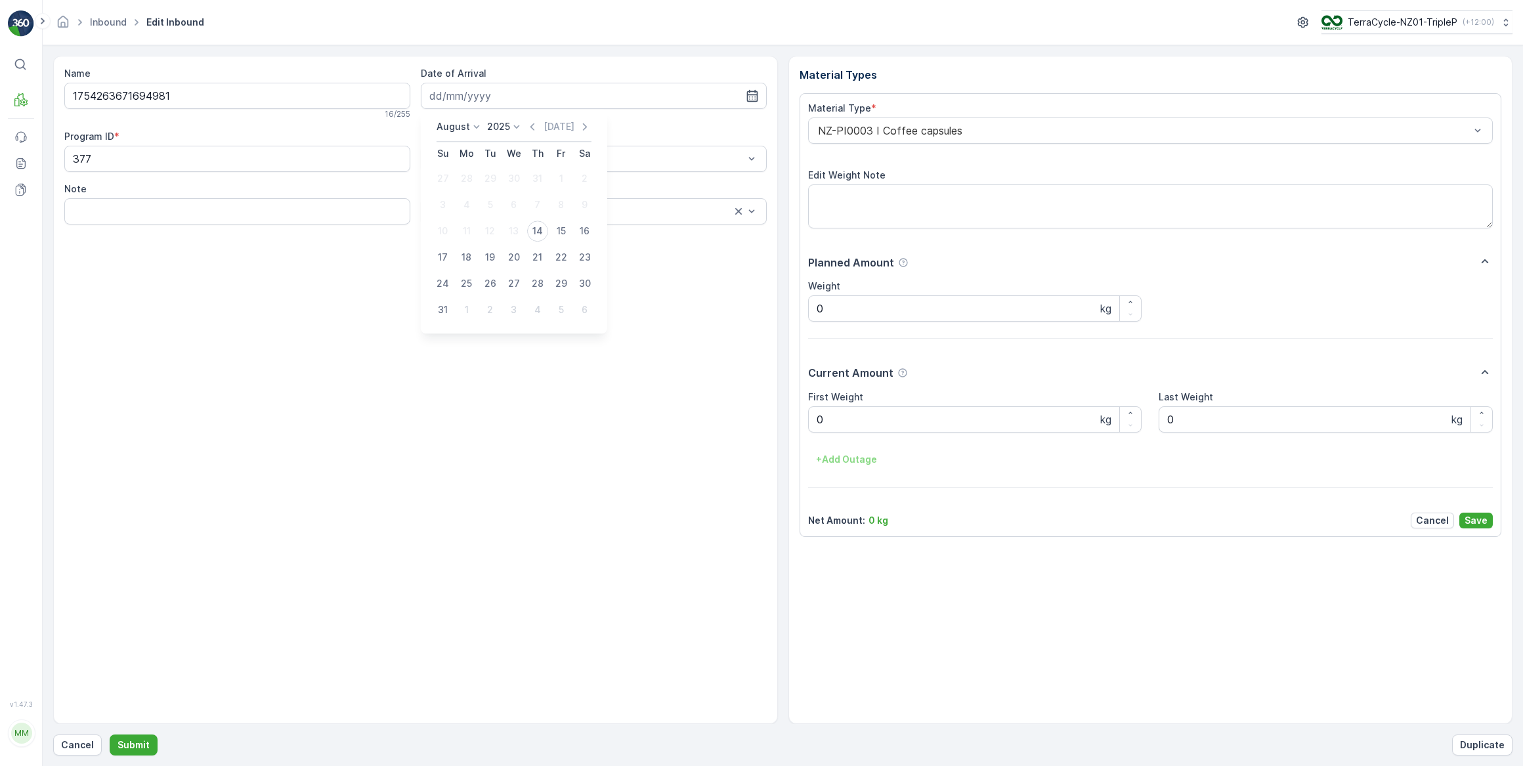
type input "[DATE]"
click at [883, 136] on div at bounding box center [1144, 131] width 655 height 12
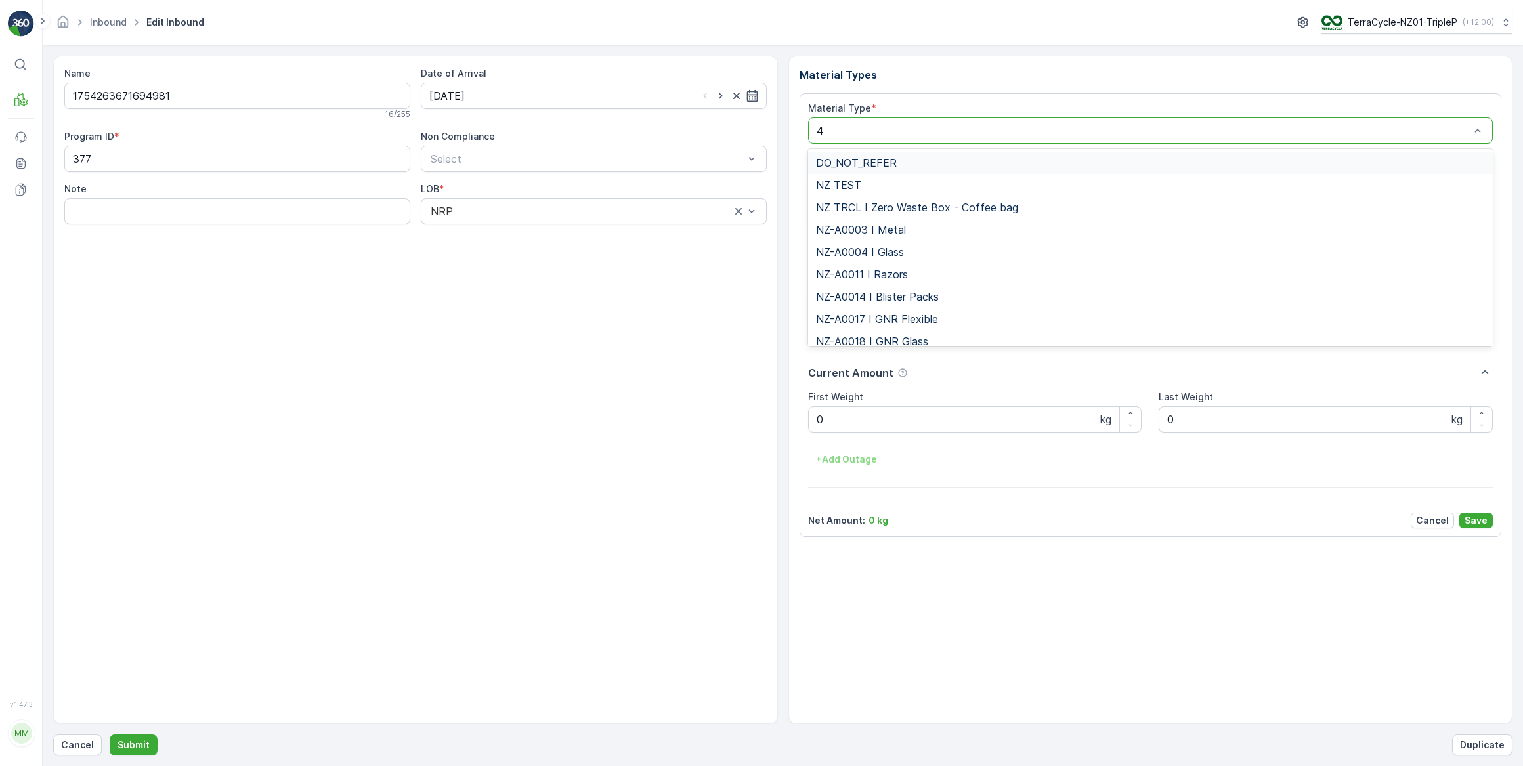
type input "47"
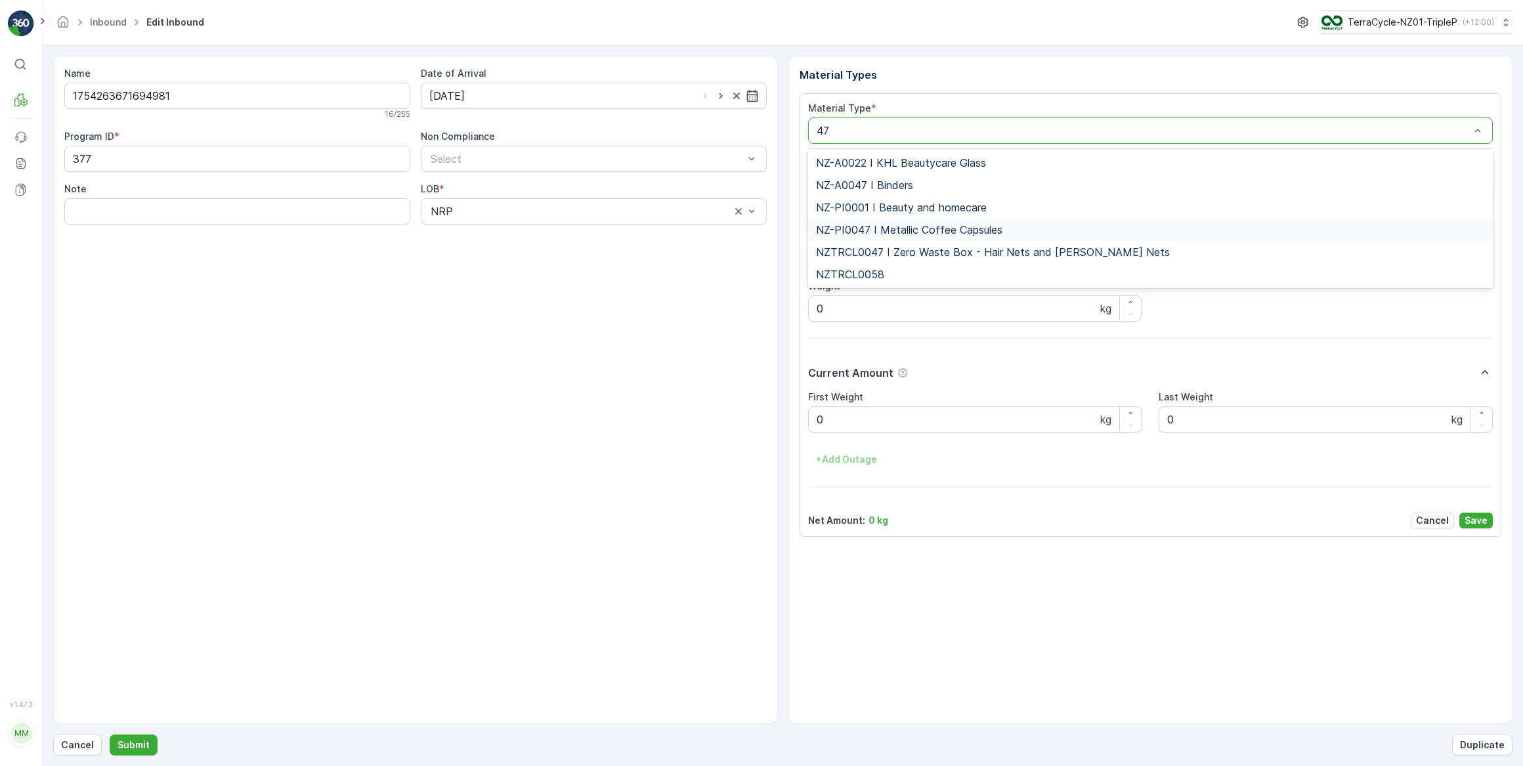
click at [905, 233] on span "NZ-PI0047 I Metallic Coffee Capsules" at bounding box center [909, 230] width 186 height 12
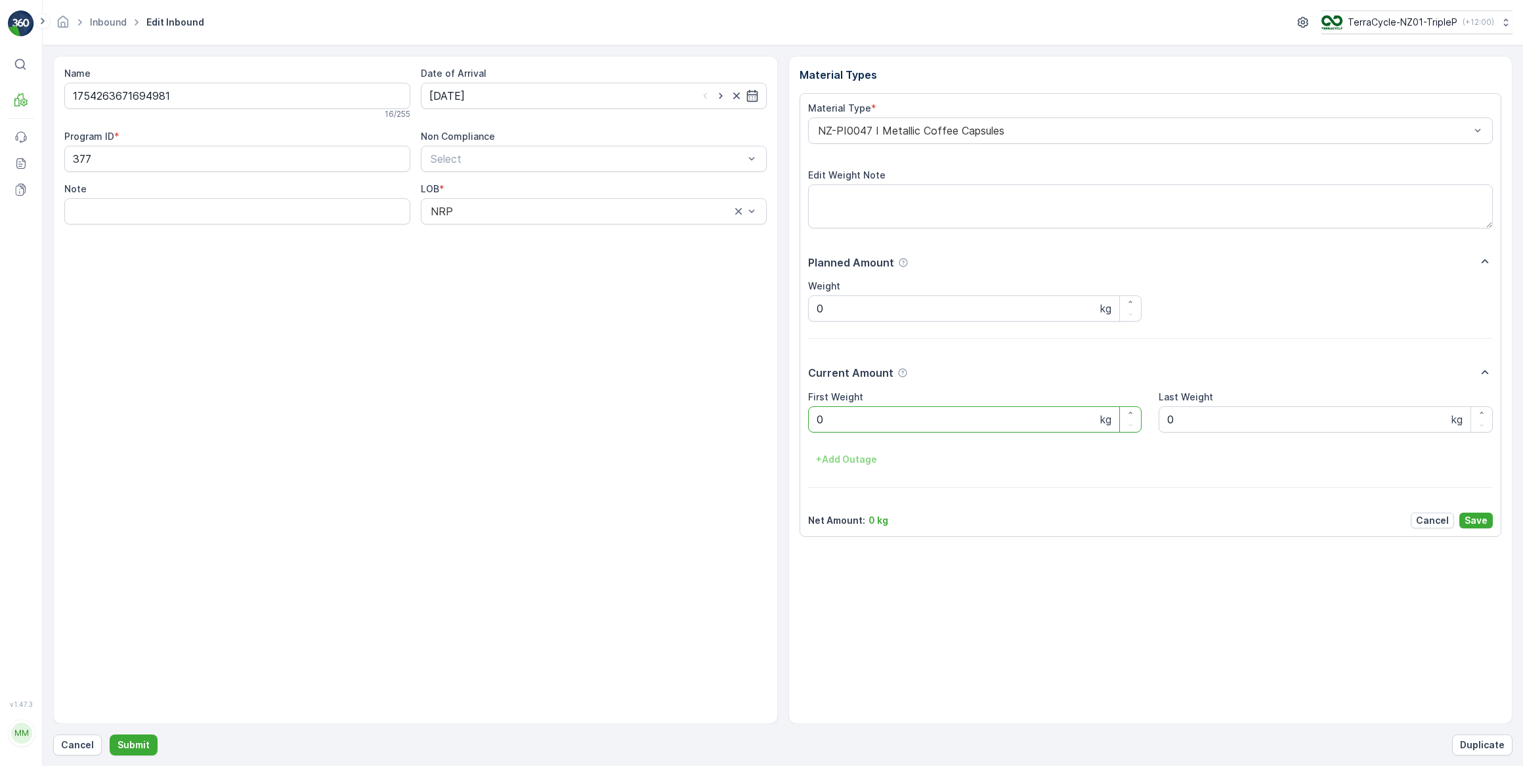
drag, startPoint x: 852, startPoint y: 412, endPoint x: 801, endPoint y: 425, distance: 53.0
click at [801, 425] on div "Material Type * NZ-PI0047 I Metallic Coffee Capsules Edit Weight Note Planned A…" at bounding box center [1151, 315] width 702 height 444
click at [110, 735] on button "Submit" at bounding box center [134, 745] width 48 height 21
click at [550, 97] on input at bounding box center [594, 96] width 346 height 26
click at [540, 230] on div "14" at bounding box center [537, 231] width 21 height 21
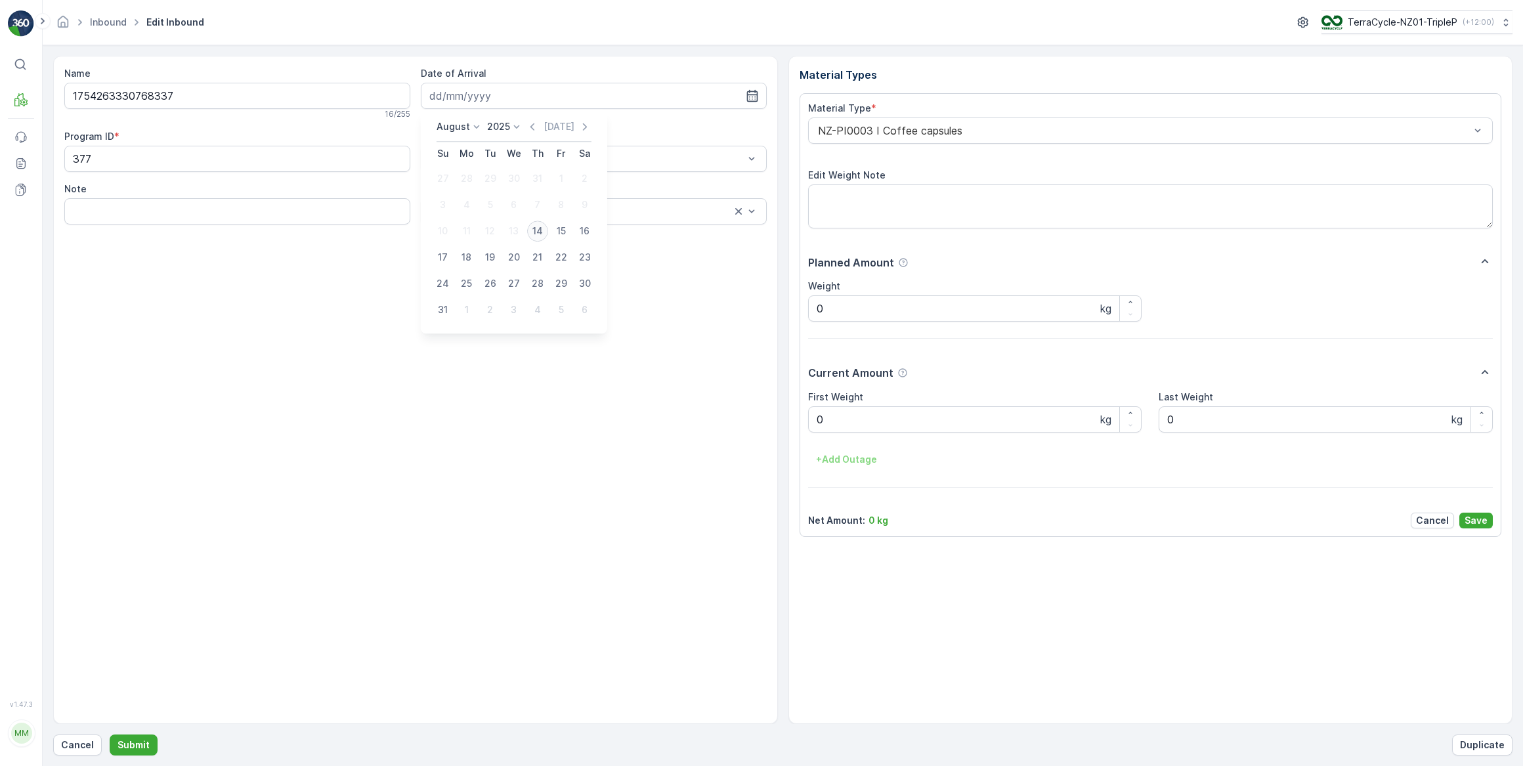
type input "[DATE]"
click at [922, 129] on div at bounding box center [1144, 131] width 655 height 12
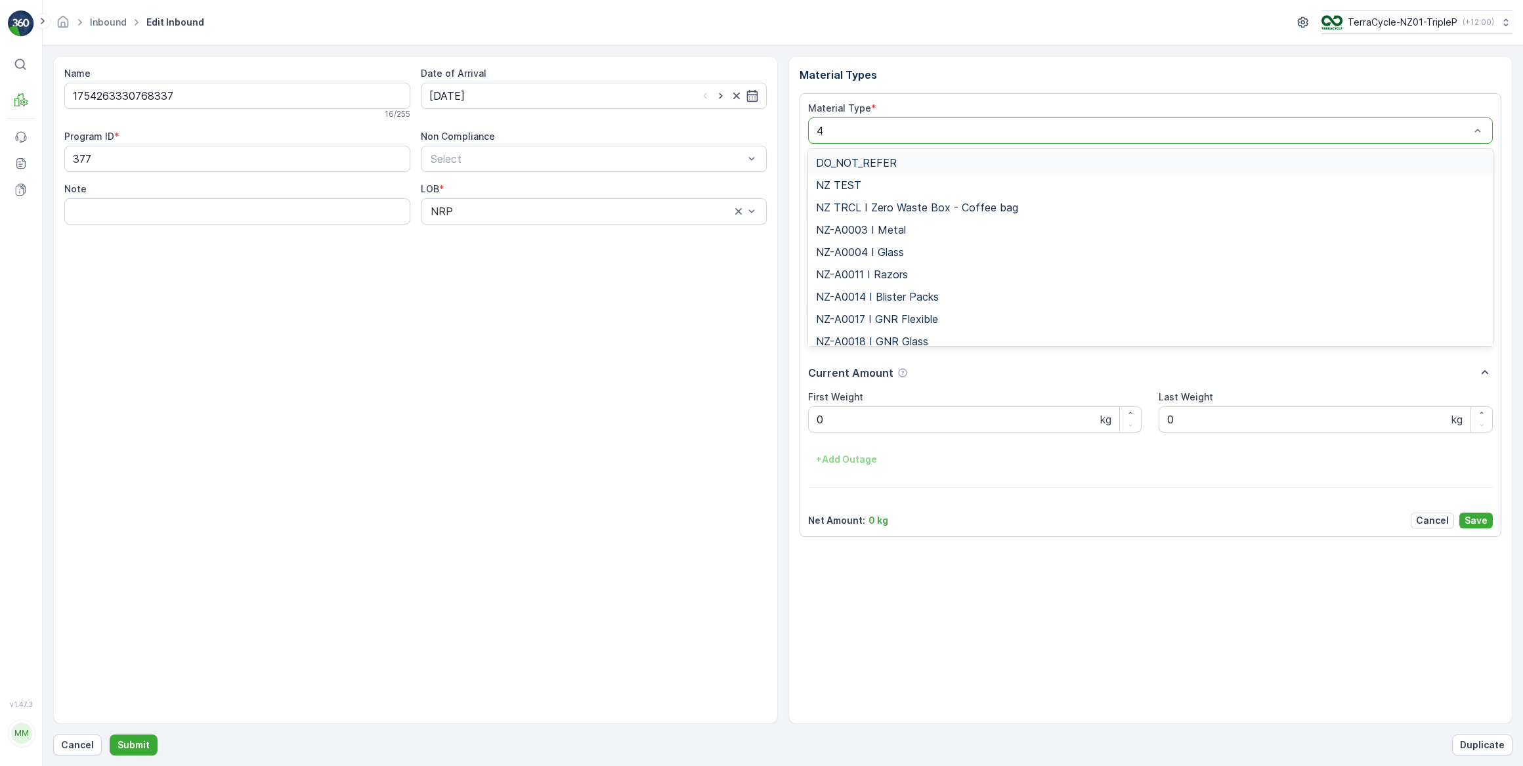
type input "47"
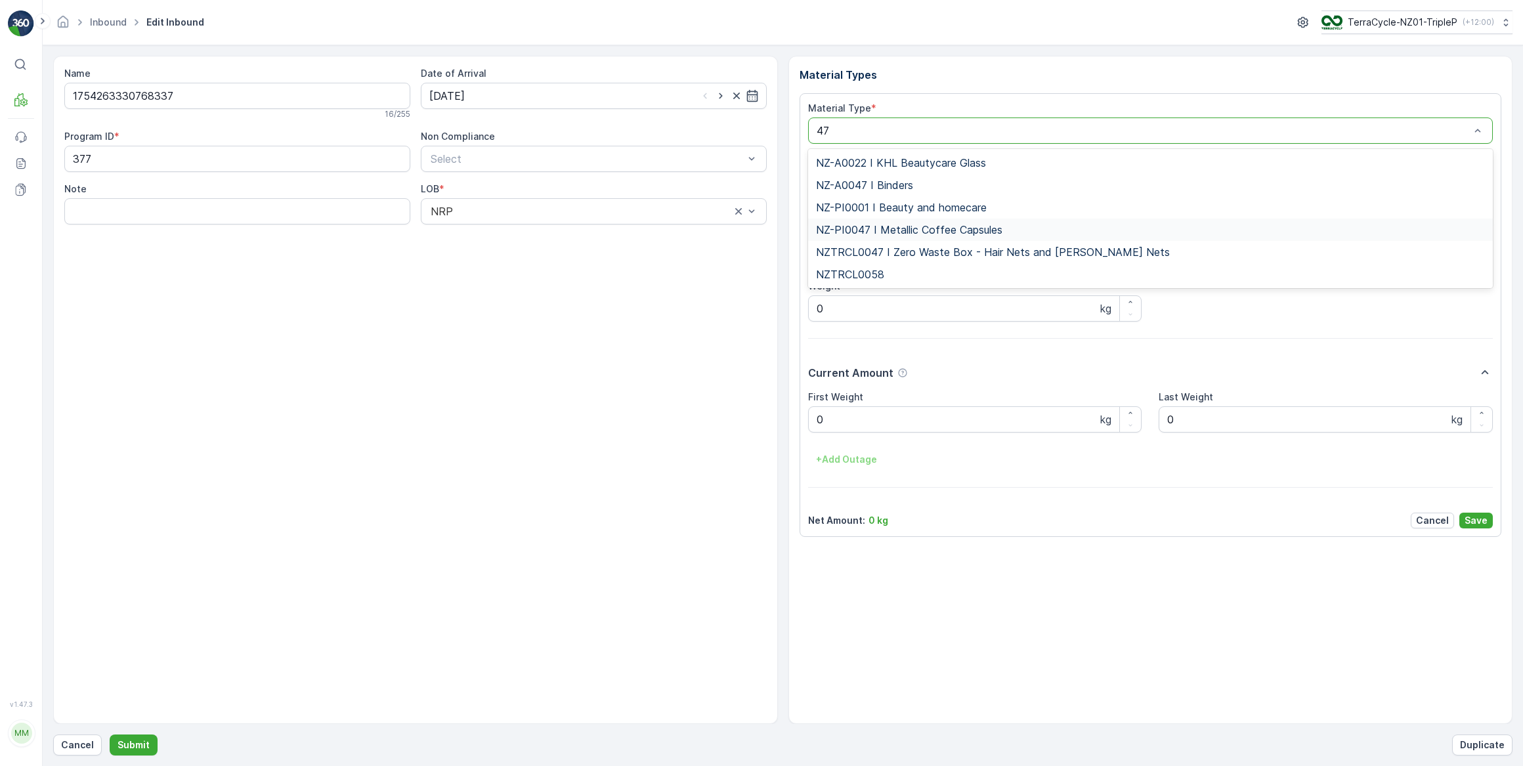
click at [949, 233] on span "NZ-PI0047 I Metallic Coffee Capsules" at bounding box center [909, 230] width 186 height 12
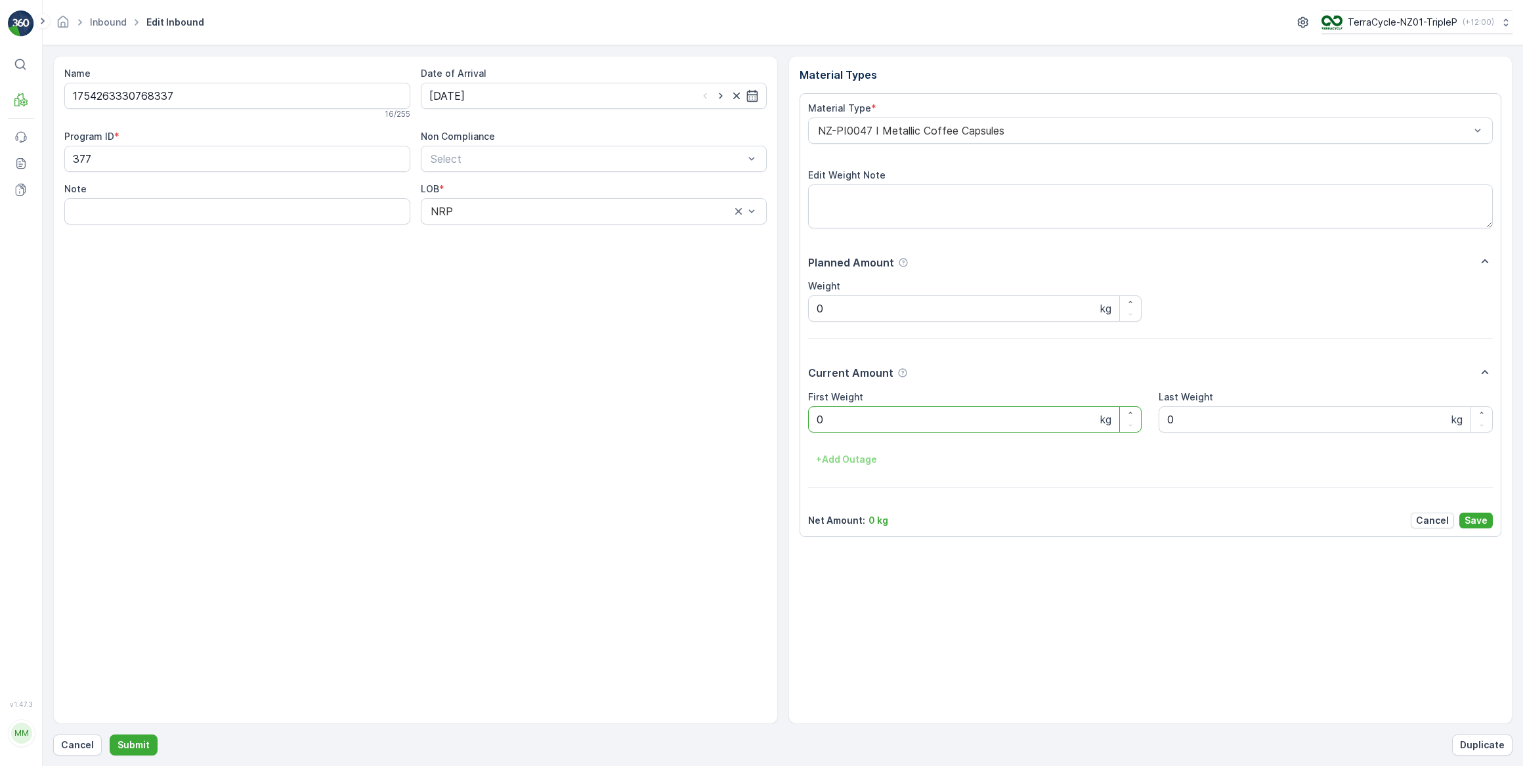
drag, startPoint x: 865, startPoint y: 429, endPoint x: 820, endPoint y: 429, distance: 45.3
click at [820, 429] on Weight "0" at bounding box center [975, 419] width 334 height 26
drag, startPoint x: 840, startPoint y: 419, endPoint x: 818, endPoint y: 424, distance: 22.9
click at [818, 424] on Weight "0" at bounding box center [975, 419] width 334 height 26
click at [110, 735] on button "Submit" at bounding box center [134, 745] width 48 height 21
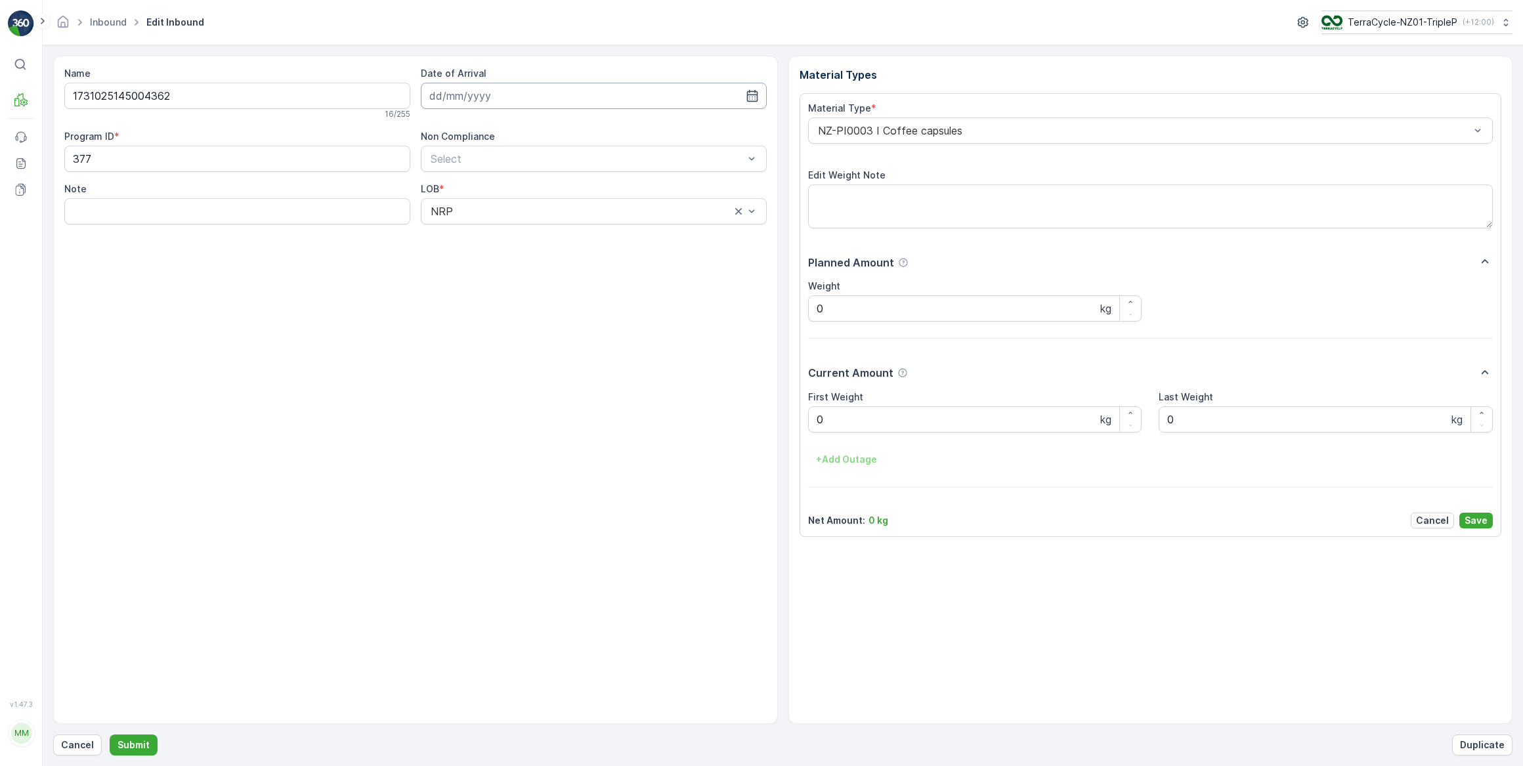
click at [527, 100] on input at bounding box center [594, 96] width 346 height 26
click at [544, 226] on div "14" at bounding box center [537, 231] width 21 height 21
type input "[DATE]"
click at [869, 133] on div at bounding box center [1144, 131] width 655 height 12
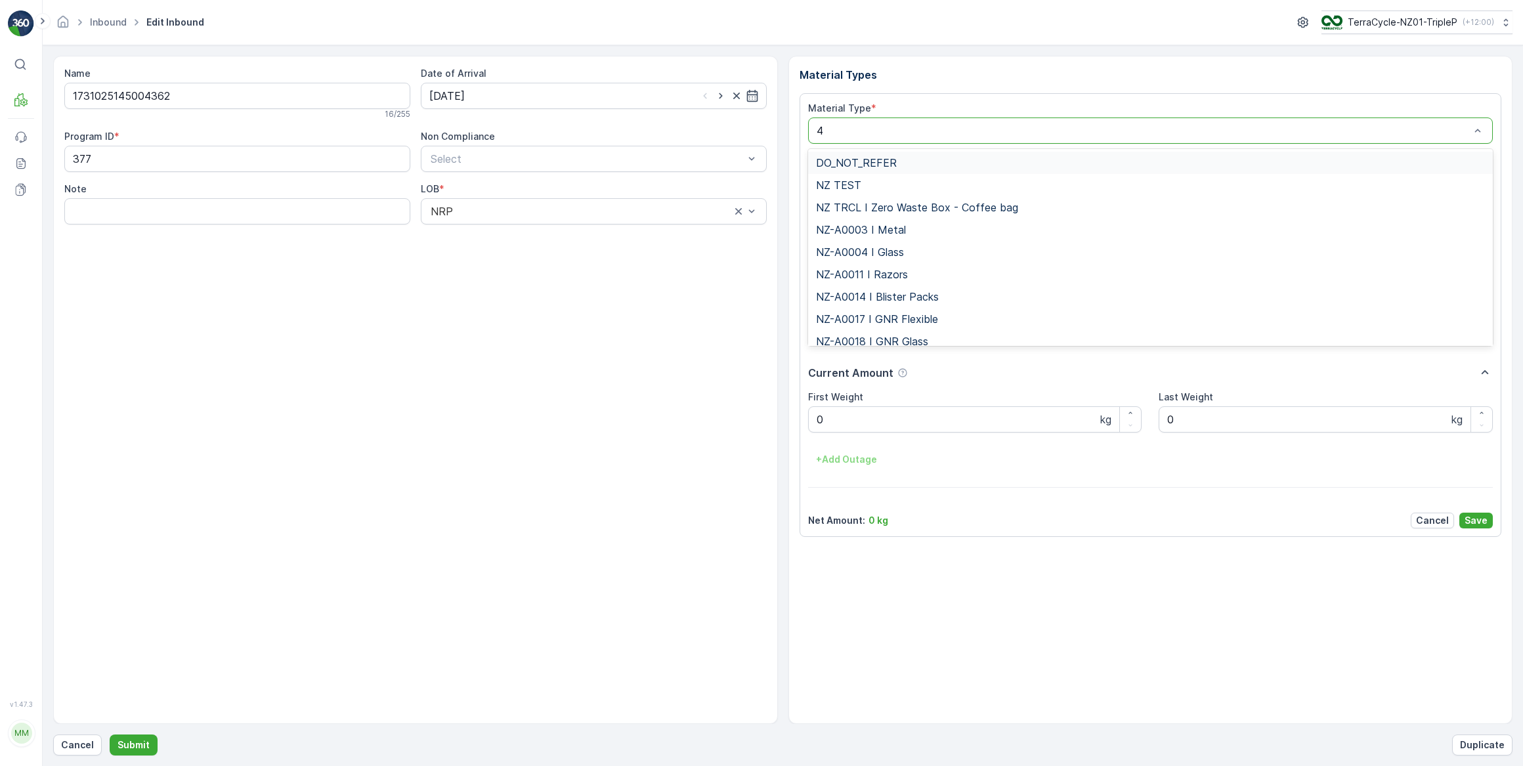
type input "47"
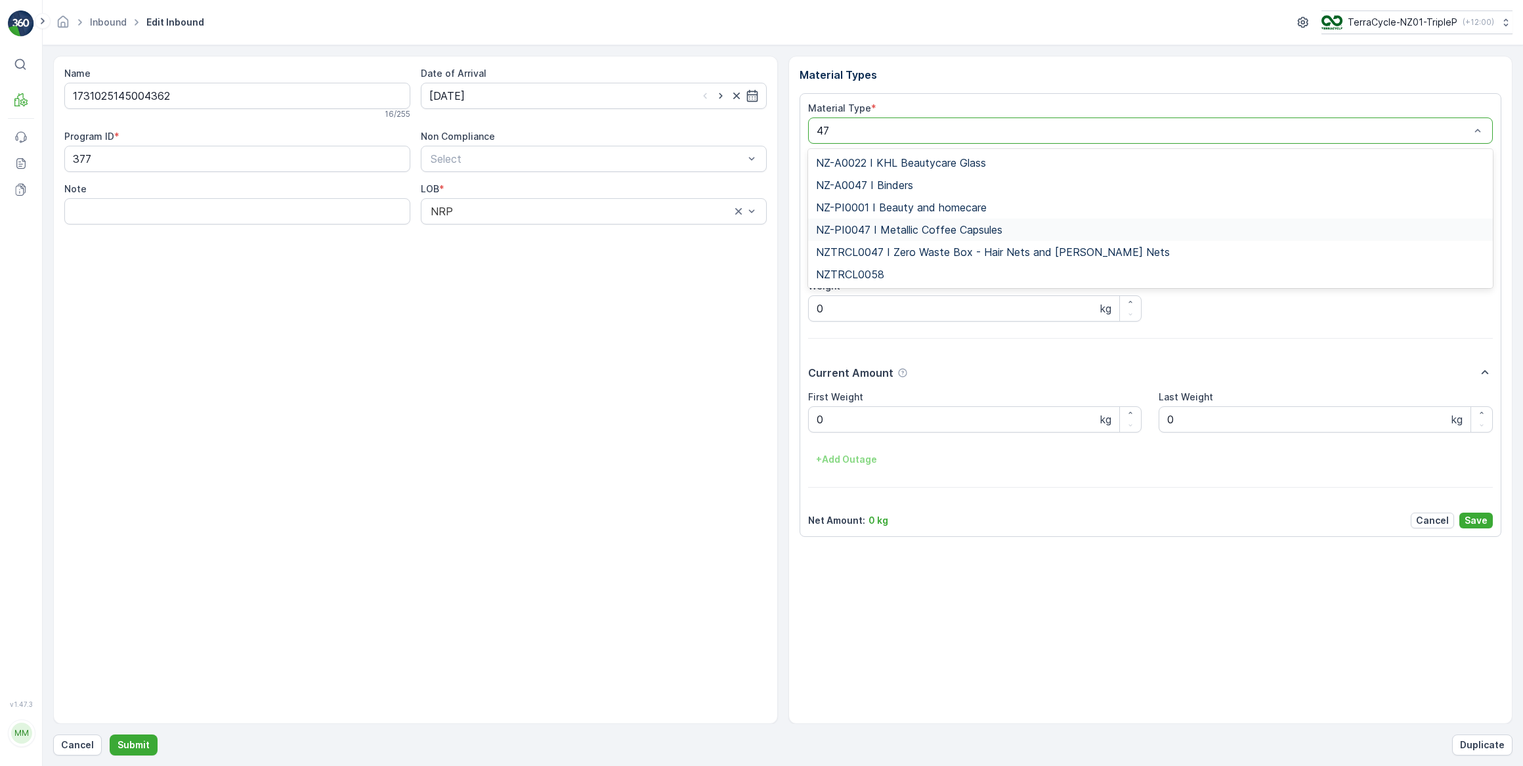
click at [920, 230] on span "NZ-PI0047 I Metallic Coffee Capsules" at bounding box center [909, 230] width 186 height 12
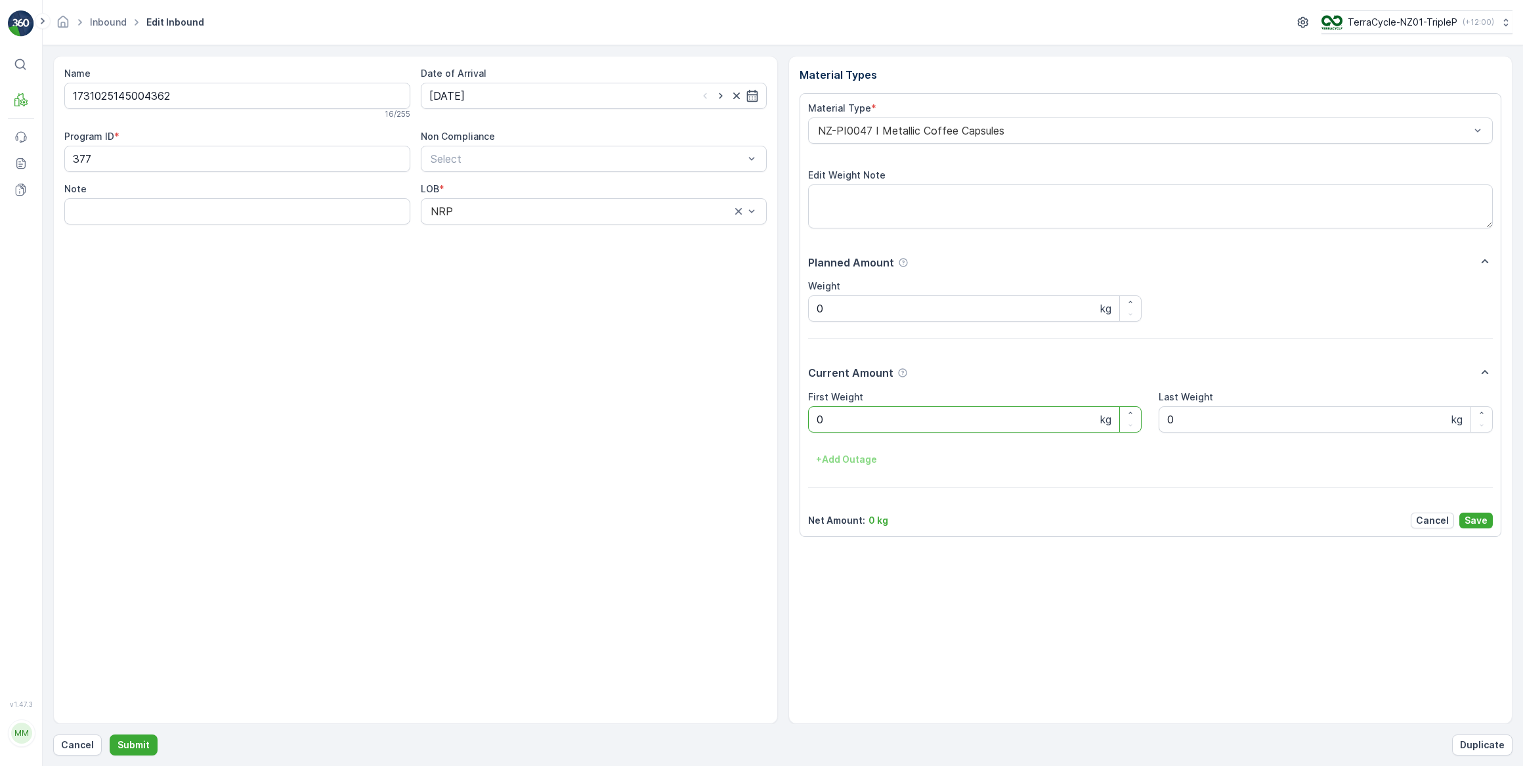
drag, startPoint x: 823, startPoint y: 428, endPoint x: 813, endPoint y: 429, distance: 9.3
click at [813, 429] on Weight "0" at bounding box center [975, 419] width 334 height 26
click at [110, 735] on button "Submit" at bounding box center [134, 745] width 48 height 21
click at [486, 97] on input at bounding box center [594, 96] width 346 height 26
click at [536, 237] on div "14" at bounding box center [537, 231] width 21 height 21
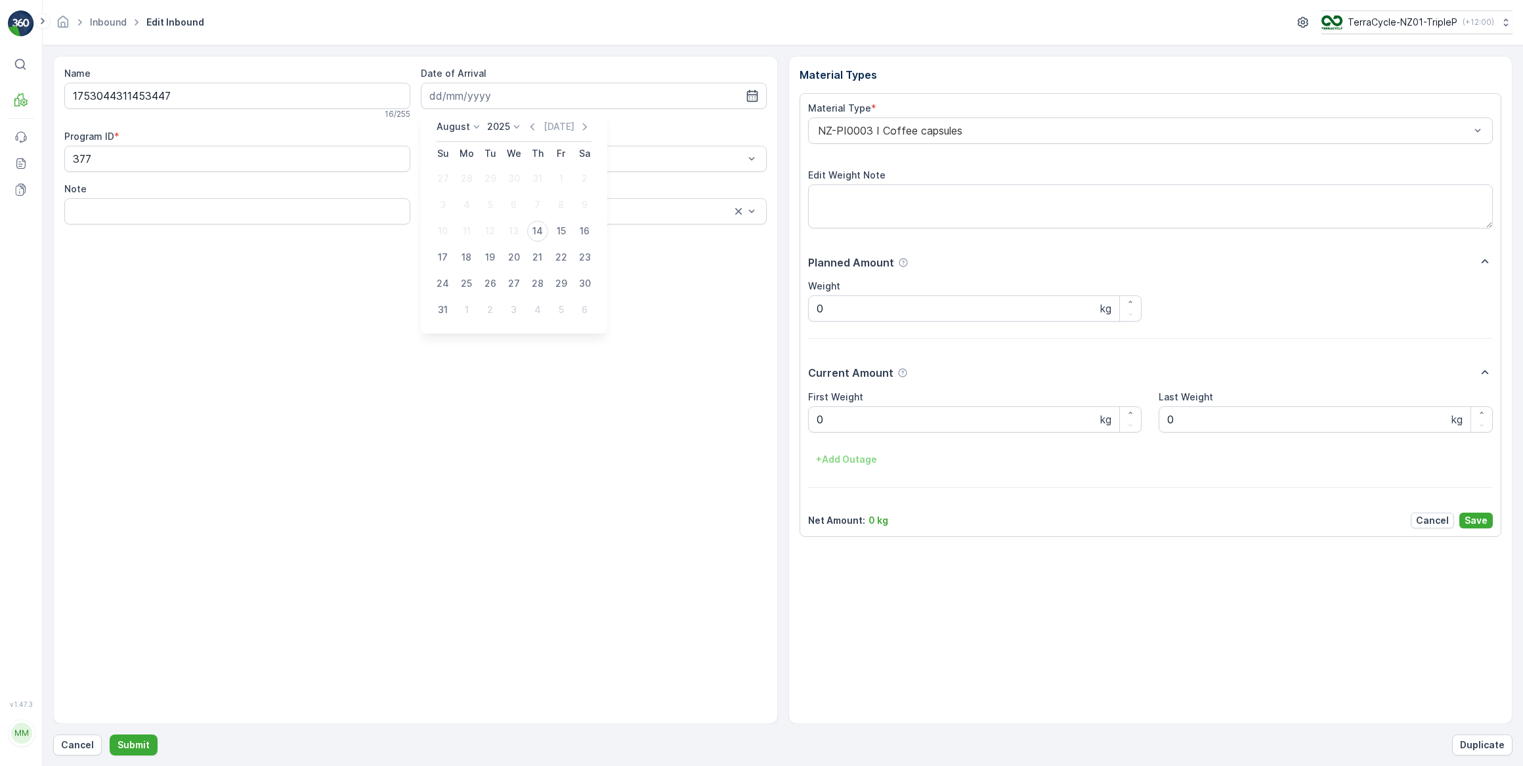
type input "[DATE]"
click at [887, 127] on div at bounding box center [1144, 131] width 655 height 12
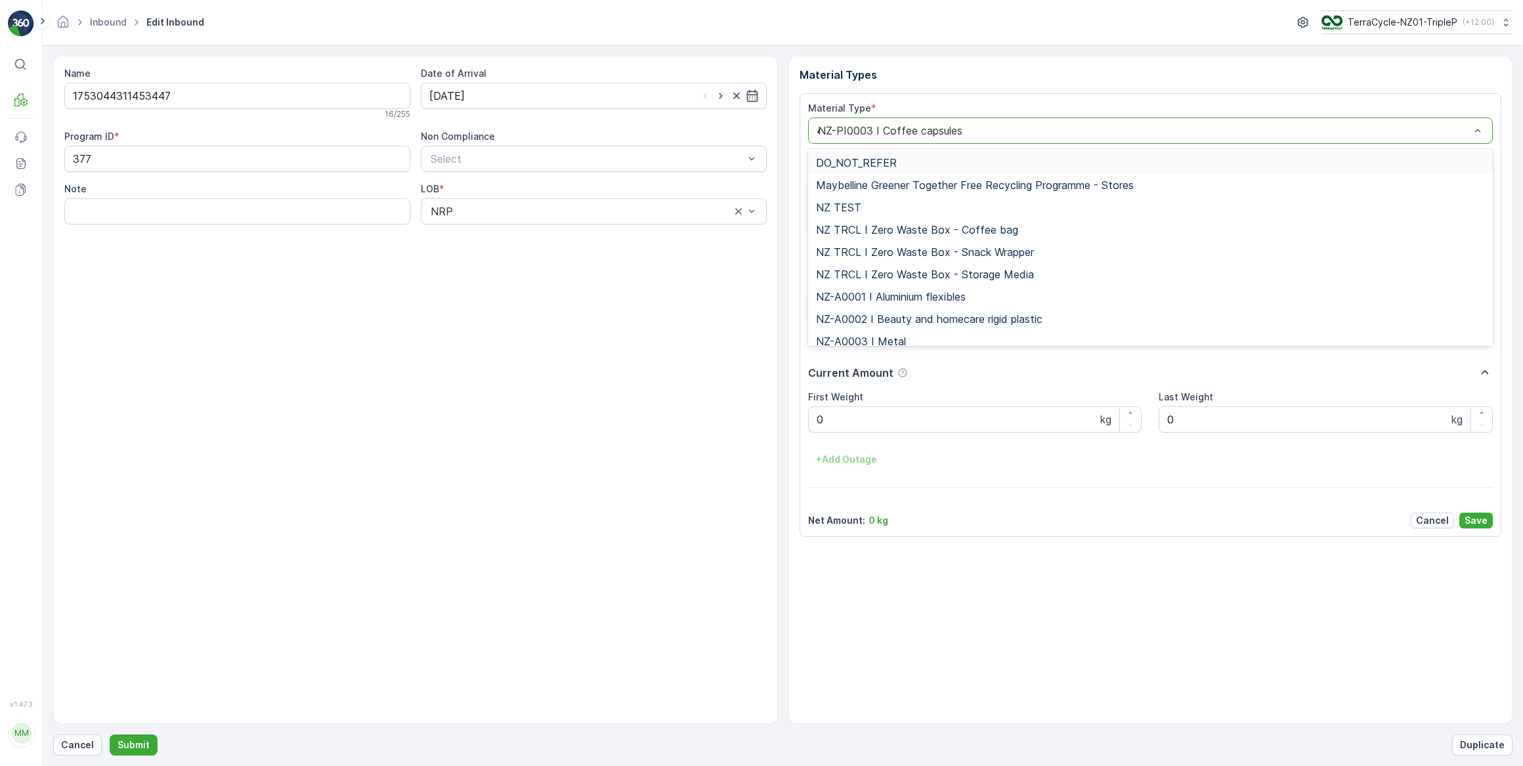
type input "47"
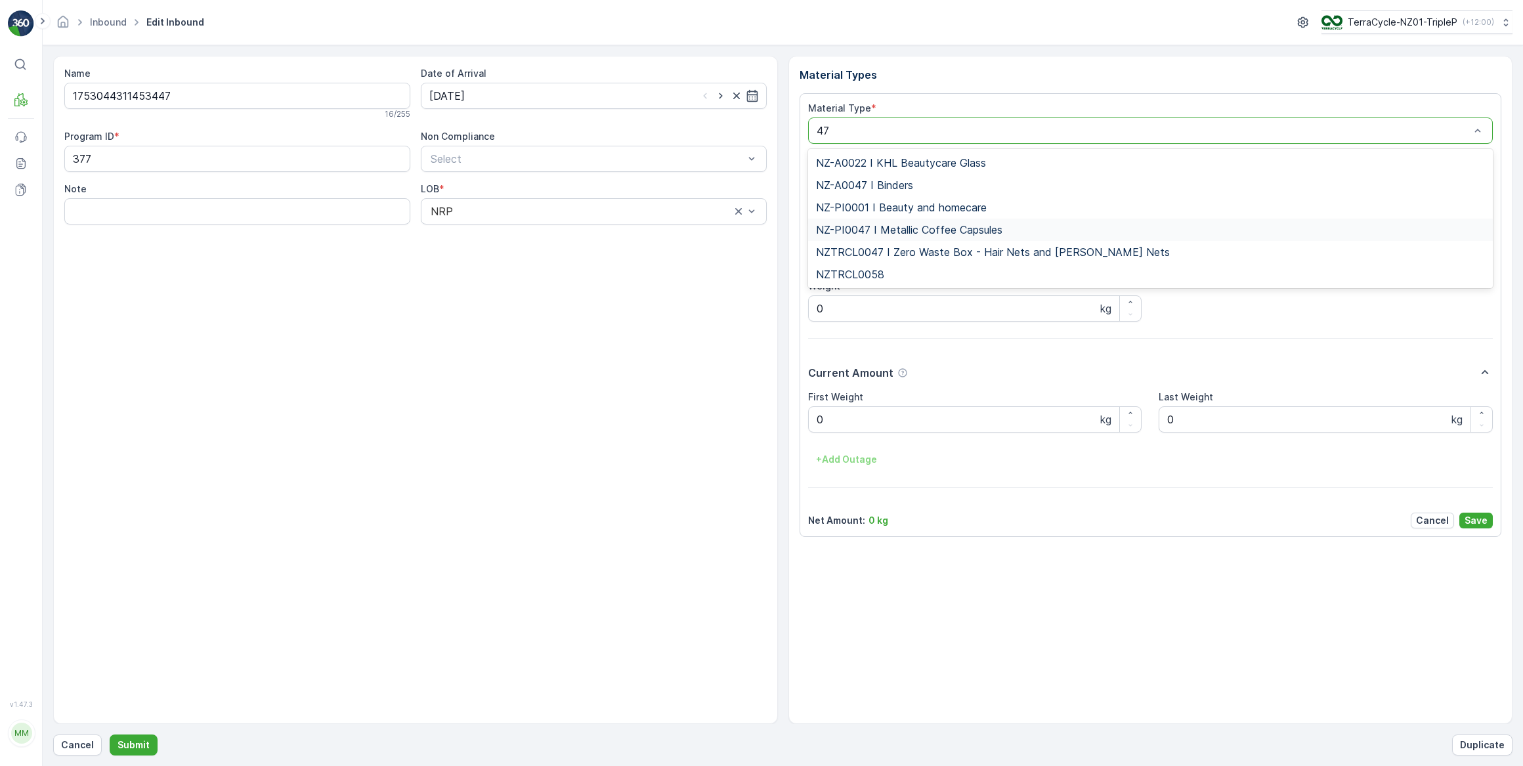
click at [905, 227] on span "NZ-PI0047 I Metallic Coffee Capsules" at bounding box center [909, 230] width 186 height 12
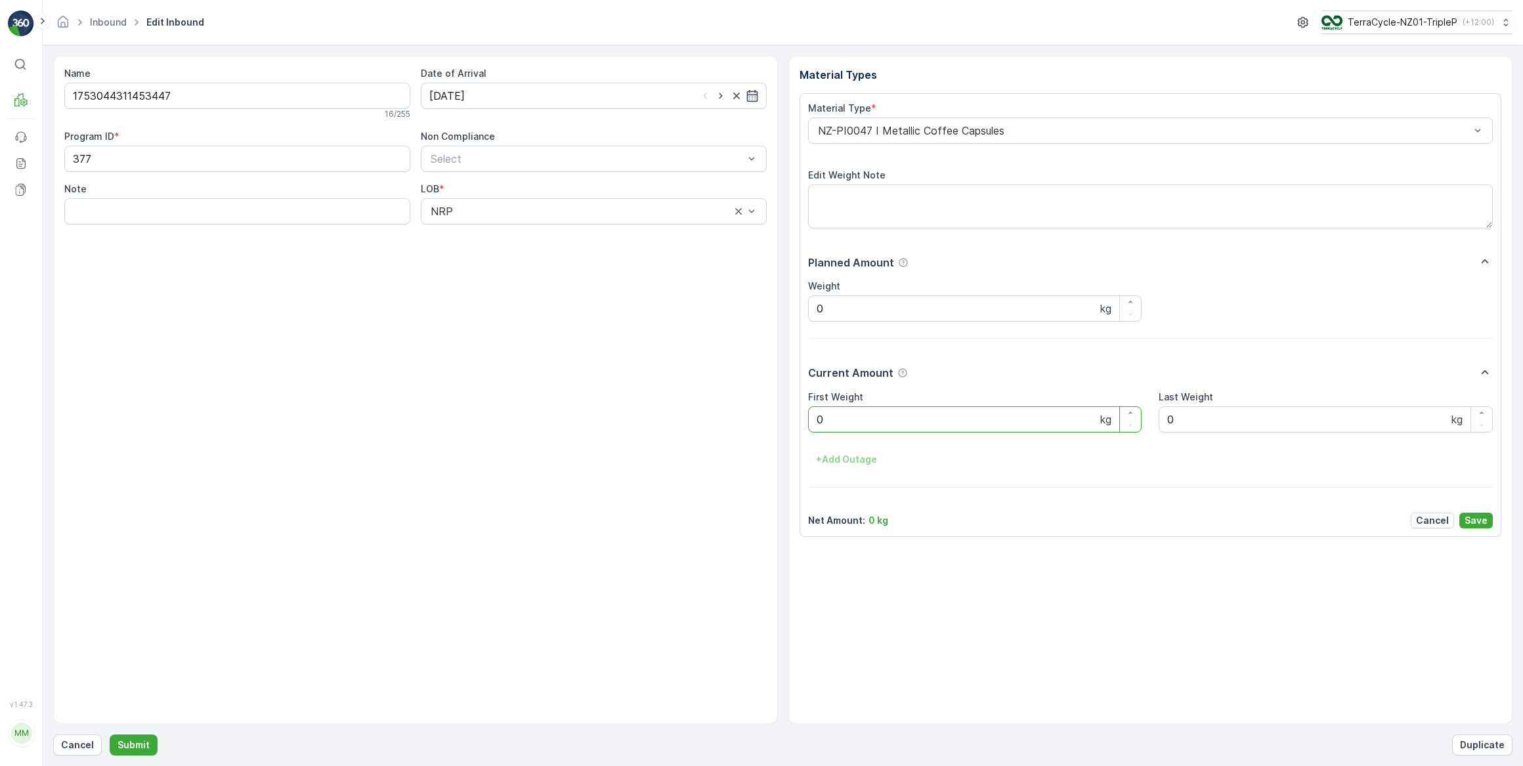
drag, startPoint x: 839, startPoint y: 421, endPoint x: 807, endPoint y: 423, distance: 32.2
click at [807, 423] on div "Material Type * NZ-PI0047 I Metallic Coffee Capsules Edit Weight Note Planned A…" at bounding box center [1151, 315] width 702 height 444
click at [110, 735] on button "Submit" at bounding box center [134, 745] width 48 height 21
click at [566, 90] on input at bounding box center [594, 96] width 346 height 26
click at [540, 233] on div "14" at bounding box center [537, 231] width 21 height 21
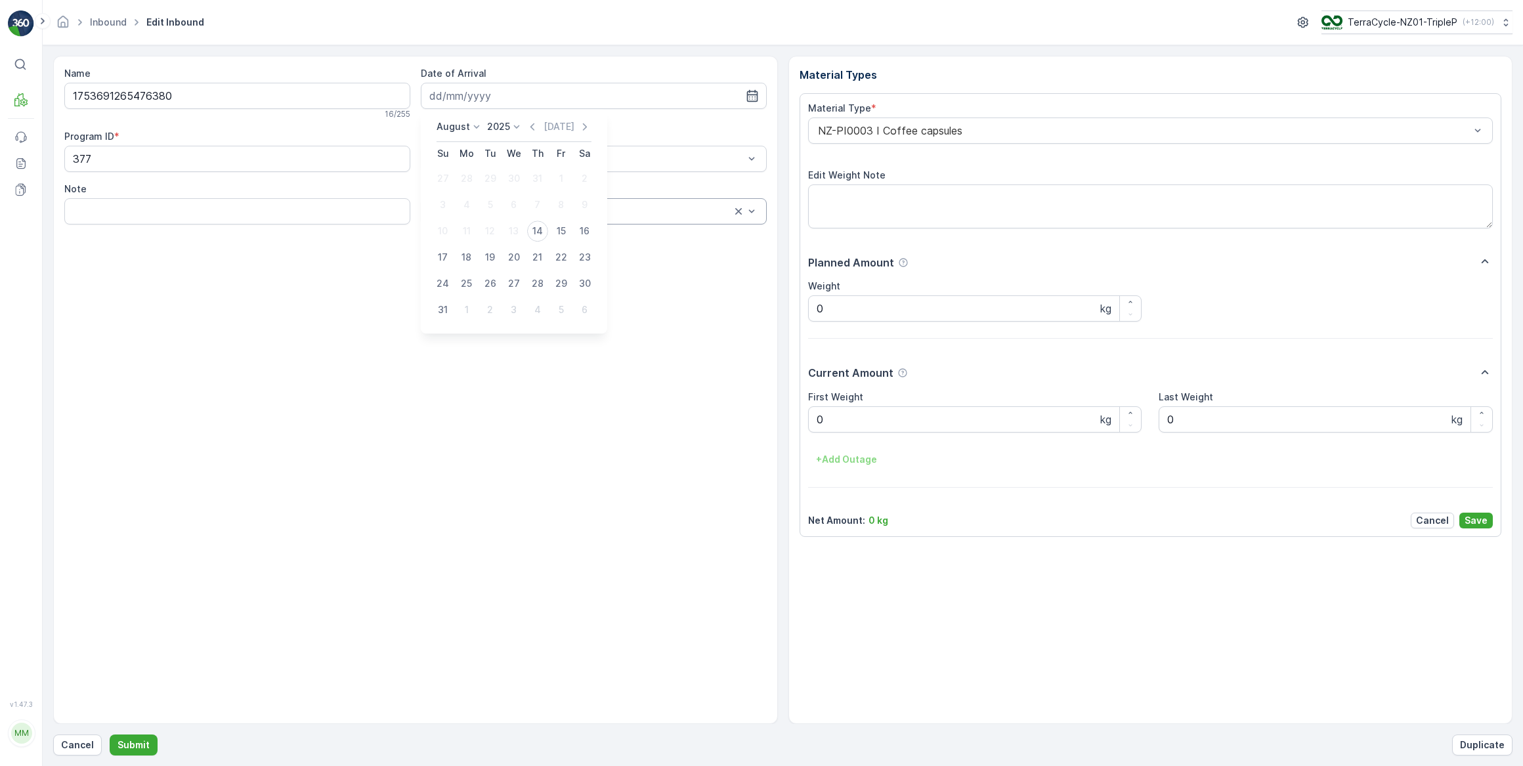
type input "[DATE]"
click at [854, 140] on div "NZ-PI0003 I Coffee capsules" at bounding box center [1150, 131] width 685 height 26
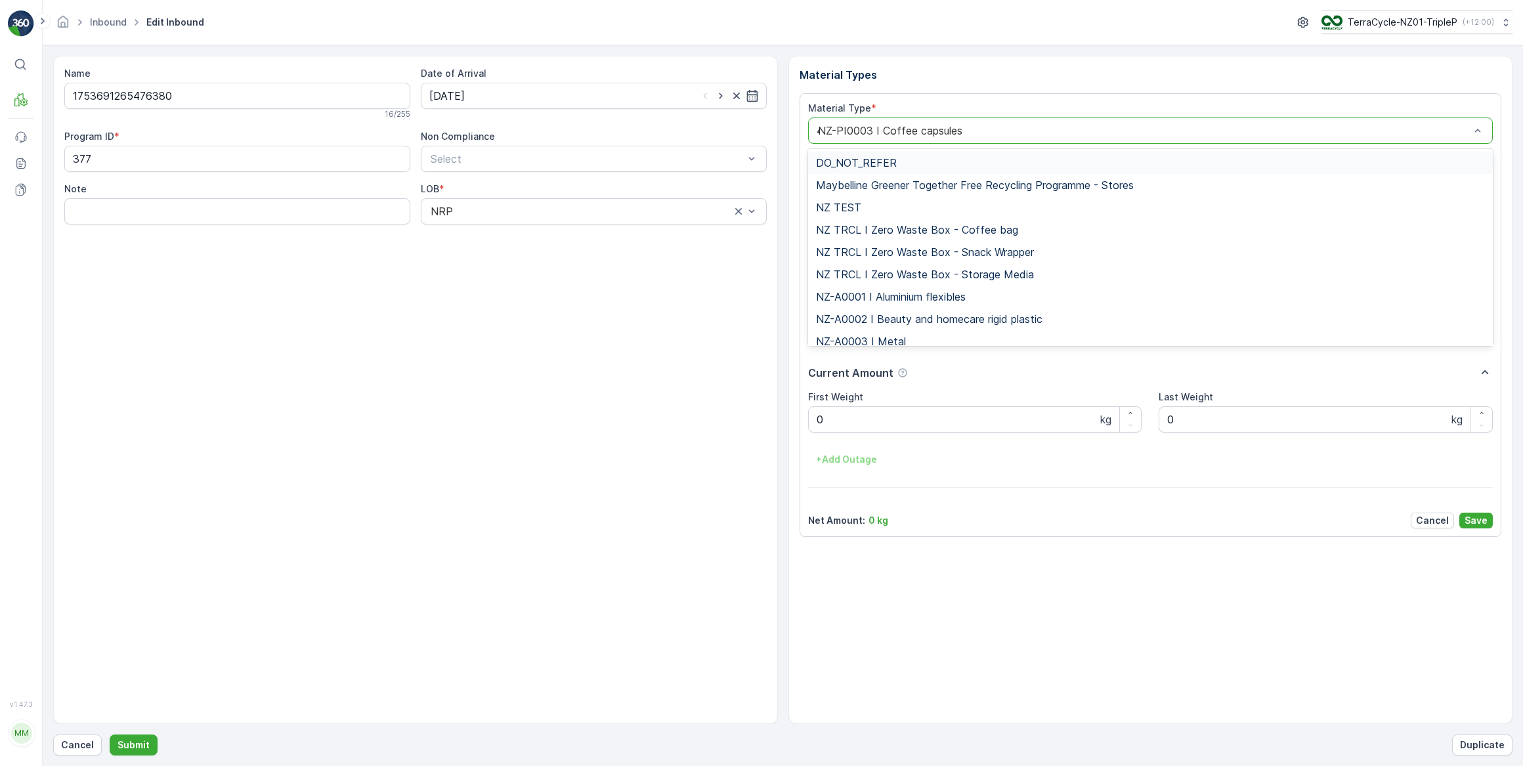
type input "47"
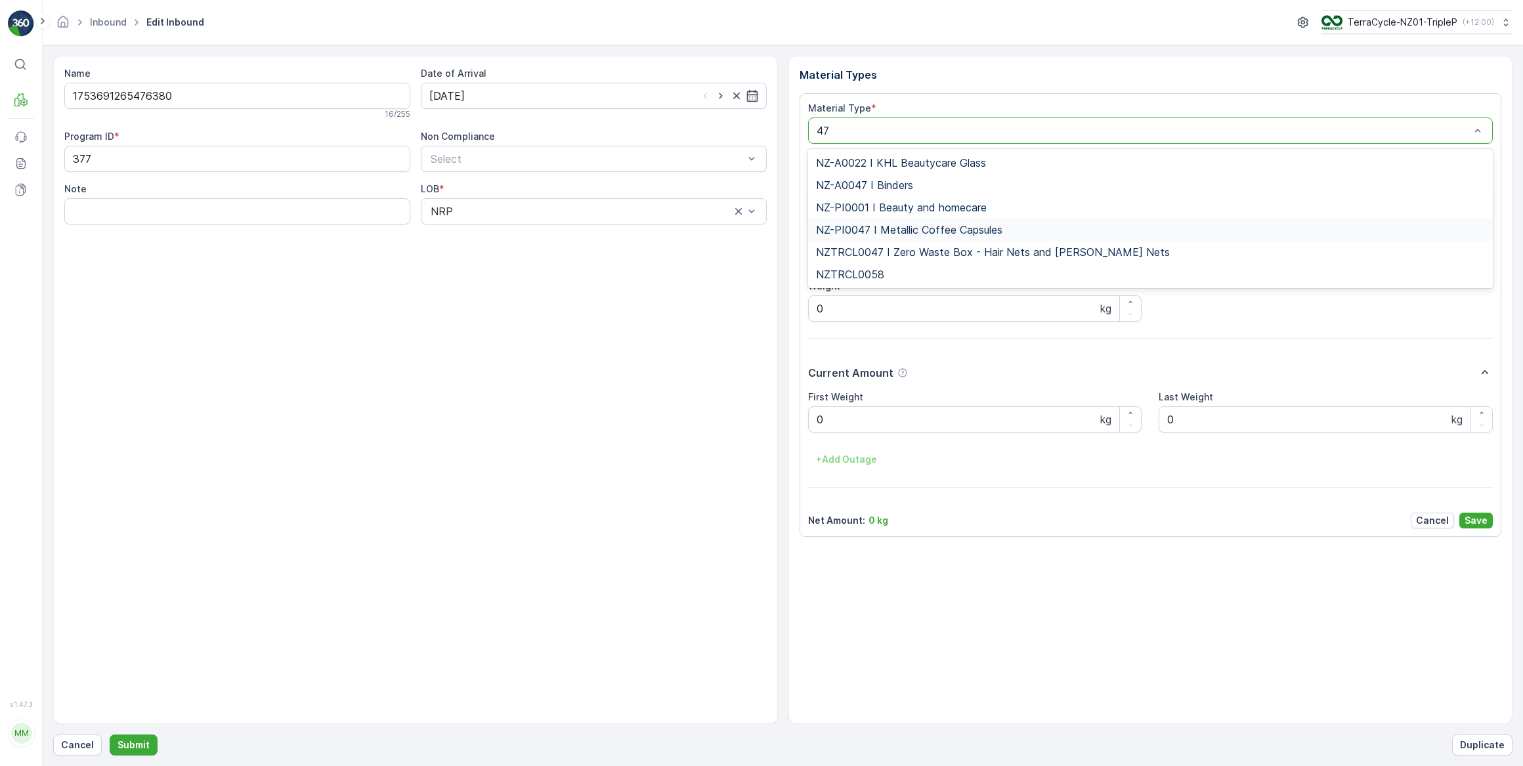
click at [893, 224] on span "NZ-PI0047 I Metallic Coffee Capsules" at bounding box center [909, 230] width 186 height 12
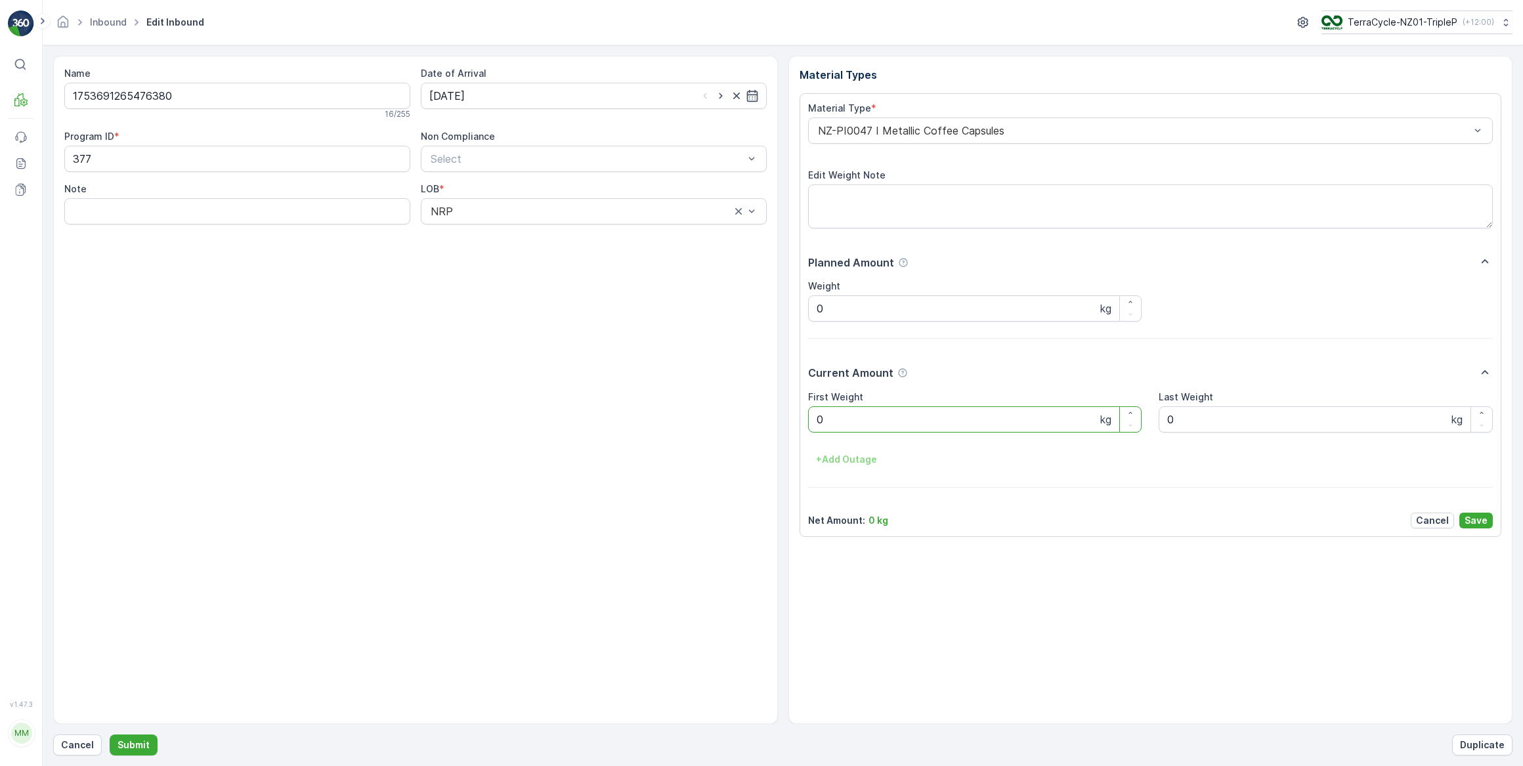
drag, startPoint x: 855, startPoint y: 422, endPoint x: 806, endPoint y: 428, distance: 50.2
click at [806, 428] on div "Material Type * NZ-PI0047 I Metallic Coffee Capsules Edit Weight Note Planned A…" at bounding box center [1151, 315] width 702 height 444
click at [110, 735] on button "Submit" at bounding box center [134, 745] width 48 height 21
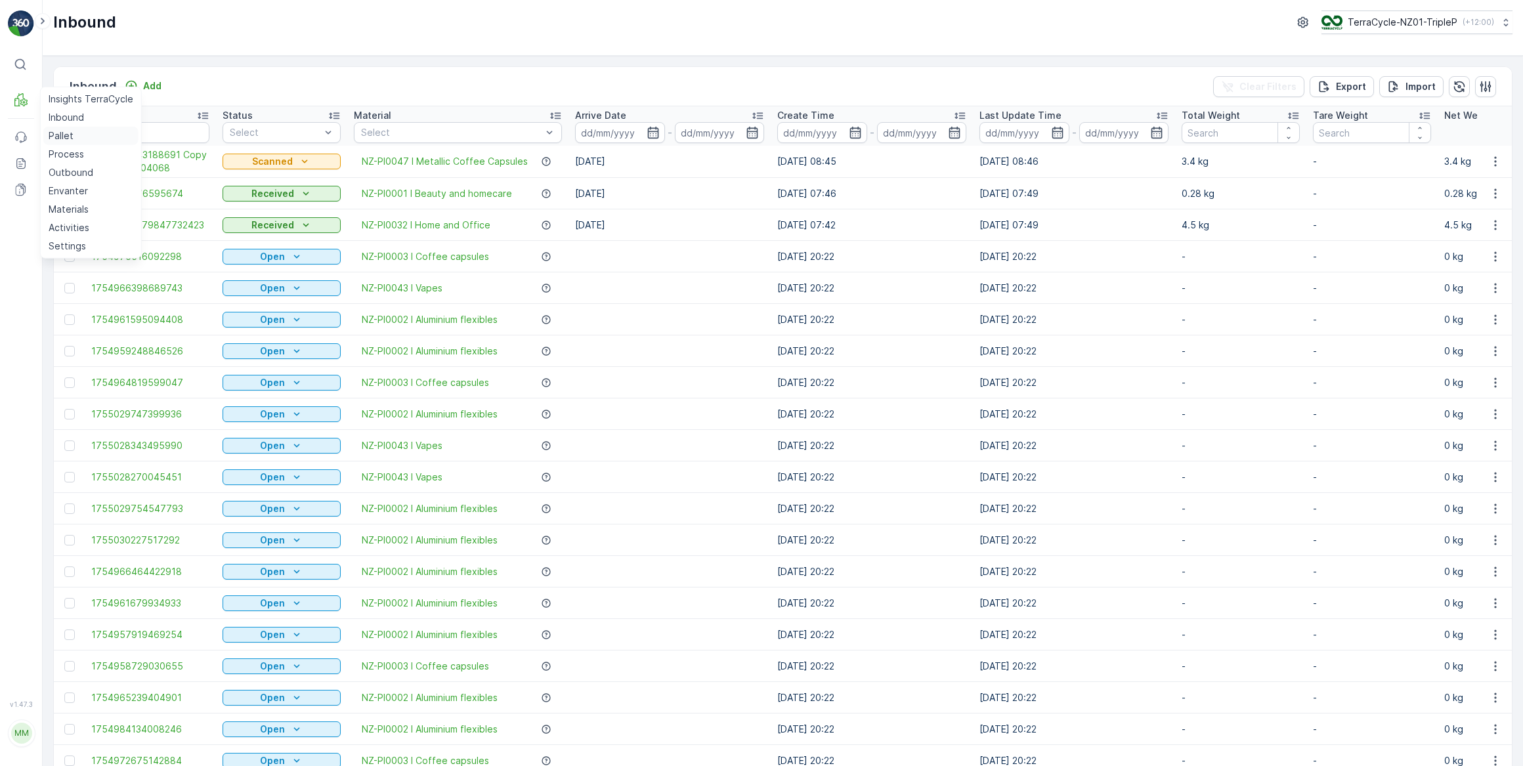
click at [60, 133] on p "Pallet" at bounding box center [61, 135] width 25 height 13
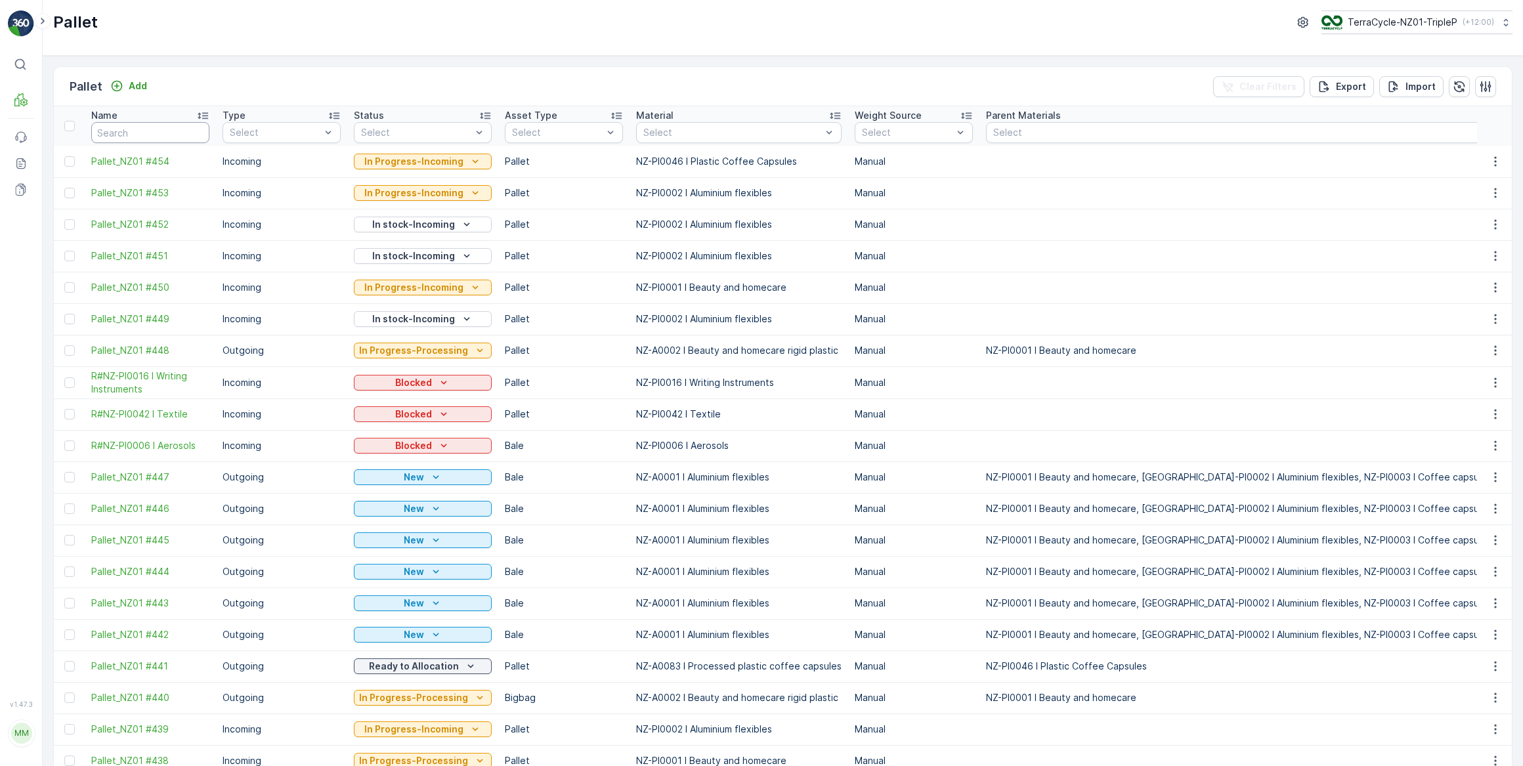
click at [130, 131] on input "text" at bounding box center [150, 132] width 118 height 21
type input "#420"
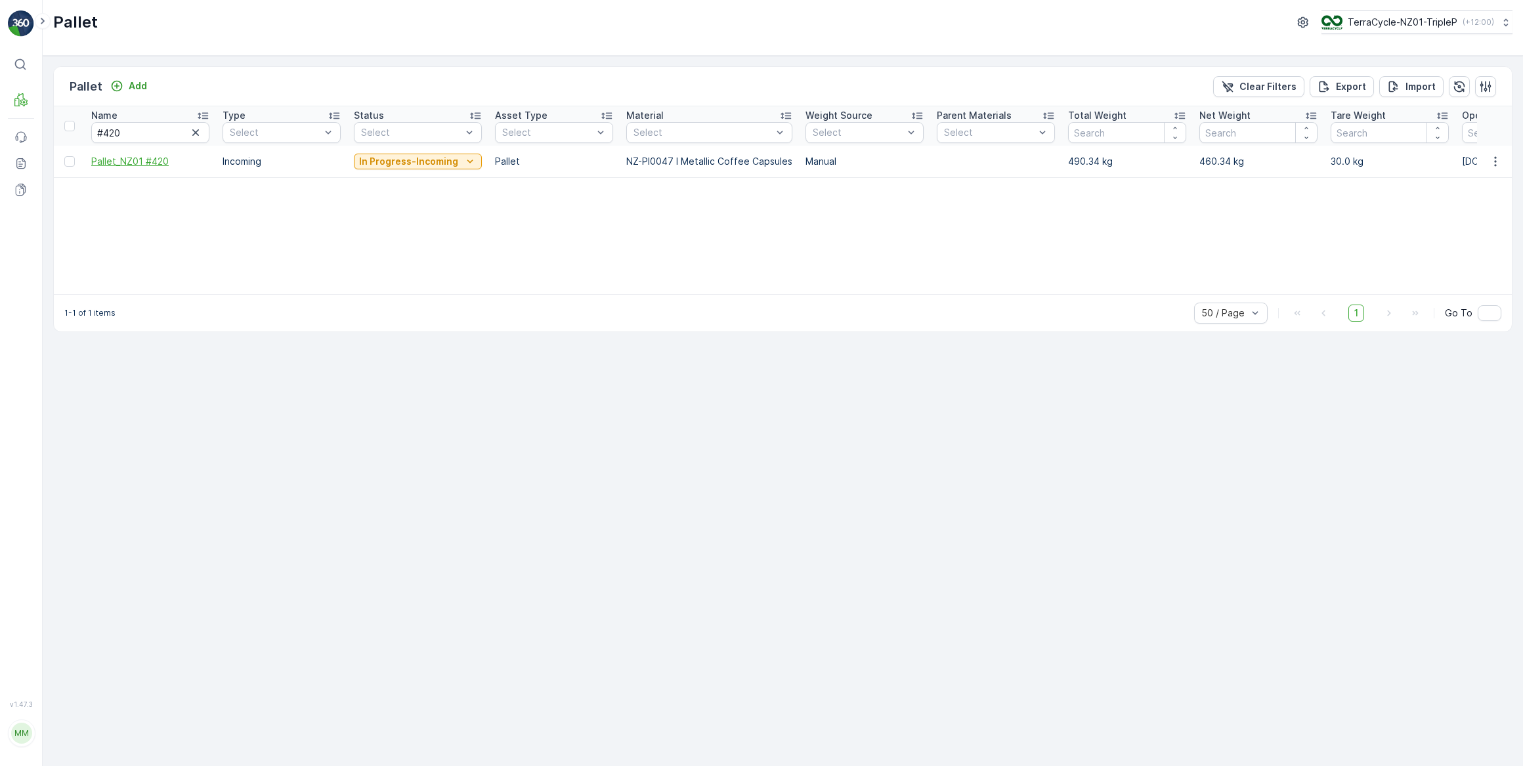
click at [131, 157] on span "Pallet_NZ01 #420" at bounding box center [150, 161] width 118 height 13
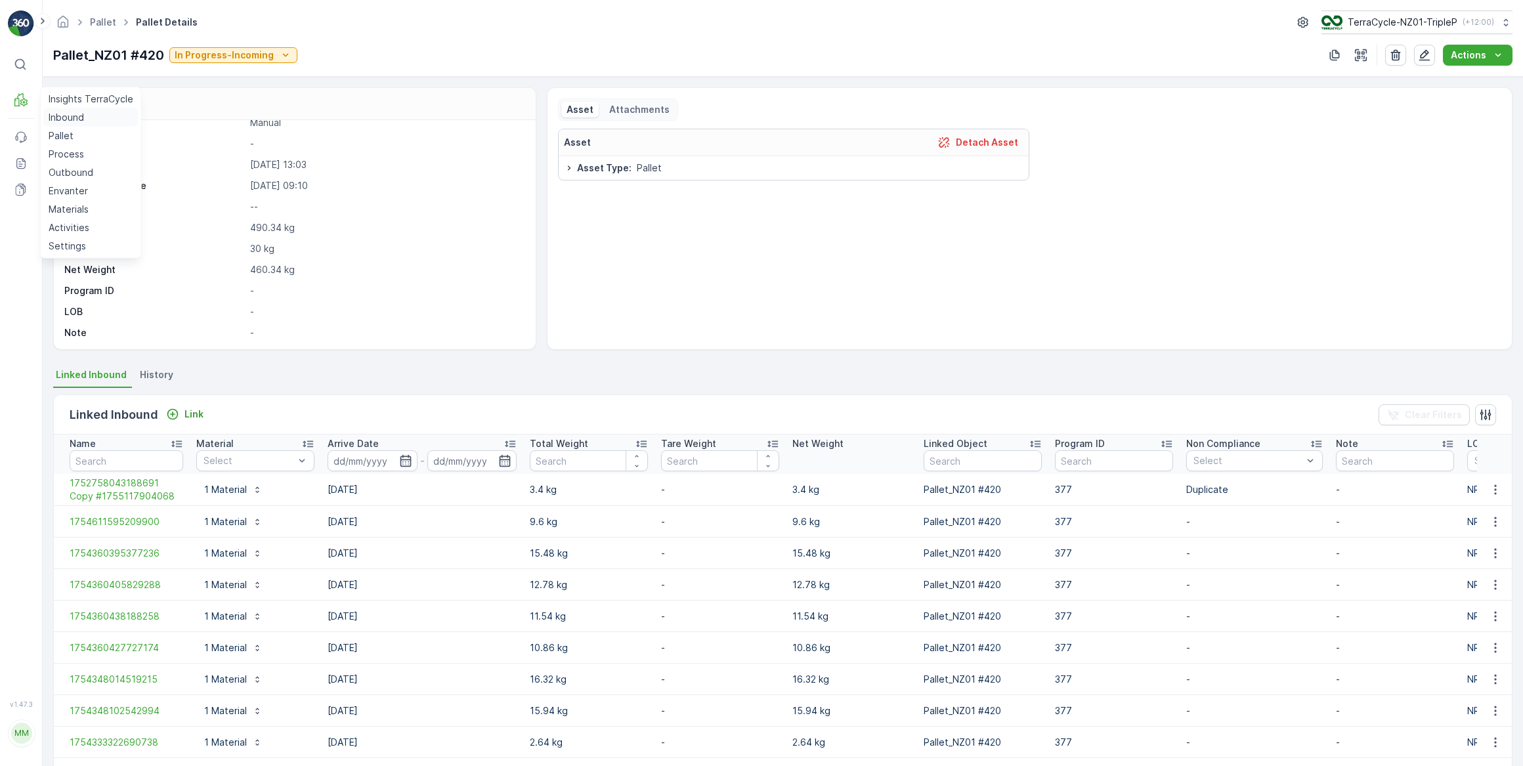
click at [72, 117] on p "Inbound" at bounding box center [66, 117] width 35 height 13
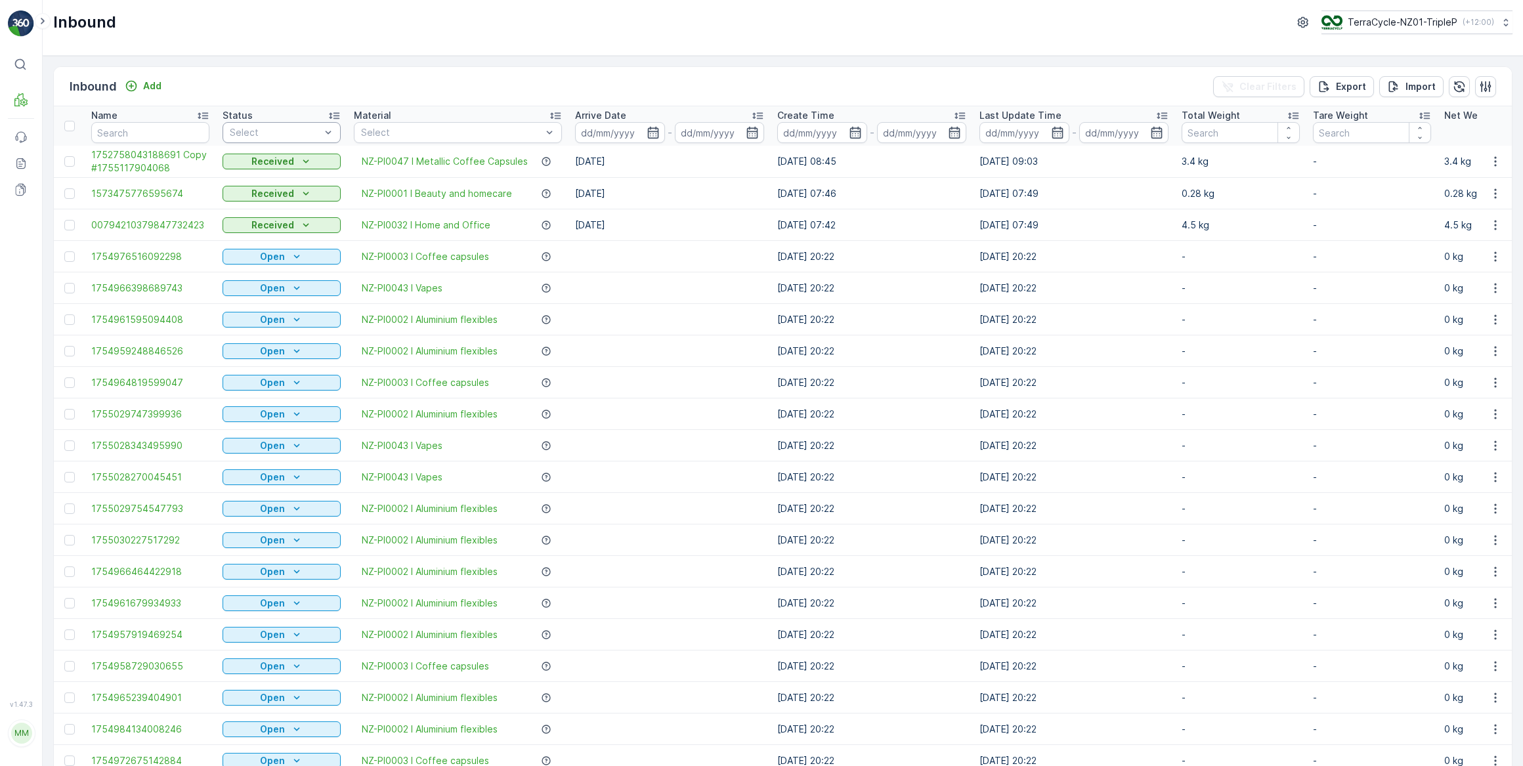
click at [290, 135] on div at bounding box center [274, 132] width 93 height 11
click at [263, 179] on span "Scanned" at bounding box center [249, 182] width 39 height 11
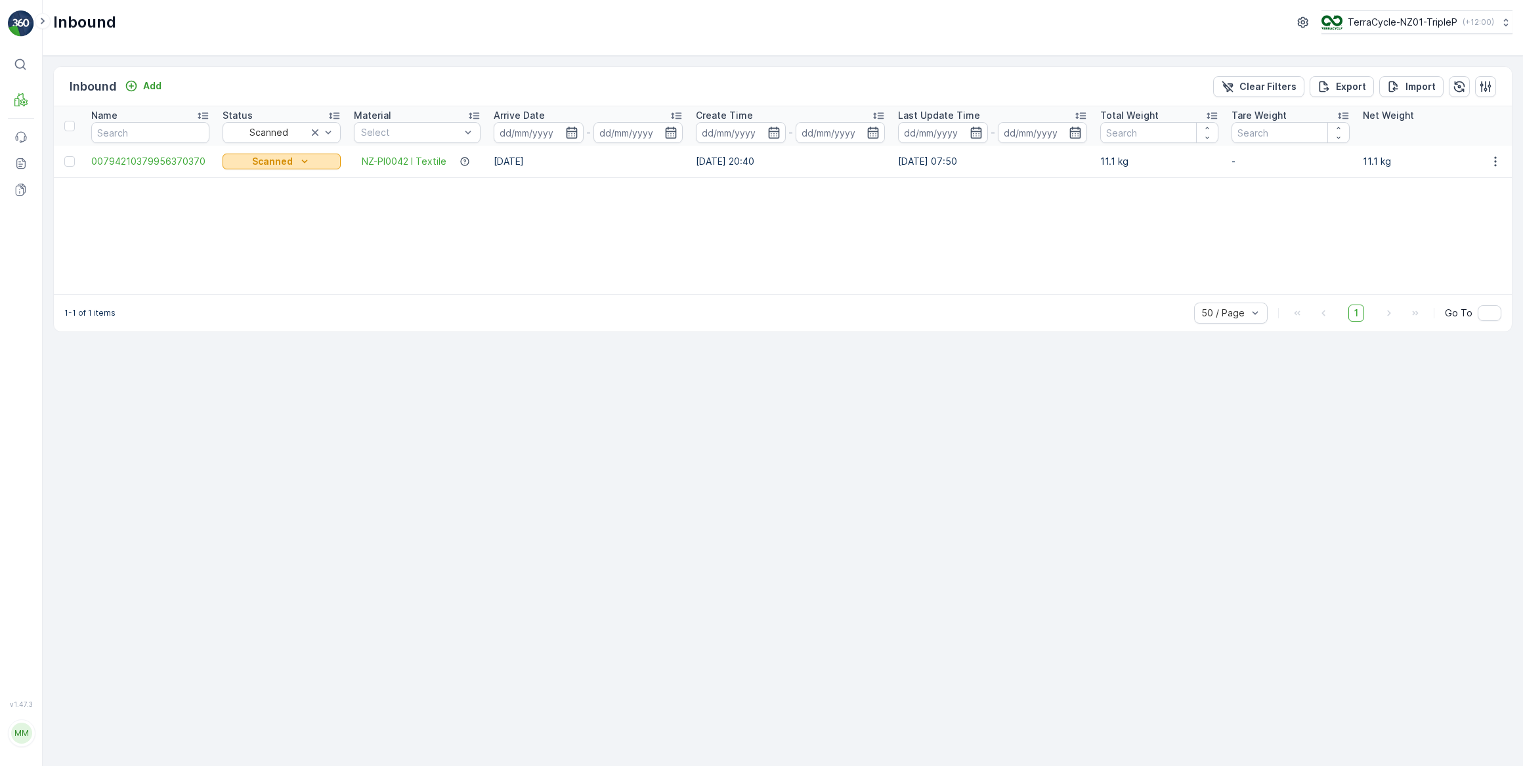
click at [309, 159] on icon "Scanned" at bounding box center [304, 161] width 13 height 13
click at [374, 210] on div "Name Status Scanned Material Select Arrive Date - Create Time - Last Update Tim…" at bounding box center [783, 200] width 1458 height 188
click at [186, 160] on span "00794210379956370370" at bounding box center [150, 161] width 118 height 13
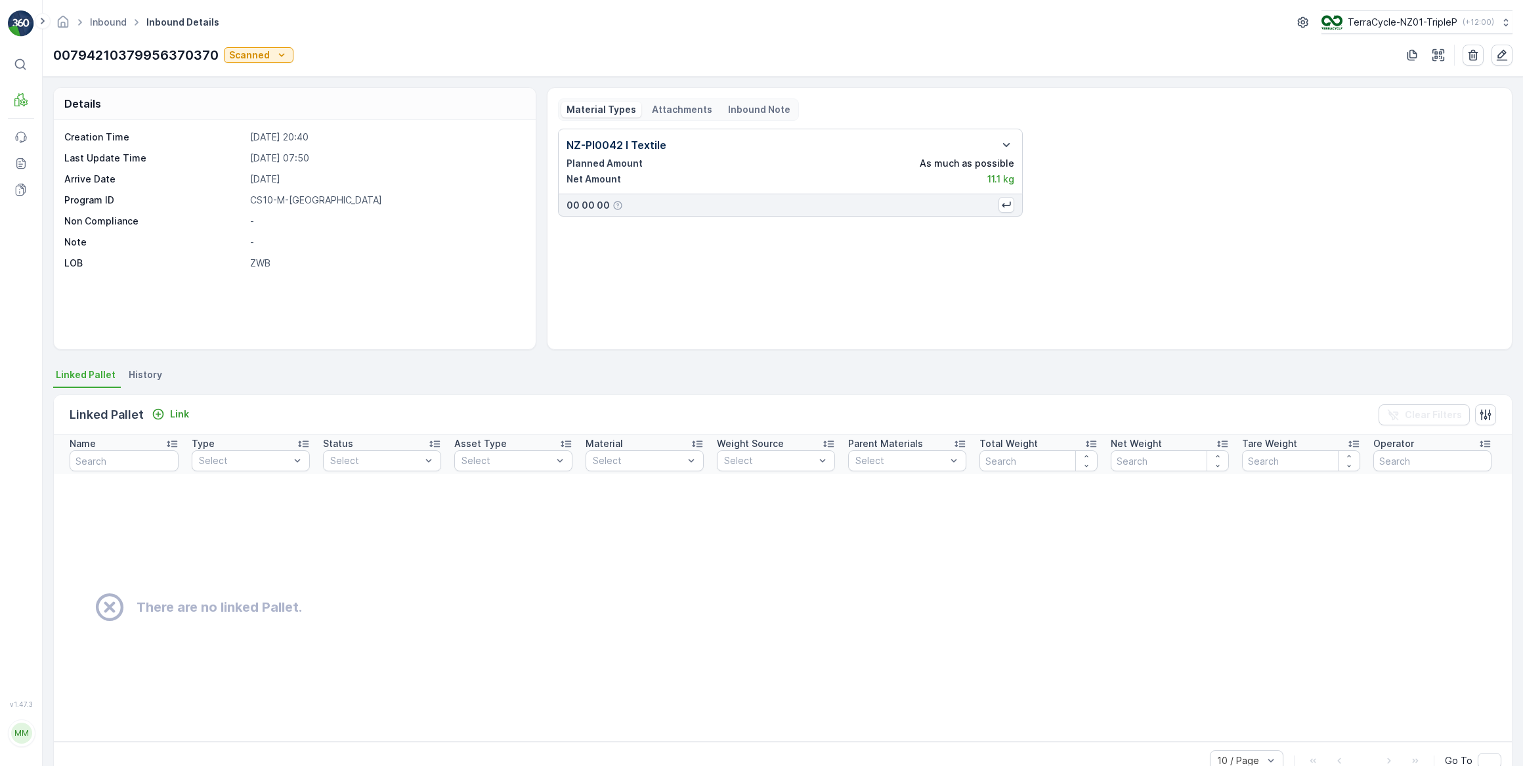
click at [680, 106] on p "Attachments" at bounding box center [682, 109] width 60 height 13
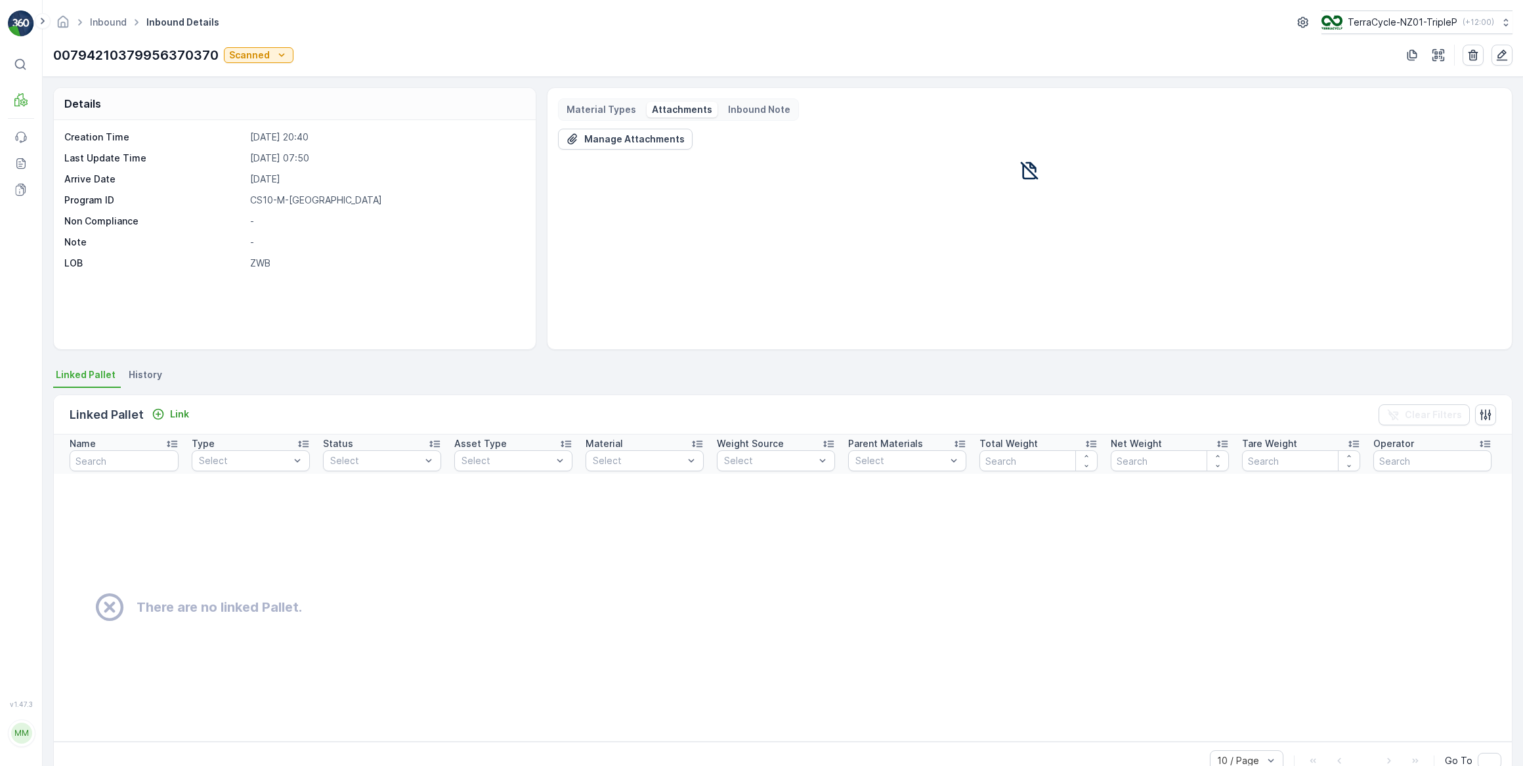
click at [744, 110] on p "Inbound Note" at bounding box center [759, 109] width 62 height 13
click at [616, 105] on p "Material Types" at bounding box center [602, 109] width 70 height 13
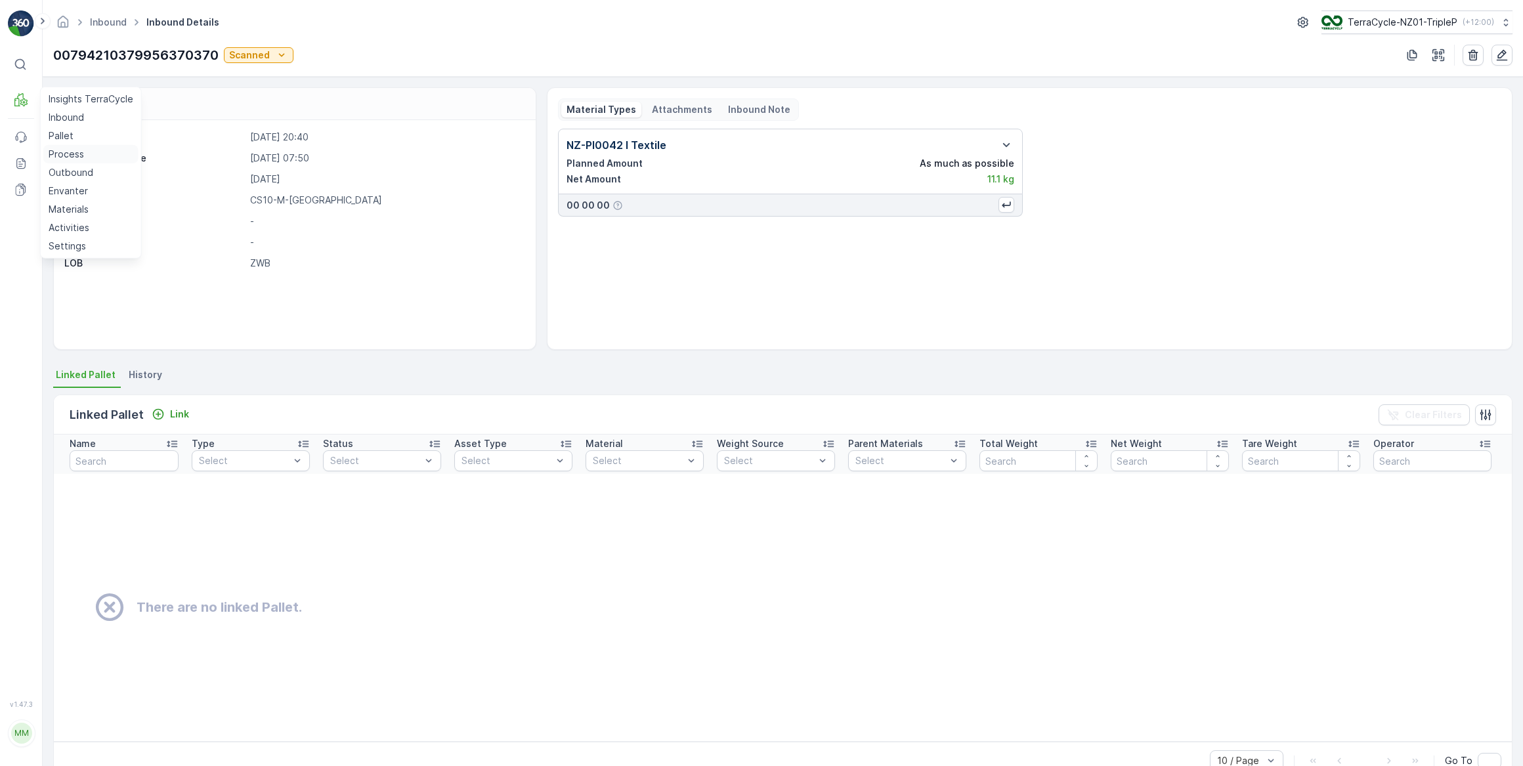
click at [74, 155] on p "Process" at bounding box center [66, 154] width 35 height 13
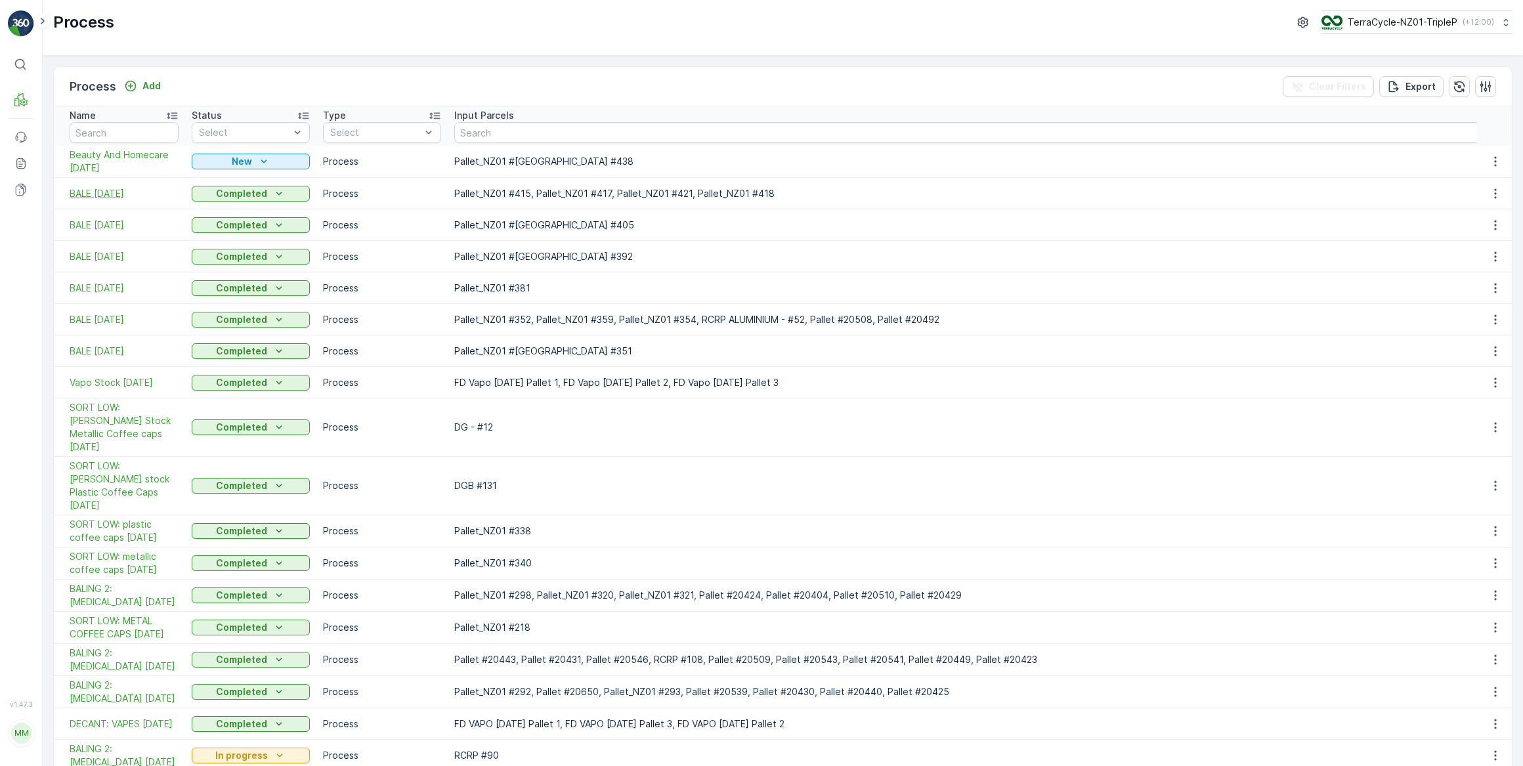
click at [112, 194] on span "BALE 31/07/25" at bounding box center [124, 193] width 109 height 13
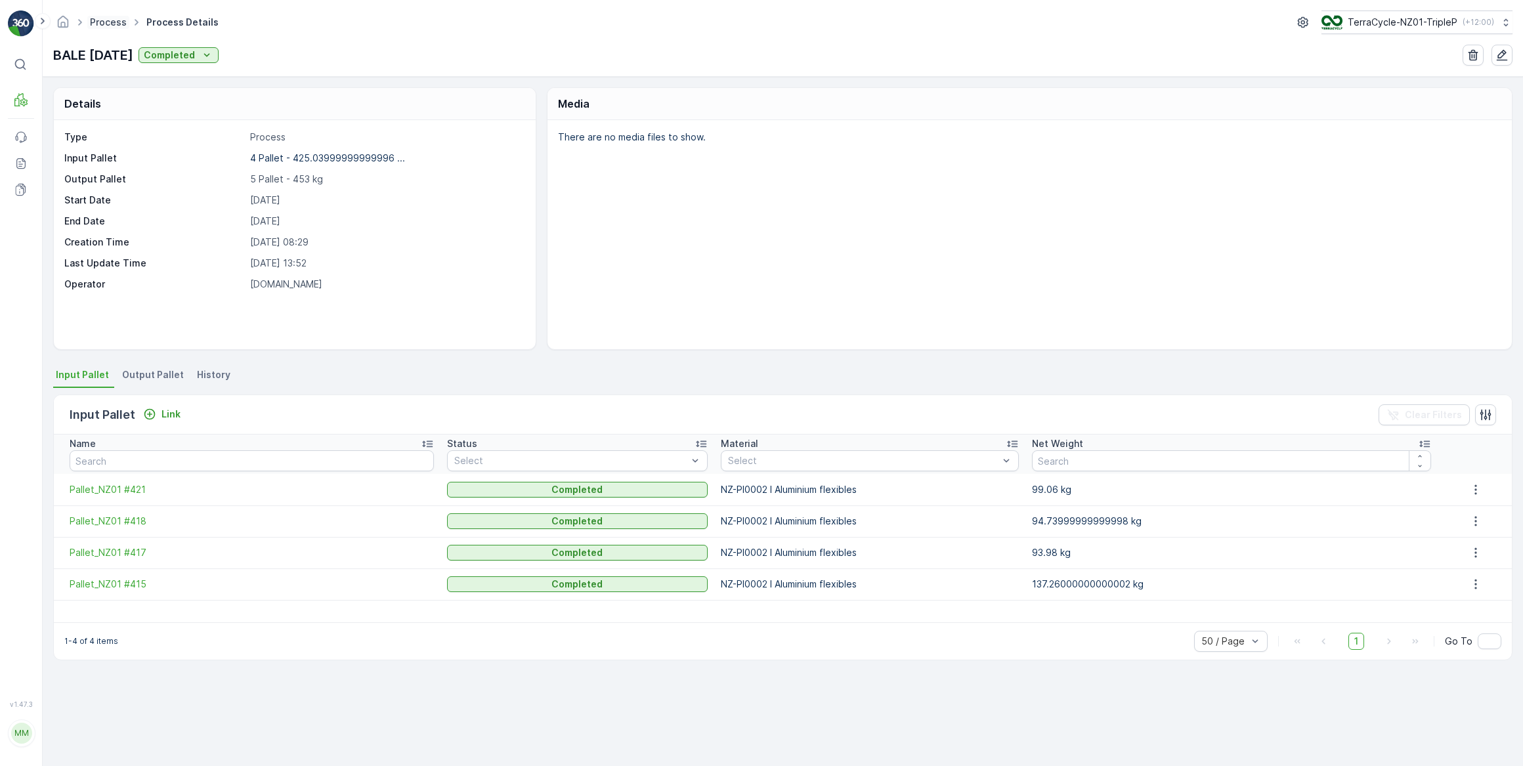
click at [106, 28] on span "Process" at bounding box center [108, 22] width 42 height 13
click at [113, 22] on link "Process" at bounding box center [108, 21] width 37 height 11
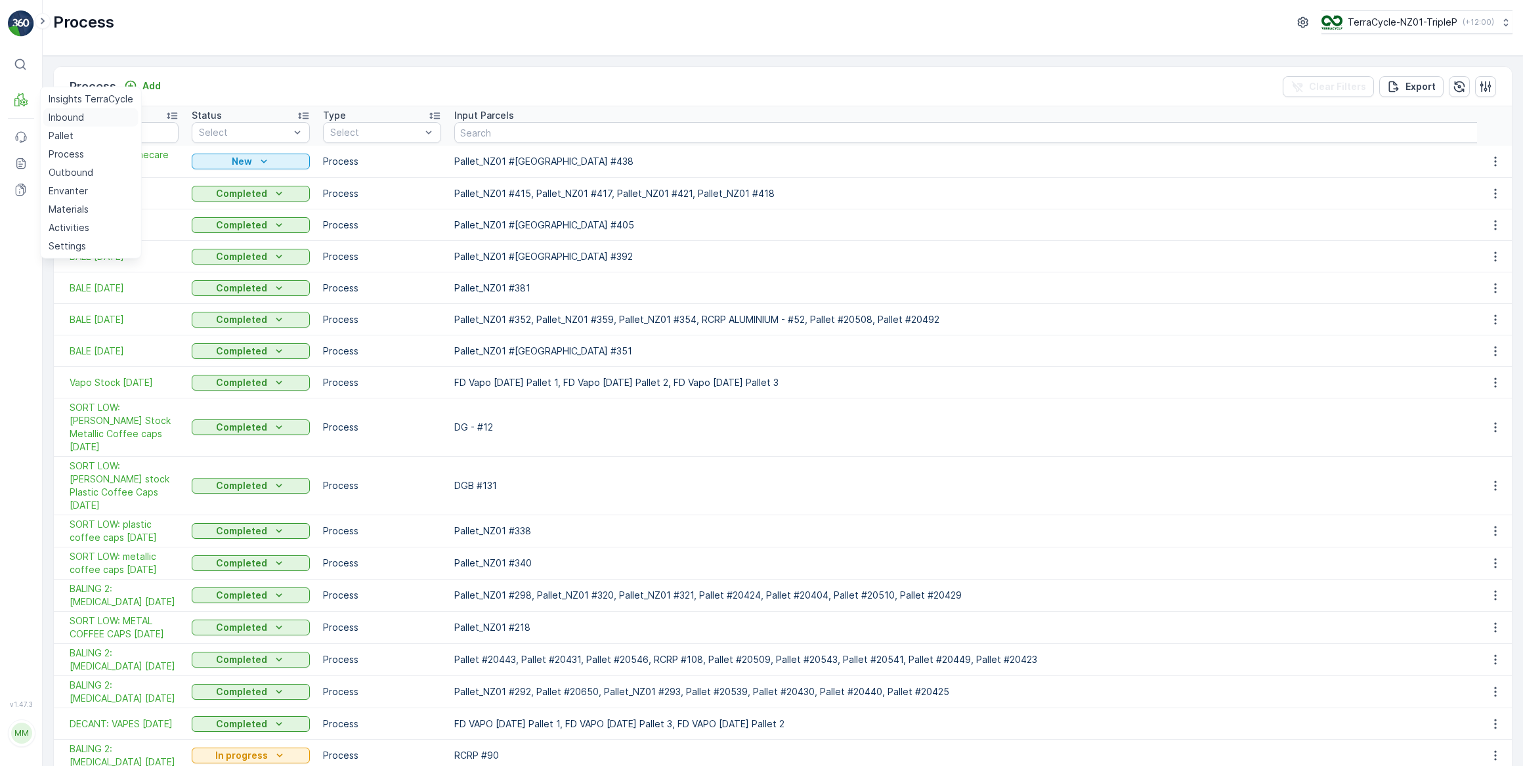
click at [68, 118] on p "Inbound" at bounding box center [66, 117] width 35 height 13
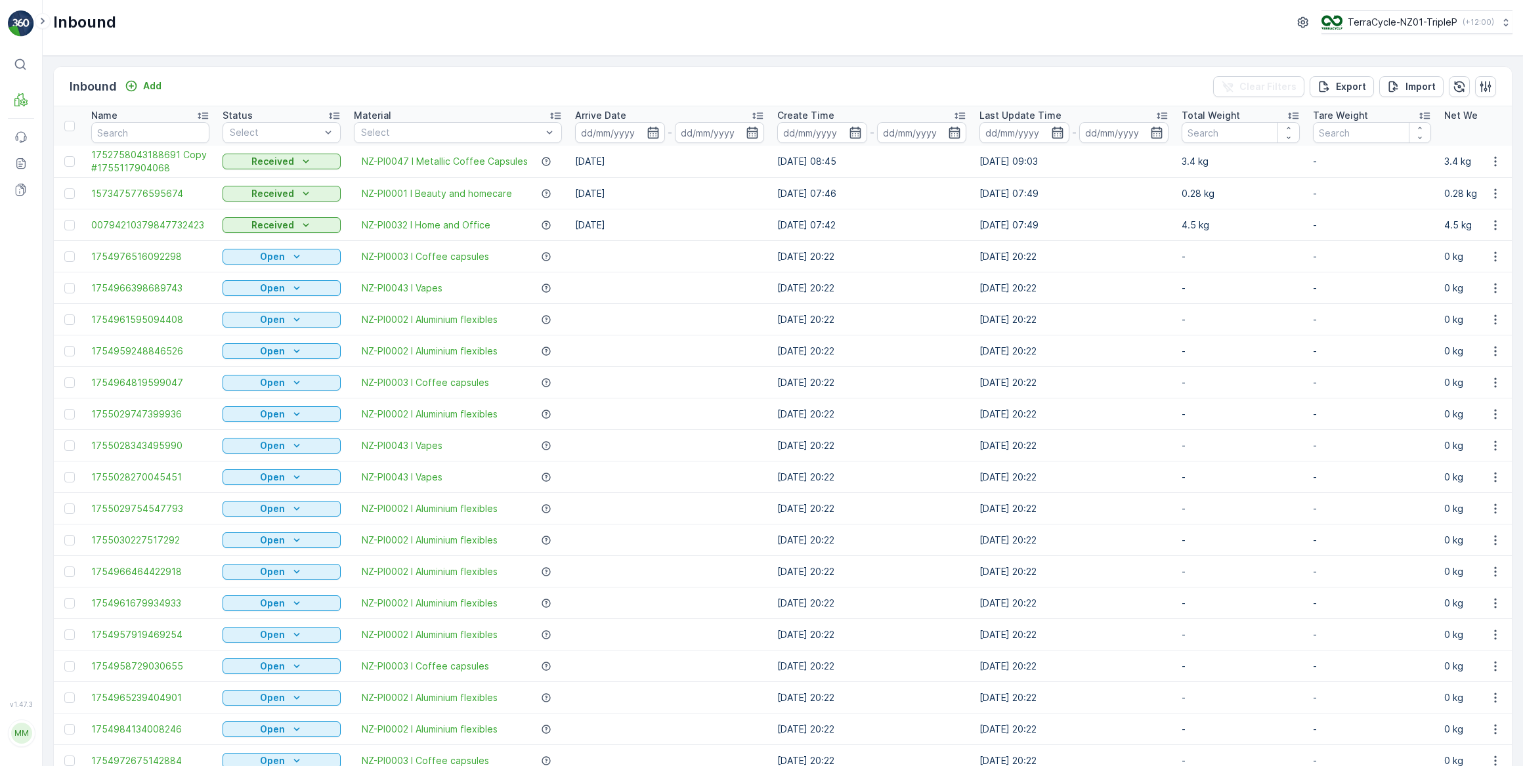
click at [171, 51] on div "Inbound TerraCycle-NZ01-TripleP ( +12:00 )" at bounding box center [783, 28] width 1480 height 56
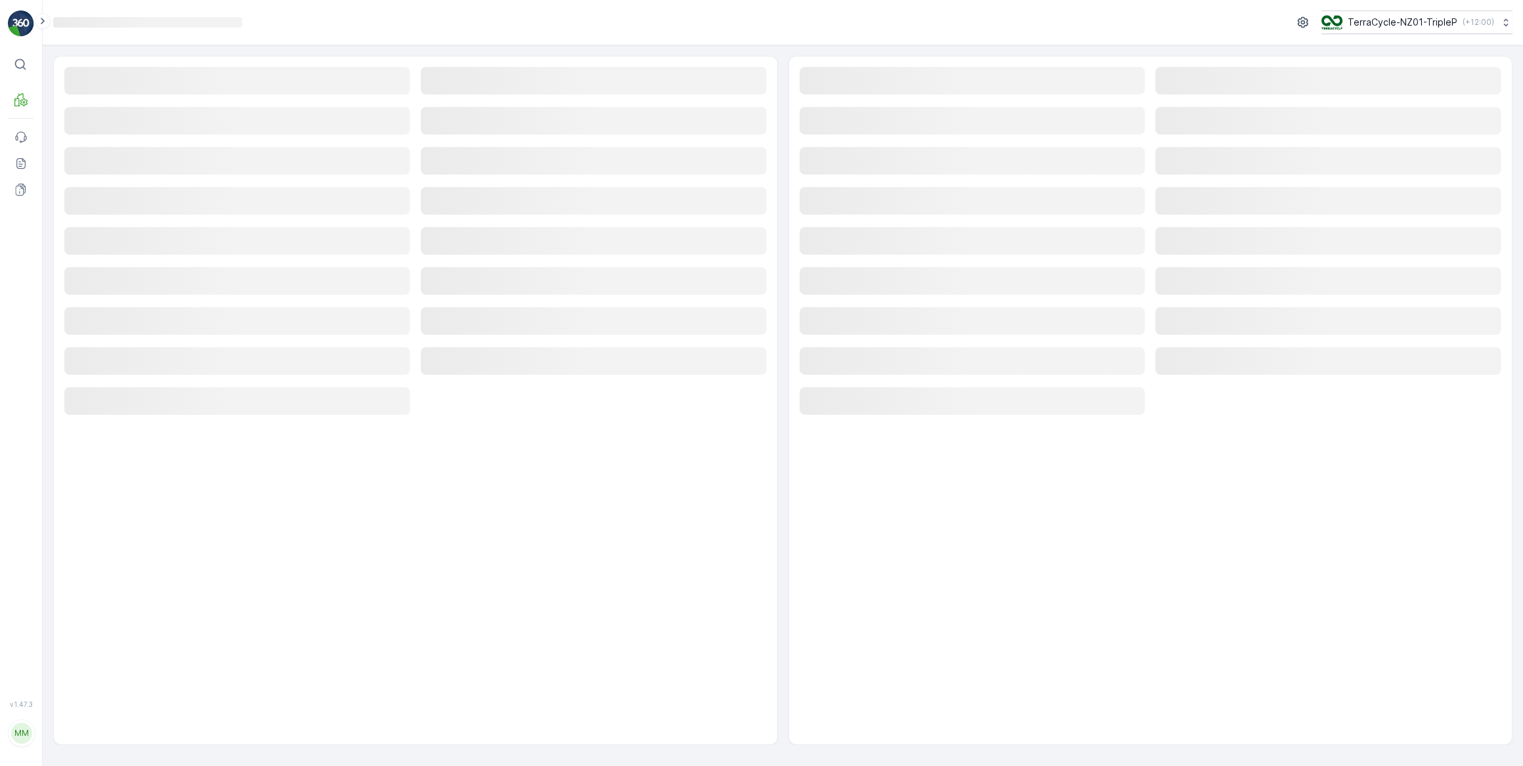
click at [471, 466] on div "Loading... Loading... Loading... Loading... Loading... Loading... Loading... Lo…" at bounding box center [415, 400] width 725 height 689
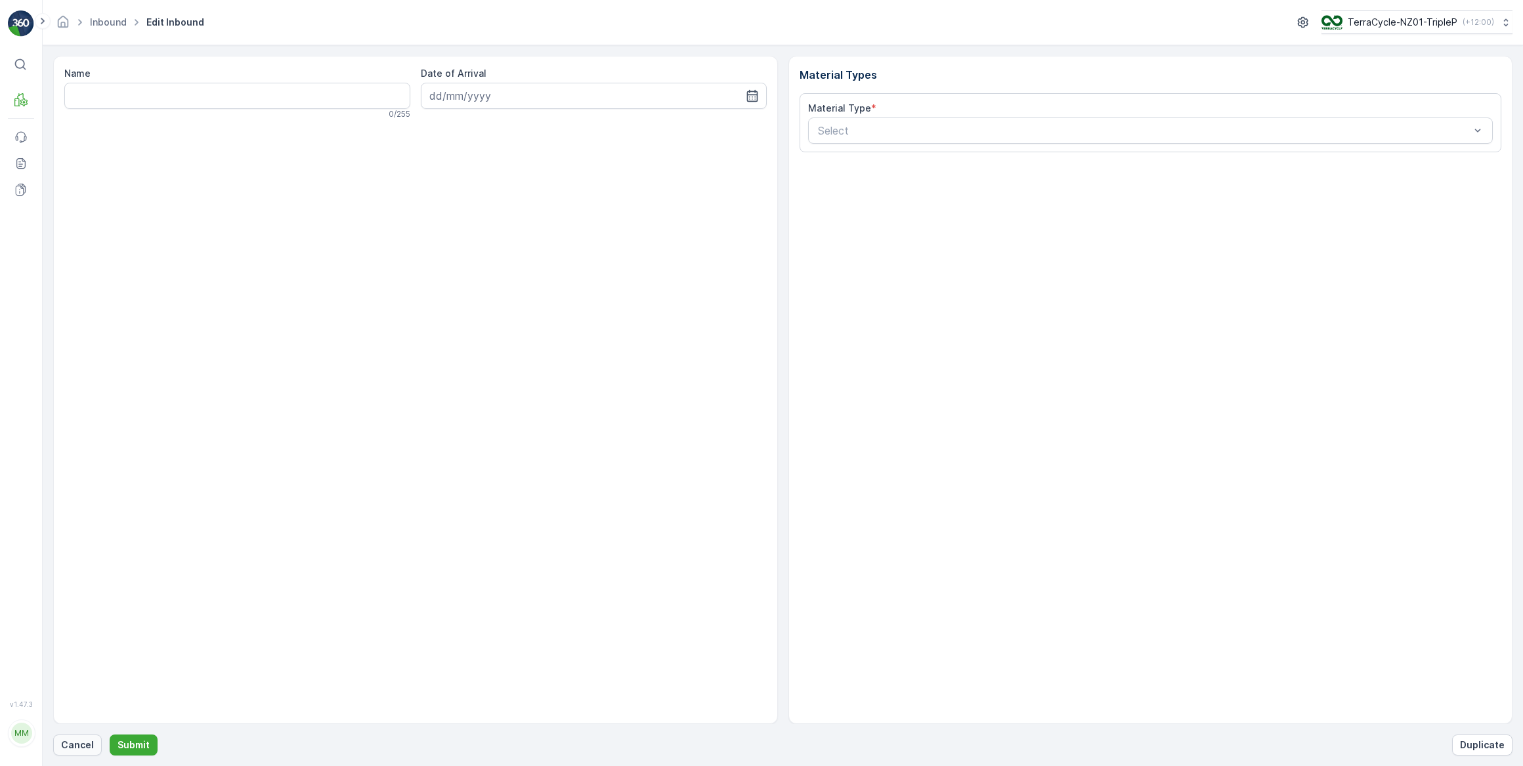
click at [88, 739] on p "Cancel" at bounding box center [77, 745] width 33 height 13
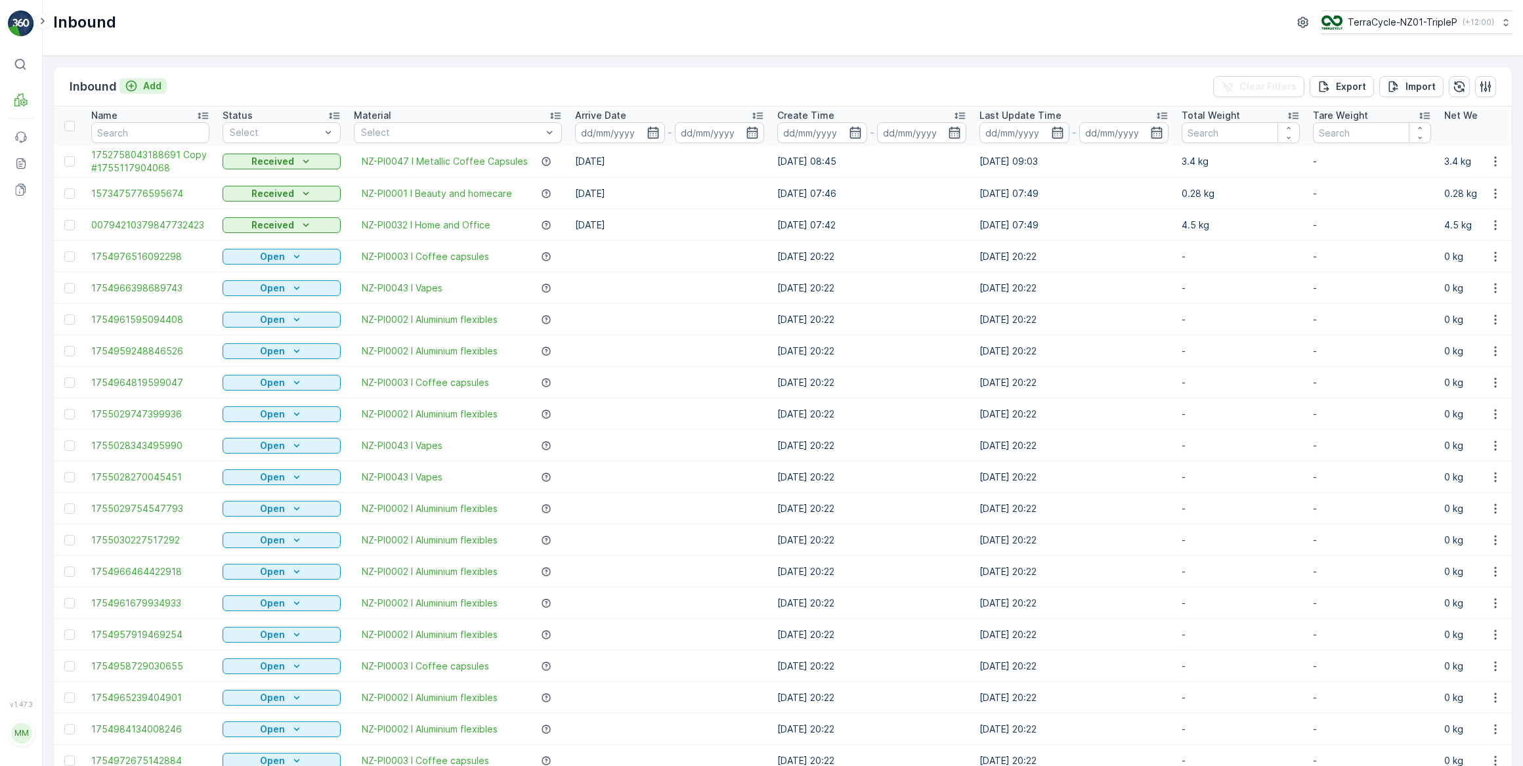
click at [152, 80] on p "Add" at bounding box center [152, 85] width 18 height 13
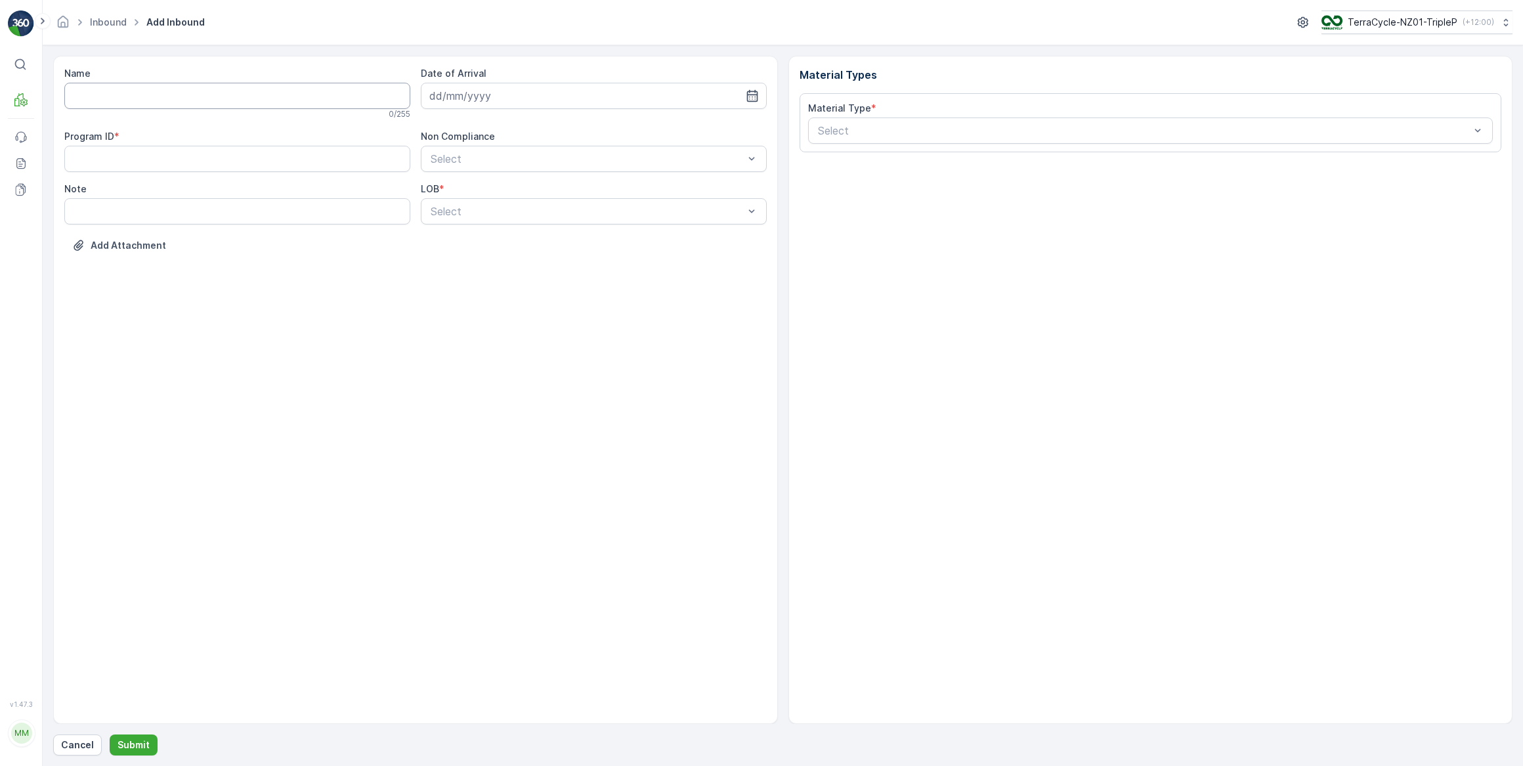
click at [72, 93] on input "Name" at bounding box center [237, 96] width 346 height 26
type input "00794210379840468374"
click at [110, 735] on button "Submit" at bounding box center [134, 745] width 48 height 21
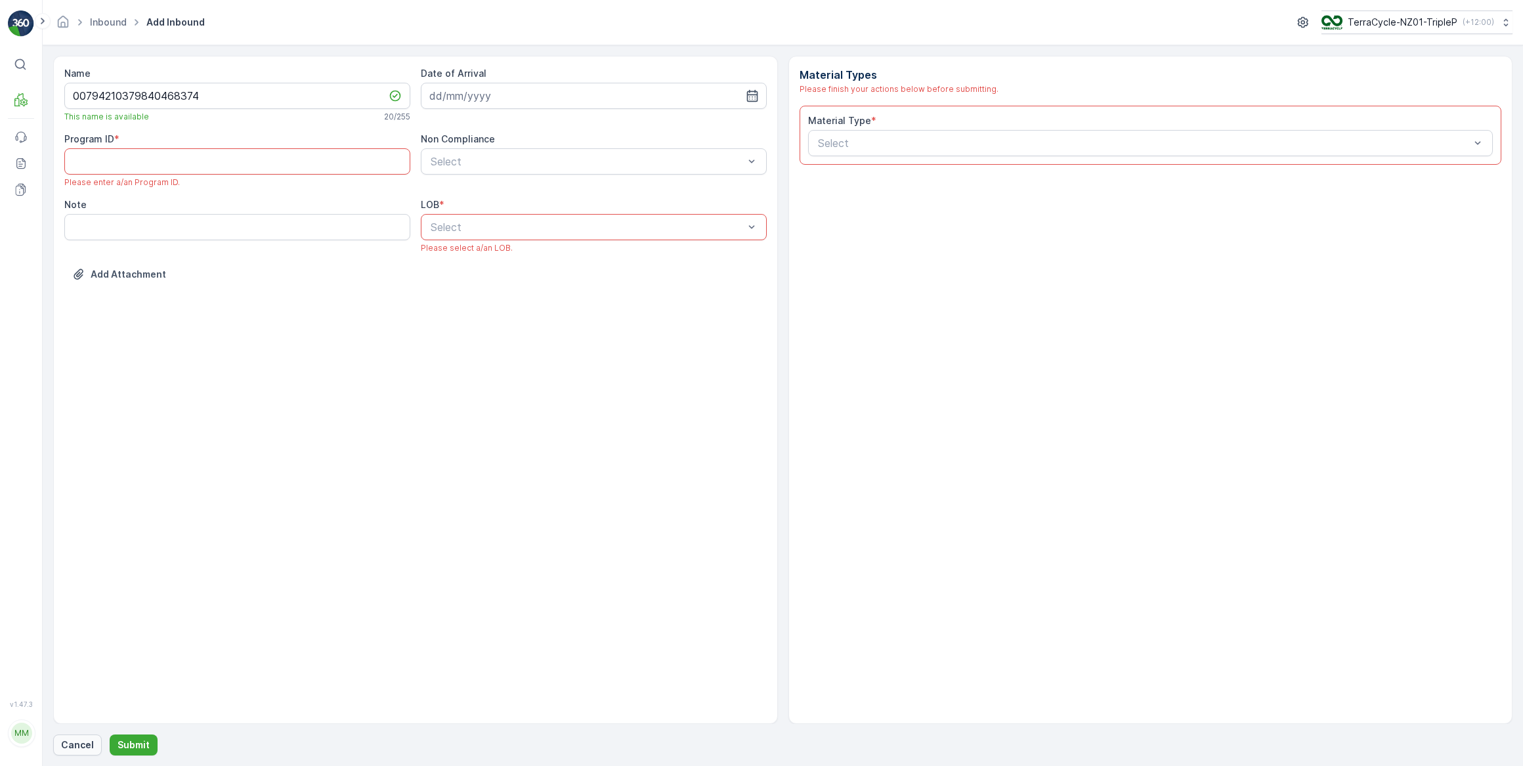
click at [86, 746] on p "Cancel" at bounding box center [77, 745] width 33 height 13
